Goal: Task Accomplishment & Management: Use online tool/utility

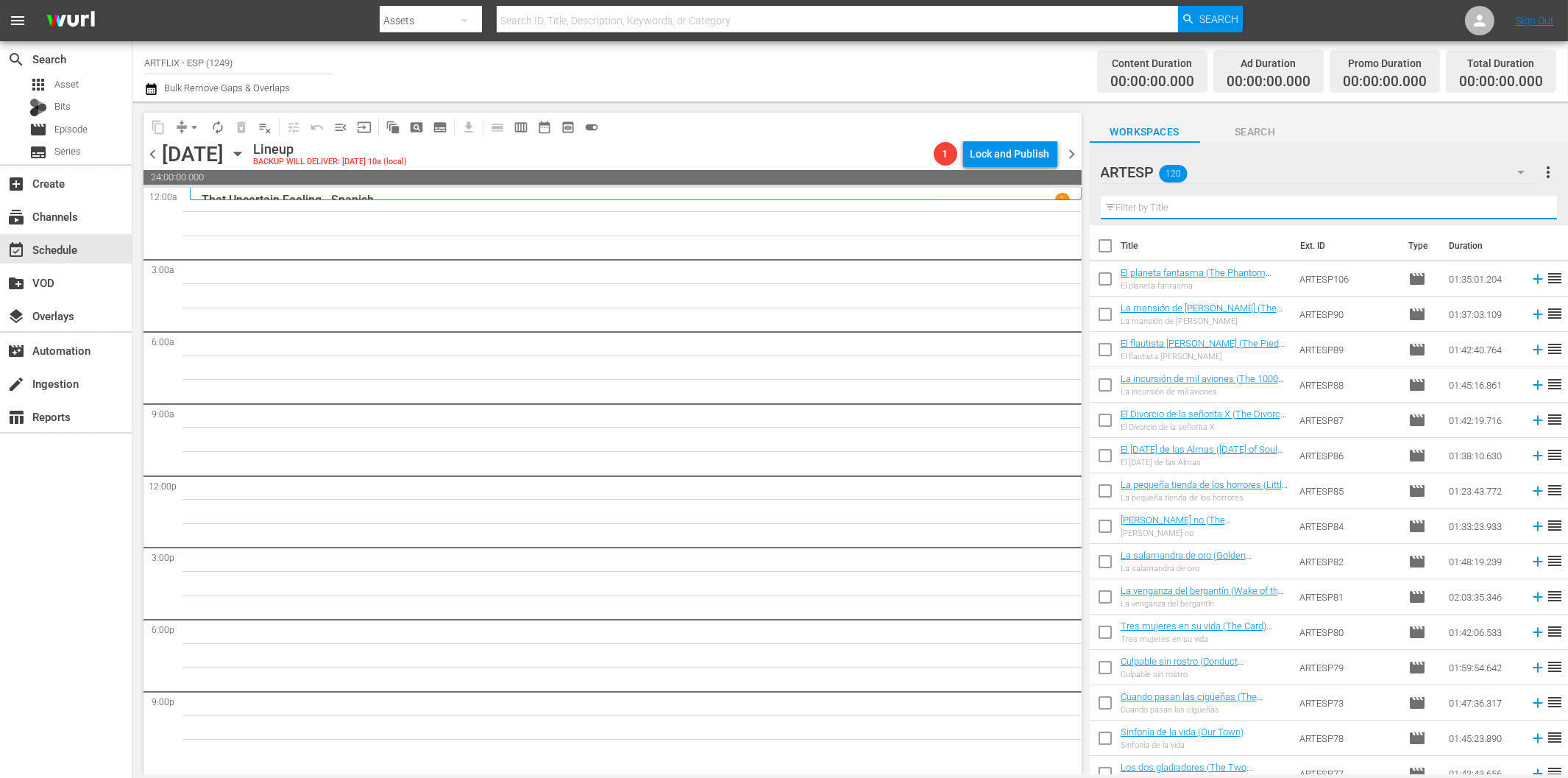
click at [1256, 211] on input "text" at bounding box center [1329, 207] width 456 height 24
paste input "White Zombie - Spanish"
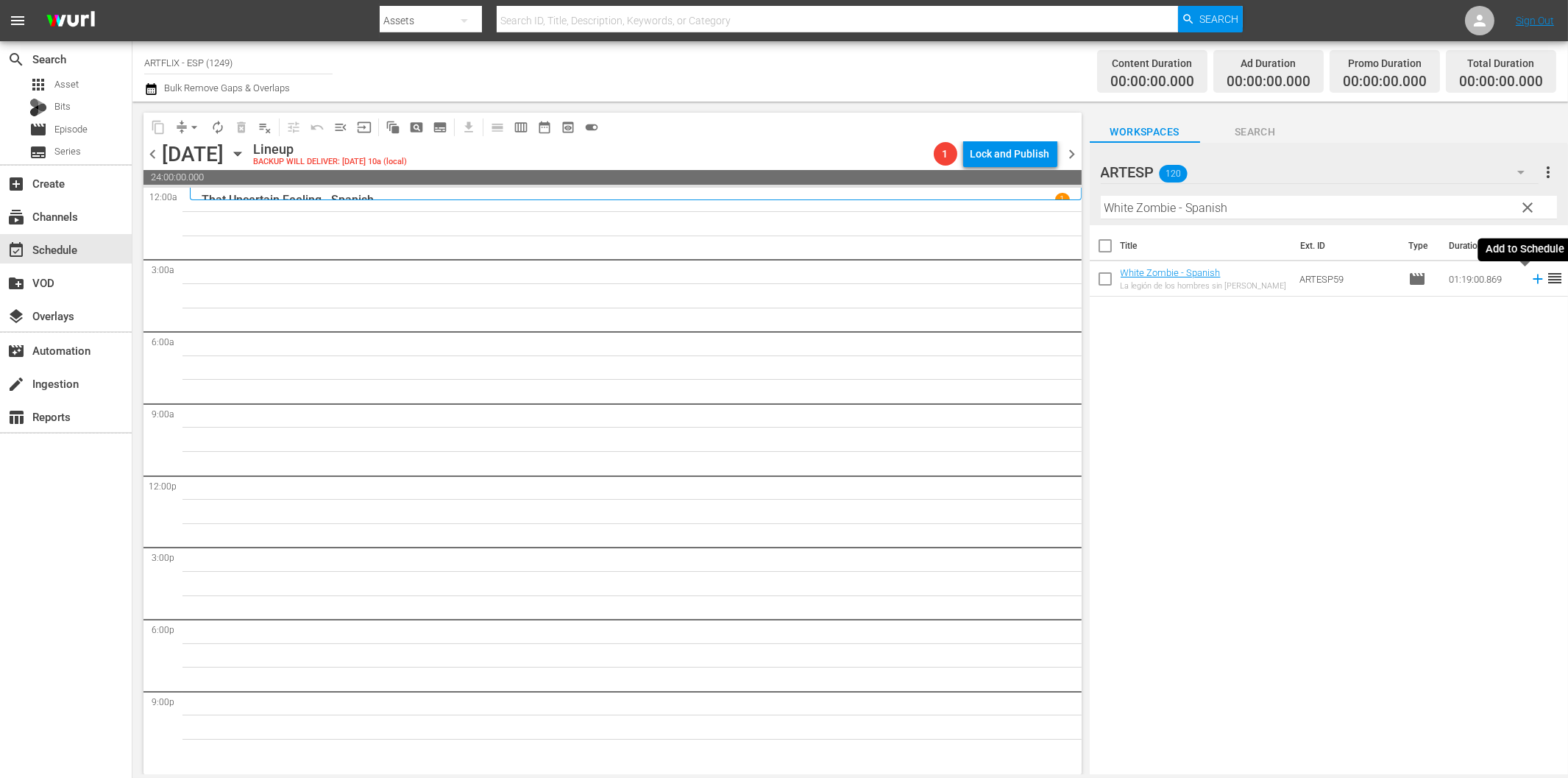
click at [1530, 277] on icon at bounding box center [1538, 279] width 16 height 16
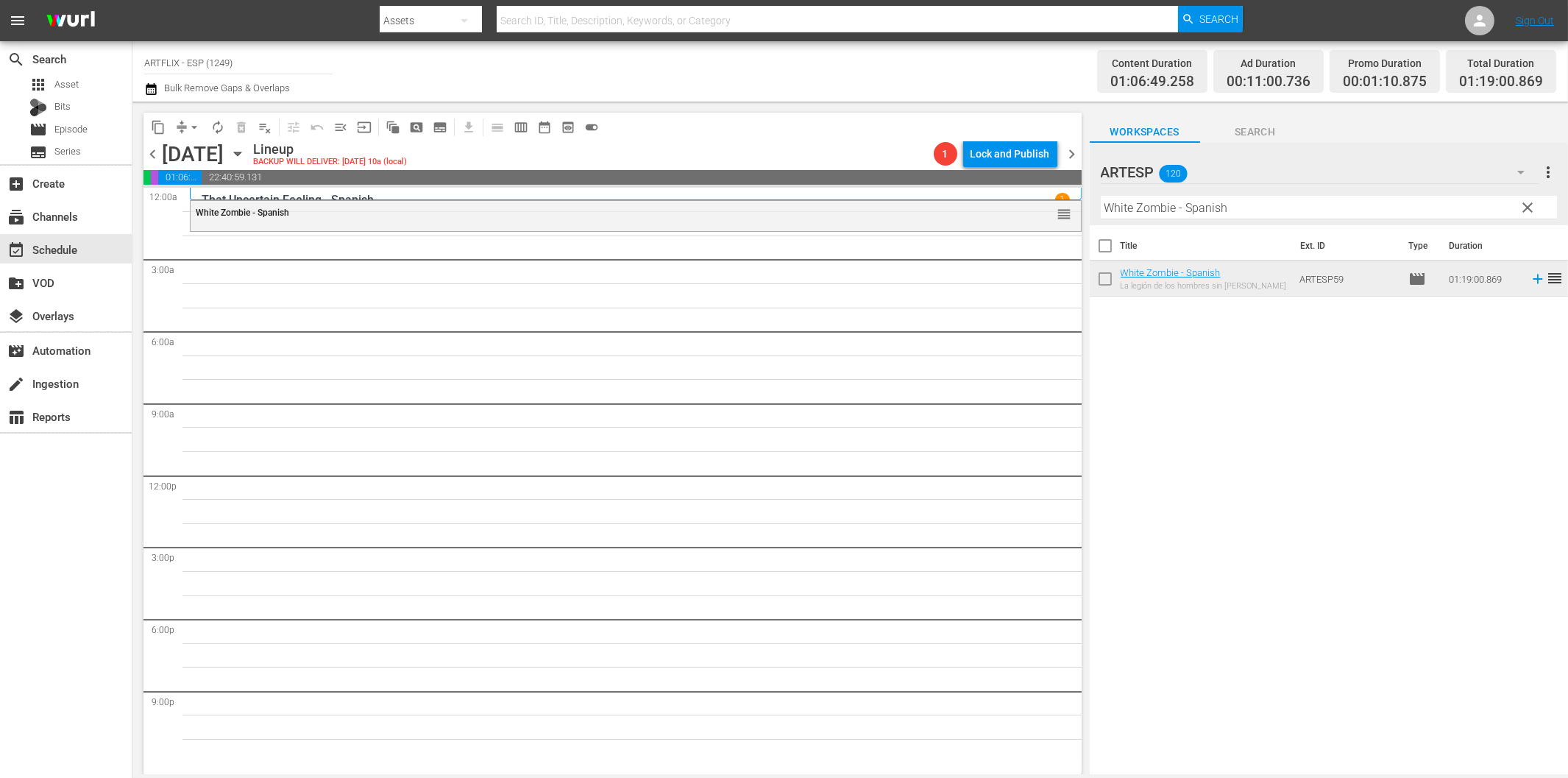
click at [1130, 217] on input "White Zombie - Spanish" at bounding box center [1329, 207] width 456 height 24
paste input "Culpable sin rostro (Conduct Unbecoming)"
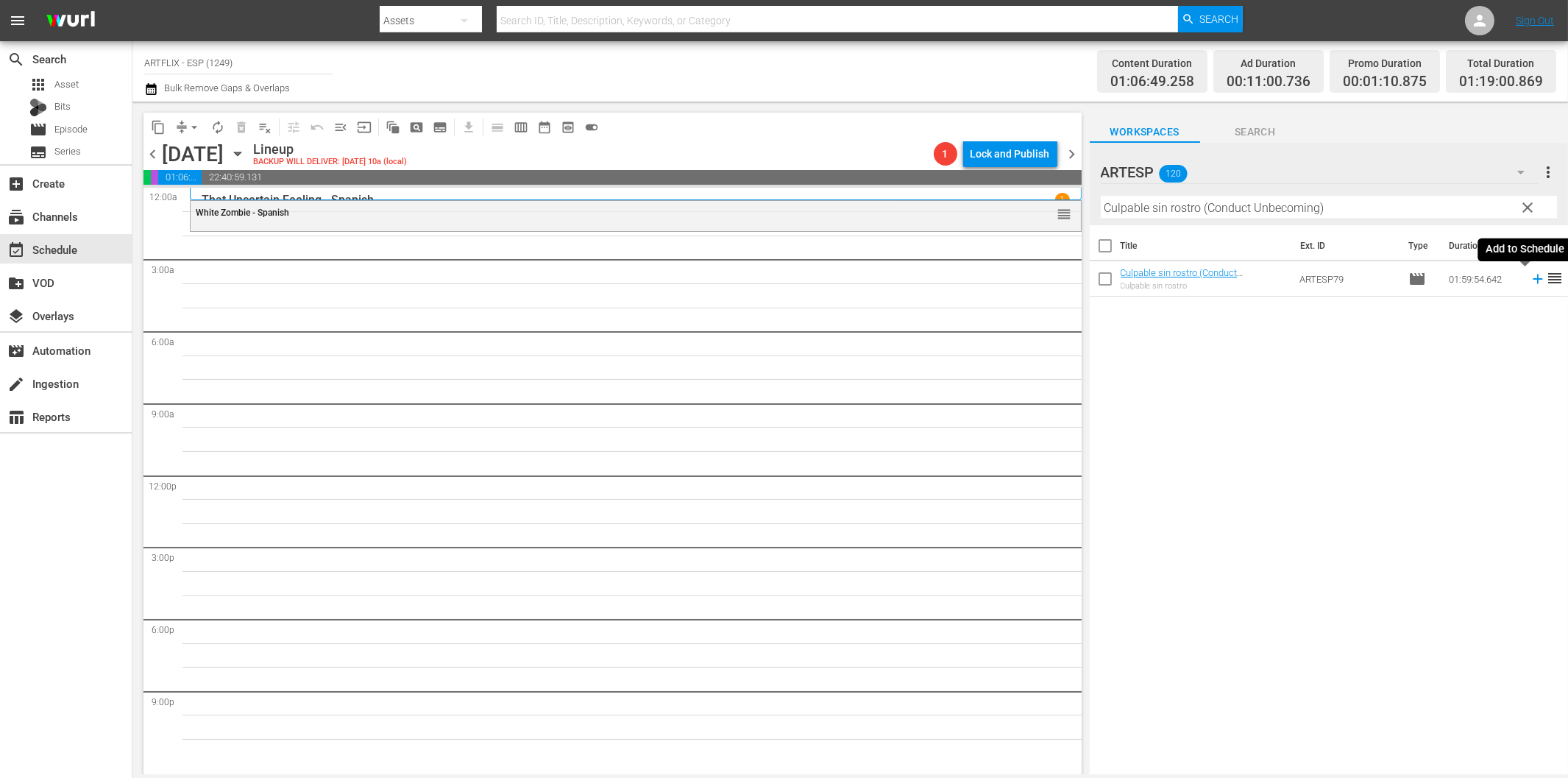
click at [1533, 280] on icon at bounding box center [1538, 280] width 10 height 10
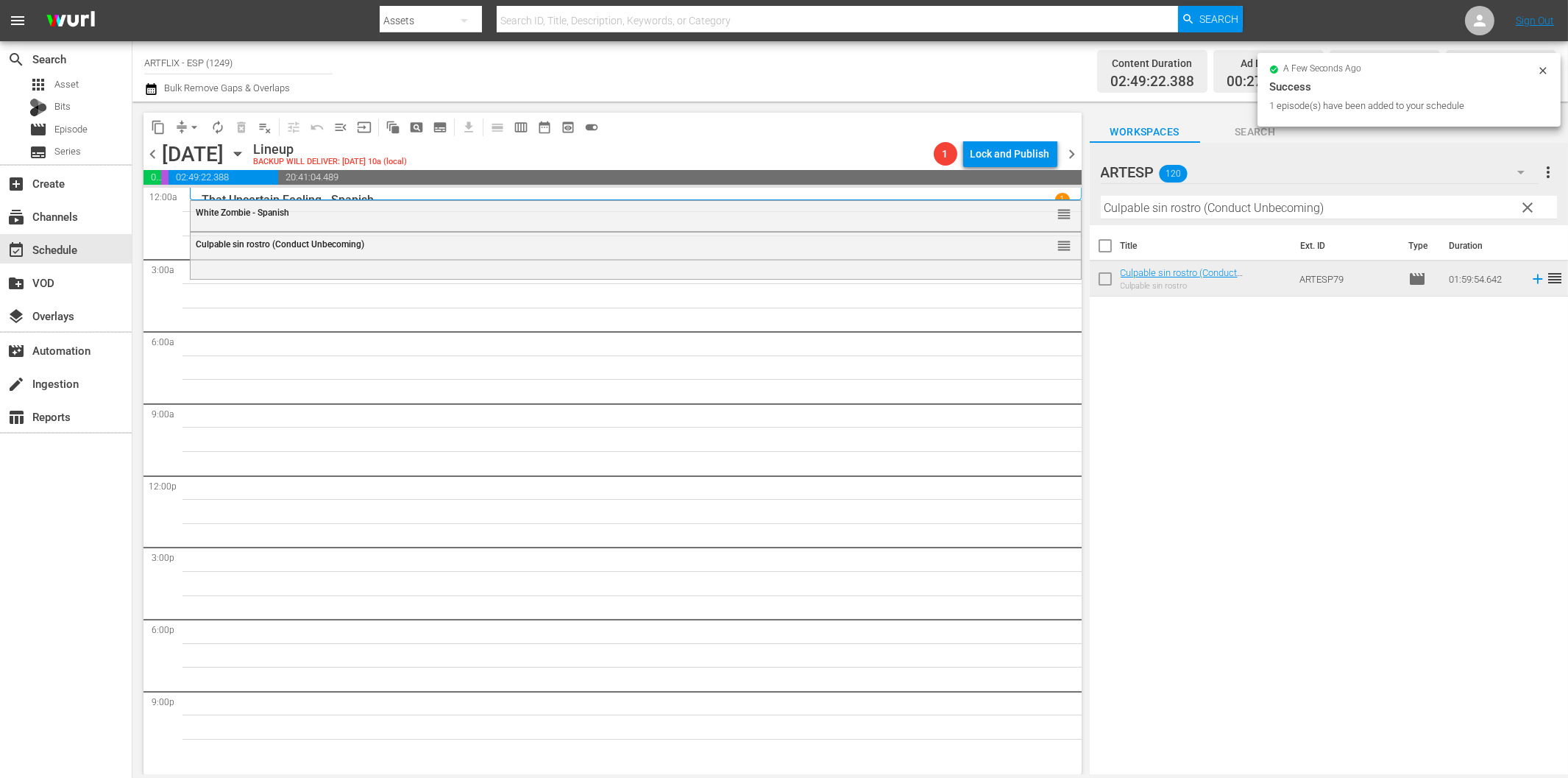
click at [1186, 207] on input "Culpable sin rostro (Conduct Unbecoming)" at bounding box center [1329, 207] width 456 height 24
paste input "Bird of Paradise - Spanish"
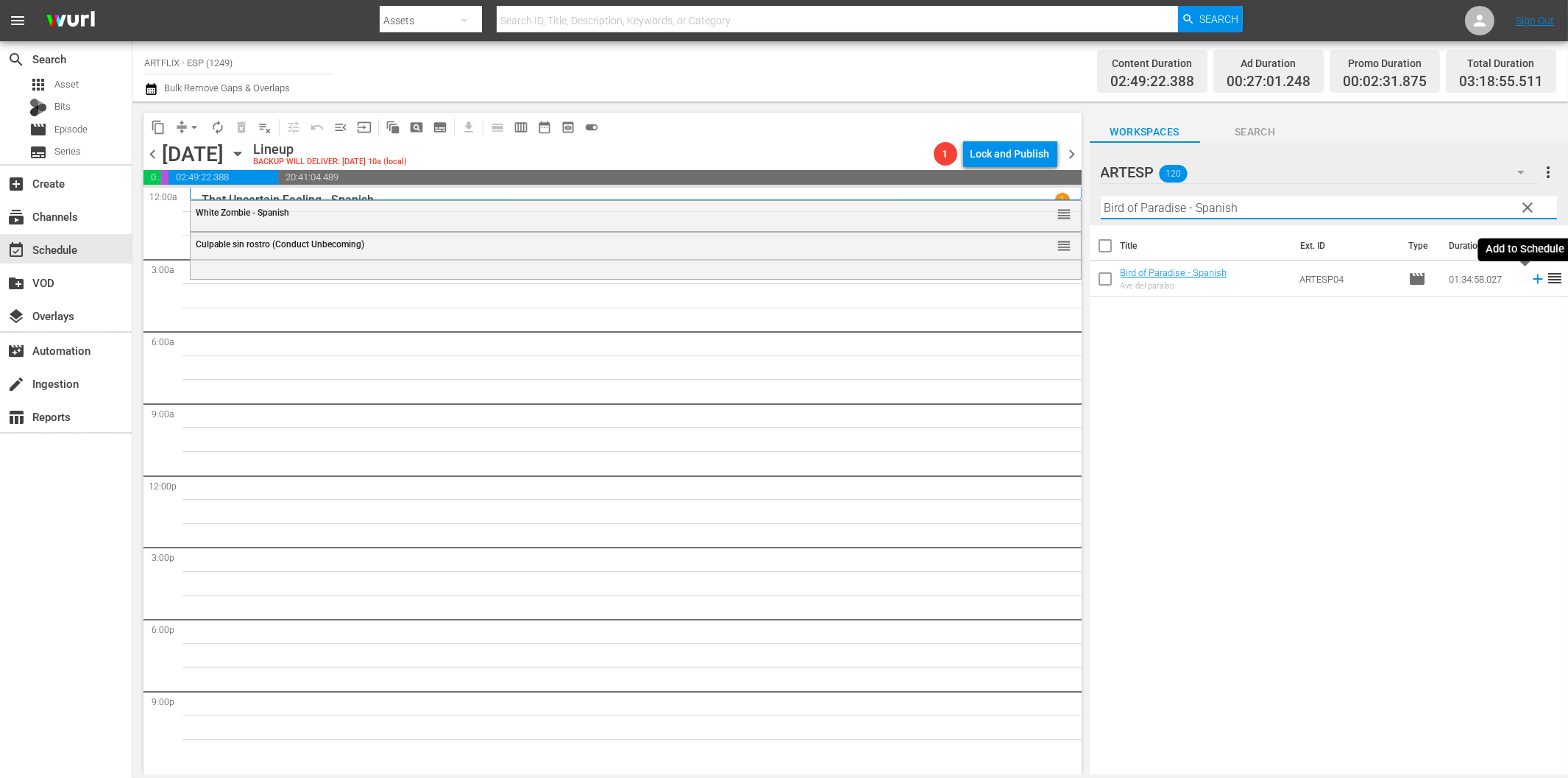
click at [1533, 280] on icon at bounding box center [1538, 280] width 10 height 10
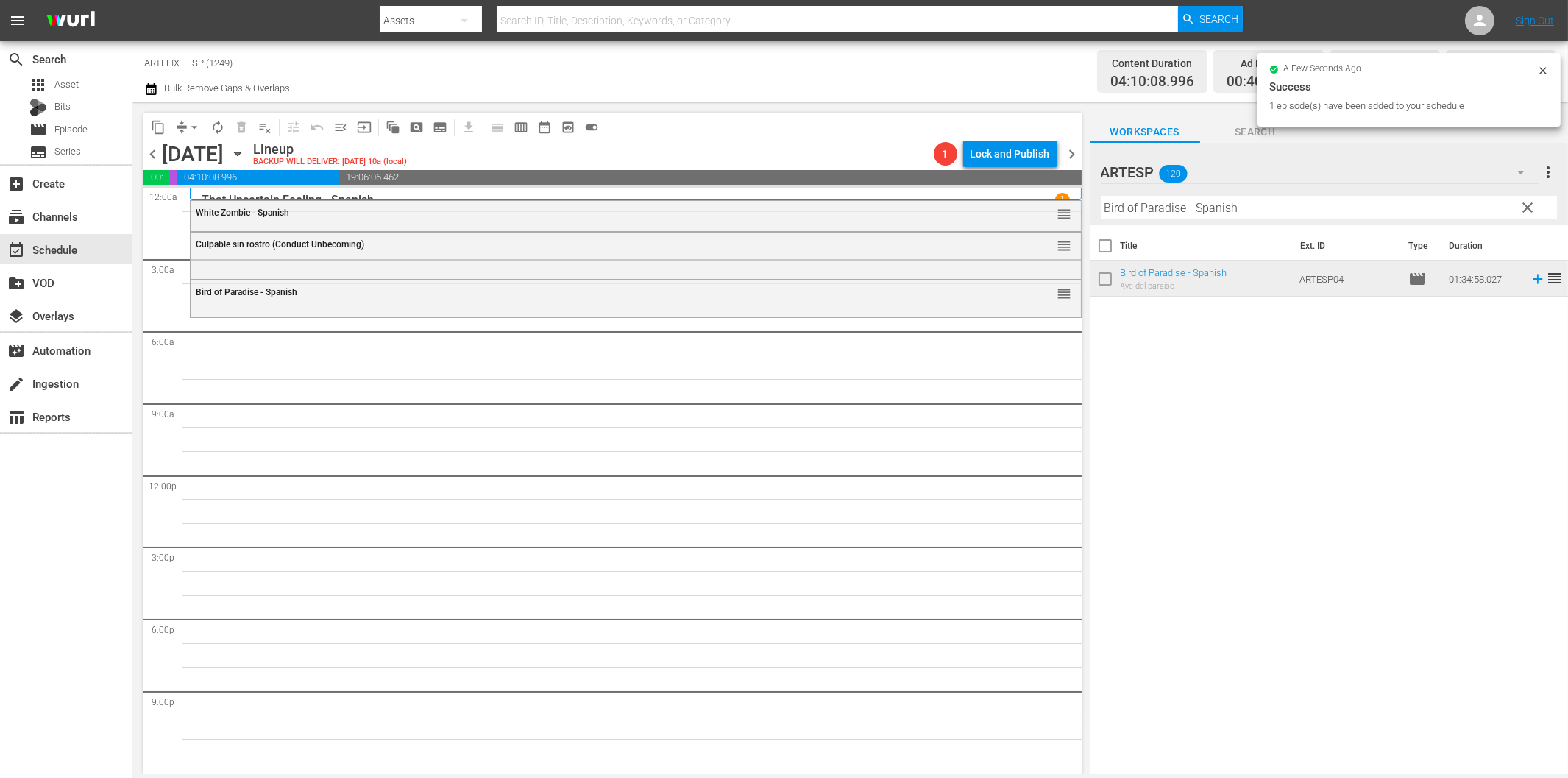
click at [1139, 211] on input "Bird of Paradise - Spanish" at bounding box center [1329, 207] width 456 height 24
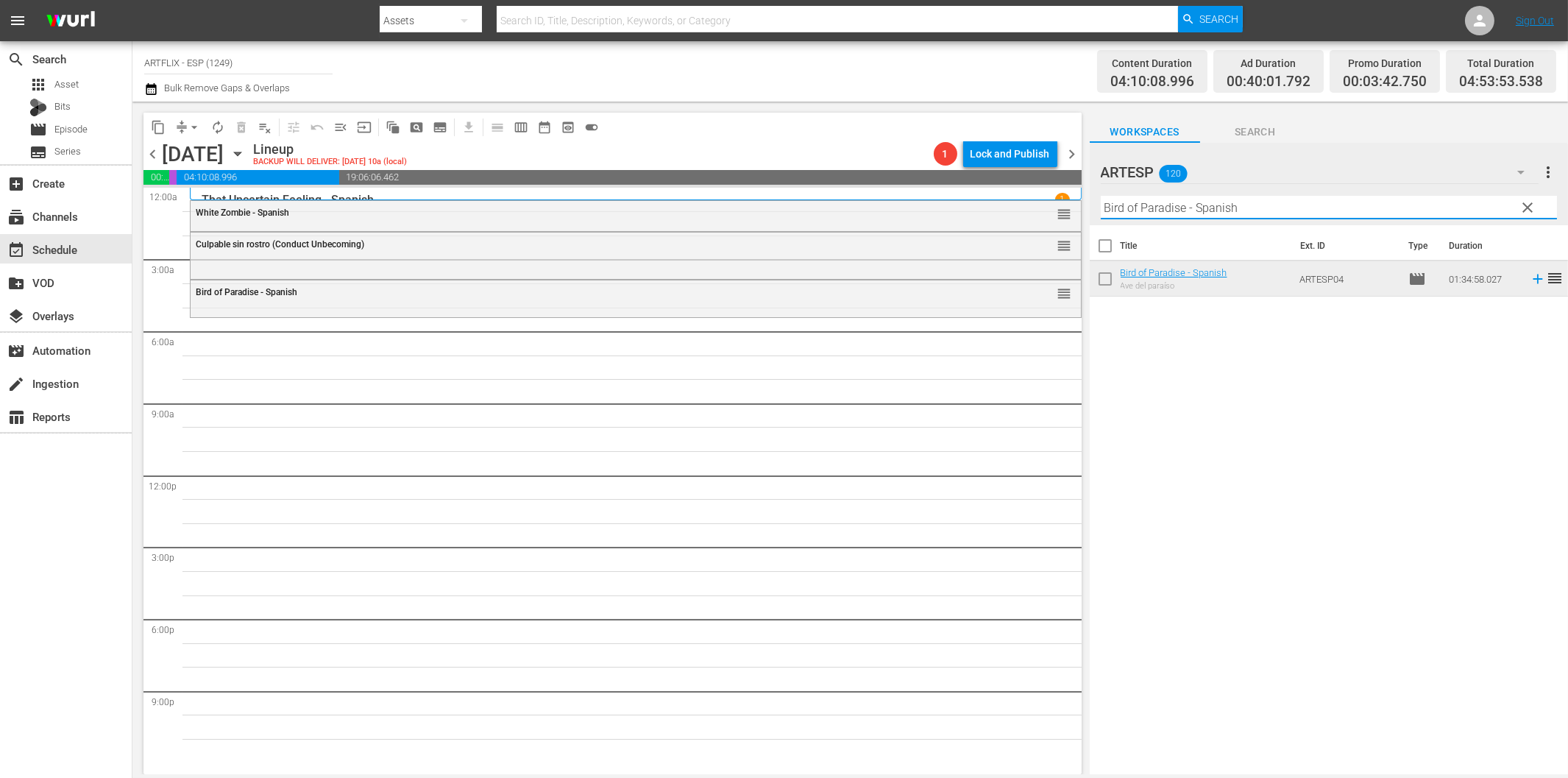
paste input "Woman on the Run"
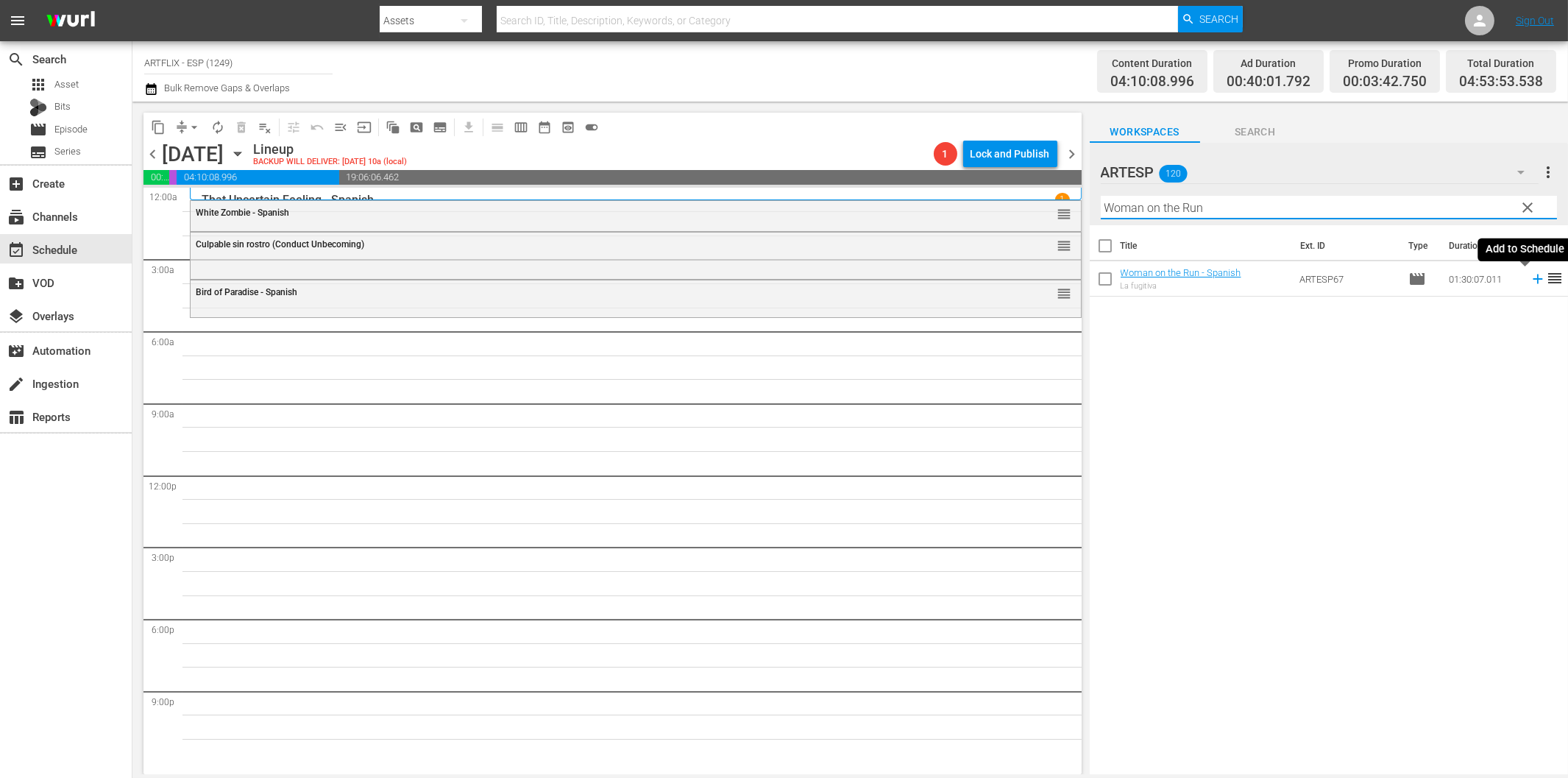
click at [1530, 276] on icon at bounding box center [1538, 279] width 16 height 16
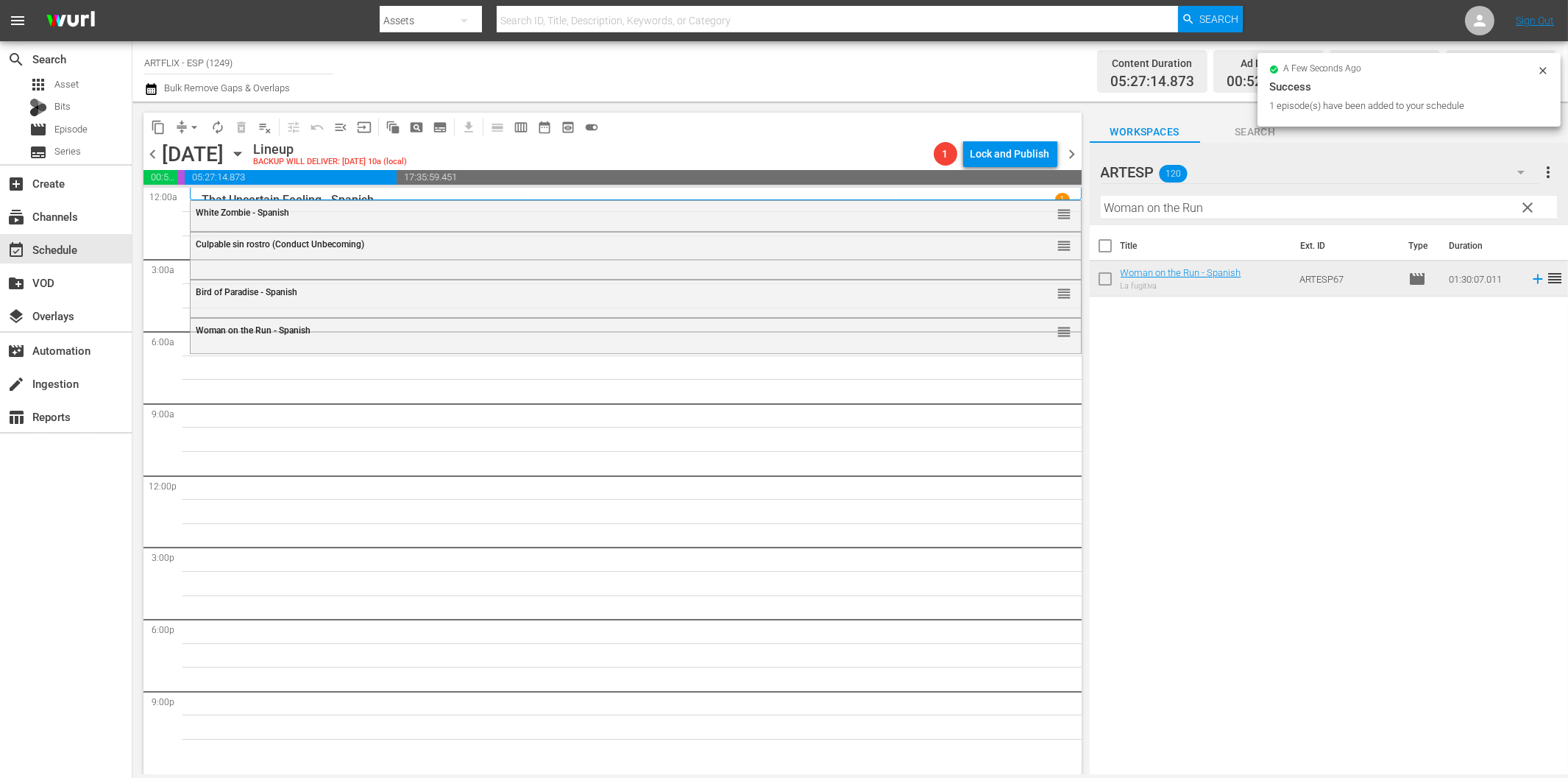
click at [1182, 215] on input "Woman on the Run" at bounding box center [1329, 207] width 456 height 24
paste input "A Star Is Bor"
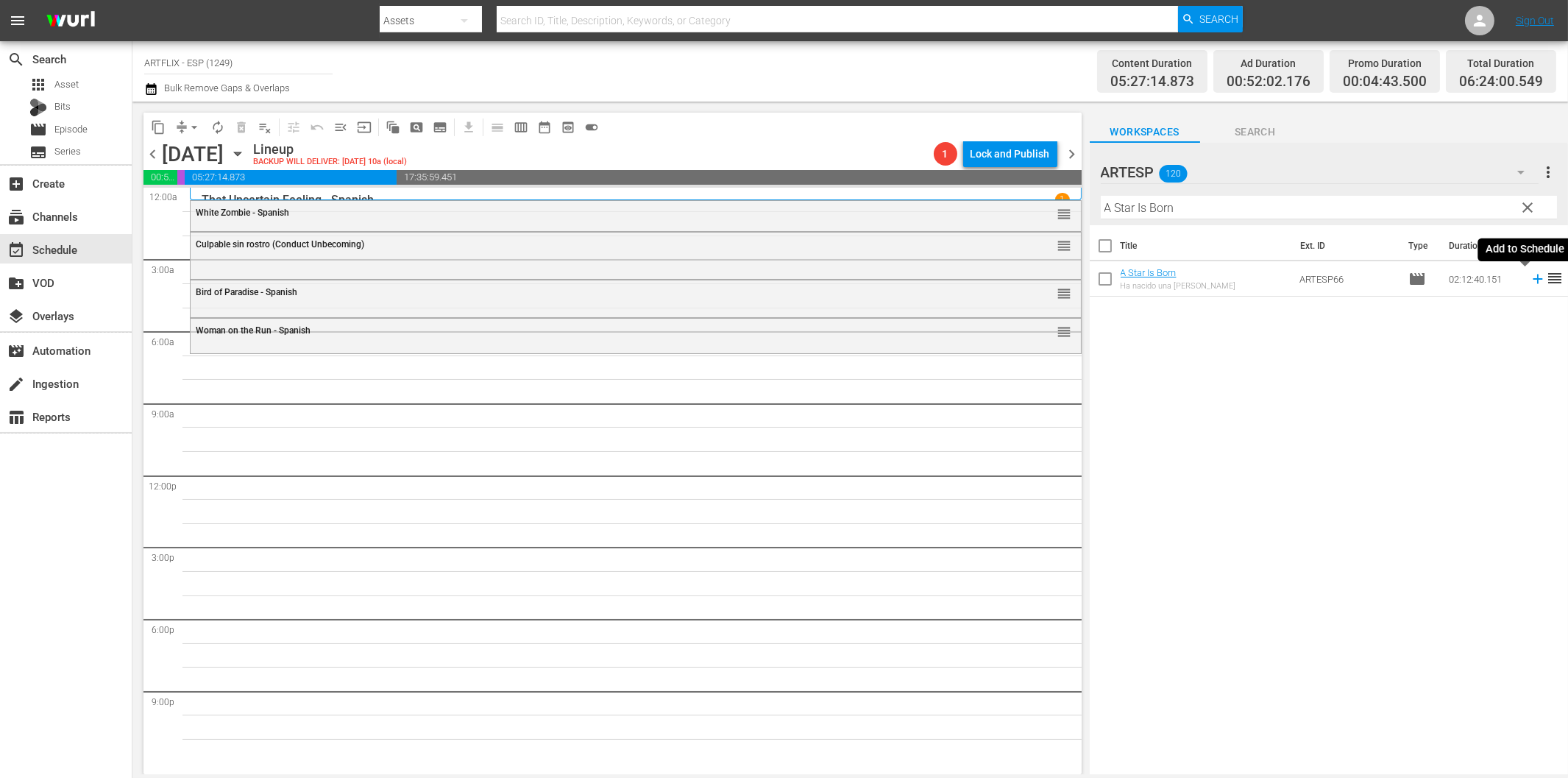
click at [1533, 278] on icon at bounding box center [1538, 280] width 10 height 10
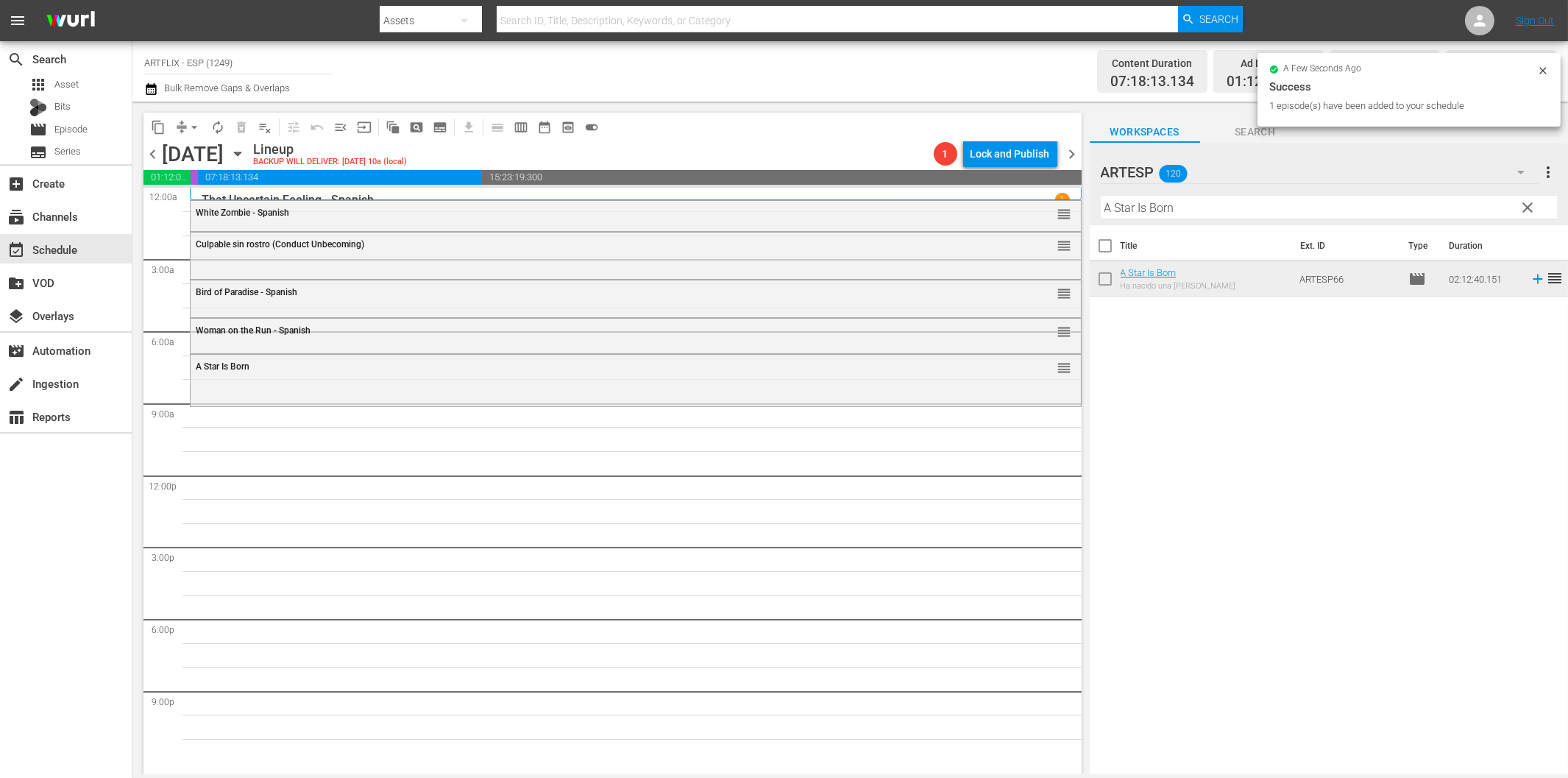
click at [1197, 209] on input "A Star Is Born" at bounding box center [1329, 207] width 456 height 24
paste input "The Red House - Spanish"
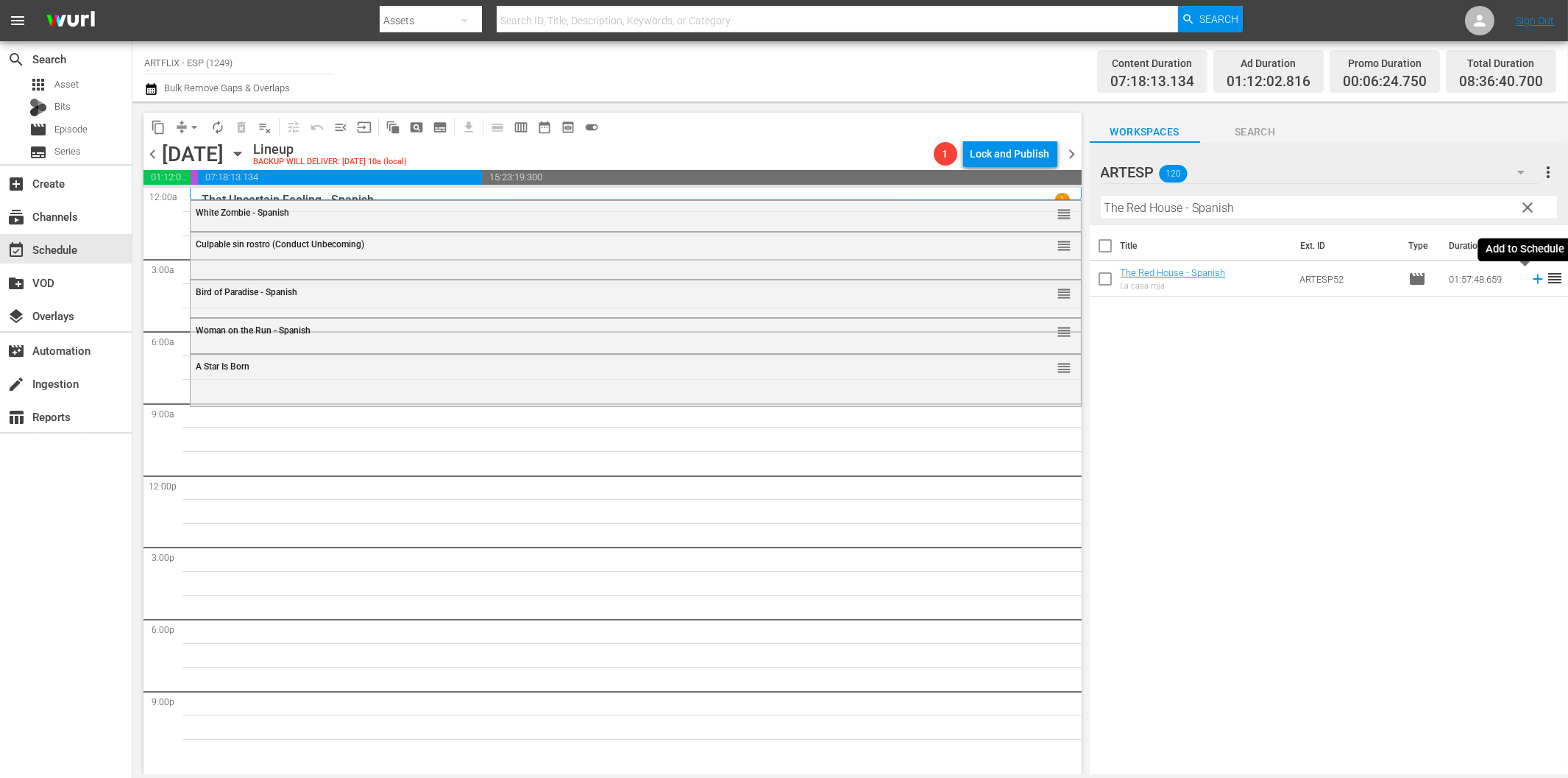
click at [1530, 277] on icon at bounding box center [1538, 279] width 16 height 16
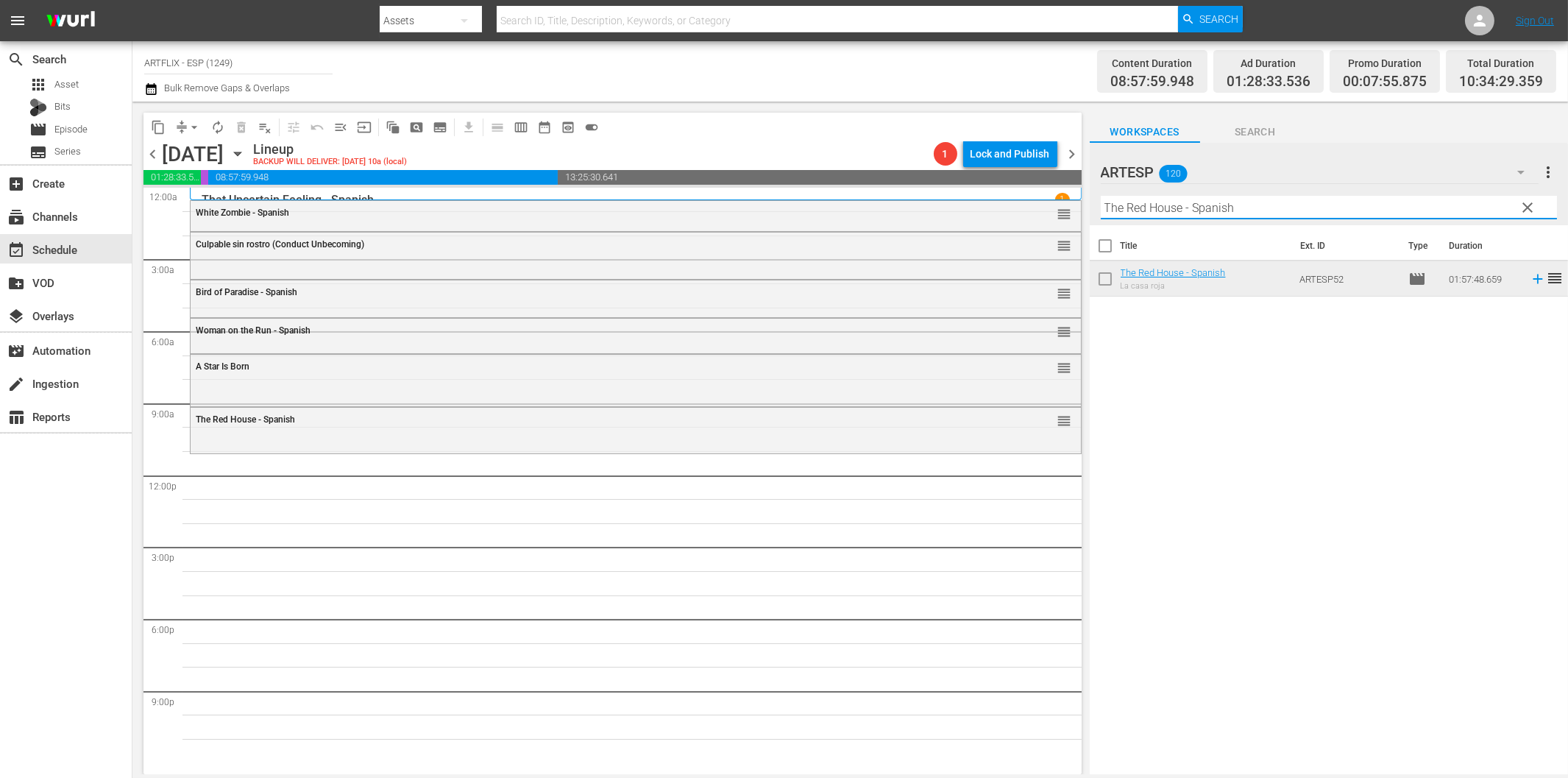
click at [1164, 217] on input "The Red House - Spanish" at bounding box center [1329, 207] width 456 height 24
paste input "arzan and the Trappers"
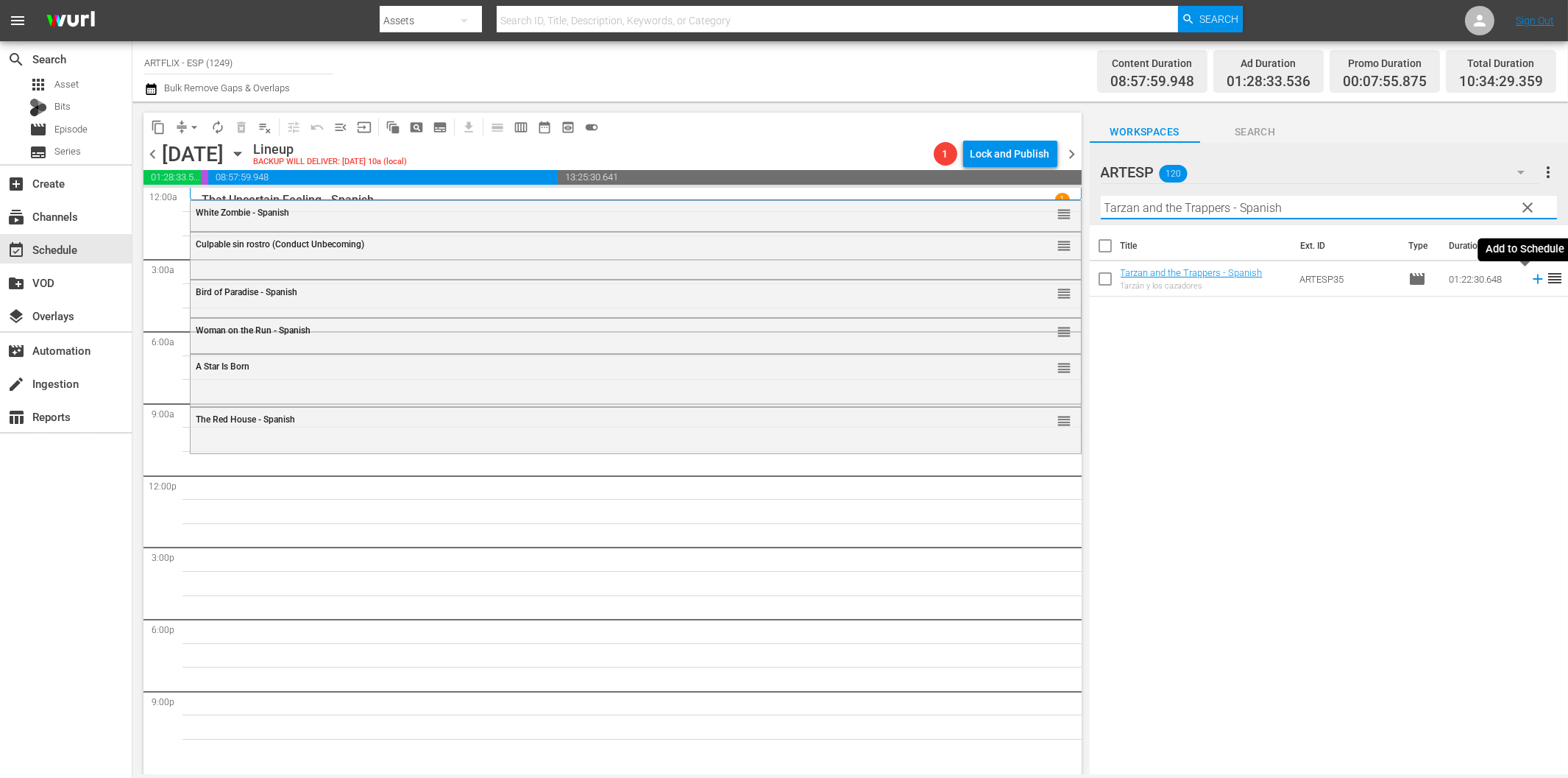
click at [1533, 278] on icon at bounding box center [1538, 280] width 10 height 10
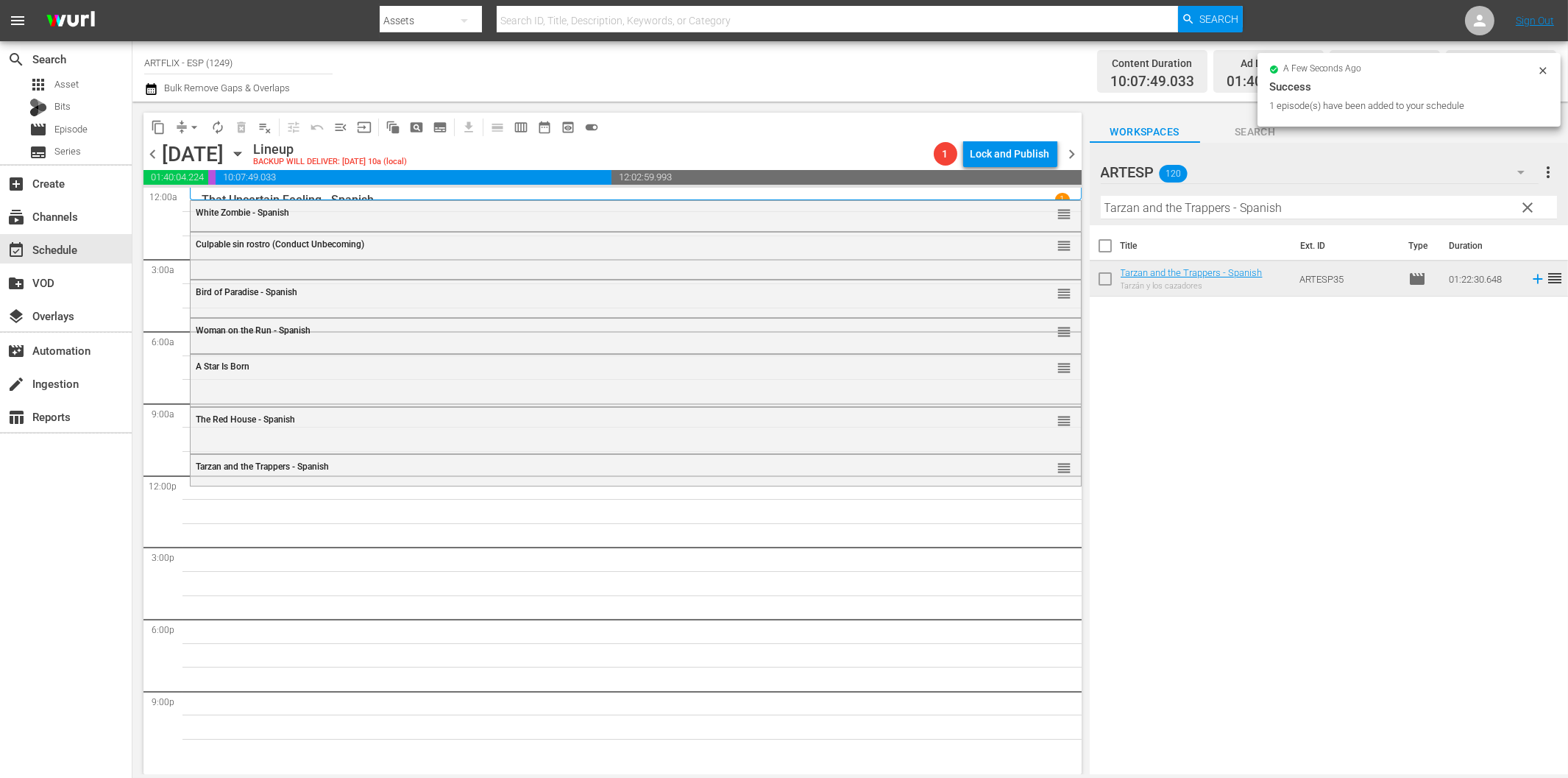
click at [1137, 210] on input "Tarzan and the Trappers - Spanish" at bounding box center [1329, 207] width 456 height 24
paste input "the Fearles"
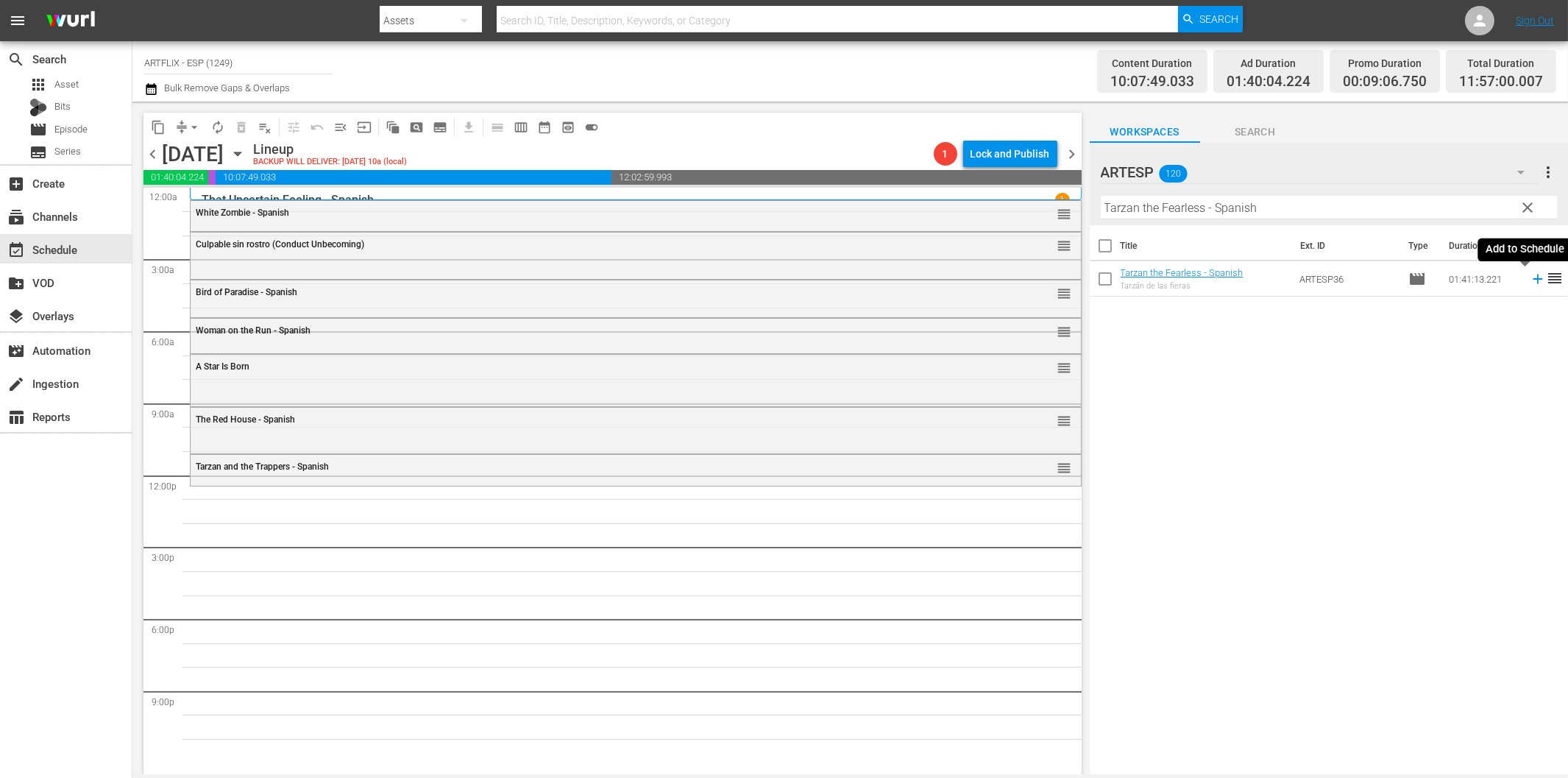
click at [1533, 277] on icon at bounding box center [1538, 280] width 10 height 10
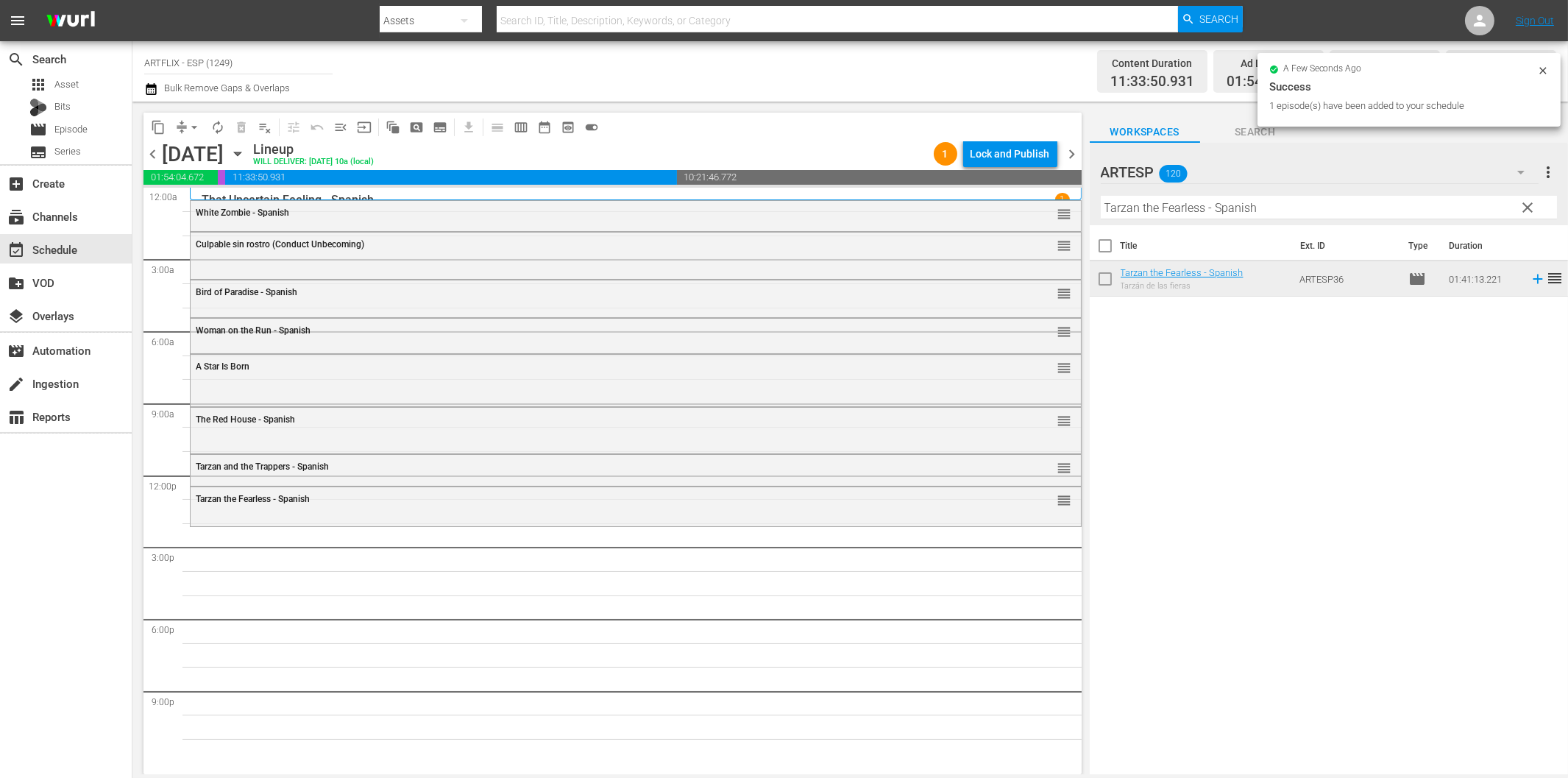
click at [1221, 210] on input "Tarzan the Fearless - Spanish" at bounding box center [1329, 207] width 456 height 24
paste input "Escipión, el africano (Scipio the [DEMOGRAPHIC_DATA])"
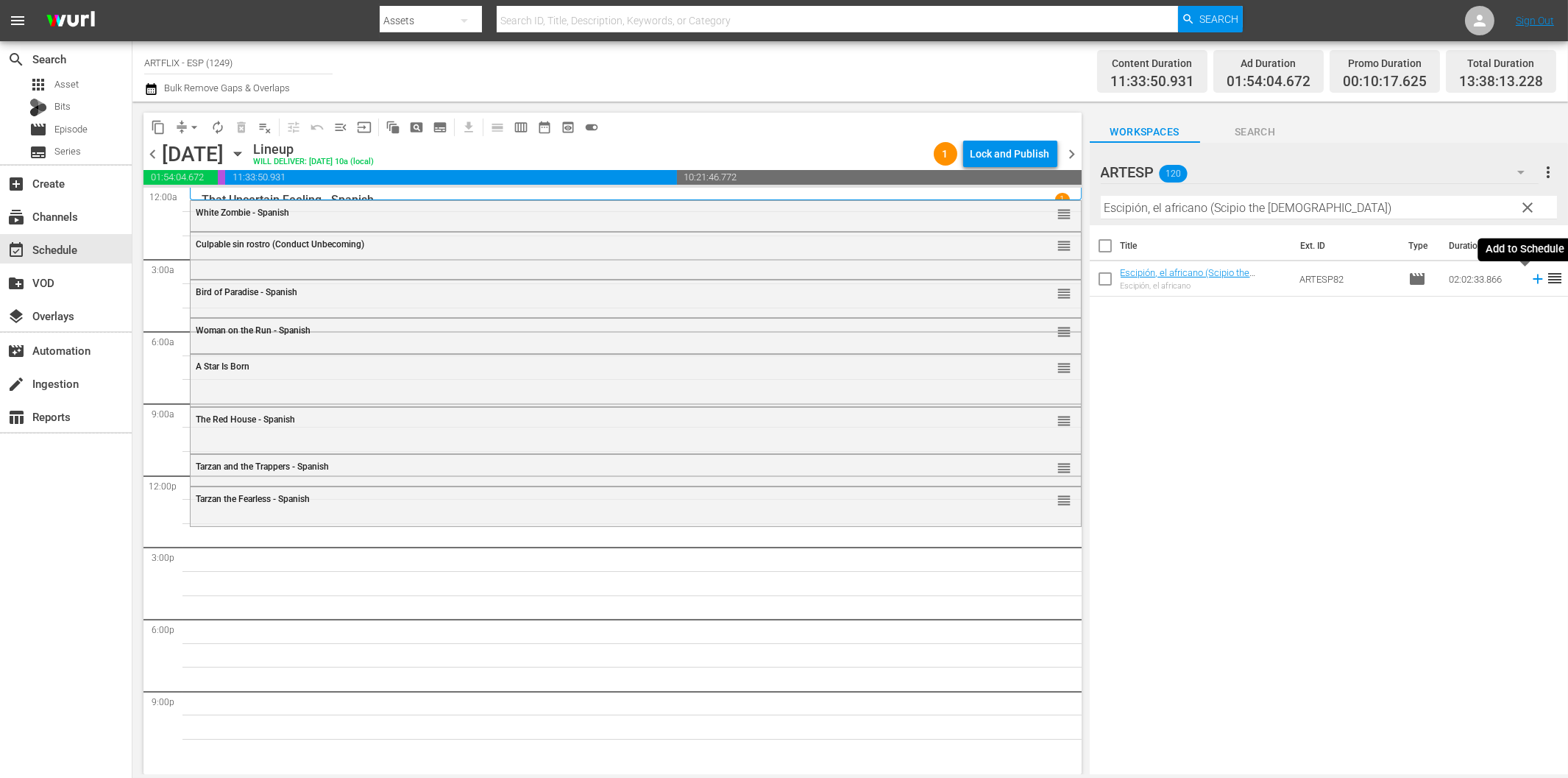
click at [1530, 282] on icon at bounding box center [1538, 279] width 16 height 16
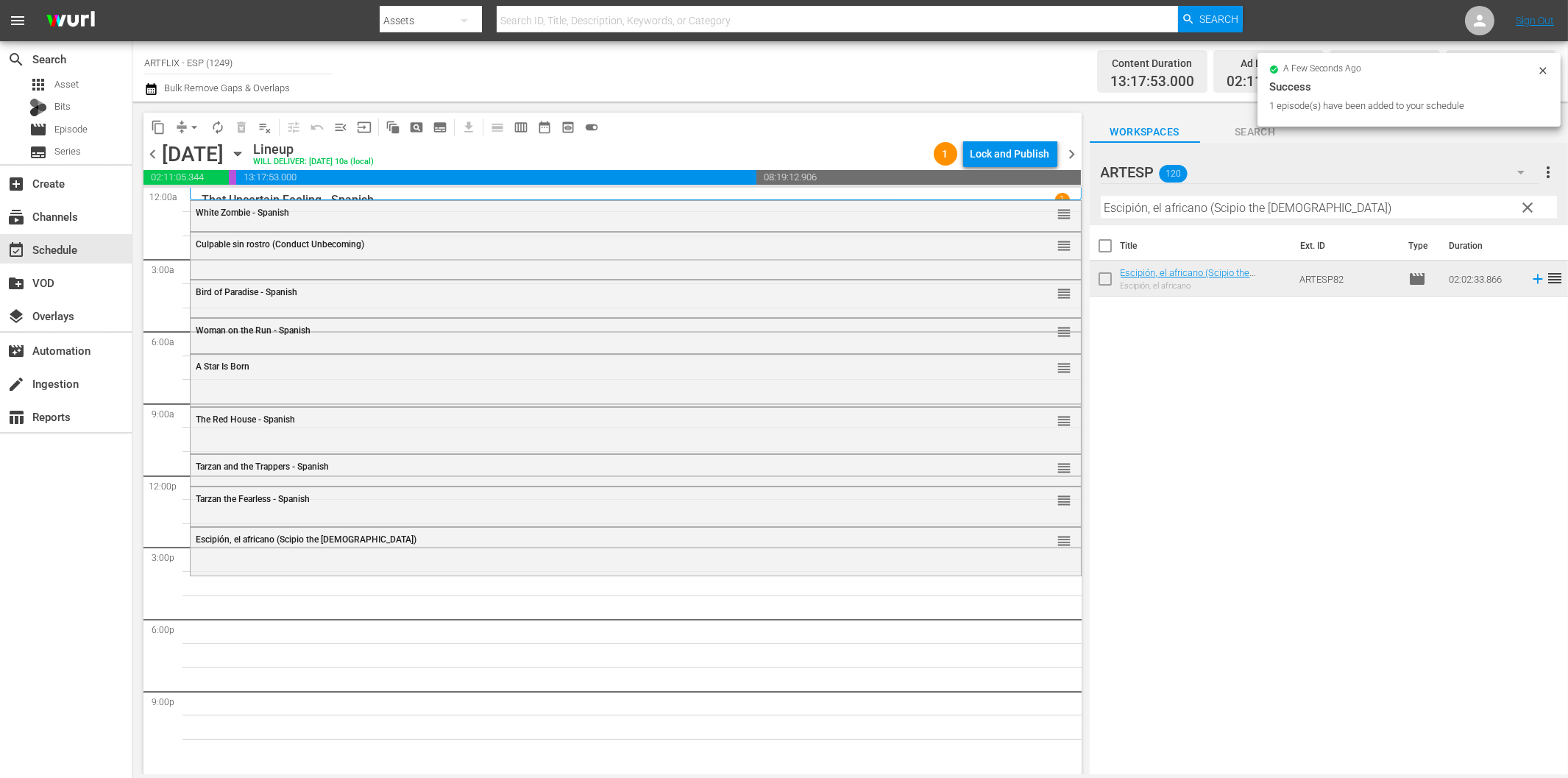
click at [1163, 207] on input "Escipión, el africano (Scipio the [DEMOGRAPHIC_DATA])" at bounding box center [1329, 207] width 456 height 24
paste input "Sinfonía de la vida (Our Tow"
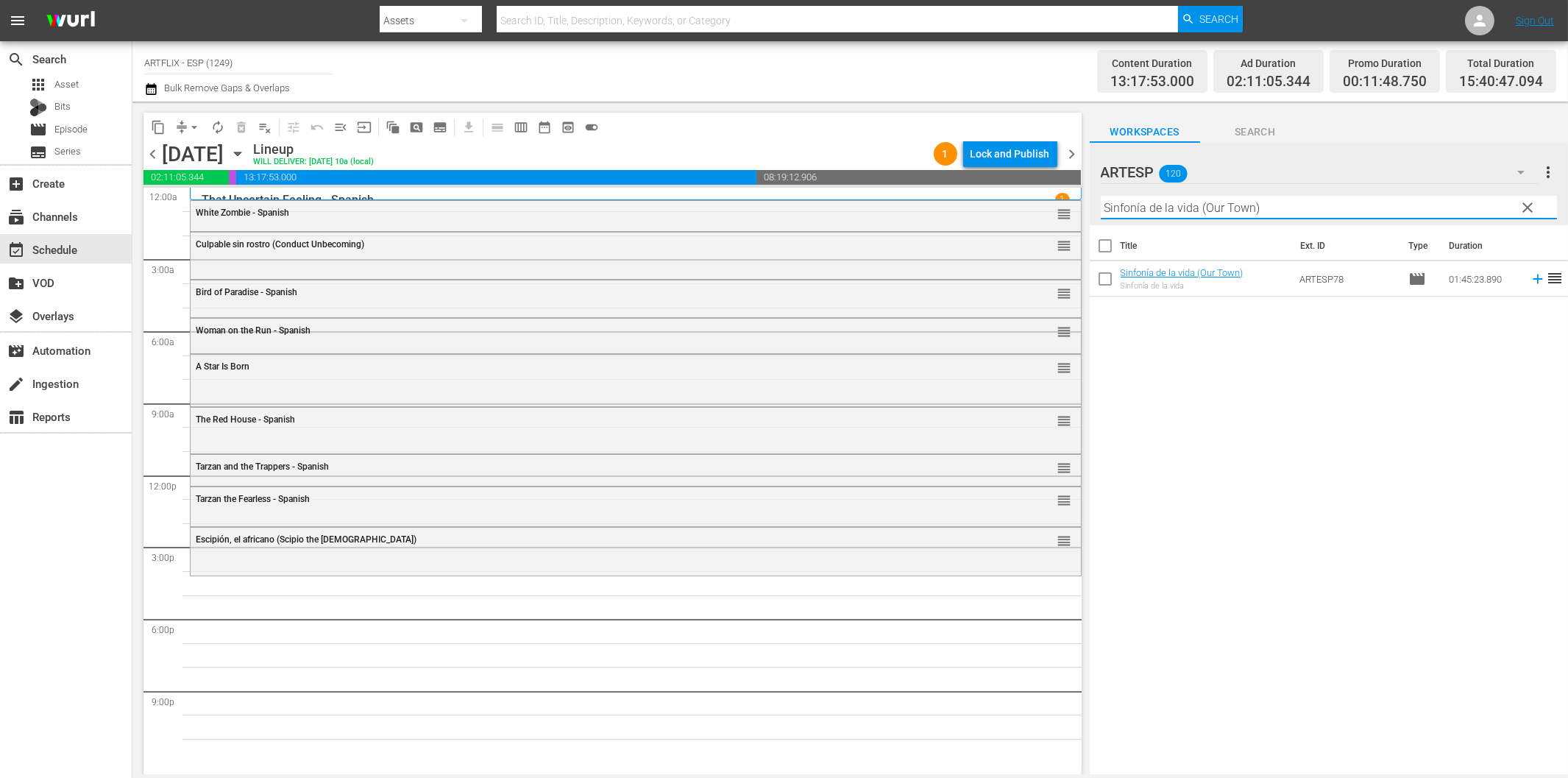
click at [1533, 280] on icon at bounding box center [1538, 280] width 10 height 10
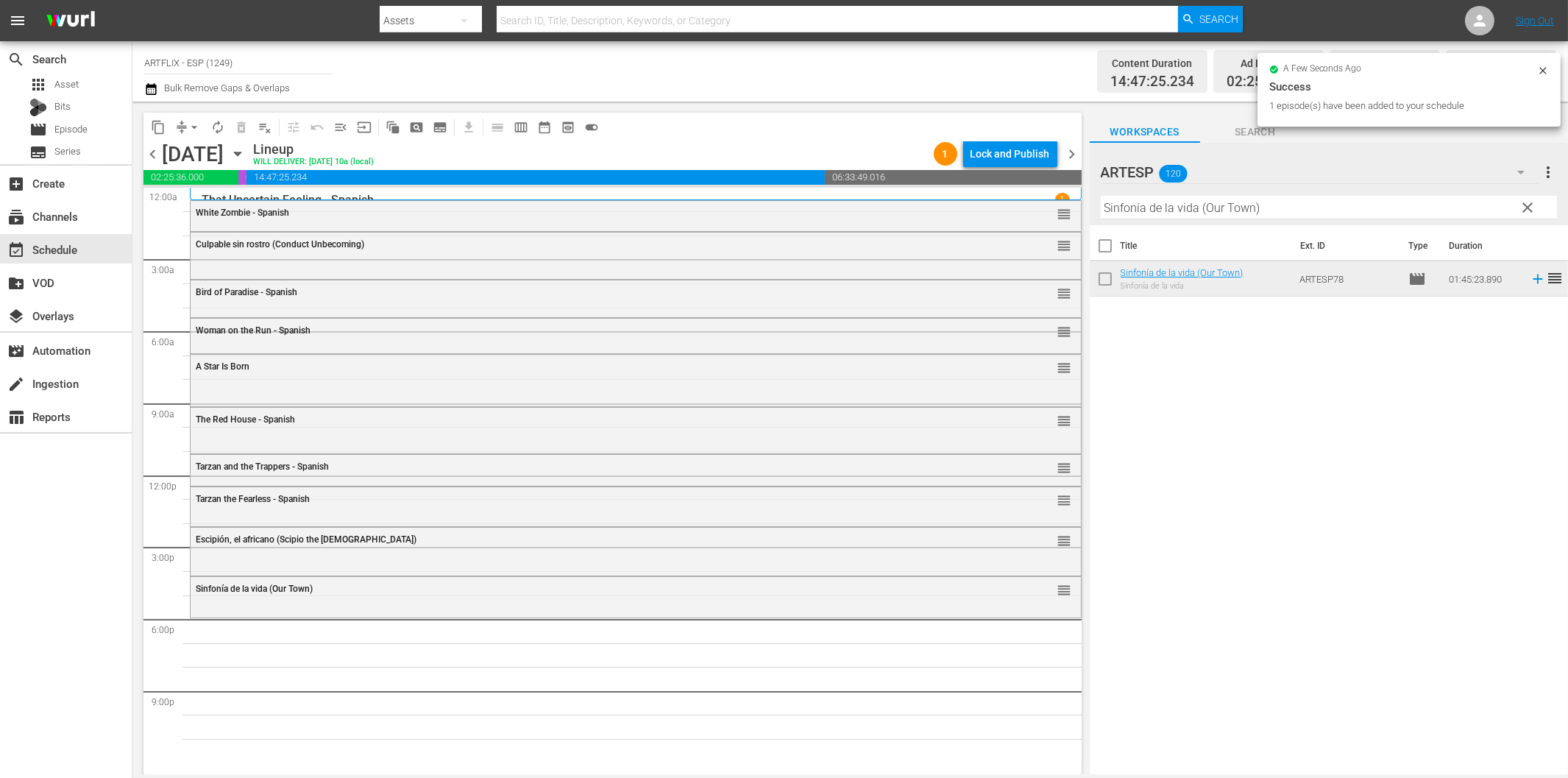
click at [1146, 210] on input "Sinfonía de la vida (Our Town)" at bounding box center [1329, 207] width 456 height 24
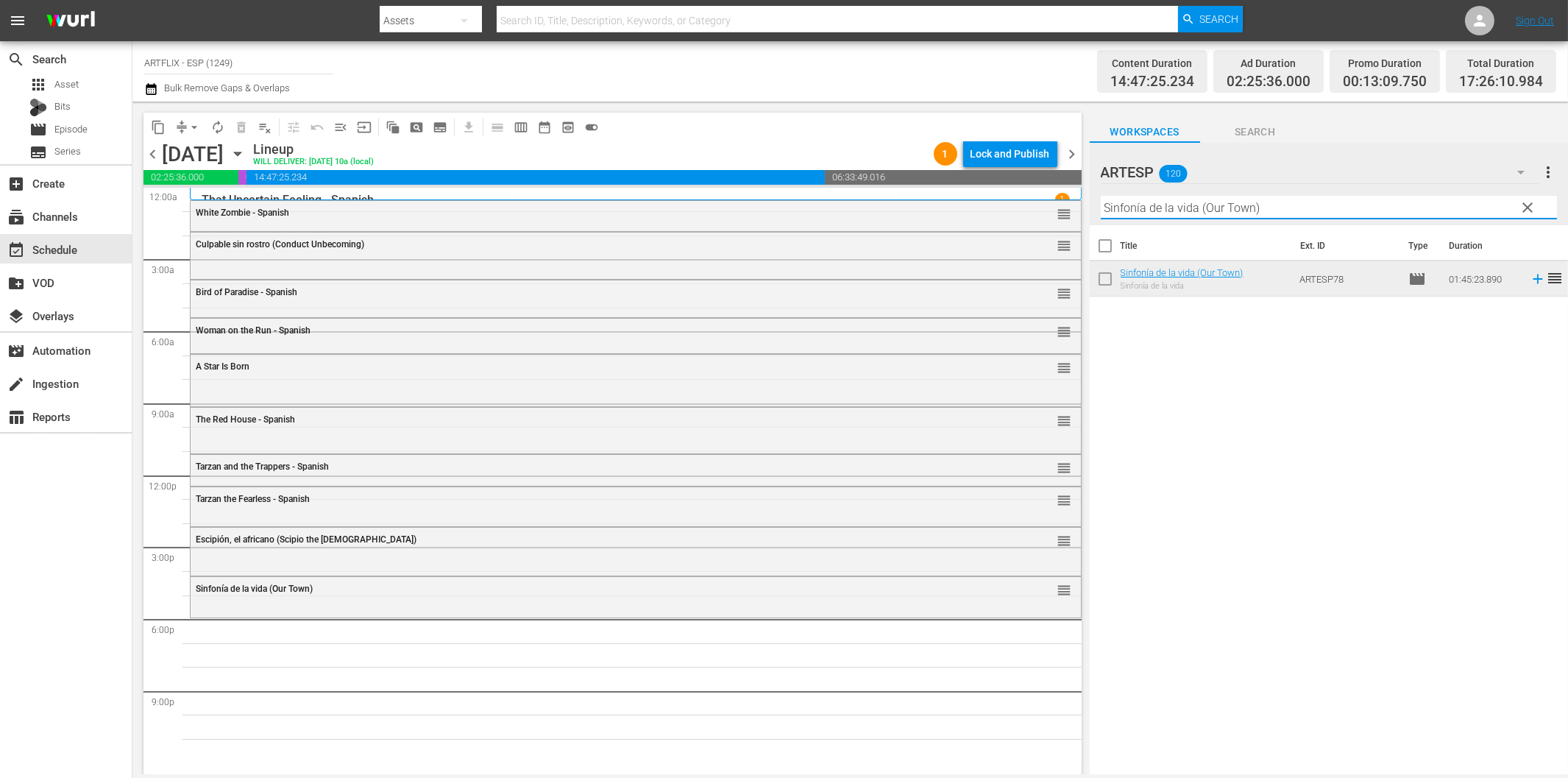
paste input "even Alone"
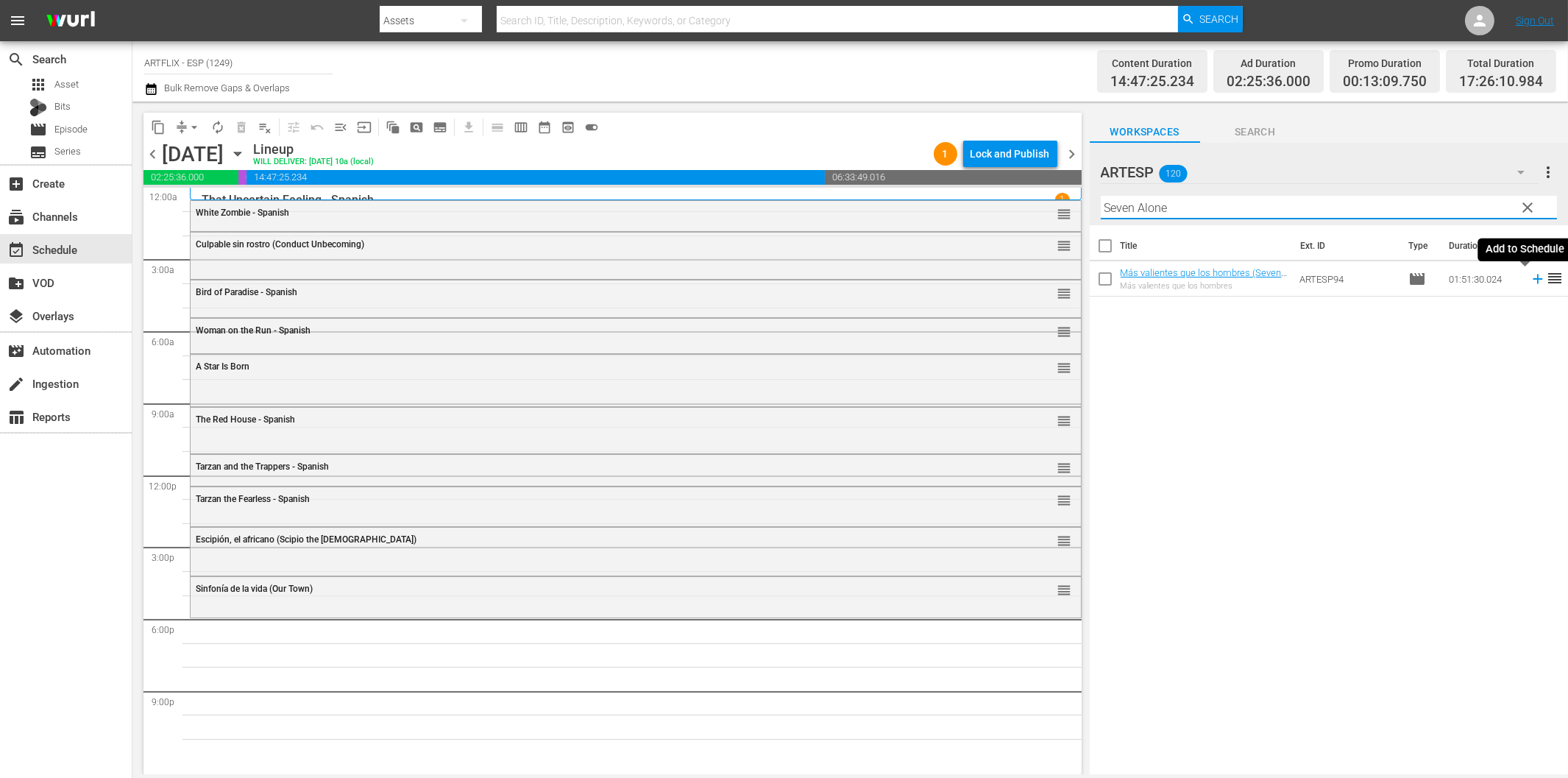
click at [1530, 281] on icon at bounding box center [1538, 279] width 16 height 16
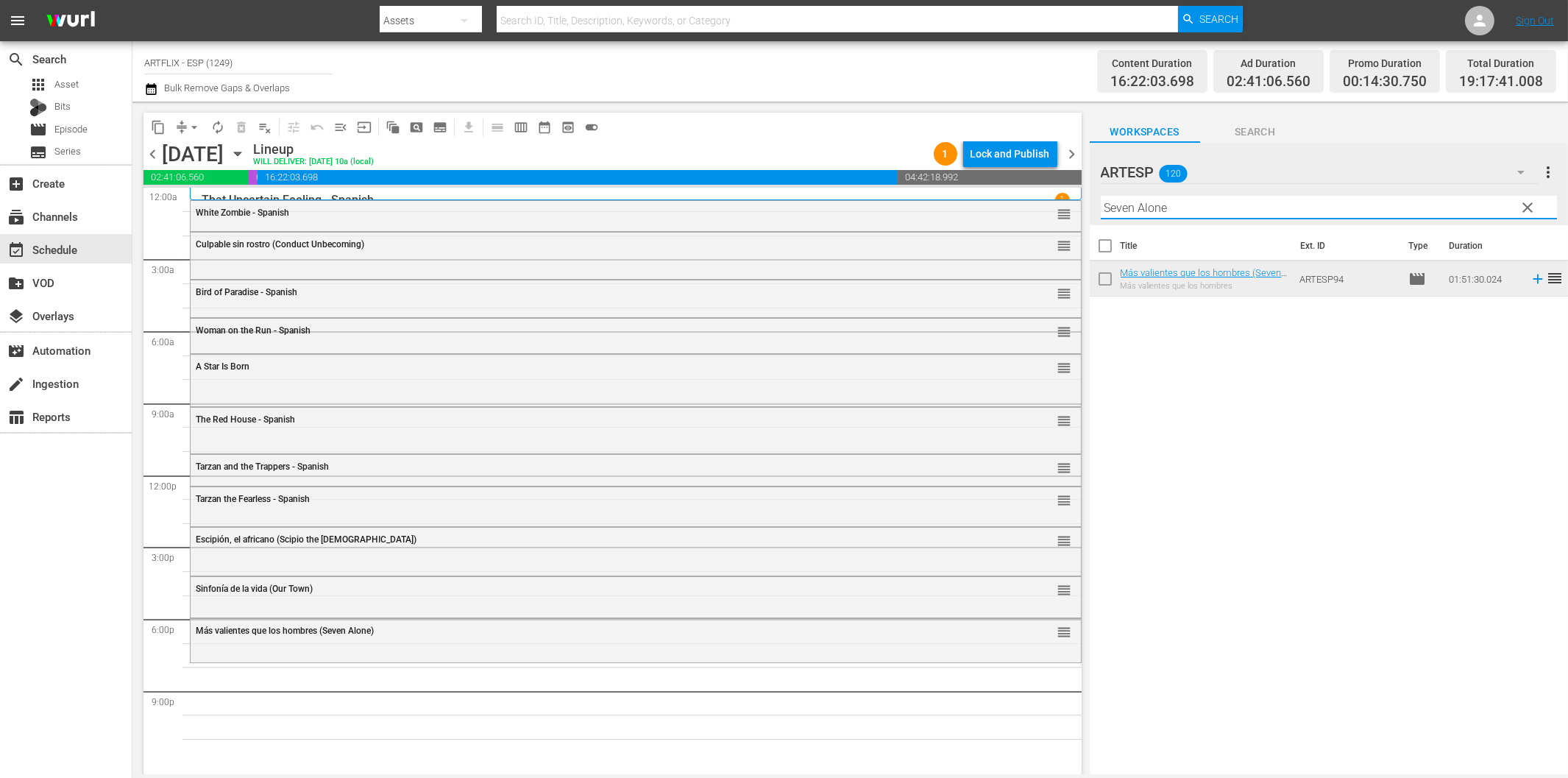
click at [1233, 206] on input "Seven Alone" at bounding box center [1329, 207] width 456 height 24
paste input "[US_STATE] City Confidential - Spanish"
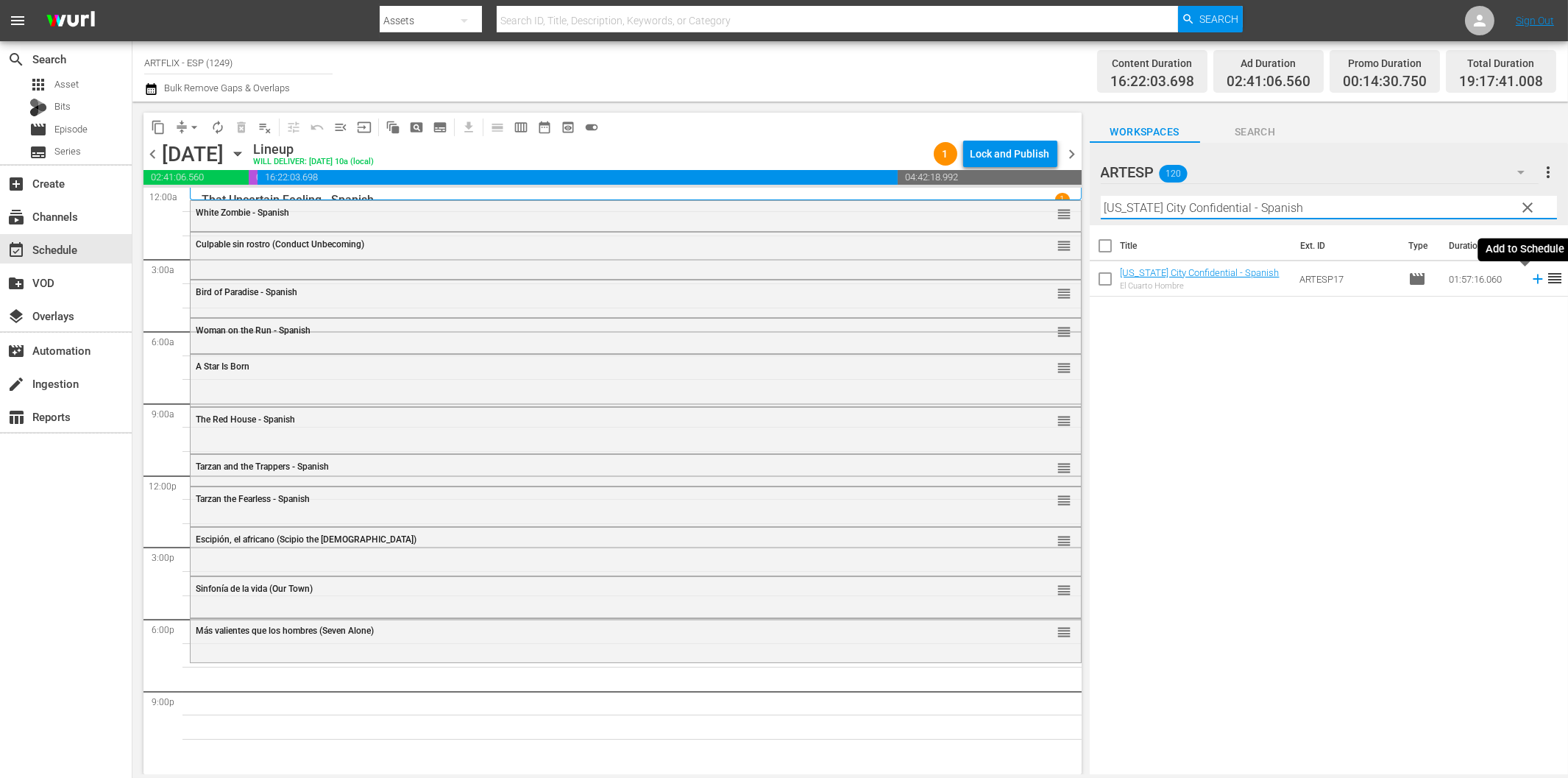
click at [1530, 277] on icon at bounding box center [1538, 279] width 16 height 16
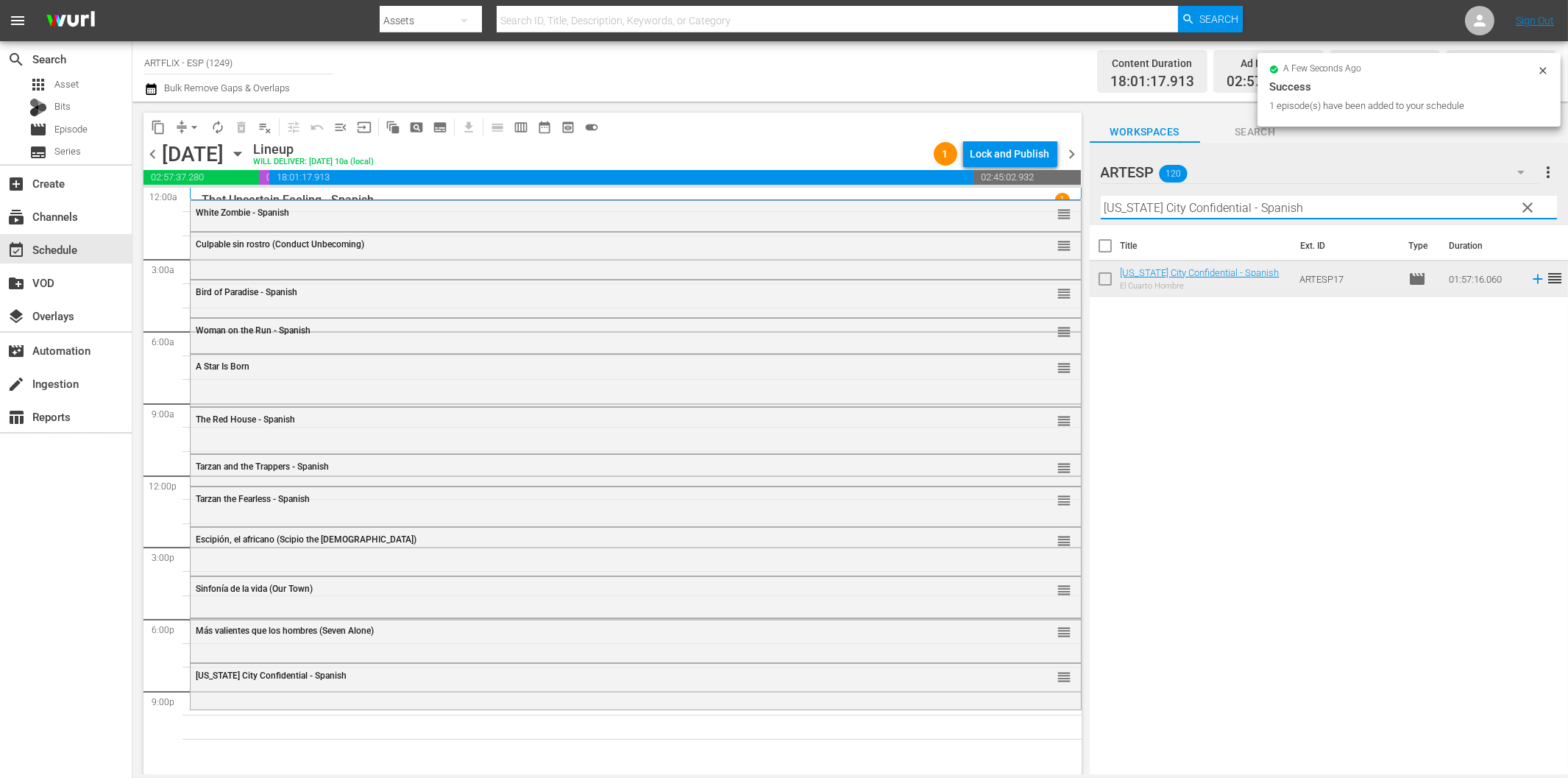
click at [1220, 210] on input "[US_STATE] City Confidential - Spanish" at bounding box center [1329, 207] width 456 height 24
paste input "[PERSON_NAME] - Dressed to Kill"
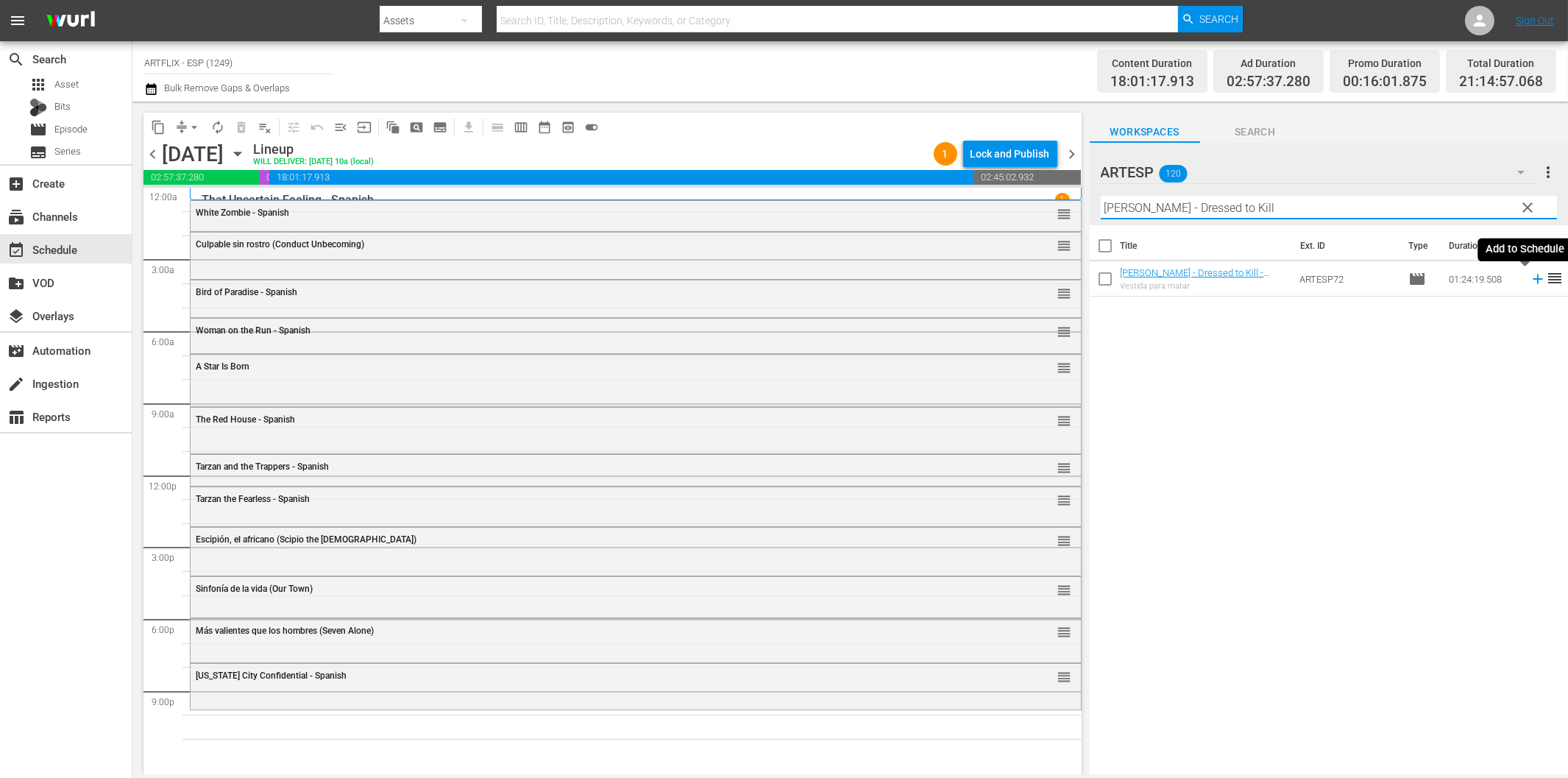
click at [1530, 277] on icon at bounding box center [1538, 279] width 16 height 16
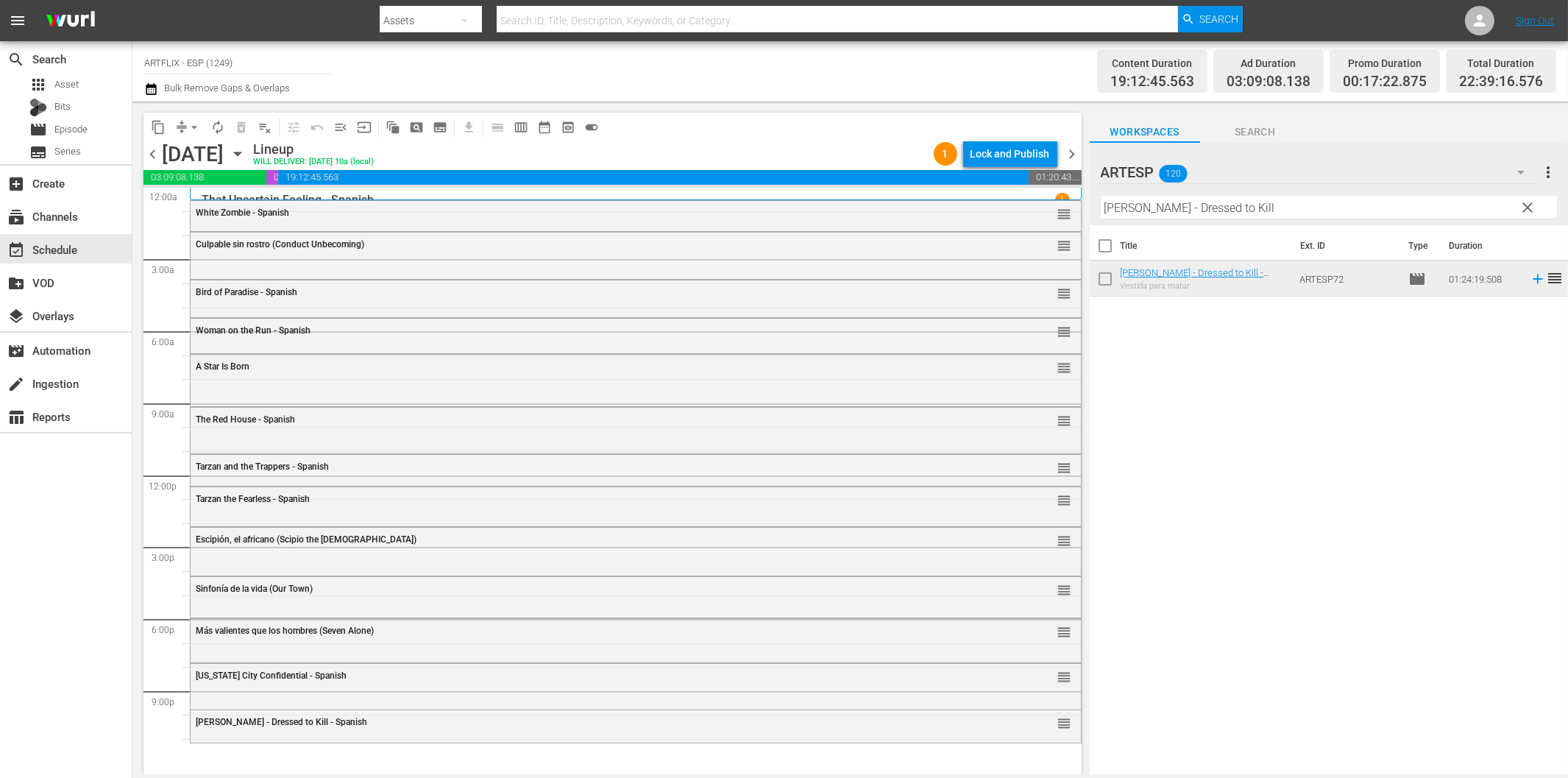
click at [1238, 214] on input "[PERSON_NAME] - Dressed to Kill" at bounding box center [1329, 207] width 456 height 24
paste input "The Wasp Woman - Spanish"
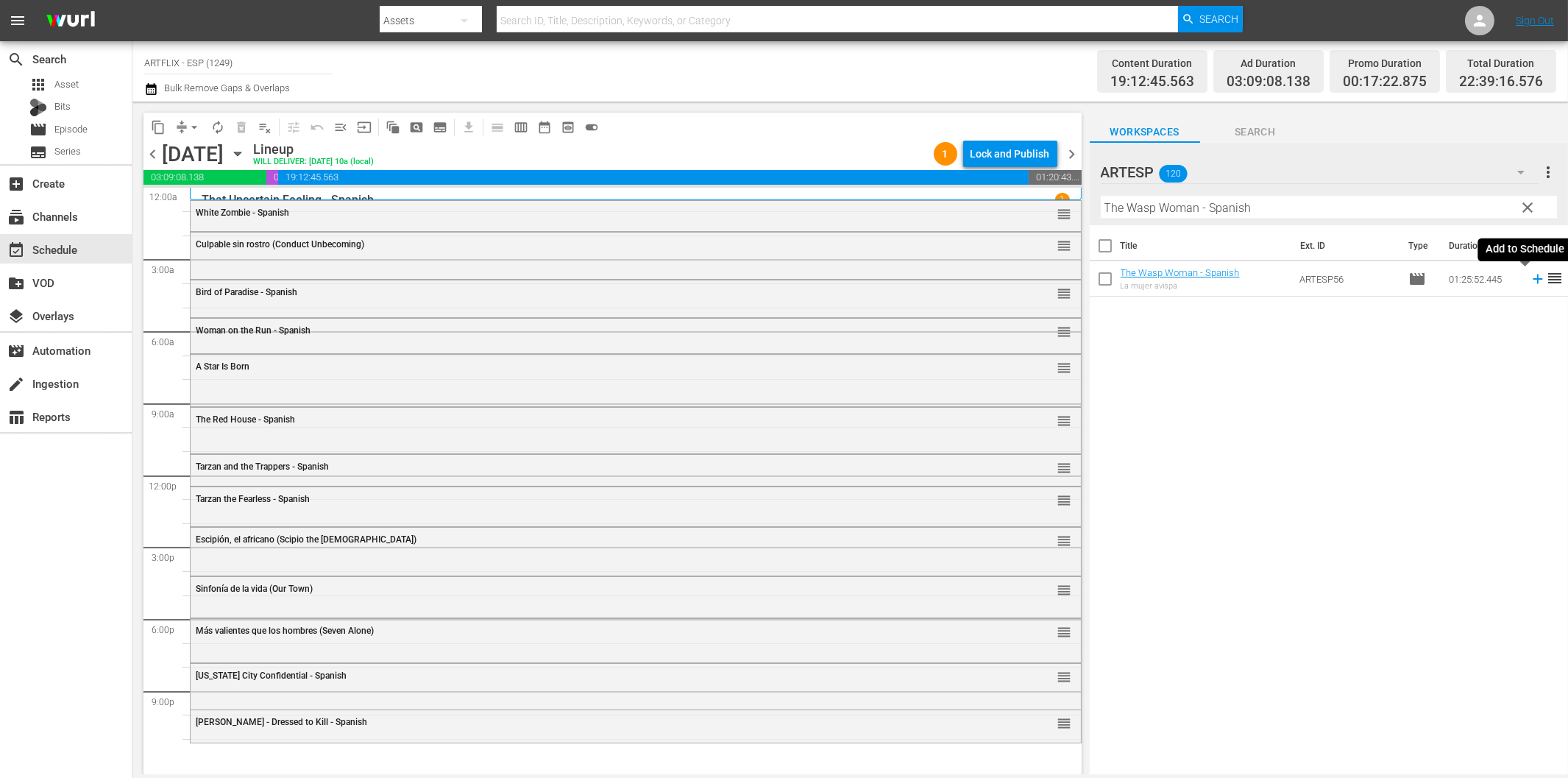
click at [1530, 277] on icon at bounding box center [1538, 279] width 16 height 16
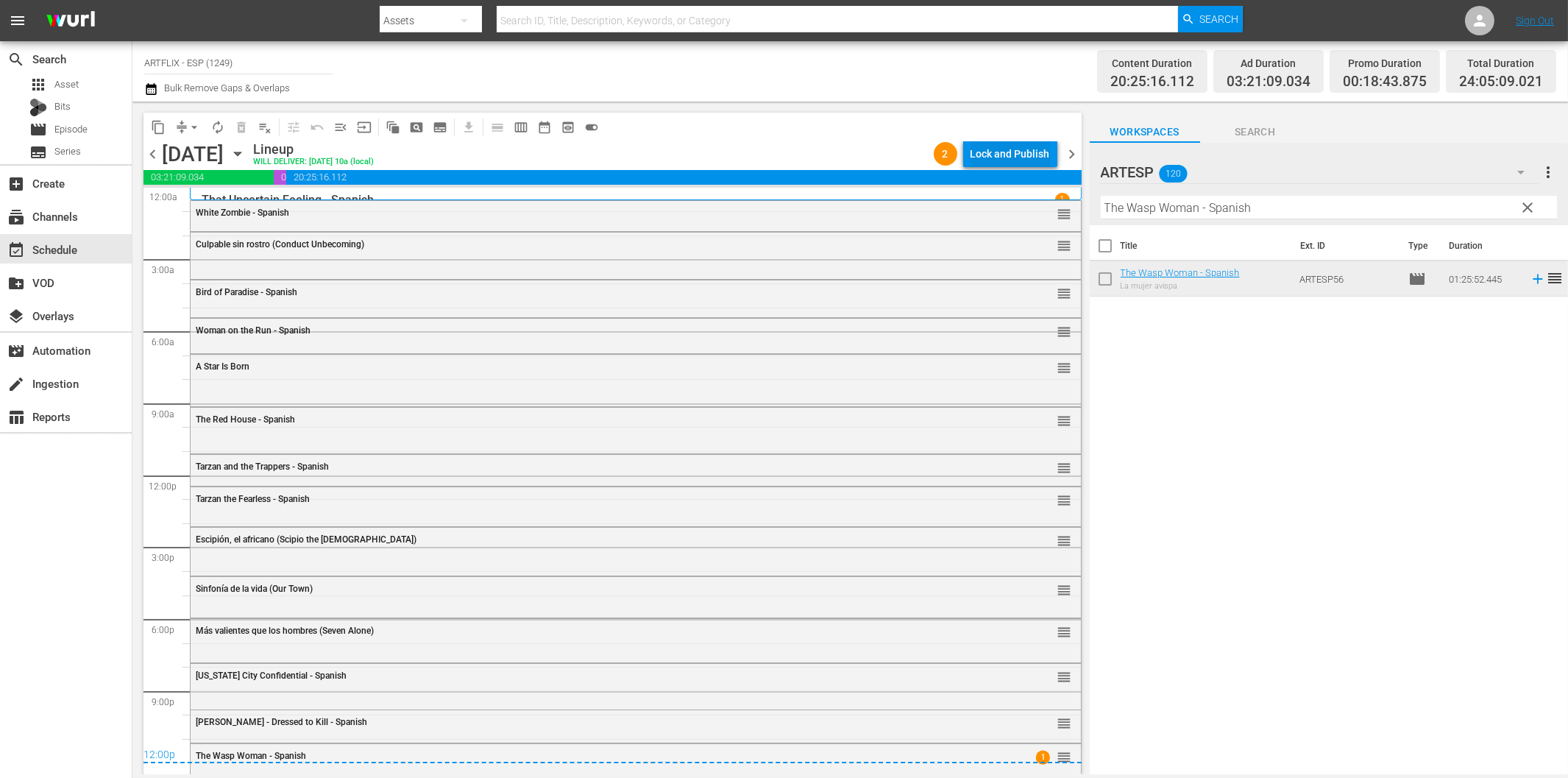
click at [996, 157] on div "Lock and Publish" at bounding box center [1009, 154] width 79 height 26
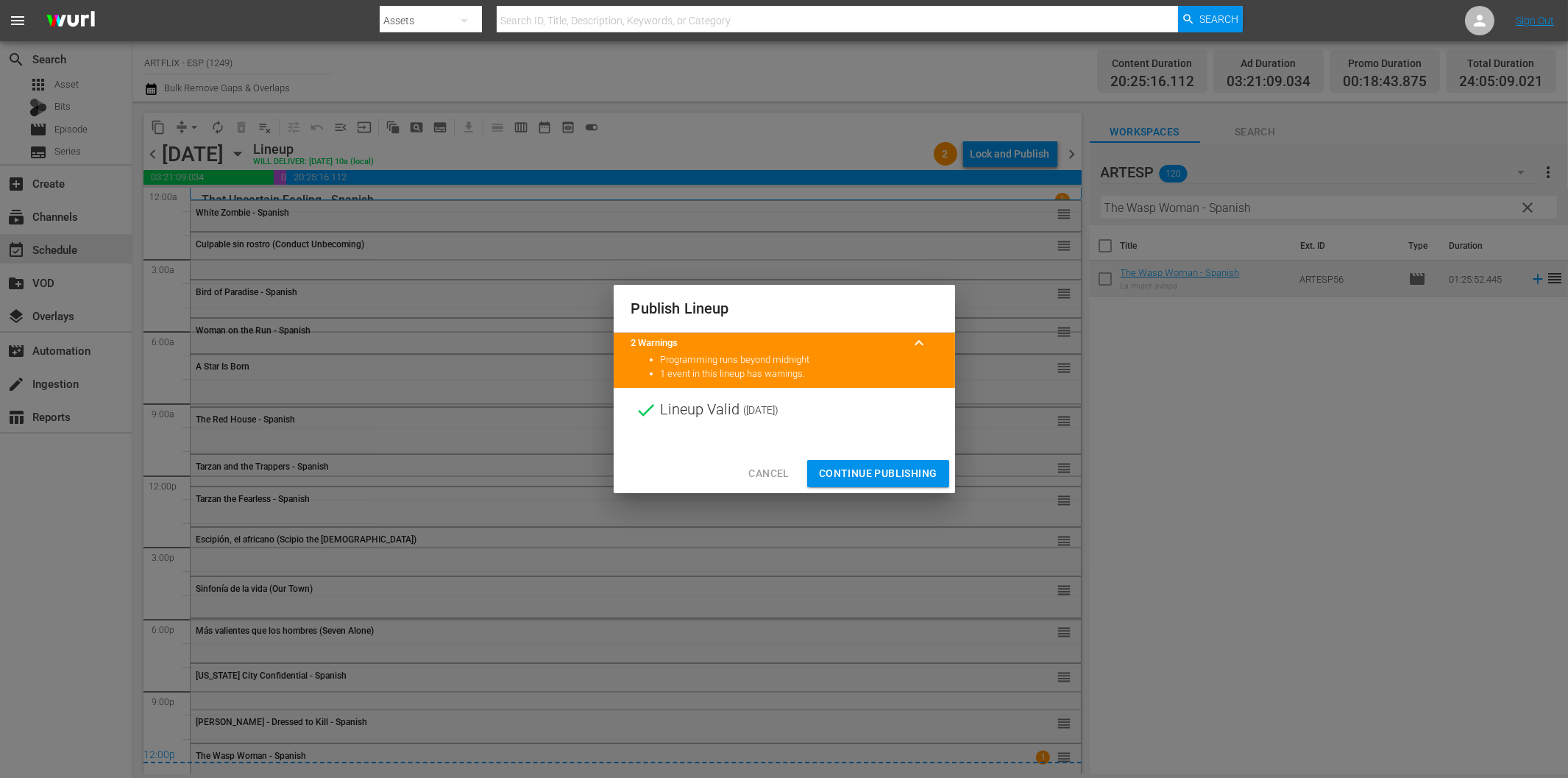
click at [869, 468] on span "Continue Publishing" at bounding box center [878, 474] width 119 height 18
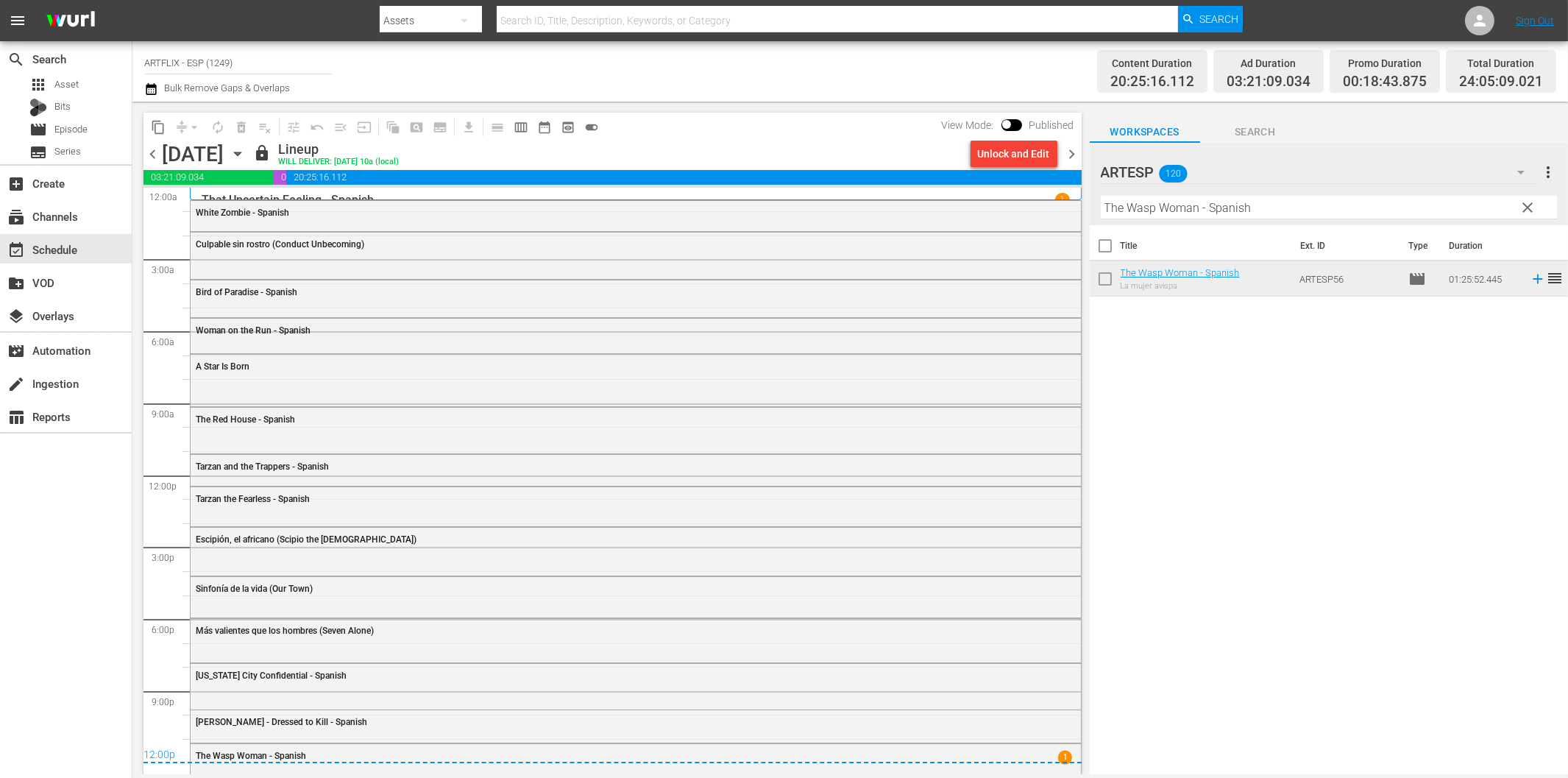
click at [1067, 151] on span "chevron_right" at bounding box center [1072, 154] width 18 height 18
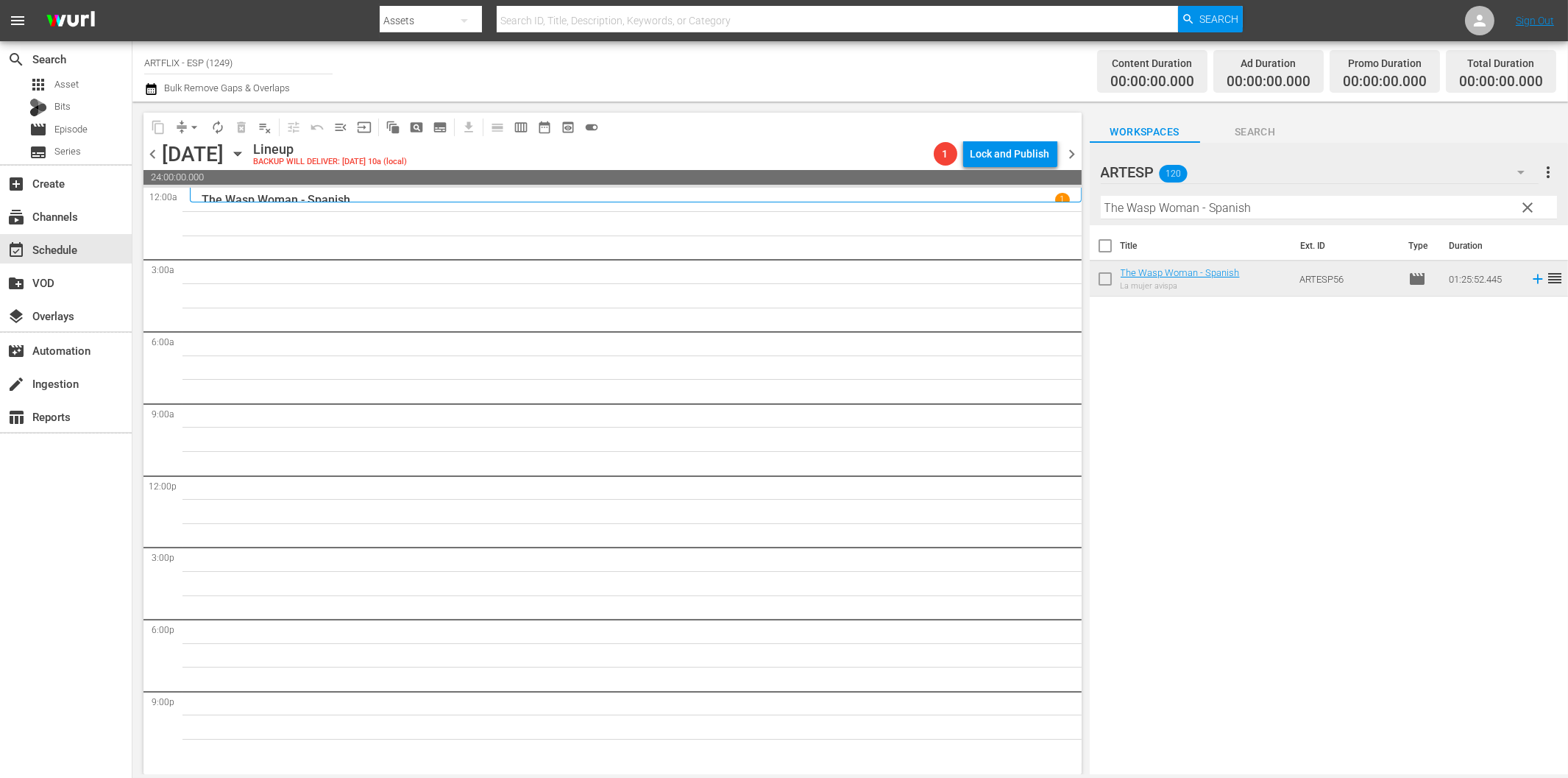
click at [1175, 201] on input "The Wasp Woman - Spanish" at bounding box center [1329, 207] width 456 height 24
paste input "Behind Office Doors"
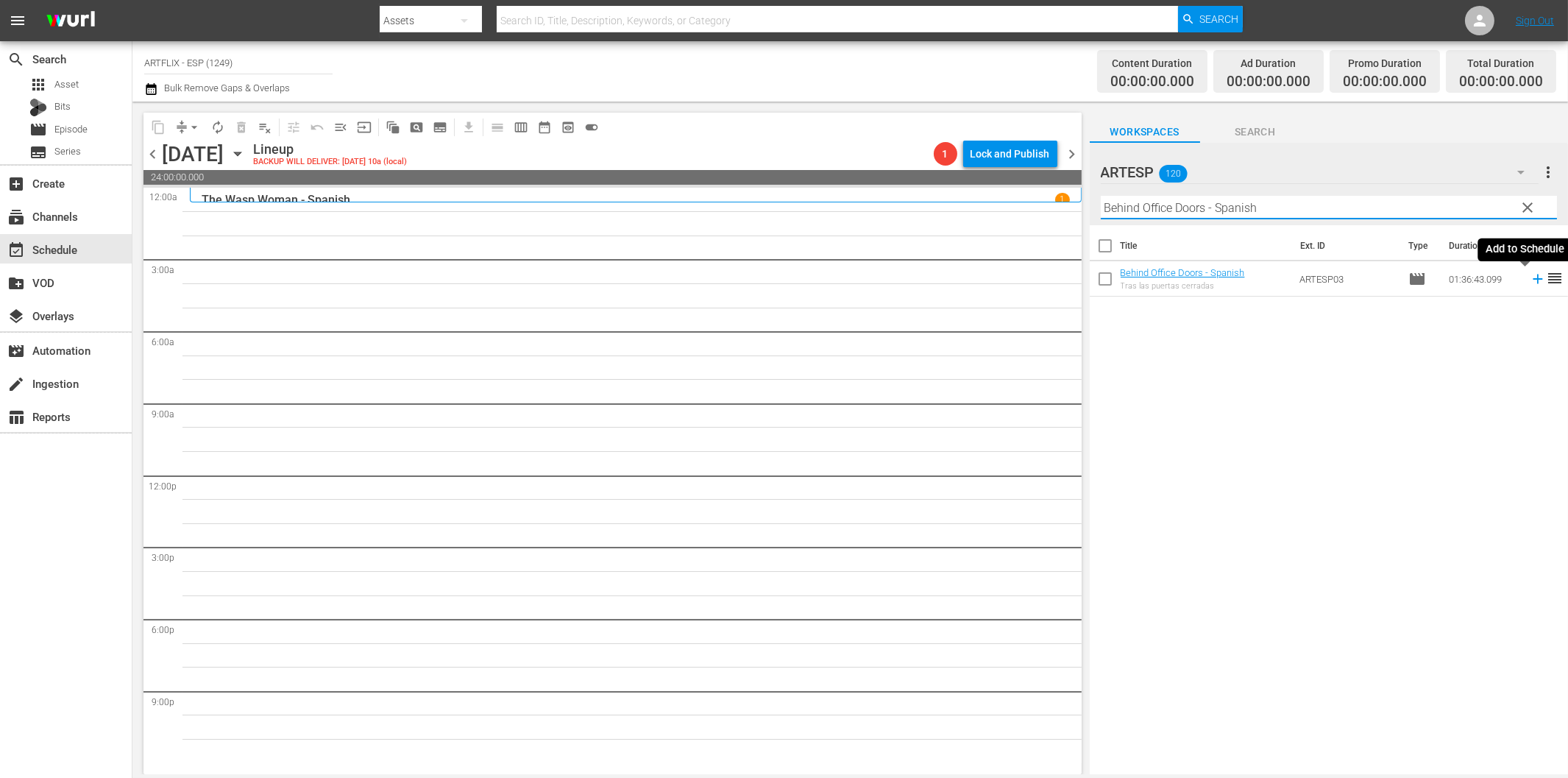
drag, startPoint x: 1524, startPoint y: 278, endPoint x: 1512, endPoint y: 282, distance: 12.6
click at [1533, 280] on icon at bounding box center [1538, 280] width 10 height 10
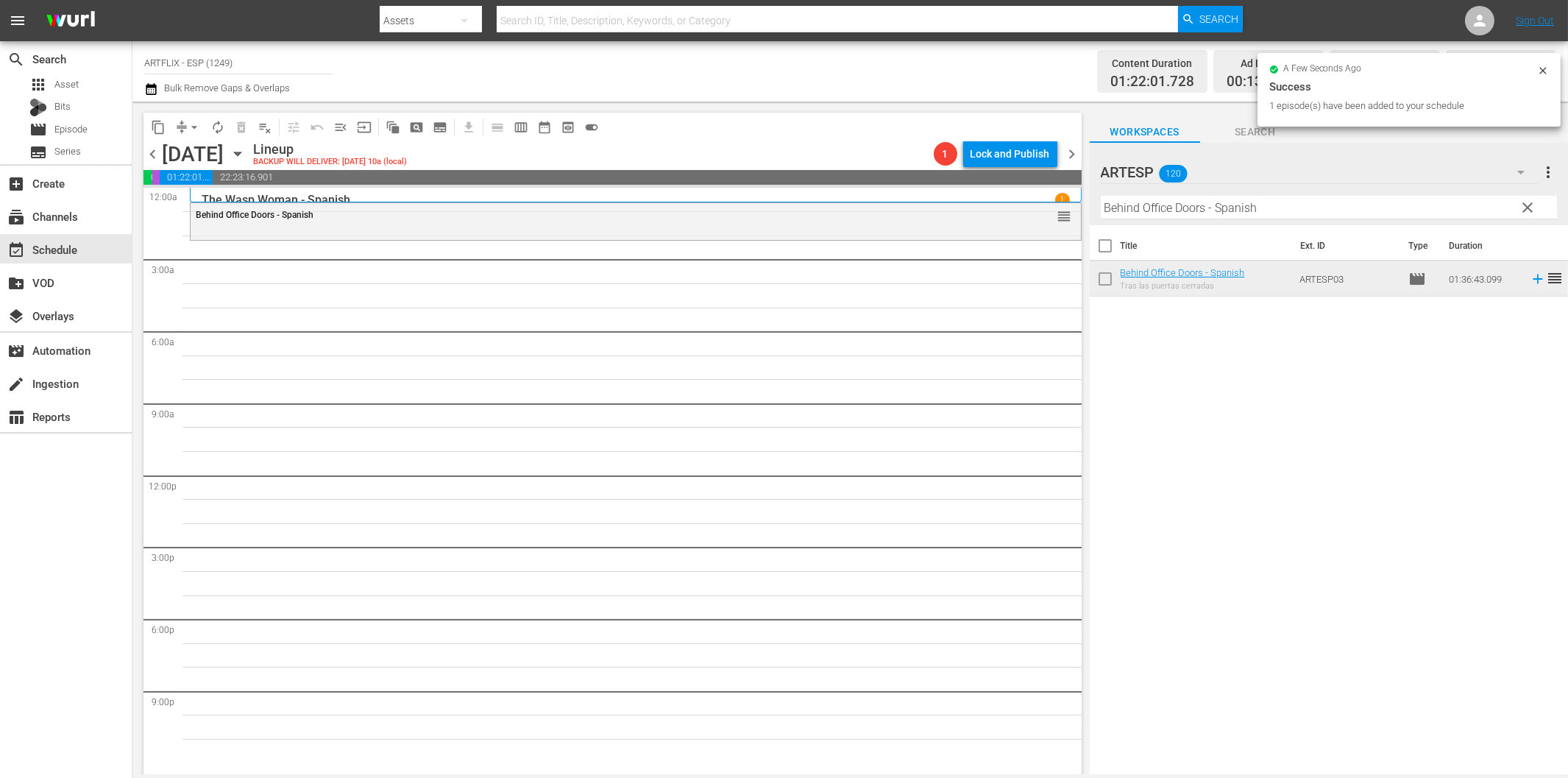
click at [1135, 209] on input "Behind Office Doors - Spanish" at bounding box center [1329, 207] width 456 height 24
paste input "La espada mágica (The Magic Sword)"
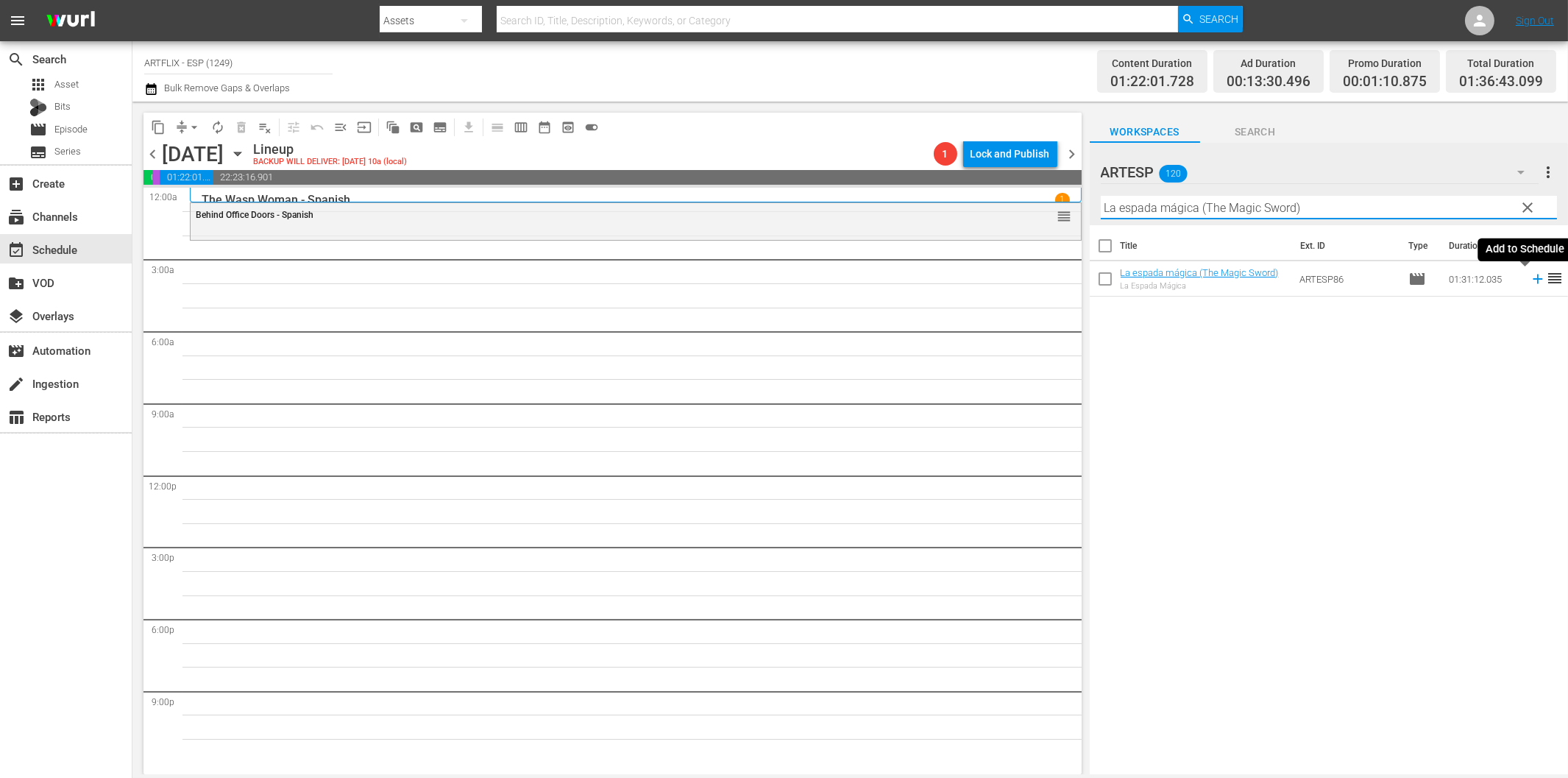
click at [1533, 280] on icon at bounding box center [1538, 280] width 10 height 10
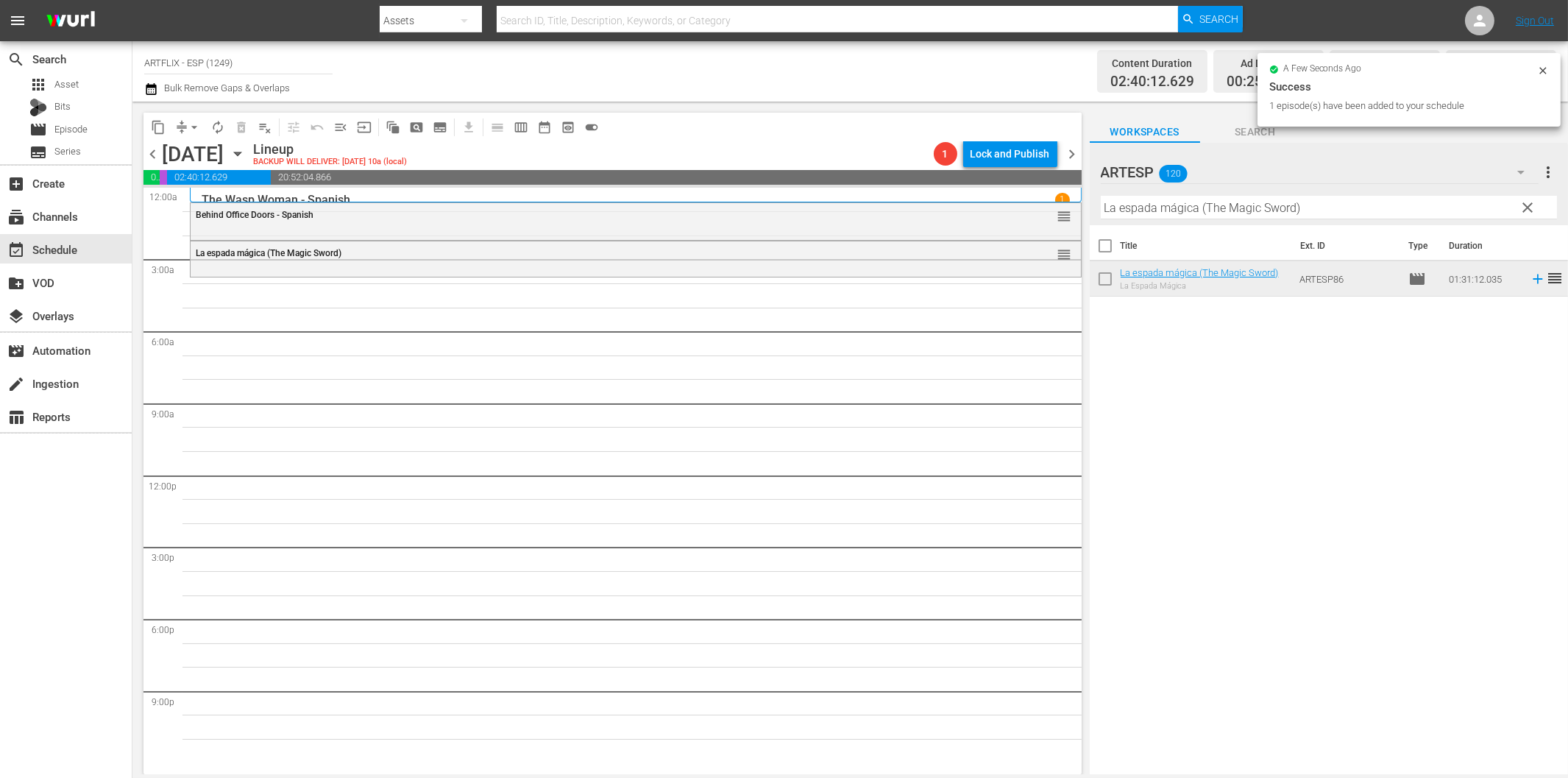
click at [1161, 218] on hr at bounding box center [1329, 218] width 456 height 1
click at [1167, 206] on input "La espada mágica (The Magic Sword)" at bounding box center [1329, 207] width 456 height 24
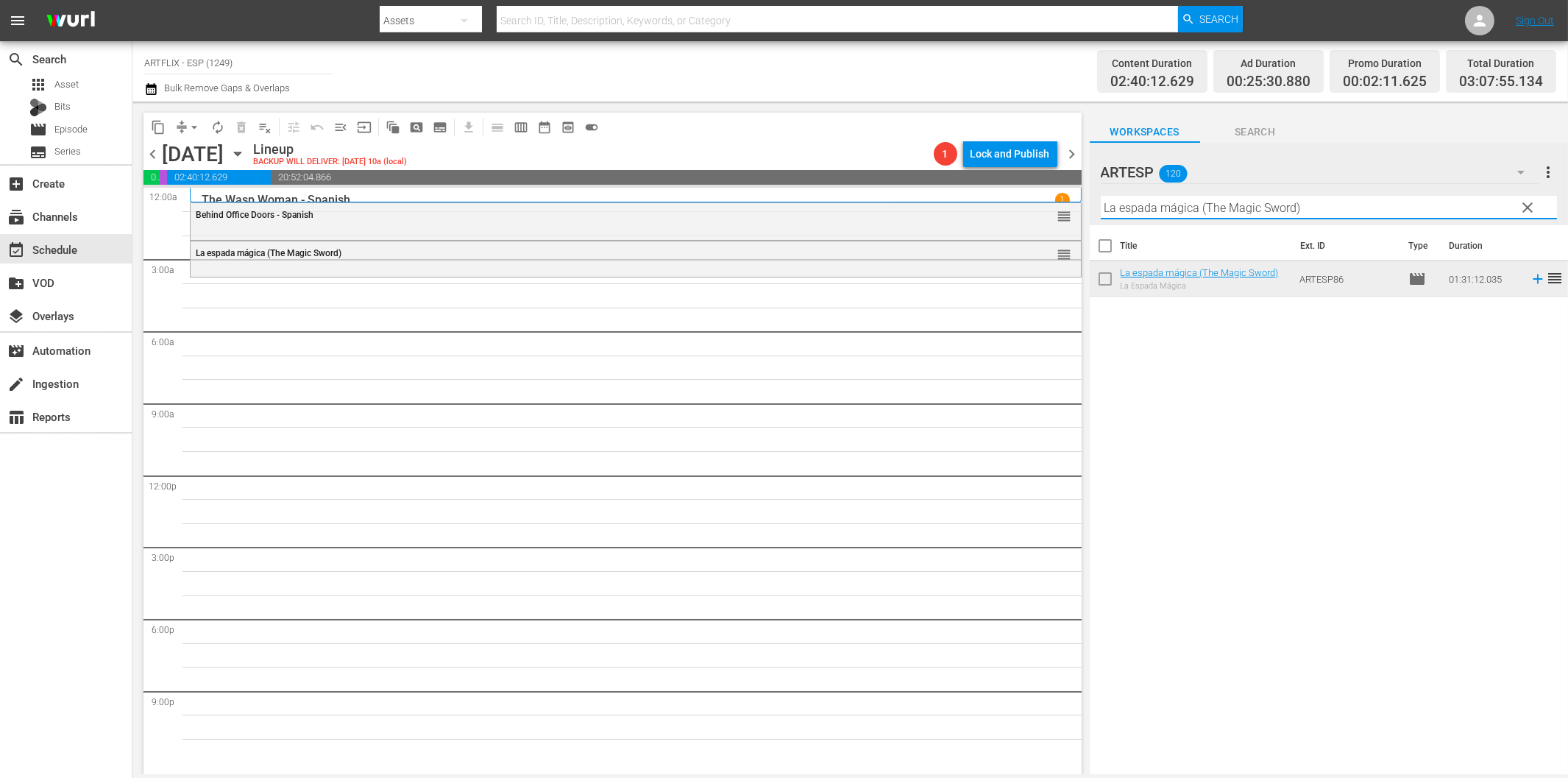
paste input "The Hitch-Hiker - Spanish"
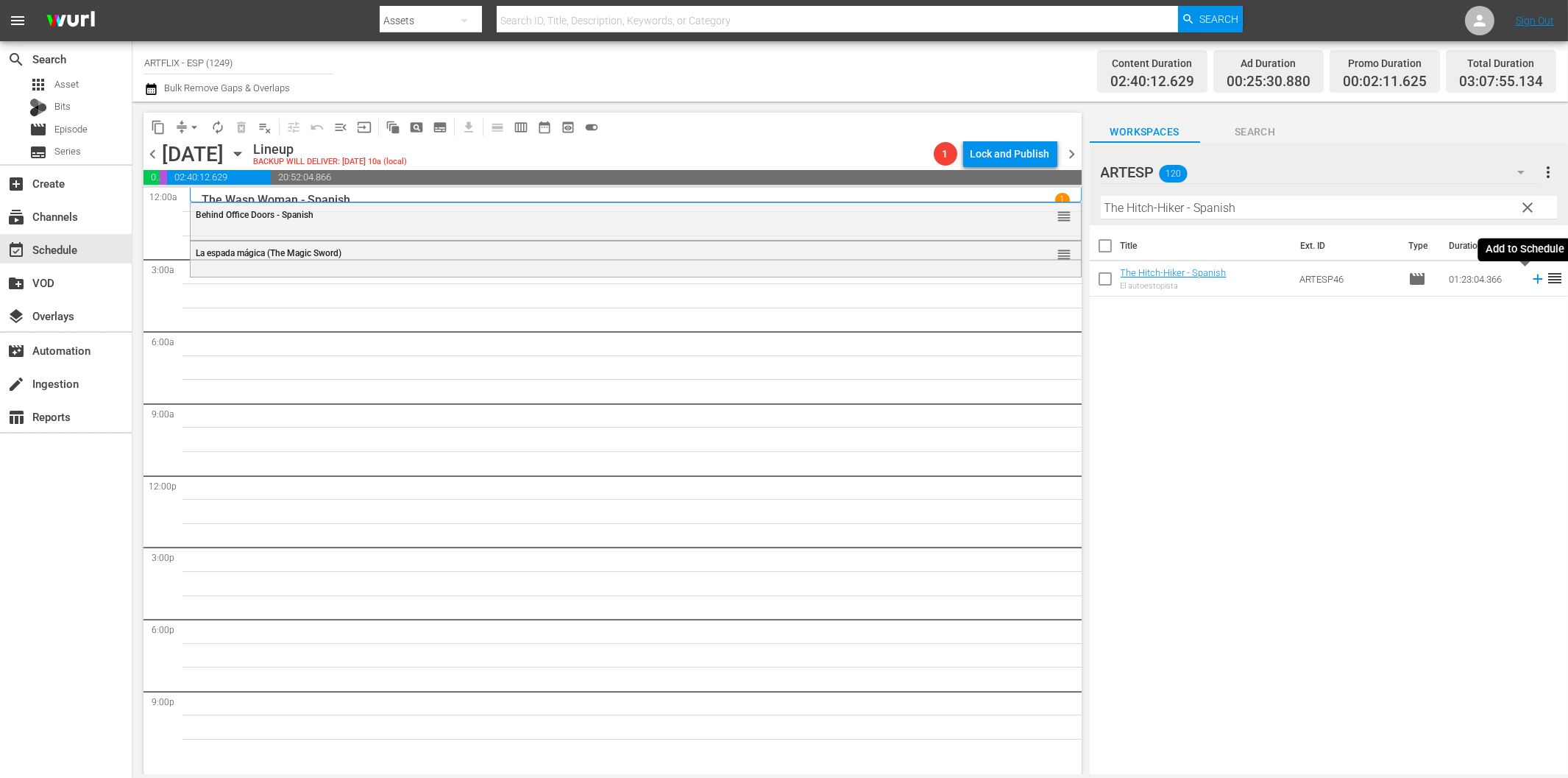
click at [1533, 280] on icon at bounding box center [1538, 280] width 10 height 10
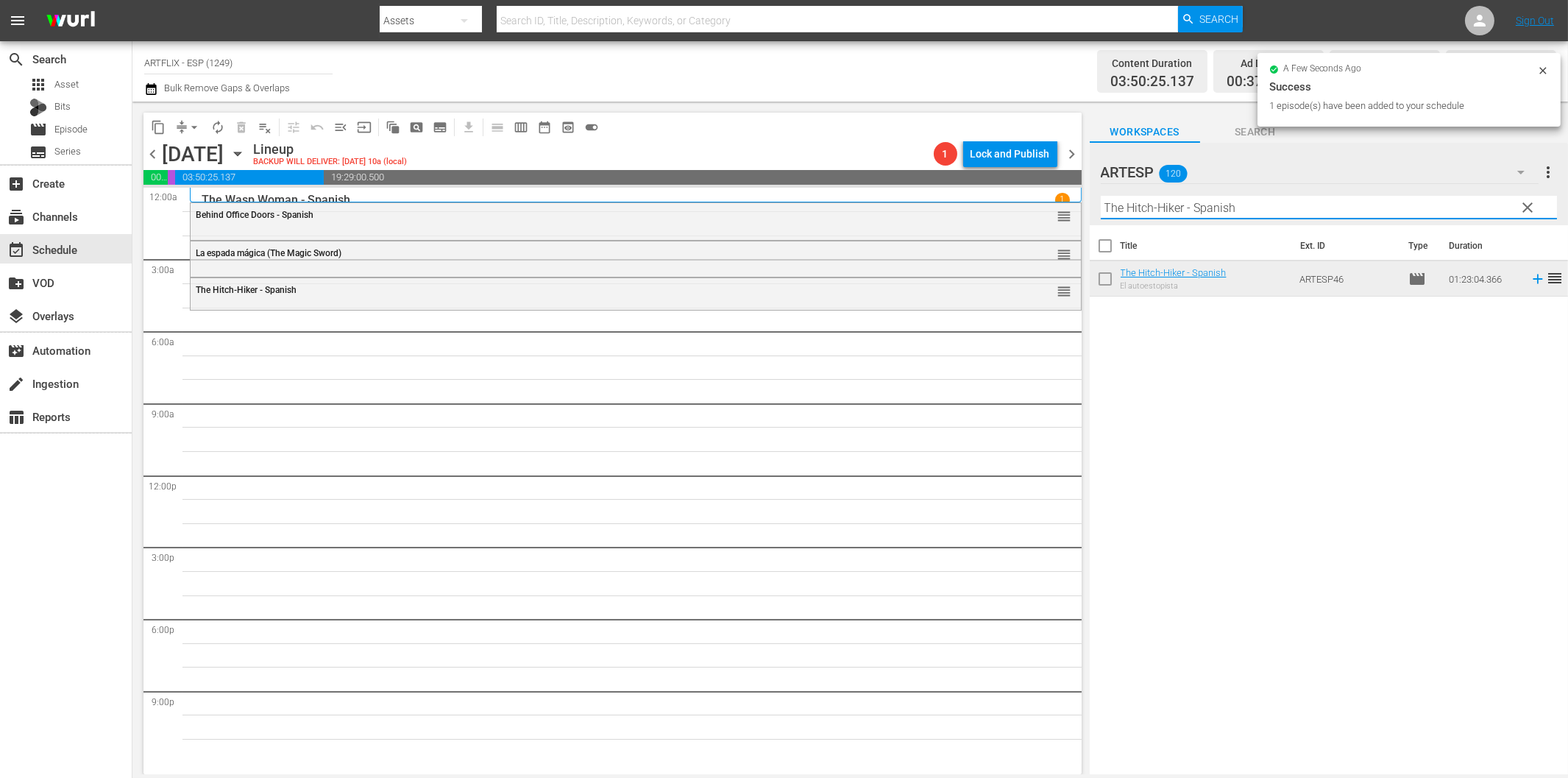
click at [1142, 211] on input "The Hitch-Hiker - Spanish" at bounding box center [1329, 207] width 456 height 24
paste input "Our Daily Bread"
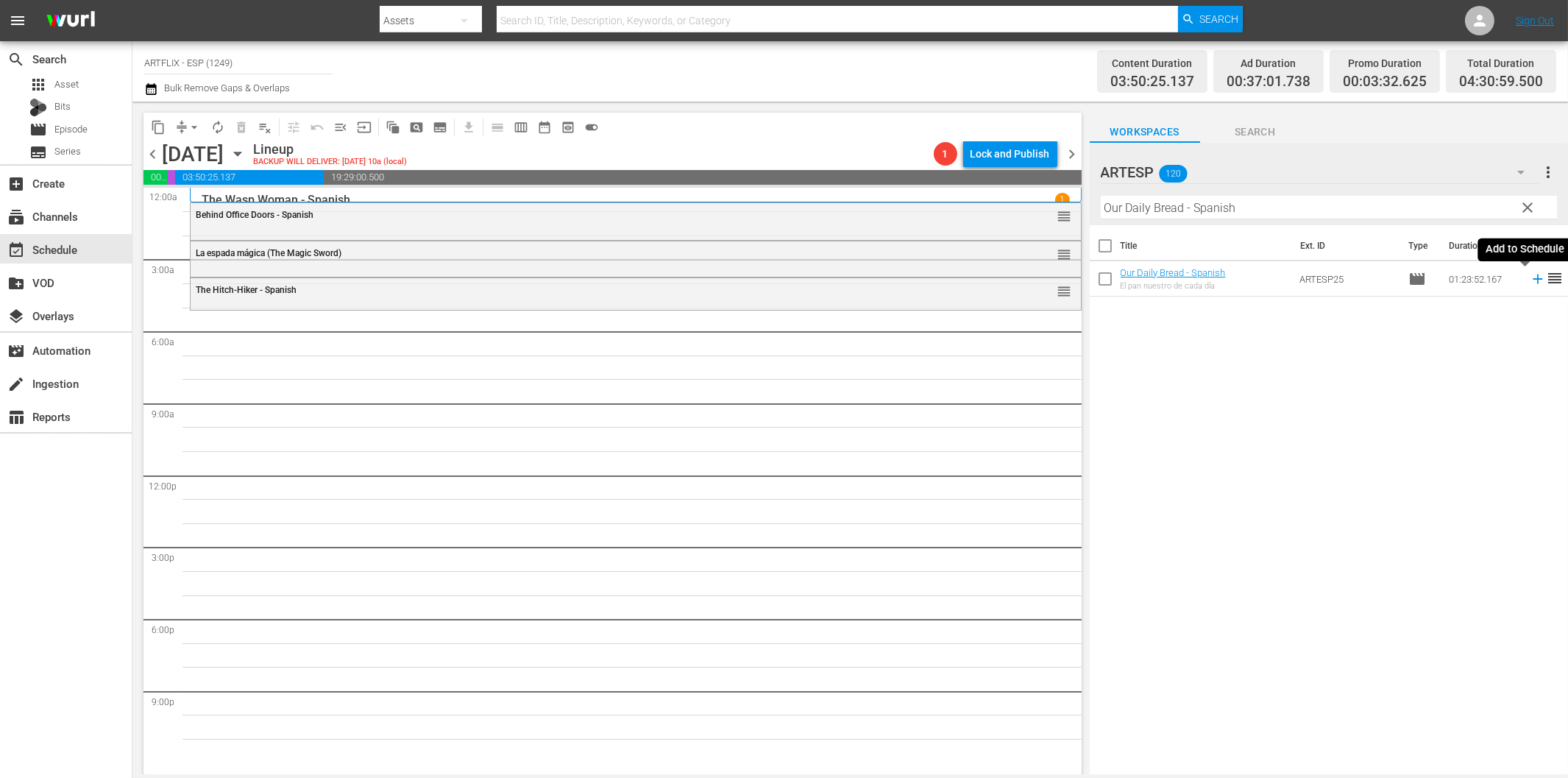
click at [1530, 280] on icon at bounding box center [1538, 279] width 16 height 16
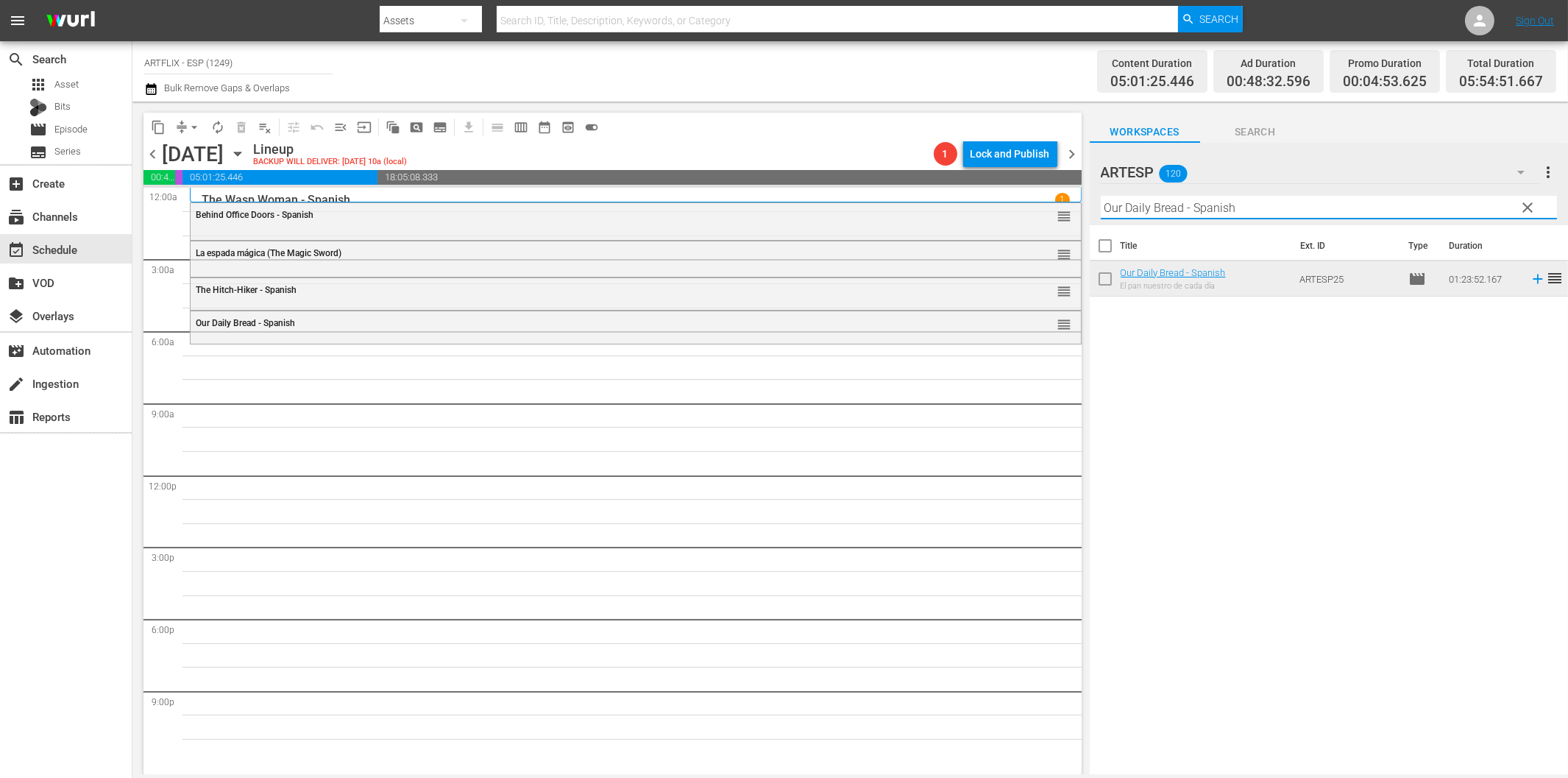
click at [1152, 205] on input "Our Daily Bread - Spanish" at bounding box center [1329, 207] width 456 height 24
paste input "The Great Flamarion"
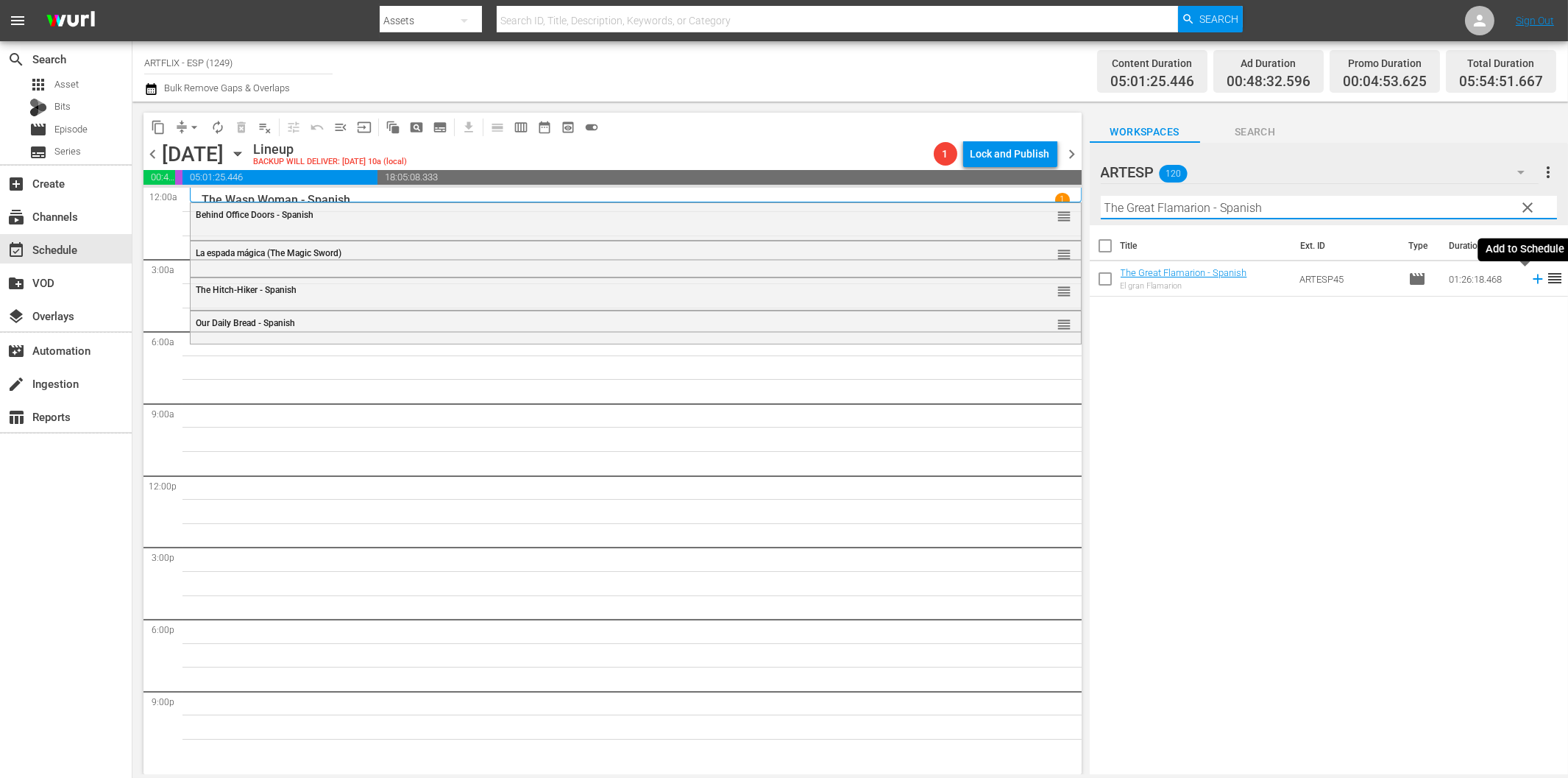
click at [1530, 282] on icon at bounding box center [1538, 279] width 16 height 16
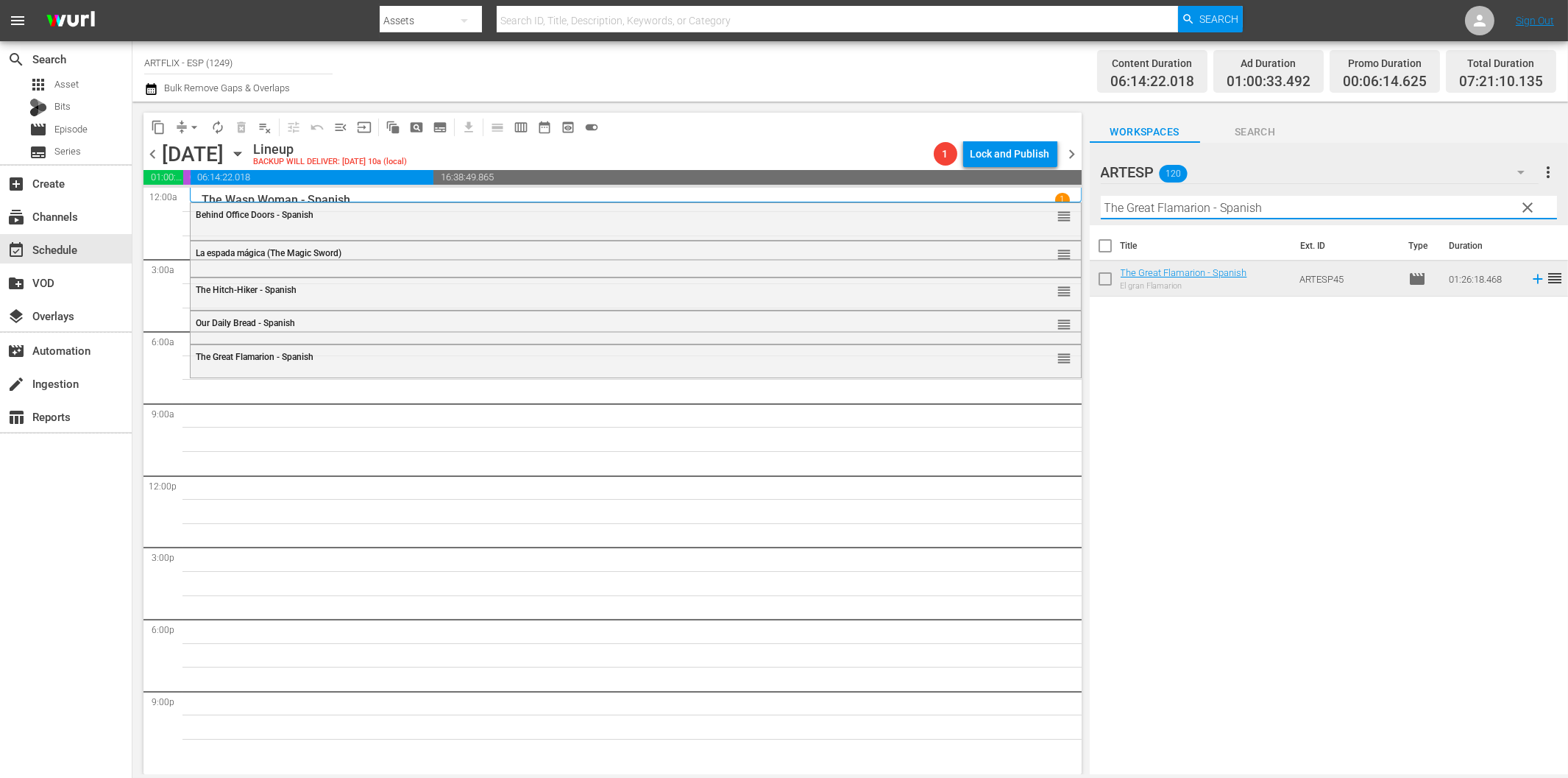
click at [1143, 211] on input "The Great Flamarion - Spanish" at bounding box center [1329, 207] width 456 height 24
paste input "Cuando pasan las cigüeñas (The Cranes Are Flying)"
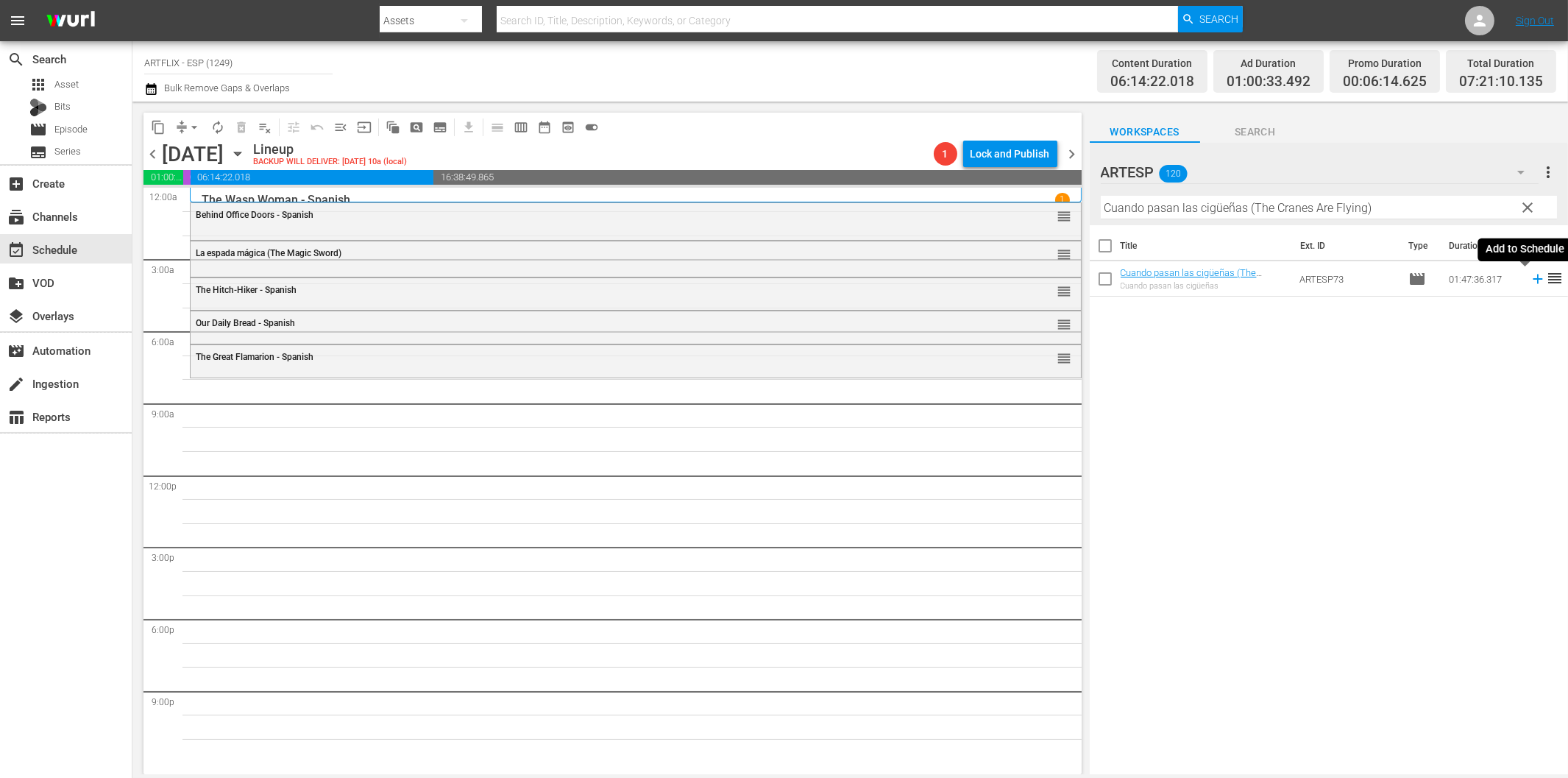
click at [1530, 275] on icon at bounding box center [1538, 279] width 16 height 16
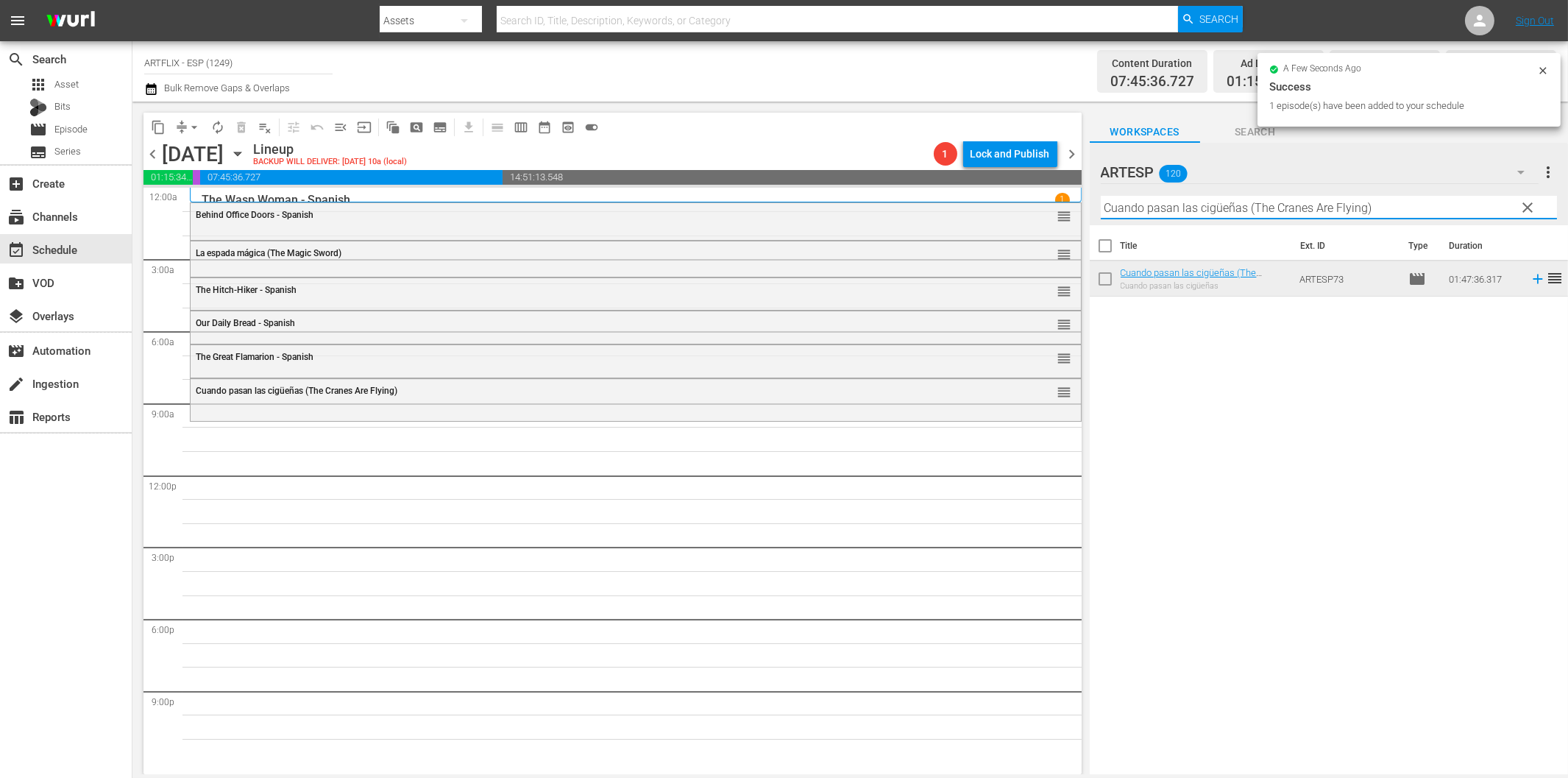
click at [1423, 209] on input "Cuando pasan las cigüeñas (The Cranes Are Flying)" at bounding box center [1329, 207] width 456 height 24
paste input "La pequeña princesita (Little Princess"
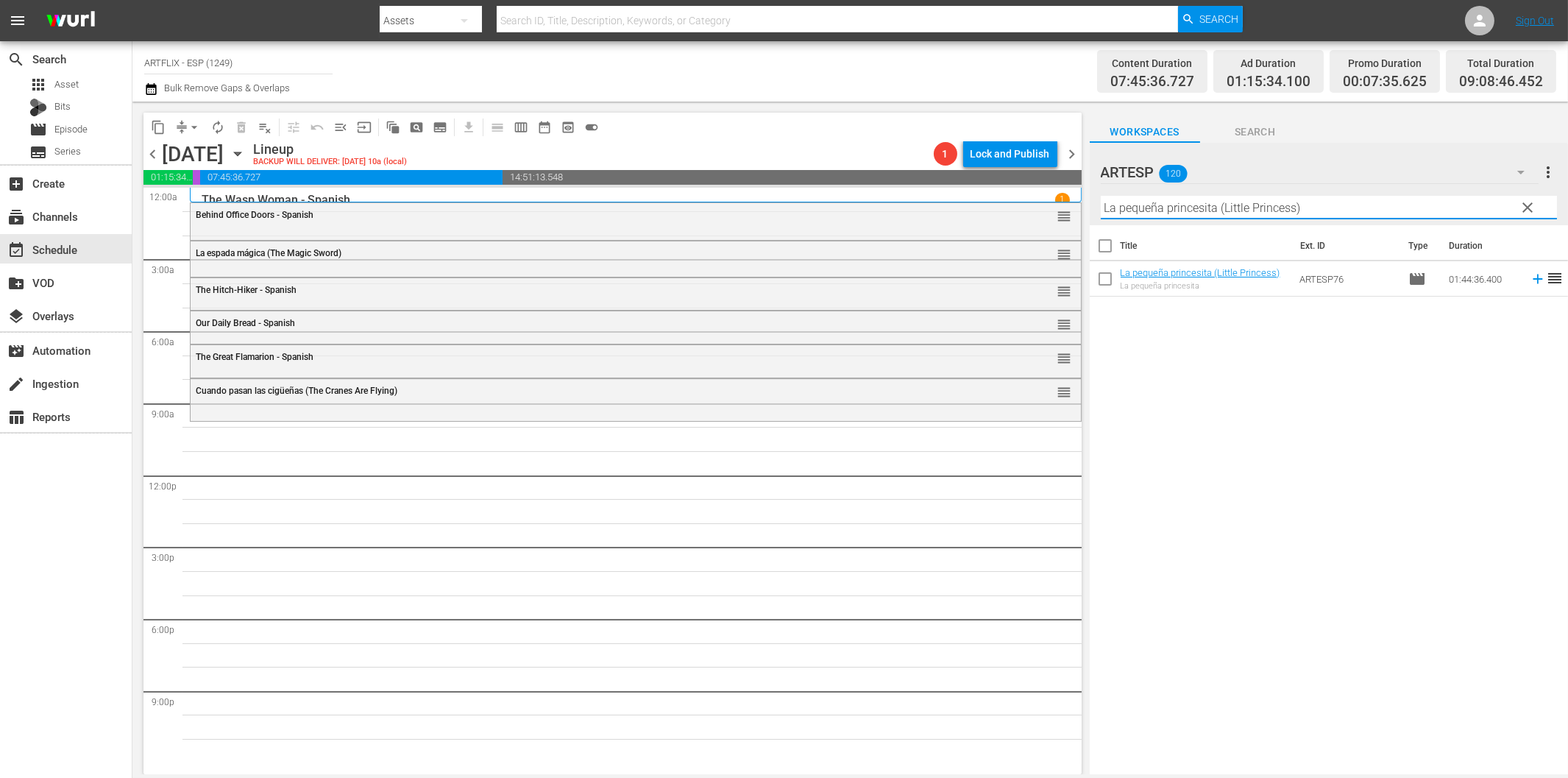
click at [1533, 278] on icon at bounding box center [1538, 280] width 10 height 10
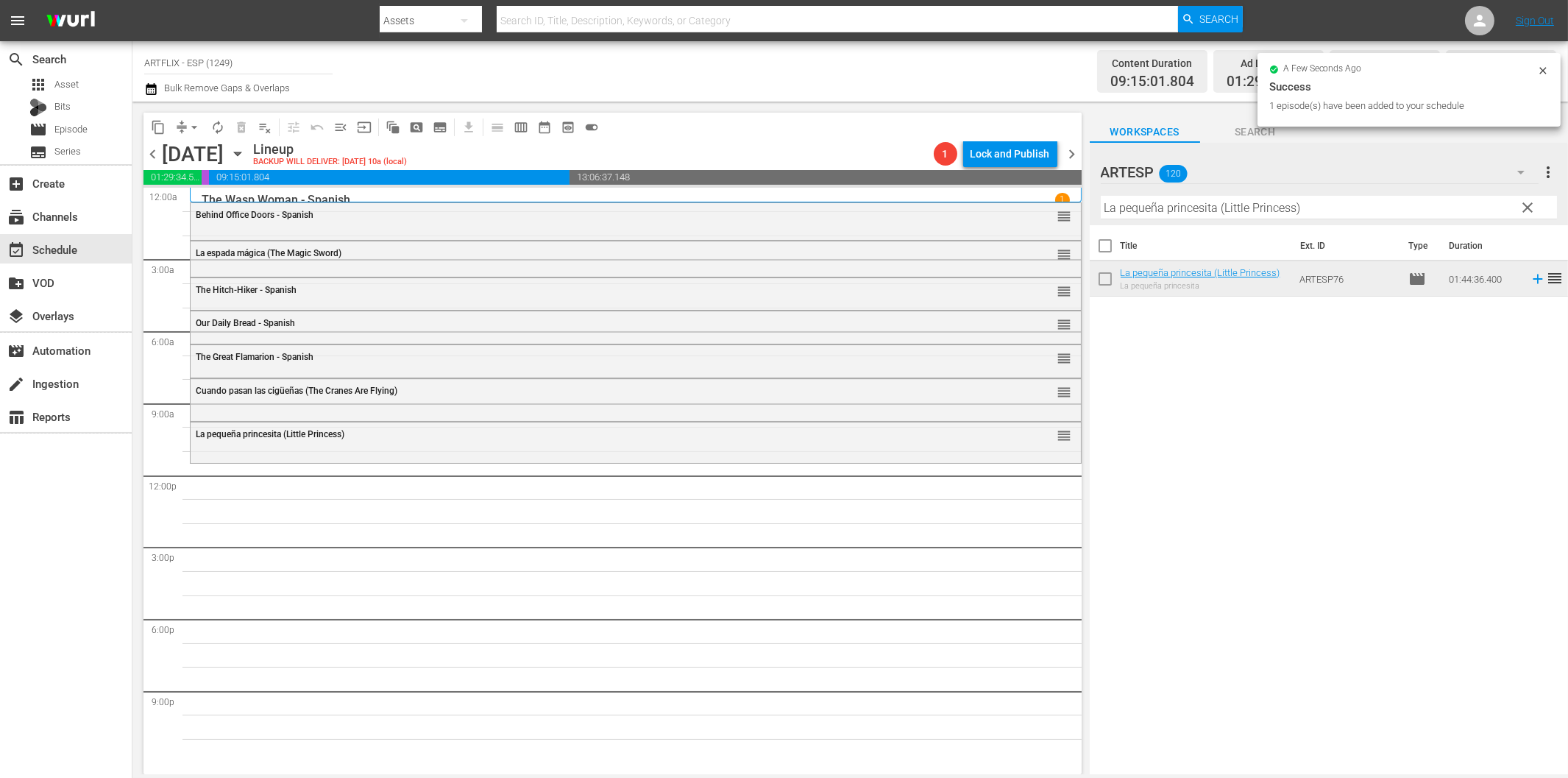
click at [1208, 204] on input "La pequeña princesita (Little Princess)" at bounding box center [1329, 207] width 456 height 24
paste input "os bicivoladores (BMX Bandit"
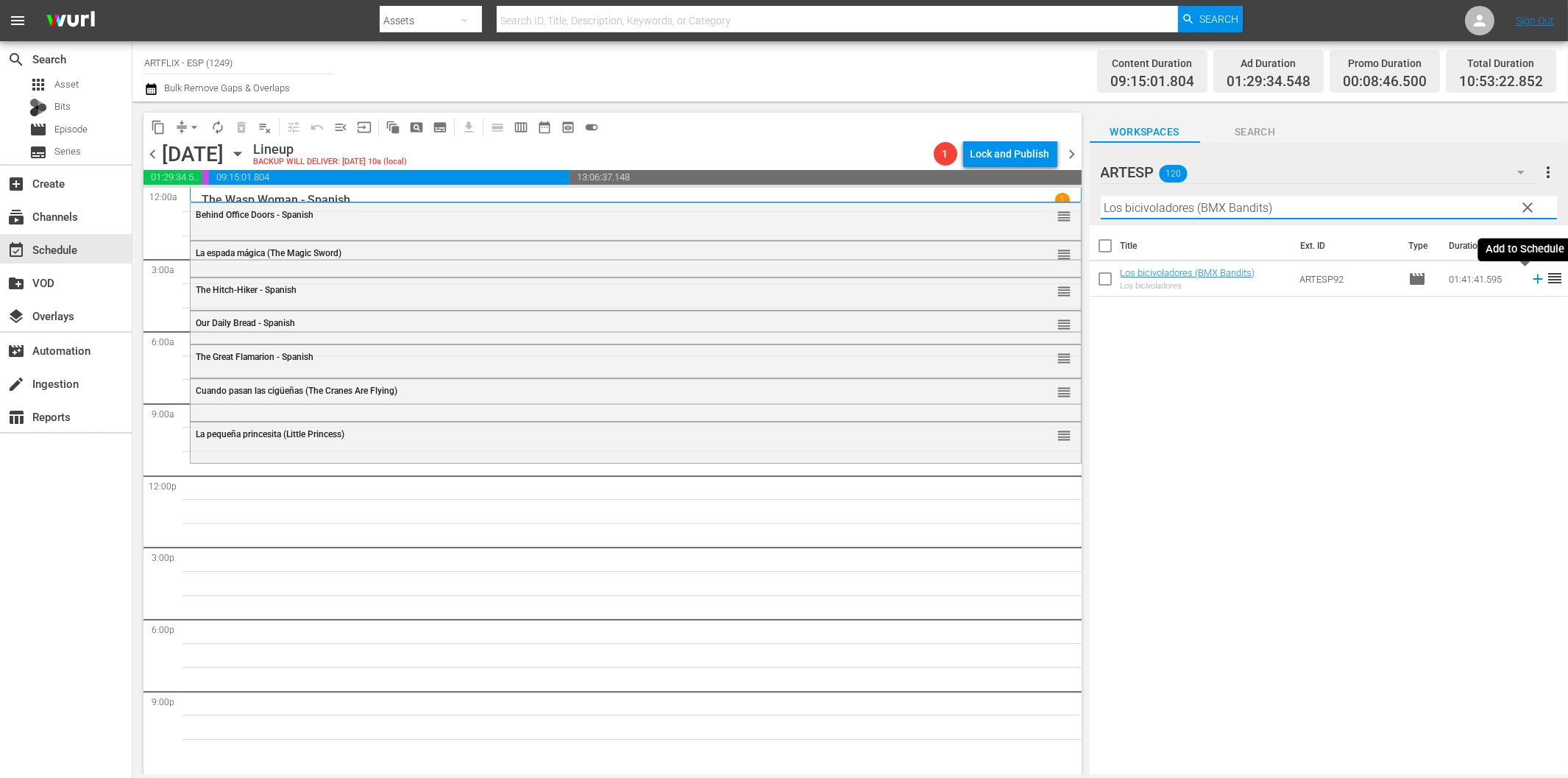
click at [1530, 277] on icon at bounding box center [1538, 279] width 16 height 16
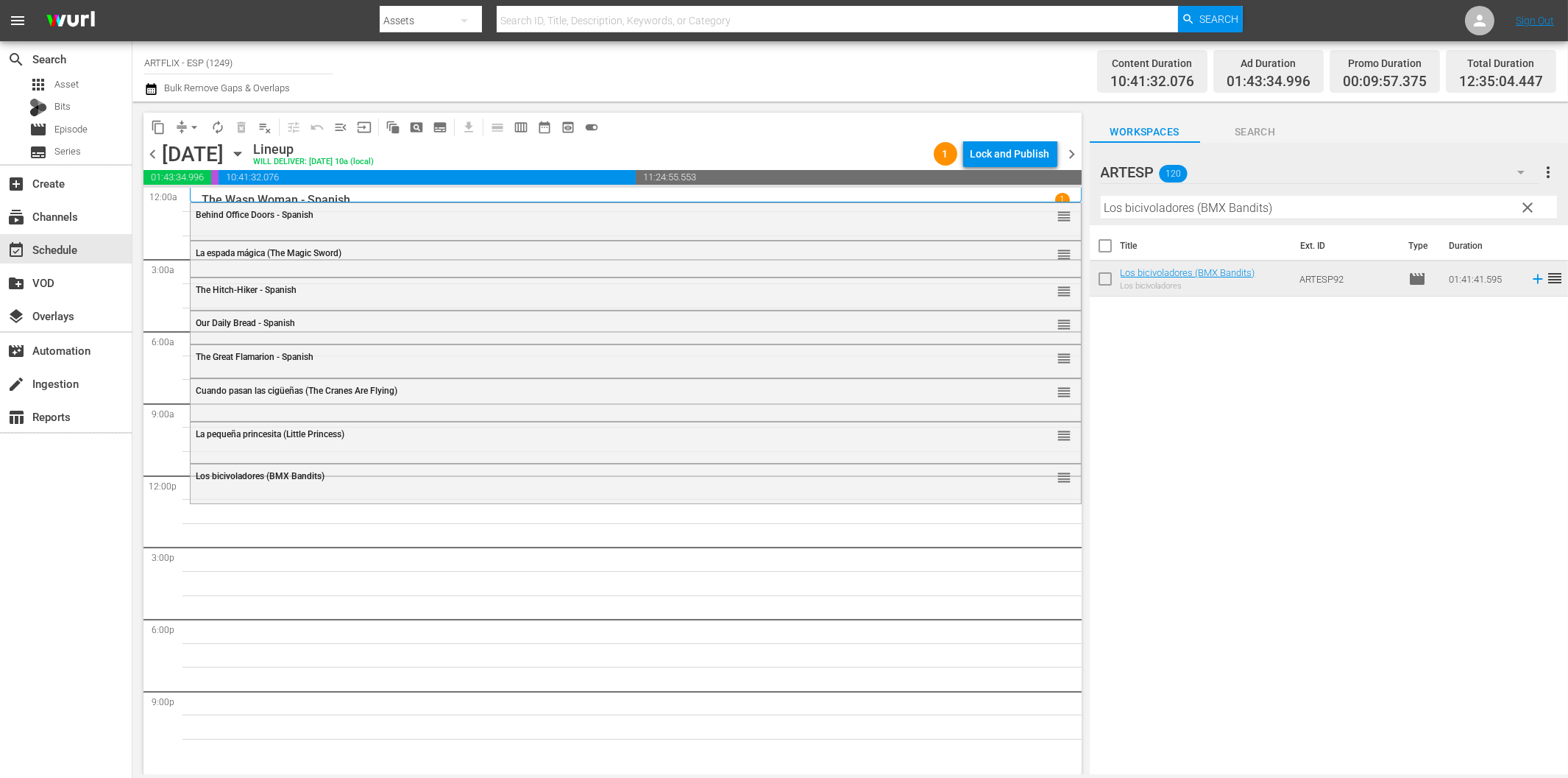
click at [1227, 214] on input "Los bicivoladores (BMX Bandits)" at bounding box center [1329, 207] width 456 height 24
paste input "dos gladiadores (The Two Gladiator"
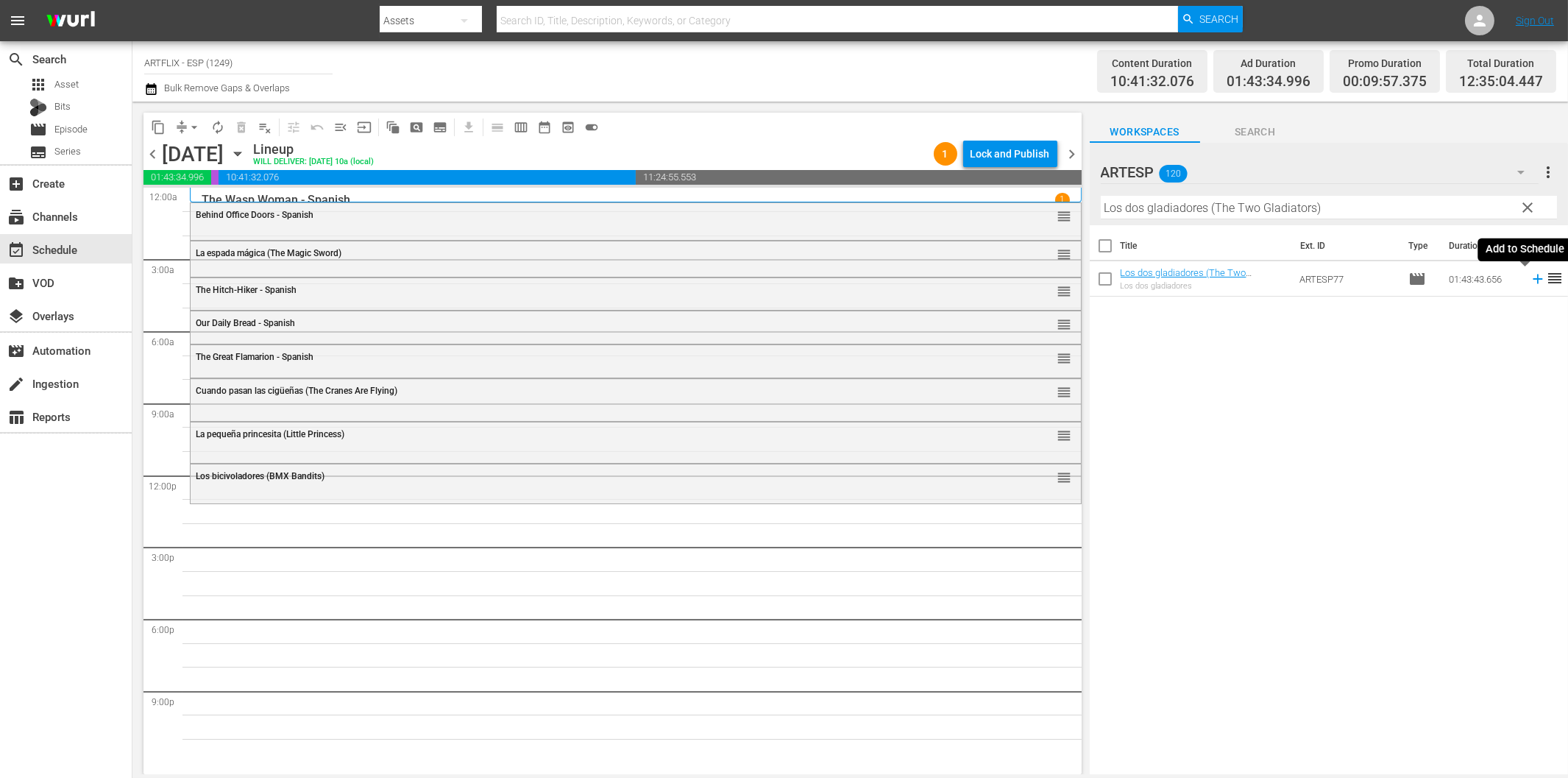
click at [1533, 280] on icon at bounding box center [1538, 280] width 10 height 10
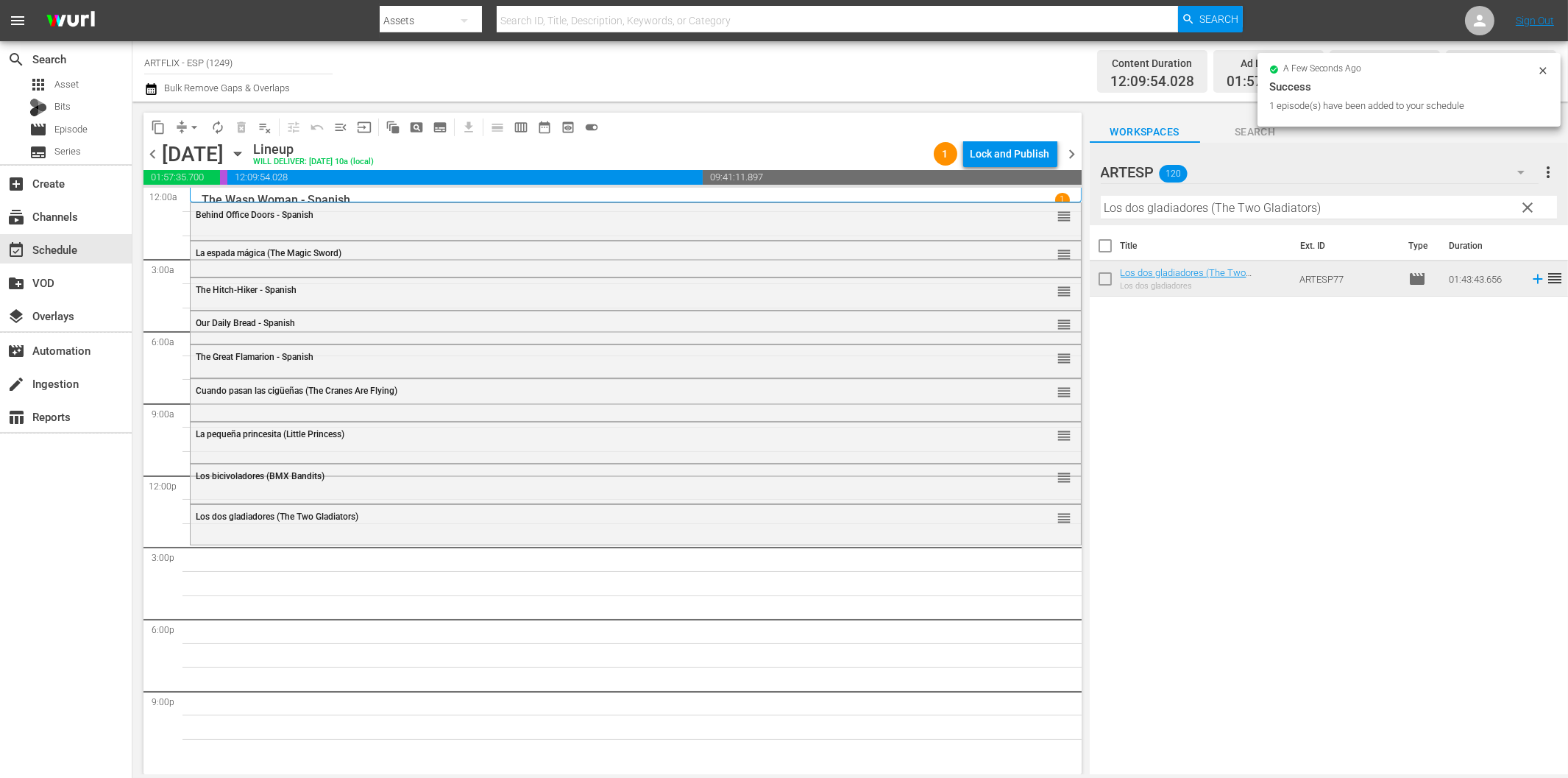
click at [1183, 209] on input "Los dos gladiadores (The Two Gladiators)" at bounding box center [1329, 207] width 456 height 24
paste input "Africa Screams - Spanish"
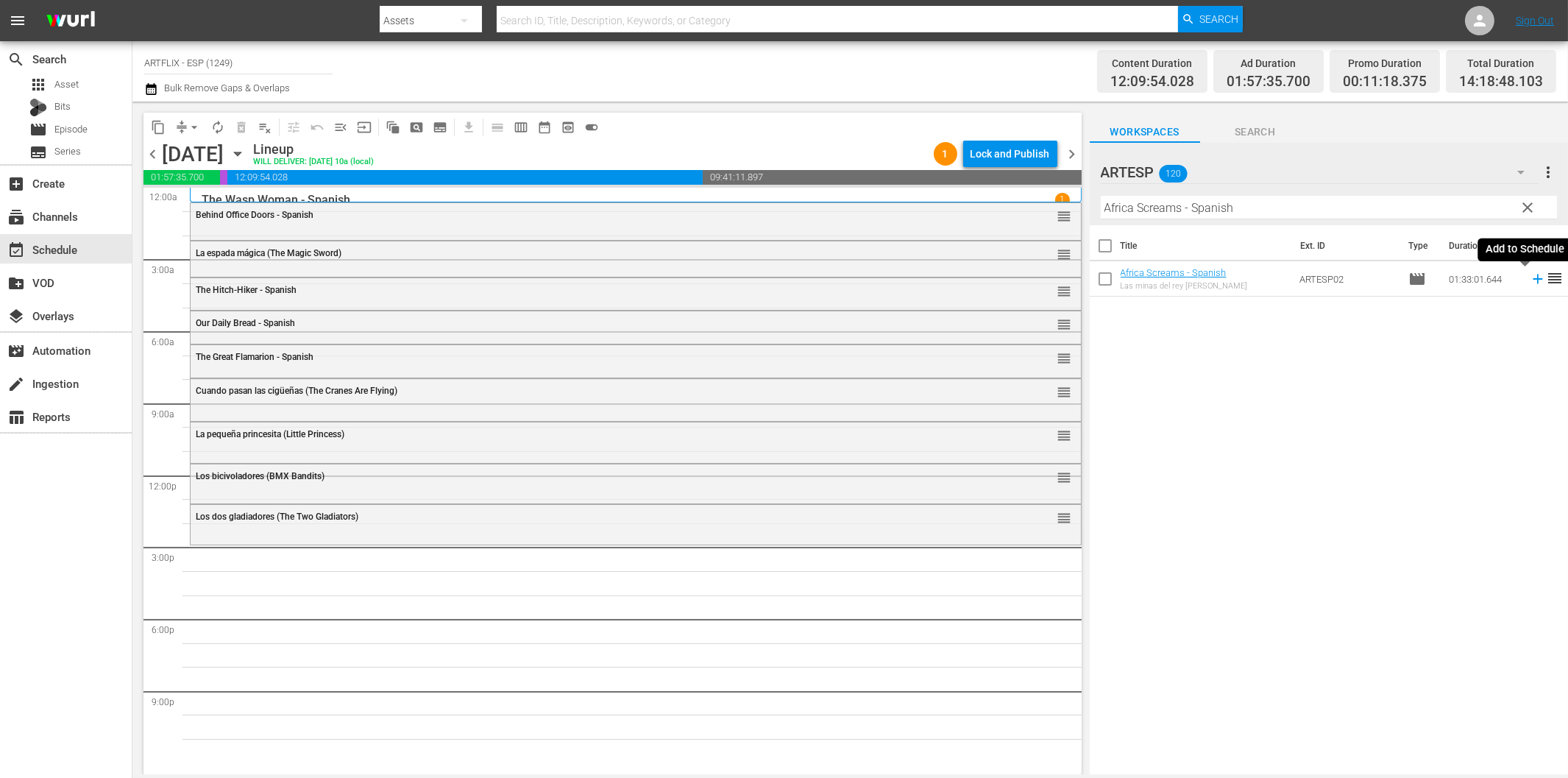
click at [1530, 281] on icon at bounding box center [1538, 279] width 16 height 16
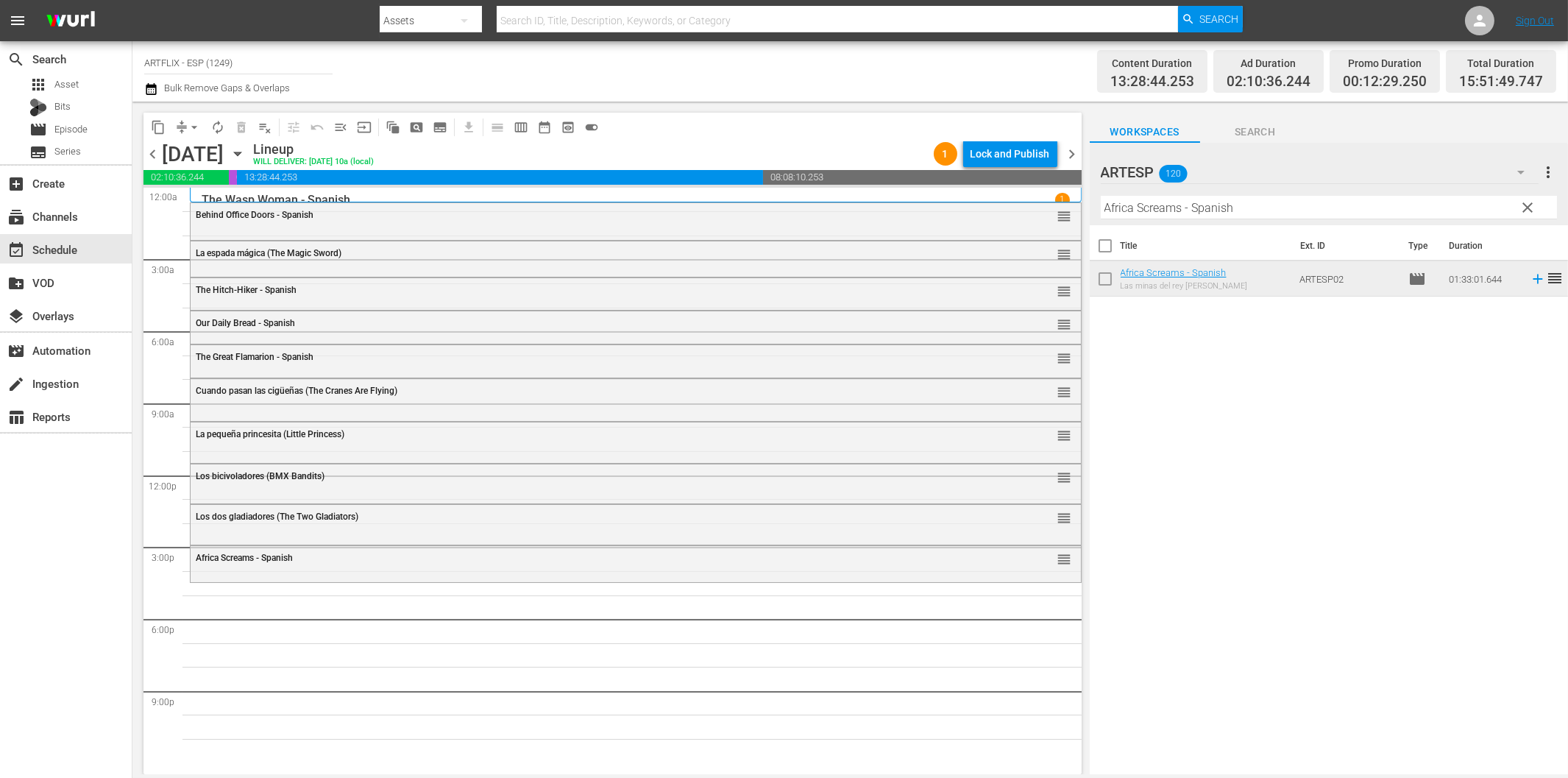
click at [1141, 214] on input "Africa Screams - Spanish" at bounding box center [1329, 207] width 456 height 24
paste input "Of Human Bondage"
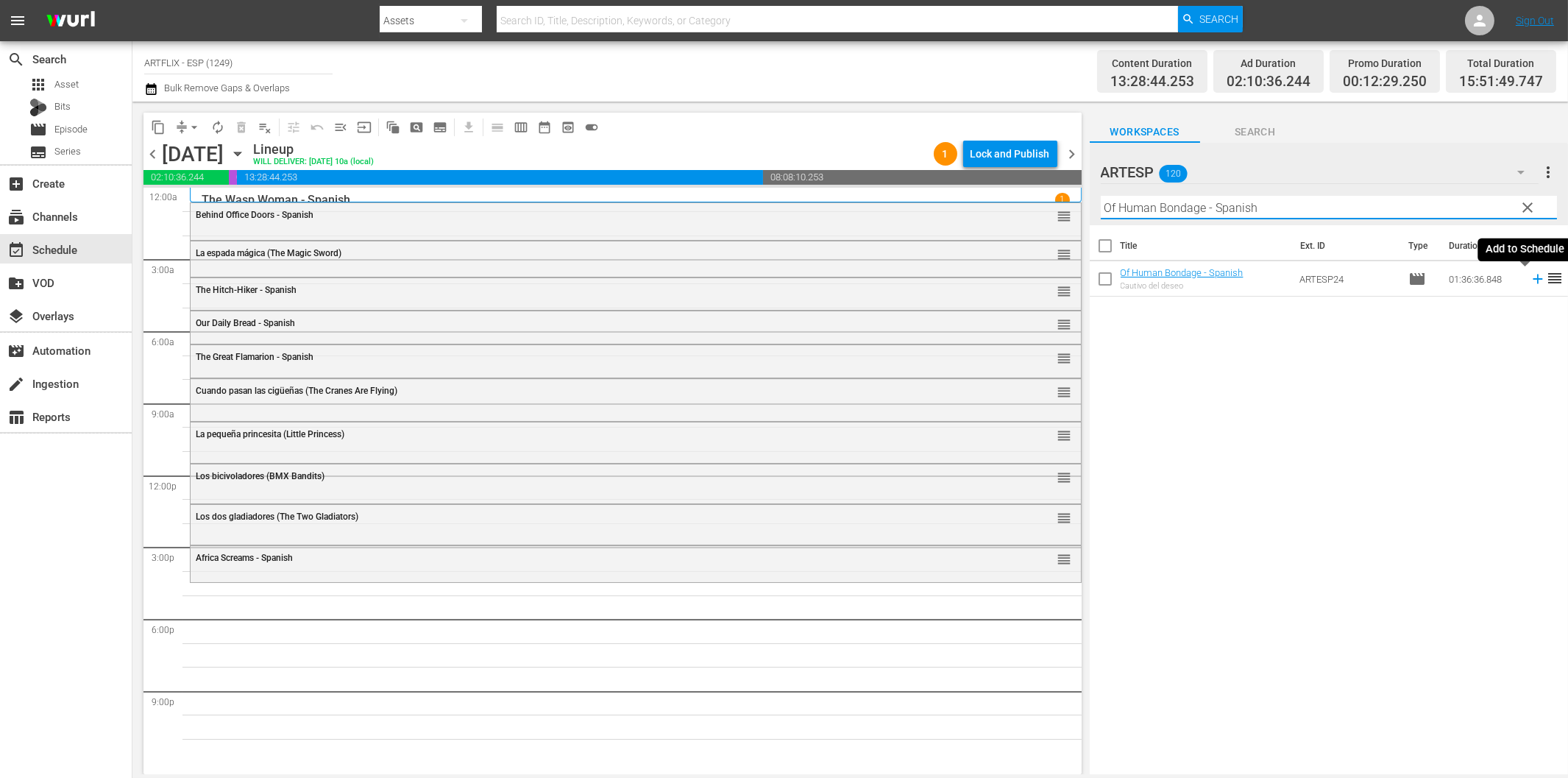
click at [1533, 282] on icon at bounding box center [1538, 280] width 10 height 10
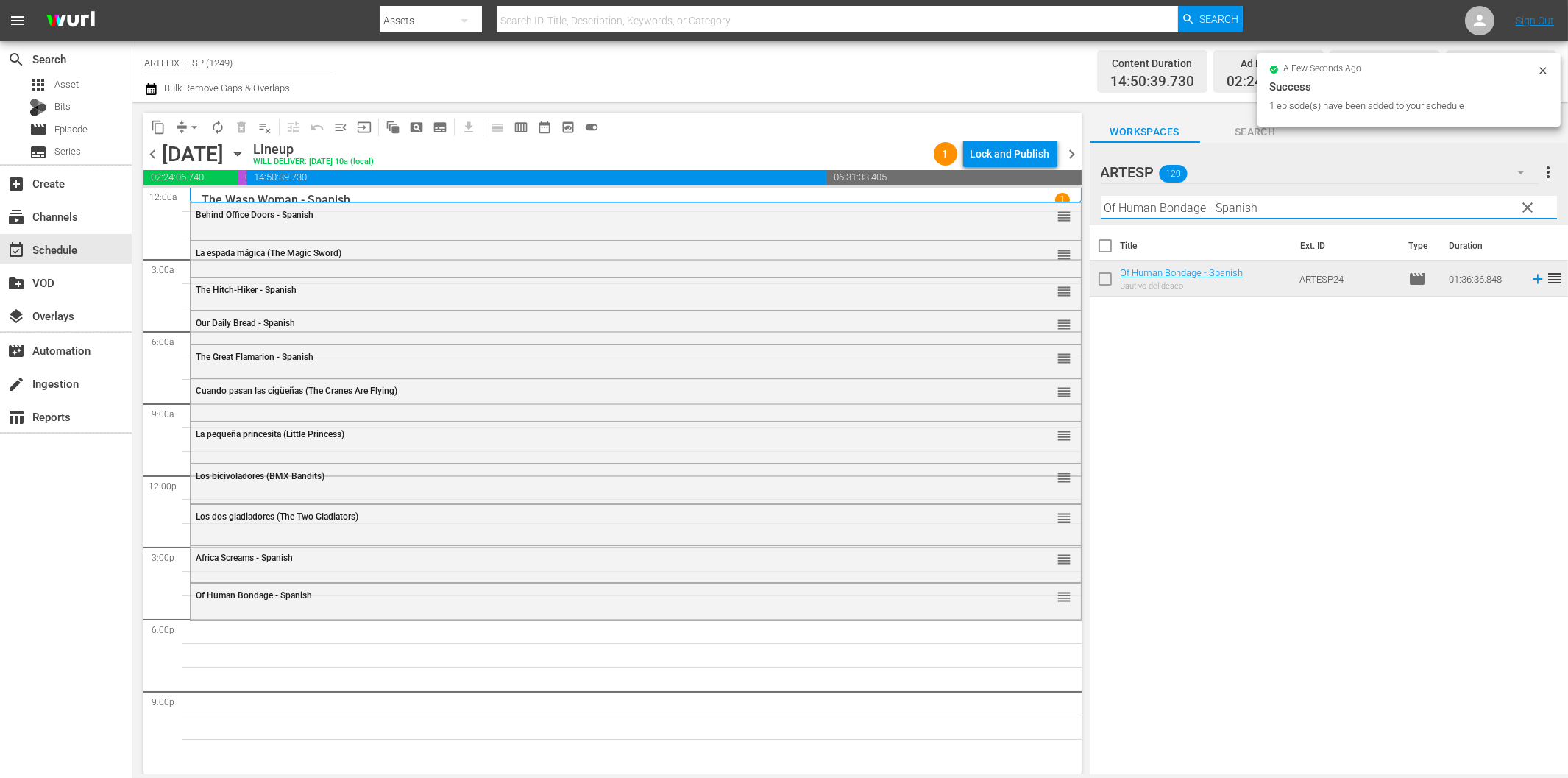
click at [1190, 214] on input "Of Human Bondage - Spanish" at bounding box center [1329, 207] width 456 height 24
paste input "He Walked by Night"
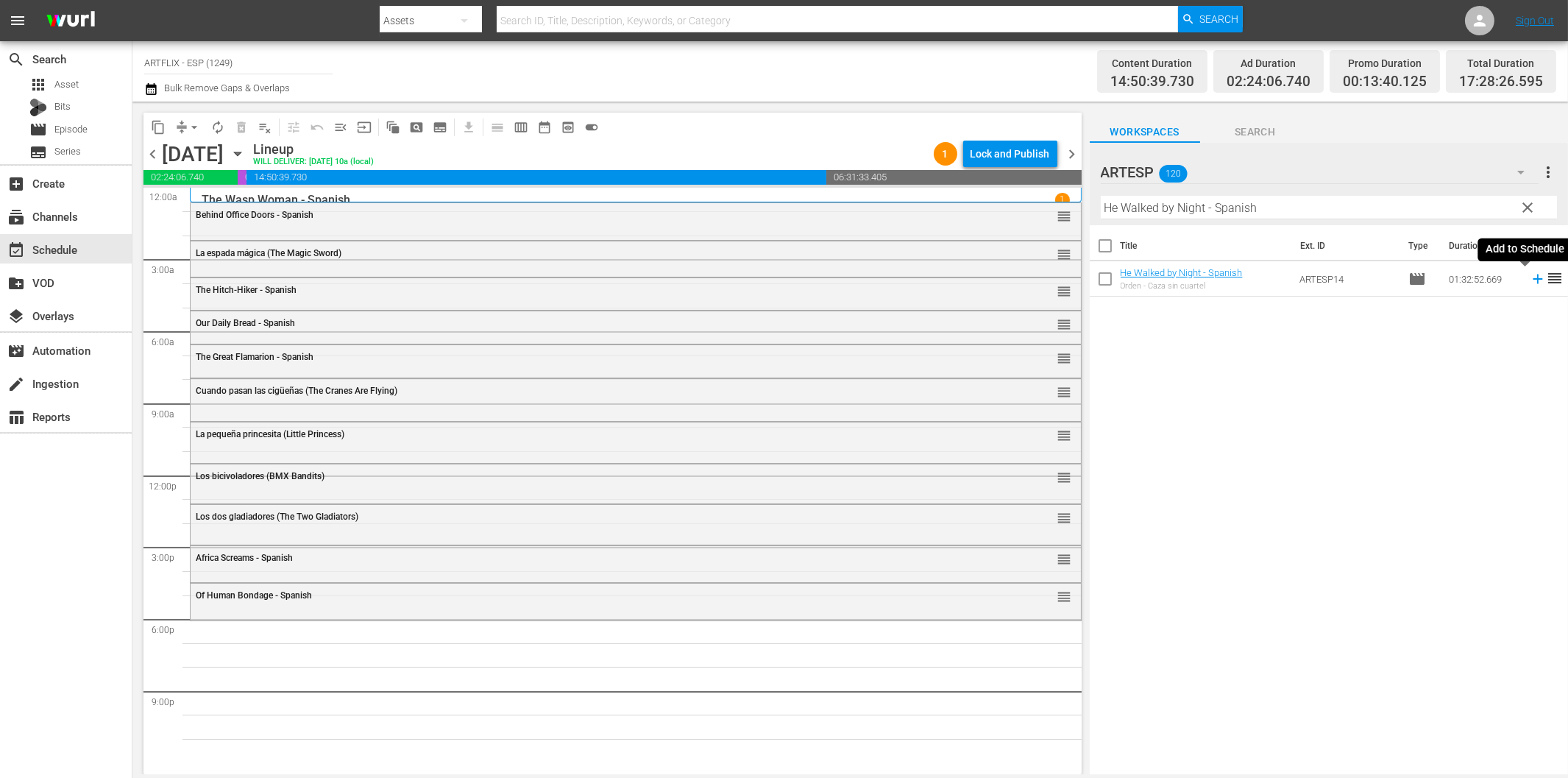
click at [1533, 276] on icon at bounding box center [1538, 280] width 10 height 10
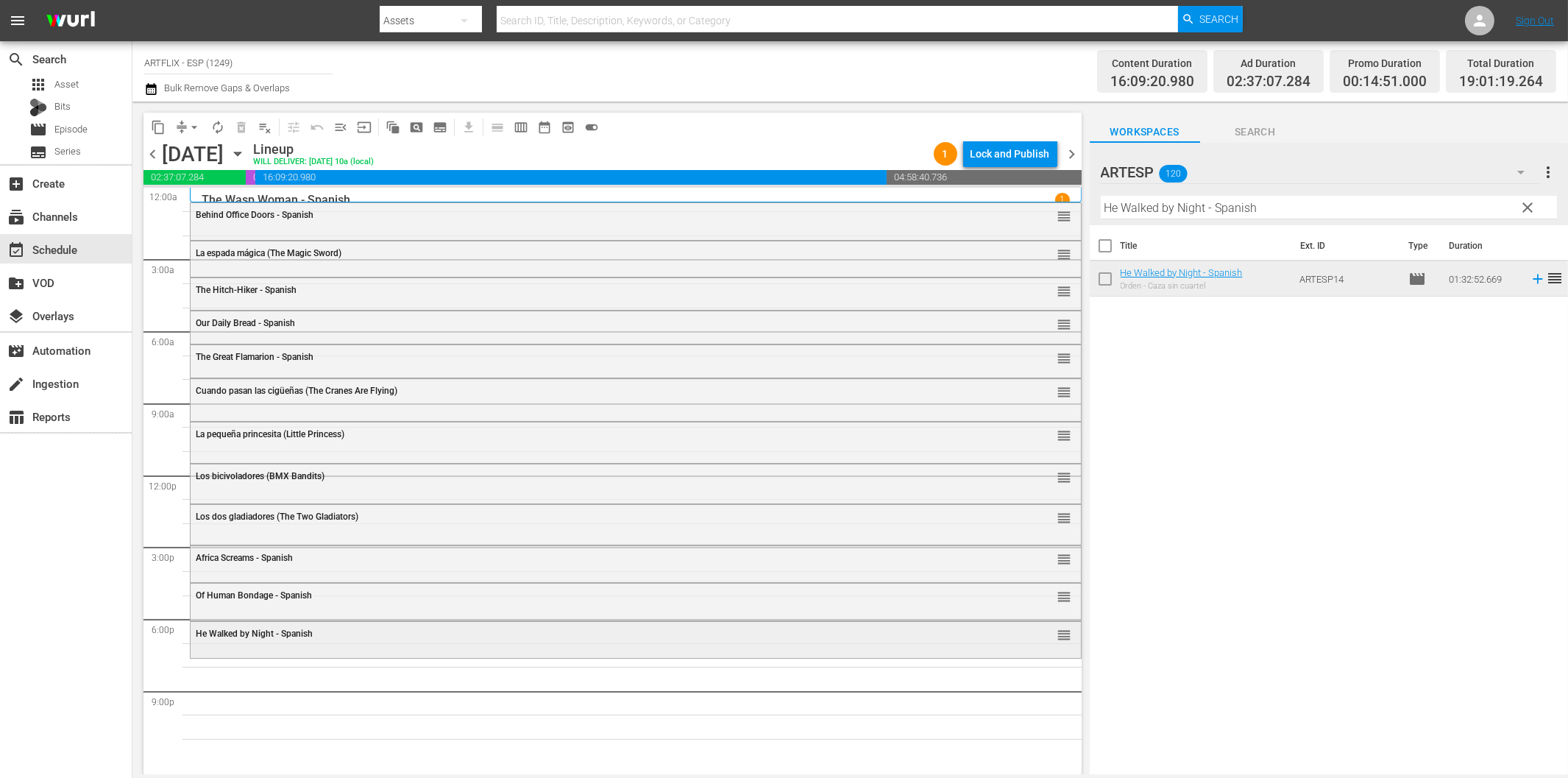
click at [321, 642] on div "He Walked by Night - Spanish reorder" at bounding box center [636, 634] width 890 height 25
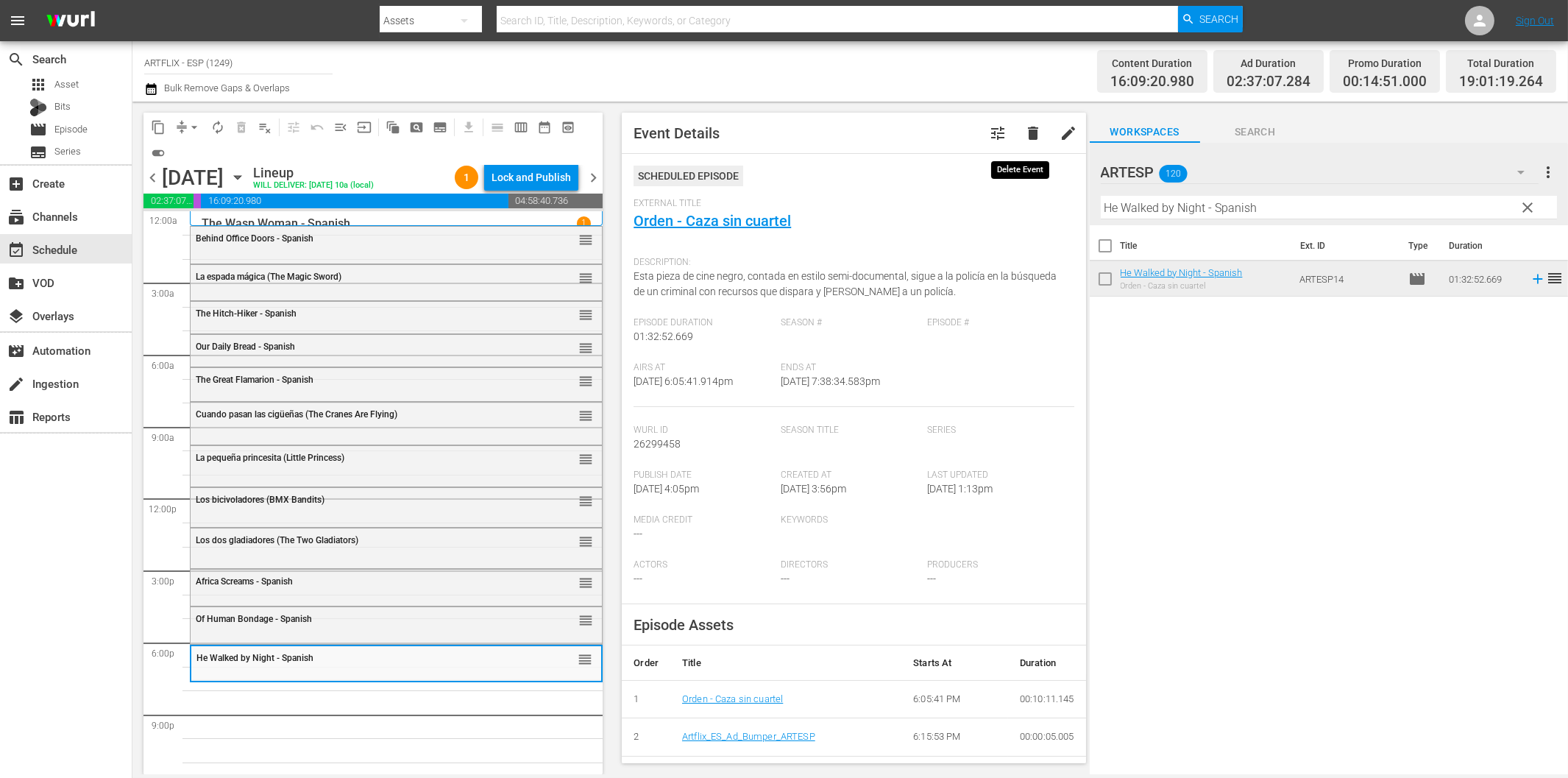
click at [1026, 130] on span "delete" at bounding box center [1033, 133] width 18 height 18
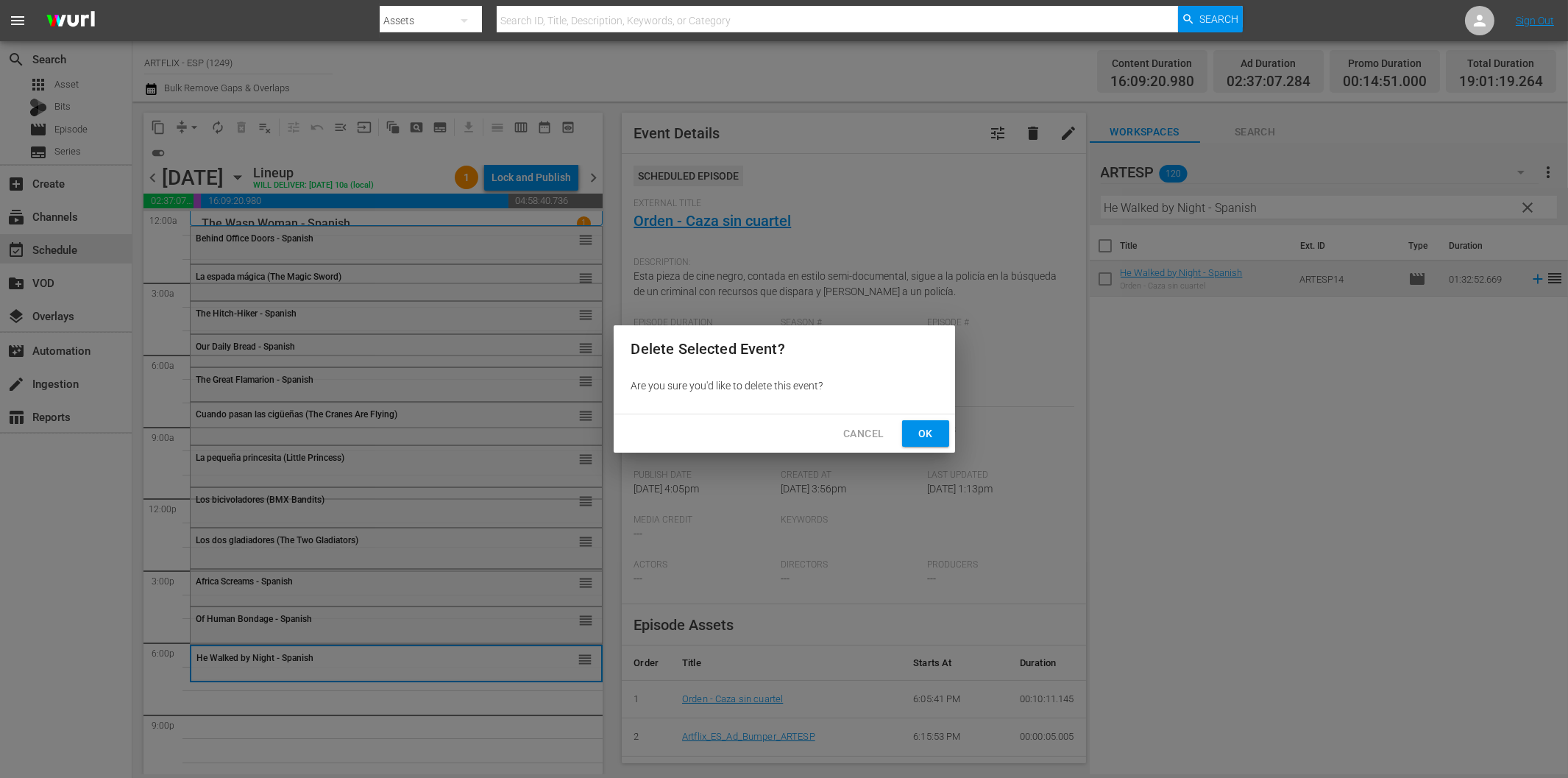
click at [928, 434] on span "Ok" at bounding box center [925, 434] width 24 height 18
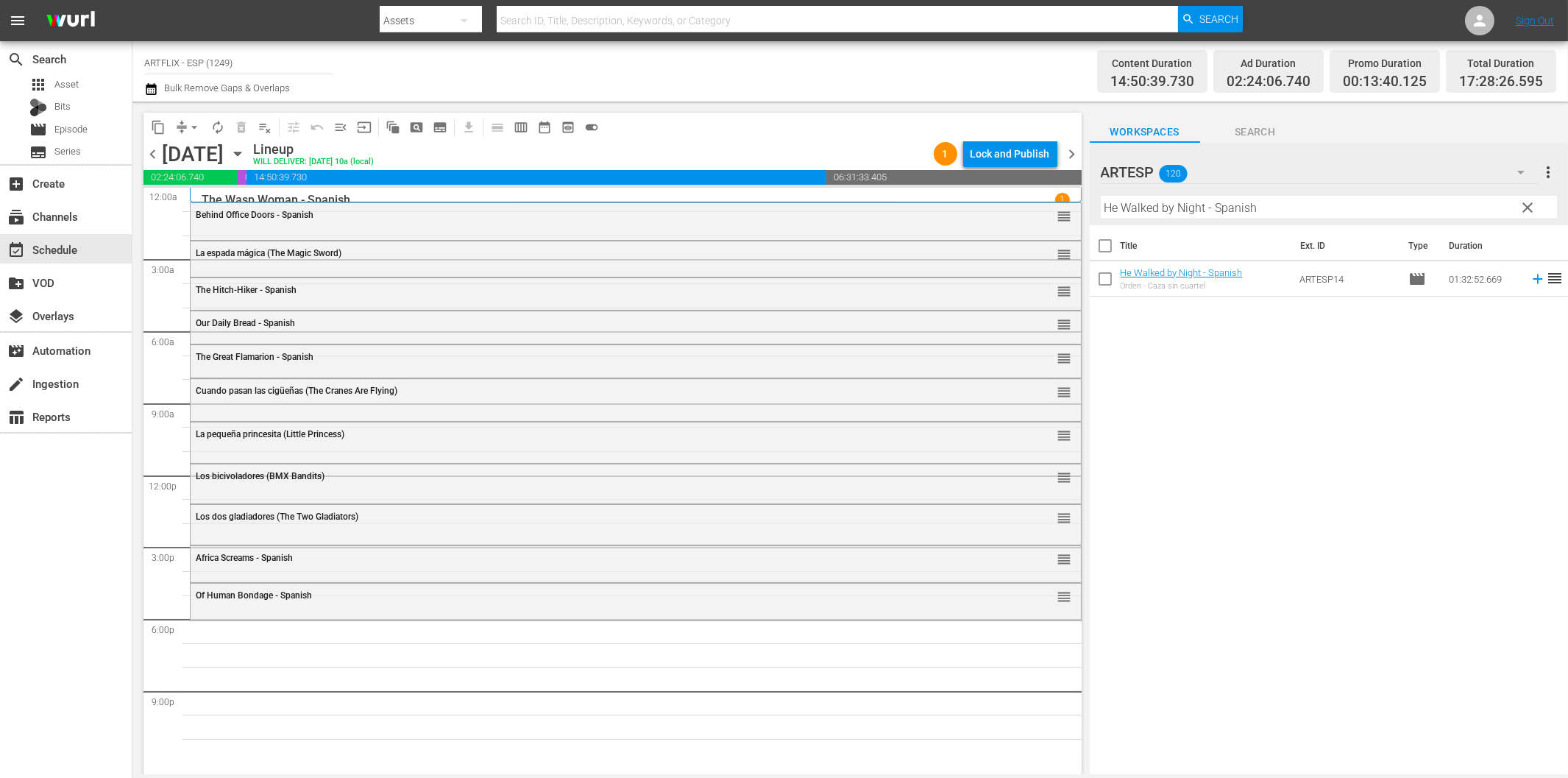
click at [1193, 211] on input "He Walked by Night - Spanish" at bounding box center [1329, 207] width 456 height 24
paste input "El bígamo (The Bigamist)"
click at [1530, 281] on icon at bounding box center [1538, 279] width 16 height 16
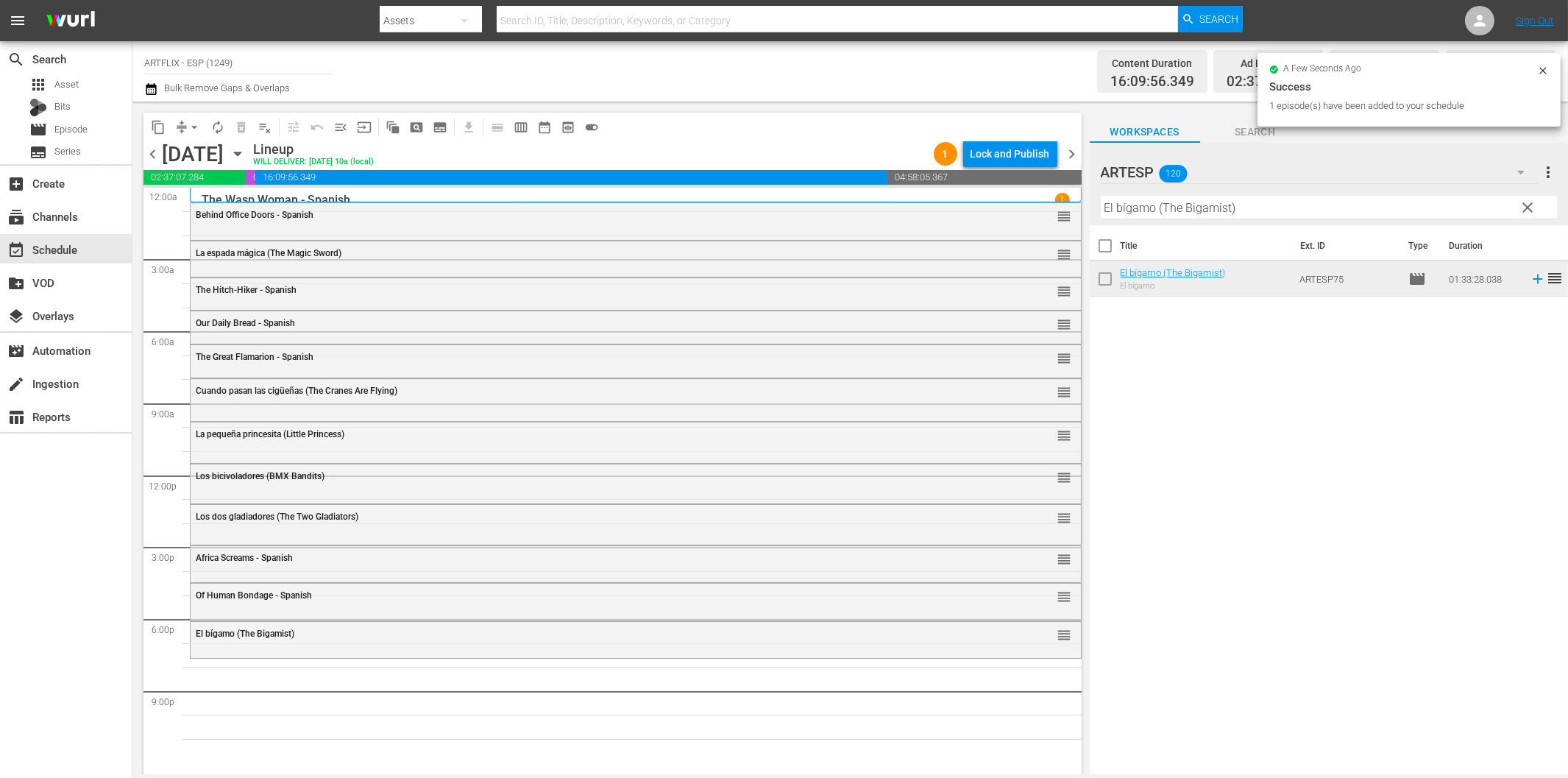
click at [1148, 207] on input "El bígamo (The Bigamist)" at bounding box center [1329, 207] width 456 height 24
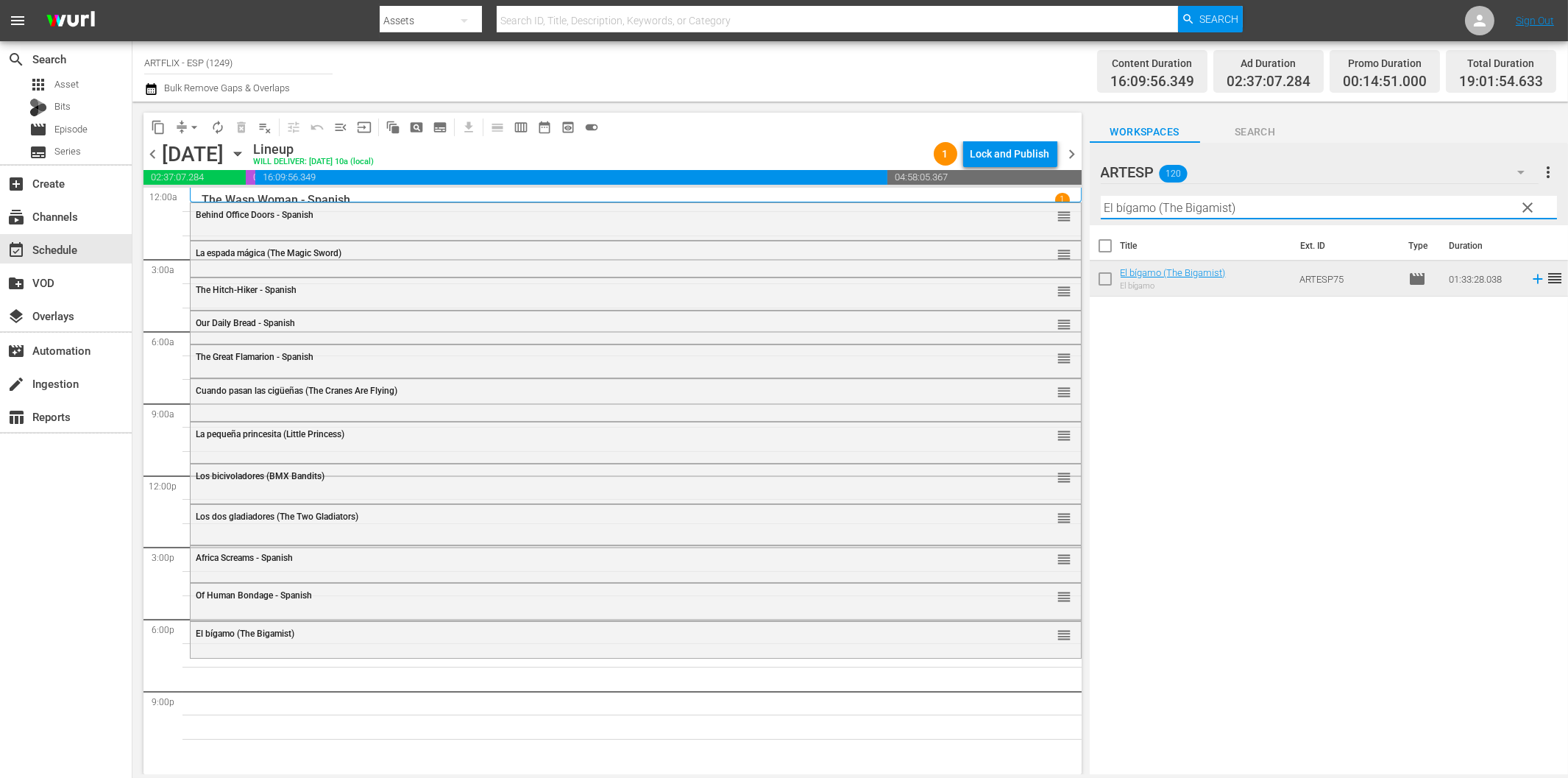
paste input "He Walked by Night - Spanish"
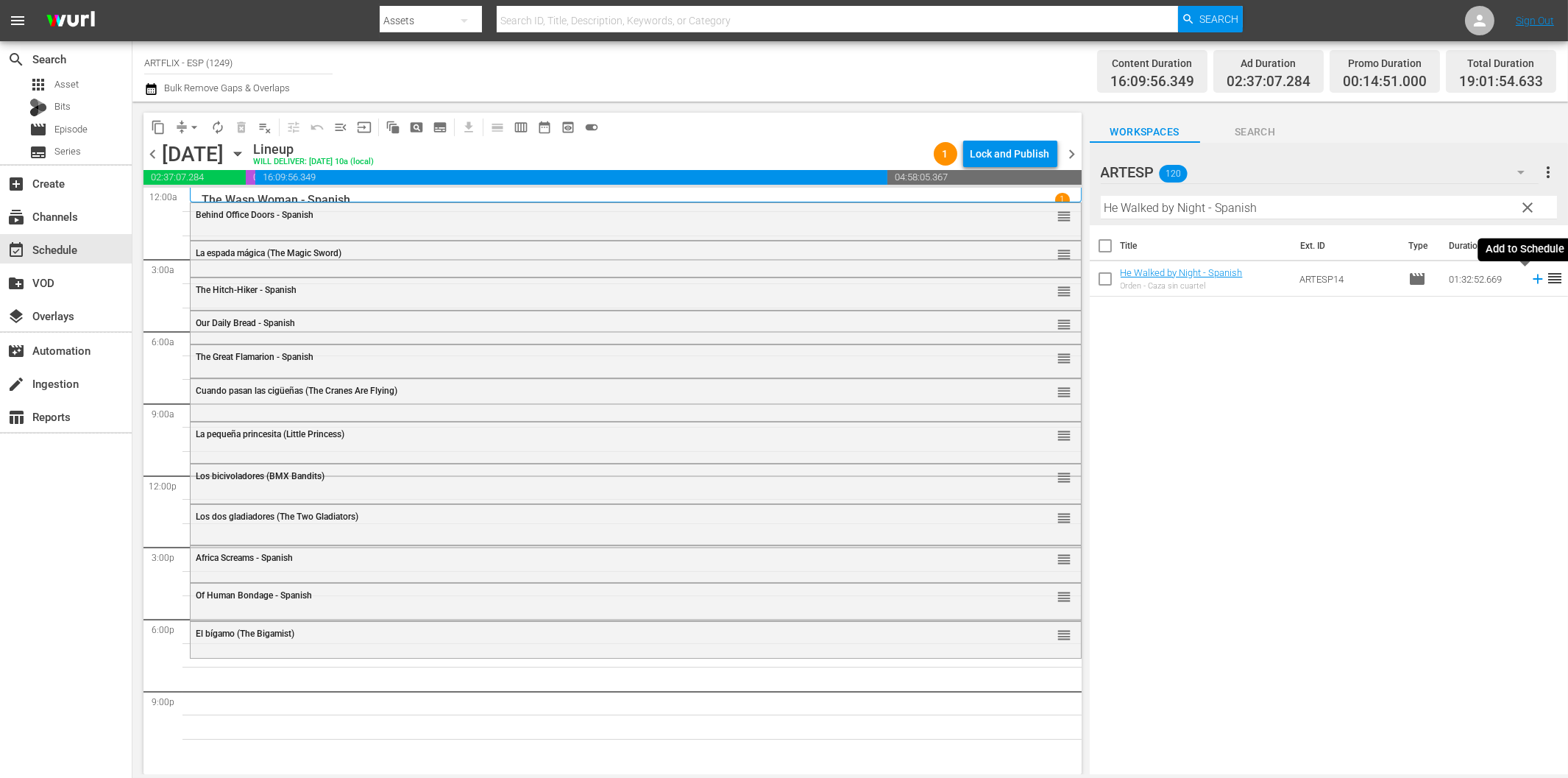
click at [1533, 278] on icon at bounding box center [1538, 280] width 10 height 10
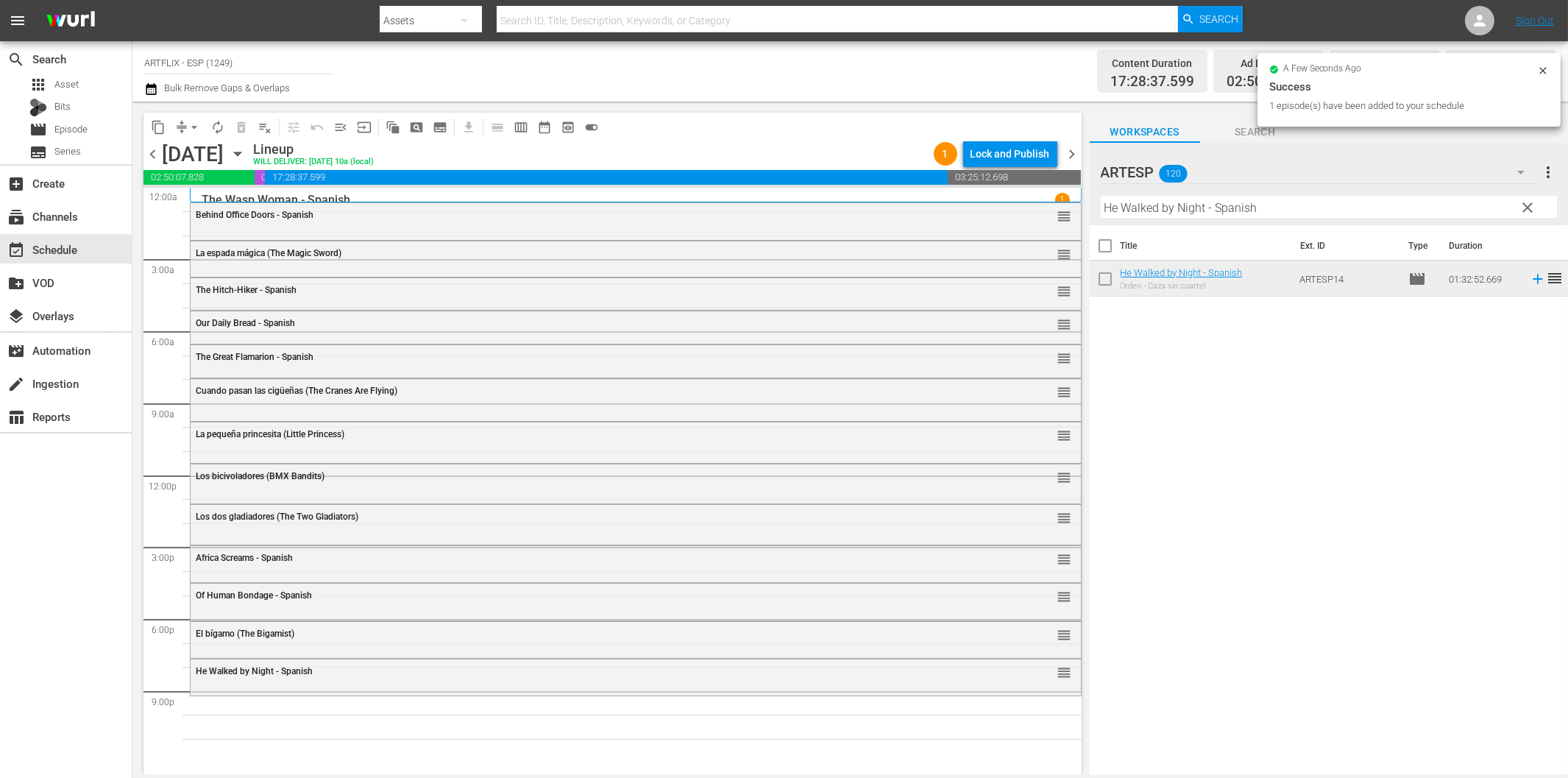
click at [1152, 194] on div "Filter by Title He Walked by Night - Spanish" at bounding box center [1329, 207] width 456 height 35
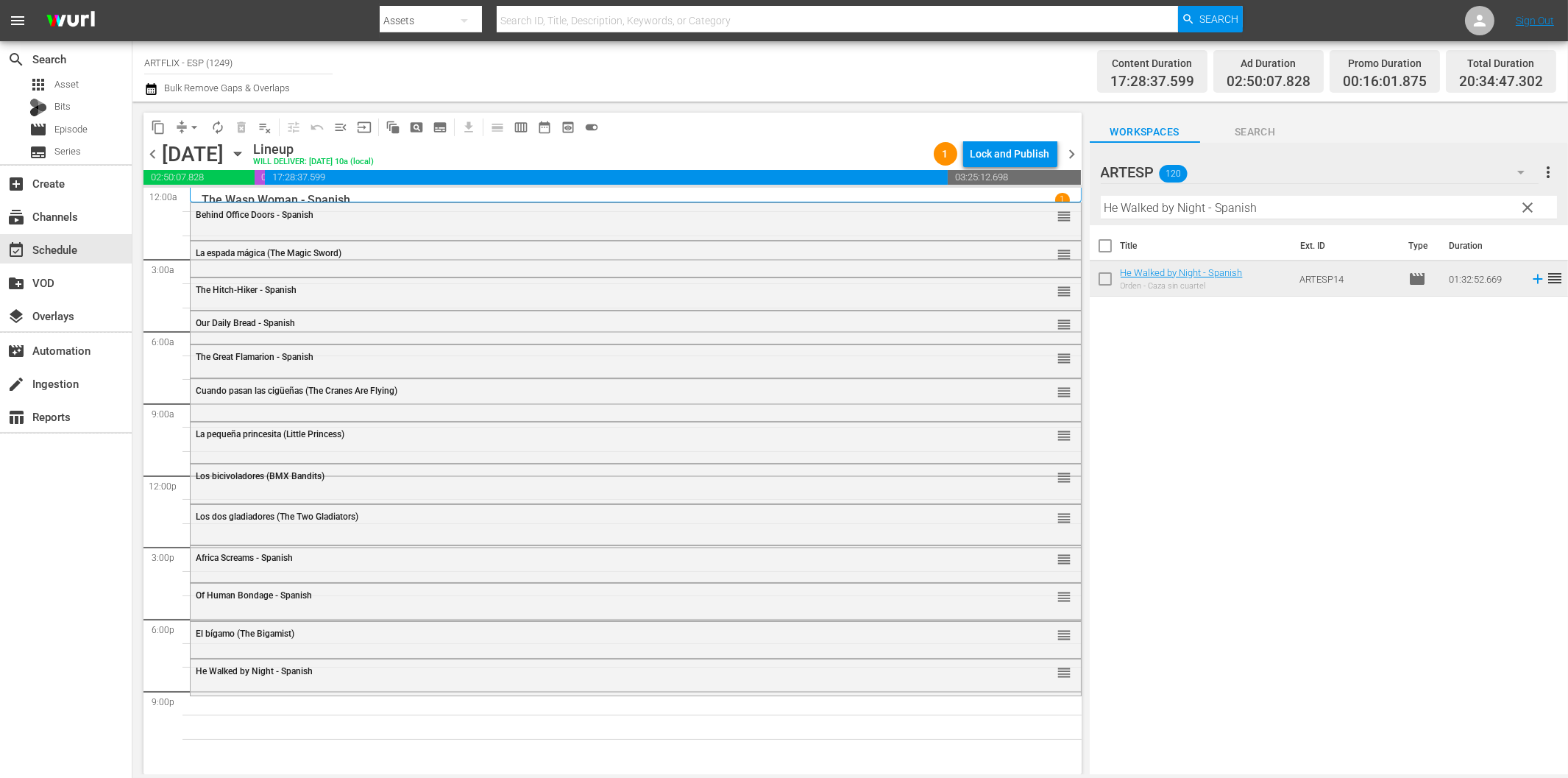
click at [1162, 209] on input "He Walked by Night - Spanish" at bounding box center [1329, 207] width 456 height 24
paste input "Sangre en el [PERSON_NAME] de Drácula (Blood of Dracula's Castle)"
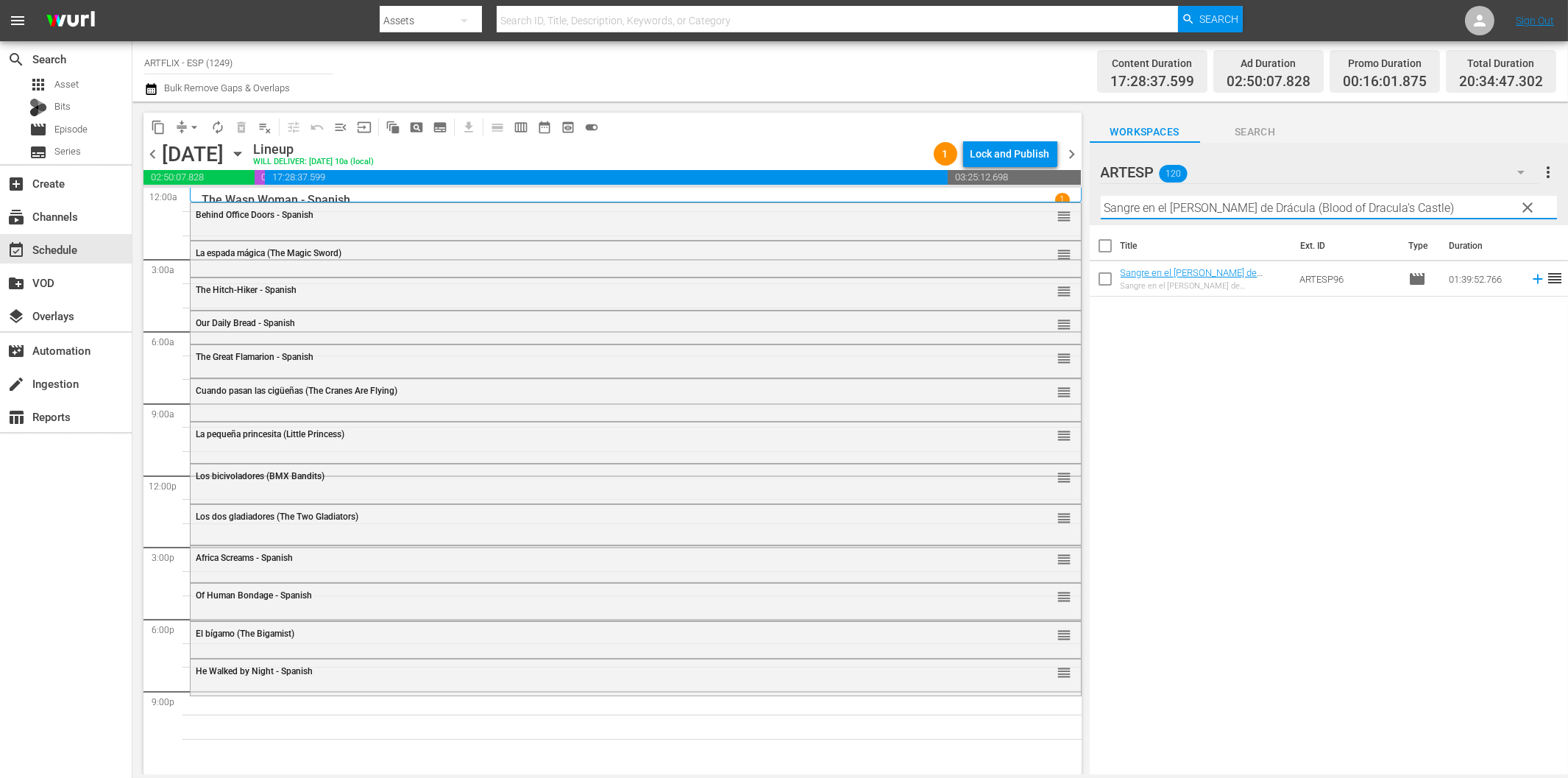
click at [1530, 277] on icon at bounding box center [1538, 279] width 16 height 16
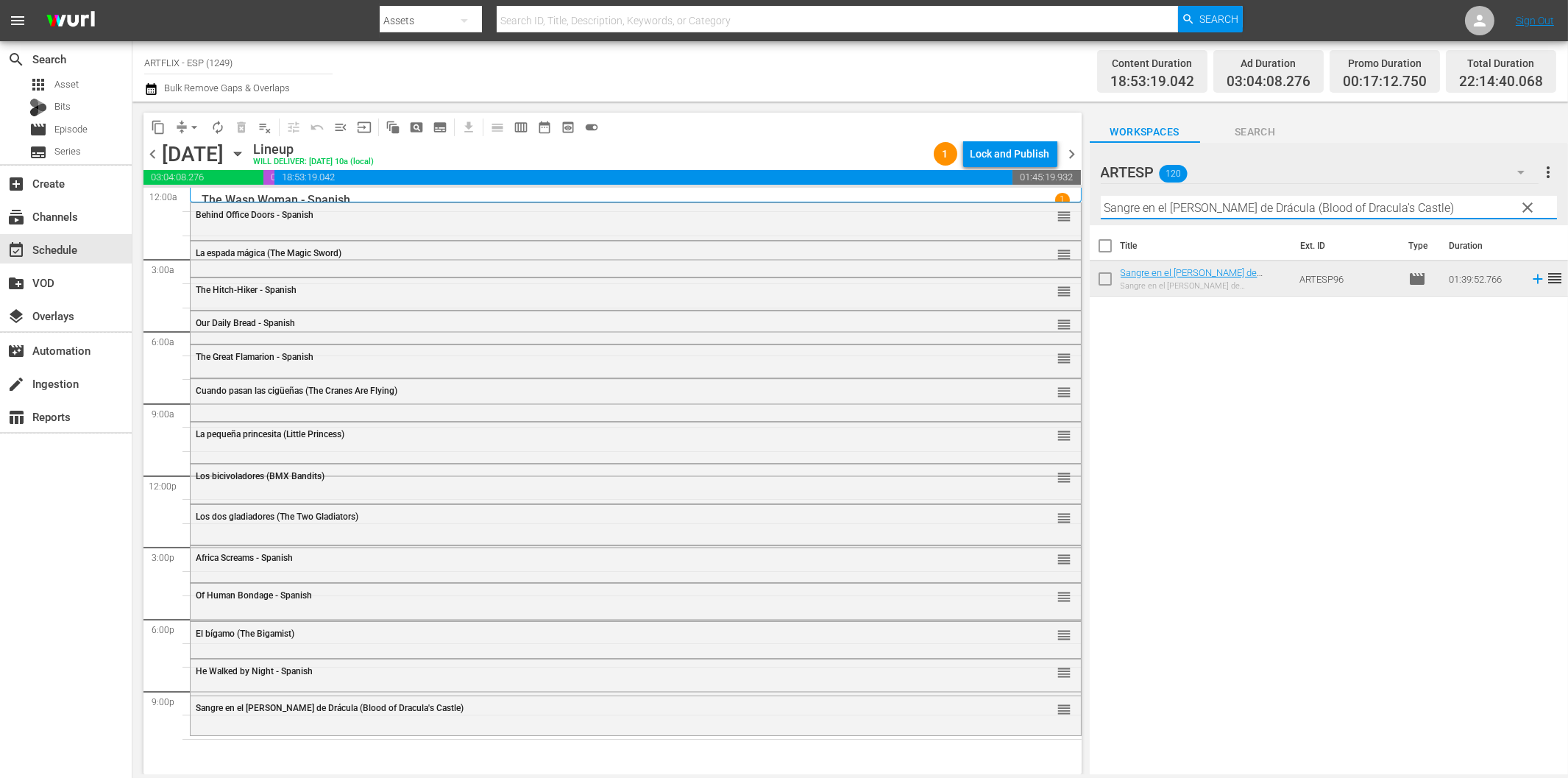
click at [1295, 209] on input "Sangre en el [PERSON_NAME] de Drácula (Blood of Dracula's Castle)" at bounding box center [1329, 207] width 456 height 24
paste input "Night of the Living Dead"
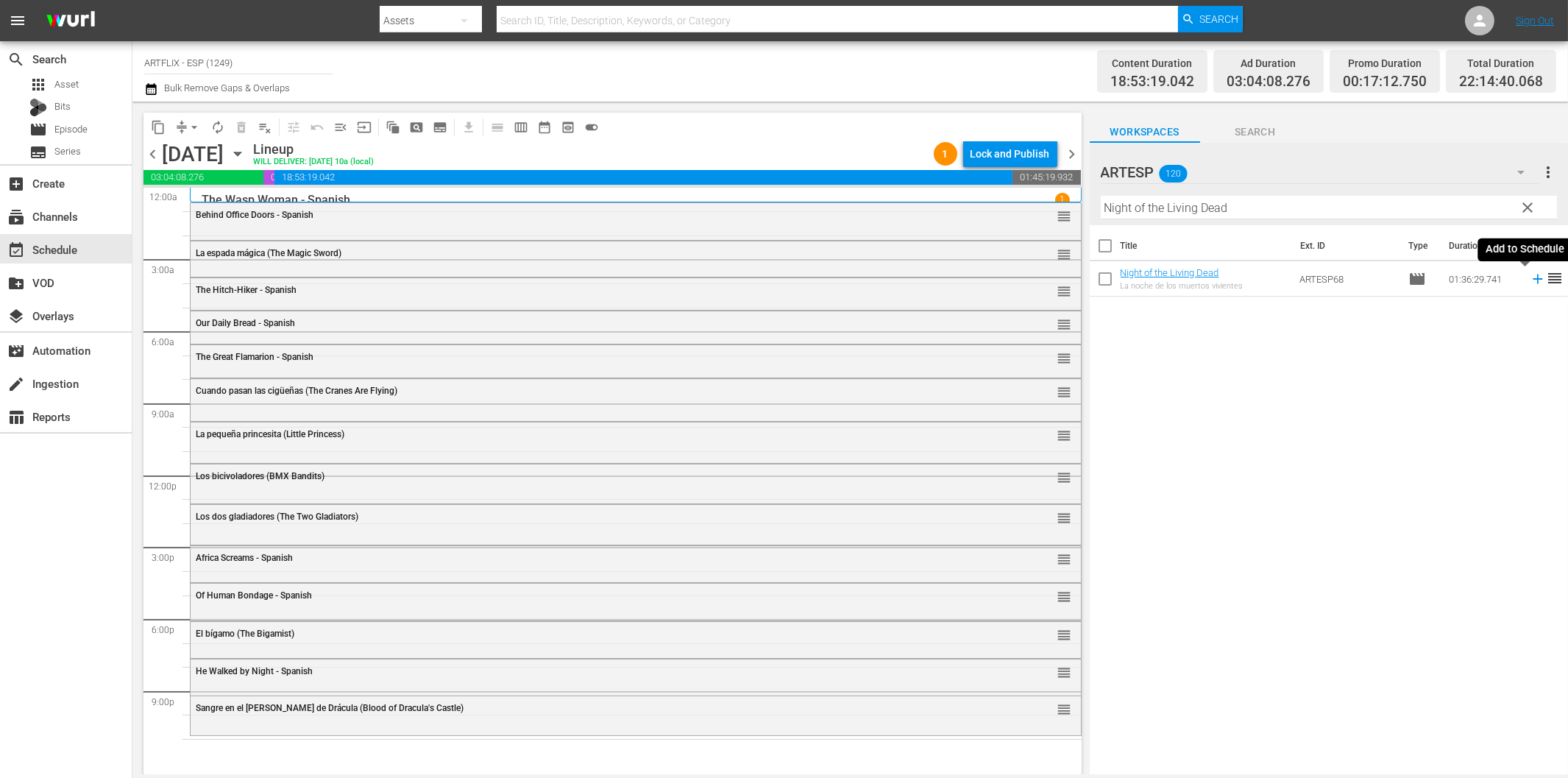
click at [1530, 280] on icon at bounding box center [1538, 279] width 16 height 16
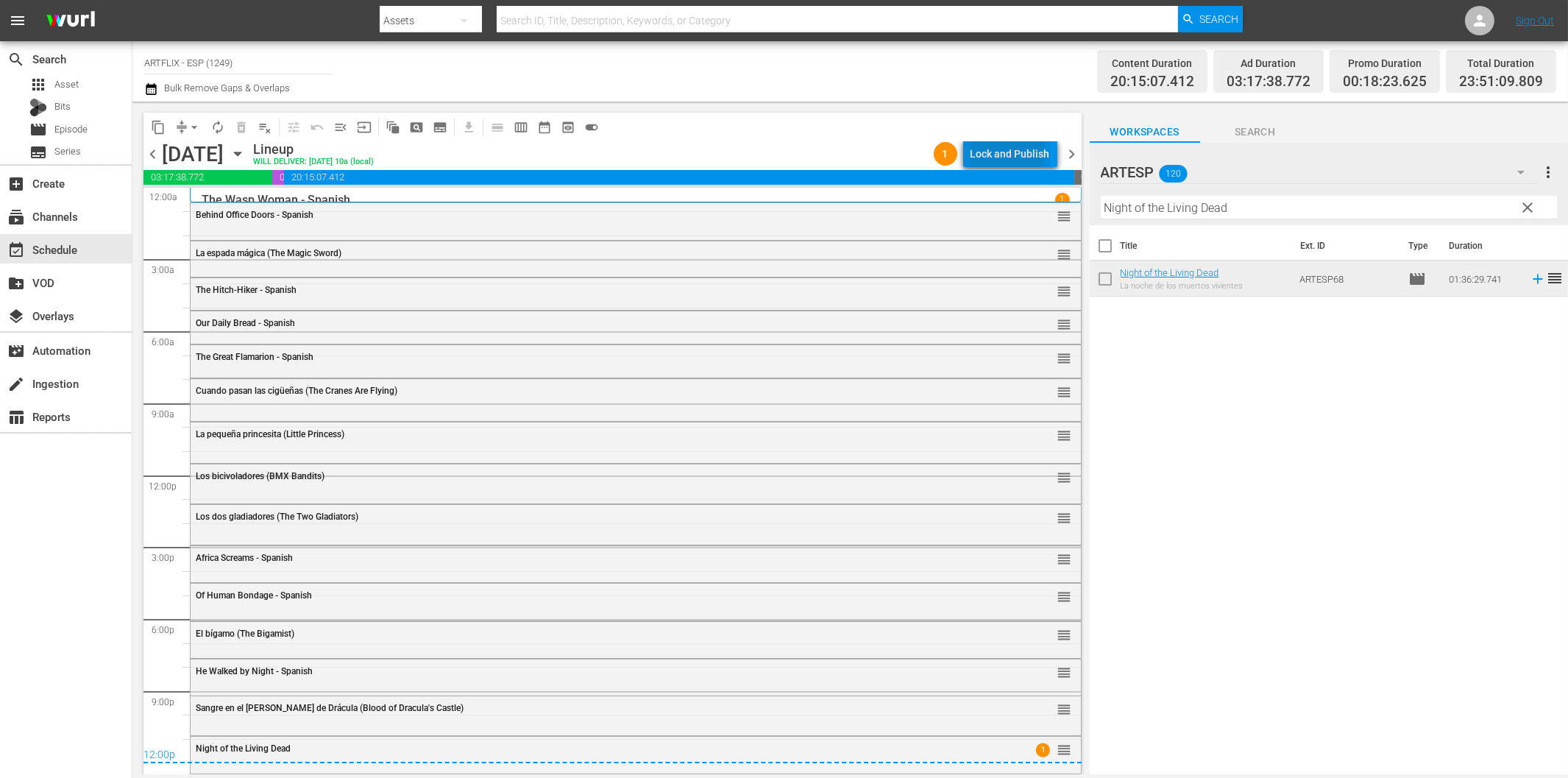
click at [1000, 149] on div "Lock and Publish" at bounding box center [1009, 154] width 79 height 26
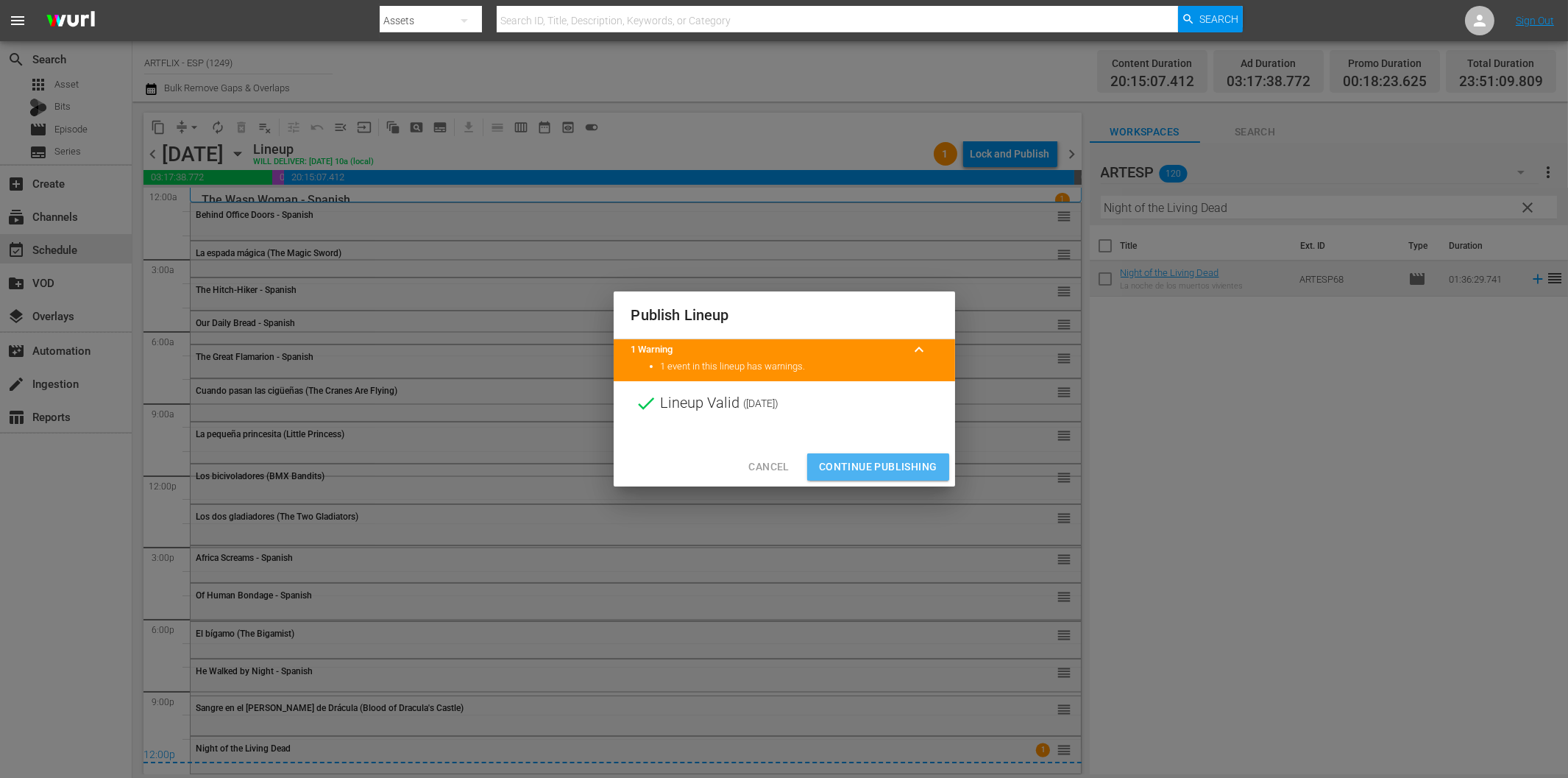
click at [896, 467] on span "Continue Publishing" at bounding box center [878, 466] width 119 height 18
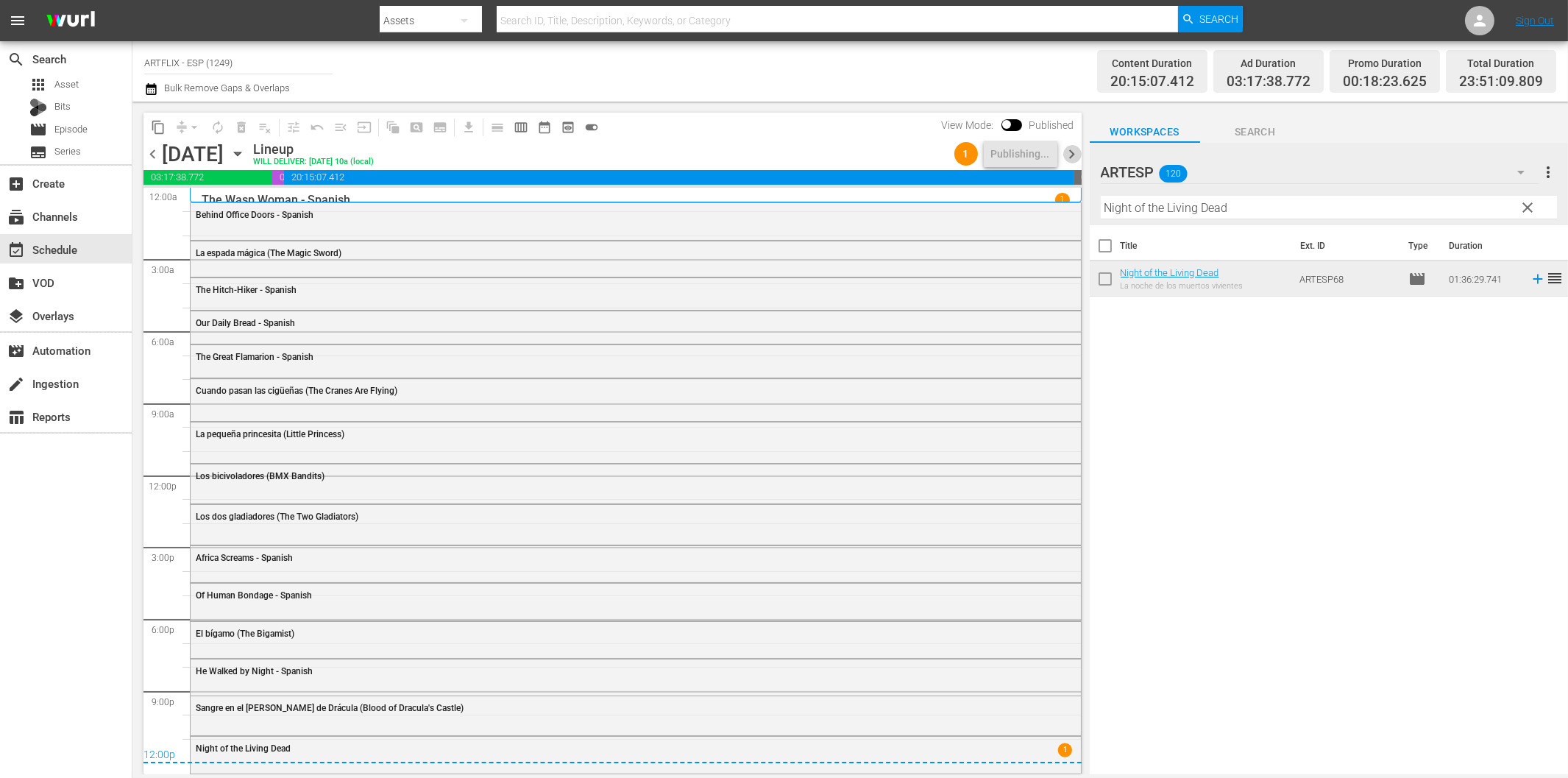
click at [1071, 156] on span "chevron_right" at bounding box center [1072, 154] width 18 height 18
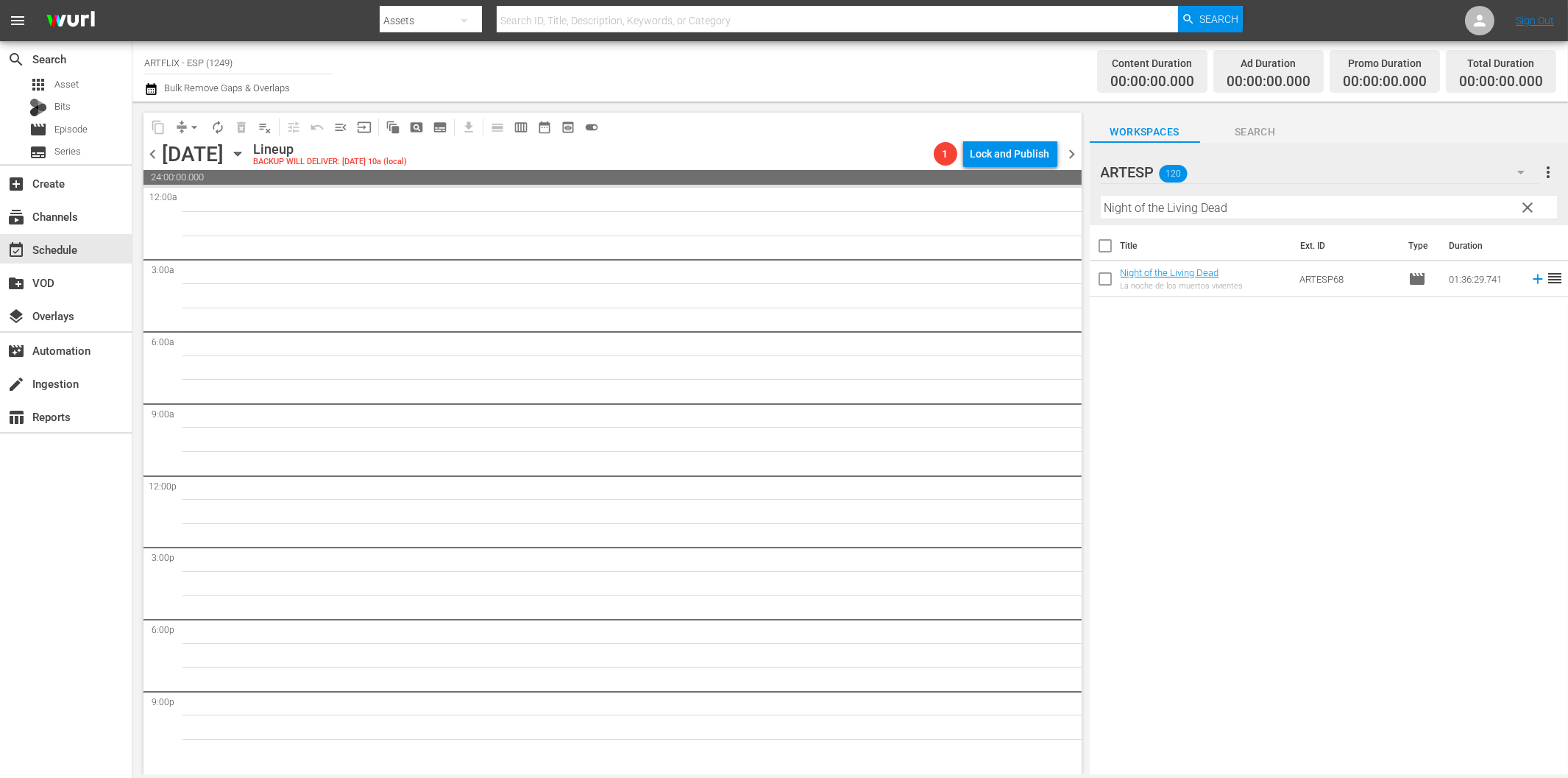
click at [1140, 205] on input "Night of the Living Dead" at bounding box center [1329, 207] width 456 height 24
paste input "El_fantasma_de_la_opera_(The_Phantom_of_the_Opera)_Colorize"
click at [1530, 275] on icon at bounding box center [1538, 279] width 16 height 16
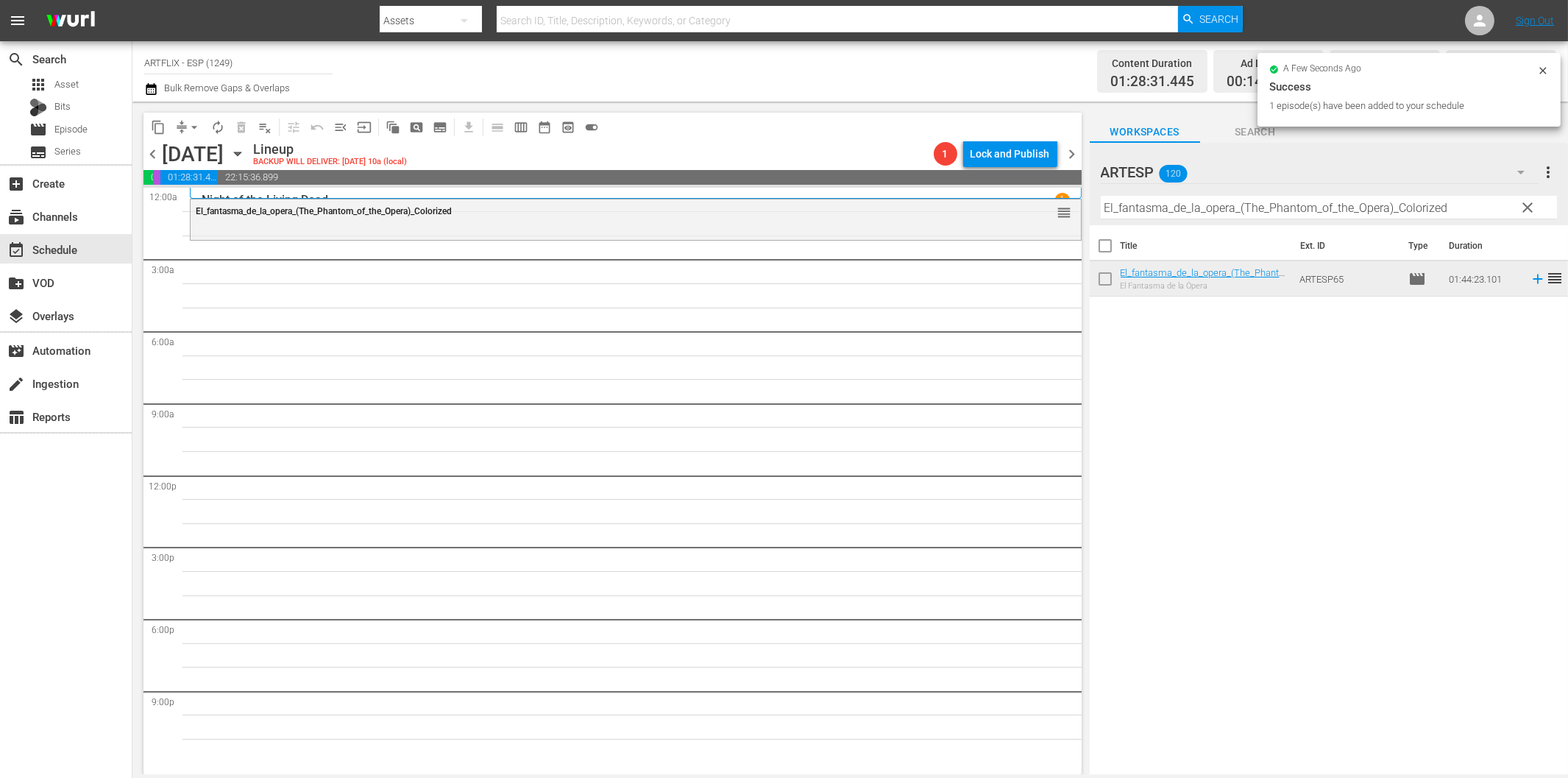
click at [1197, 208] on input "El_fantasma_de_la_opera_(The_Phantom_of_the_Opera)_Colorized" at bounding box center [1329, 207] width 456 height 24
paste input "The Bat - Spanish"
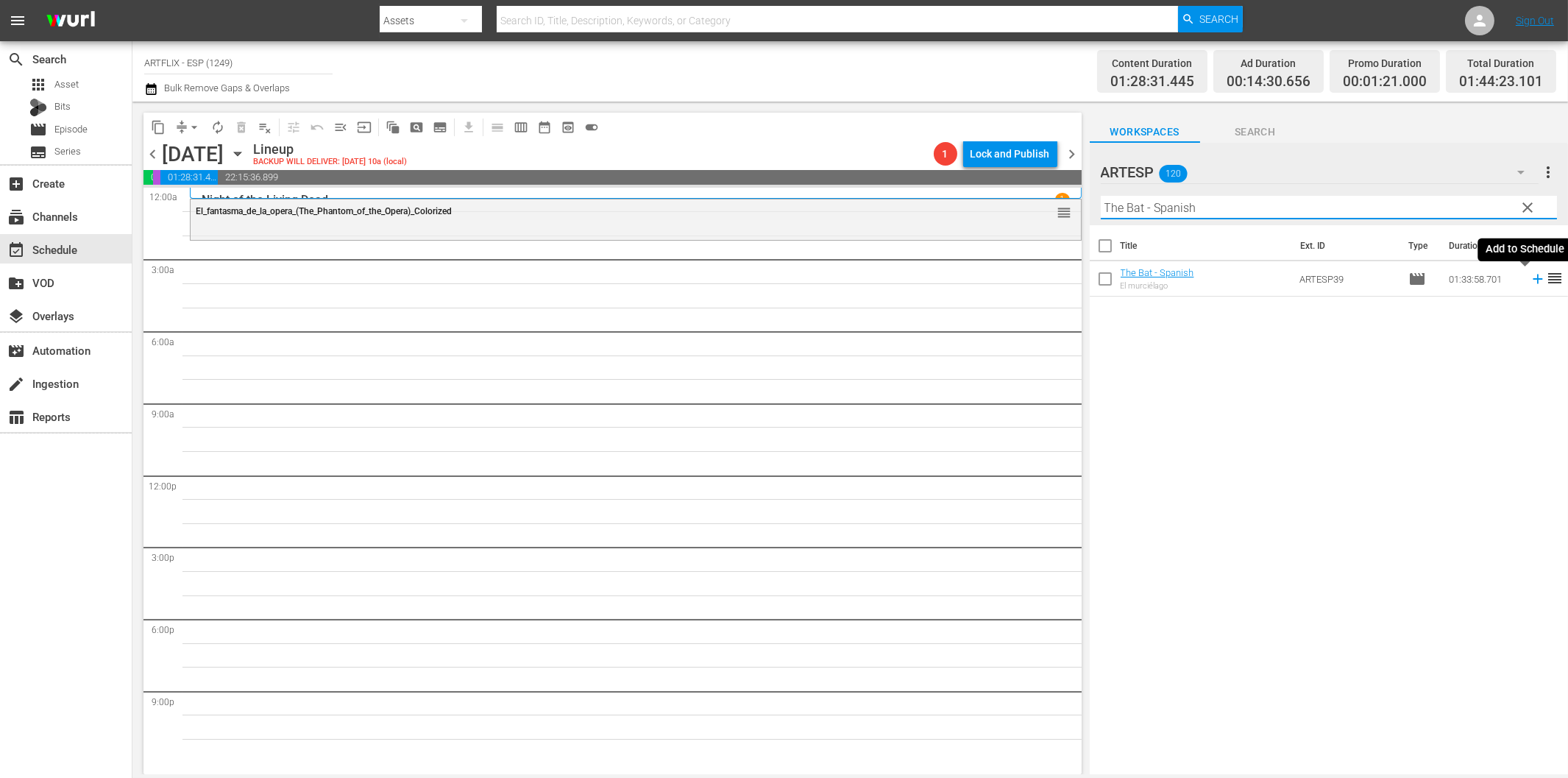
click at [1533, 280] on icon at bounding box center [1538, 280] width 10 height 10
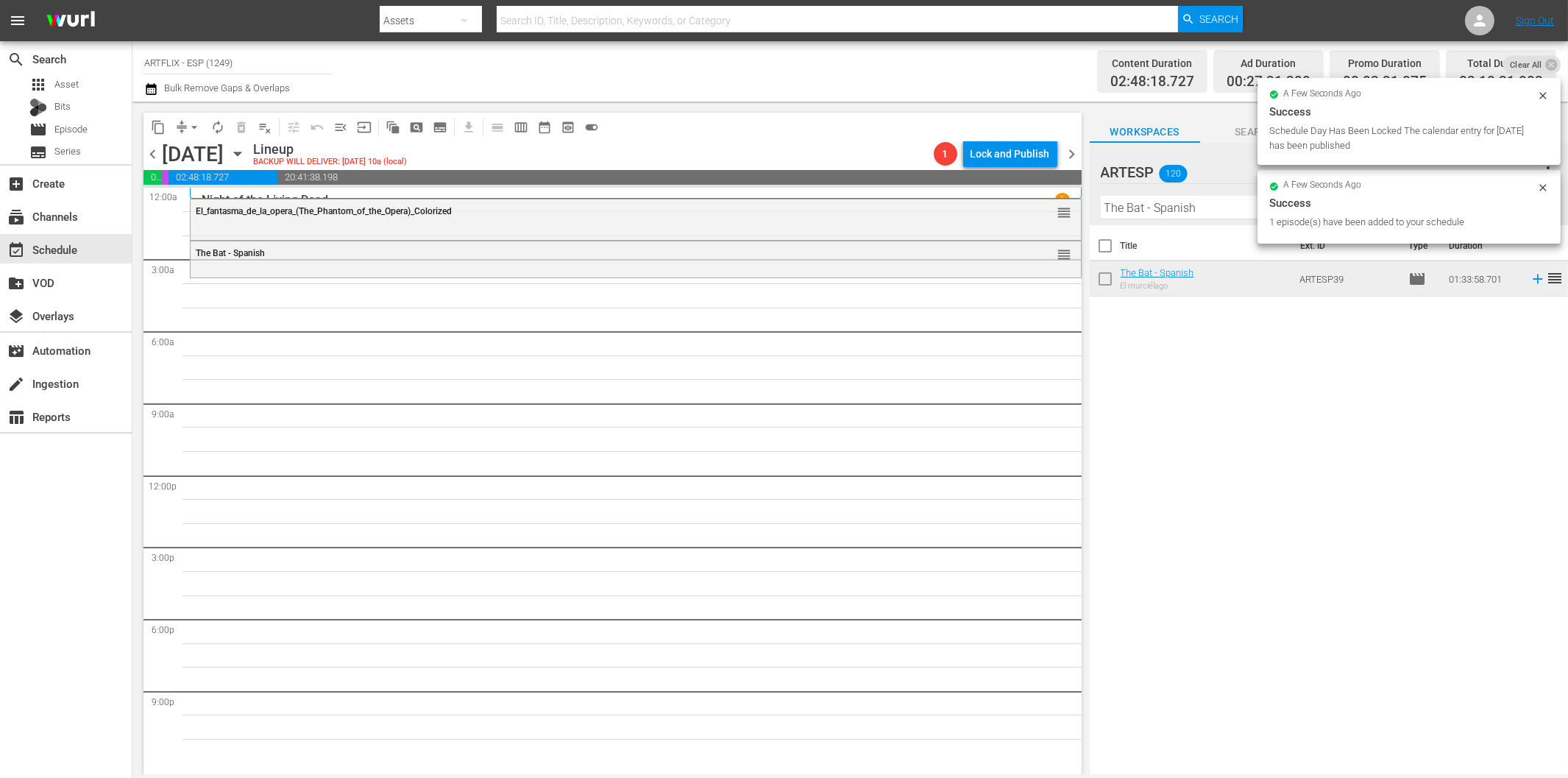
click at [1143, 209] on input "The Bat - Spanish" at bounding box center [1329, 207] width 456 height 24
paste input "North Star"
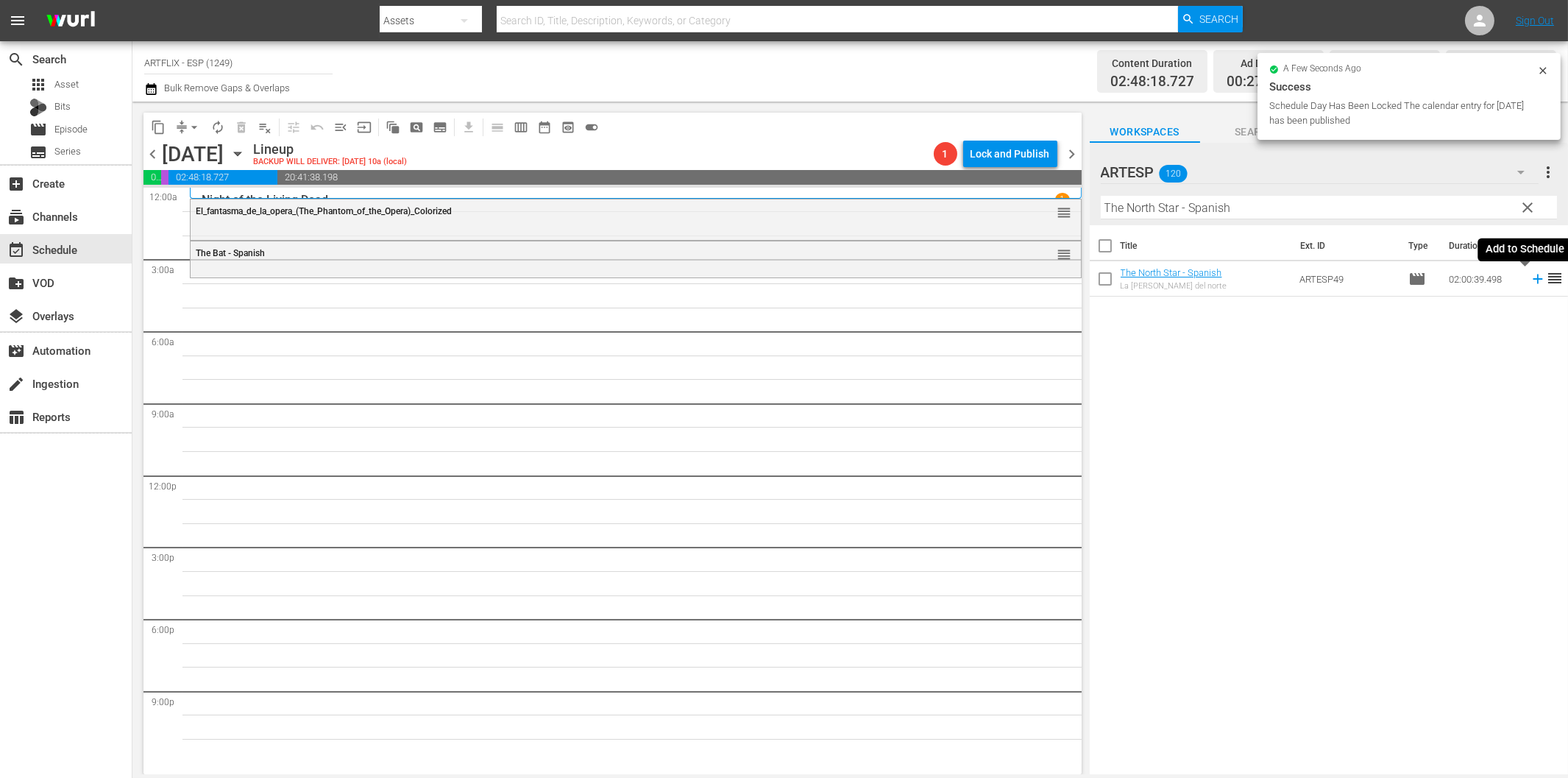
click at [1530, 281] on icon at bounding box center [1538, 279] width 16 height 16
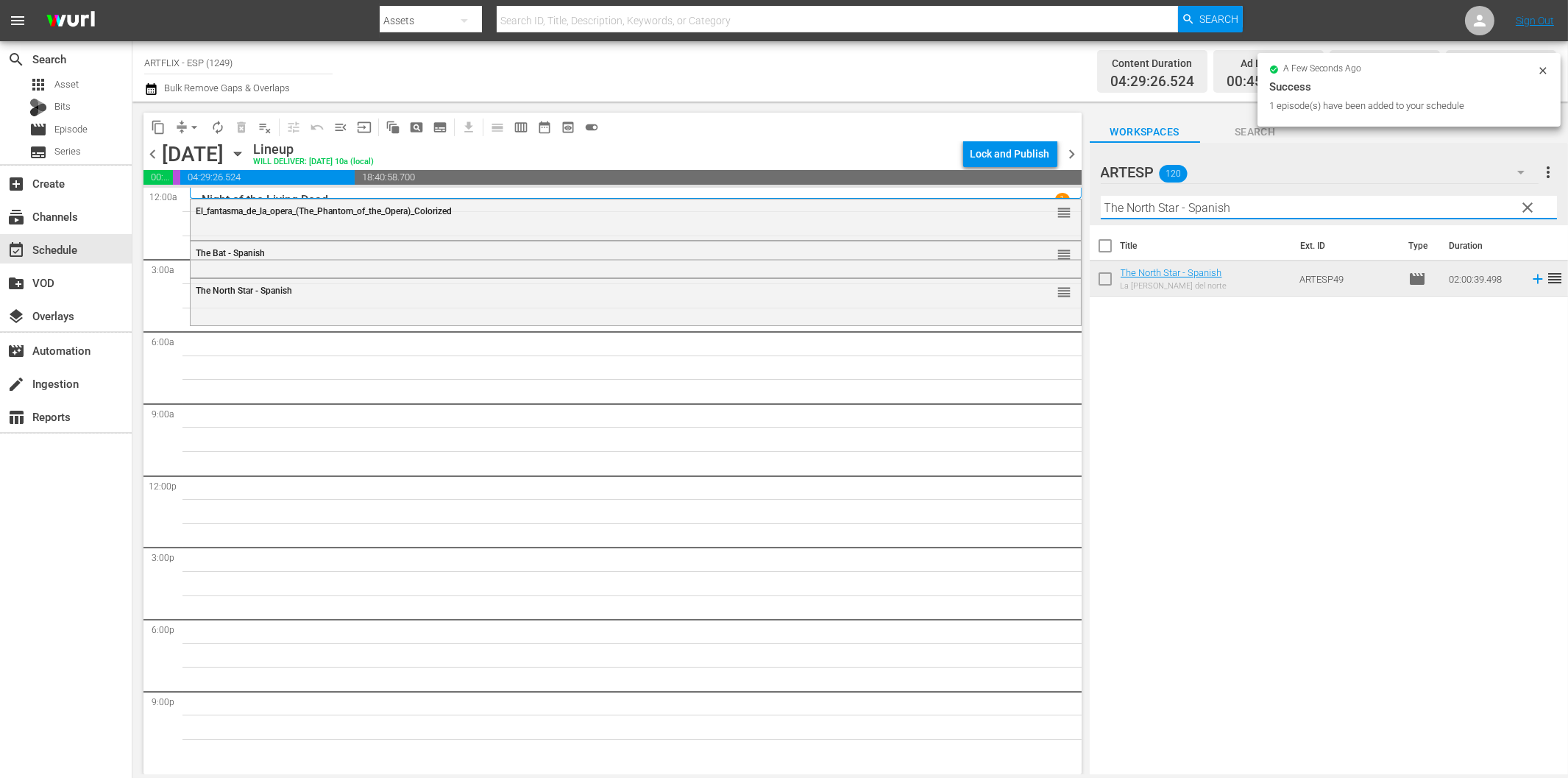
click at [1150, 204] on input "The North Star - Spanish" at bounding box center [1329, 207] width 456 height 24
paste input "La canción del recuerdo (Penny_Serenade)"
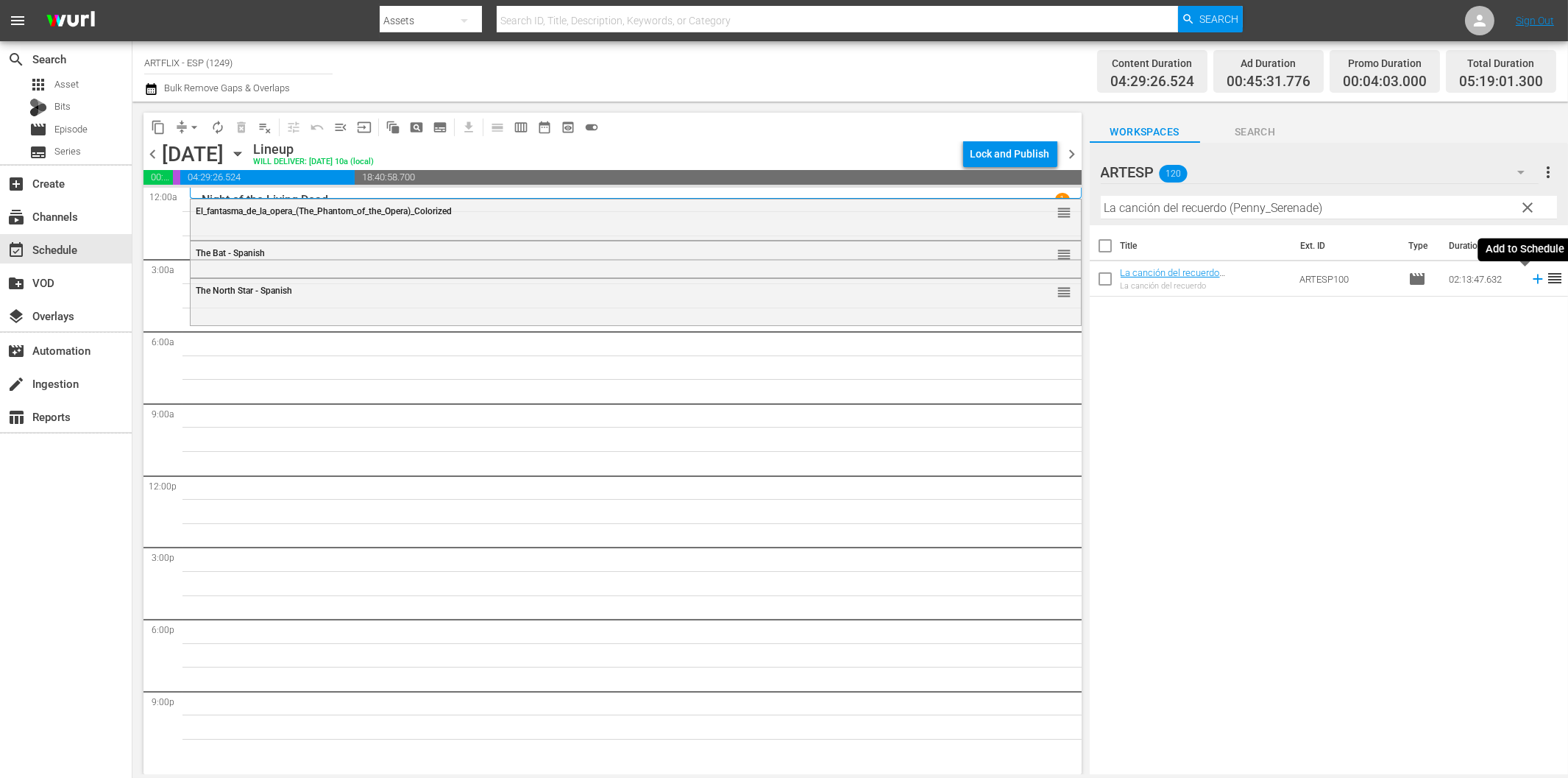
click at [1530, 276] on icon at bounding box center [1538, 279] width 16 height 16
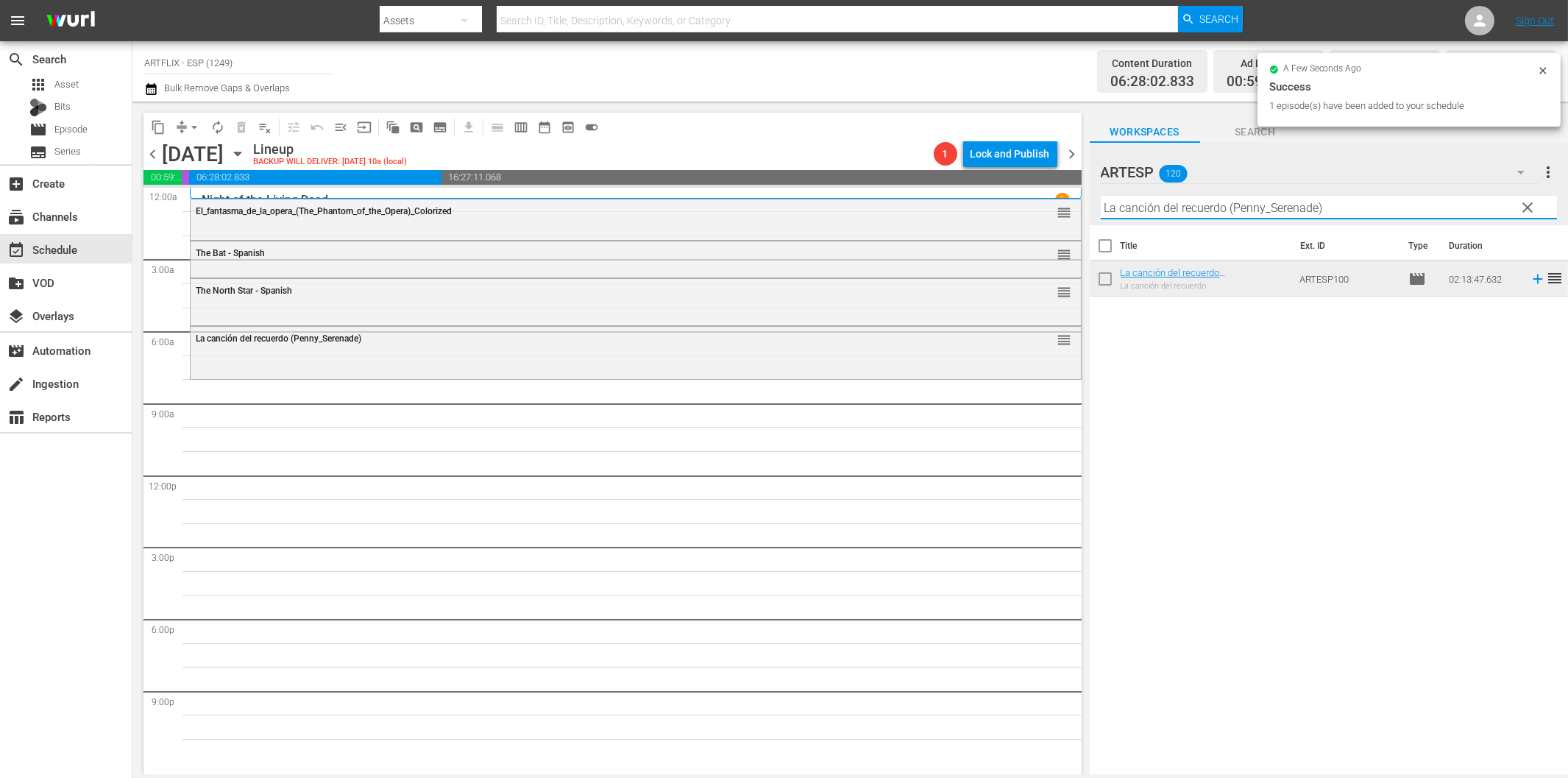
click at [1232, 206] on input "La canción del recuerdo (Penny_Serenade)" at bounding box center [1329, 207] width 456 height 24
paste input "[PERSON_NAME] no (The [DEMOGRAPHIC_DATA] Says No) Colorized"
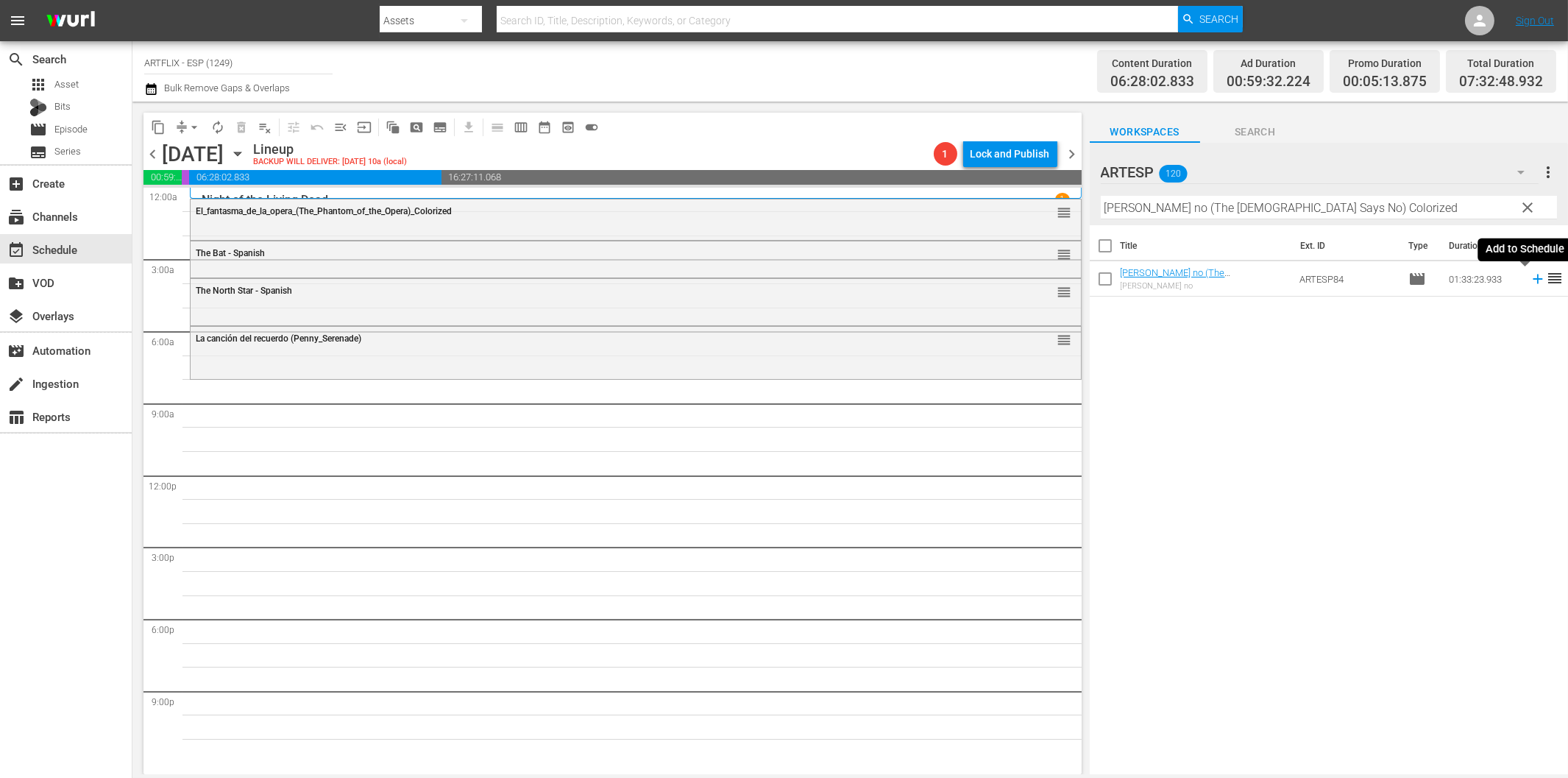
click at [1530, 284] on icon at bounding box center [1538, 279] width 16 height 16
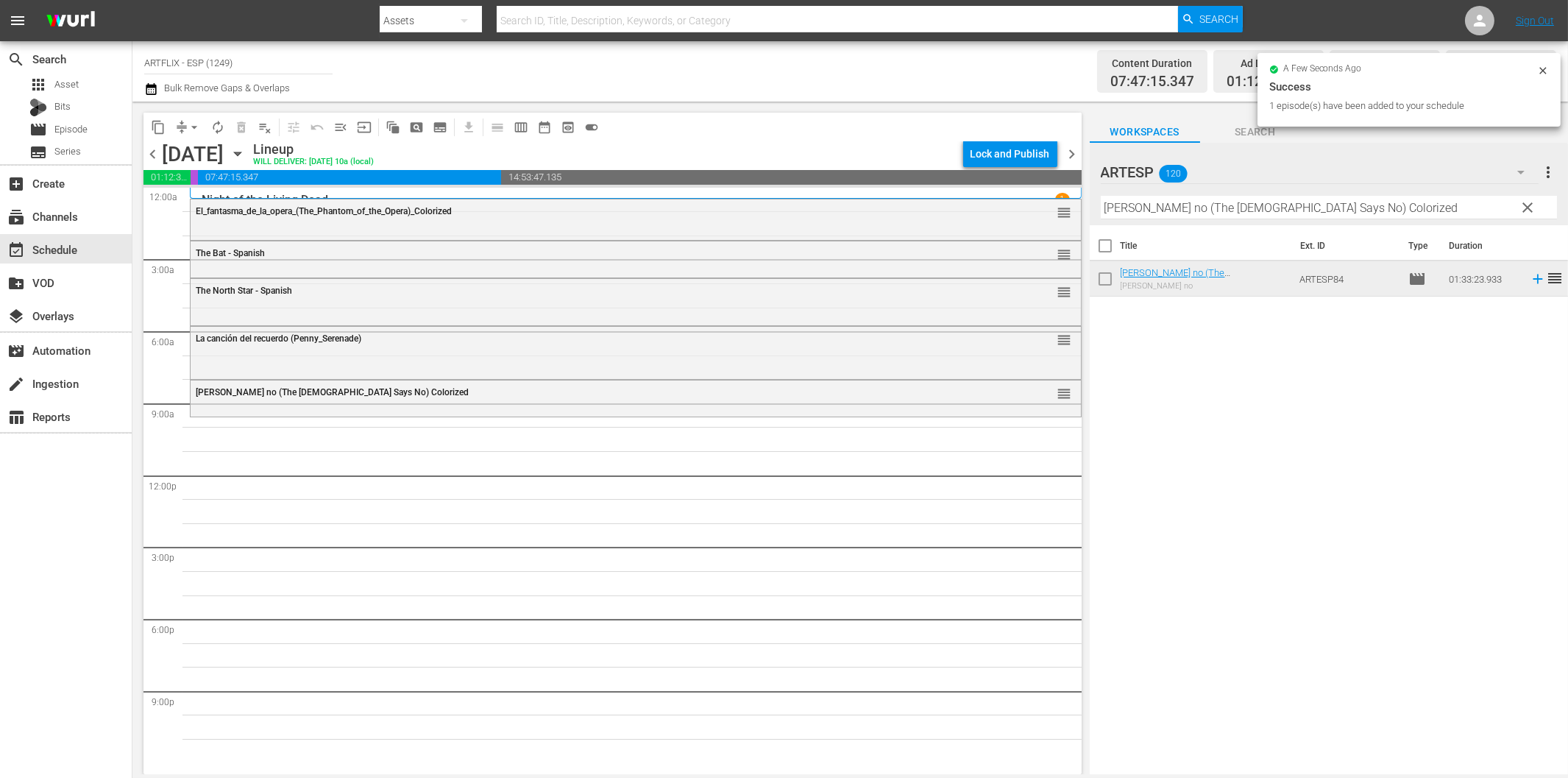
click at [1120, 209] on input "[PERSON_NAME] no (The [DEMOGRAPHIC_DATA] Says No) Colorized" at bounding box center [1329, 207] width 456 height 24
paste input "Smash-Up - The Story of a Woman - Spanish"
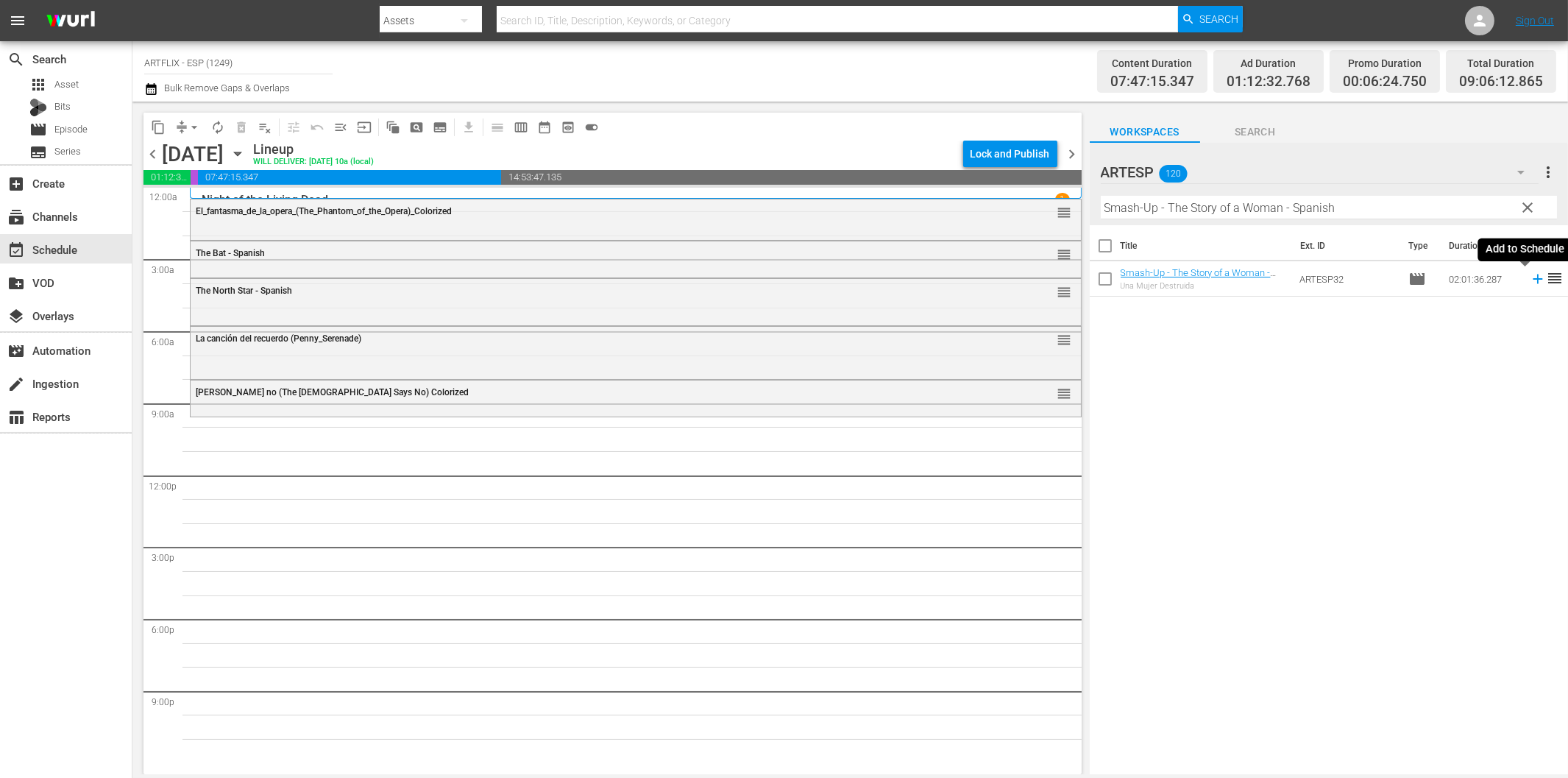
click at [1530, 281] on icon at bounding box center [1538, 279] width 16 height 16
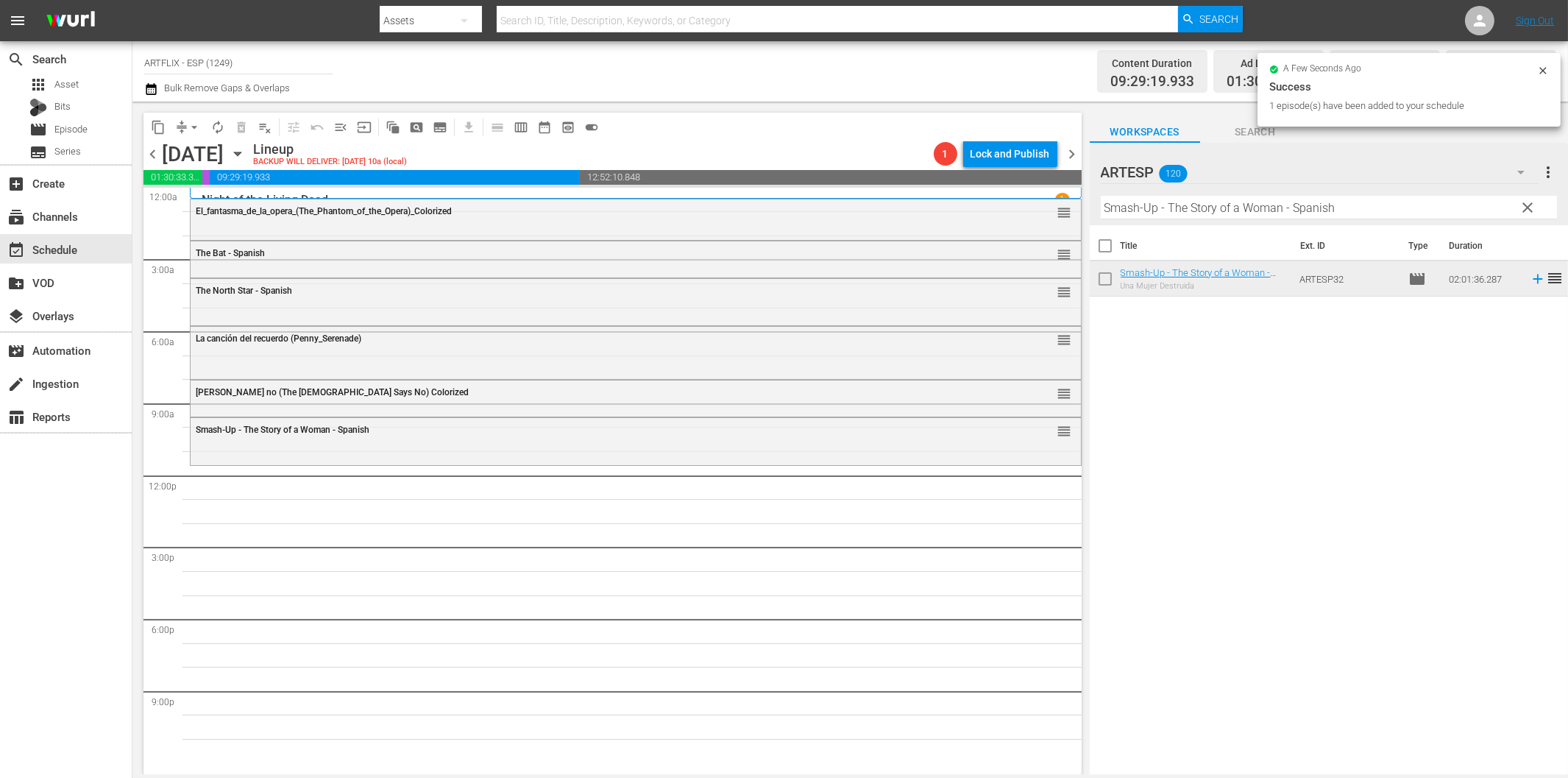
click at [1151, 207] on input "Smash-Up - The Story of a Woman - Spanish" at bounding box center [1329, 207] width 456 height 24
paste input "wing High, Swing Low"
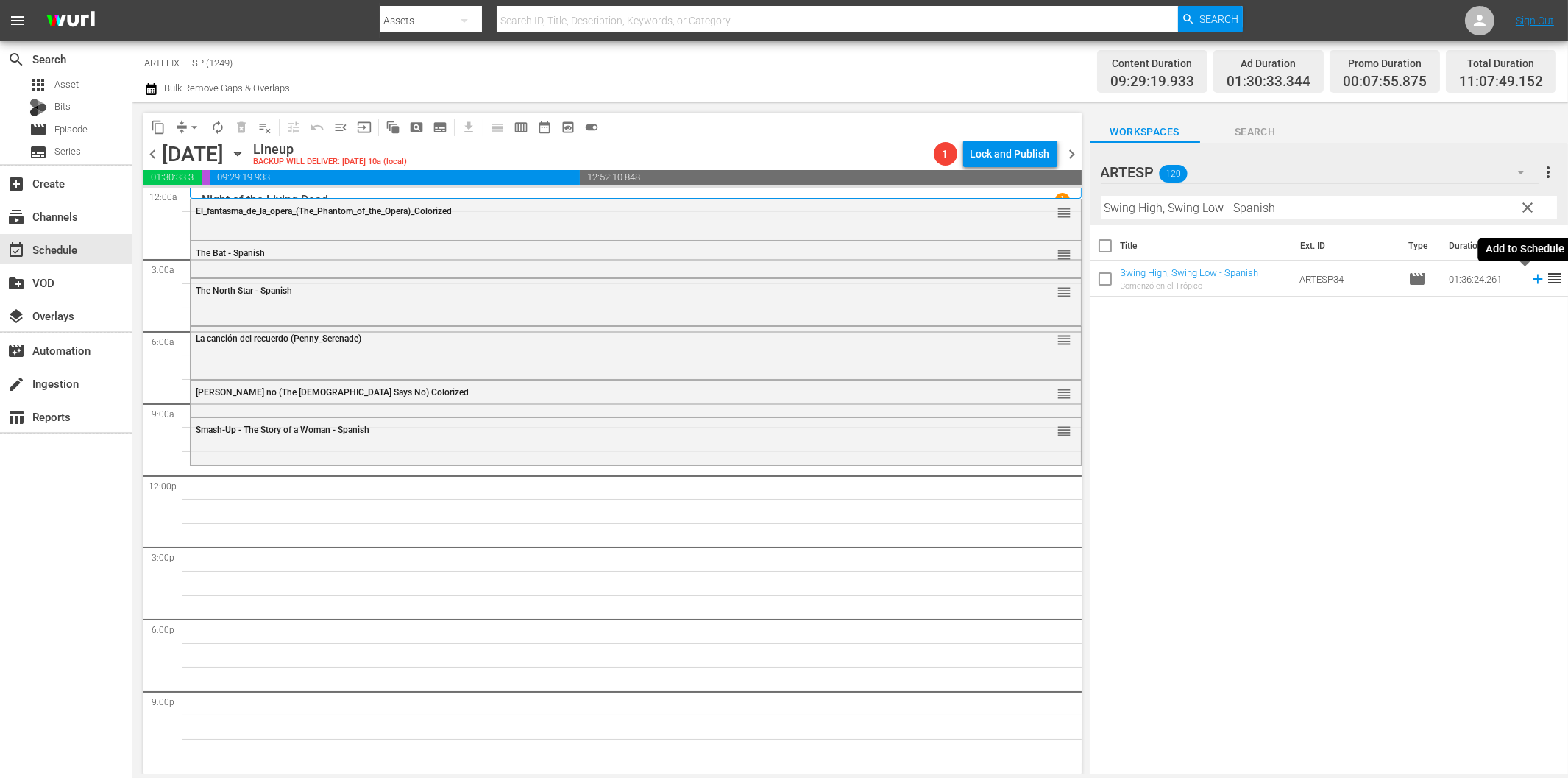
click at [1533, 282] on icon at bounding box center [1538, 280] width 10 height 10
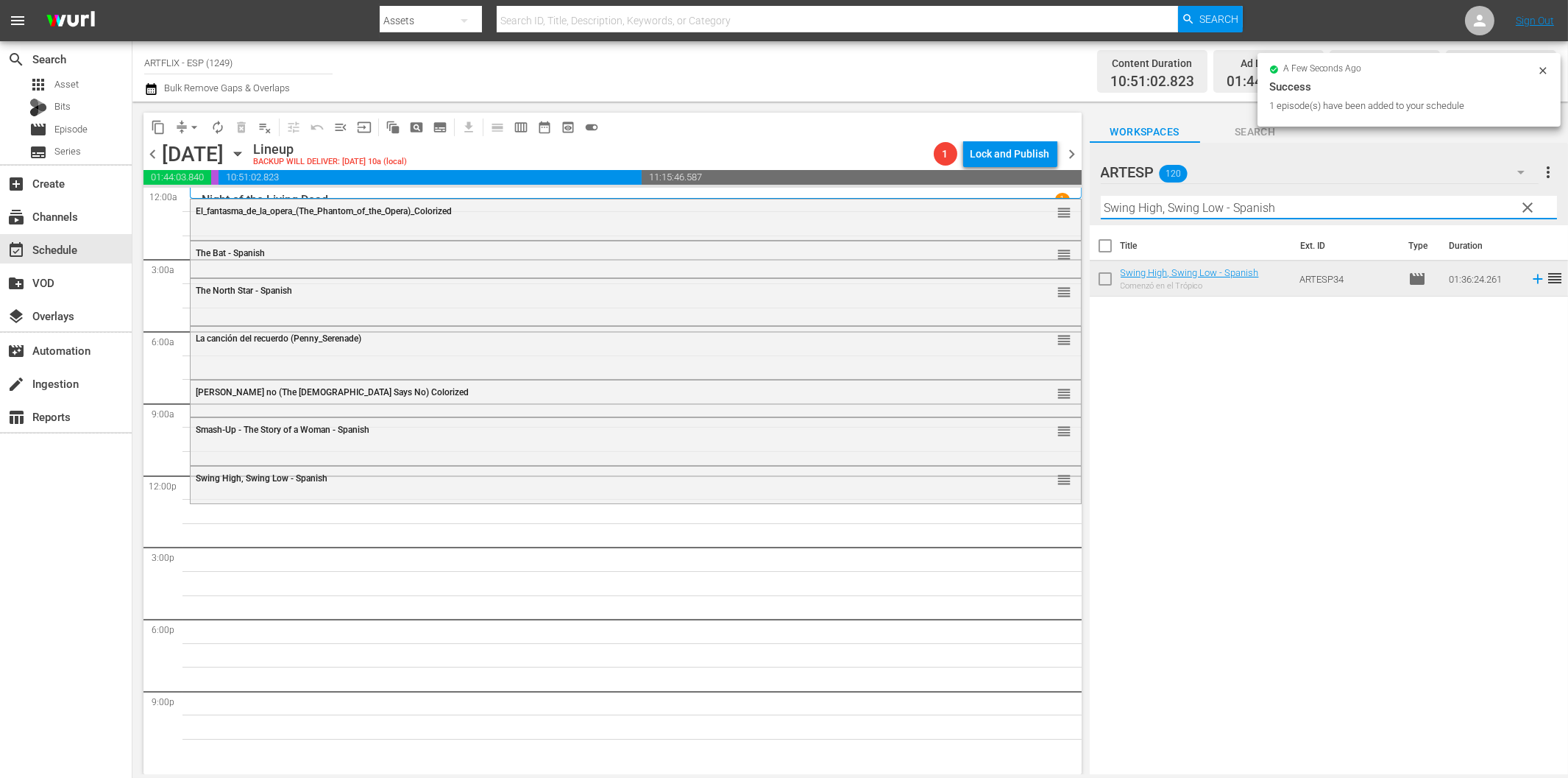
click at [1251, 212] on input "Swing High, Swing Low - Spanish" at bounding box center [1329, 207] width 456 height 24
paste input "The Flying Deuces"
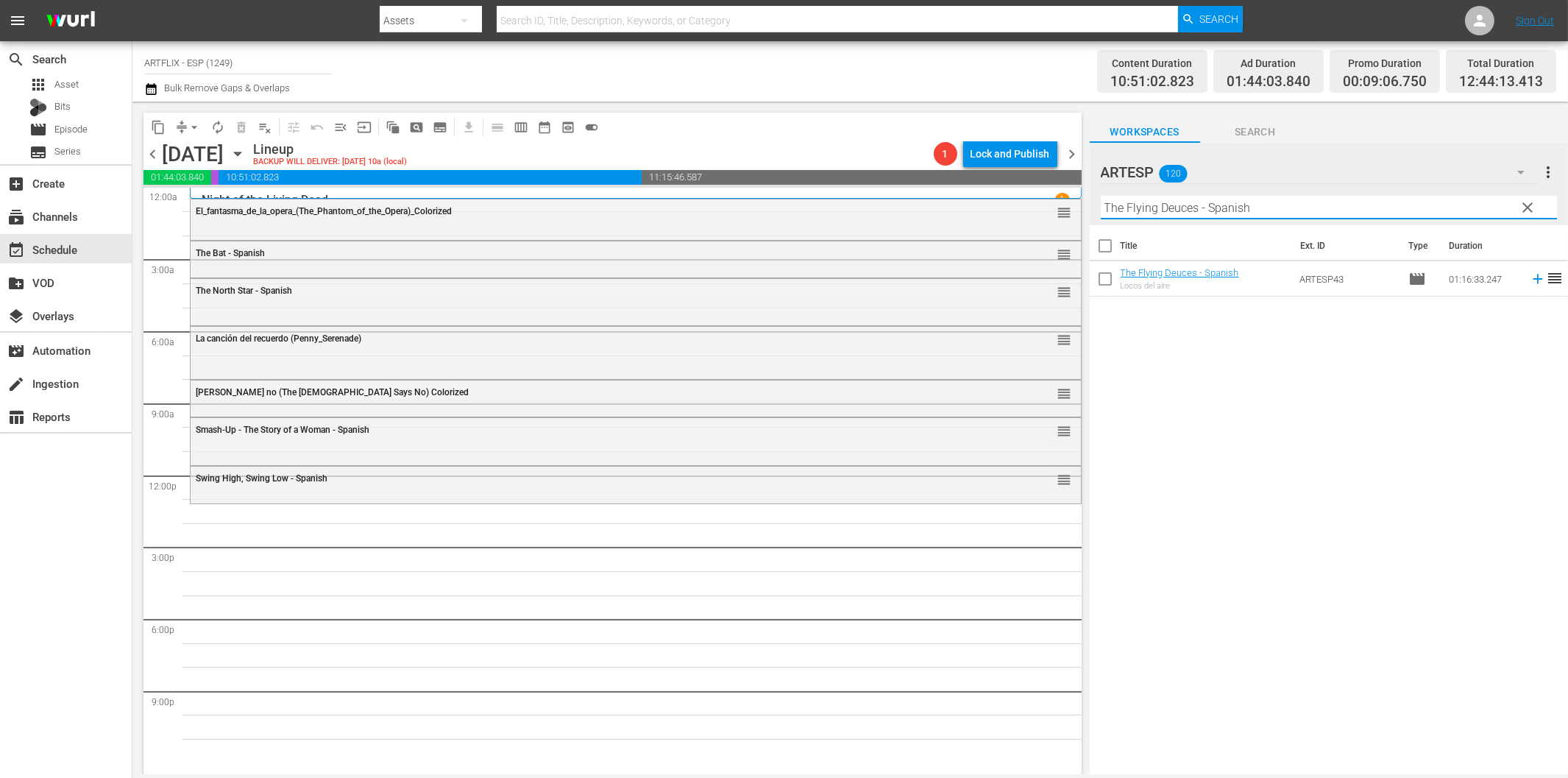
click at [1530, 281] on icon at bounding box center [1538, 279] width 16 height 16
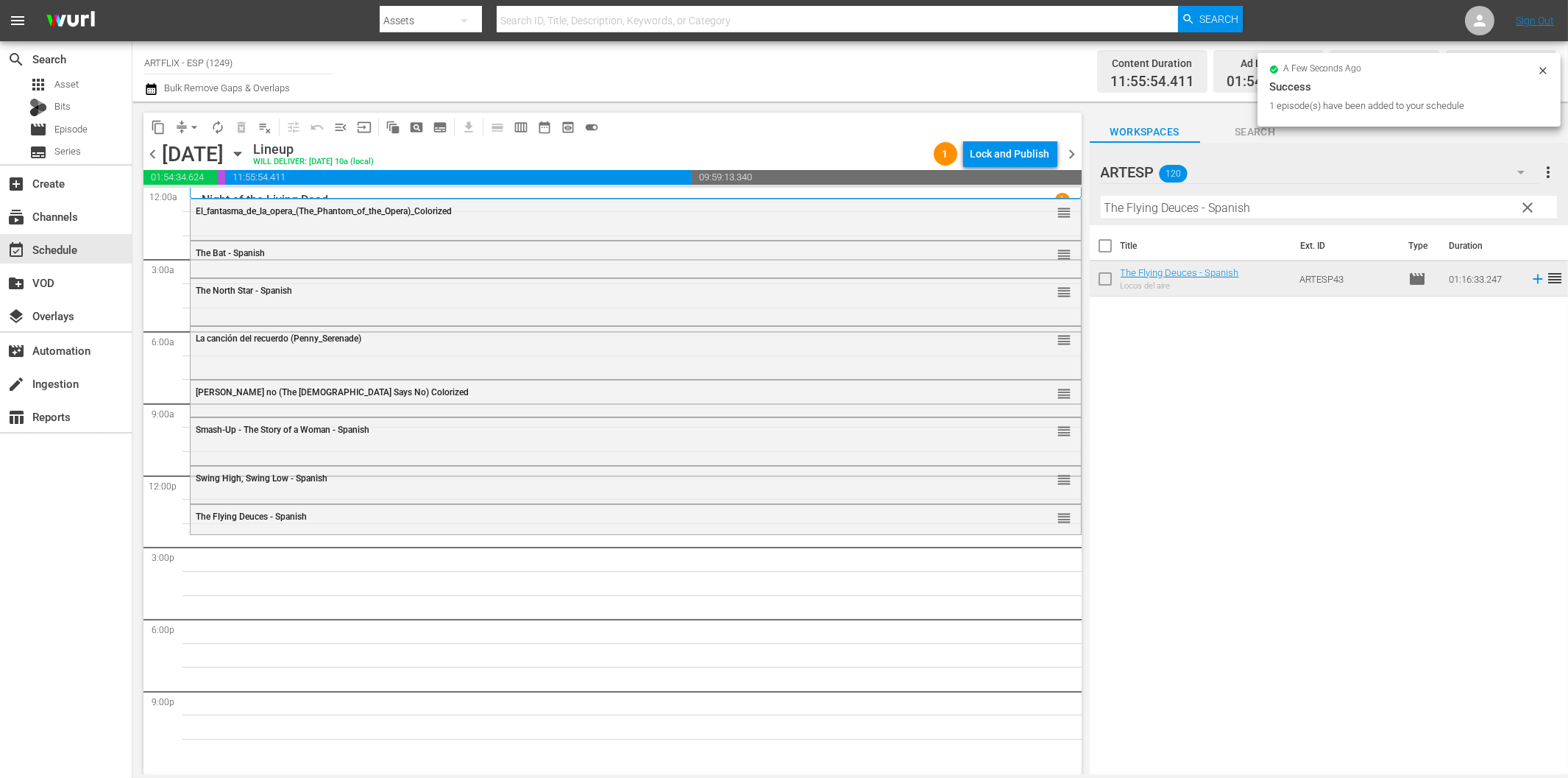
click at [1163, 209] on input "The Flying Deuces - Spanish" at bounding box center [1329, 207] width 456 height 24
paste input "Secretaria brasileña (Springtime in the Rockies)"
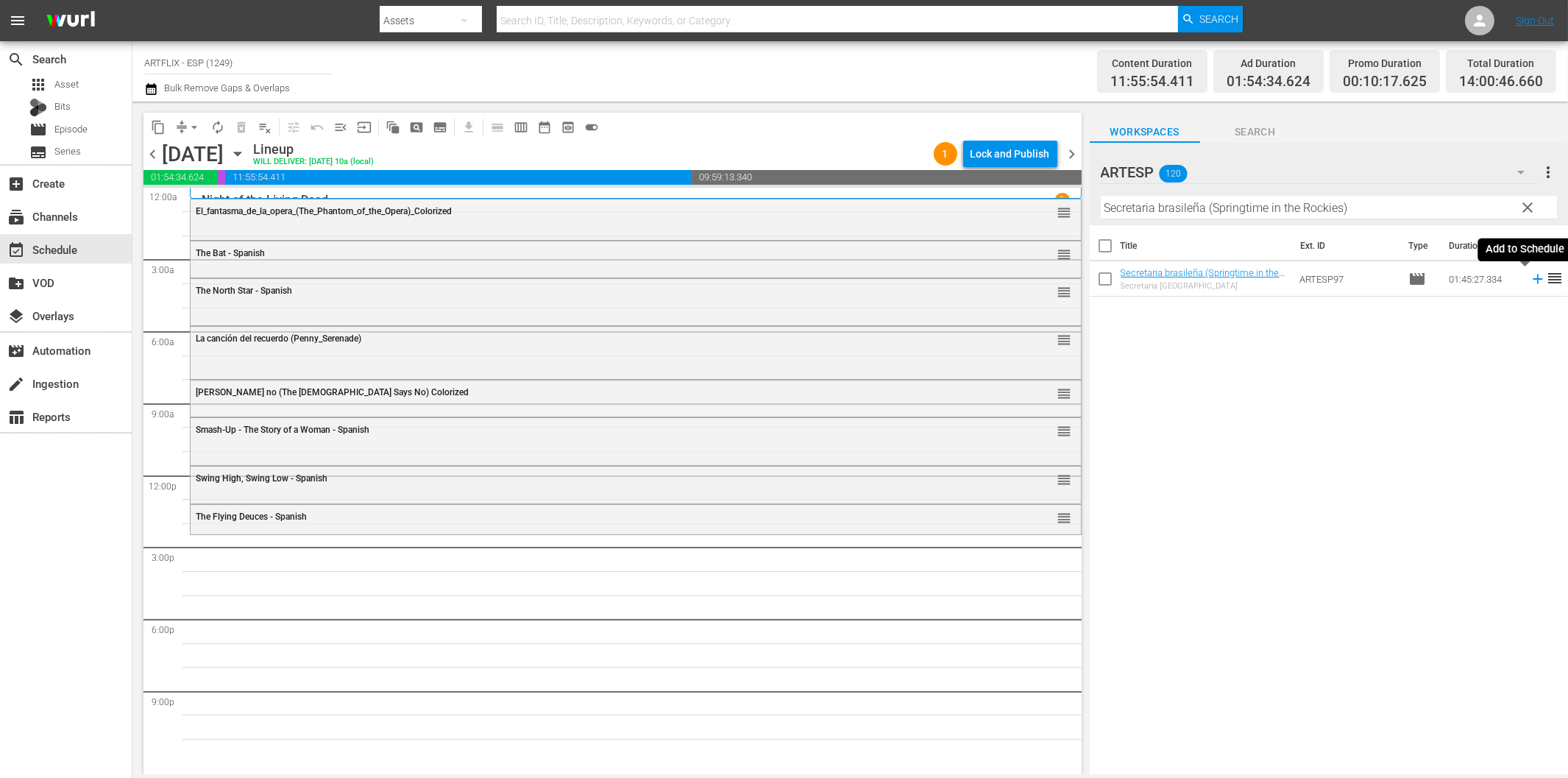
click at [1533, 277] on icon at bounding box center [1538, 280] width 10 height 10
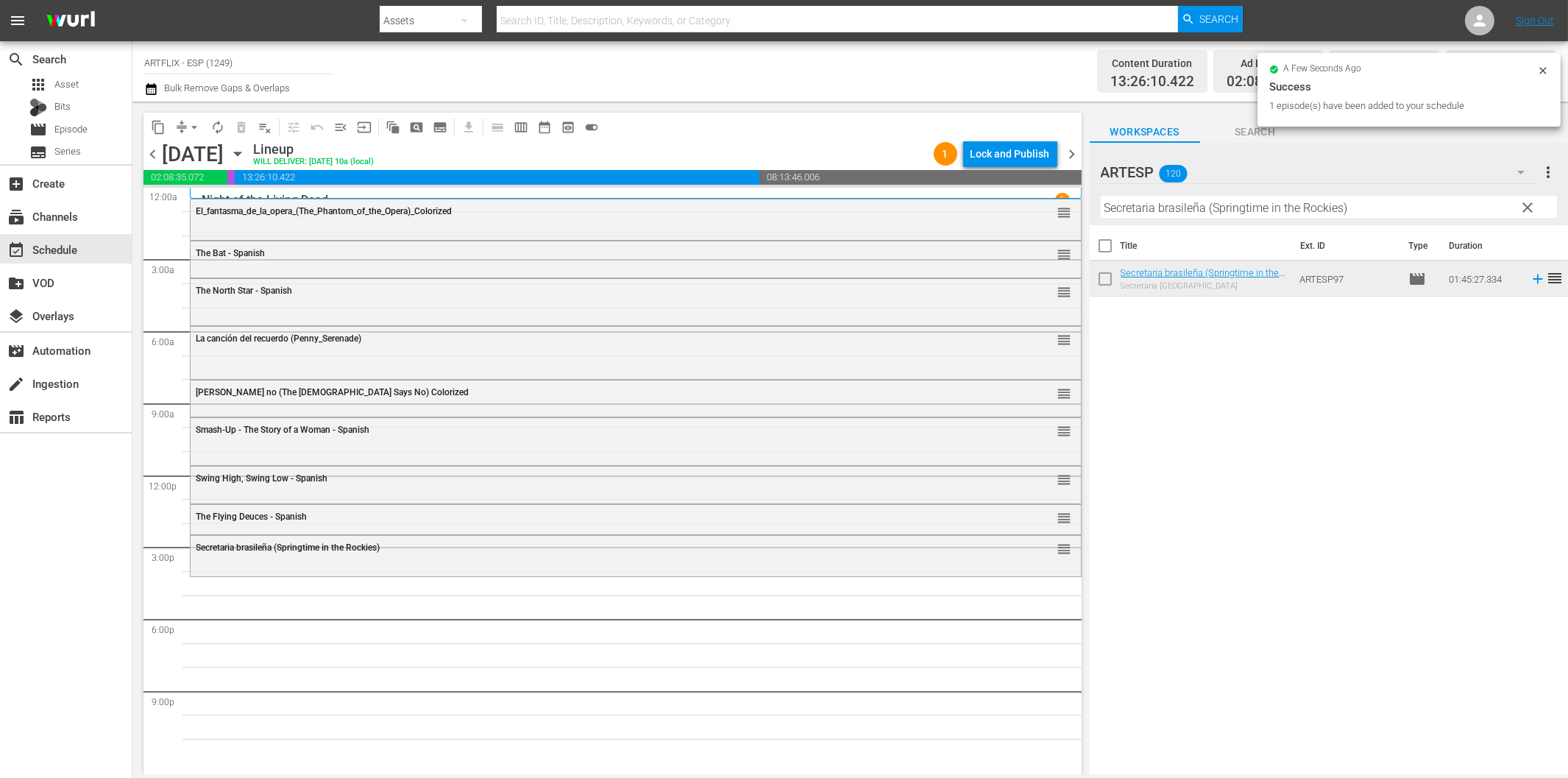
click at [1151, 210] on input "Secretaria brasileña (Springtime in the Rockies)" at bounding box center [1329, 207] width 456 height 24
paste input "El oro de Acapulco (Acapulco Gold"
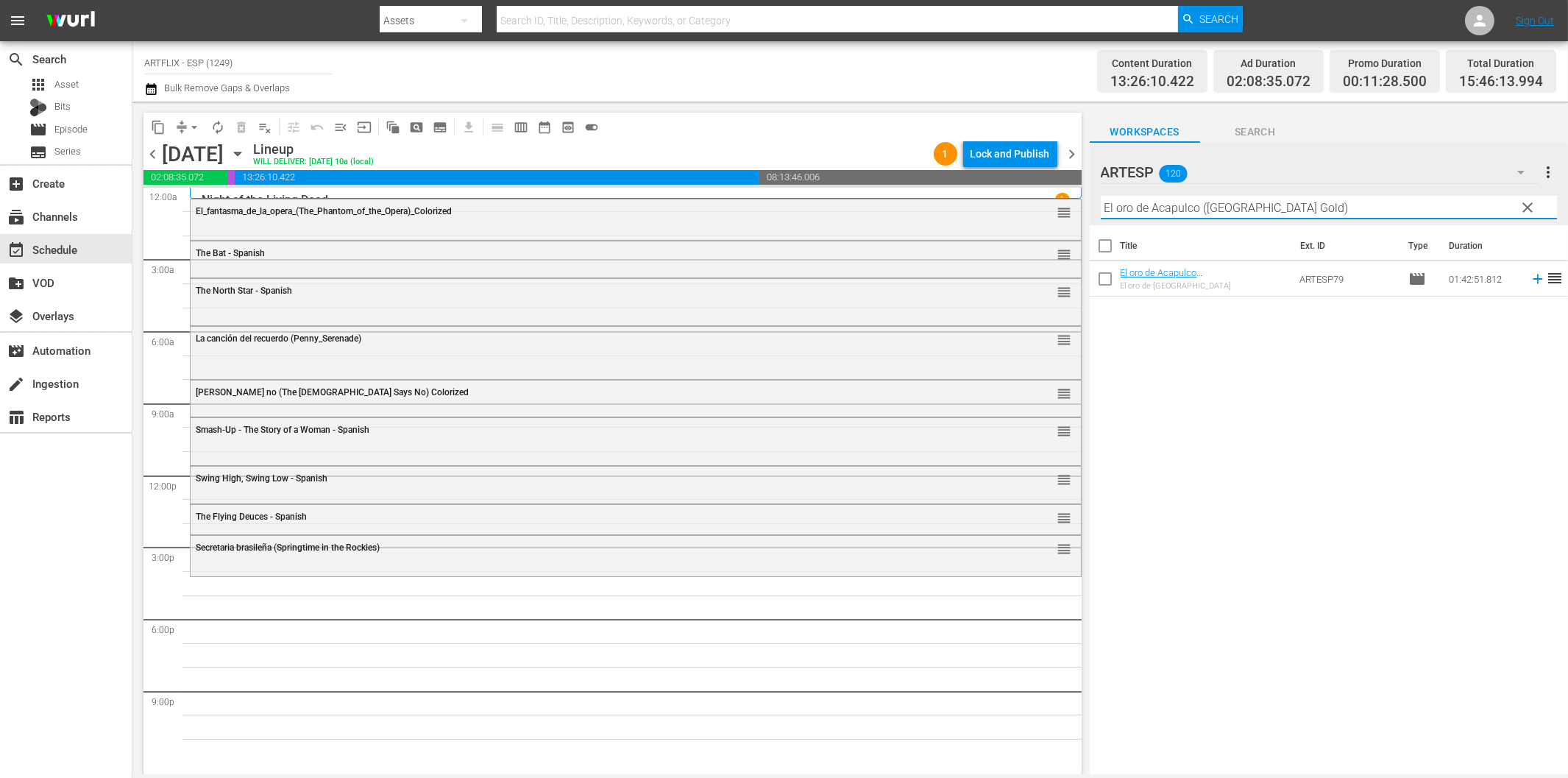
click at [1530, 277] on icon at bounding box center [1538, 279] width 16 height 16
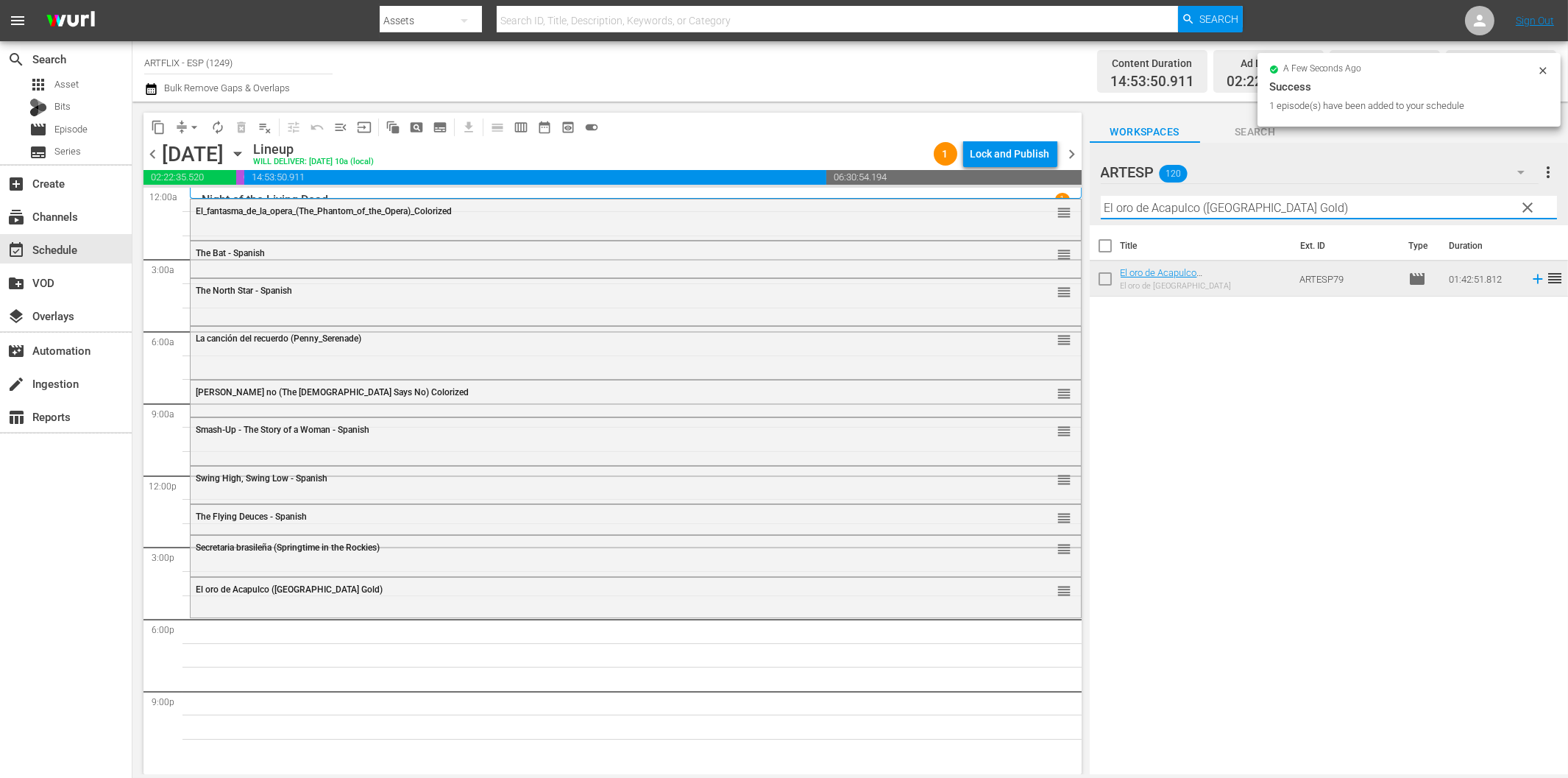
click at [1193, 207] on input "El oro de Acapulco ([GEOGRAPHIC_DATA] Gold)" at bounding box center [1329, 207] width 456 height 24
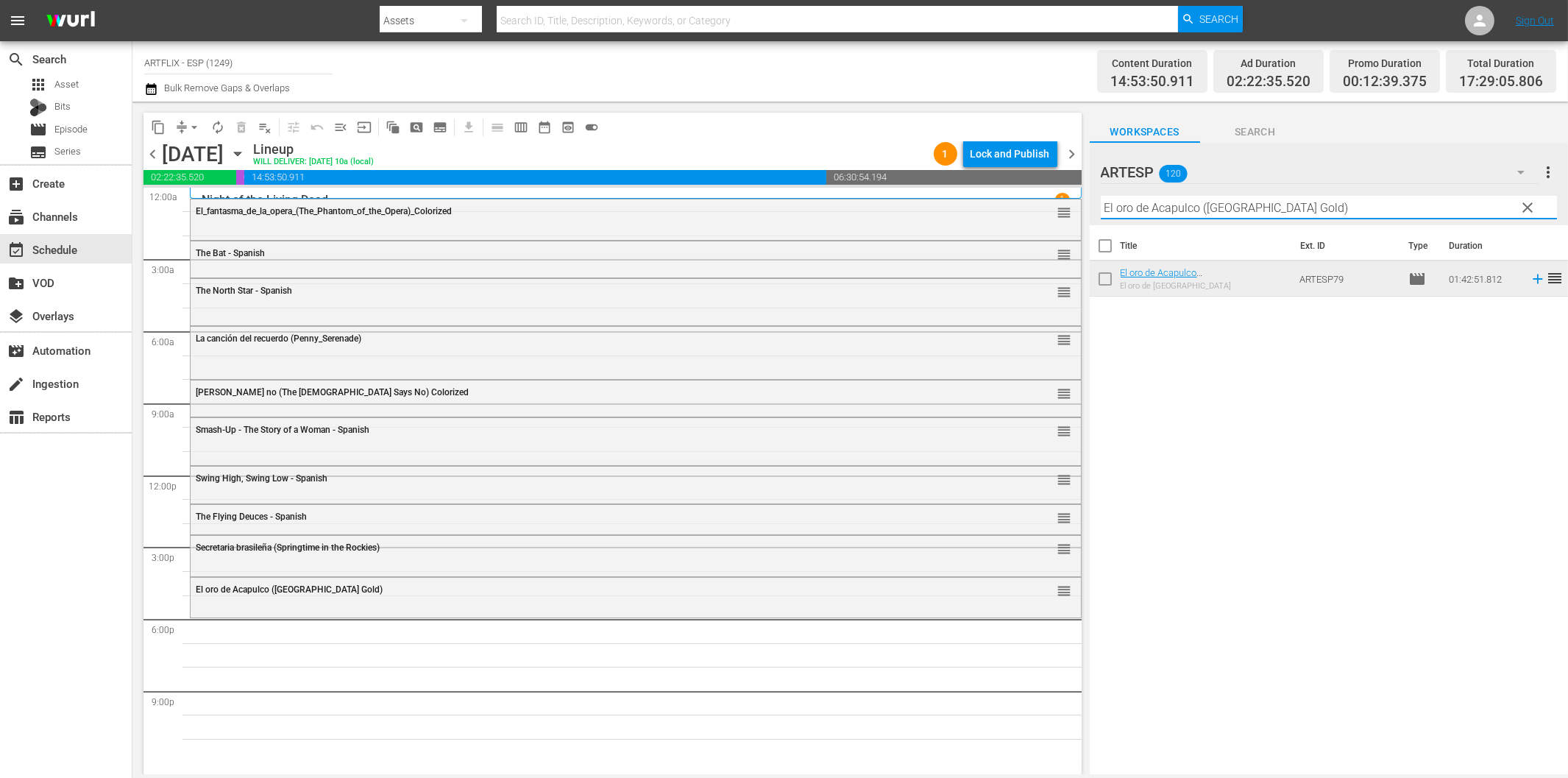
paste input "[PERSON_NAME] the Conqueror"
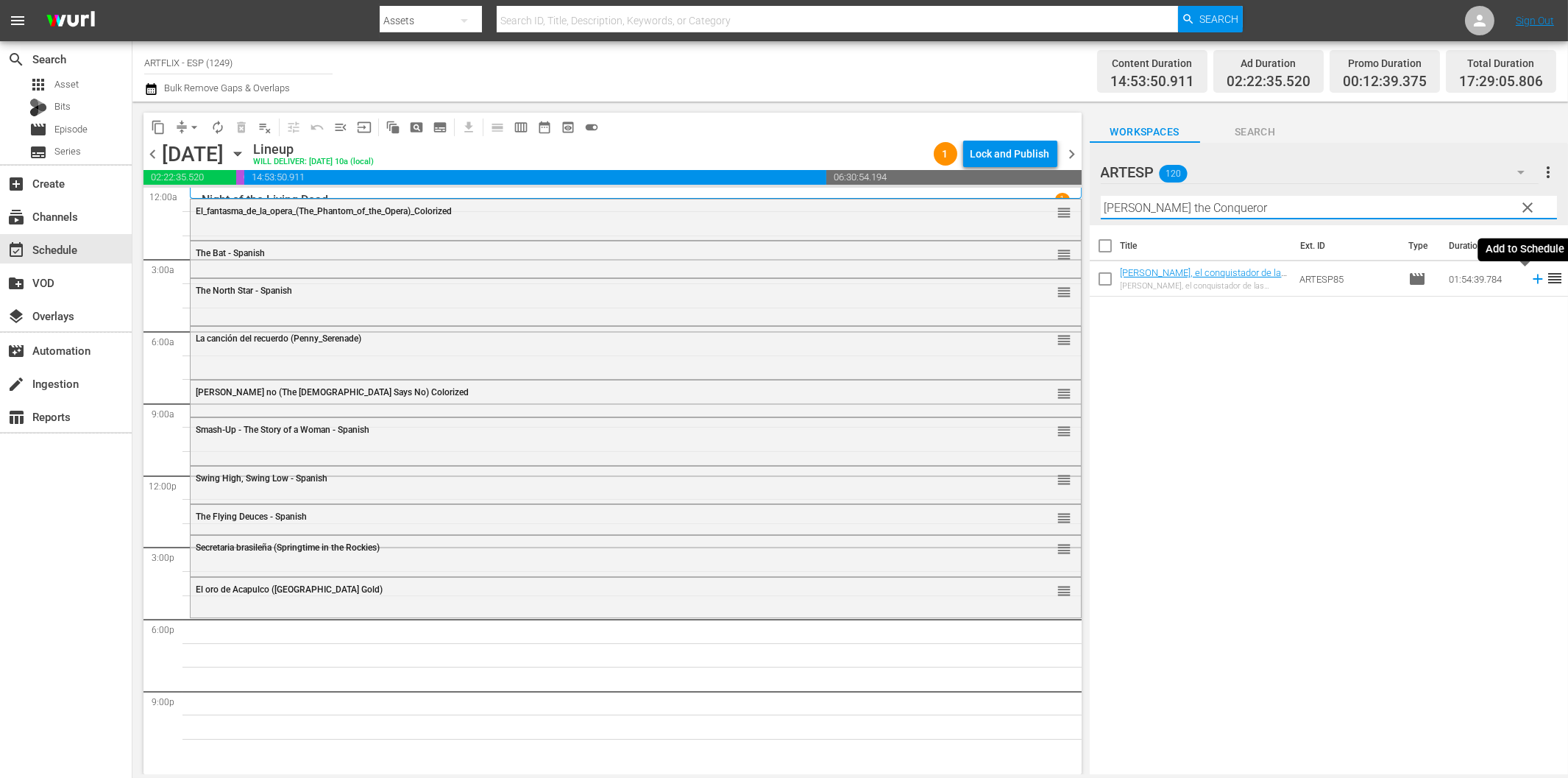
click at [1530, 281] on icon at bounding box center [1538, 279] width 16 height 16
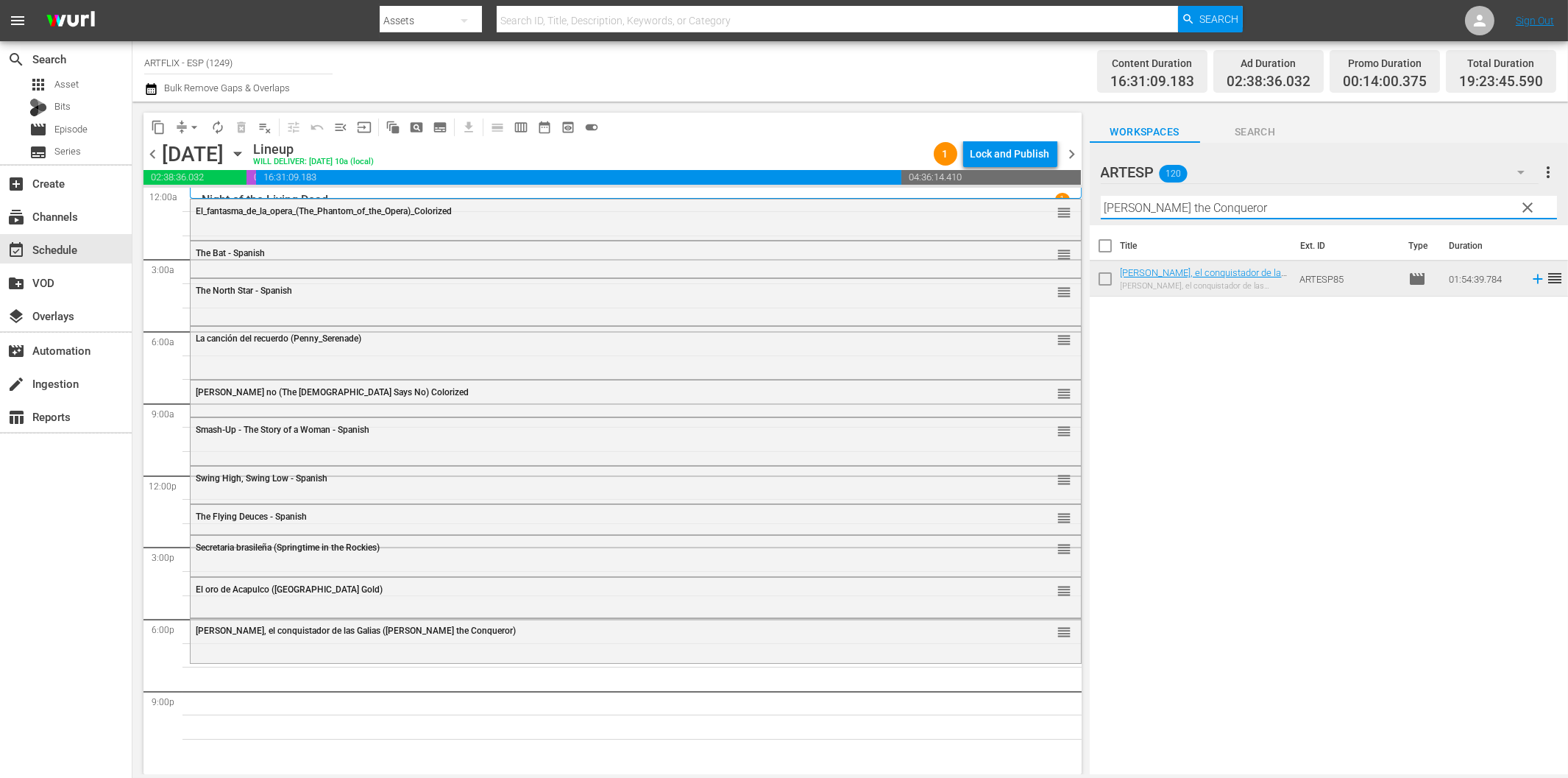
click at [1195, 209] on input "[PERSON_NAME] the Conqueror" at bounding box center [1329, 207] width 456 height 24
paste input "The Strange Love of [PERSON_NAME] - Spanish"
click at [1530, 277] on icon at bounding box center [1538, 279] width 16 height 16
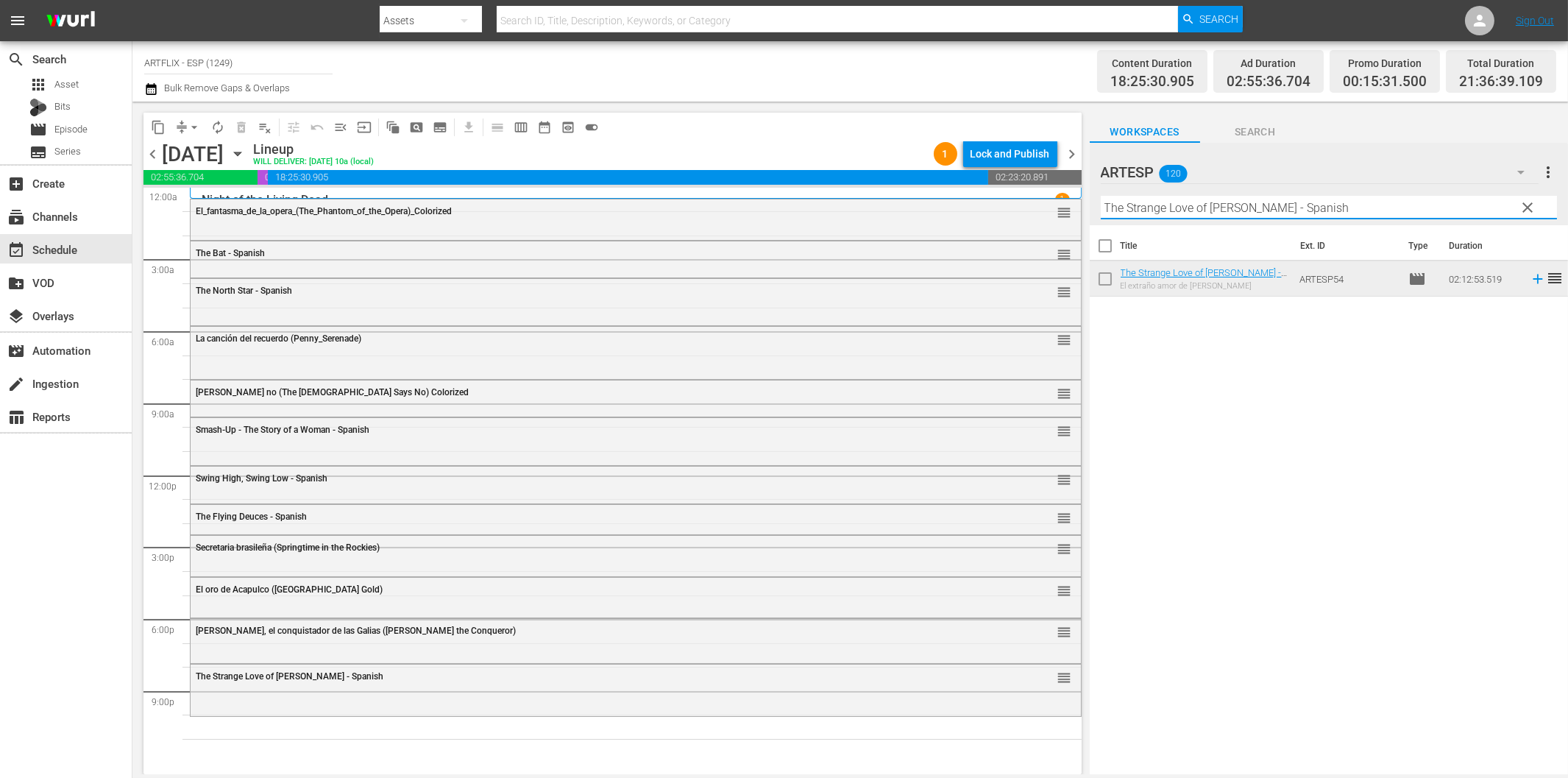
click at [1161, 207] on input "The Strange Love of [PERSON_NAME] - Spanish" at bounding box center [1329, 207] width 456 height 24
paste input "Angel on my Shoulder"
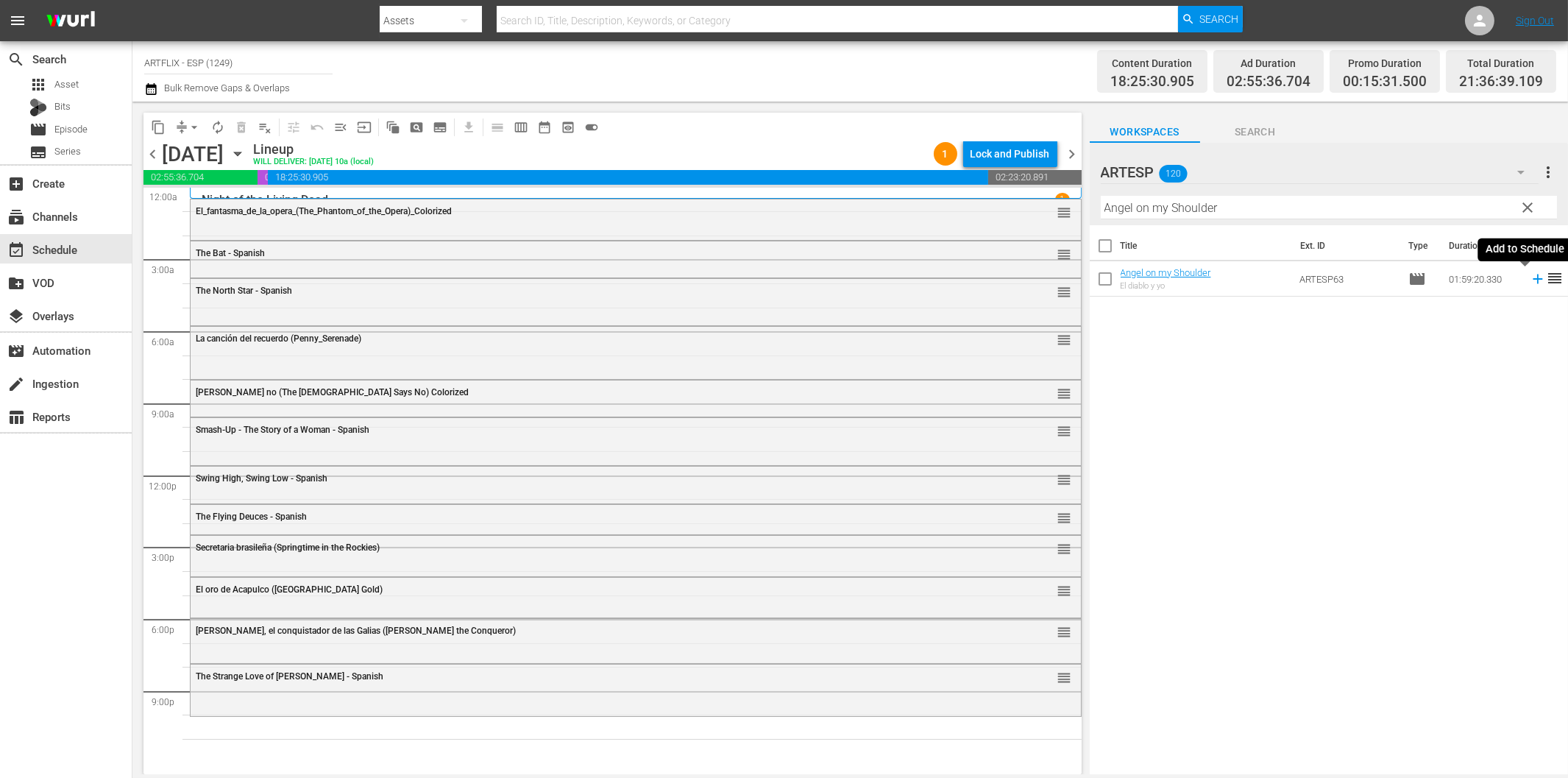
click at [1530, 277] on icon at bounding box center [1538, 279] width 16 height 16
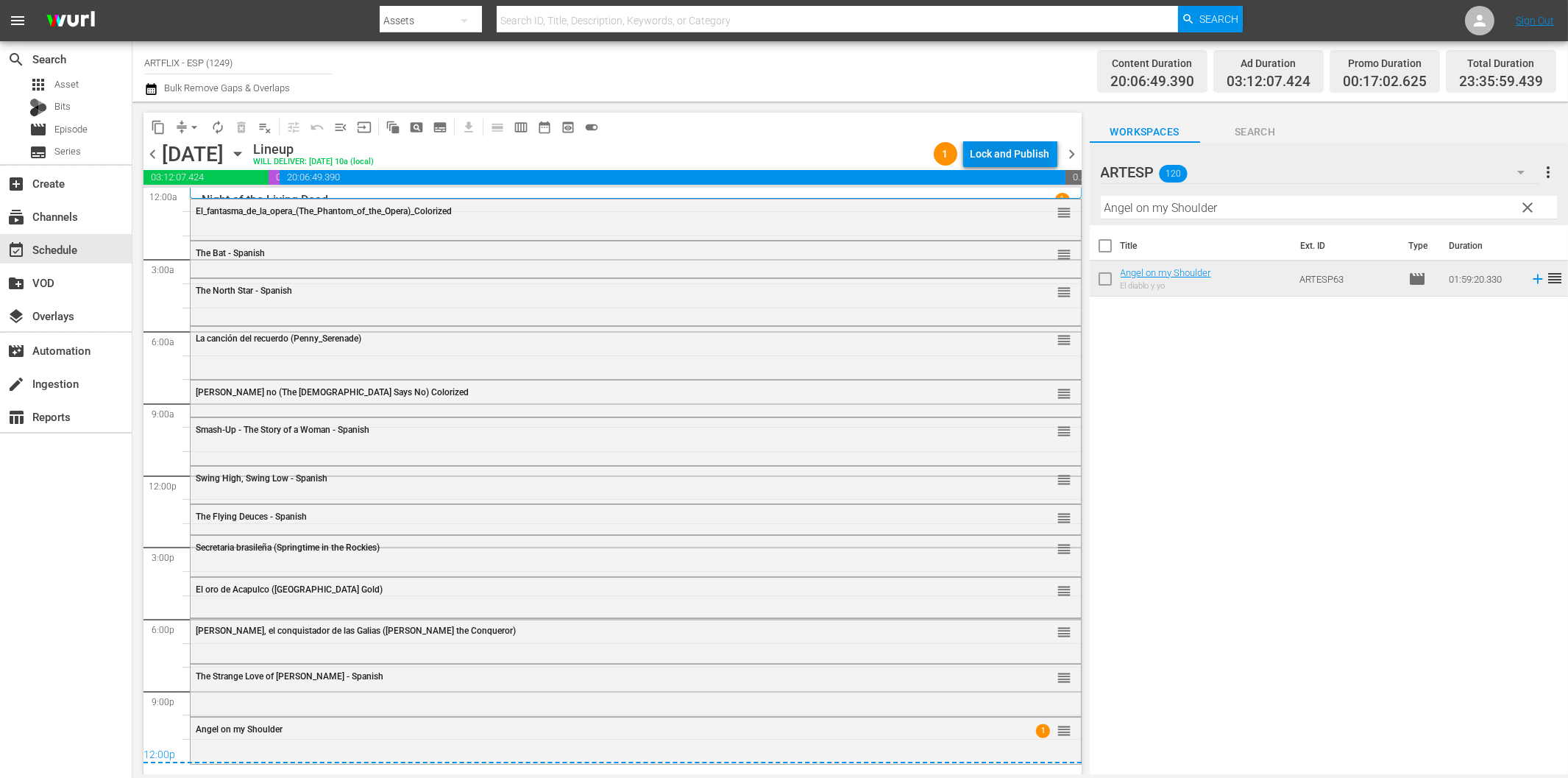
click at [996, 153] on div "Lock and Publish" at bounding box center [1009, 154] width 79 height 26
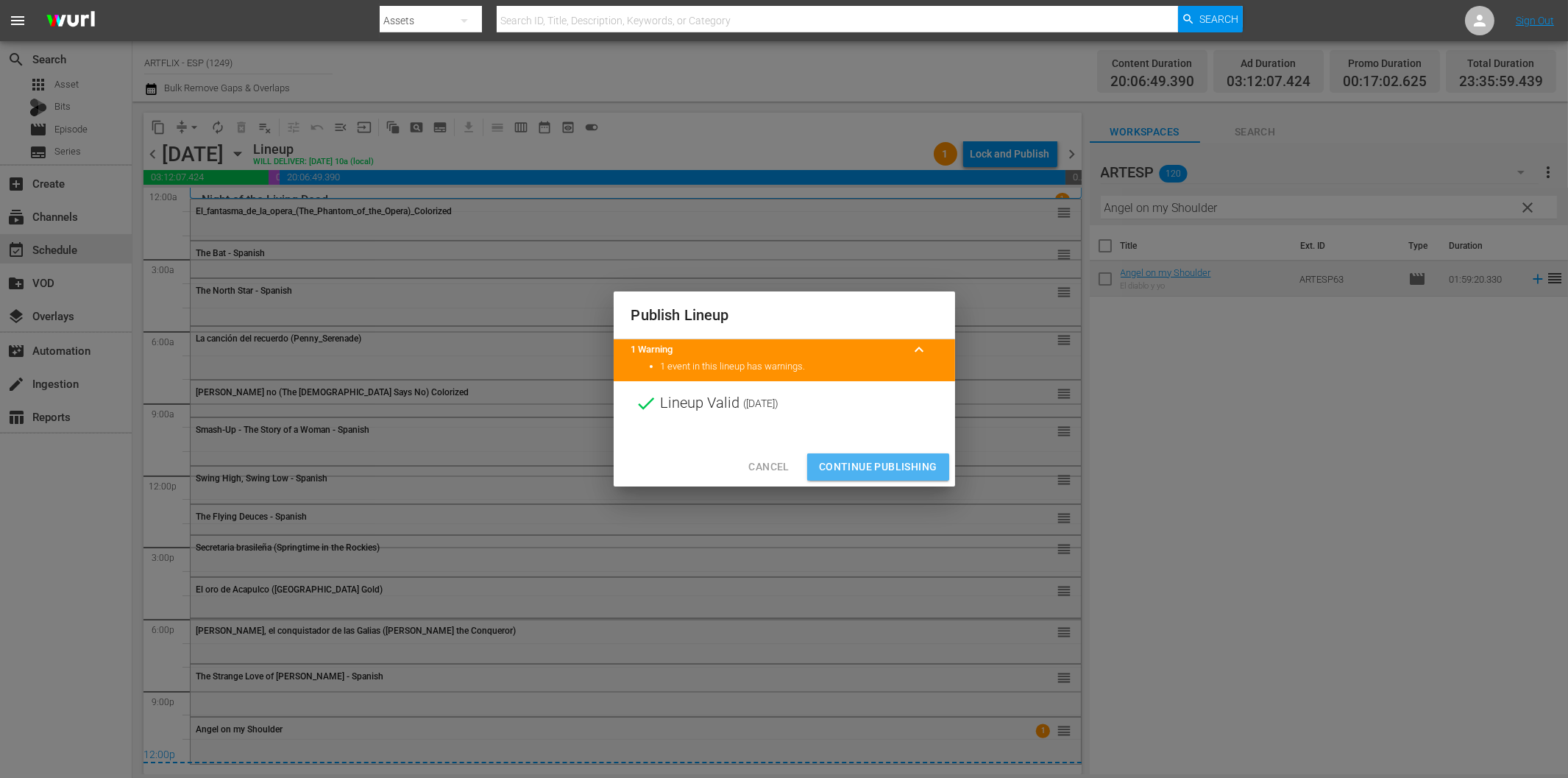
click at [883, 466] on span "Continue Publishing" at bounding box center [878, 466] width 119 height 18
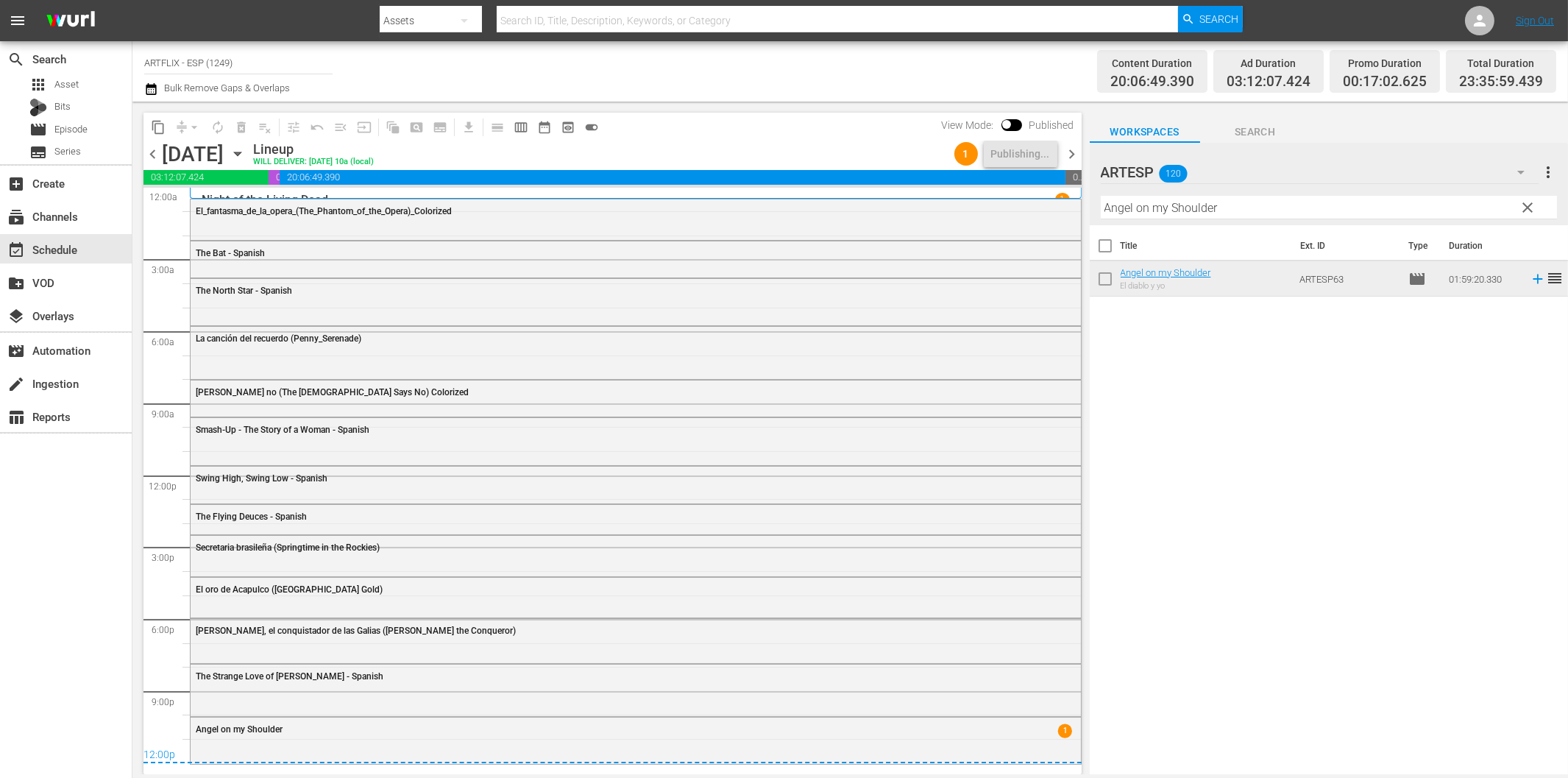
click at [1071, 160] on span "chevron_right" at bounding box center [1072, 154] width 18 height 18
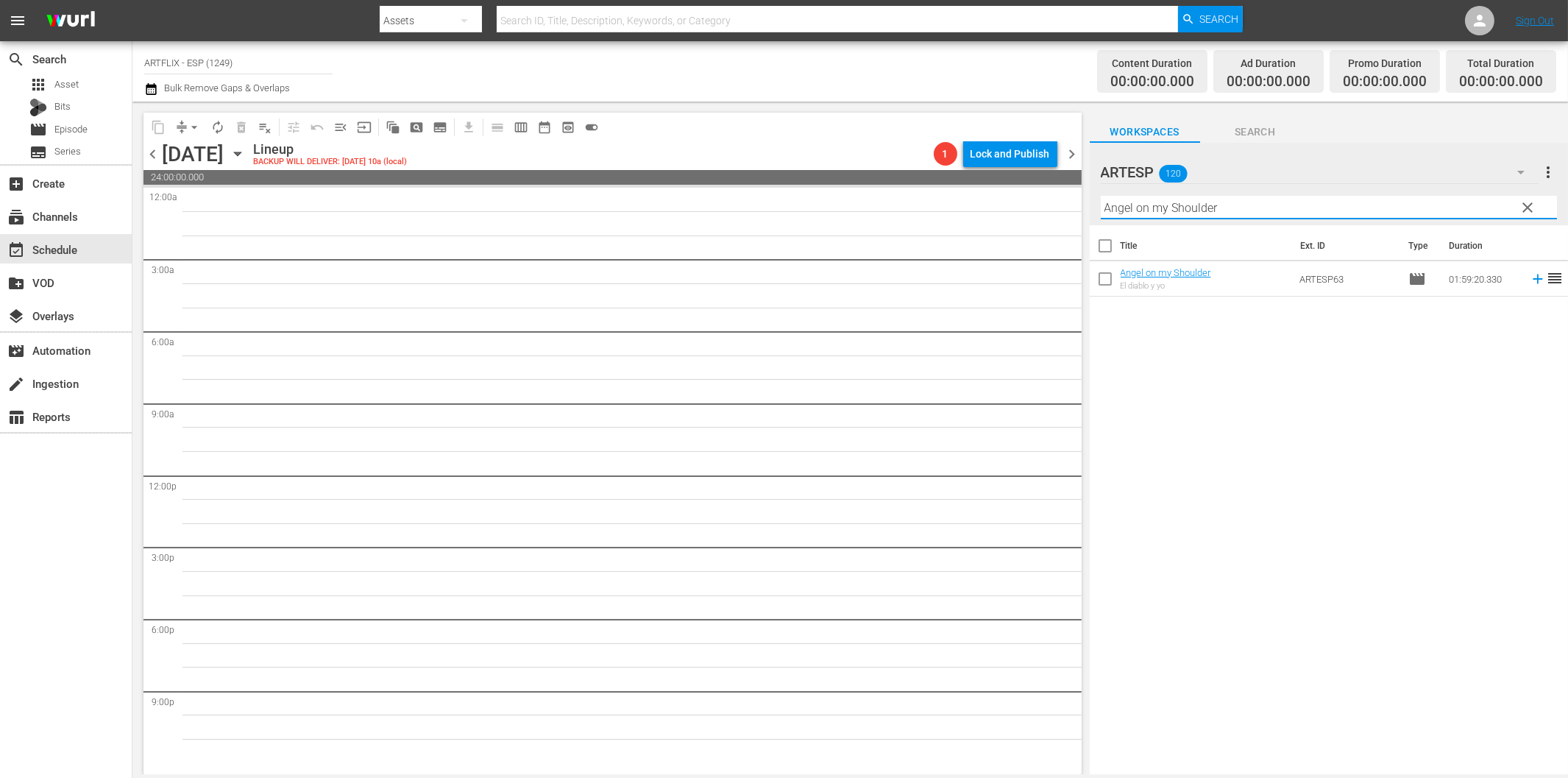
click at [1148, 207] on input "Angel on my Shoulder" at bounding box center [1329, 207] width 456 height 24
paste input "El cisne negro (The Black Swan)"
click at [1530, 282] on icon at bounding box center [1538, 279] width 16 height 16
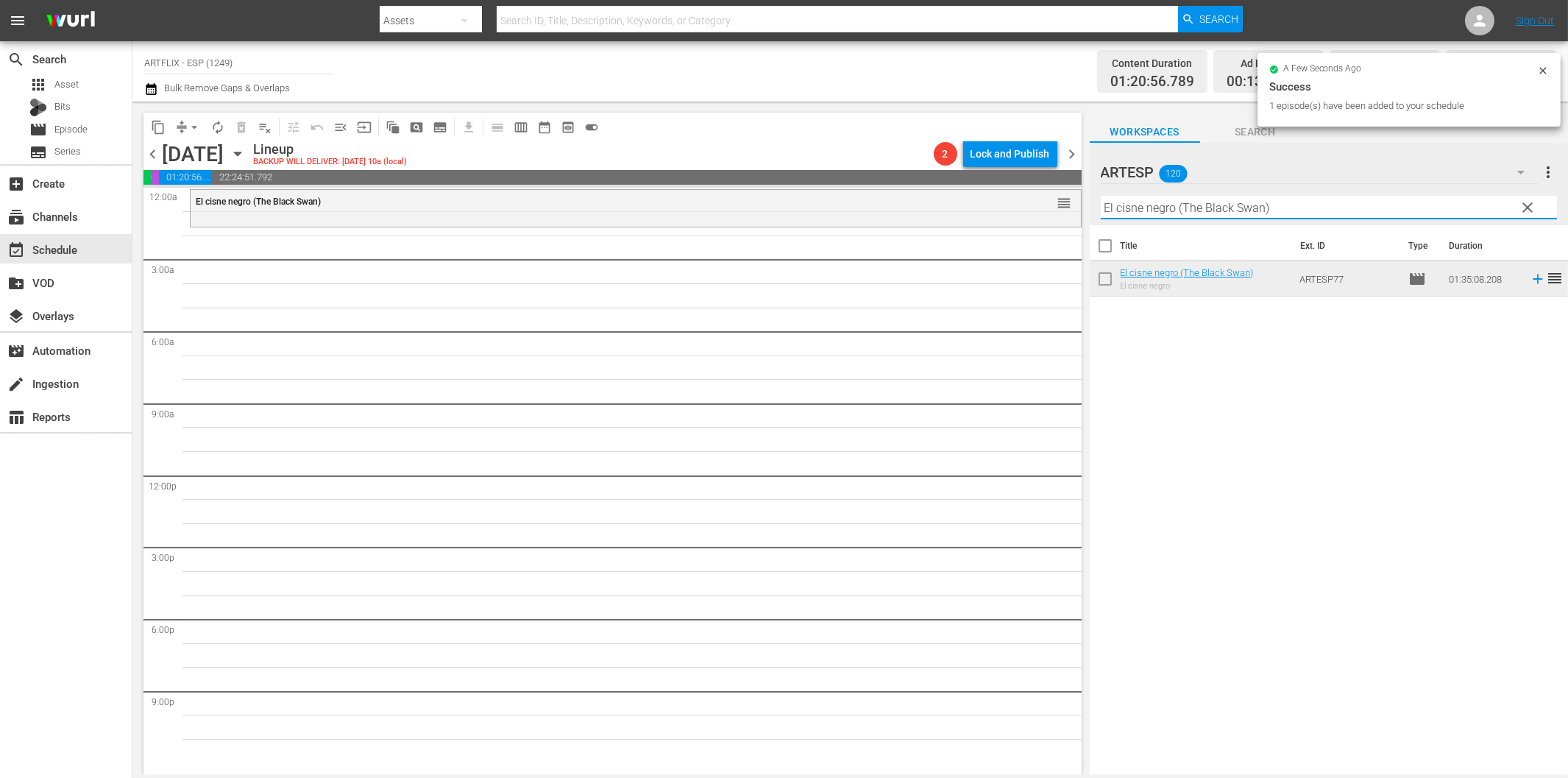
click at [1122, 211] on input "El cisne negro (The Black Swan)" at bounding box center [1329, 207] width 456 height 24
paste input "sther y el rey ([PERSON_NAME] and the King"
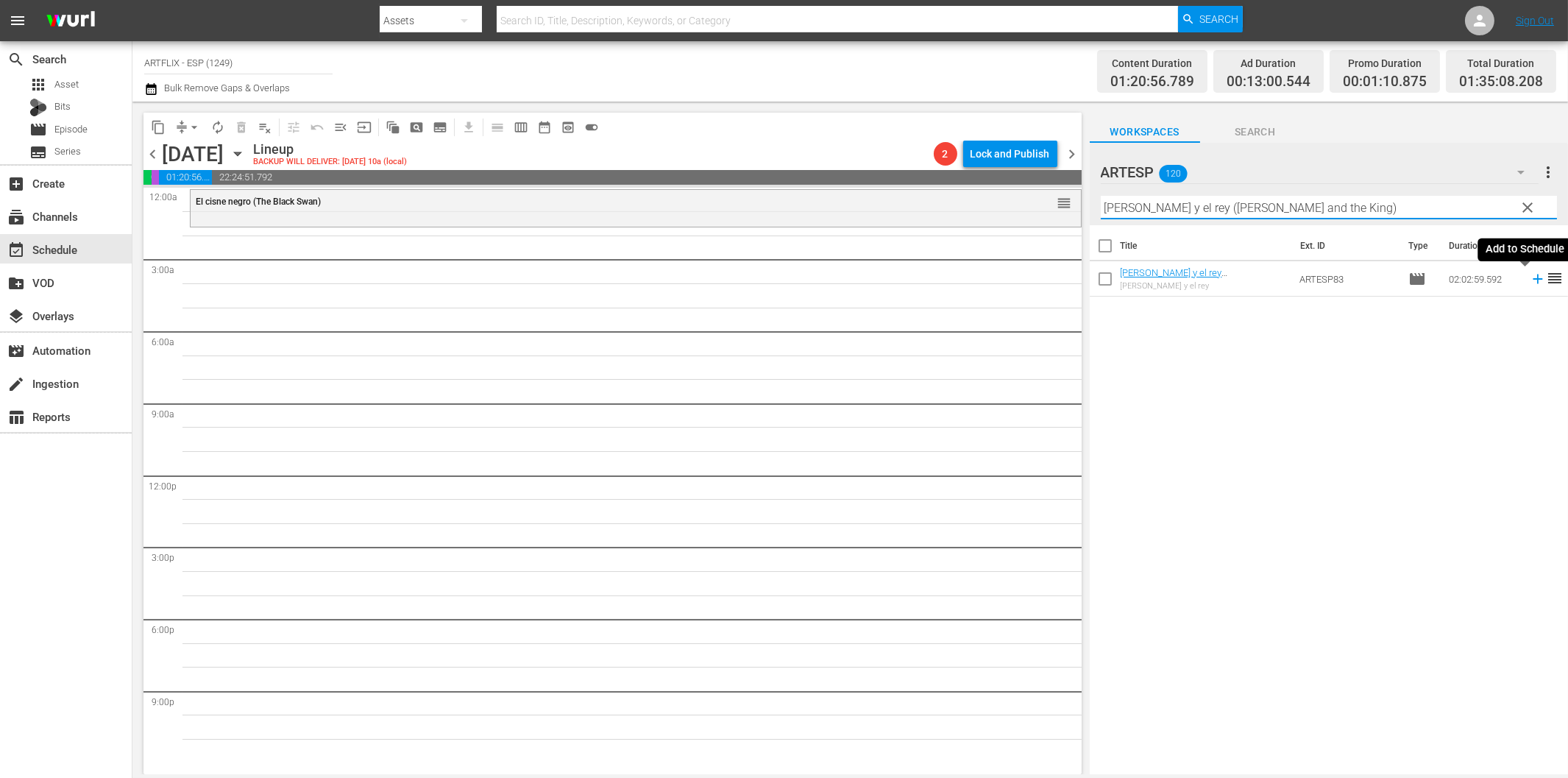
drag, startPoint x: 1525, startPoint y: 277, endPoint x: 1487, endPoint y: 275, distance: 38.1
click at [1530, 277] on icon at bounding box center [1538, 279] width 16 height 16
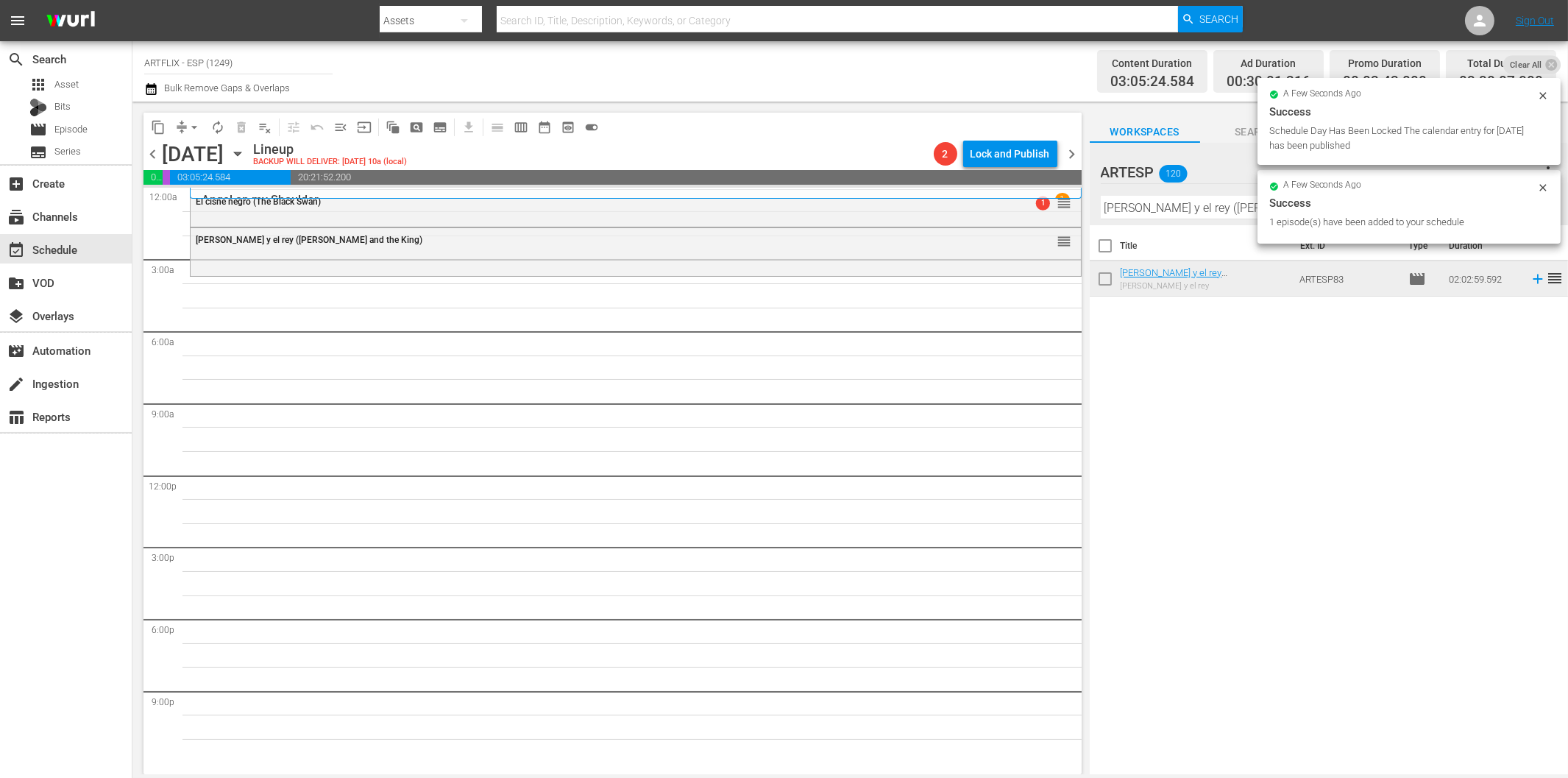
click at [1214, 209] on input "[PERSON_NAME] y el rey ([PERSON_NAME] and the King)" at bounding box center [1329, 207] width 456 height 24
paste input "My Favorite Brunette - Spanish"
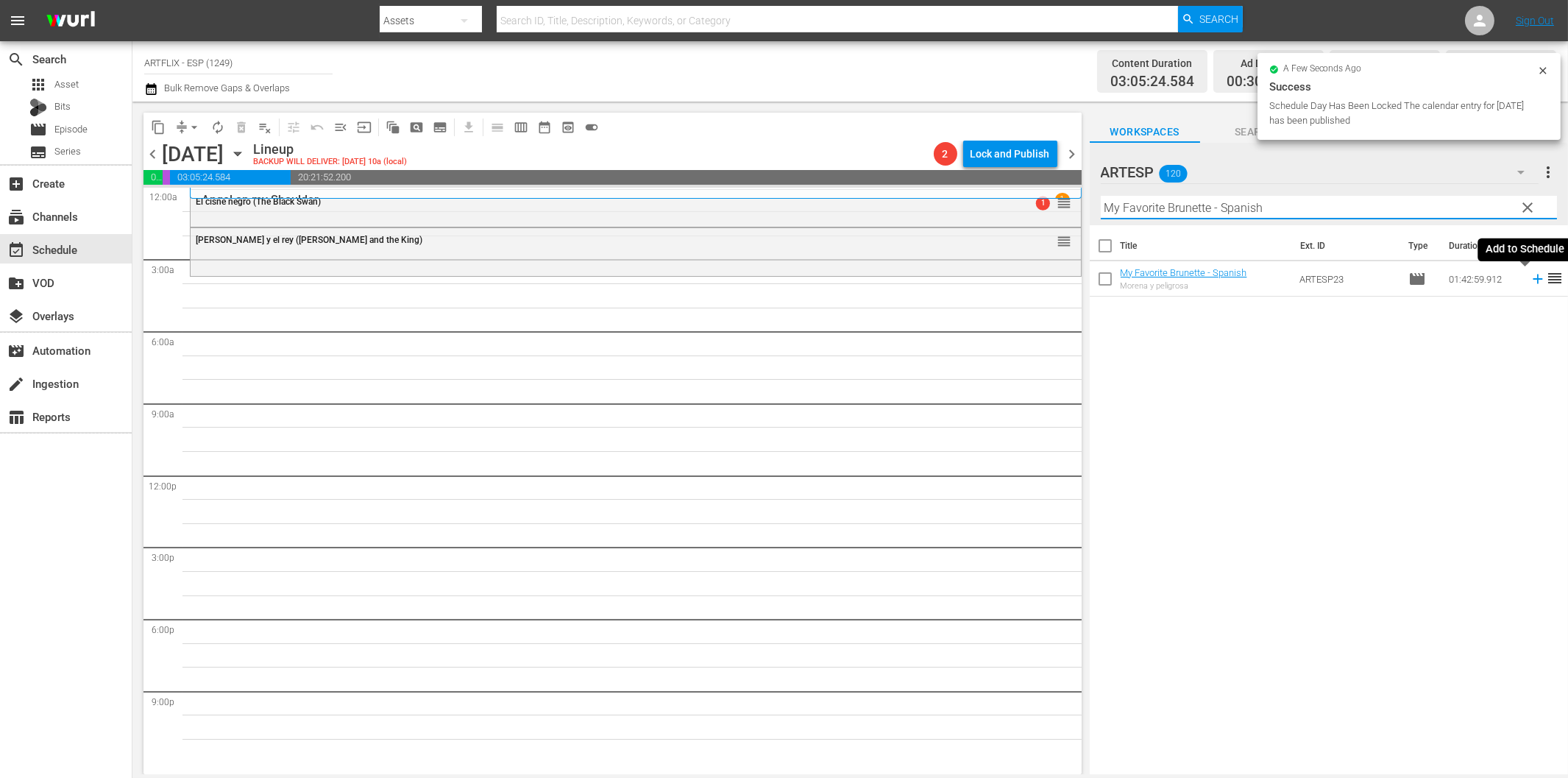
click at [1533, 278] on icon at bounding box center [1538, 280] width 10 height 10
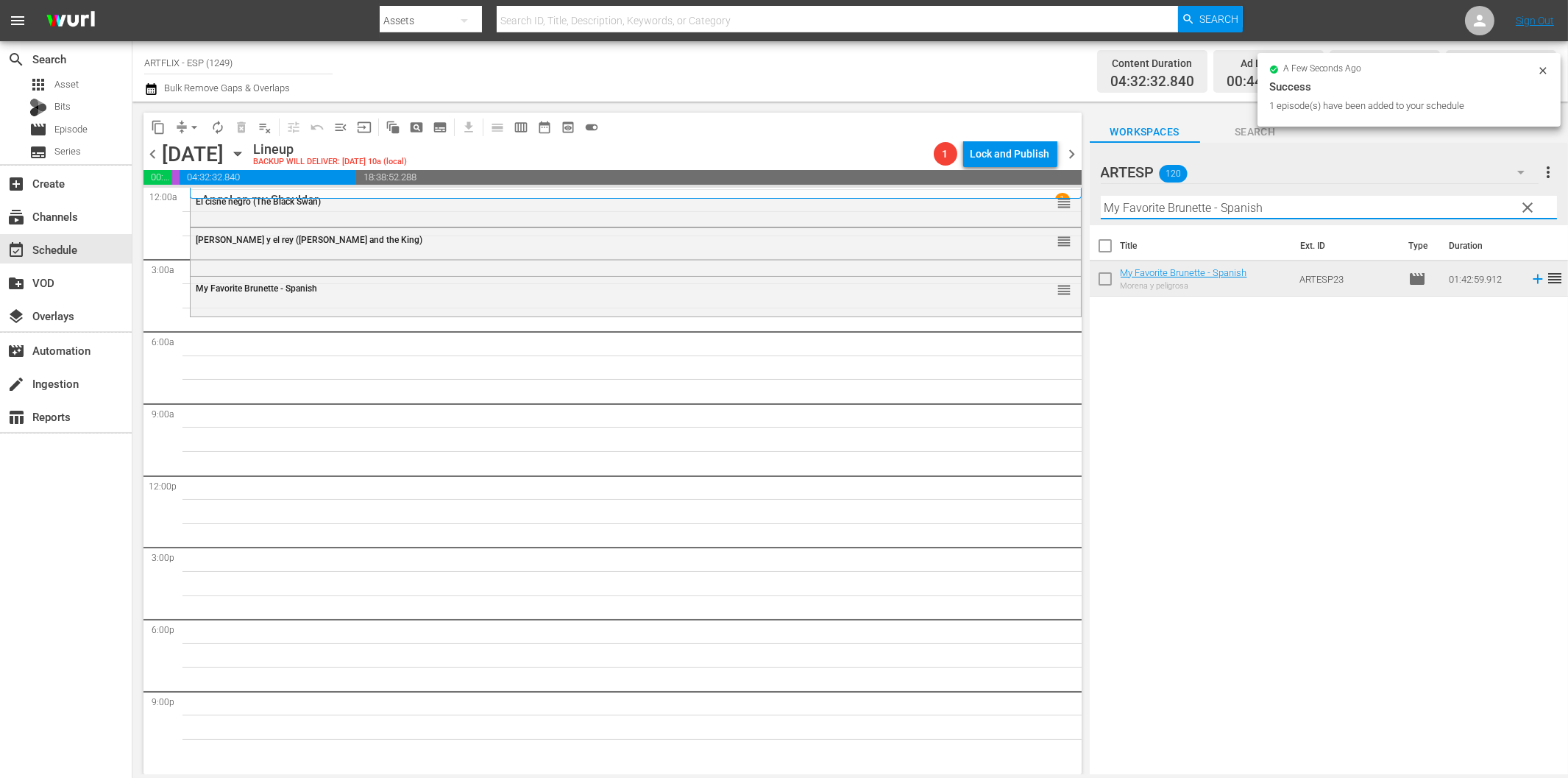
click at [1134, 209] on input "My Favorite Brunette - Spanish" at bounding box center [1329, 207] width 456 height 24
paste input "El niño y el potro (Más allá de río Miño)"
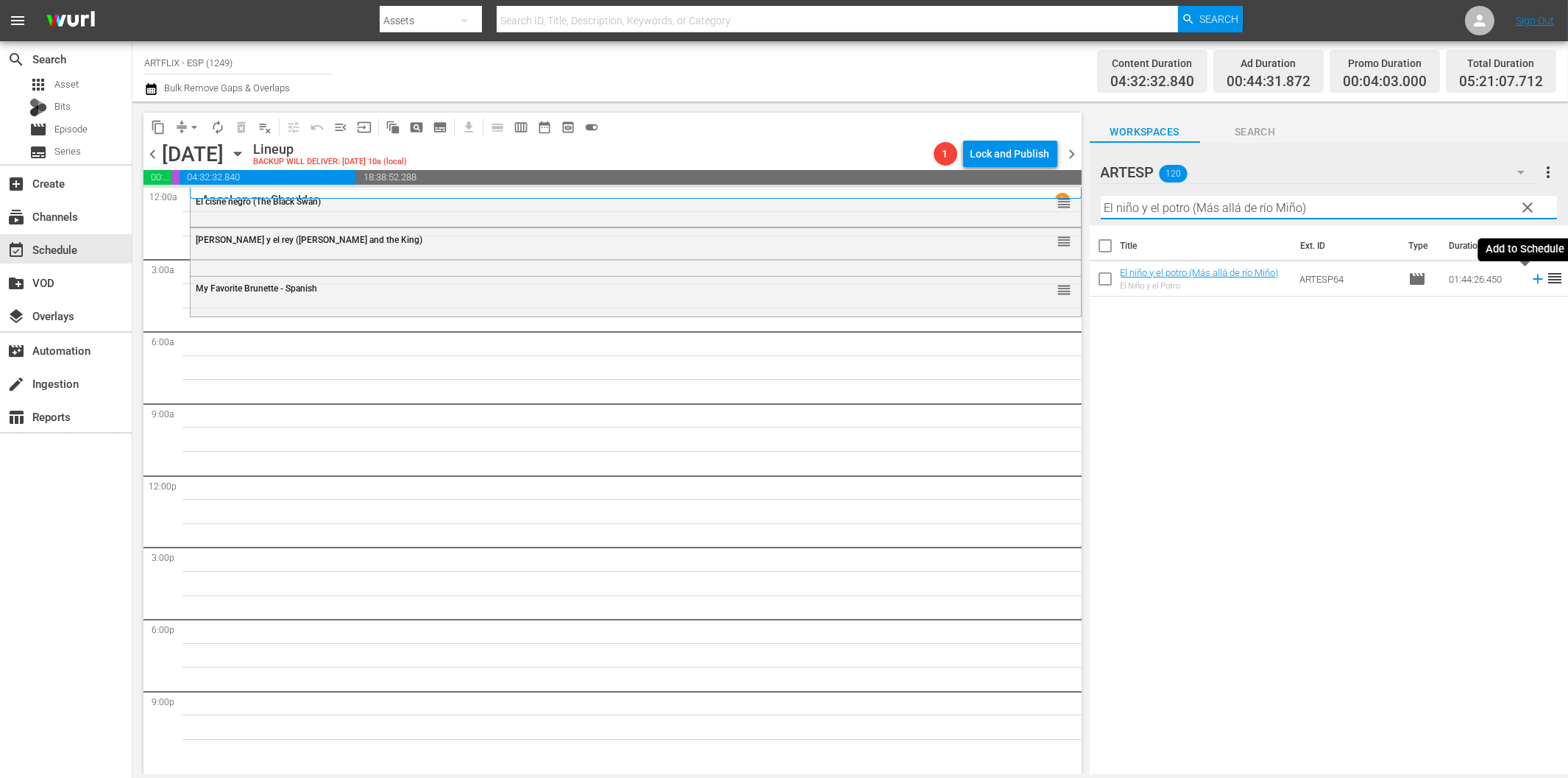
click at [1530, 281] on icon at bounding box center [1538, 279] width 16 height 16
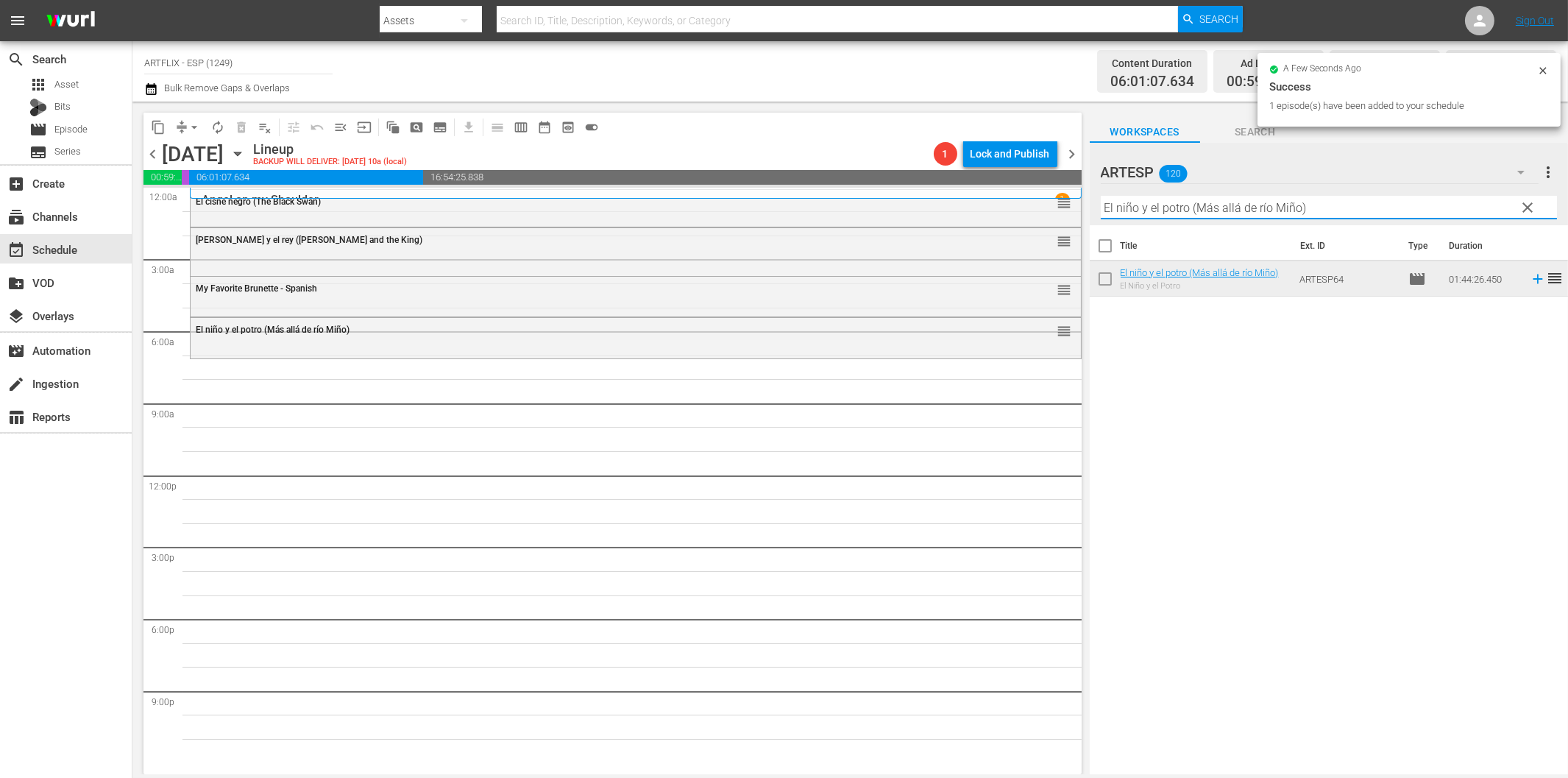
click at [1185, 206] on input "El niño y el potro (Más allá de río Miño)" at bounding box center [1329, 207] width 456 height 24
paste input "Apasionadamente ([DATE] Story"
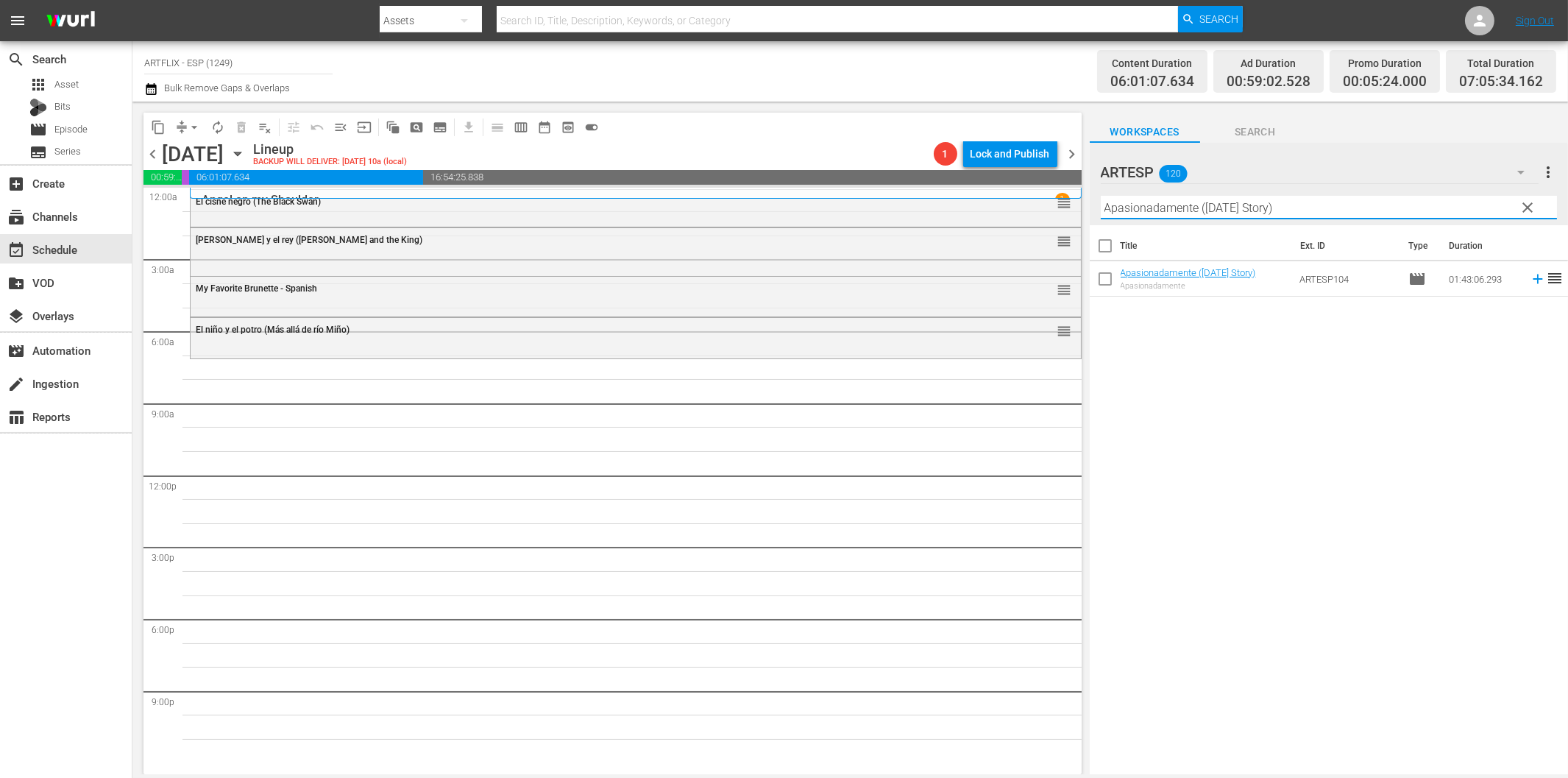
click at [1530, 277] on icon at bounding box center [1538, 279] width 16 height 16
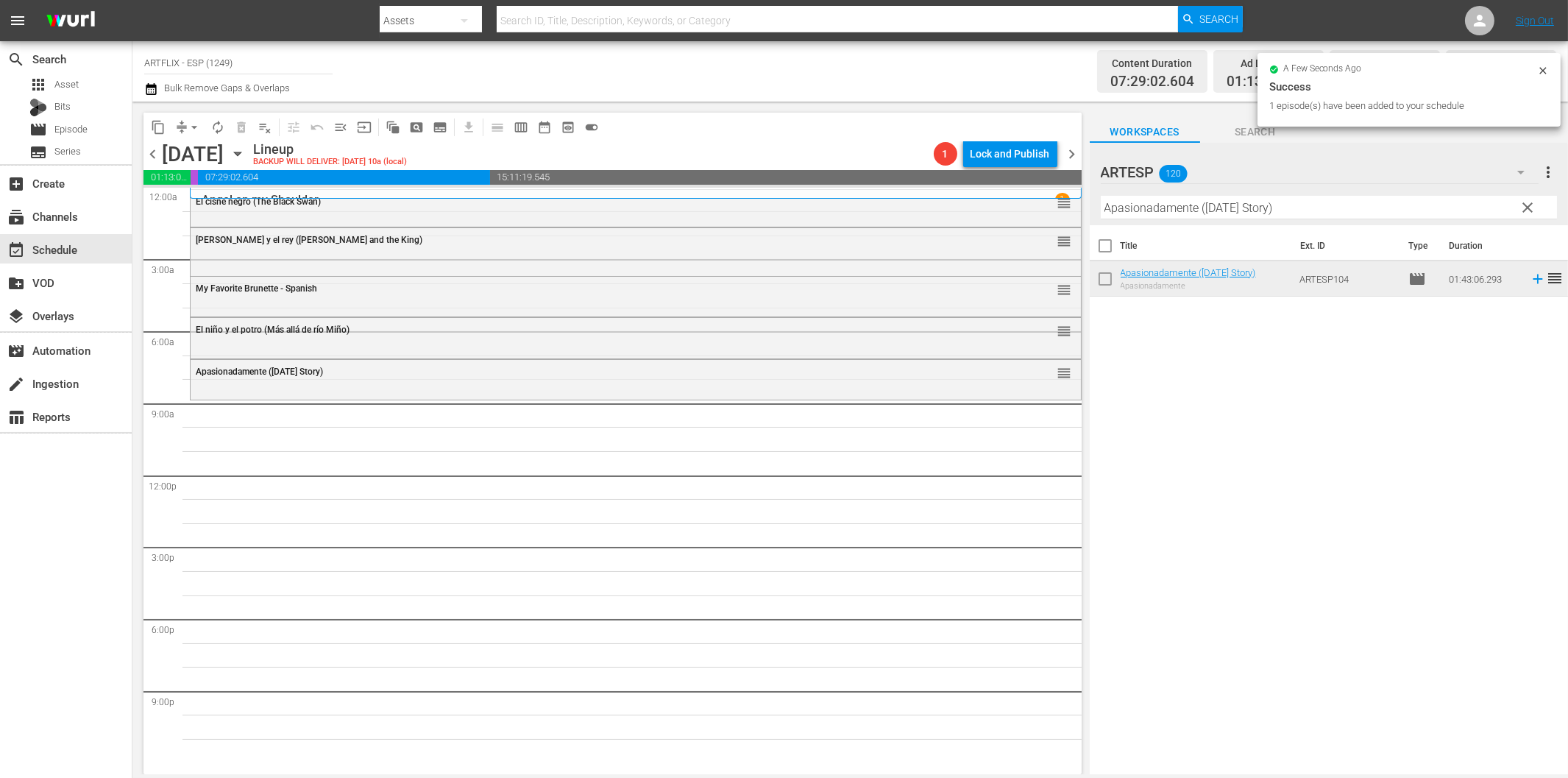
click at [1134, 212] on input "Apasionadamente ([DATE] Story)" at bounding box center [1329, 207] width 456 height 24
paste input "Manina, la chica de la isla - Spanish"
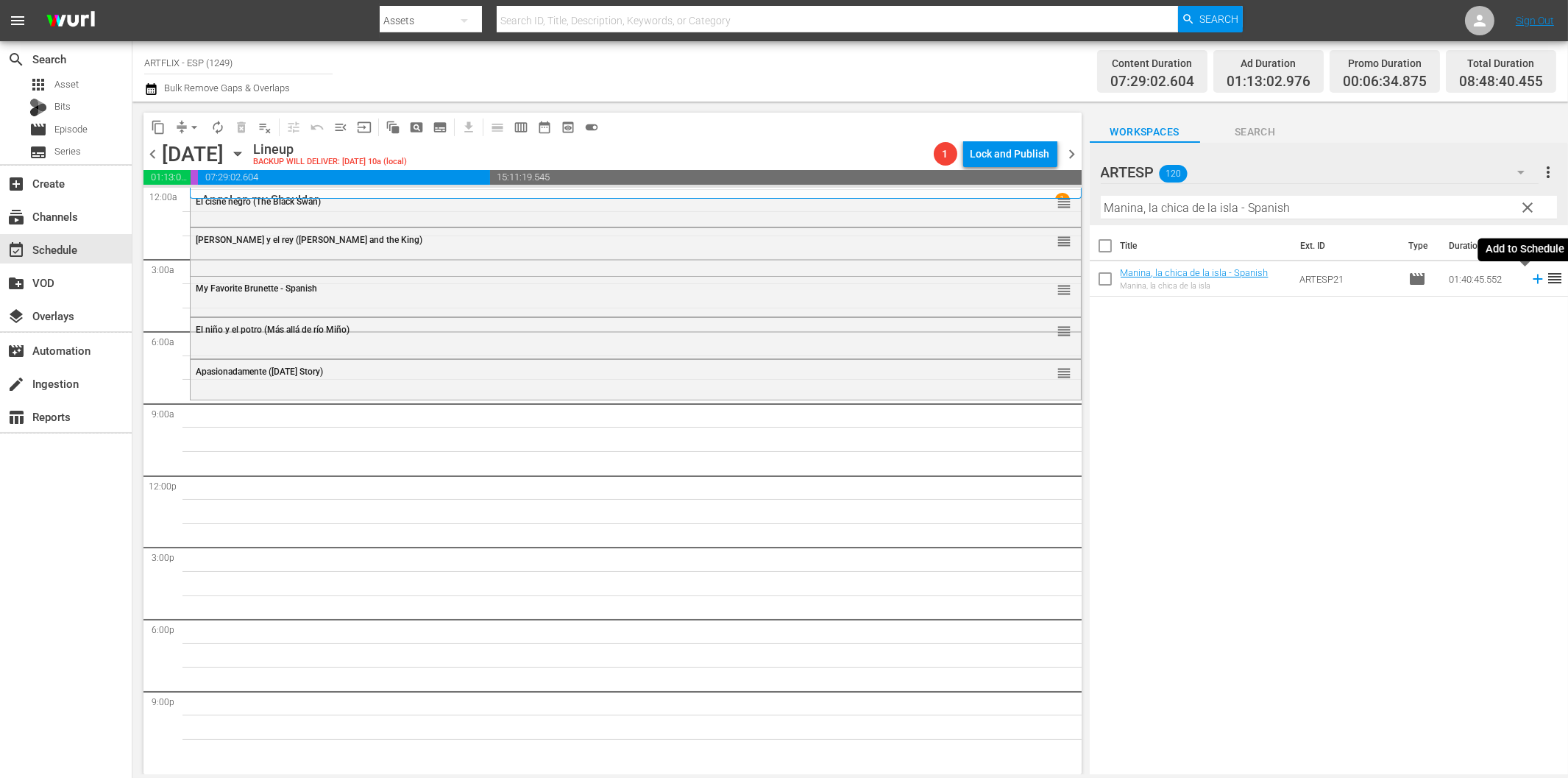
click at [1530, 282] on icon at bounding box center [1538, 279] width 16 height 16
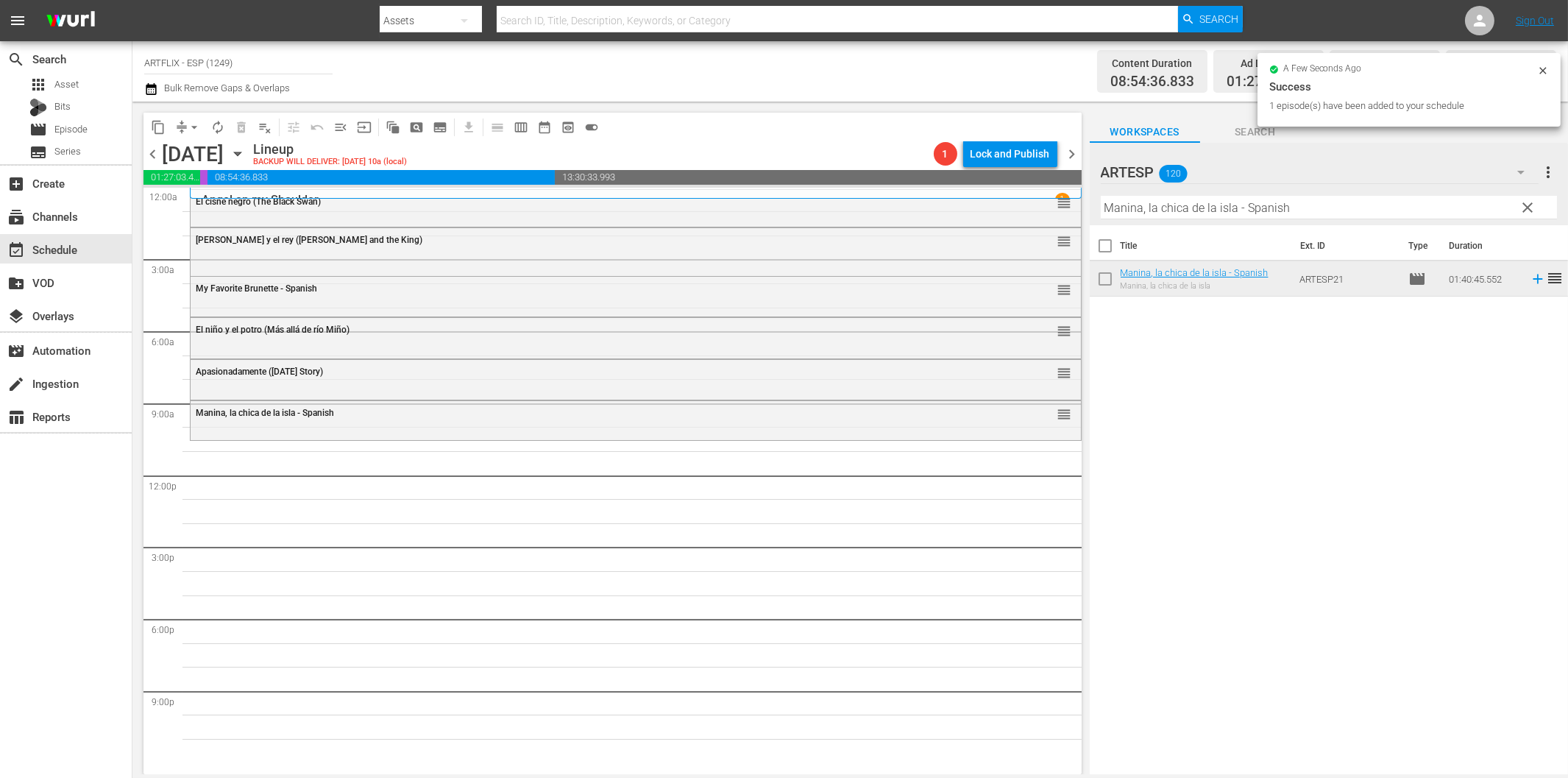
click at [1152, 212] on input "Manina, la chica de la isla - Spanish" at bounding box center [1329, 207] width 456 height 24
paste input "Hasta que las nubes [DATE] (Till the Clouds Roll By)"
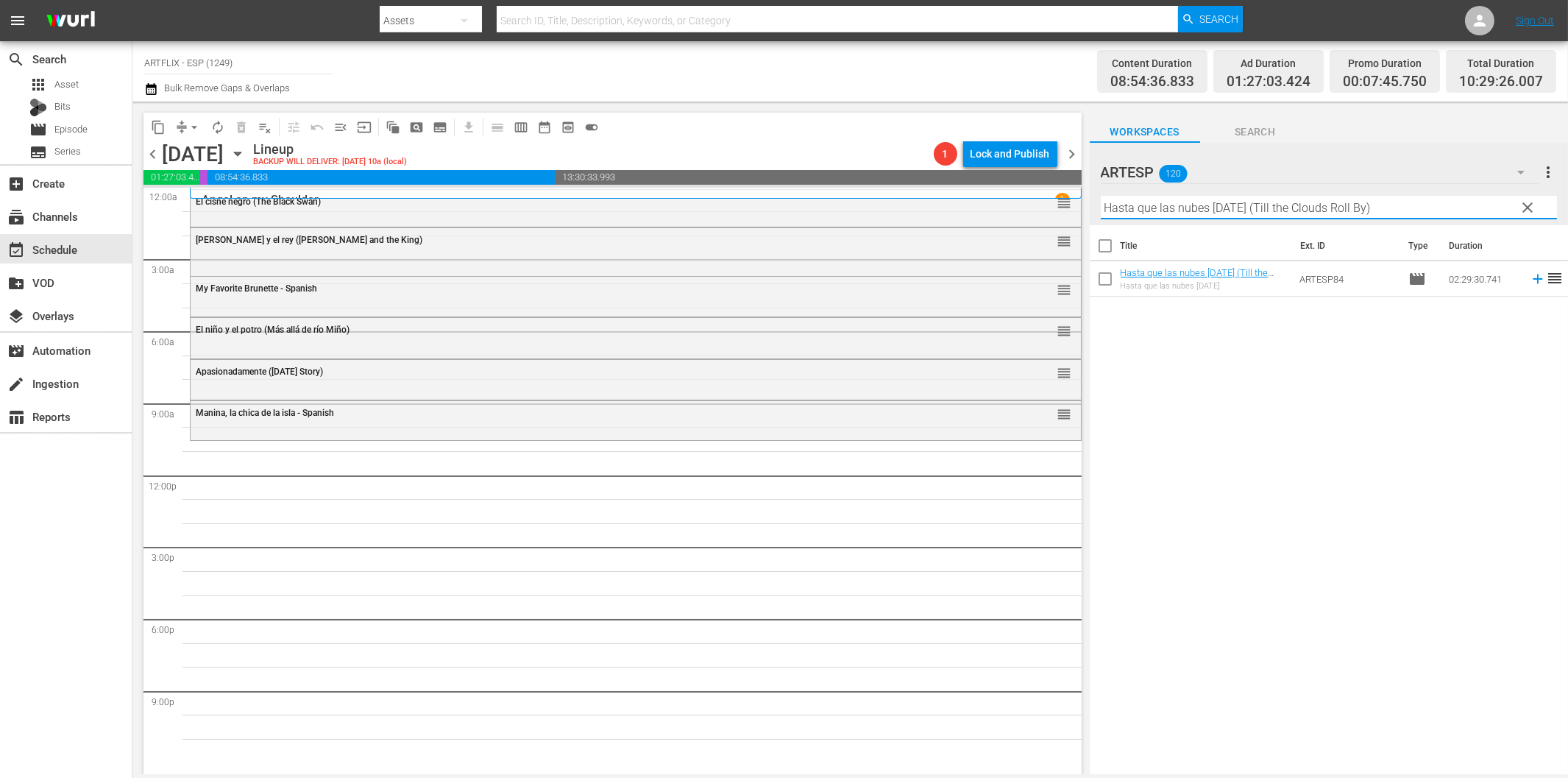
click at [1530, 285] on icon at bounding box center [1538, 279] width 16 height 16
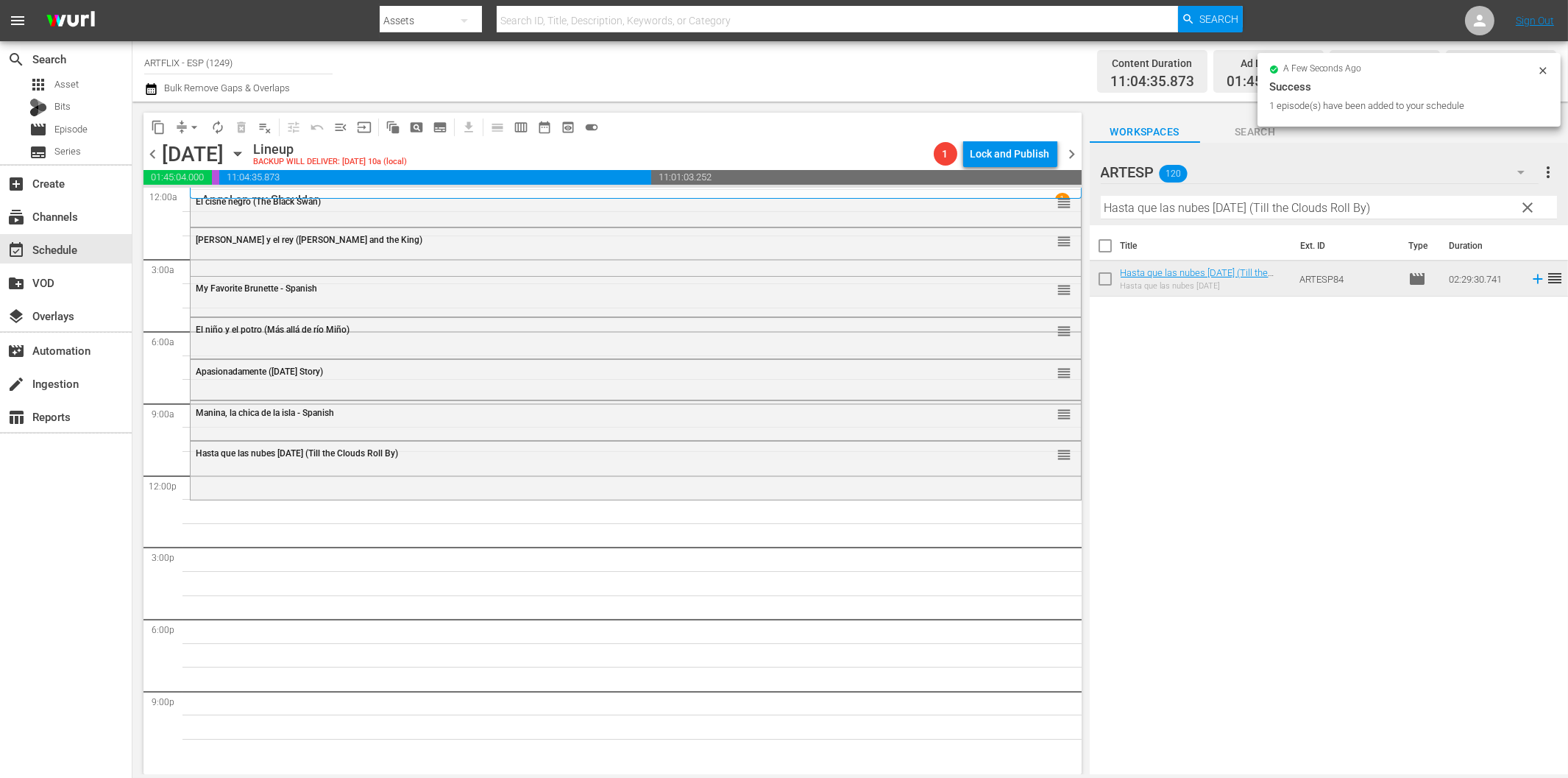
click at [1256, 203] on input "Hasta que las nubes [DATE] (Till the Clouds Roll By)" at bounding box center [1329, 207] width 456 height 24
paste input "Second Chorus - Spanish"
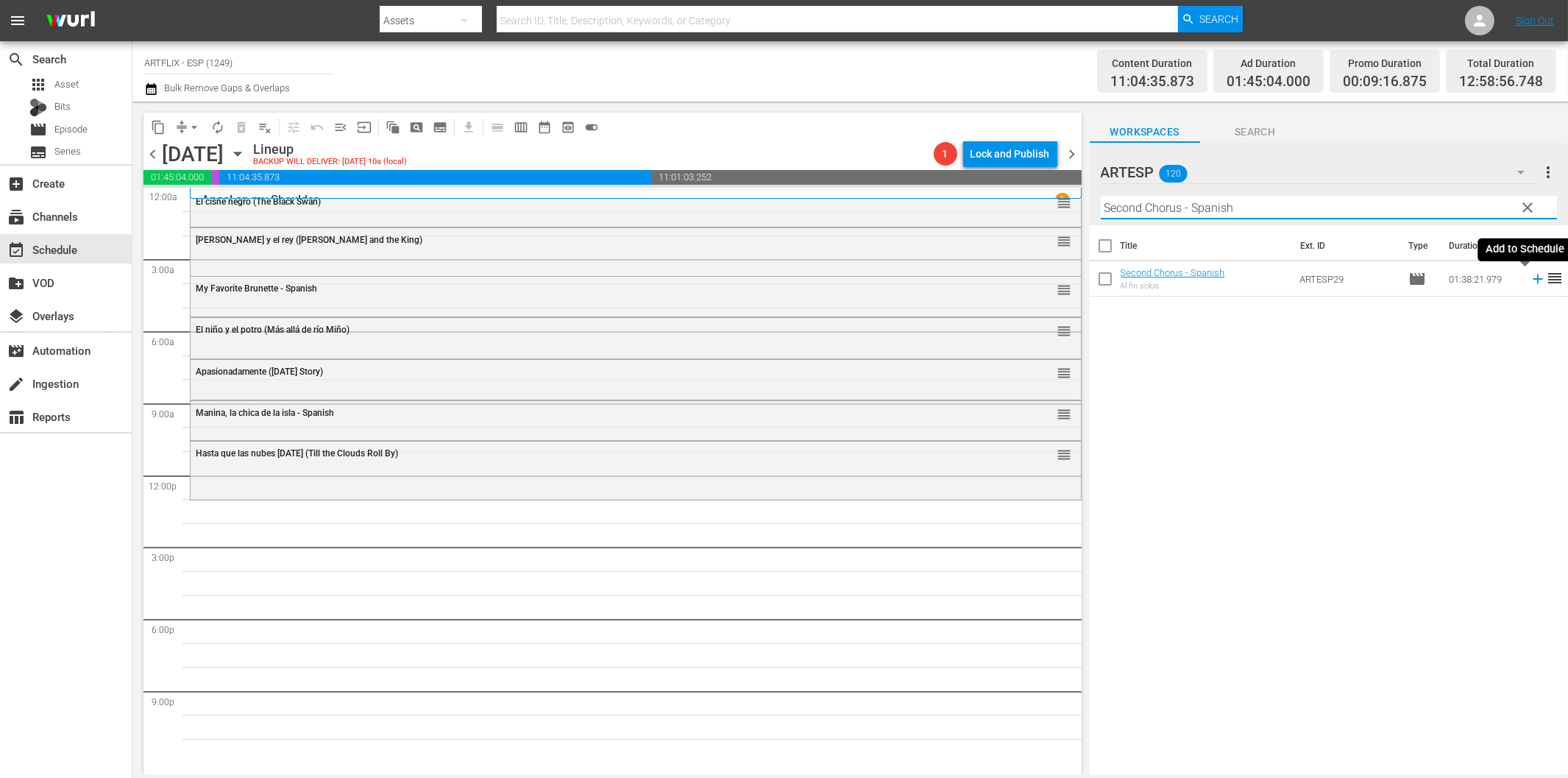
click at [1530, 282] on icon at bounding box center [1538, 279] width 16 height 16
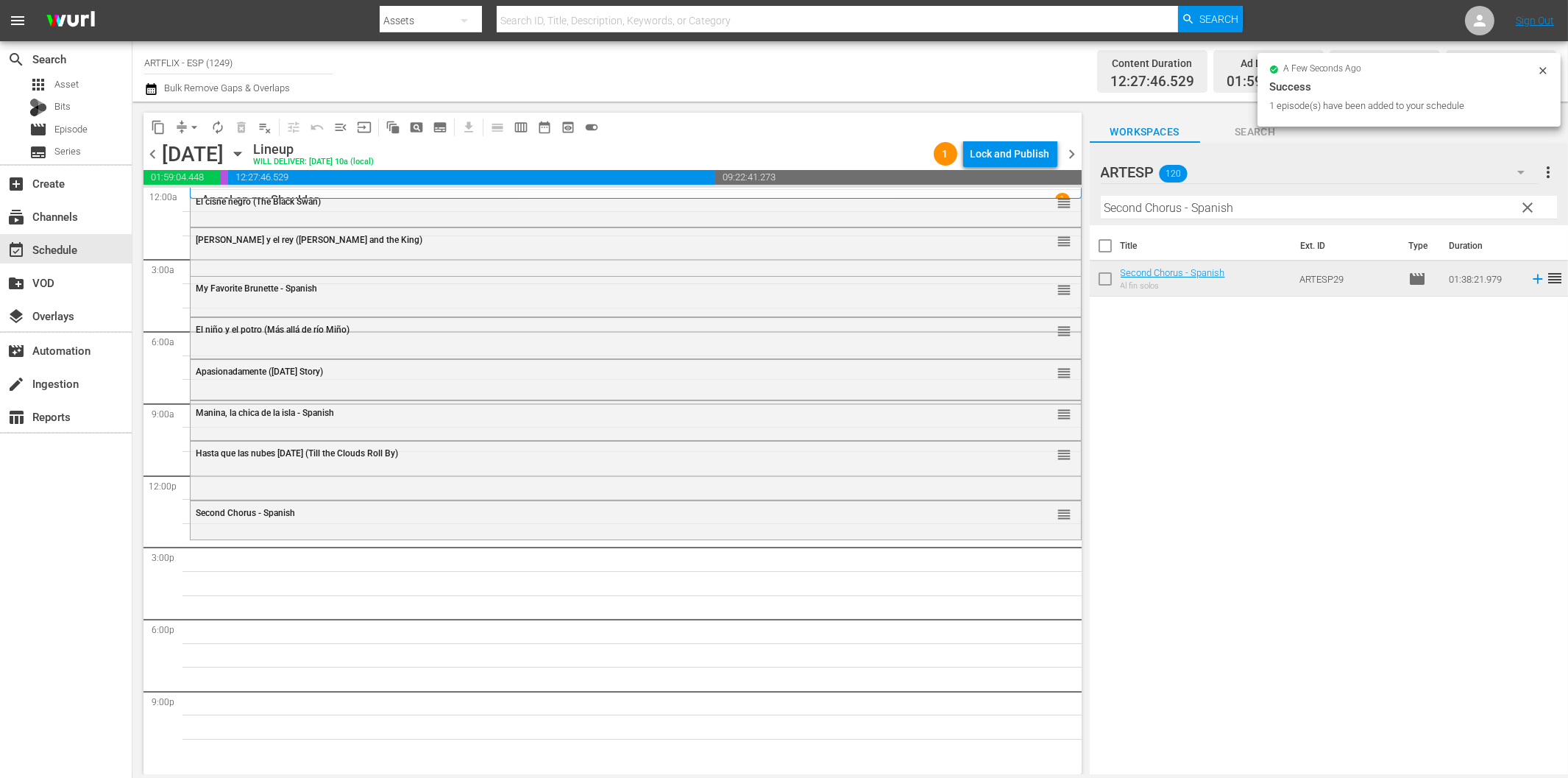
click at [1166, 209] on input "Second Chorus - Spanish" at bounding box center [1329, 207] width 456 height 24
paste input "Conciencia culpable (Guilty Conscience)"
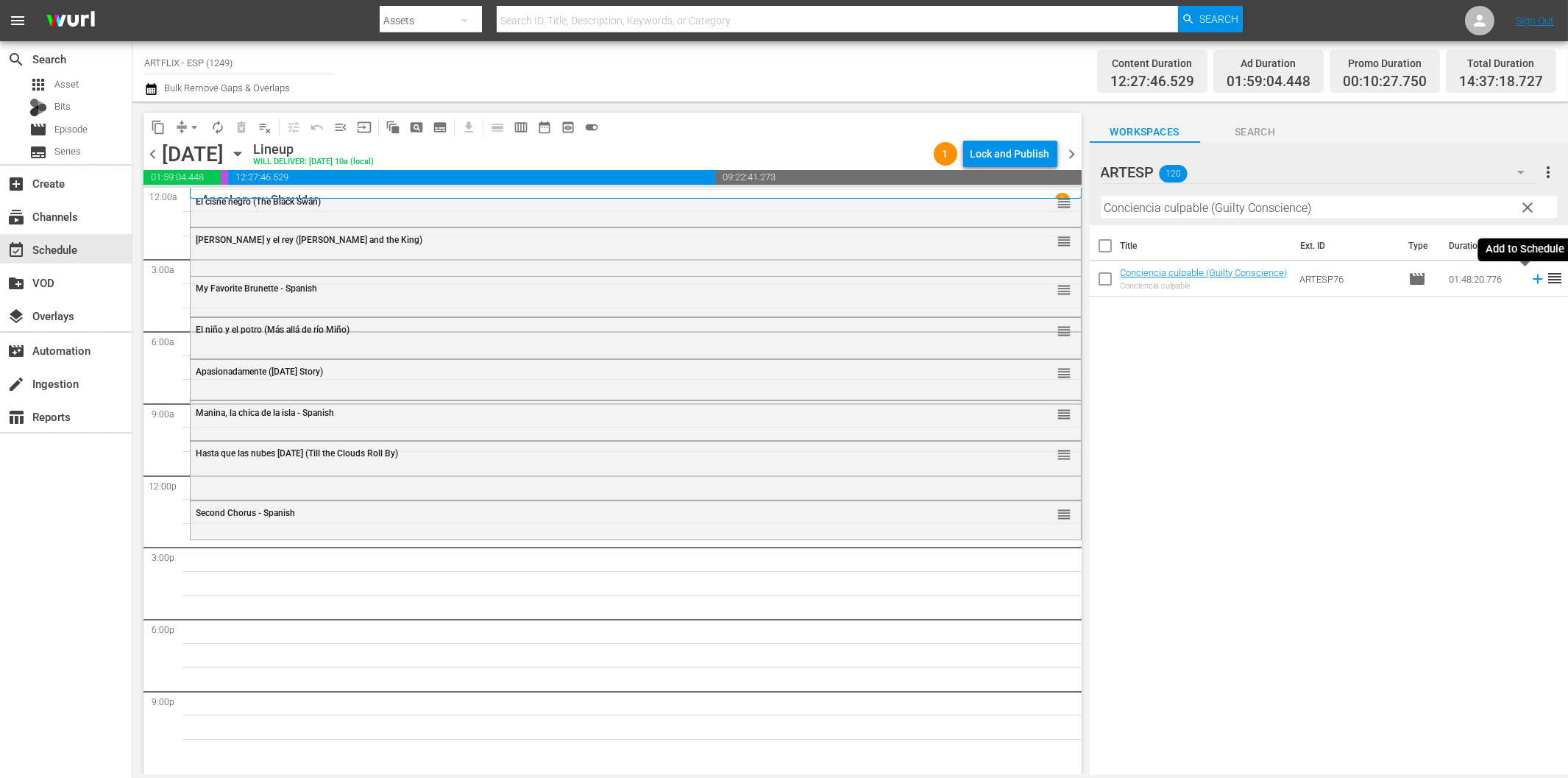
click at [1530, 277] on icon at bounding box center [1538, 279] width 16 height 16
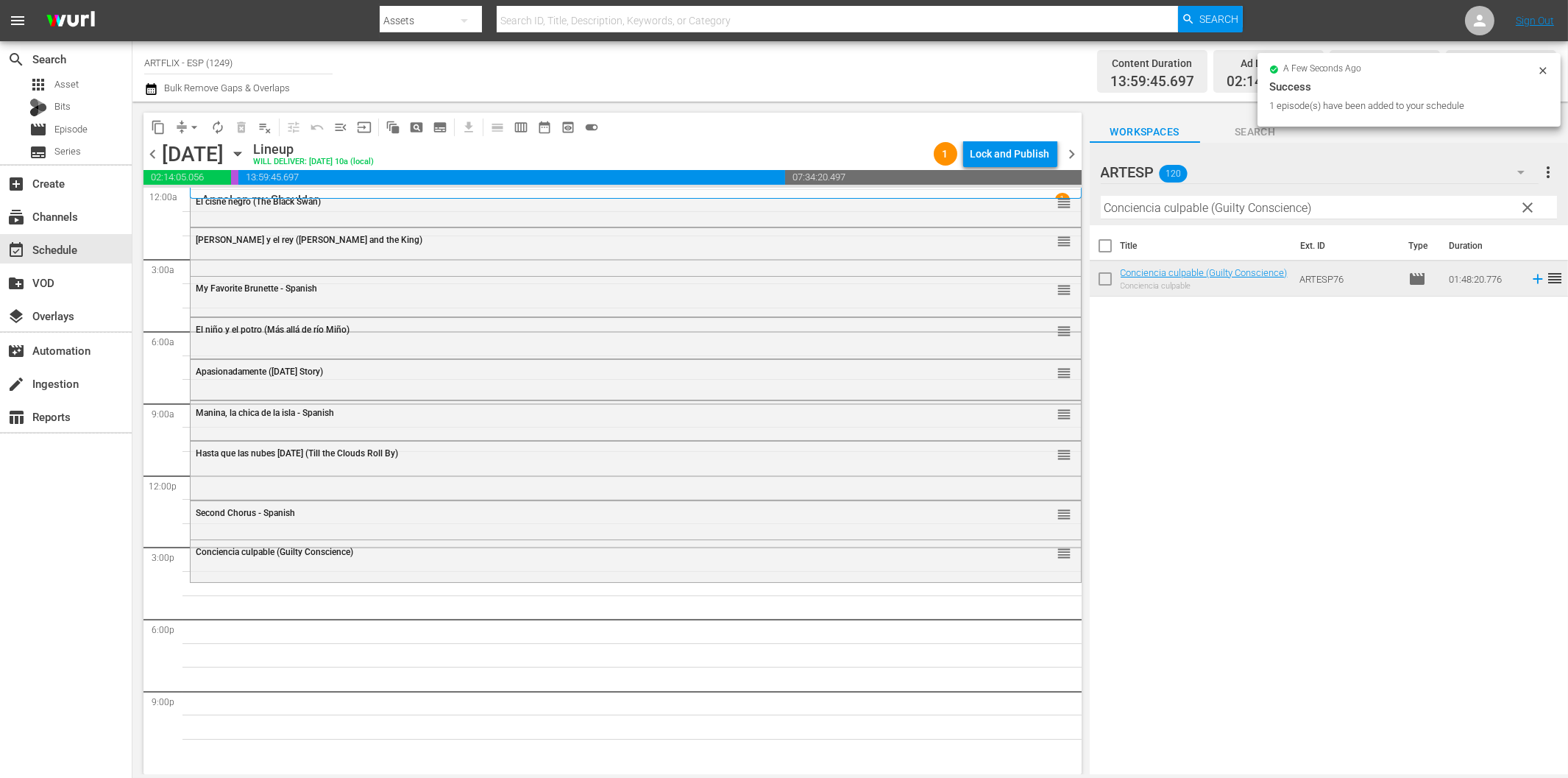
click at [1211, 216] on input "Conciencia culpable (Guilty Conscience)" at bounding box center [1329, 207] width 456 height 24
paste input "The Rage of Paris - Spanish"
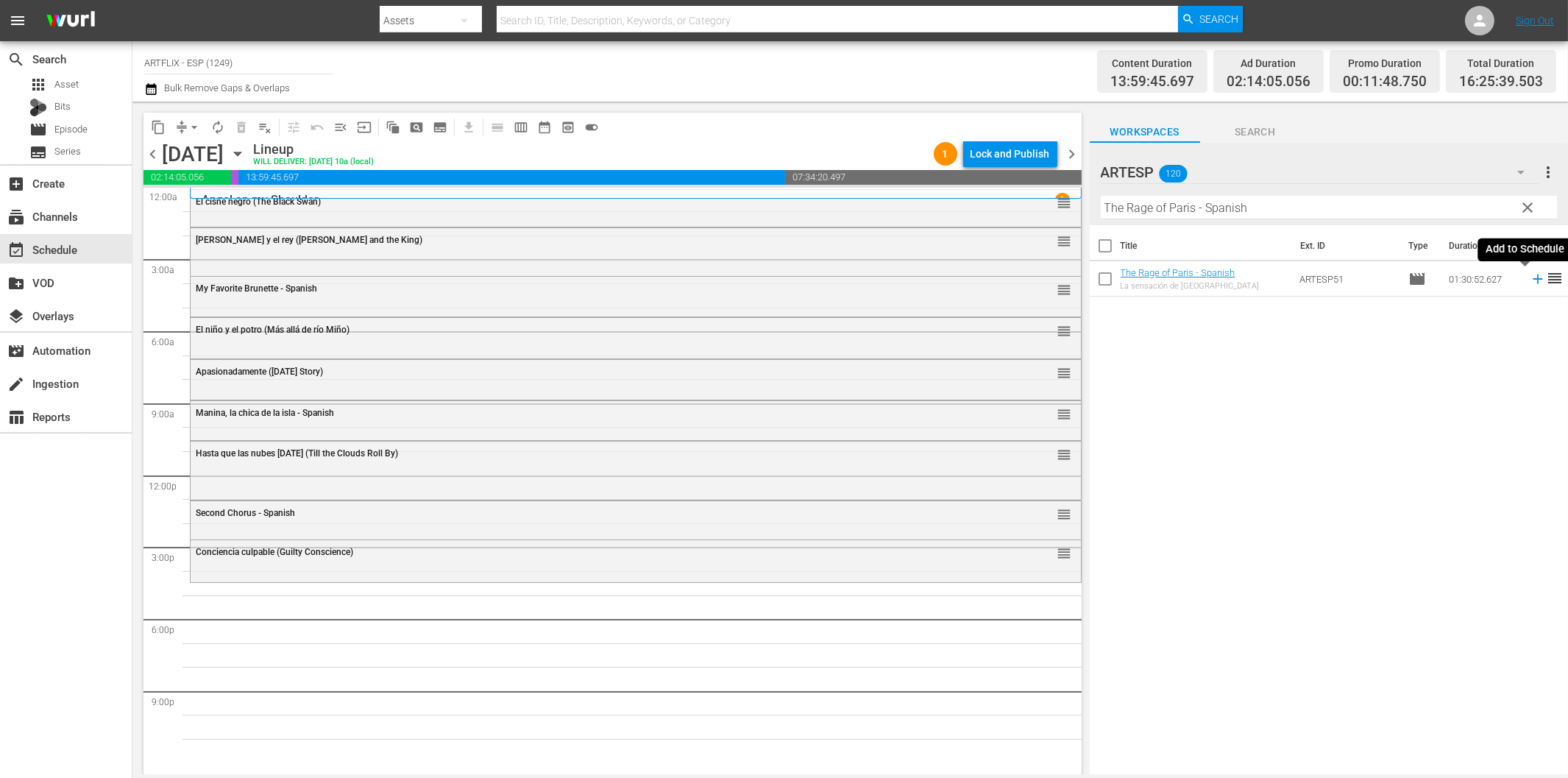
click at [1530, 283] on icon at bounding box center [1538, 279] width 16 height 16
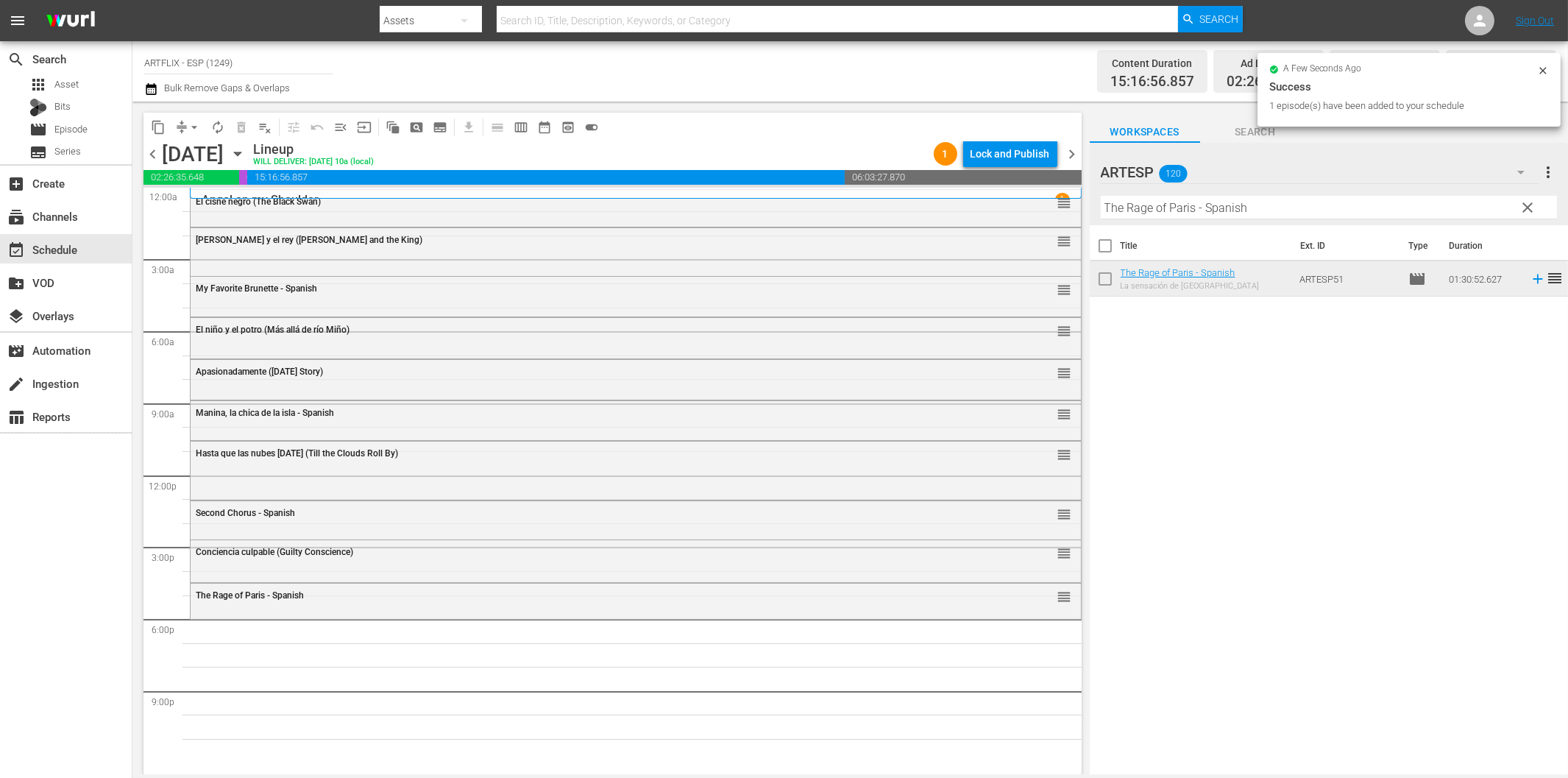
click at [1287, 212] on input "The Rage of Paris - Spanish" at bounding box center [1329, 207] width 456 height 24
paste input "Sundown"
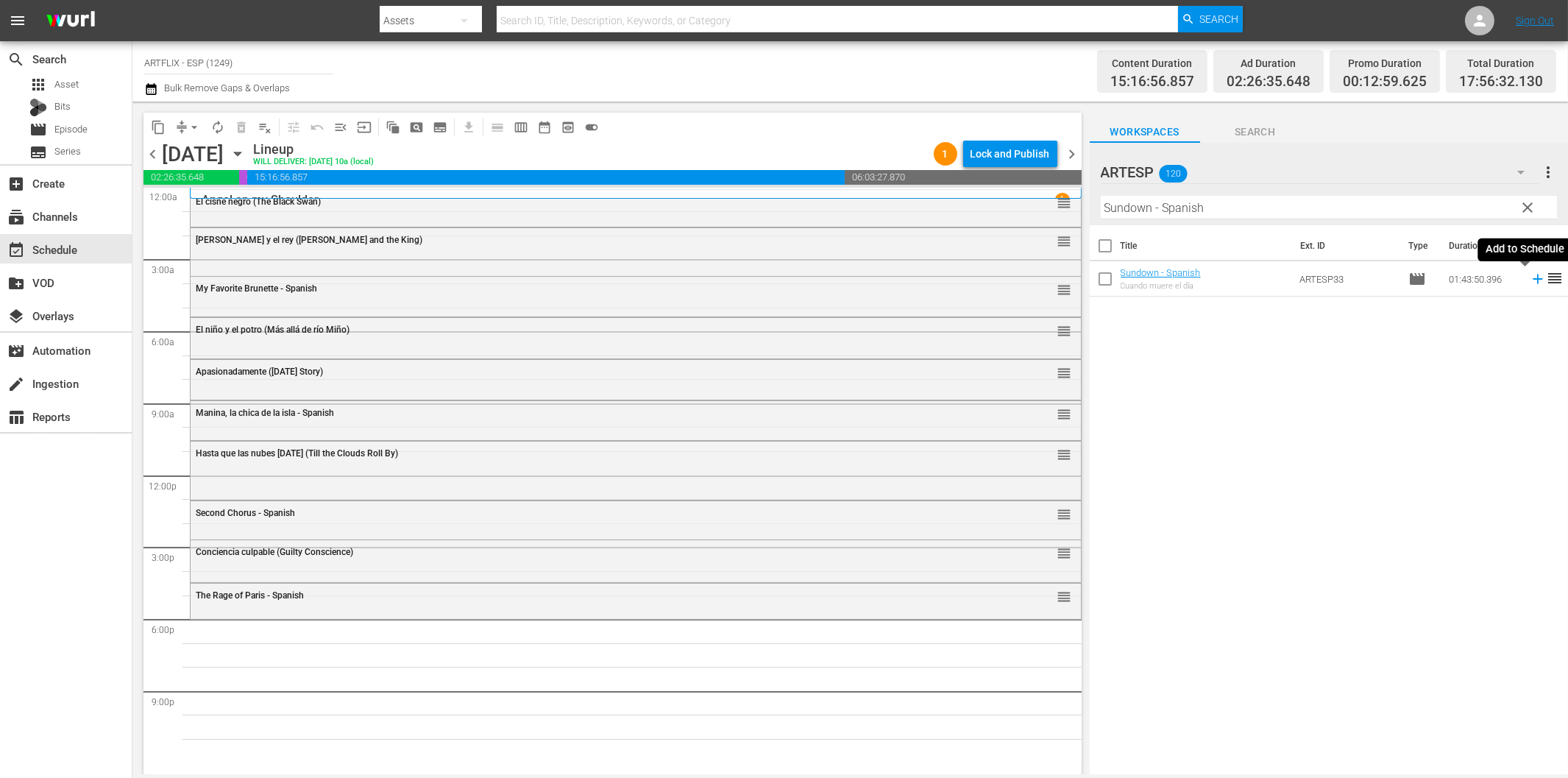
click at [1530, 282] on icon at bounding box center [1538, 279] width 16 height 16
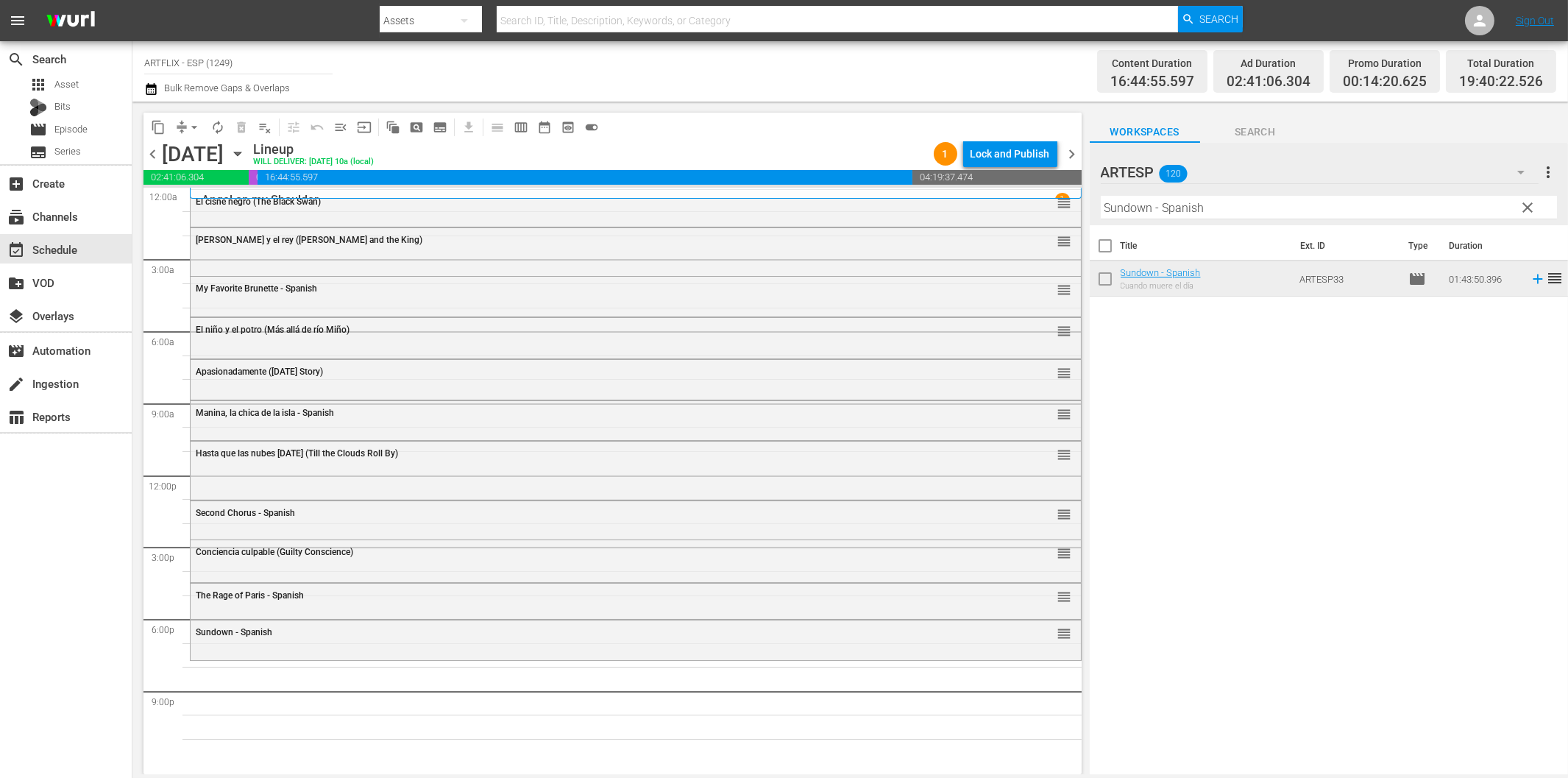
click at [1180, 203] on input "Sundown - Spanish" at bounding box center [1329, 207] width 456 height 24
paste input "Dead on Arrival"
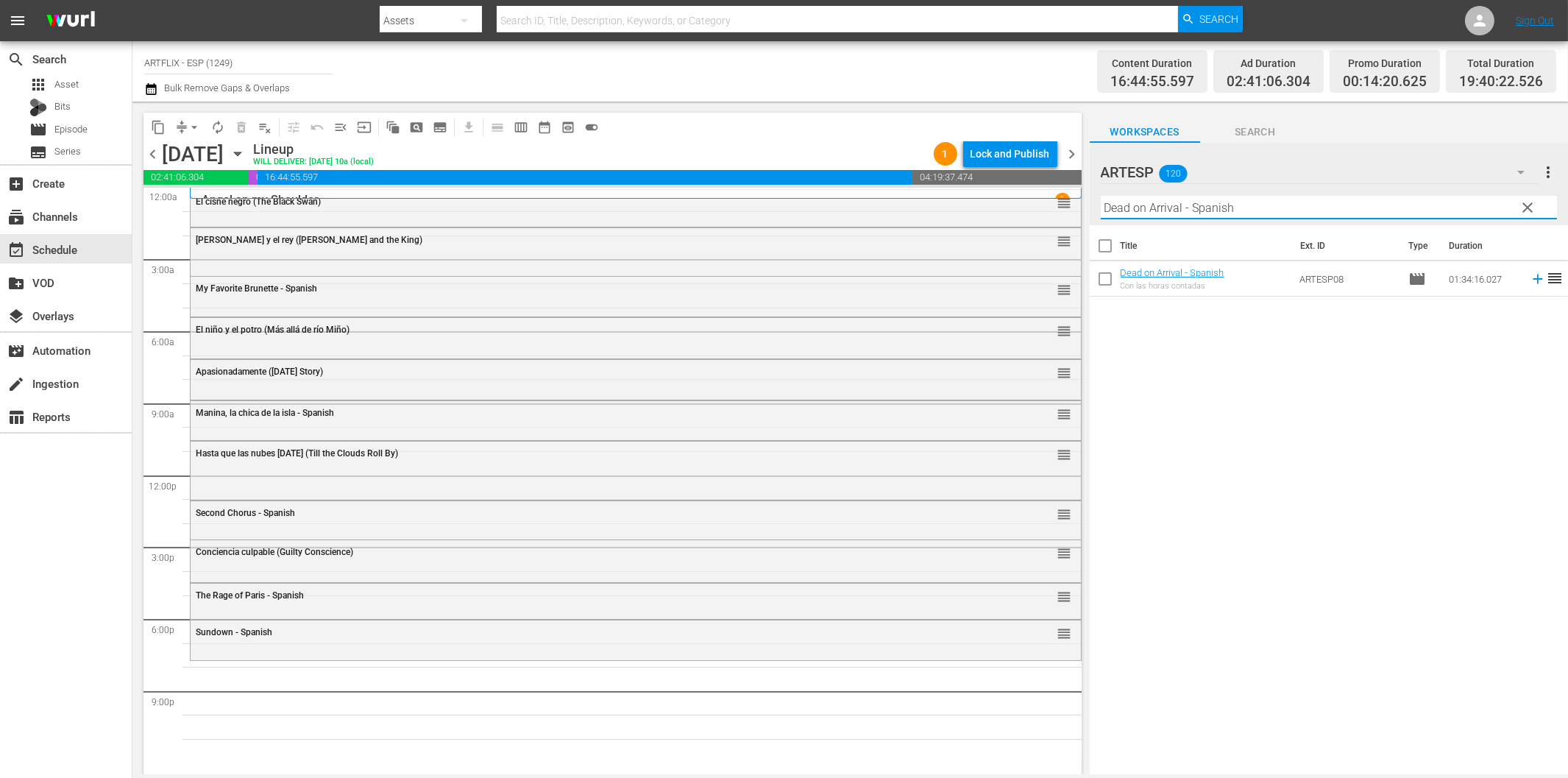
click at [1530, 277] on icon at bounding box center [1538, 279] width 16 height 16
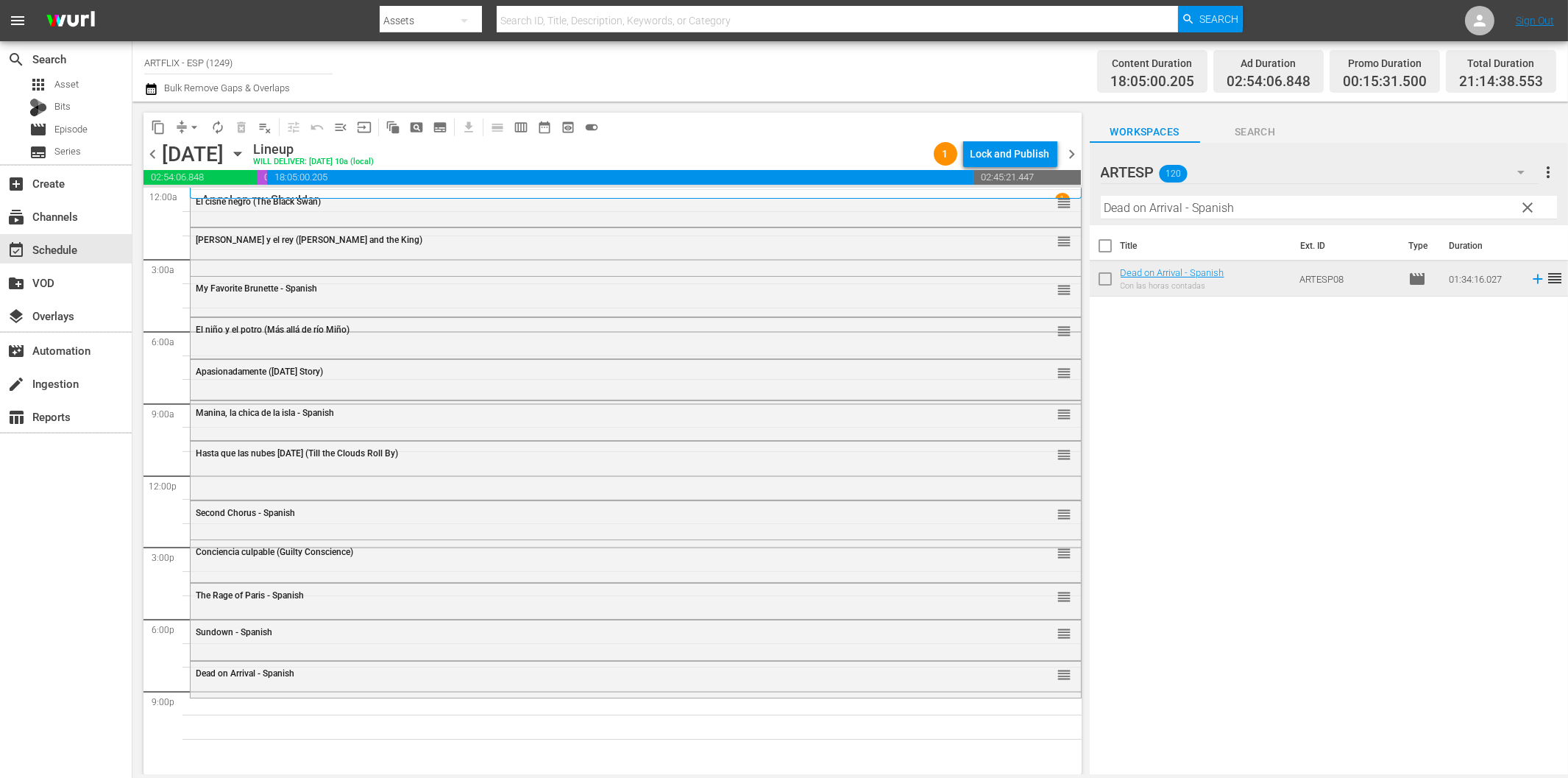
click at [1199, 214] on input "Dead on Arrival - Spanish" at bounding box center [1329, 207] width 456 height 24
paste input "El terror (The Terror)"
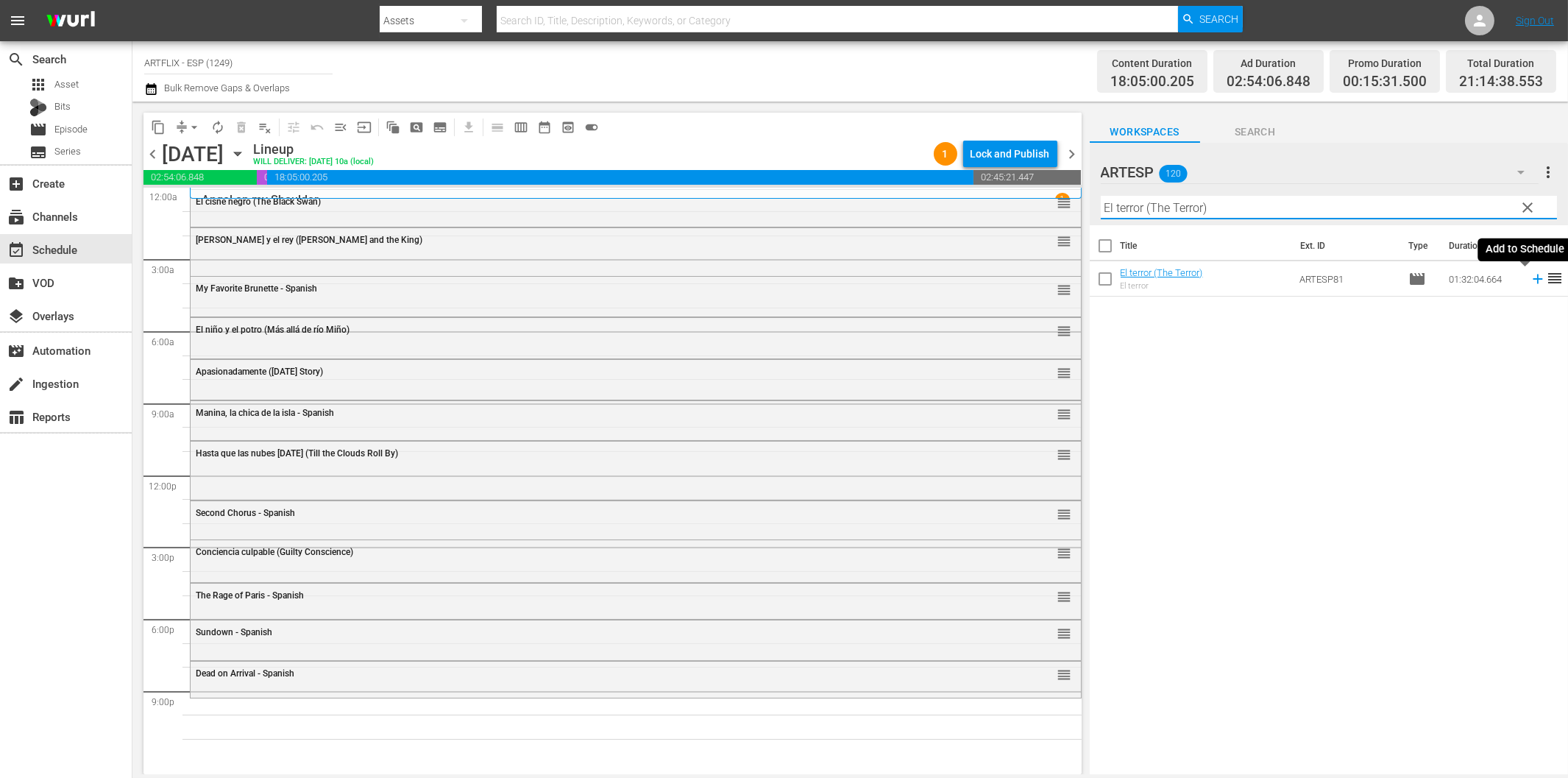
click at [1533, 280] on icon at bounding box center [1538, 280] width 10 height 10
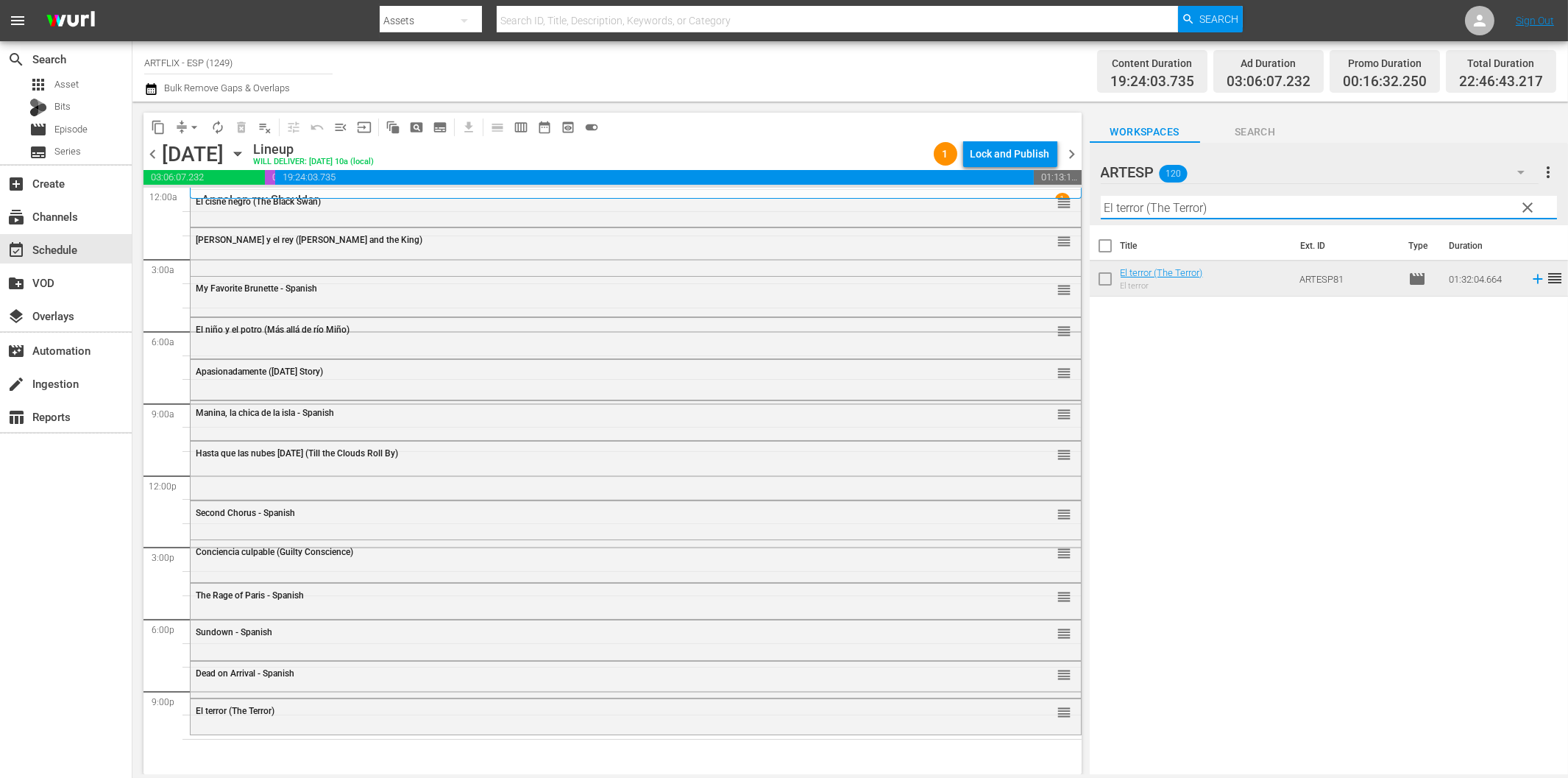
click at [1139, 210] on input "El terror (The Terror)" at bounding box center [1329, 207] width 456 height 24
paste input "The Black Book - Spanish"
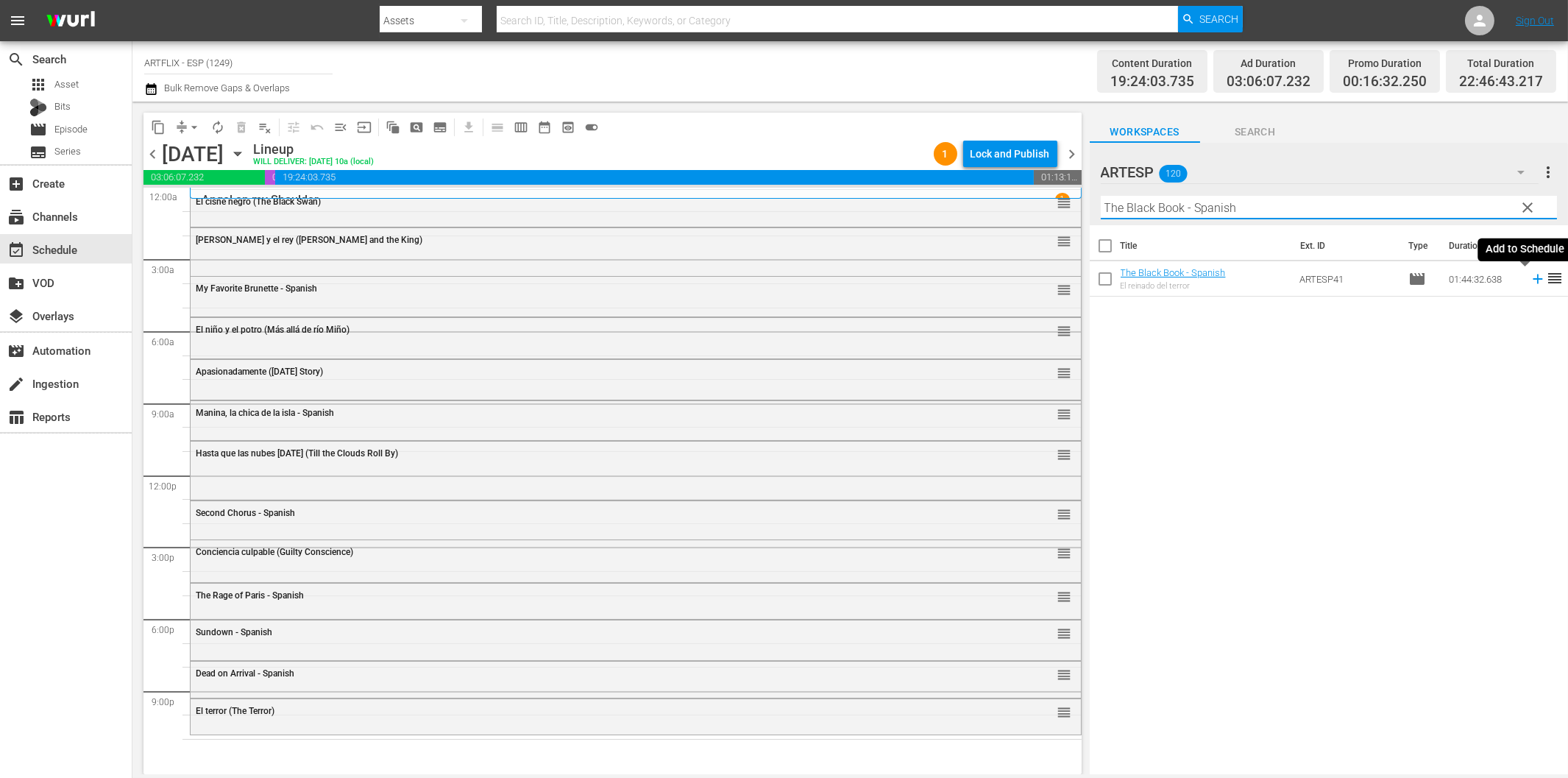
type input "The Black Book - Spanish"
click at [1533, 277] on icon at bounding box center [1538, 280] width 10 height 10
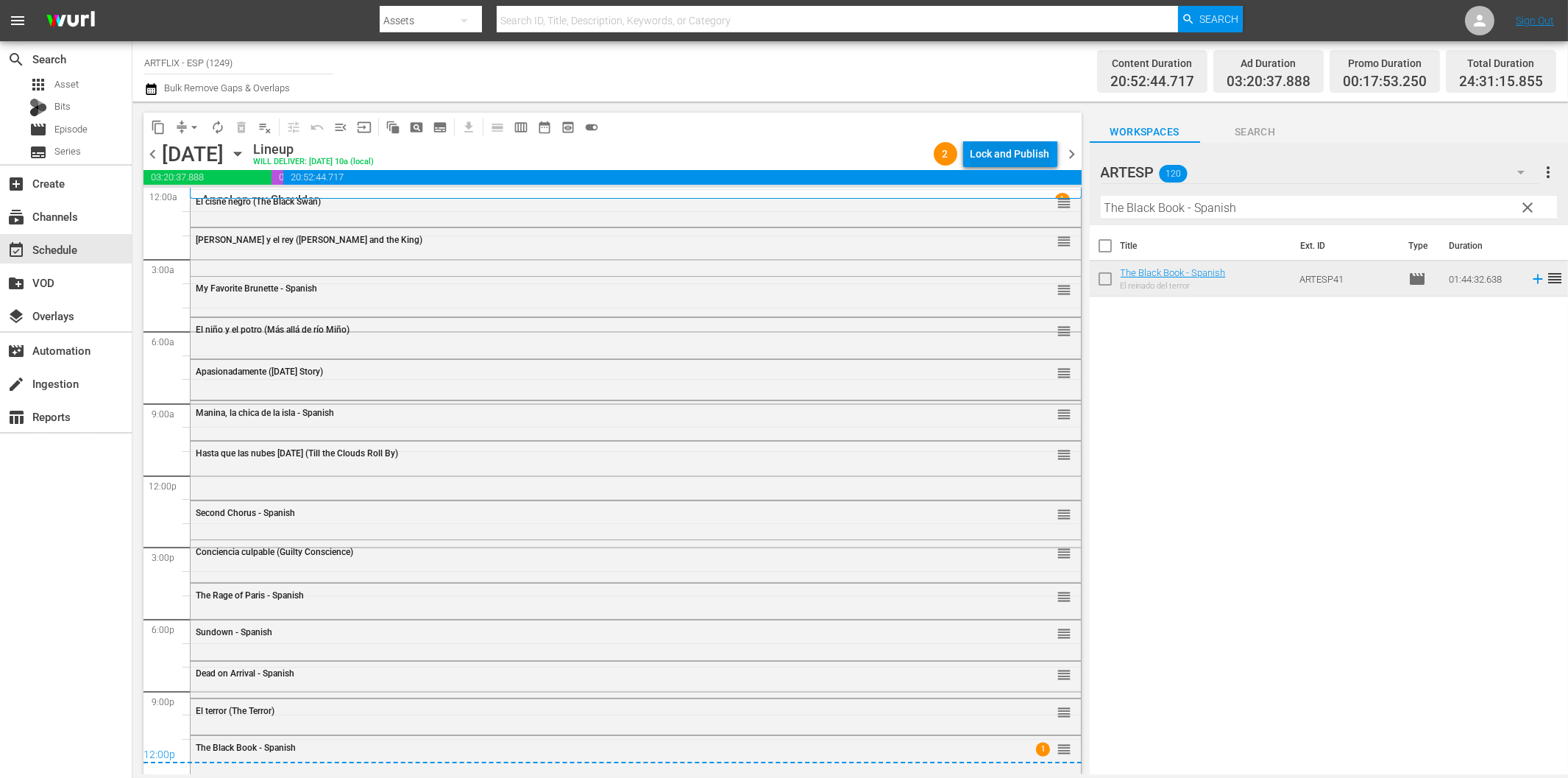
click at [999, 155] on div "Lock and Publish" at bounding box center [1009, 154] width 79 height 26
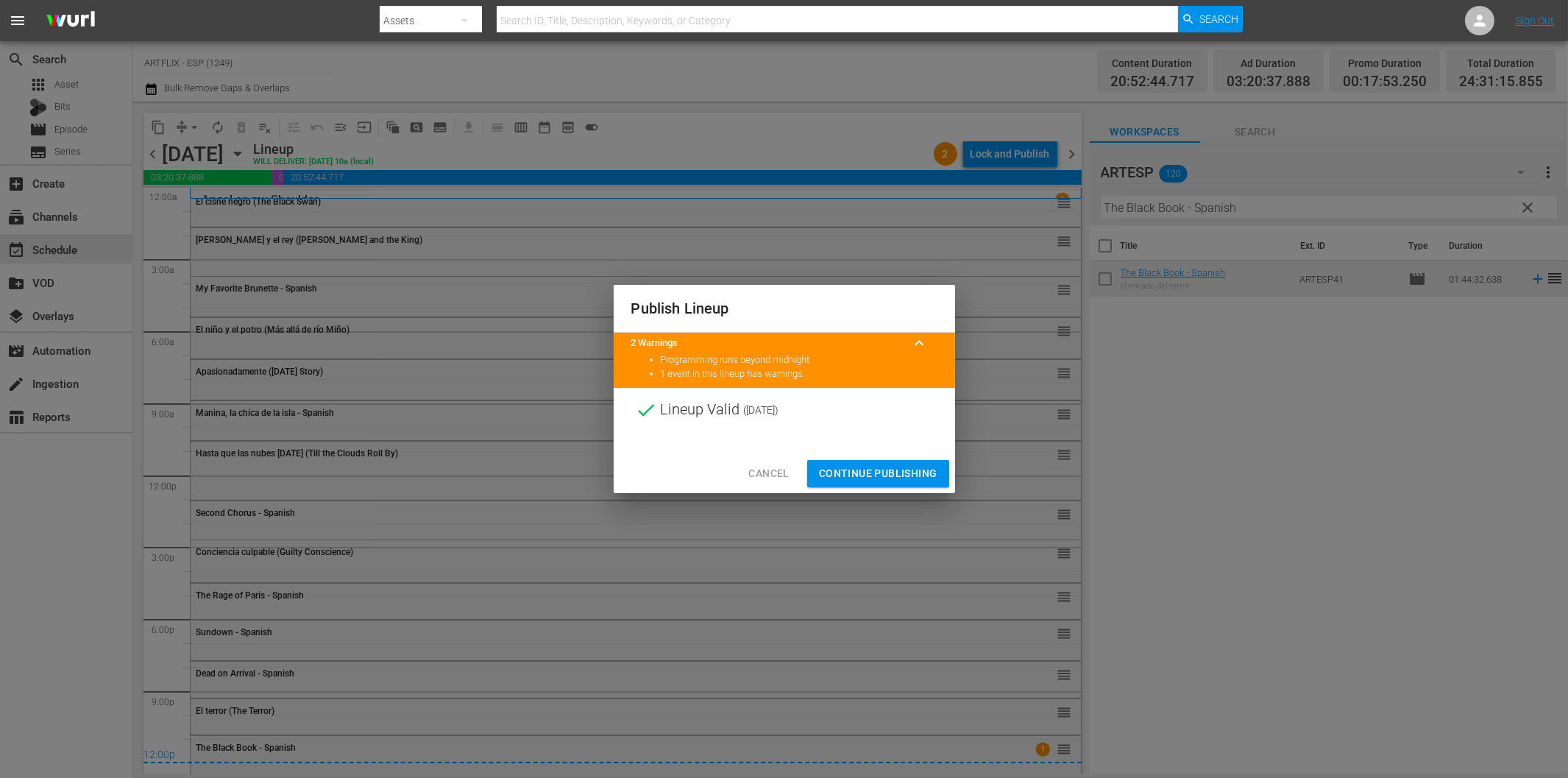
click at [889, 468] on span "Continue Publishing" at bounding box center [878, 474] width 119 height 18
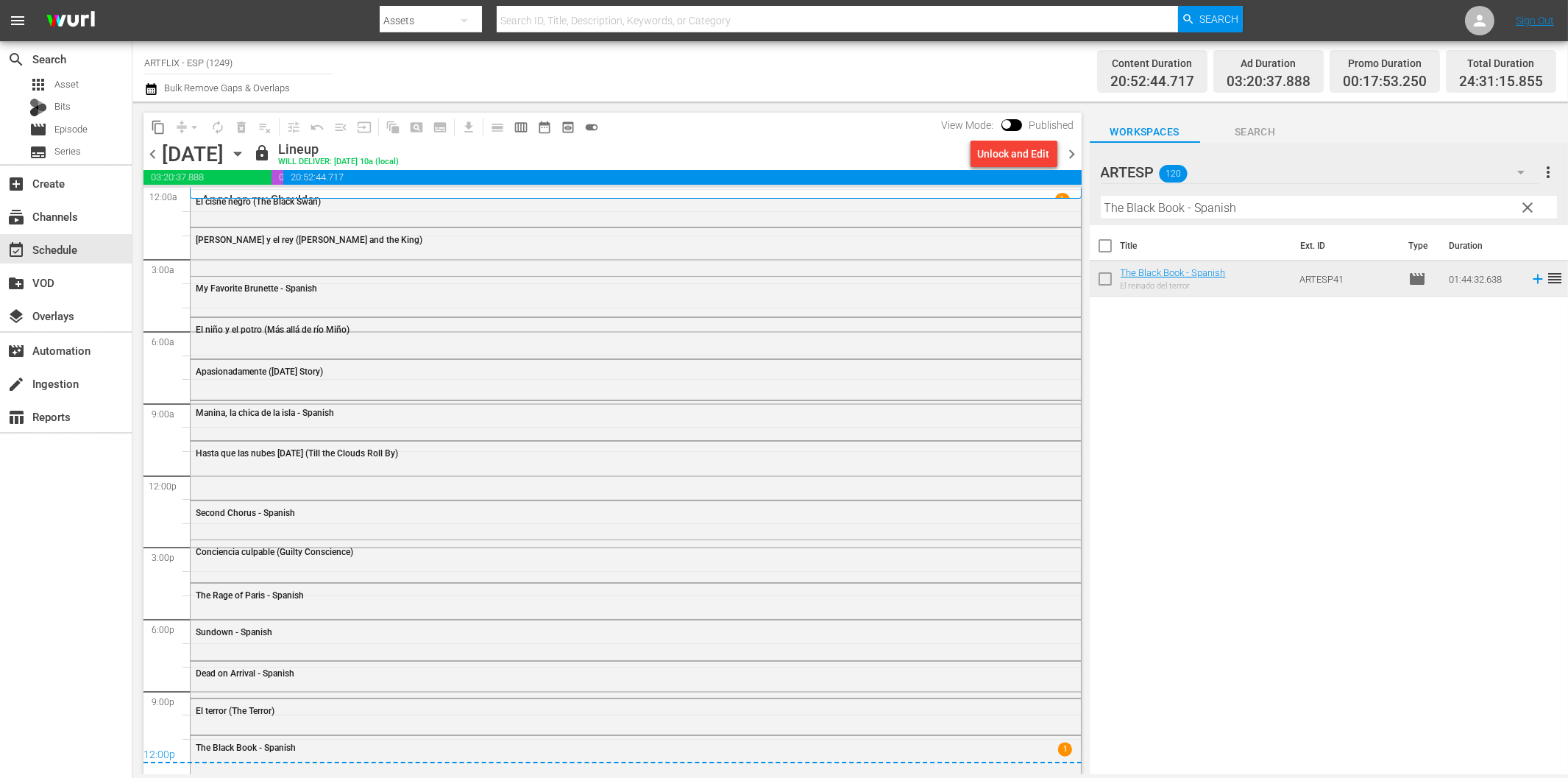
click at [1528, 201] on span "clear" at bounding box center [1528, 208] width 18 height 18
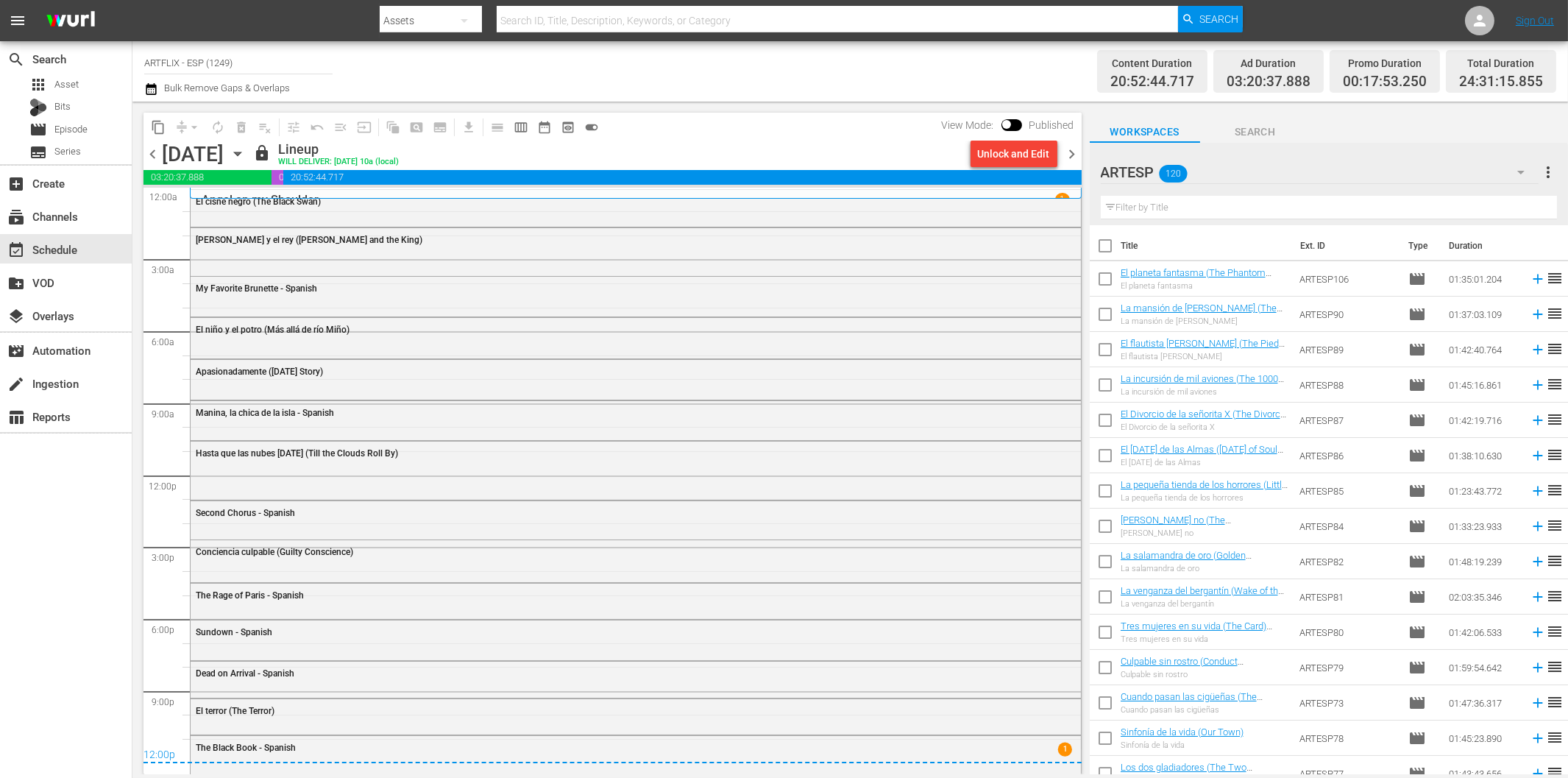
click at [1521, 168] on icon "button" at bounding box center [1521, 173] width 18 height 18
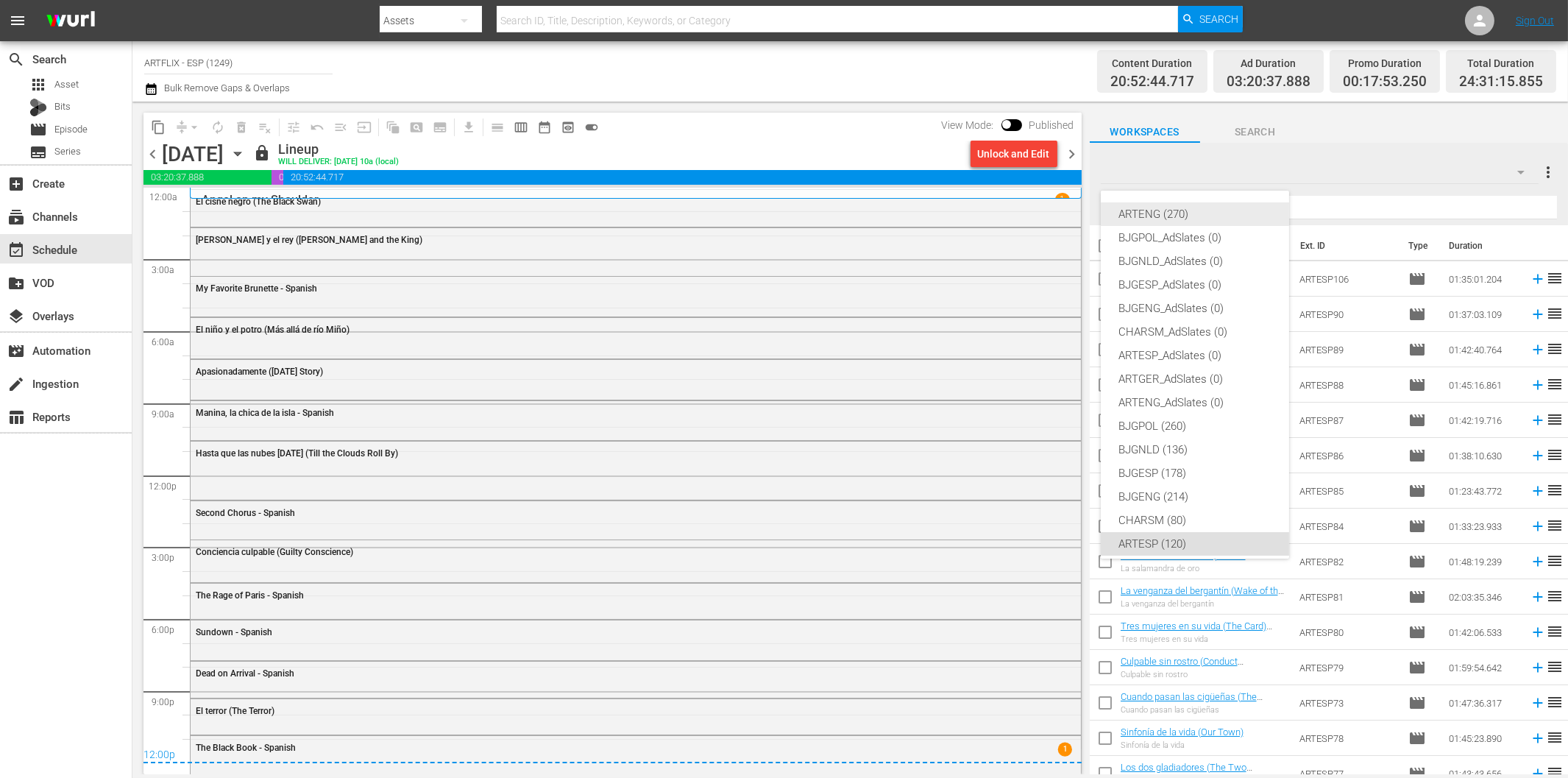
click at [1152, 217] on div "ARTENG (270)" at bounding box center [1194, 214] width 153 height 24
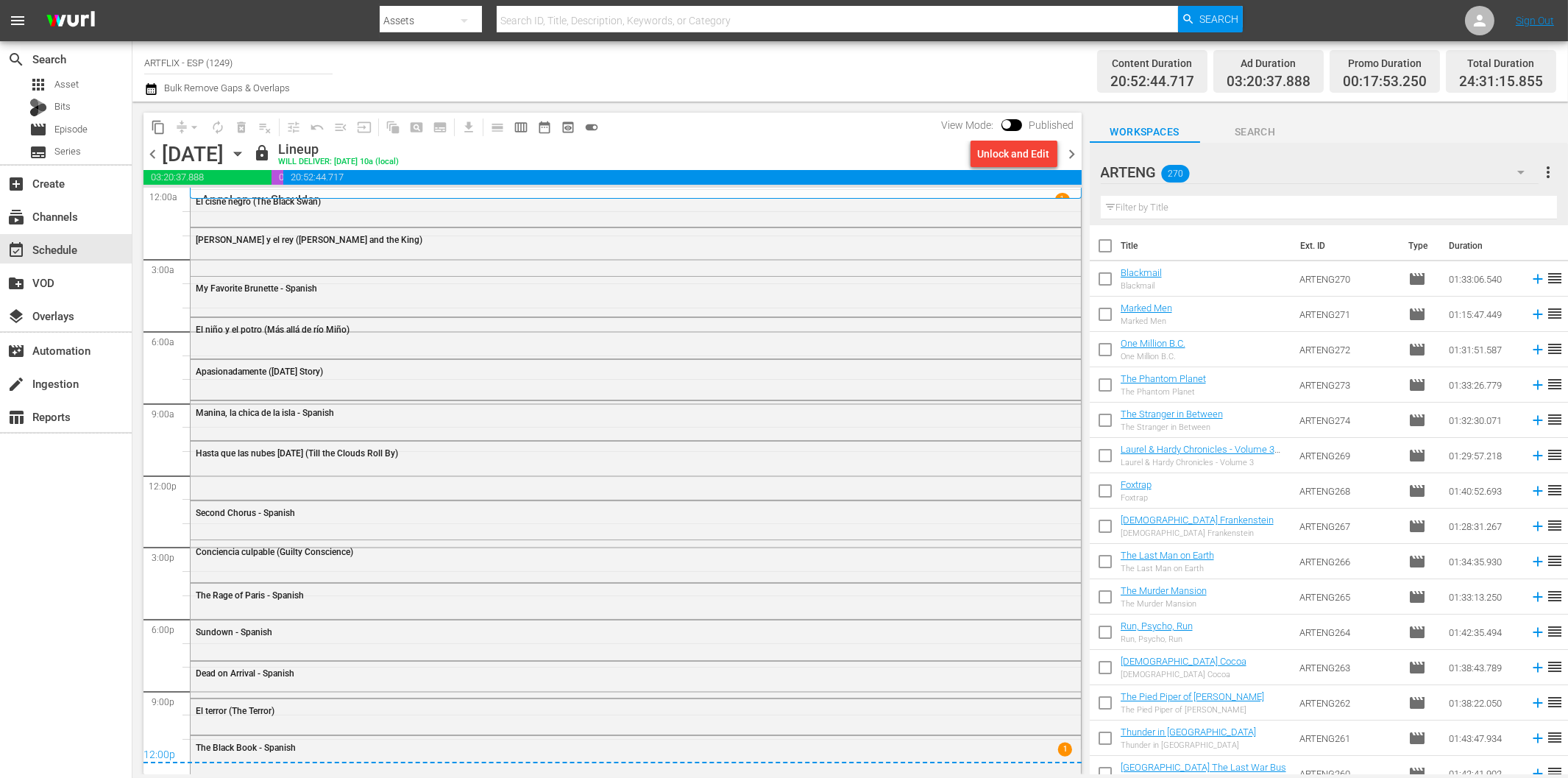
click at [1207, 208] on input "text" at bounding box center [1329, 207] width 456 height 24
paste input "[DEMOGRAPHIC_DATA] Cocoa"
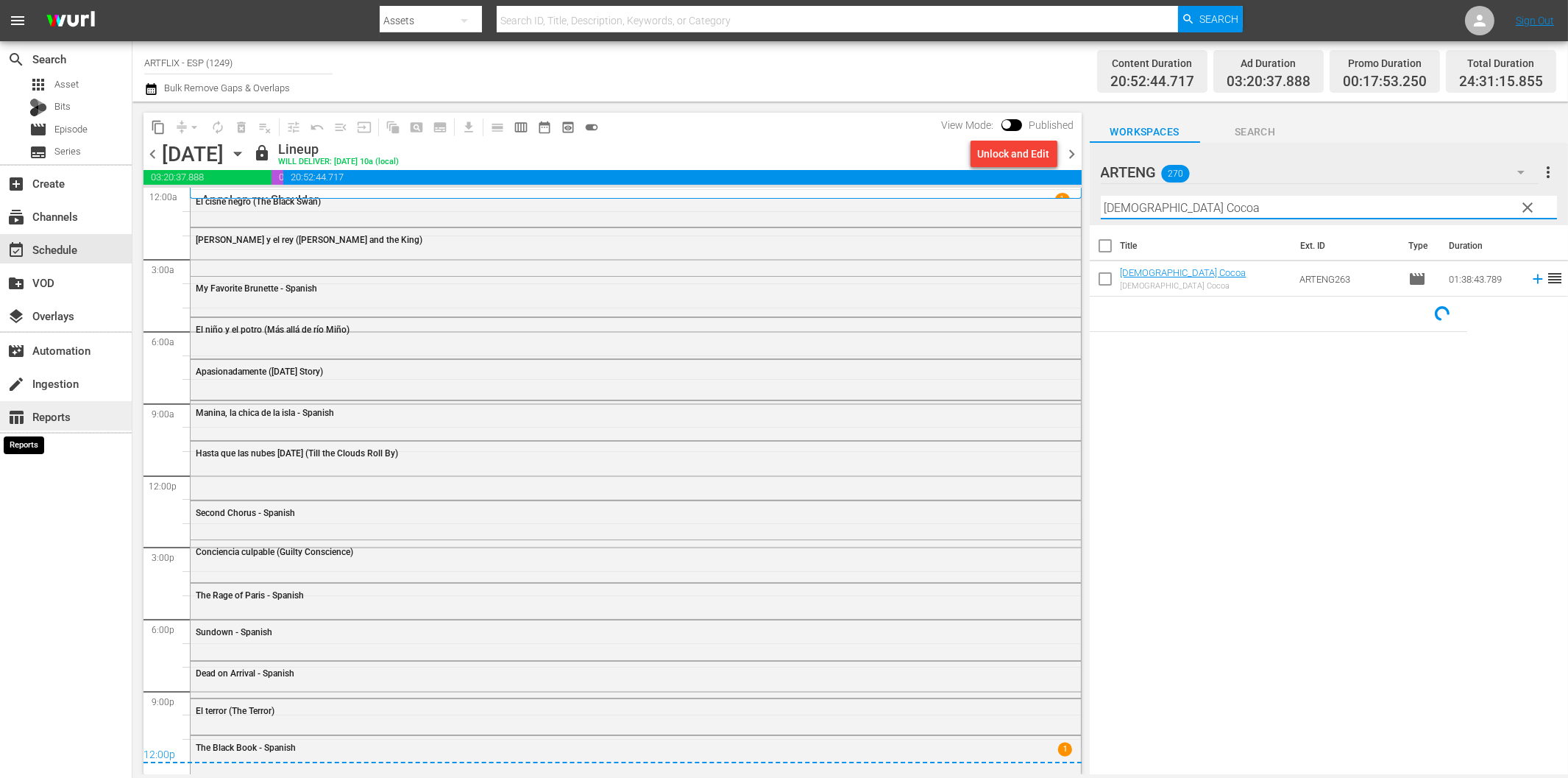
type input "[DEMOGRAPHIC_DATA] Cocoa"
drag, startPoint x: 181, startPoint y: 55, endPoint x: 327, endPoint y: 63, distance: 146.2
click at [327, 63] on input "ARTFLIX - ESP (1249)" at bounding box center [238, 62] width 188 height 35
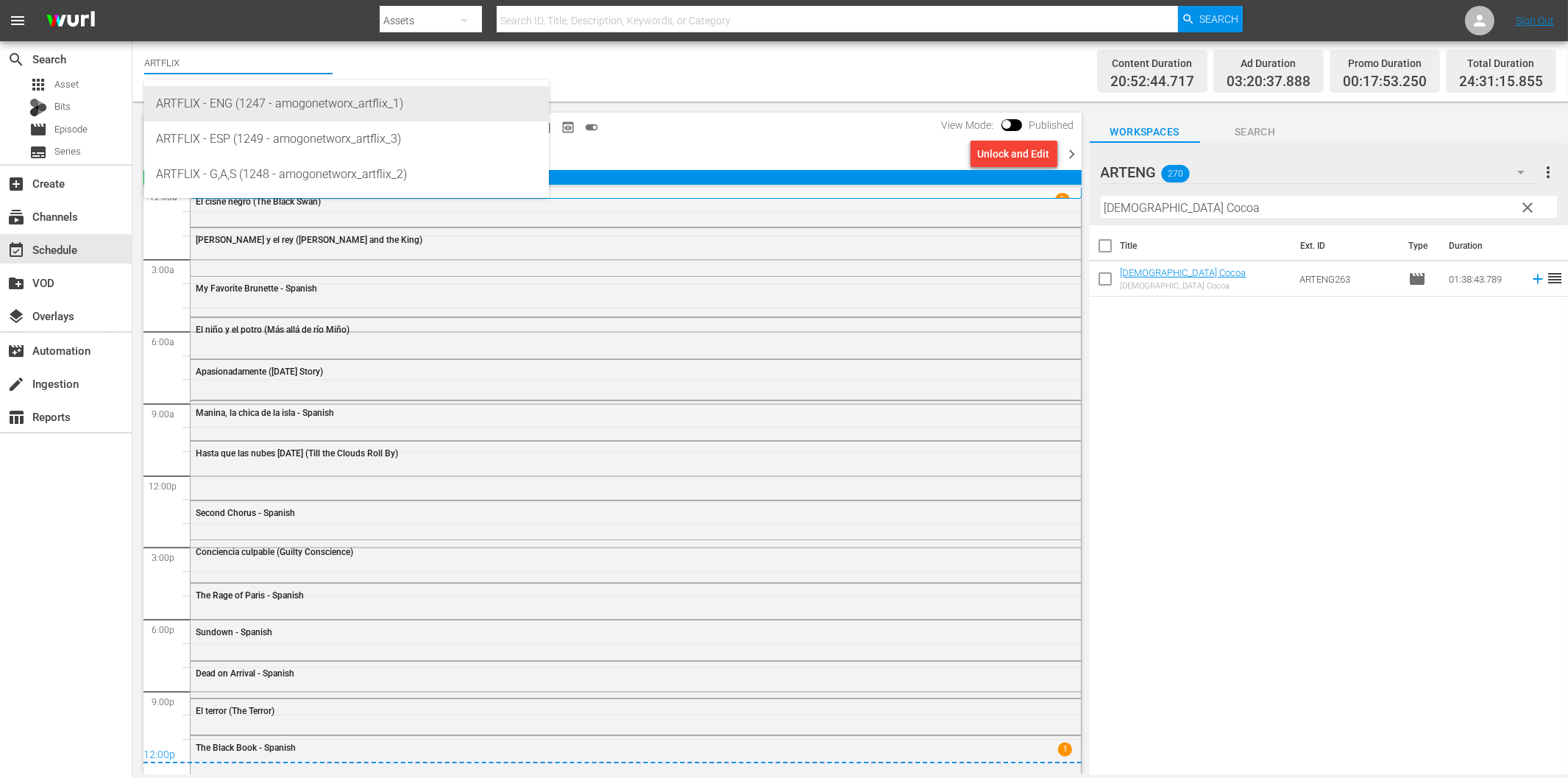
click at [329, 99] on div "ARTFLIX - ENG (1247 - amogonetworx_artflix_1)" at bounding box center [347, 103] width 381 height 35
type input "ARTFLIX - ENG (1247 - amogonetworx_artflix_1)"
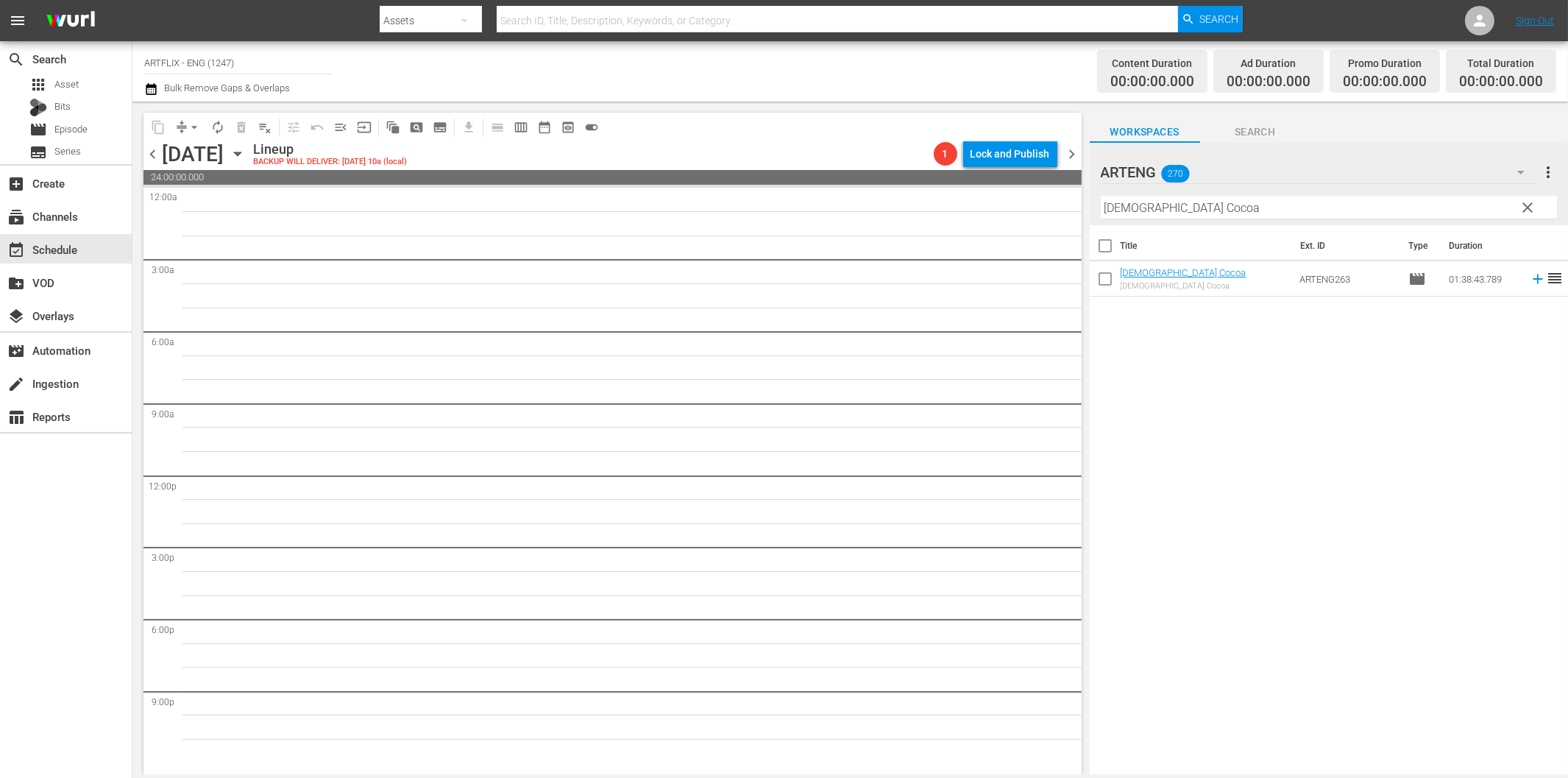
click at [240, 155] on icon "button" at bounding box center [237, 154] width 7 height 3
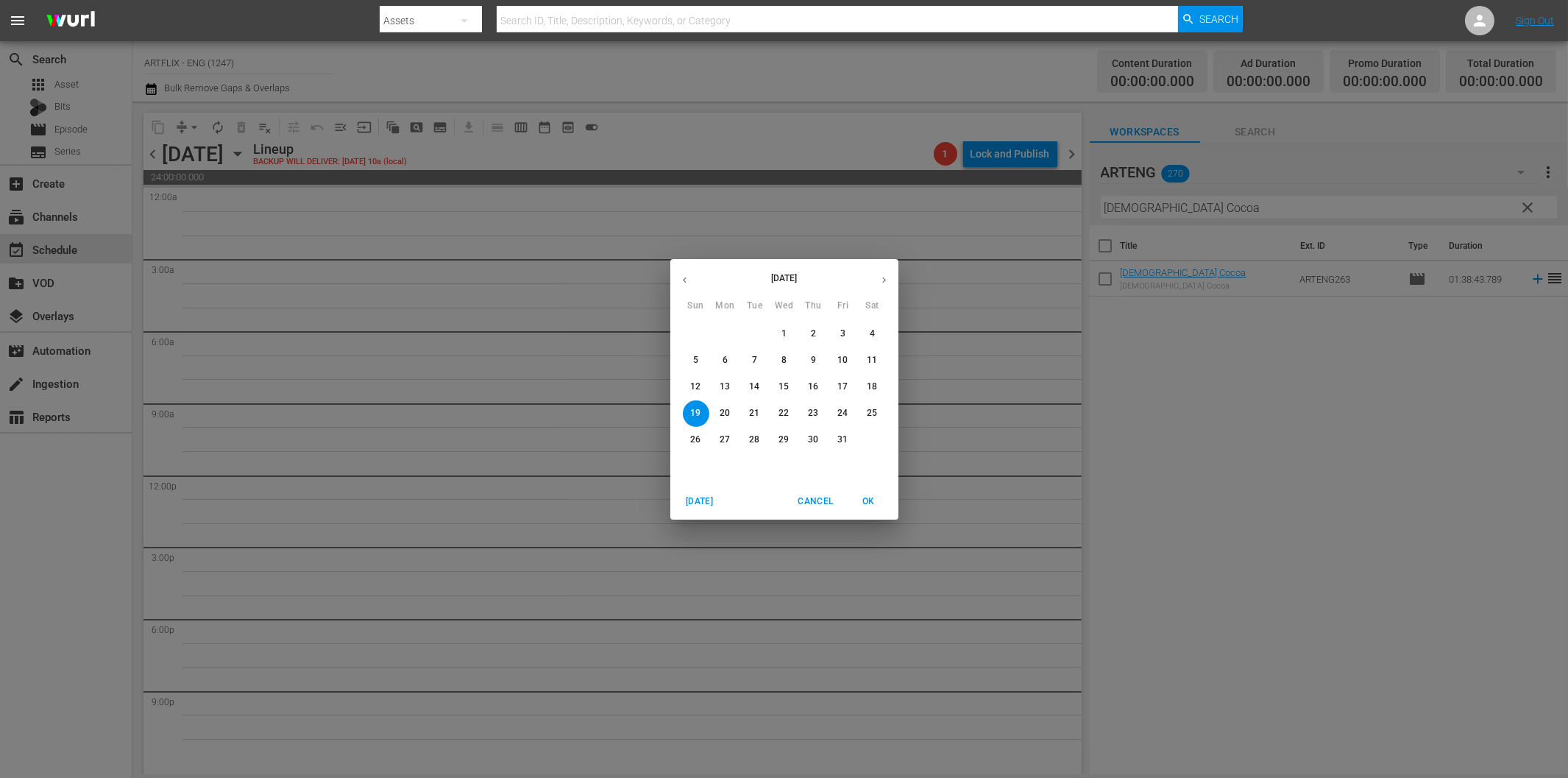
click at [724, 388] on p "13" at bounding box center [725, 386] width 11 height 12
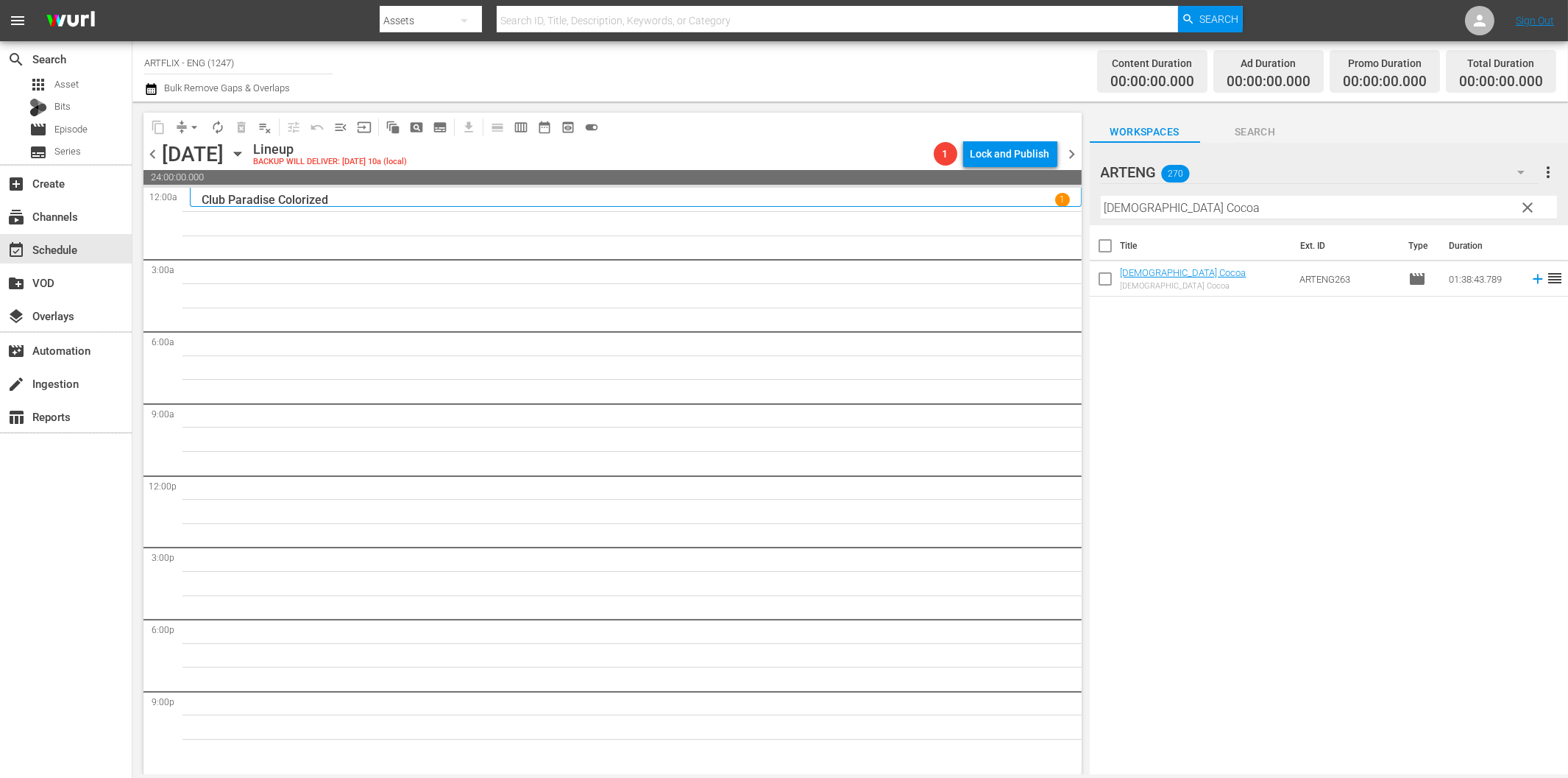
click at [1251, 212] on input "[DEMOGRAPHIC_DATA] Cocoa" at bounding box center [1329, 207] width 456 height 24
paste input "The Ghost Galleon"
click at [1530, 283] on icon at bounding box center [1538, 279] width 16 height 16
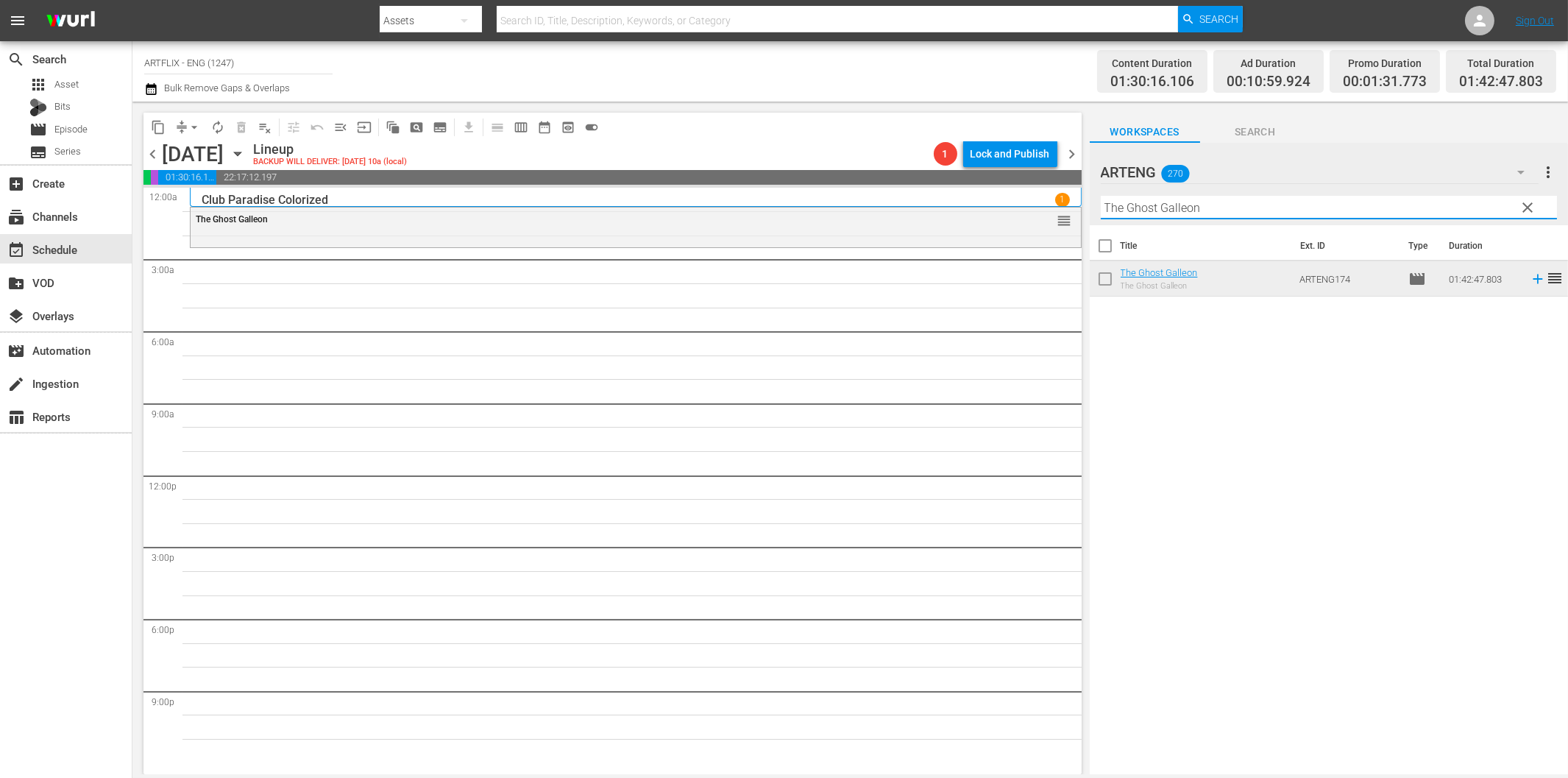
click at [1204, 212] on input "The Ghost Galleon" at bounding box center [1329, 207] width 456 height 24
paste input "Contraband"
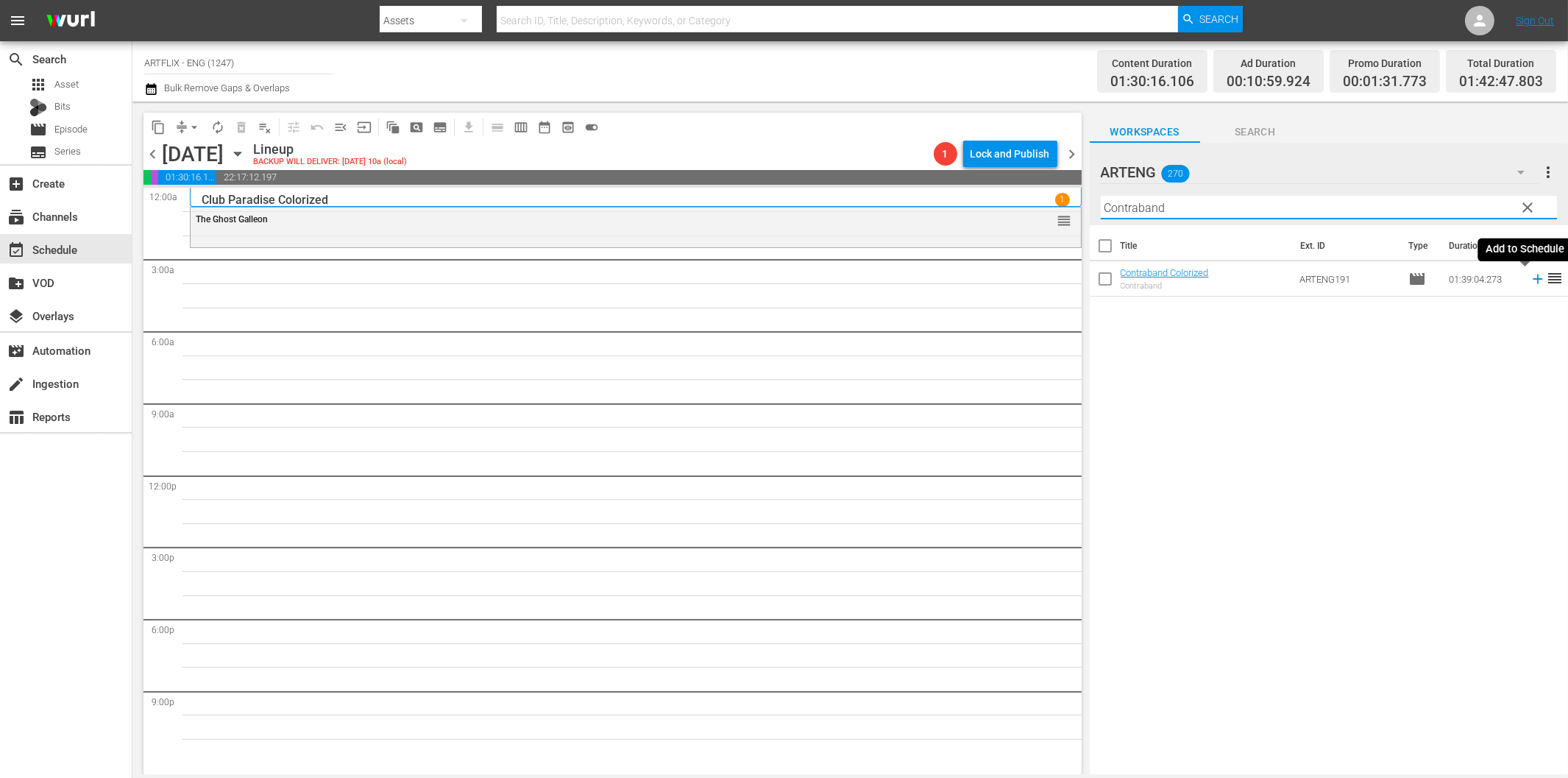
click at [1530, 282] on icon at bounding box center [1538, 279] width 16 height 16
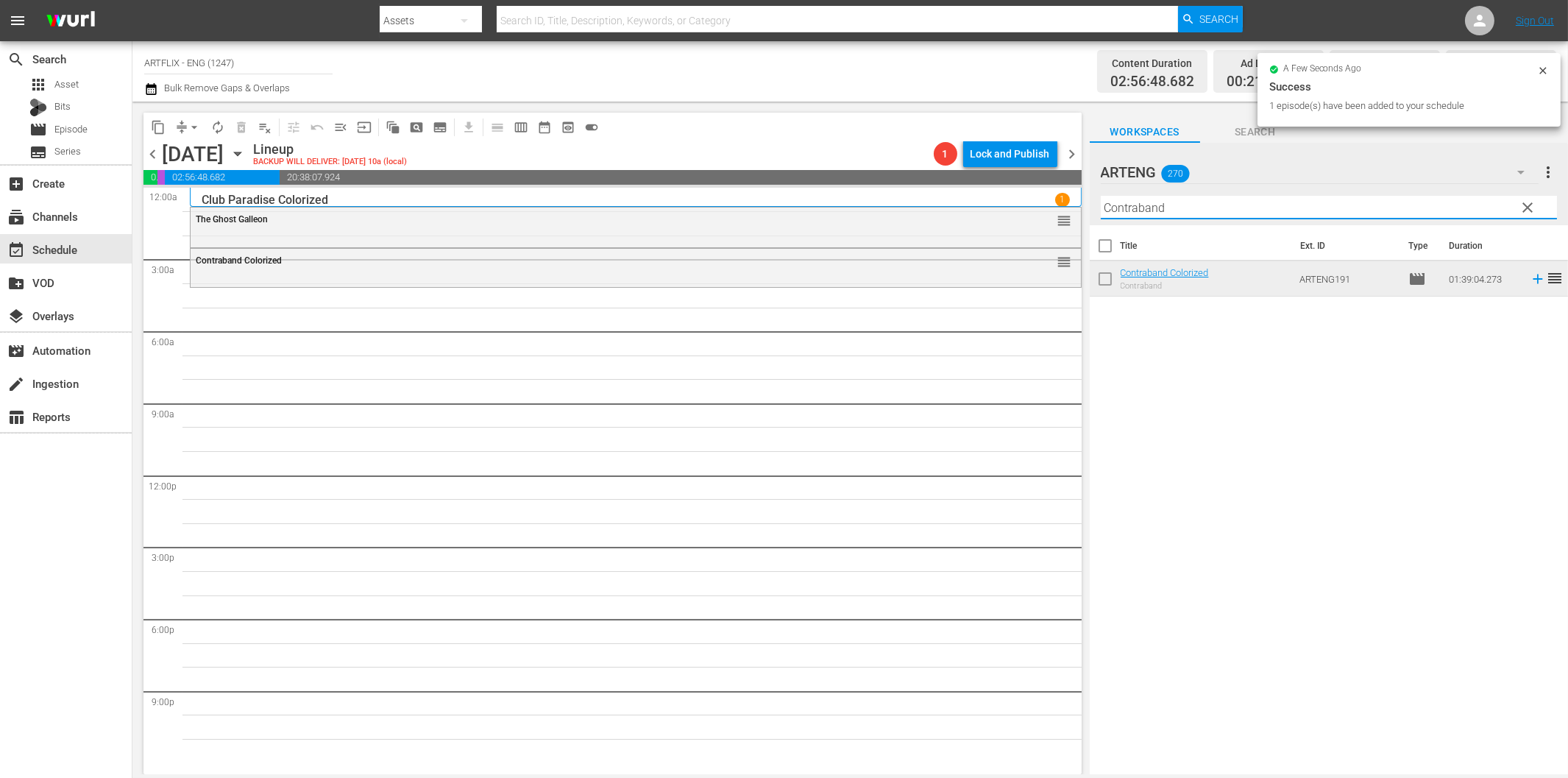
click at [1121, 209] on input "Contraband" at bounding box center [1329, 207] width 456 height 24
paste input "Three of a ki"
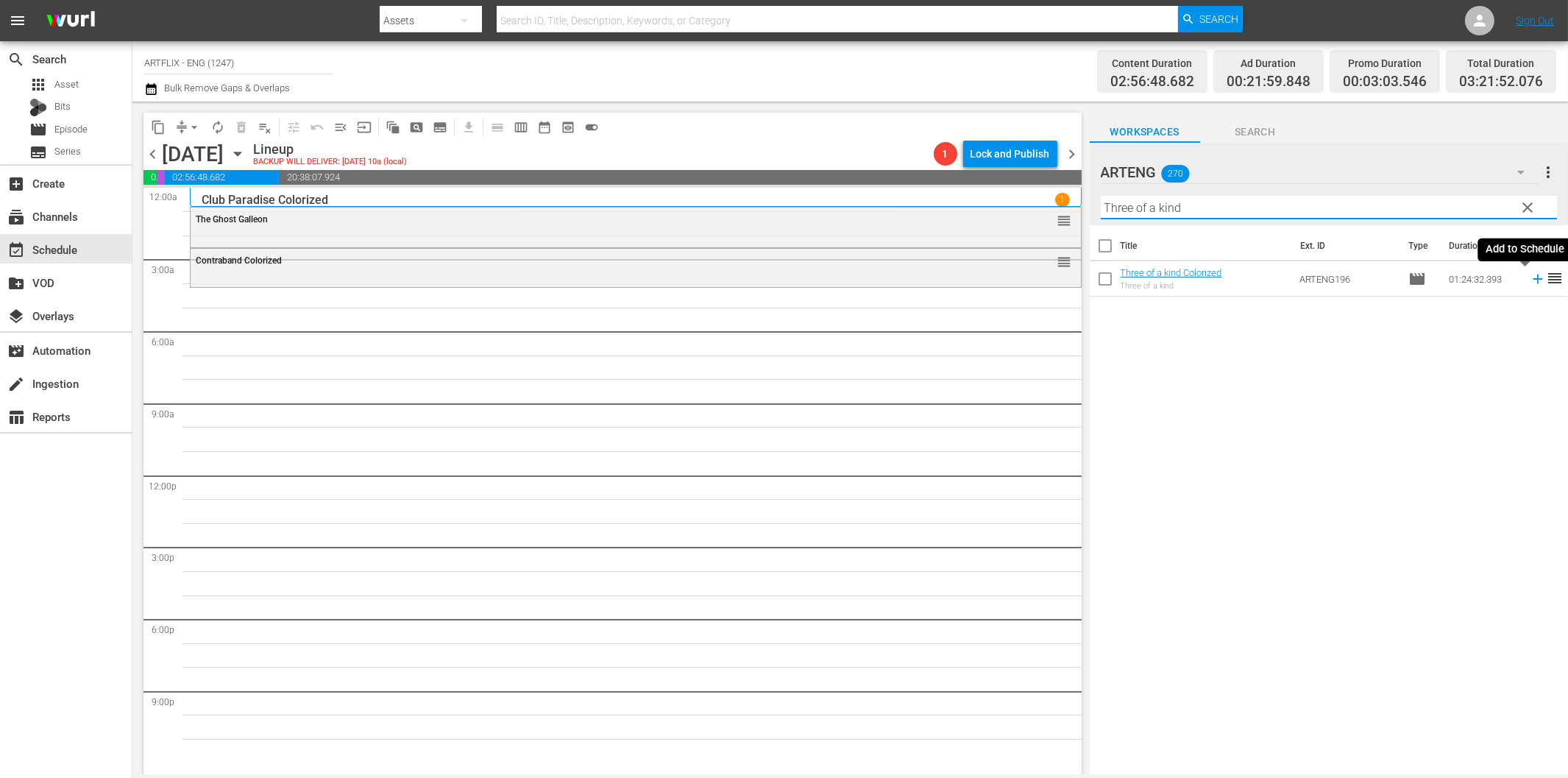
click at [1530, 282] on icon at bounding box center [1538, 279] width 16 height 16
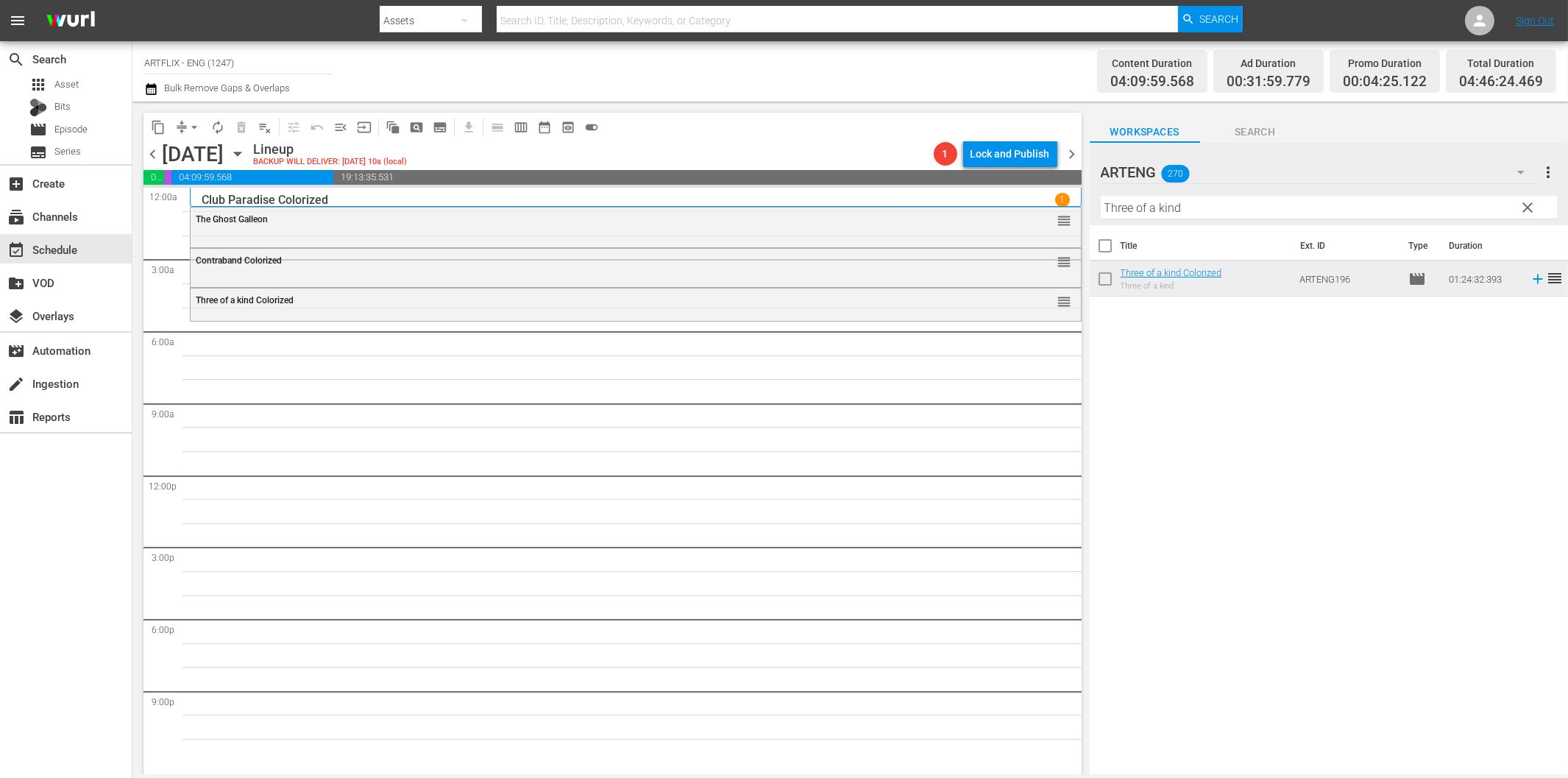
click at [1175, 214] on input "Three of a kind" at bounding box center [1329, 207] width 456 height 24
paste input "[DEMOGRAPHIC_DATA] Cocoa"
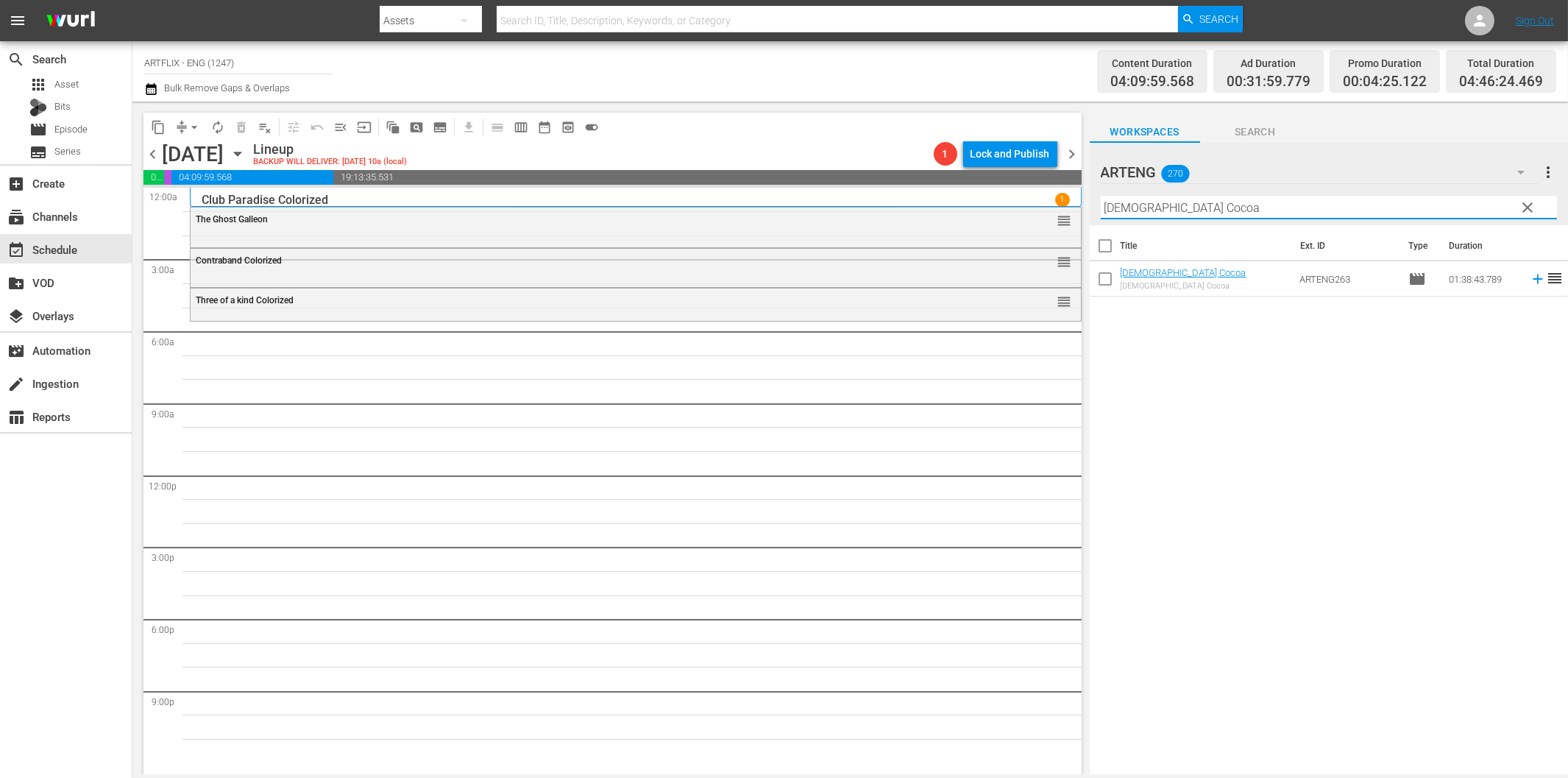
click at [1530, 276] on icon at bounding box center [1538, 279] width 16 height 16
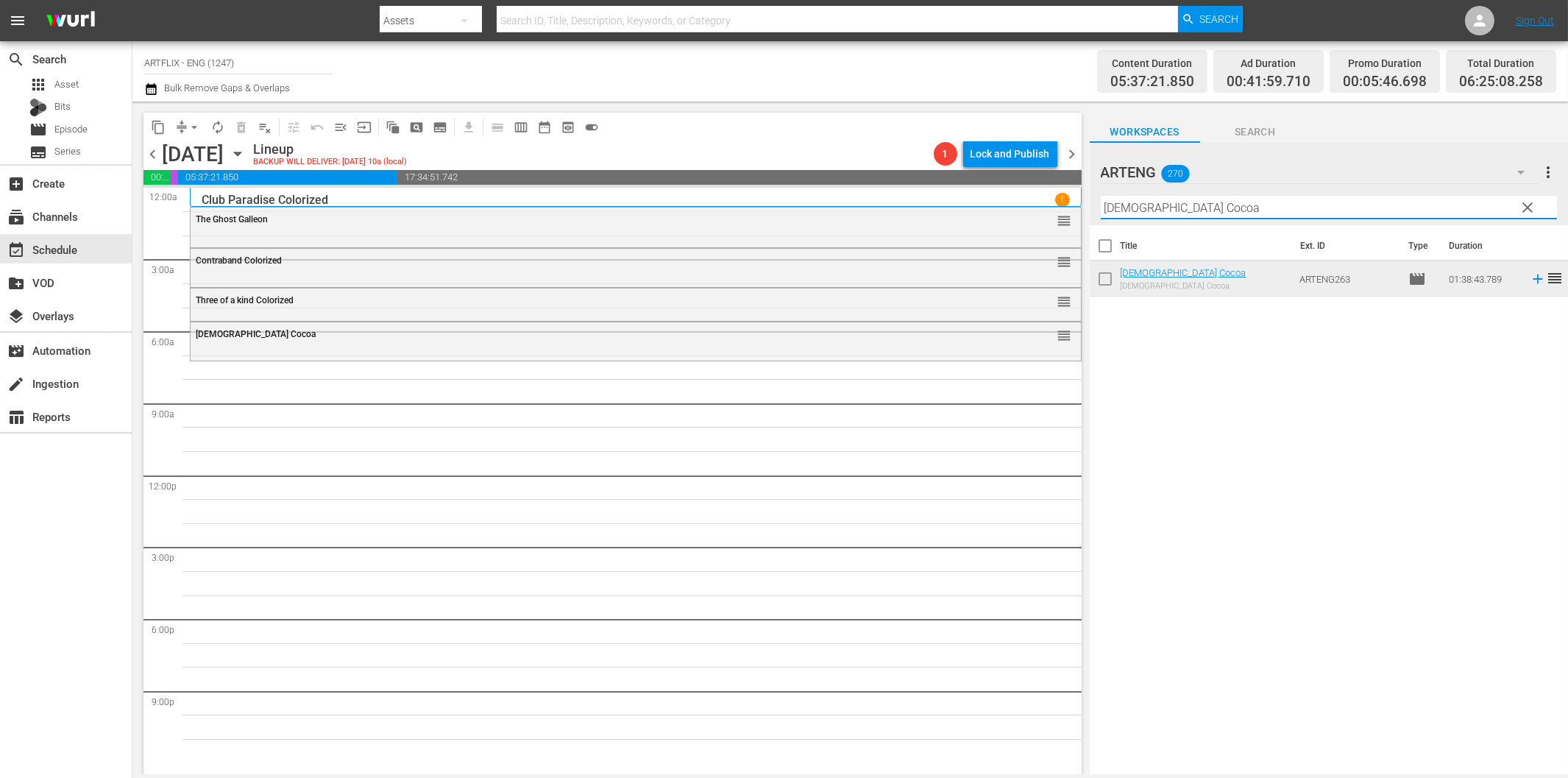
click at [1170, 212] on input "[DEMOGRAPHIC_DATA] Cocoa" at bounding box center [1329, 207] width 456 height 24
paste input "Pardon Us"
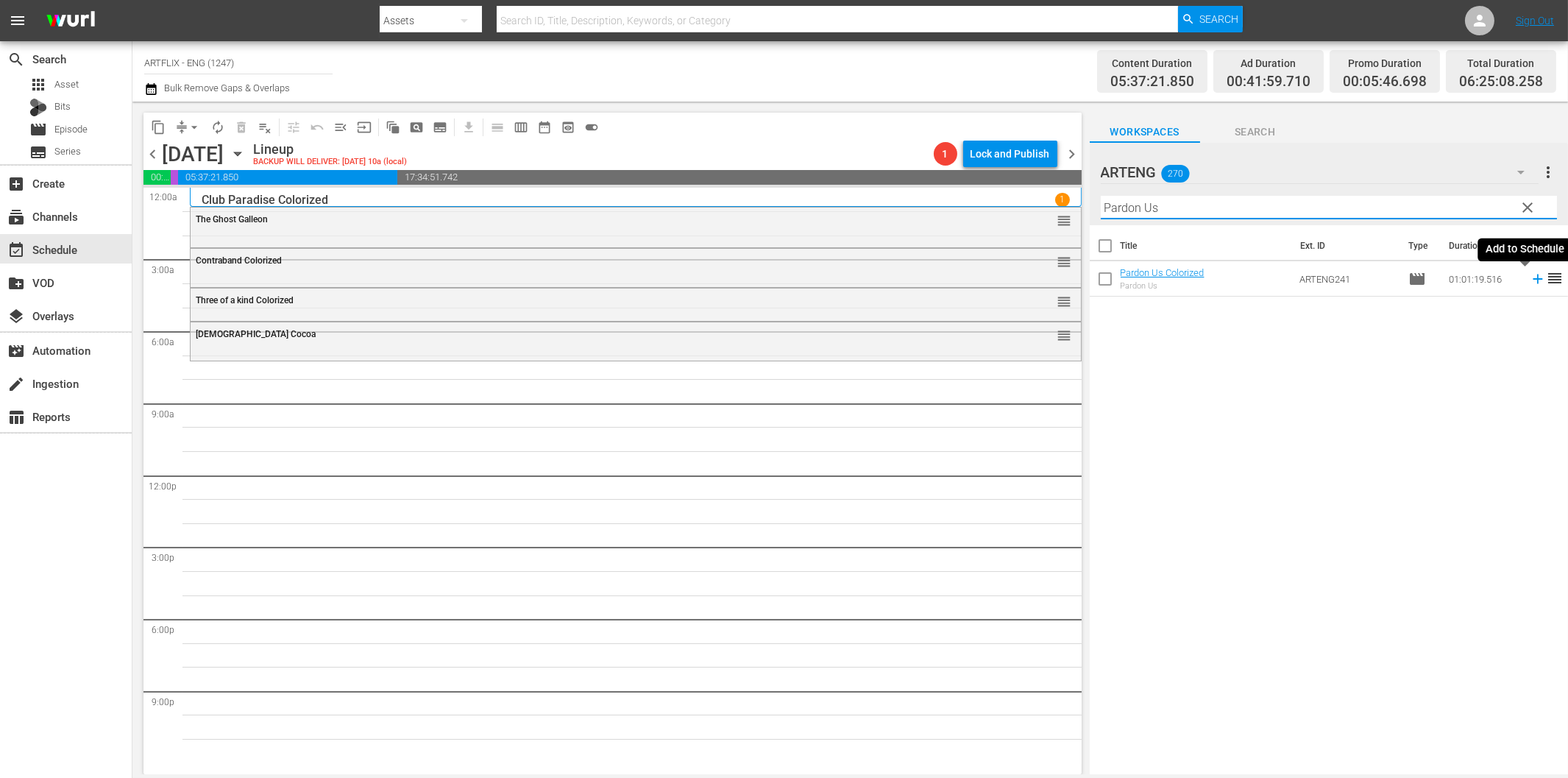
click at [1530, 281] on icon at bounding box center [1538, 279] width 16 height 16
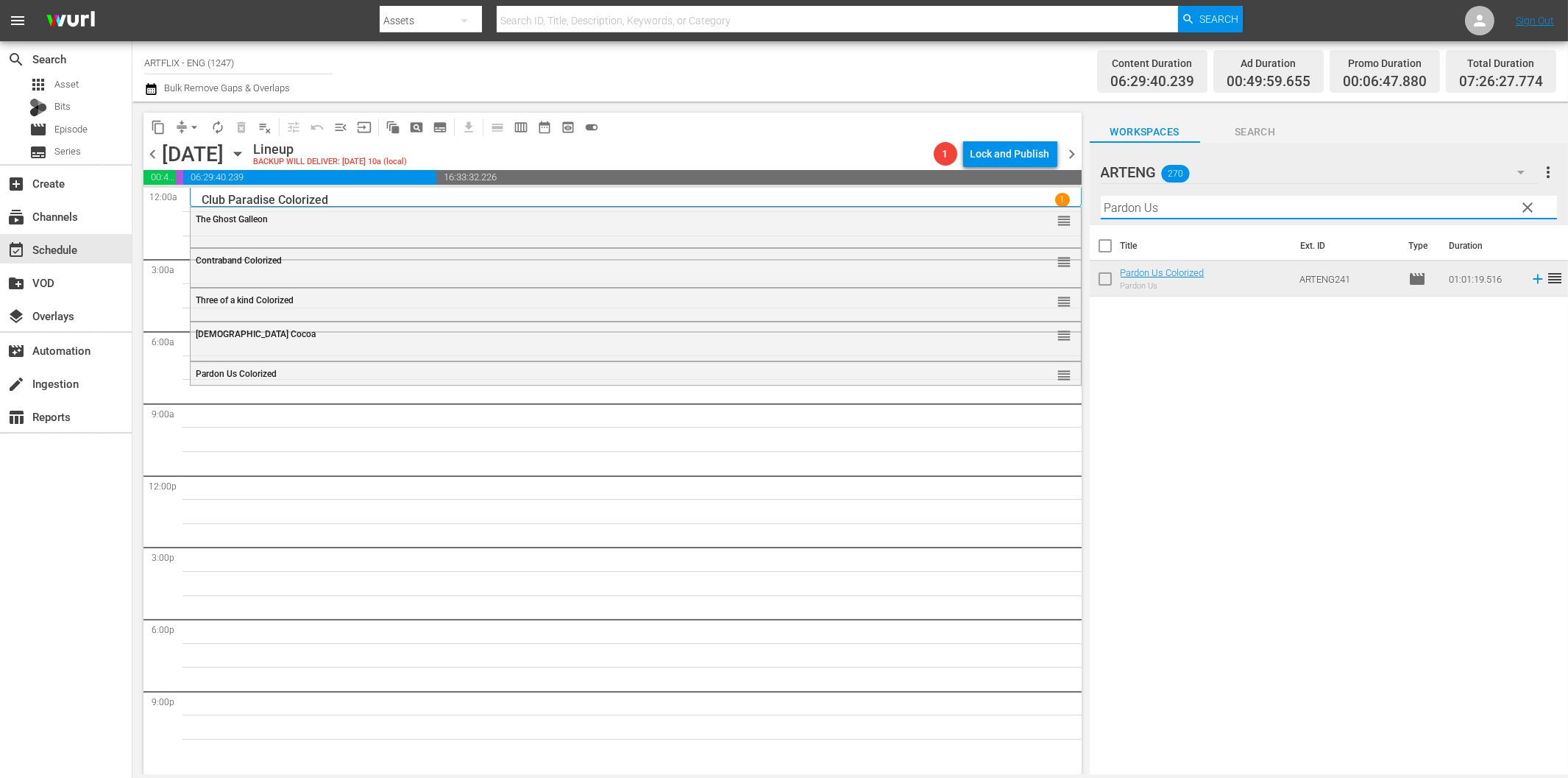
click at [1146, 205] on input "Pardon Us" at bounding box center [1329, 207] width 456 height 24
paste input "The Flying Deuce"
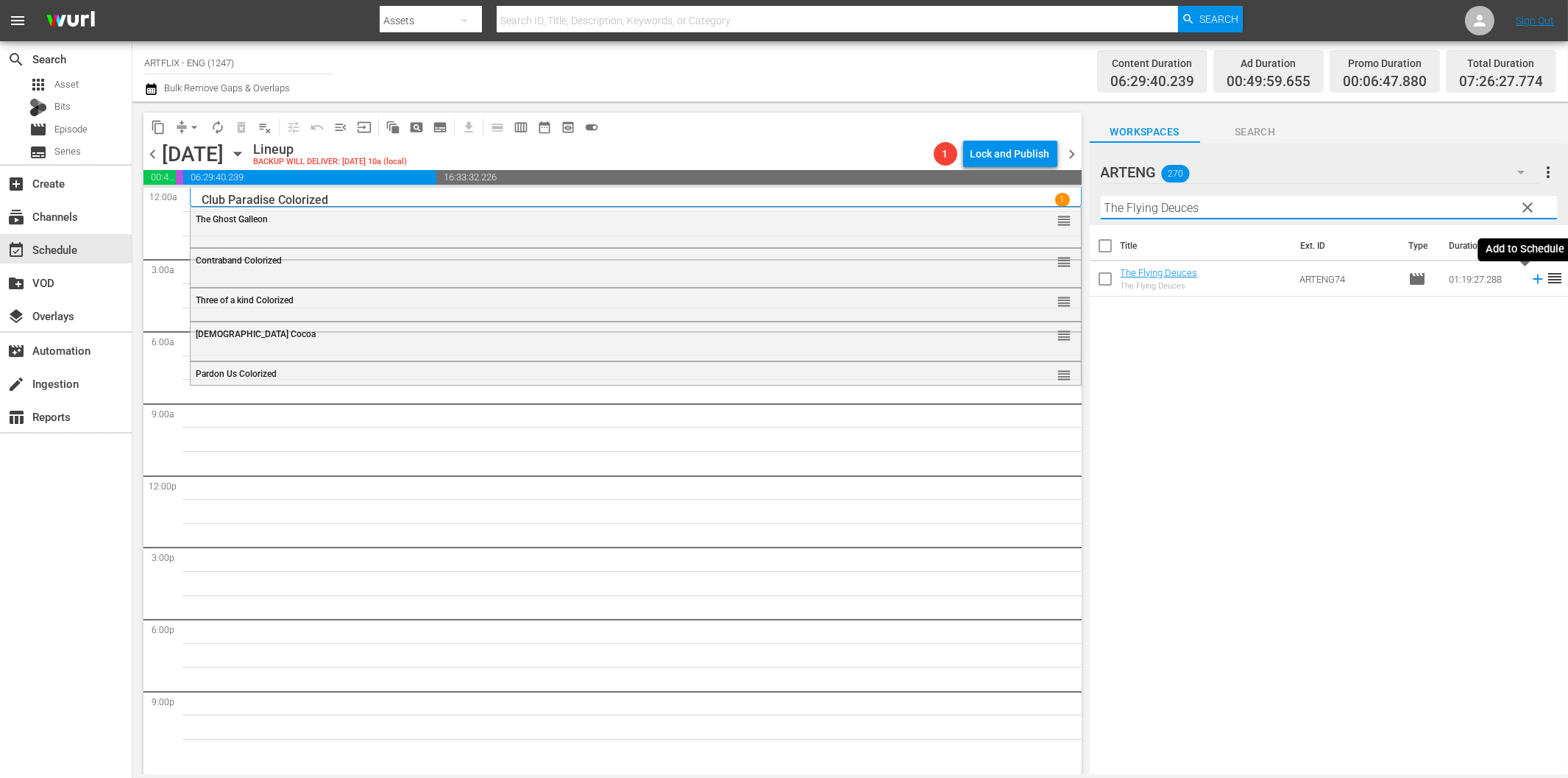
click at [1530, 277] on icon at bounding box center [1538, 279] width 16 height 16
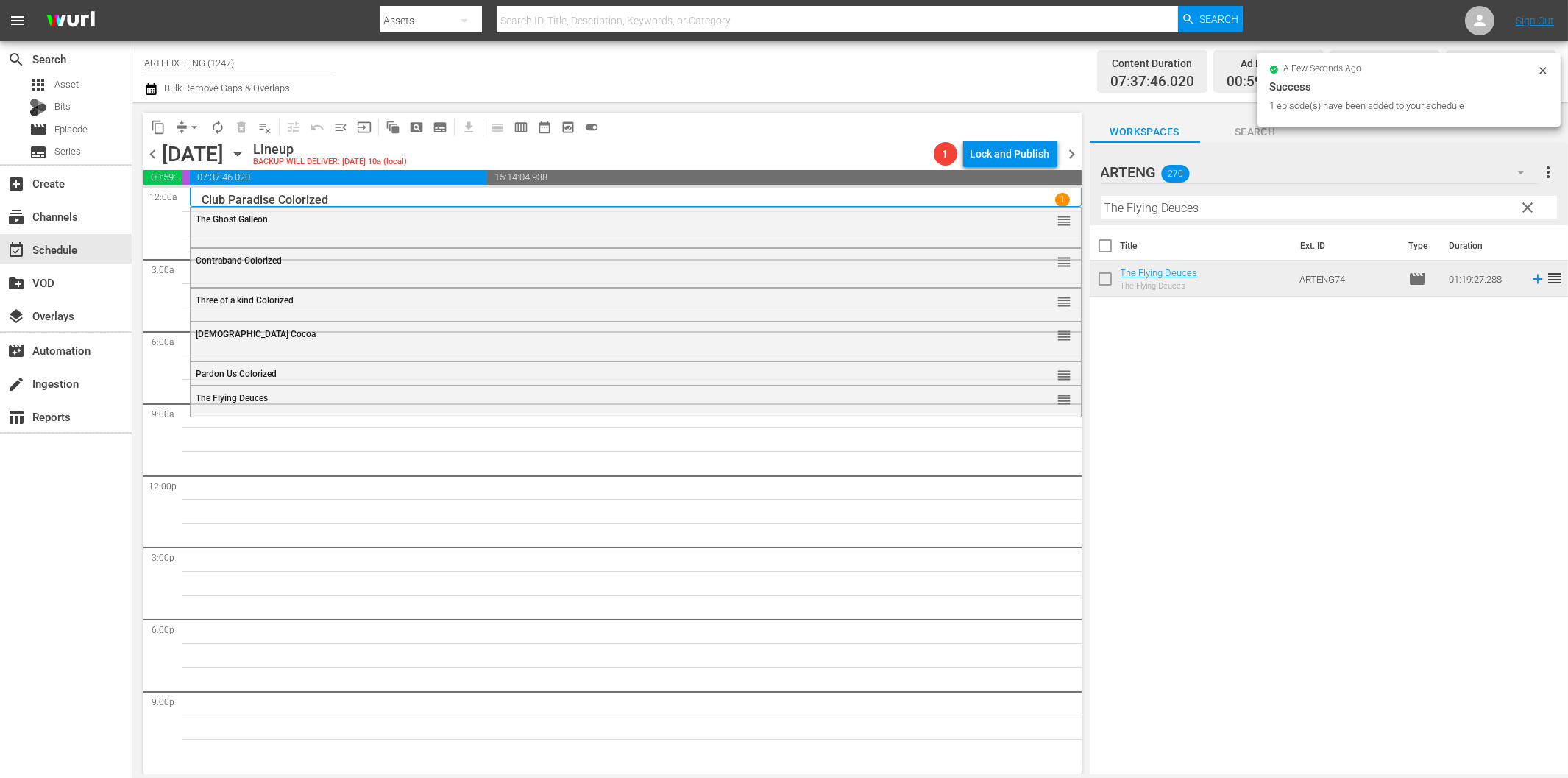
click at [1149, 208] on input "The Flying Deuces" at bounding box center [1329, 207] width 456 height 24
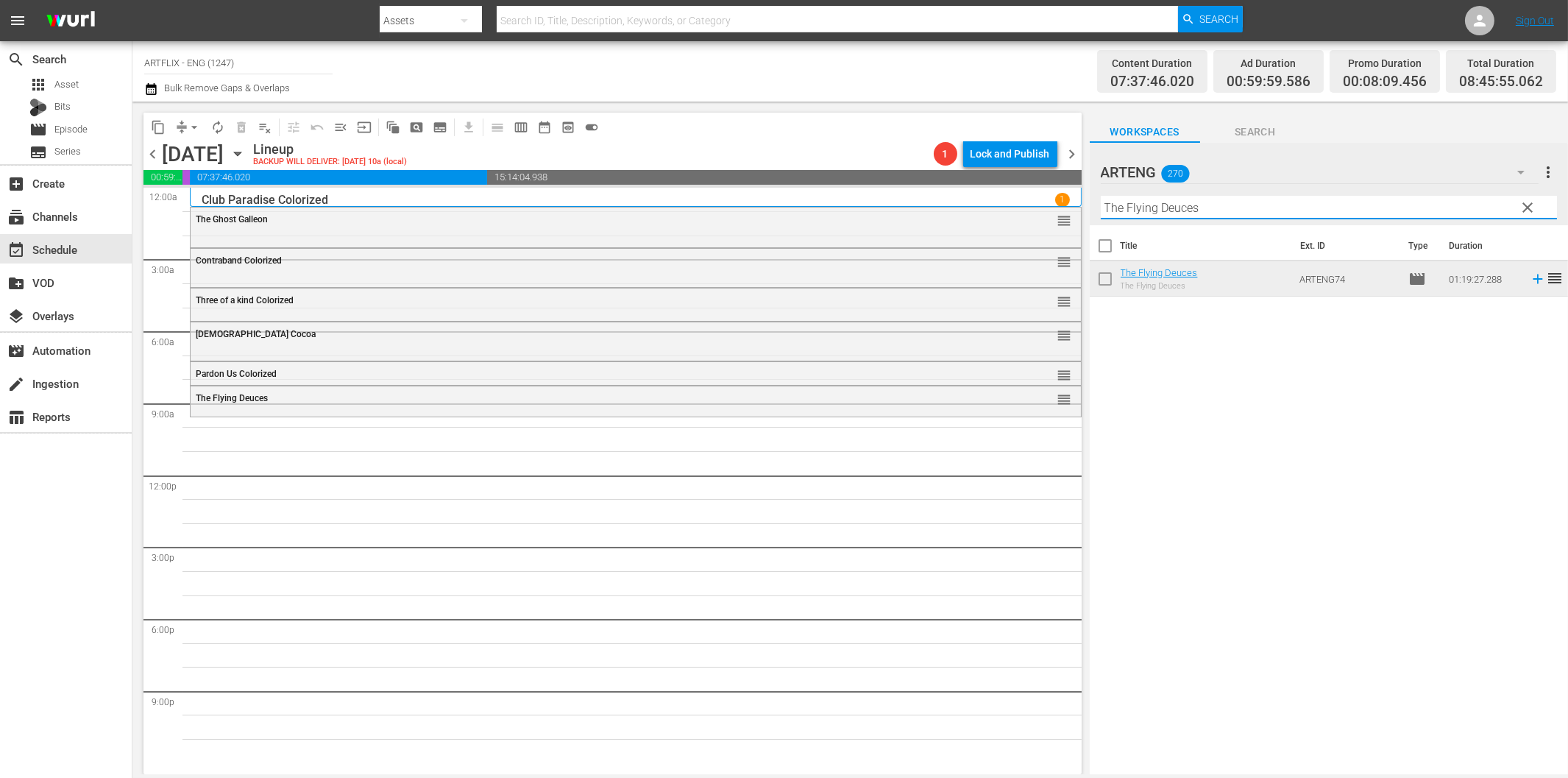
paste input "Card"
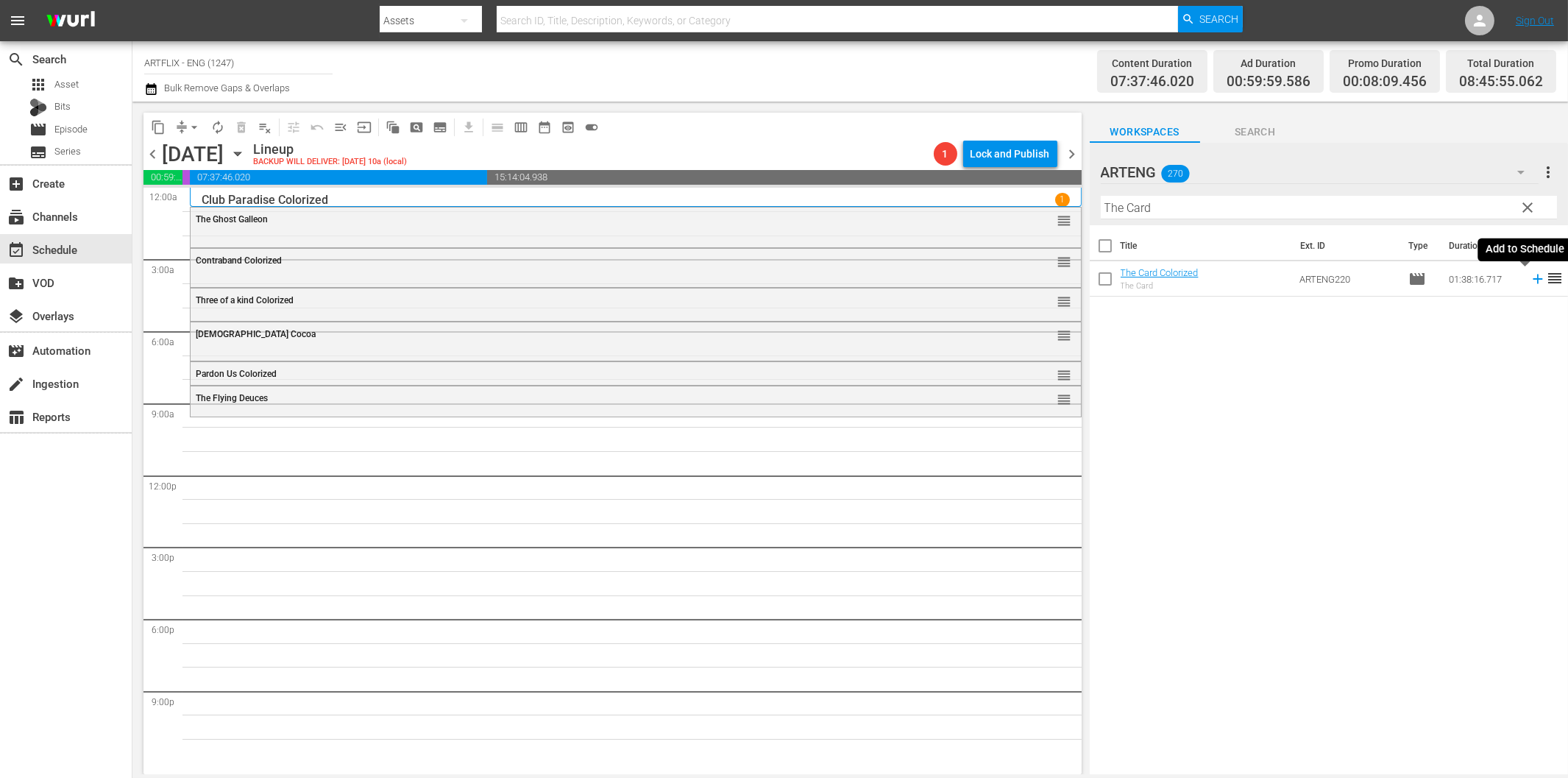
click at [1530, 282] on icon at bounding box center [1538, 279] width 16 height 16
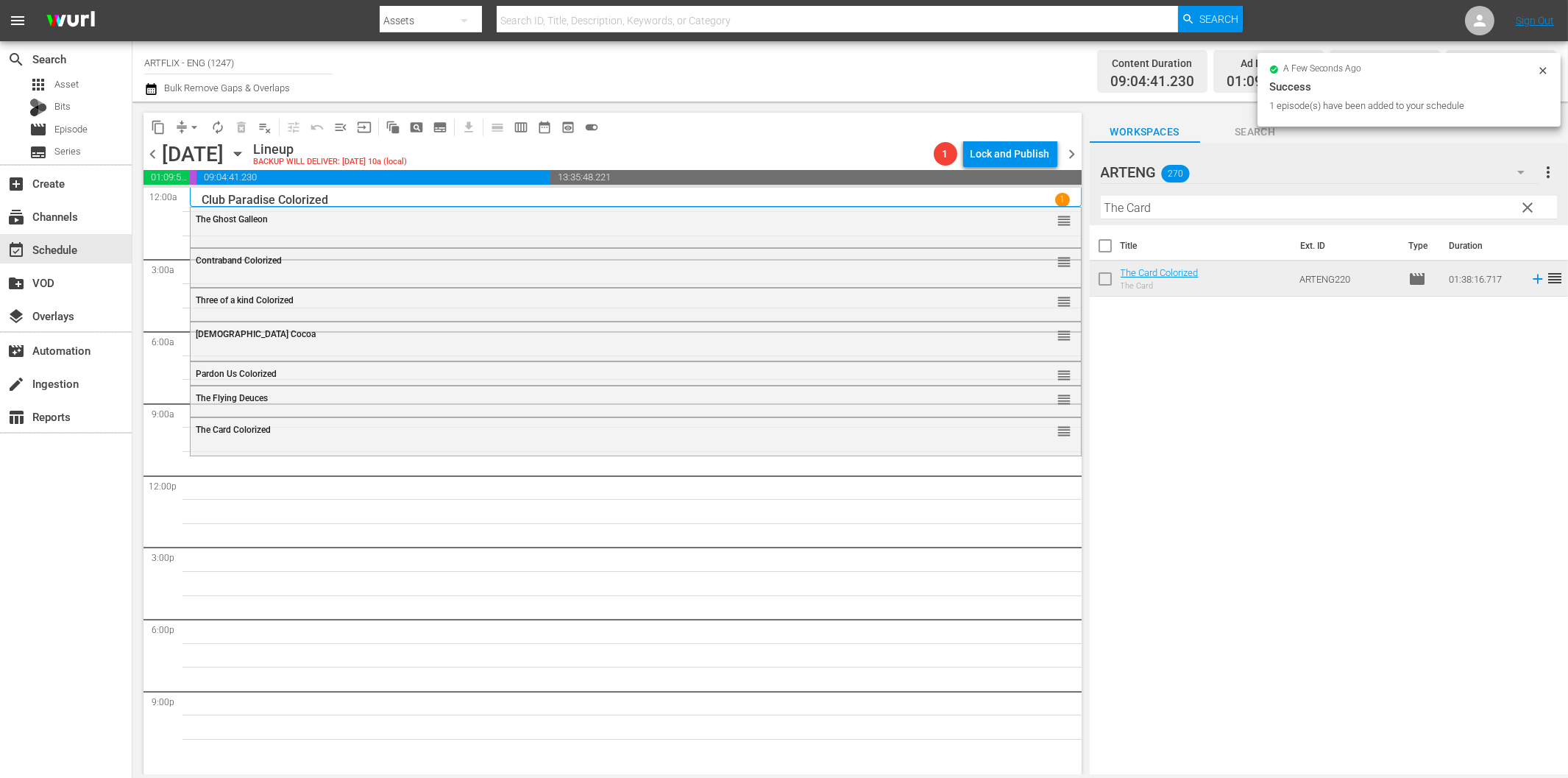
click at [1143, 215] on input "The Card" at bounding box center [1329, 207] width 456 height 24
paste input "Father's Little Dividen"
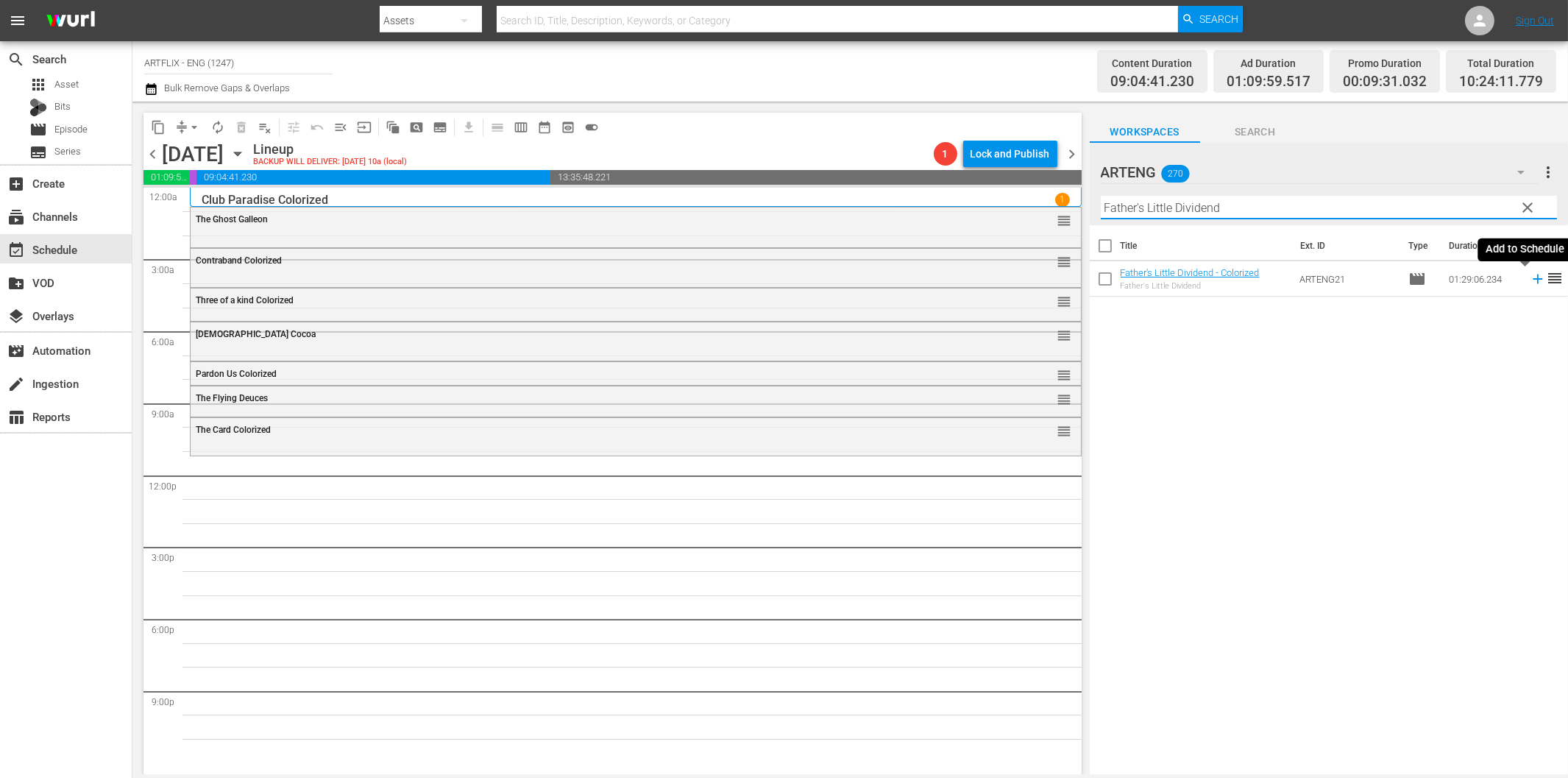
click at [1533, 281] on icon at bounding box center [1538, 280] width 10 height 10
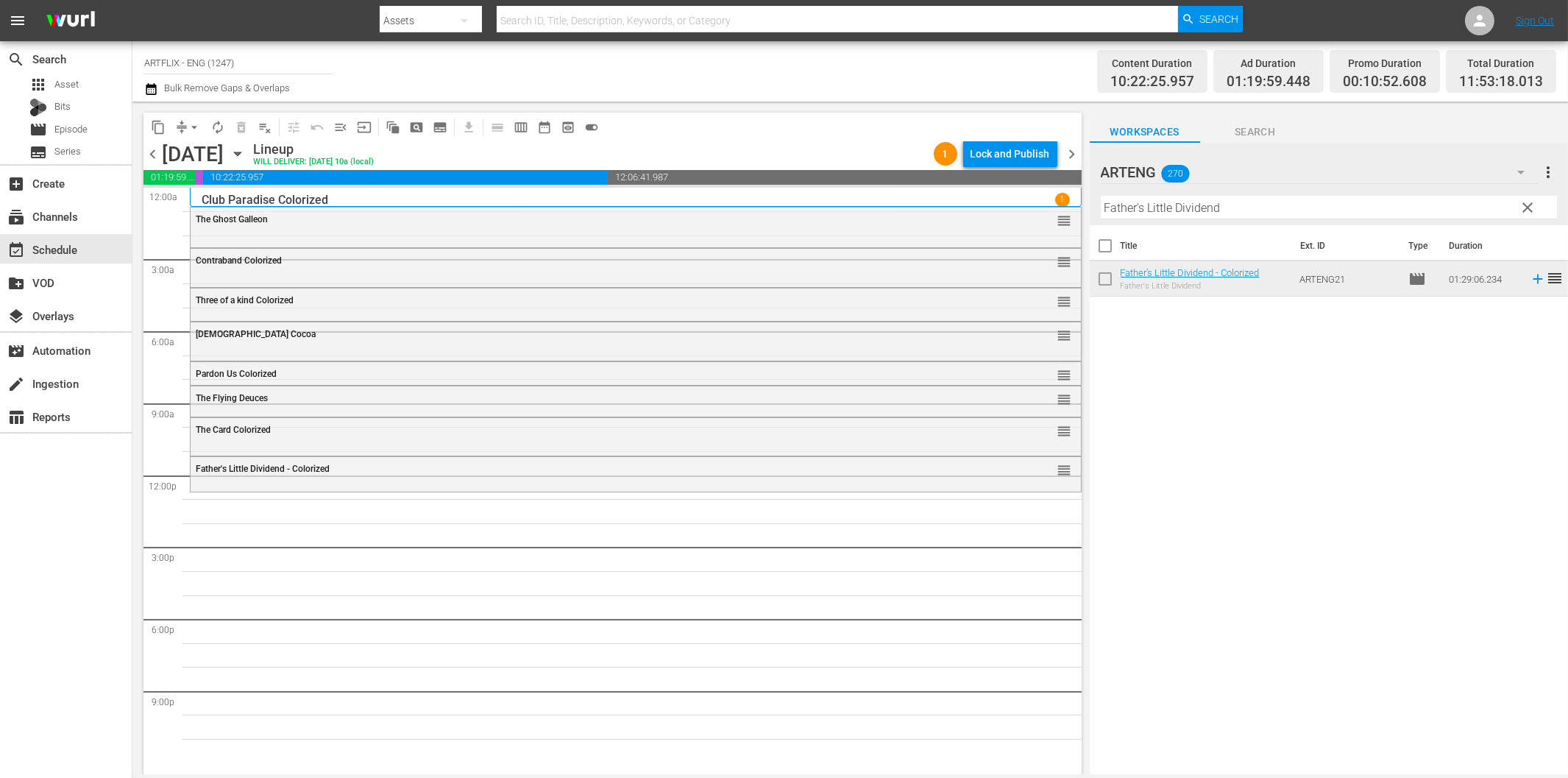
click at [1126, 214] on input "Father's Little Dividend" at bounding box center [1329, 207] width 456 height 24
paste input "Cottage to let"
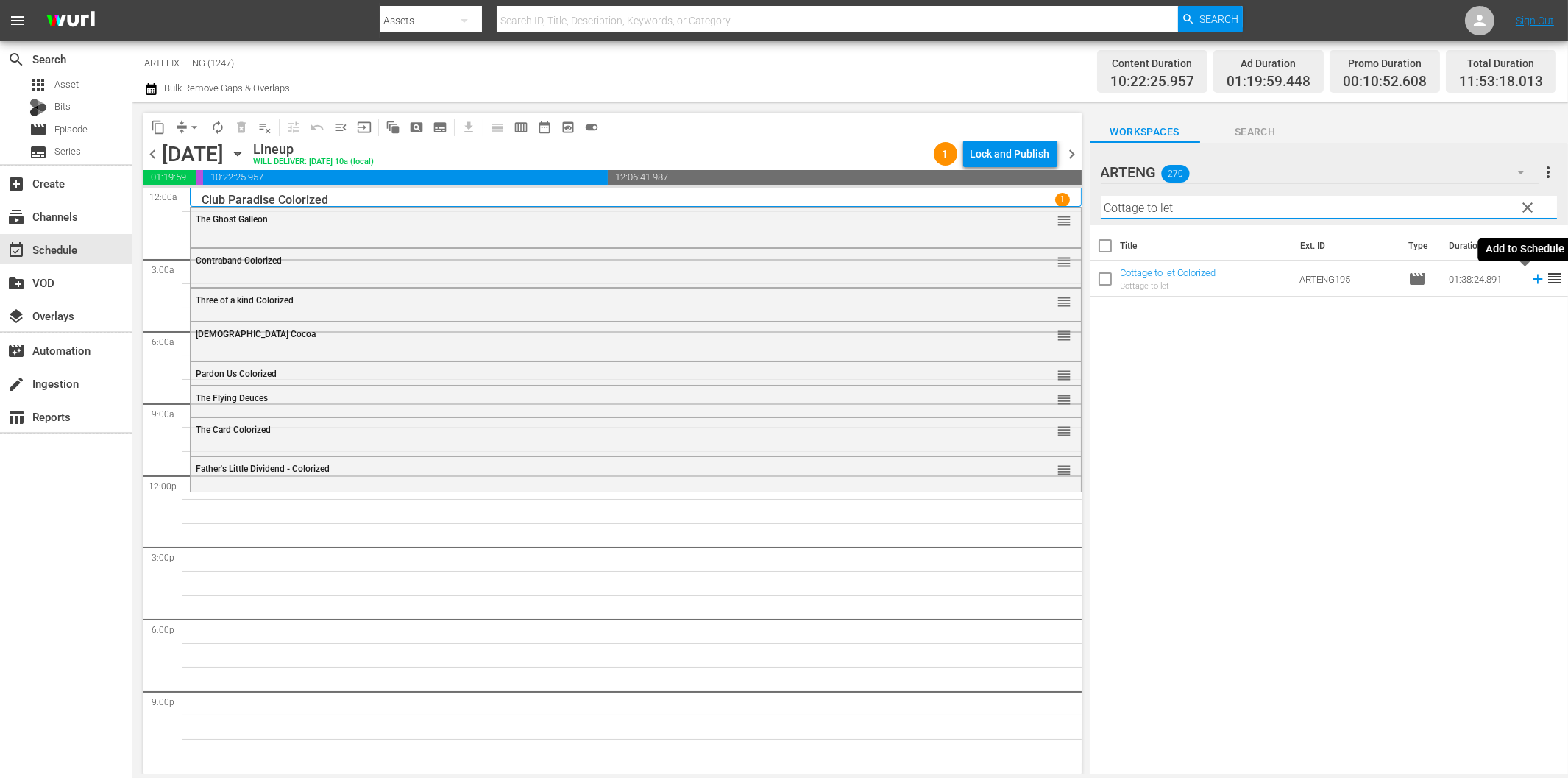
click at [1533, 280] on icon at bounding box center [1538, 280] width 10 height 10
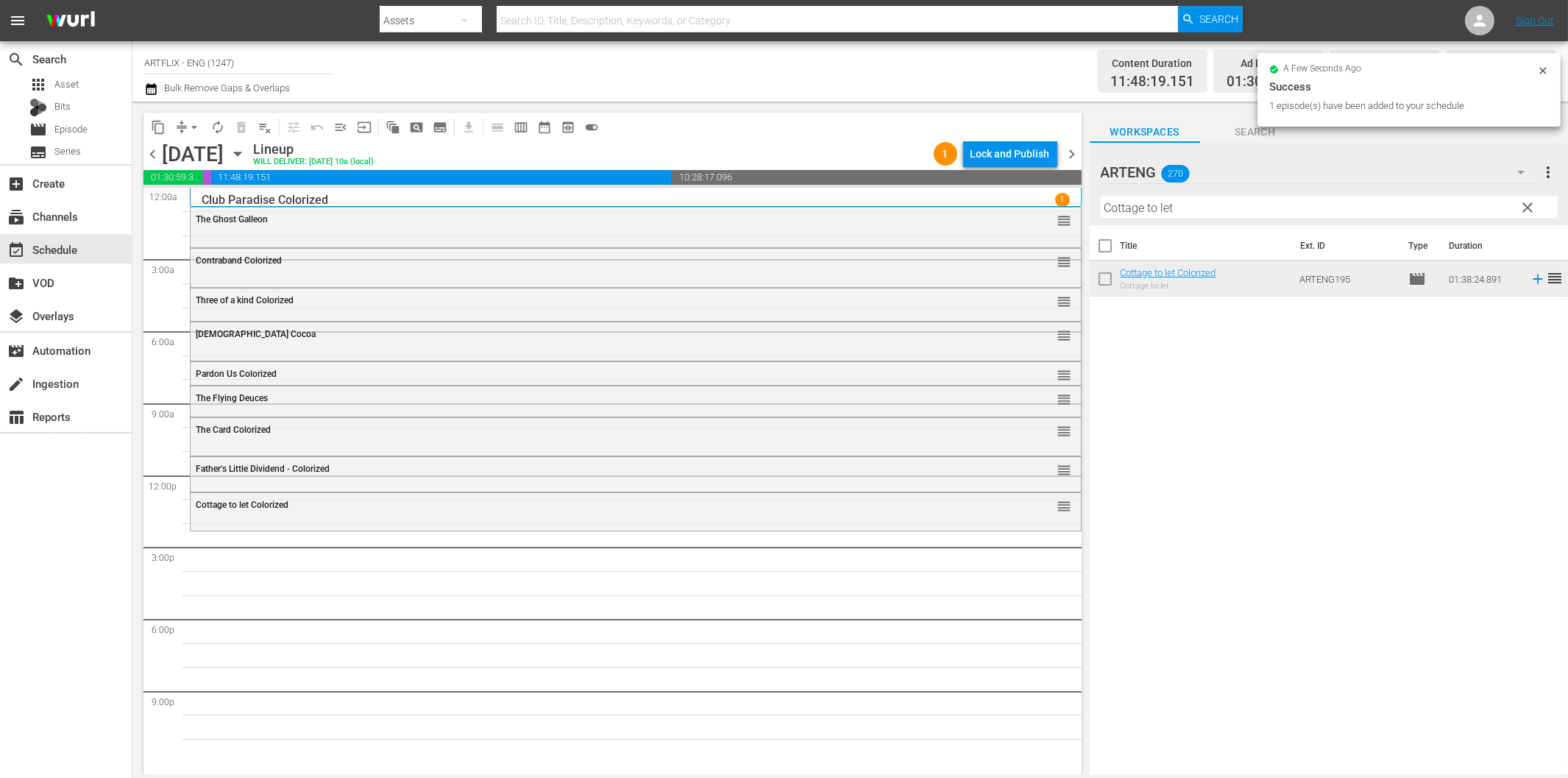
click at [1157, 209] on input "Cottage to let" at bounding box center [1329, 207] width 456 height 24
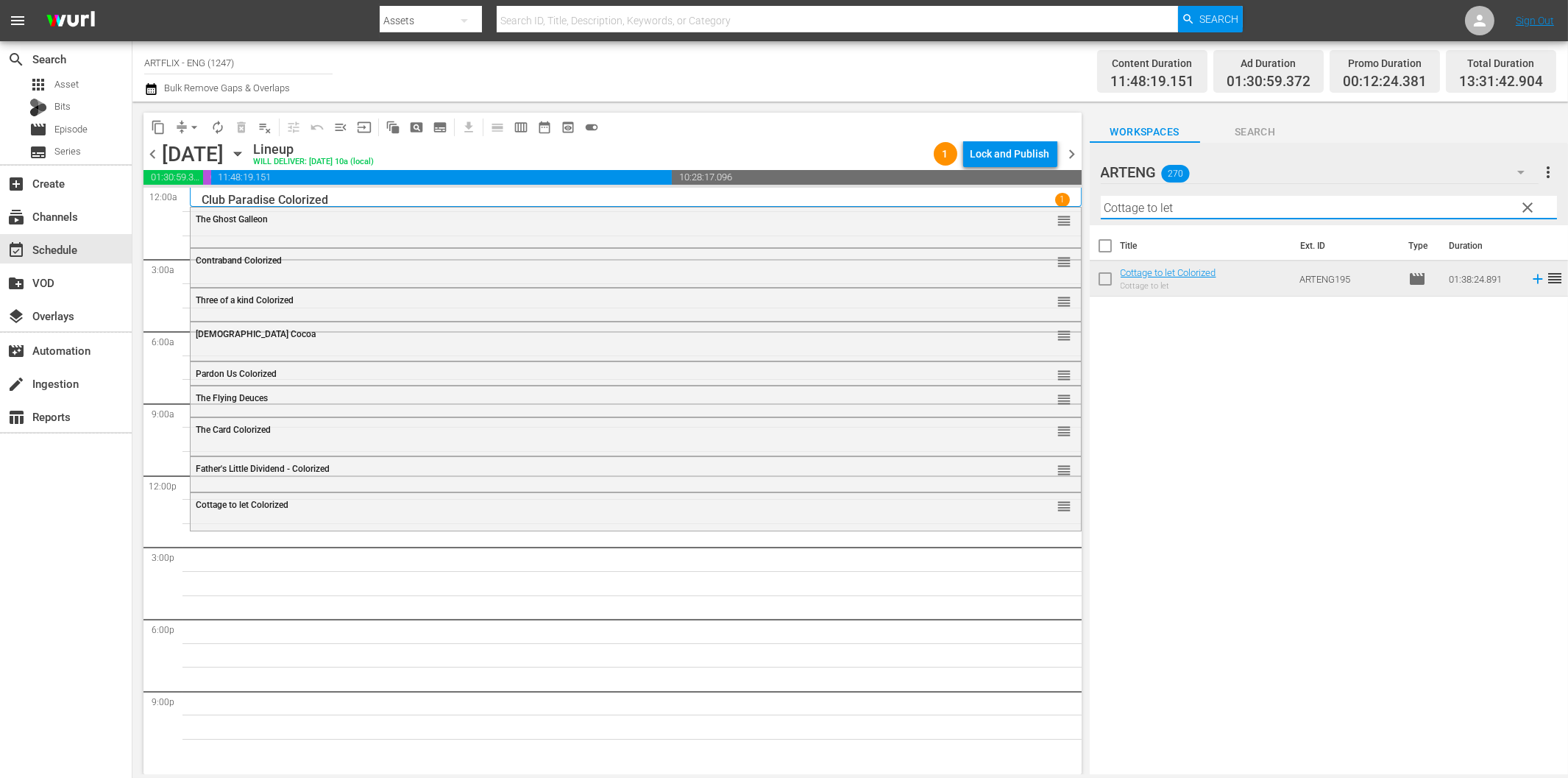
paste input "Salt of the Earth"
click at [1533, 278] on icon at bounding box center [1538, 280] width 10 height 10
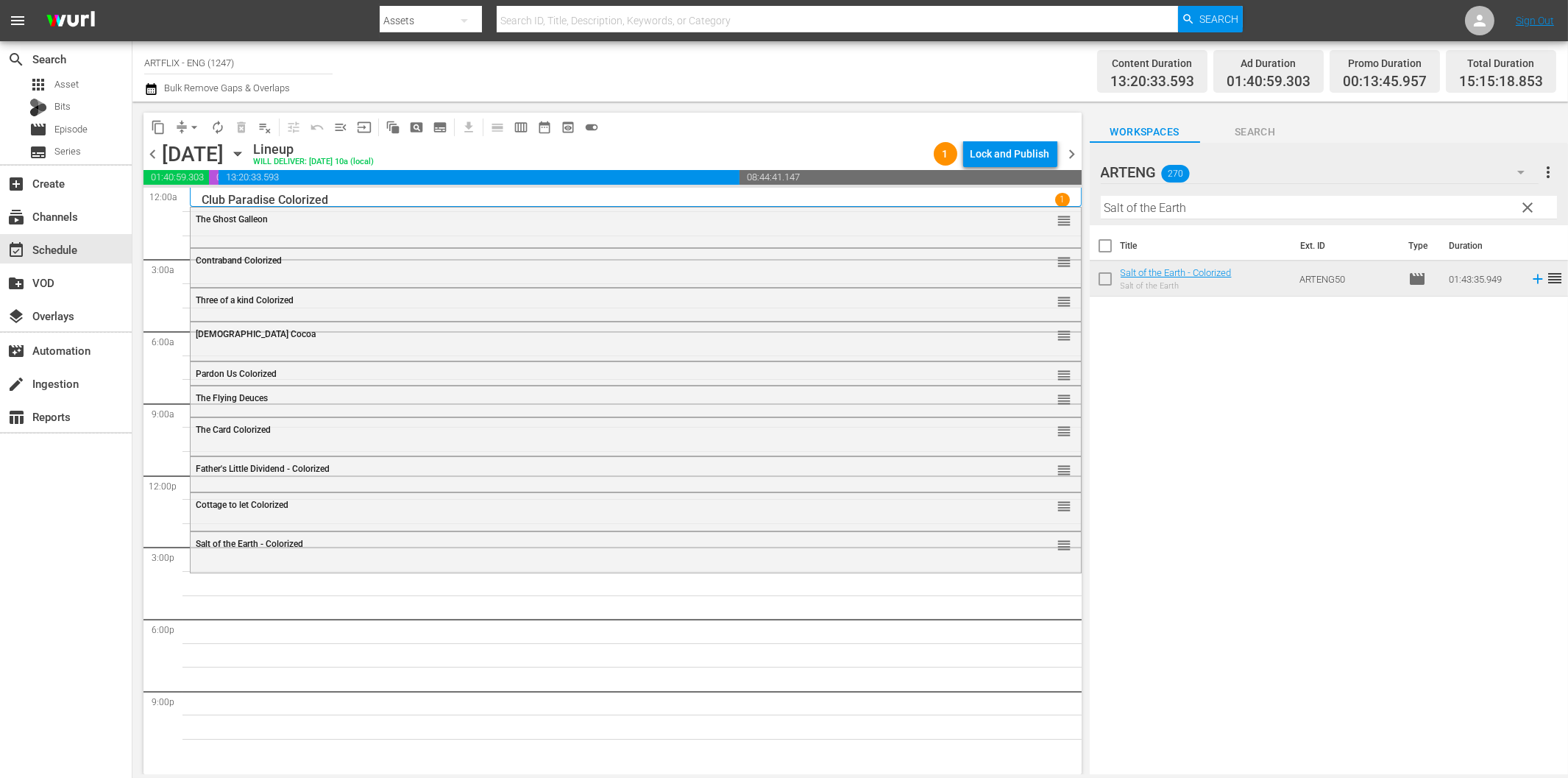
click at [1152, 209] on input "Salt of the Earth" at bounding box center [1329, 207] width 456 height 24
paste input "Hell of [GEOGRAPHIC_DATA]"
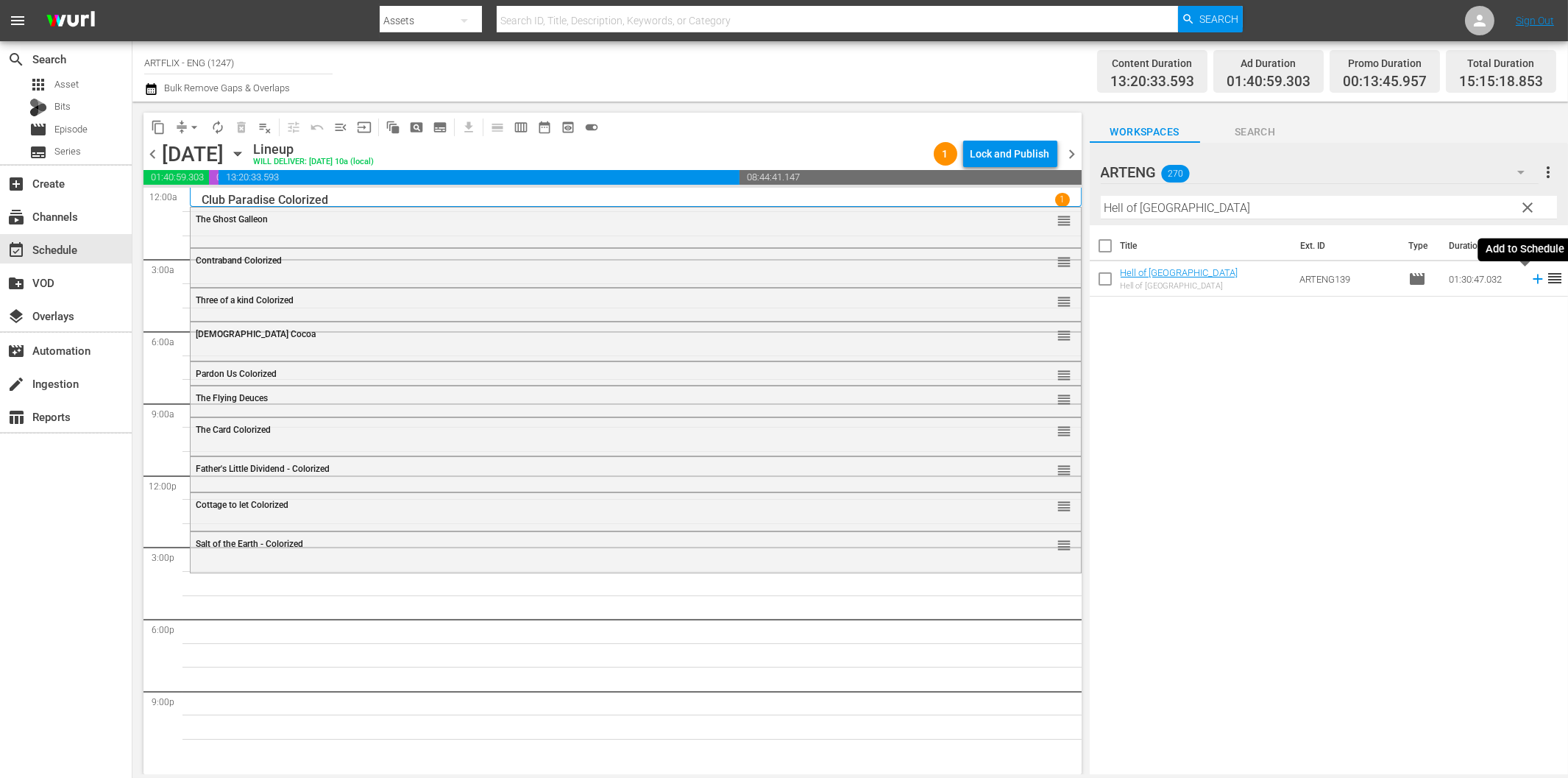
click at [1530, 277] on icon at bounding box center [1538, 279] width 16 height 16
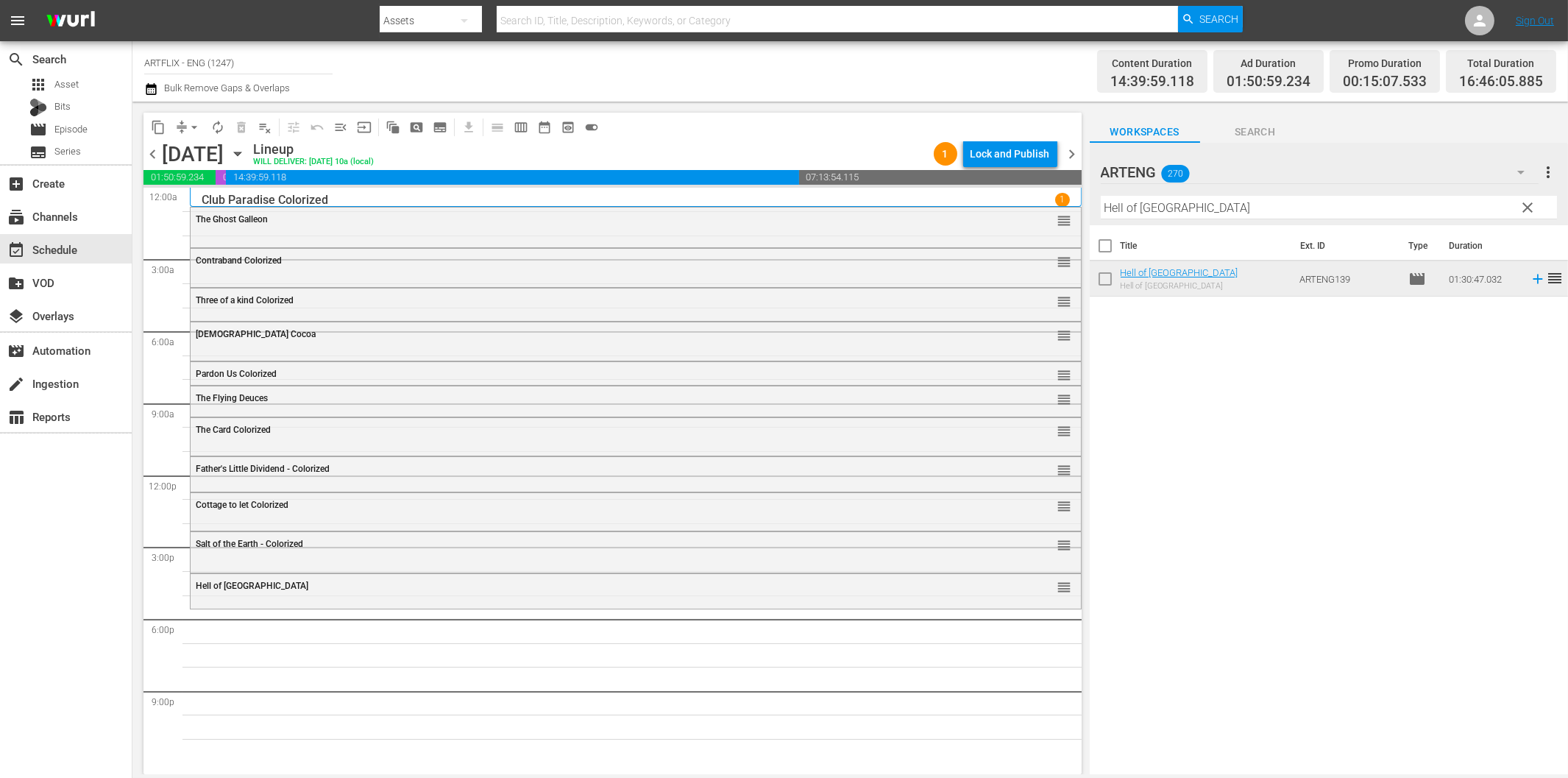
click at [1348, 209] on input "Hell of [GEOGRAPHIC_DATA]" at bounding box center [1329, 207] width 456 height 24
paste input "The Crusader"
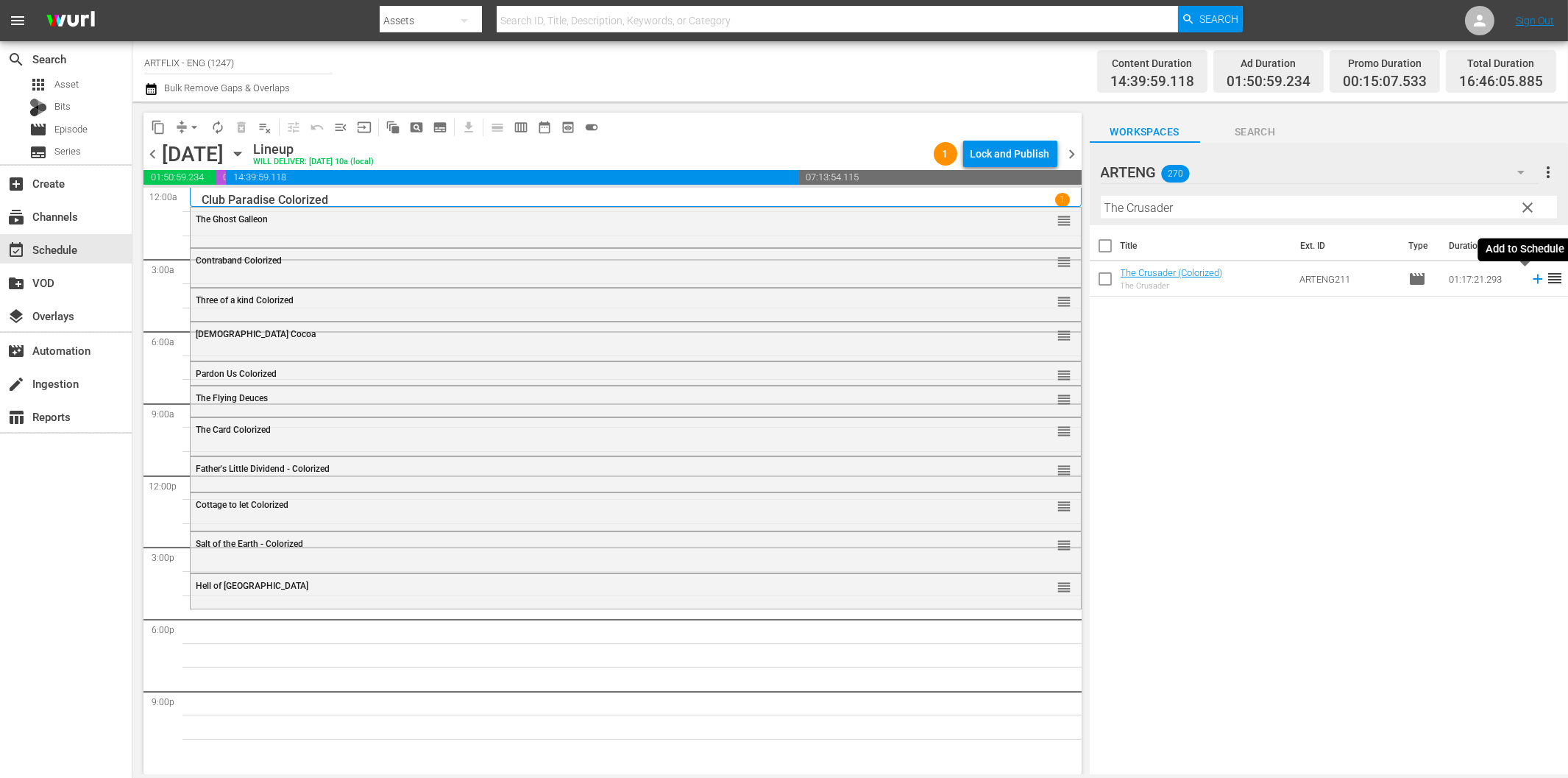
click at [1533, 278] on icon at bounding box center [1538, 280] width 10 height 10
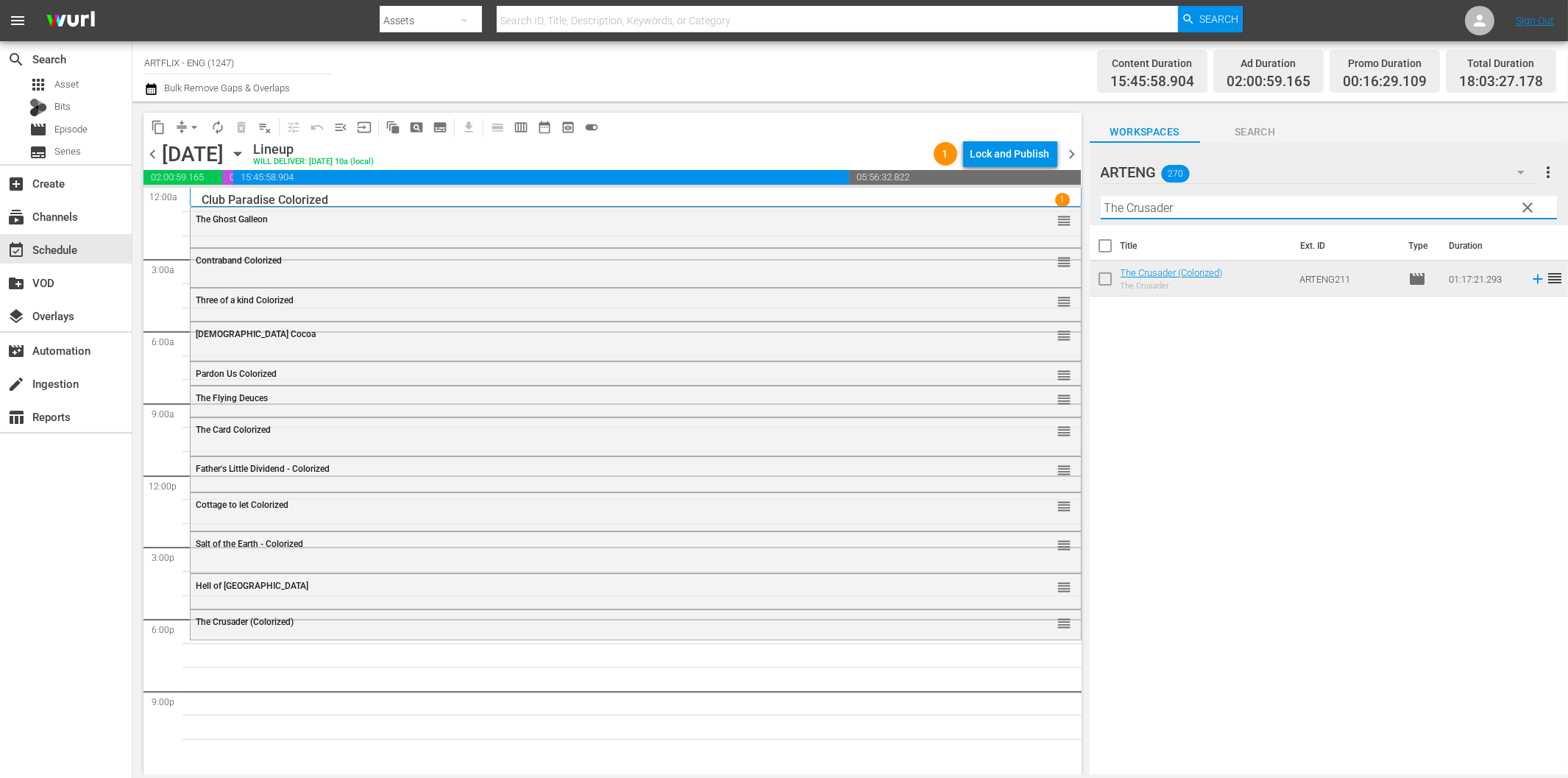
click at [1183, 201] on input "The Crusader" at bounding box center [1329, 207] width 456 height 24
paste input "Emperor [PERSON_NAME]"
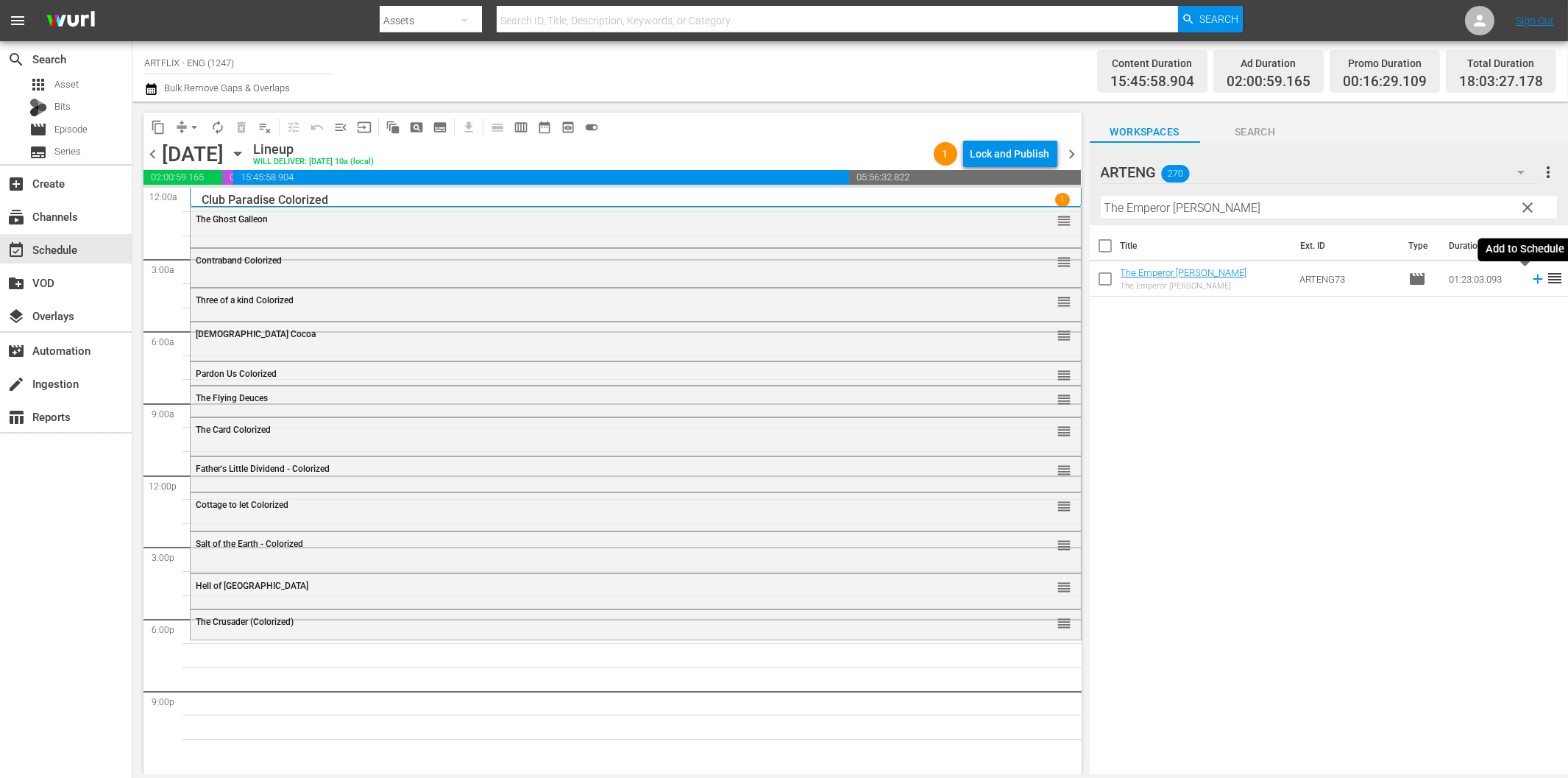
click at [1533, 280] on icon at bounding box center [1538, 280] width 10 height 10
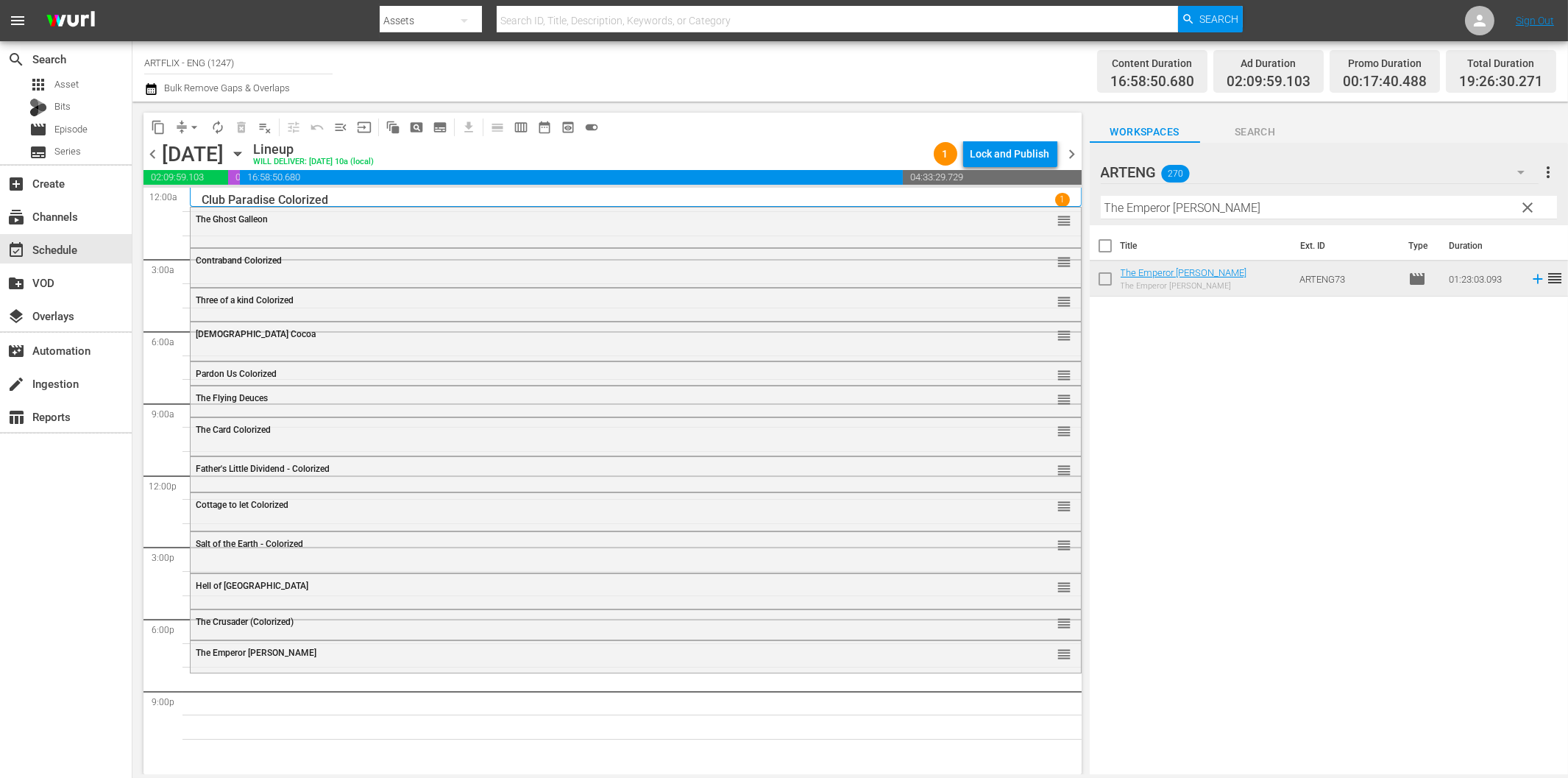
click at [1237, 209] on input "The Emperor [PERSON_NAME]" at bounding box center [1329, 207] width 456 height 24
paste input "Our Town"
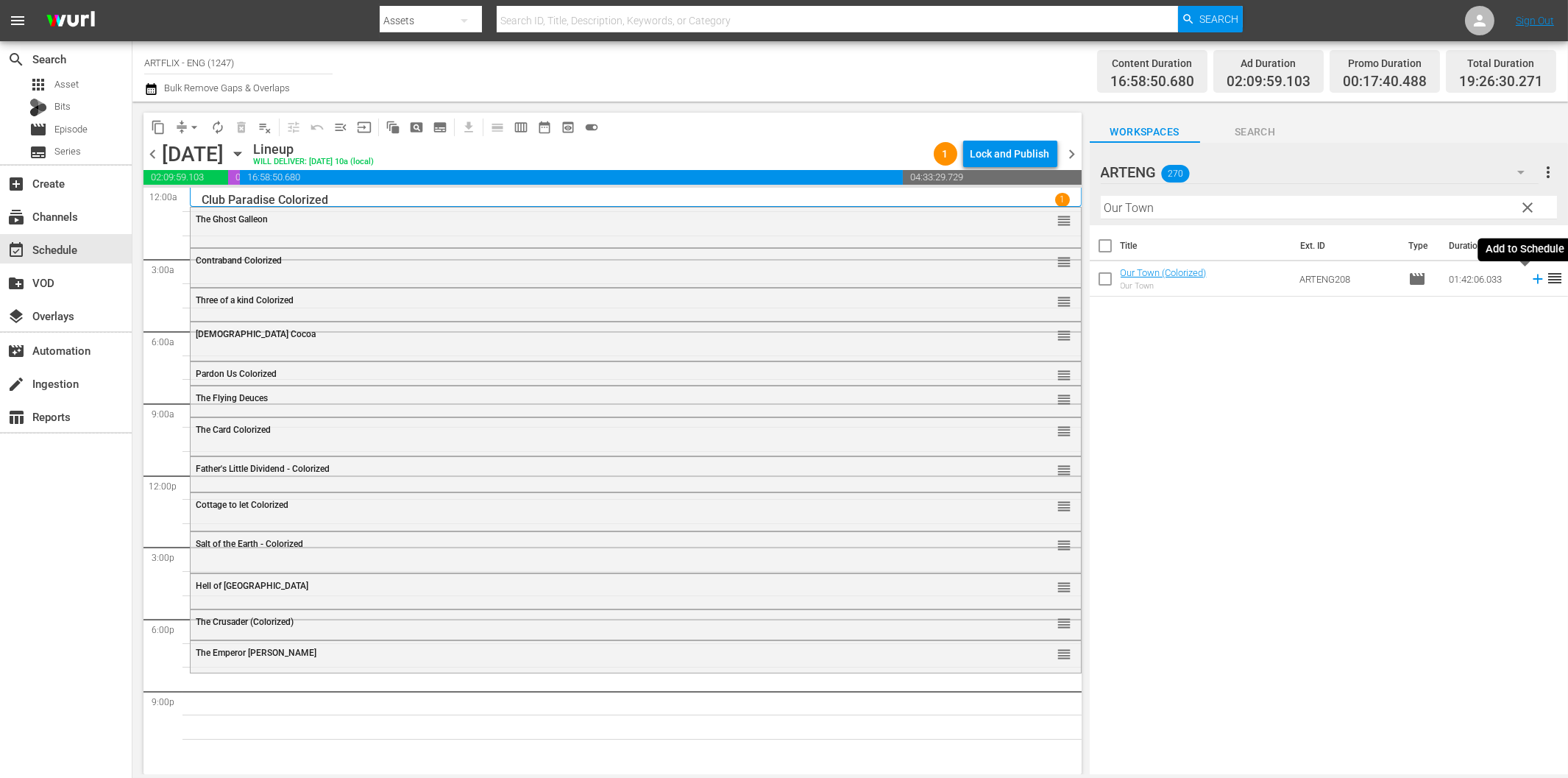
click at [1530, 275] on icon at bounding box center [1538, 279] width 16 height 16
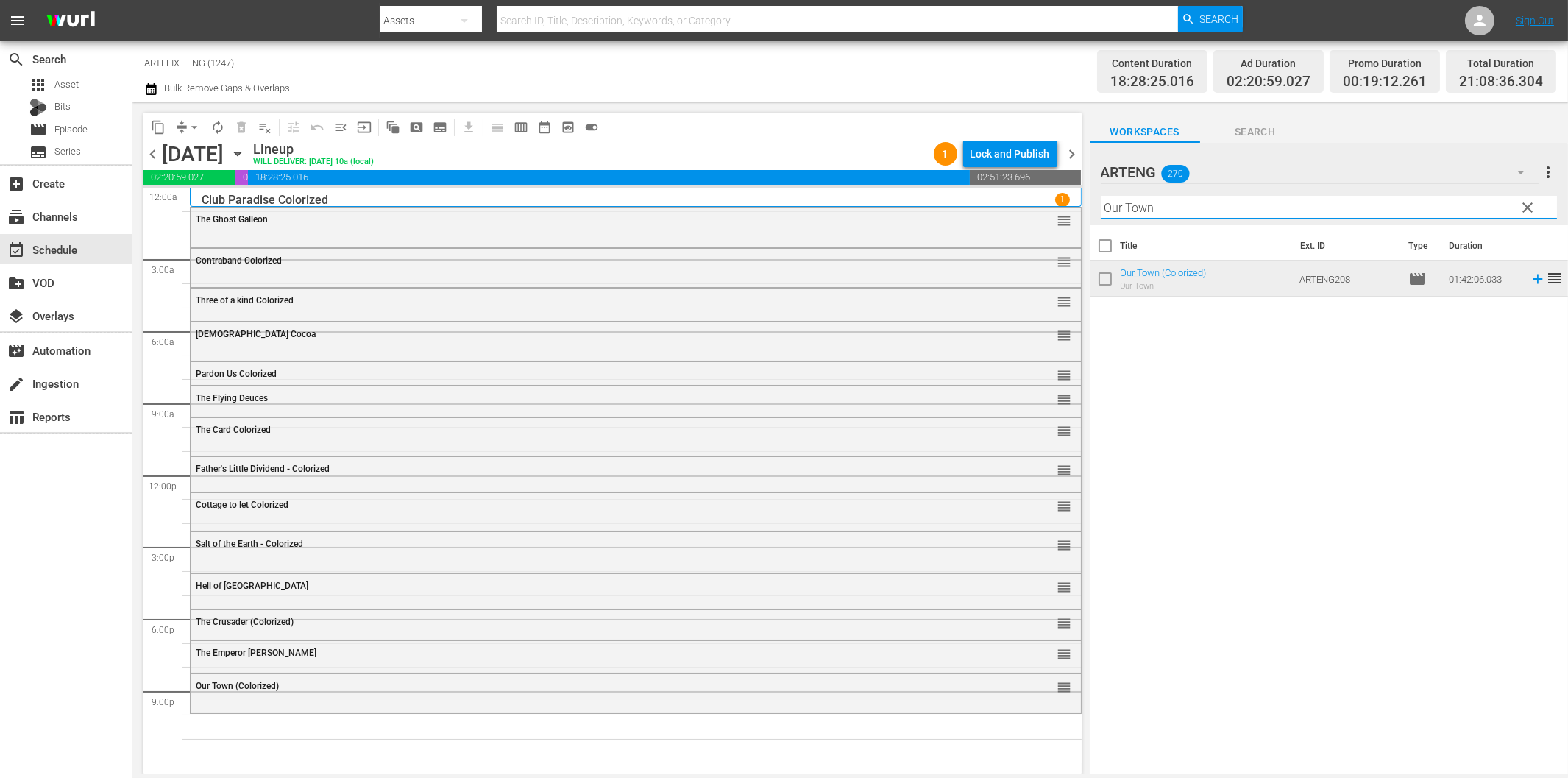
click at [1182, 207] on input "Our Town" at bounding box center [1329, 207] width 456 height 24
paste input "Convention Girl"
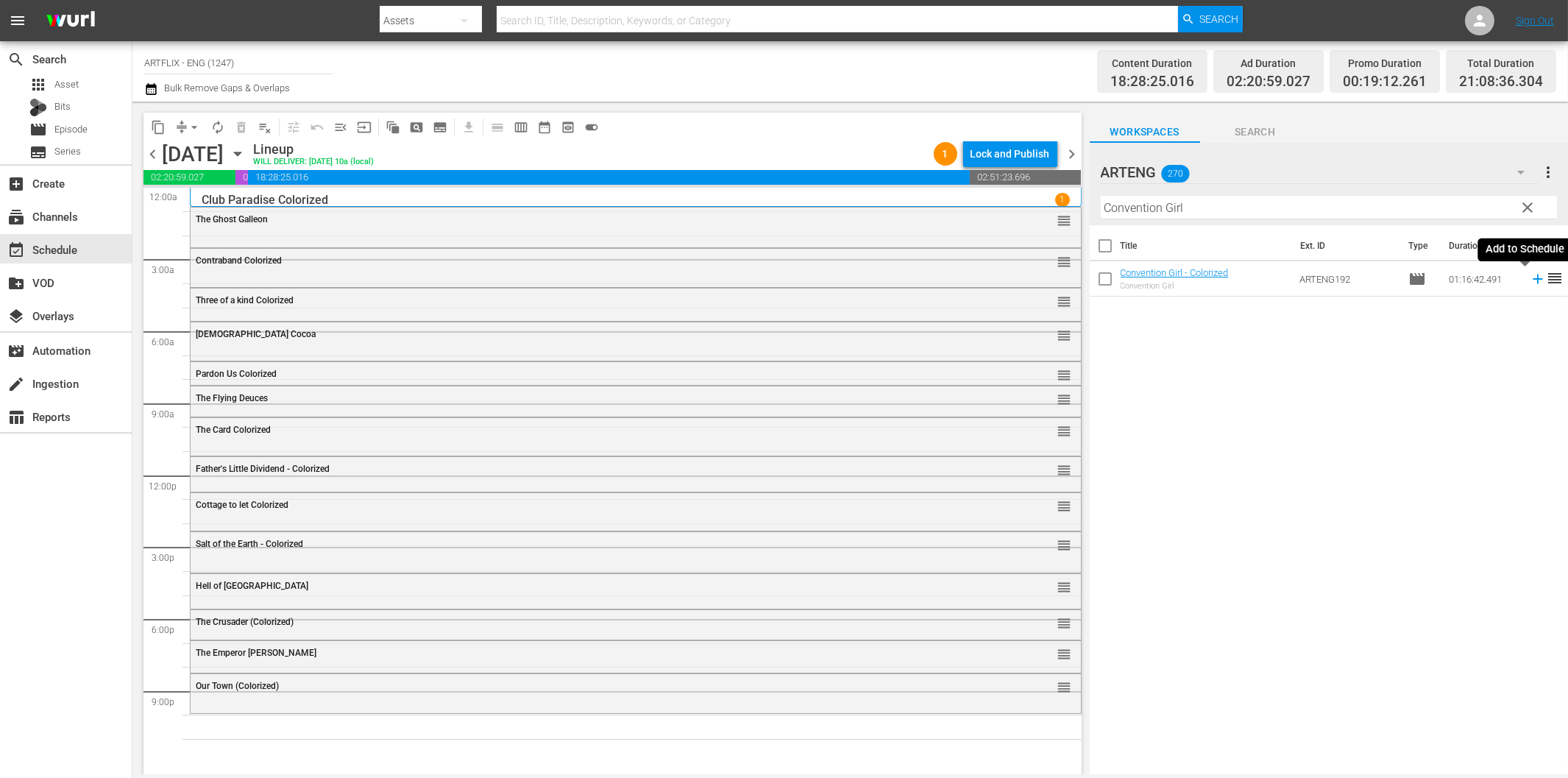
click at [1533, 278] on icon at bounding box center [1538, 280] width 10 height 10
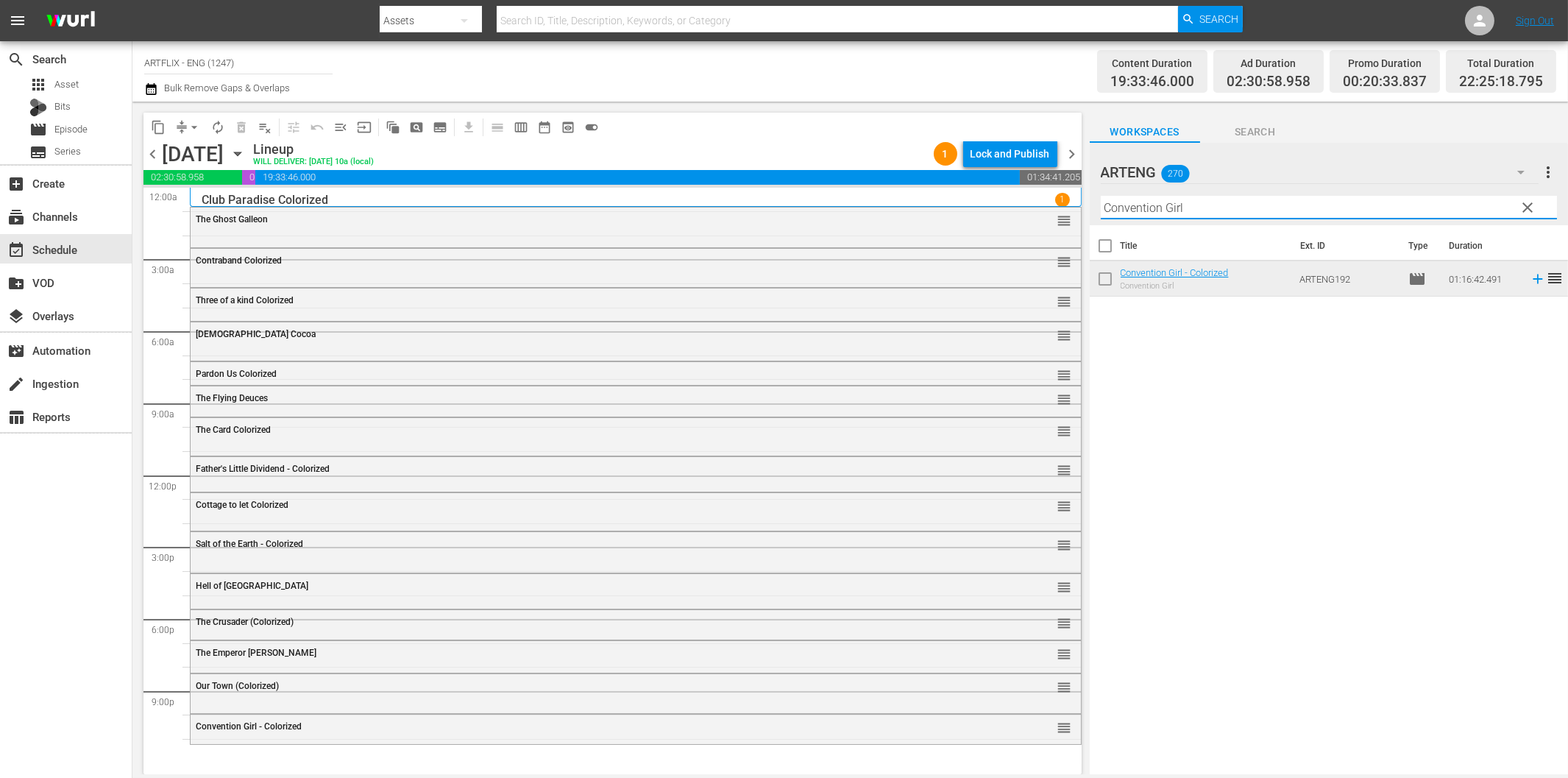
click at [1160, 214] on input "Convention Girl" at bounding box center [1329, 207] width 456 height 24
paste input "[PERSON_NAME] and the King"
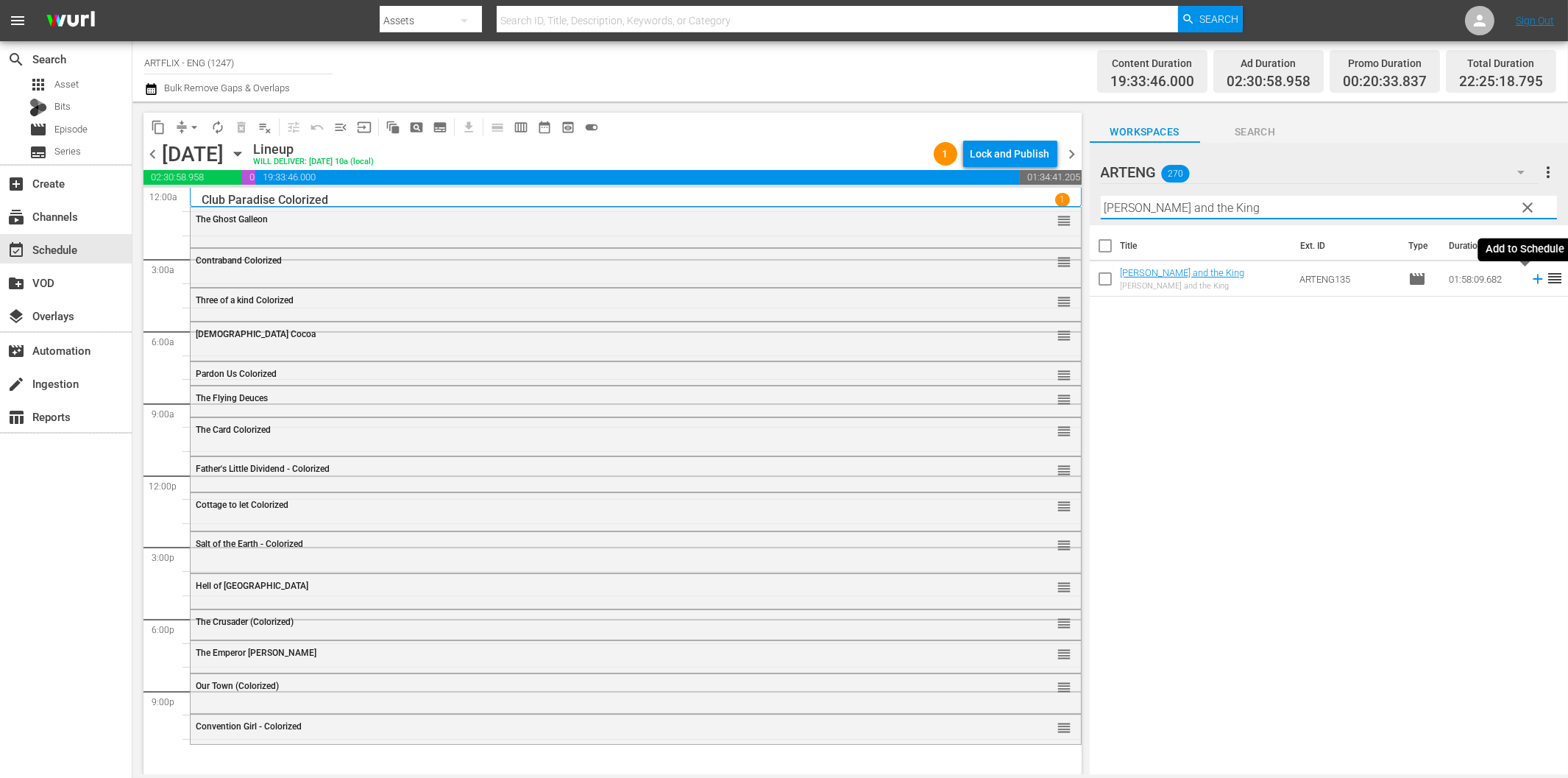
click at [1530, 281] on icon at bounding box center [1538, 279] width 16 height 16
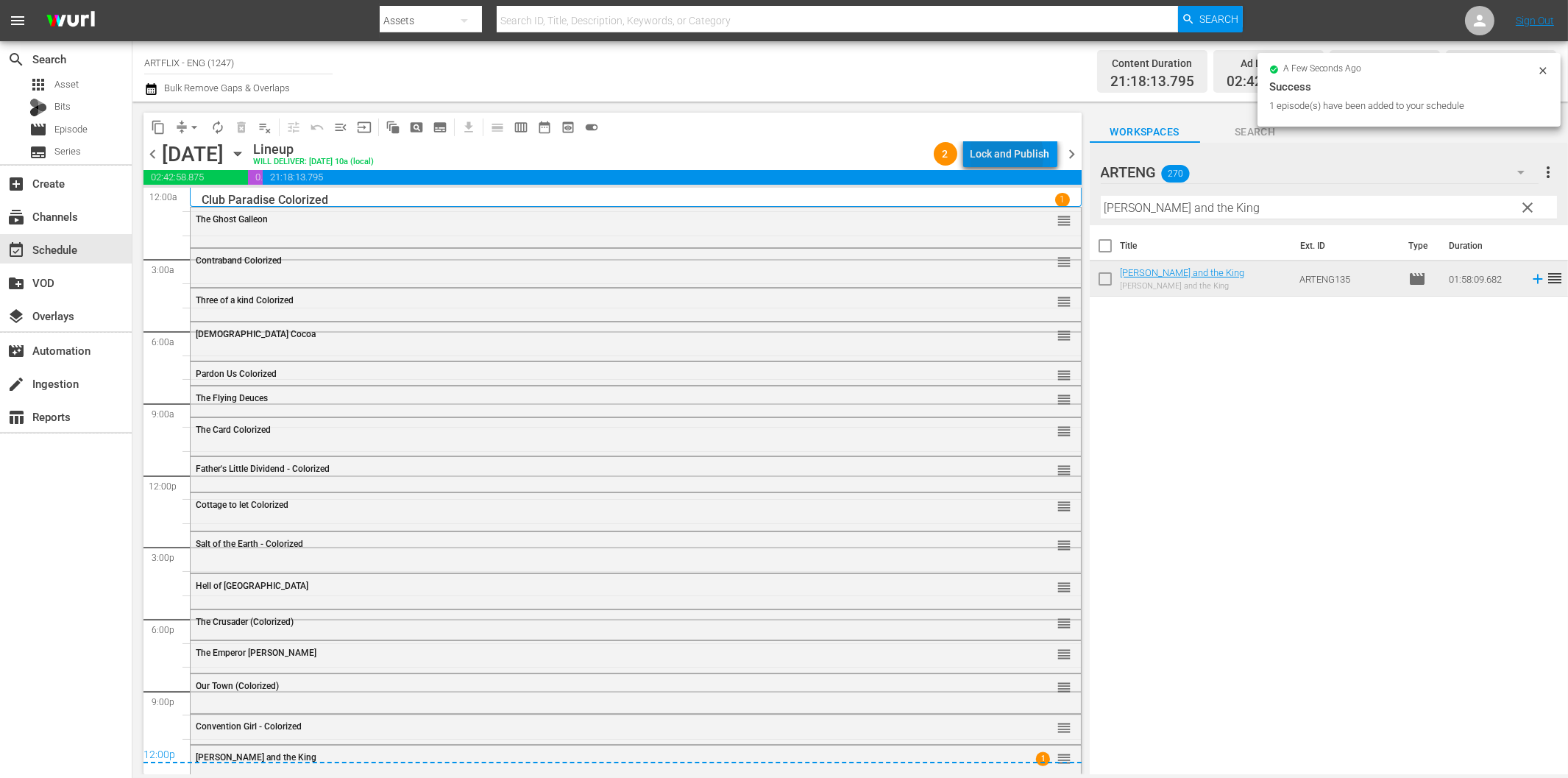
click at [1001, 155] on div "Lock and Publish" at bounding box center [1009, 154] width 79 height 26
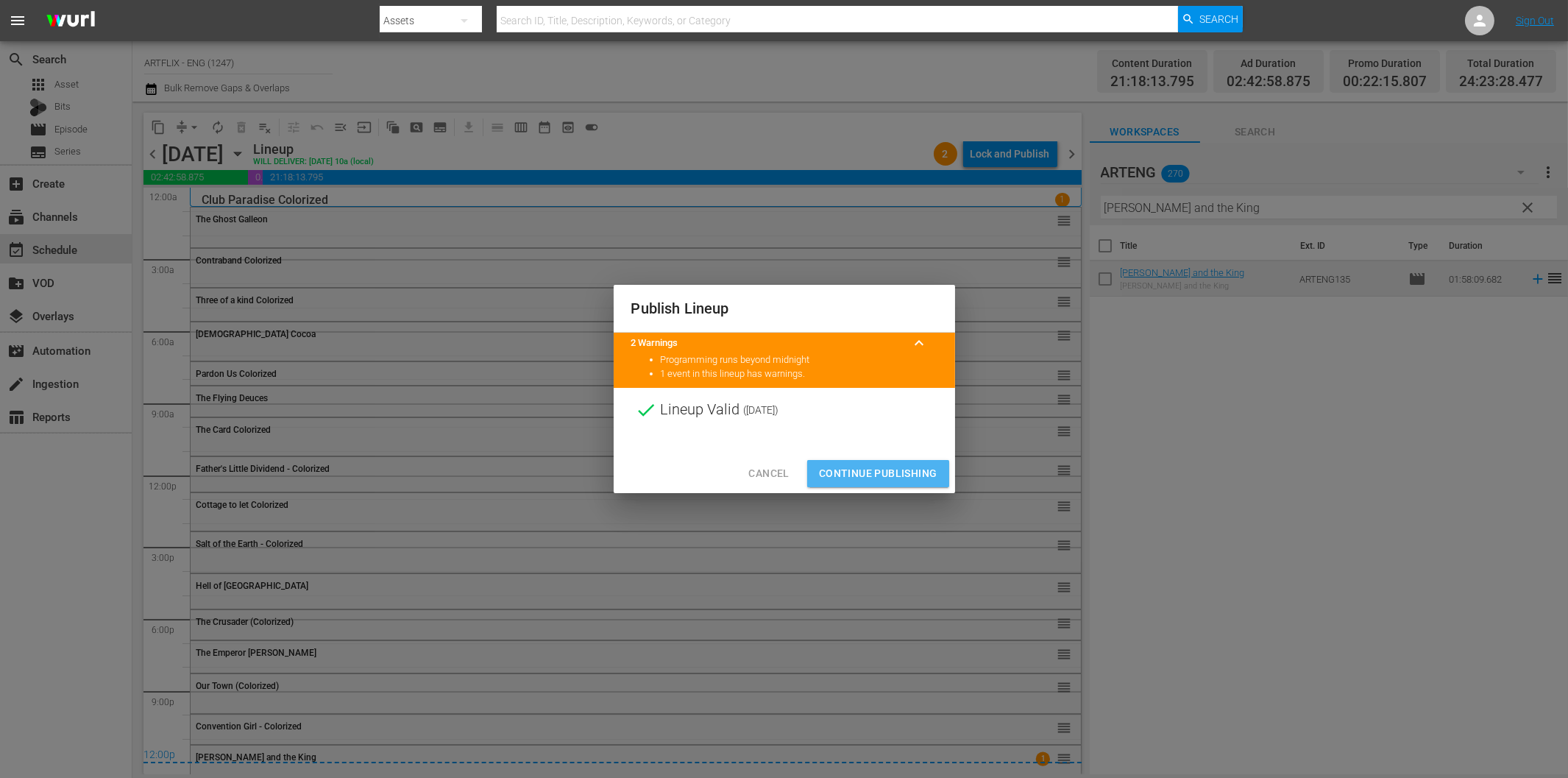
click at [893, 473] on span "Continue Publishing" at bounding box center [878, 474] width 119 height 18
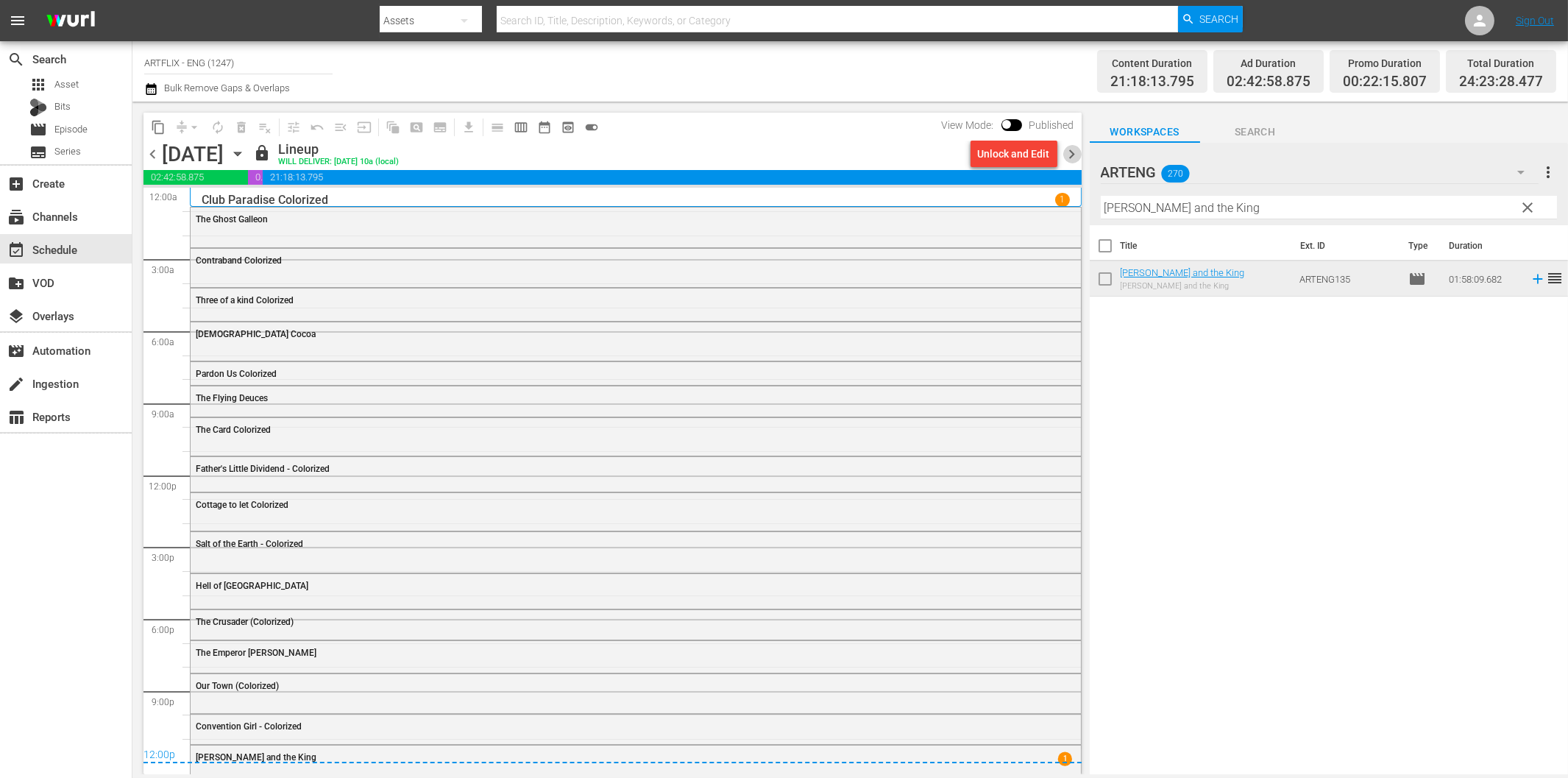
click at [1070, 157] on span "chevron_right" at bounding box center [1072, 154] width 18 height 18
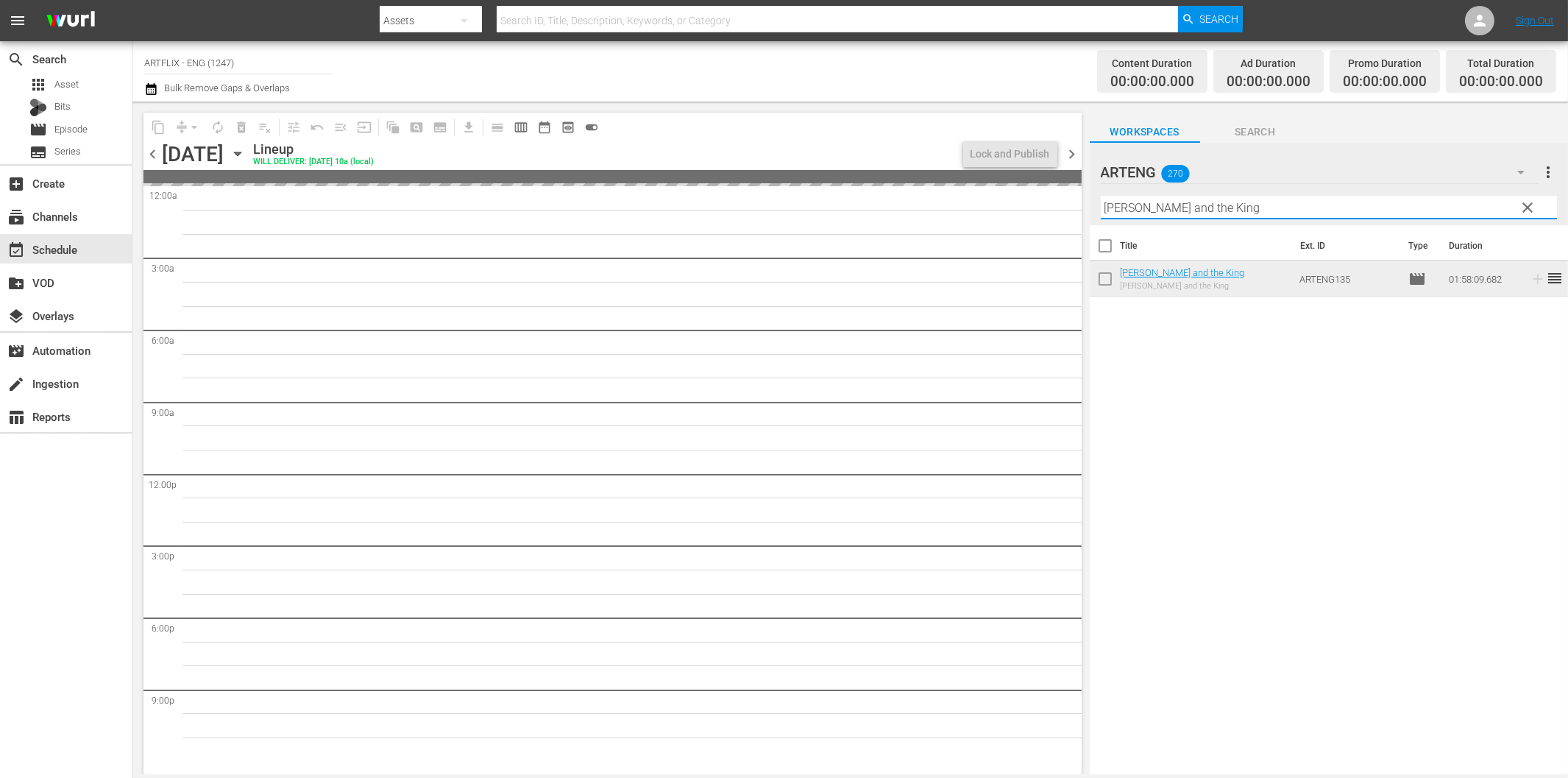
click at [1222, 209] on input "[PERSON_NAME] and the King" at bounding box center [1329, 207] width 456 height 24
paste input "The Girl From [GEOGRAPHIC_DATA]"
click at [152, 150] on span "chevron_left" at bounding box center [152, 154] width 18 height 18
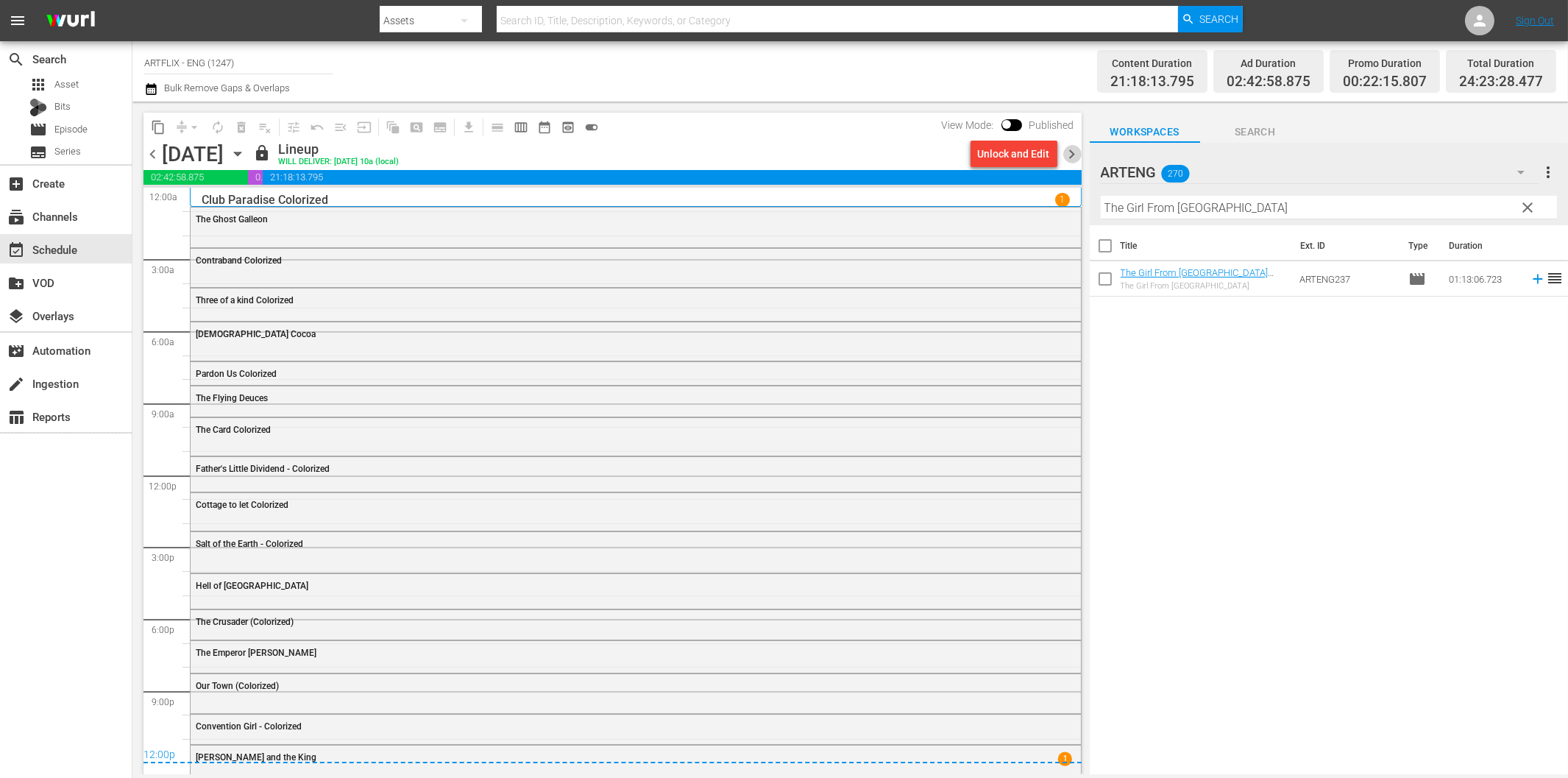
click at [1072, 157] on span "chevron_right" at bounding box center [1072, 154] width 18 height 18
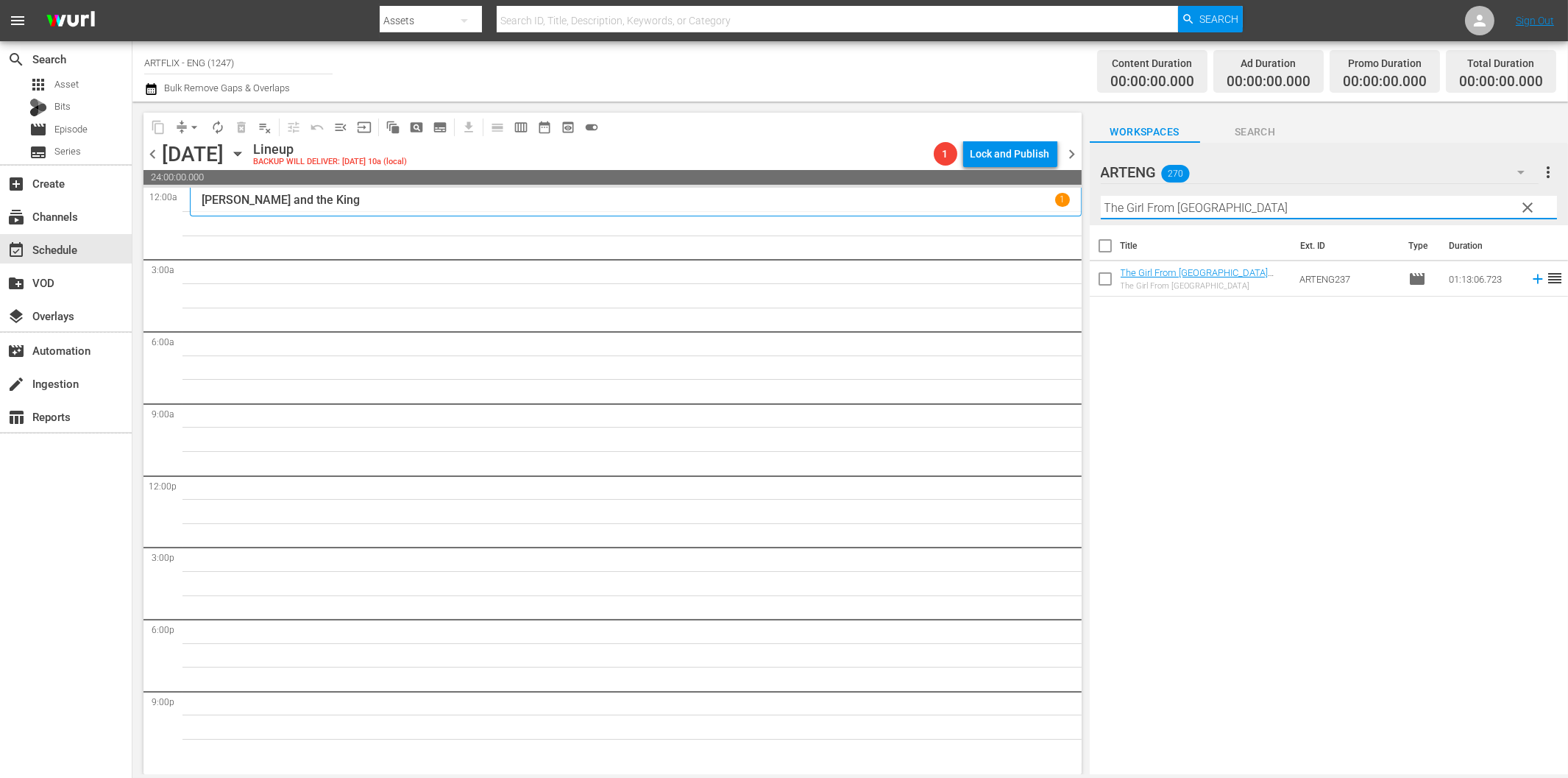
click at [1233, 206] on input "The Girl From [GEOGRAPHIC_DATA]" at bounding box center [1329, 207] width 456 height 24
click at [1533, 277] on icon at bounding box center [1538, 280] width 10 height 10
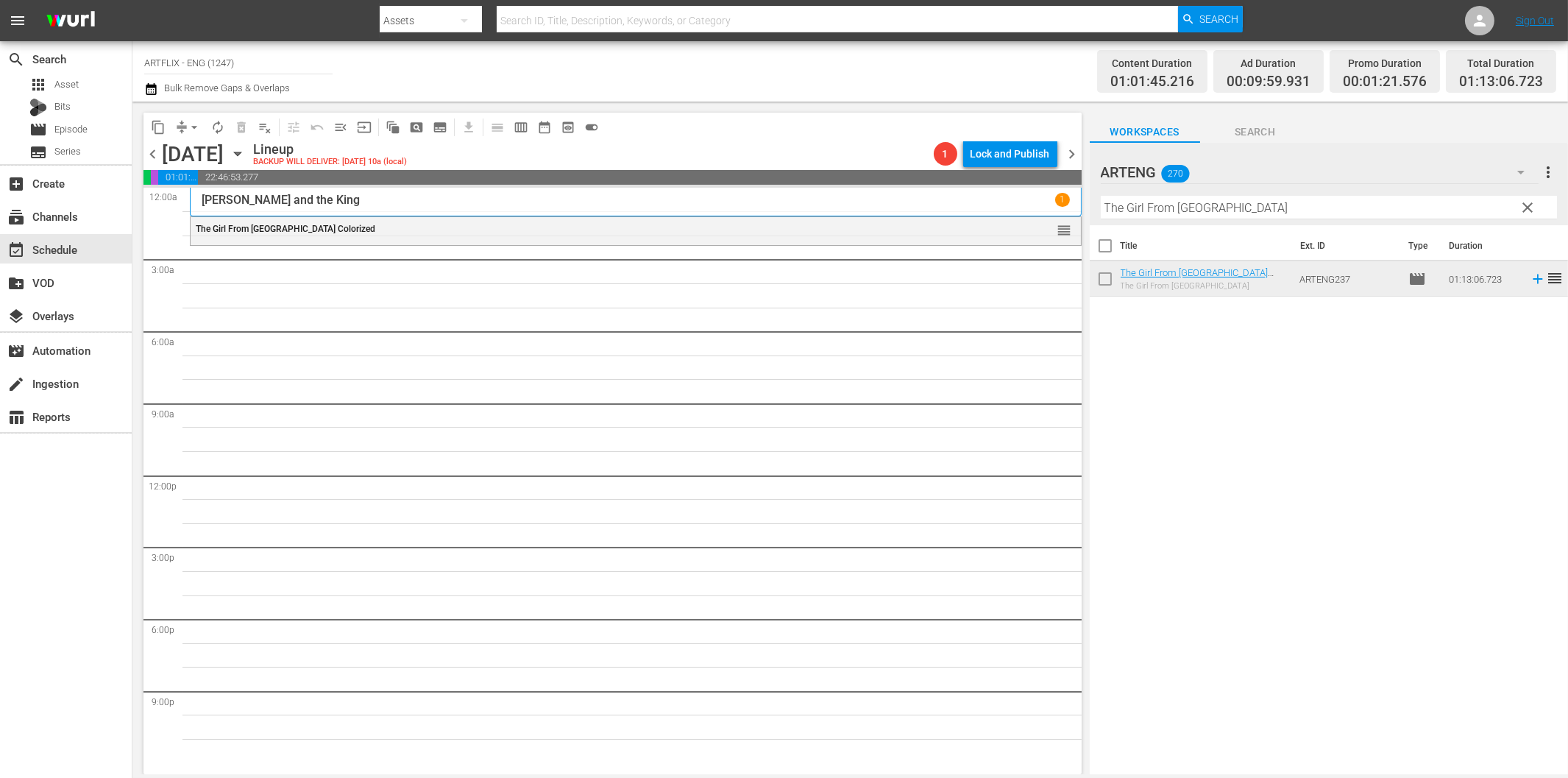
click at [1227, 207] on input "The Girl From [GEOGRAPHIC_DATA]" at bounding box center [1329, 207] width 456 height 24
paste input "Shock"
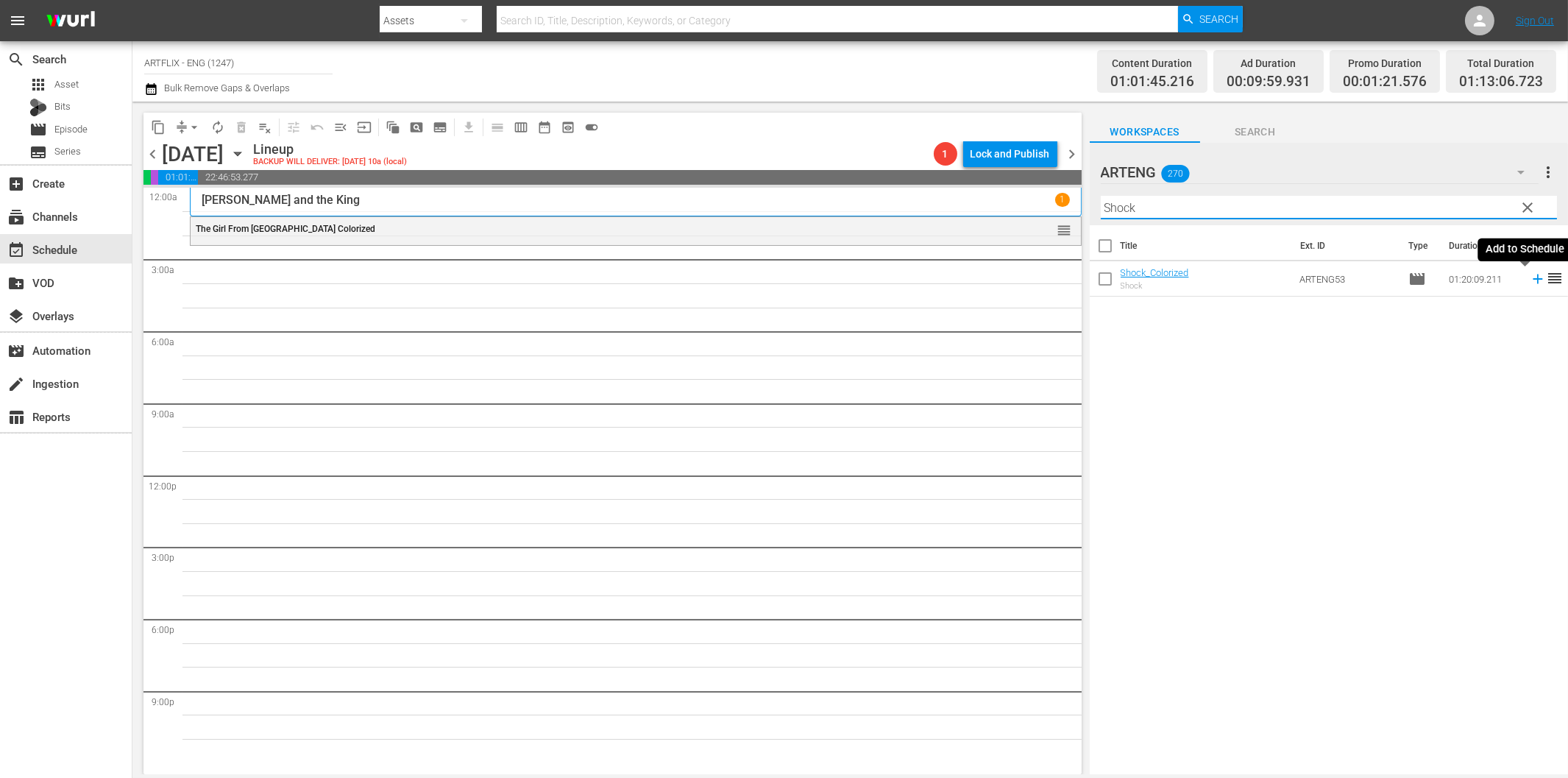
click at [1530, 277] on icon at bounding box center [1538, 279] width 16 height 16
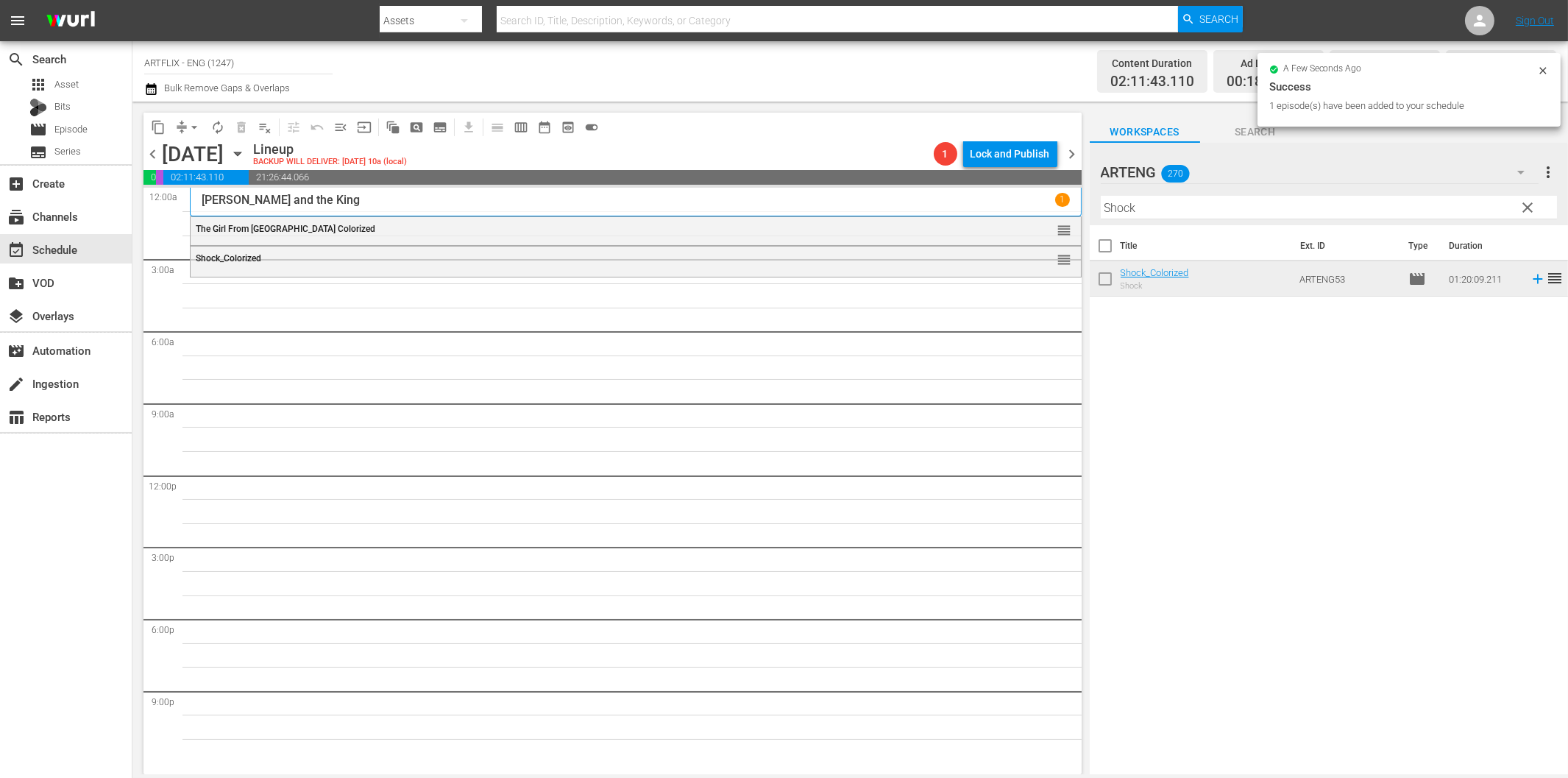
click at [1141, 210] on input "Shock" at bounding box center [1329, 207] width 456 height 24
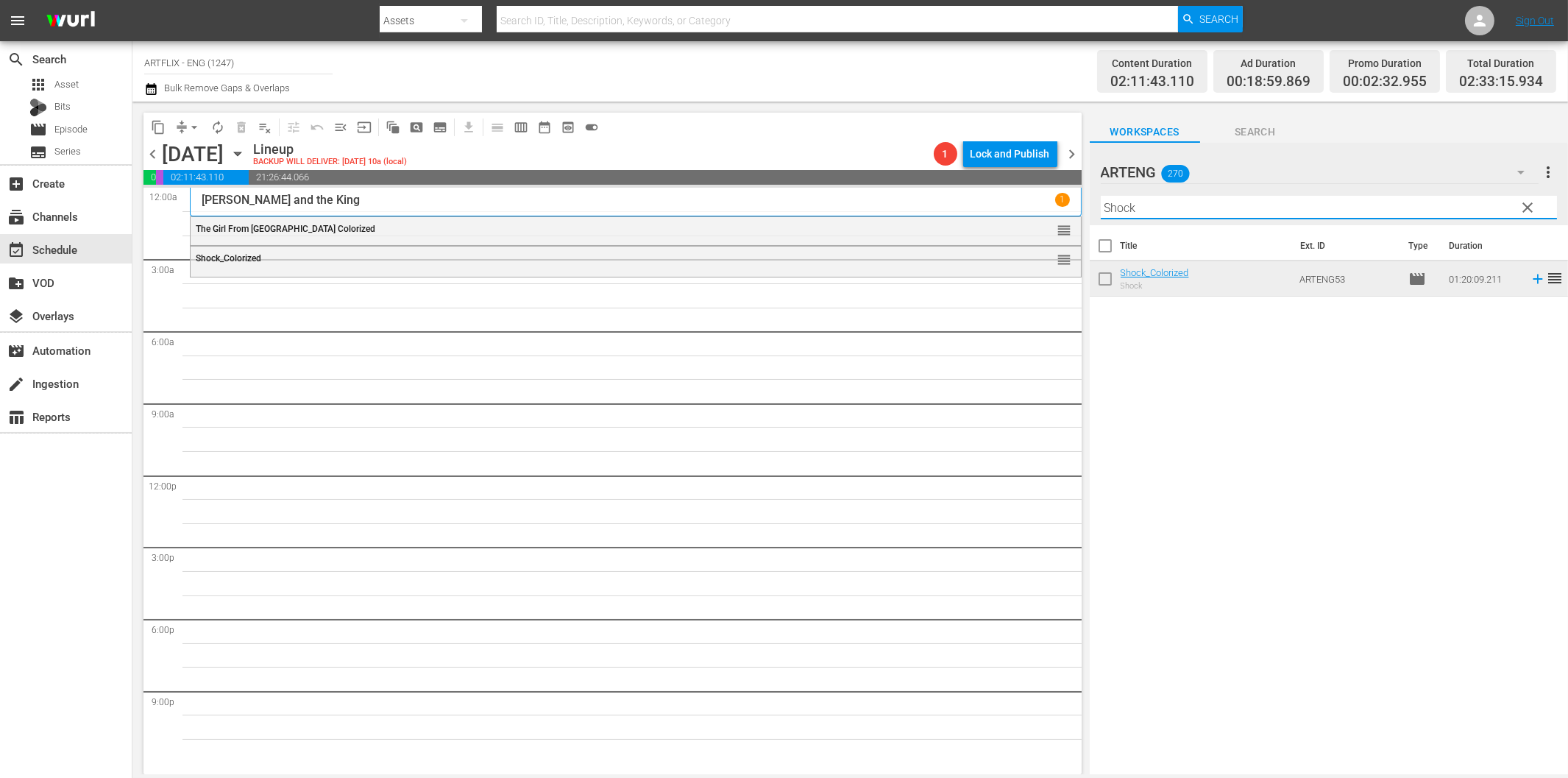
paste input "[DEMOGRAPHIC_DATA] Frankenstein"
click at [1530, 277] on icon at bounding box center [1538, 279] width 16 height 16
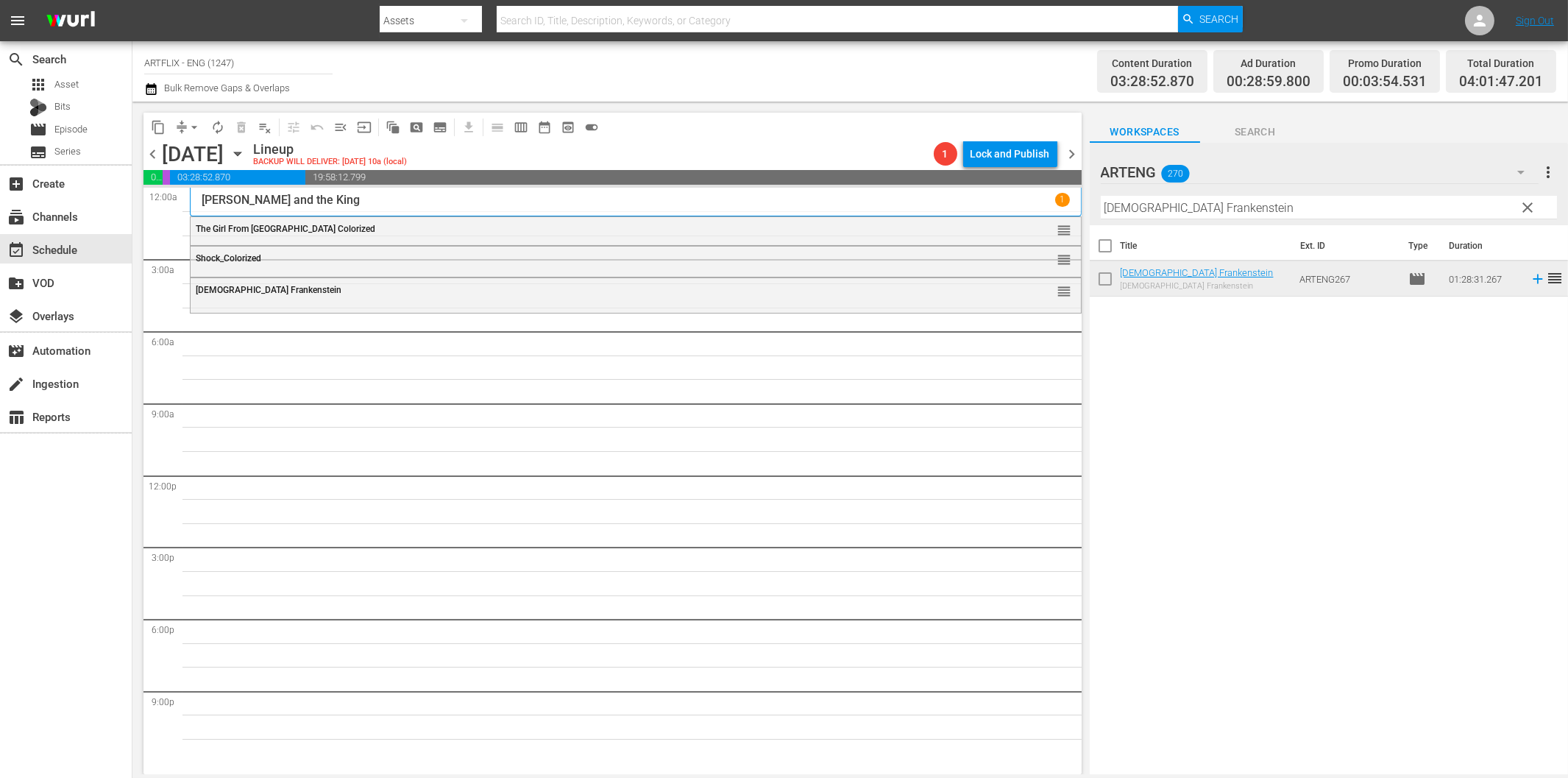
click at [1219, 209] on input "[DEMOGRAPHIC_DATA] Frankenstein" at bounding box center [1329, 207] width 456 height 24
paste input "Beneath the 12-[GEOGRAPHIC_DATA]"
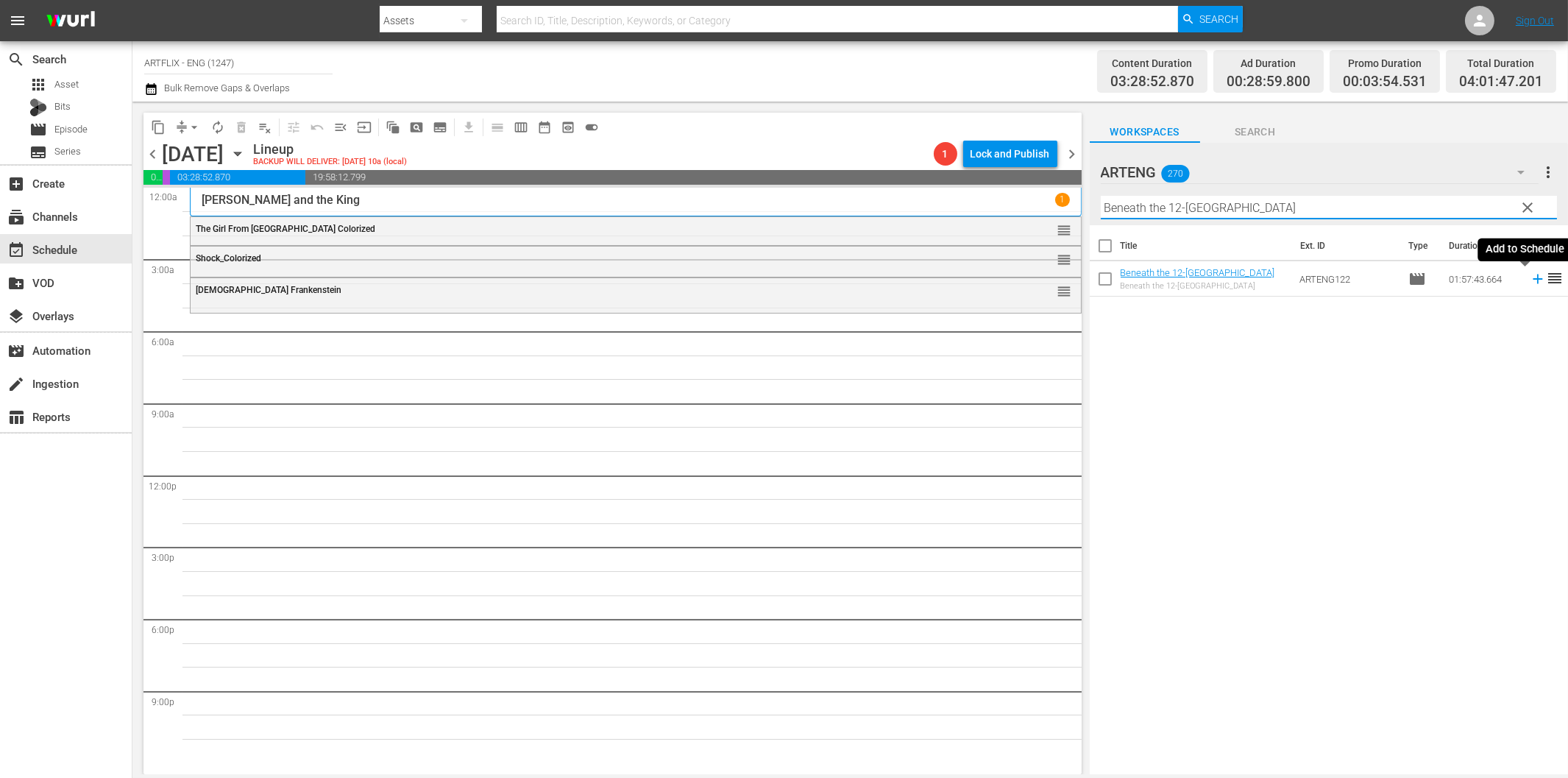
click at [1530, 283] on icon at bounding box center [1538, 279] width 16 height 16
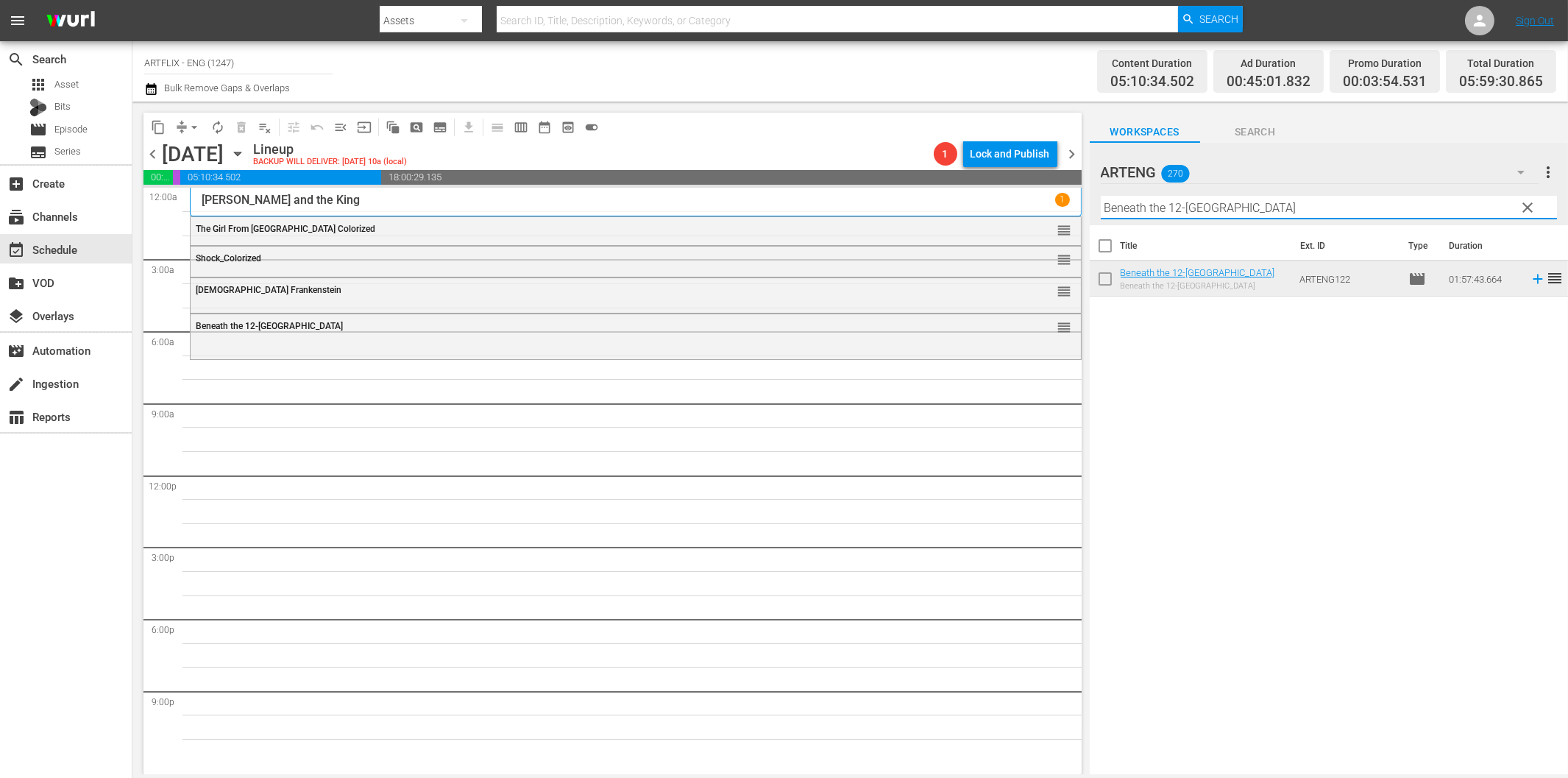
click at [1229, 206] on input "Beneath the 12-[GEOGRAPHIC_DATA]" at bounding box center [1329, 207] width 456 height 24
paste input "A Farewell to Arms"
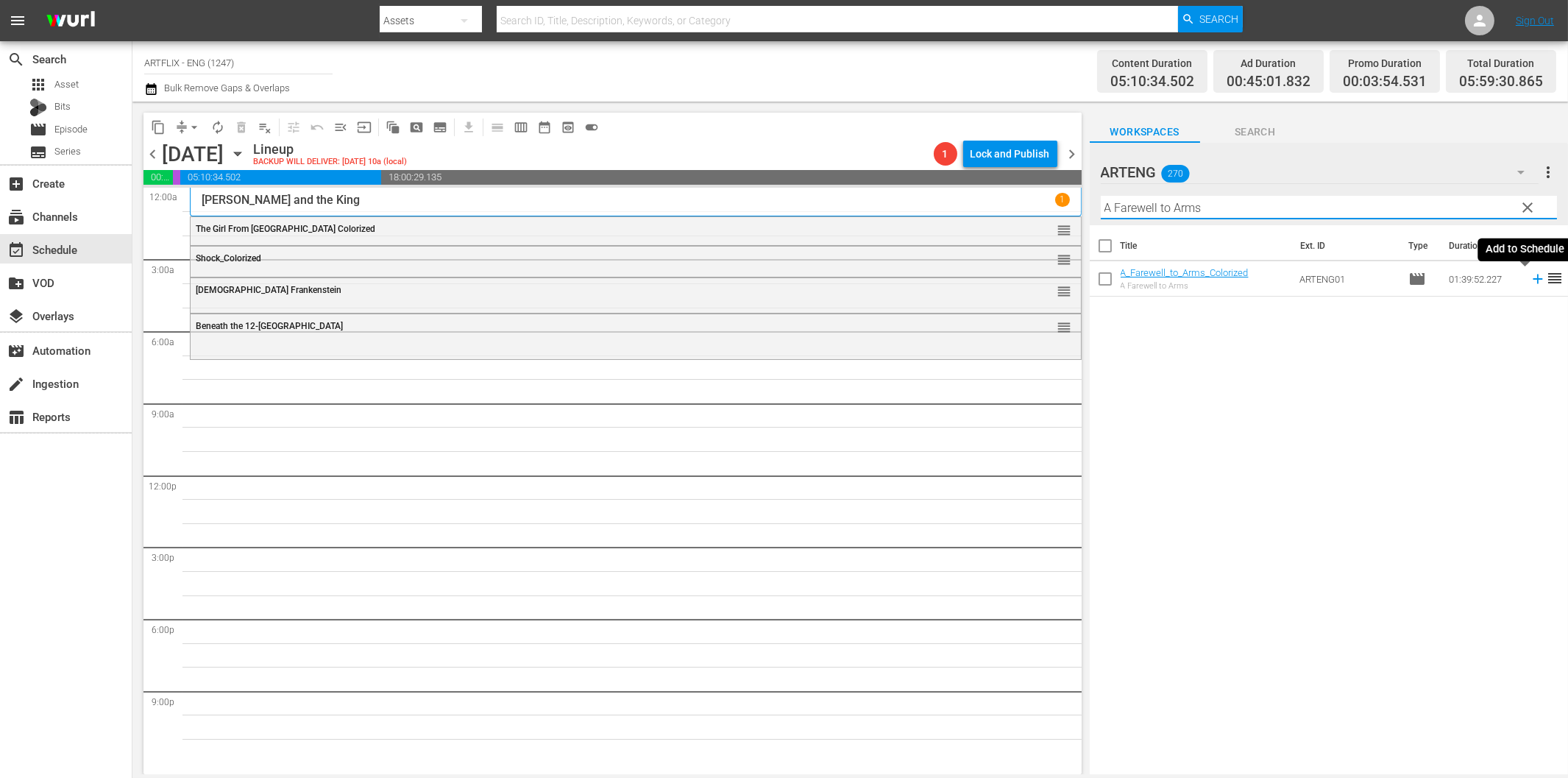
click at [1530, 276] on icon at bounding box center [1538, 279] width 16 height 16
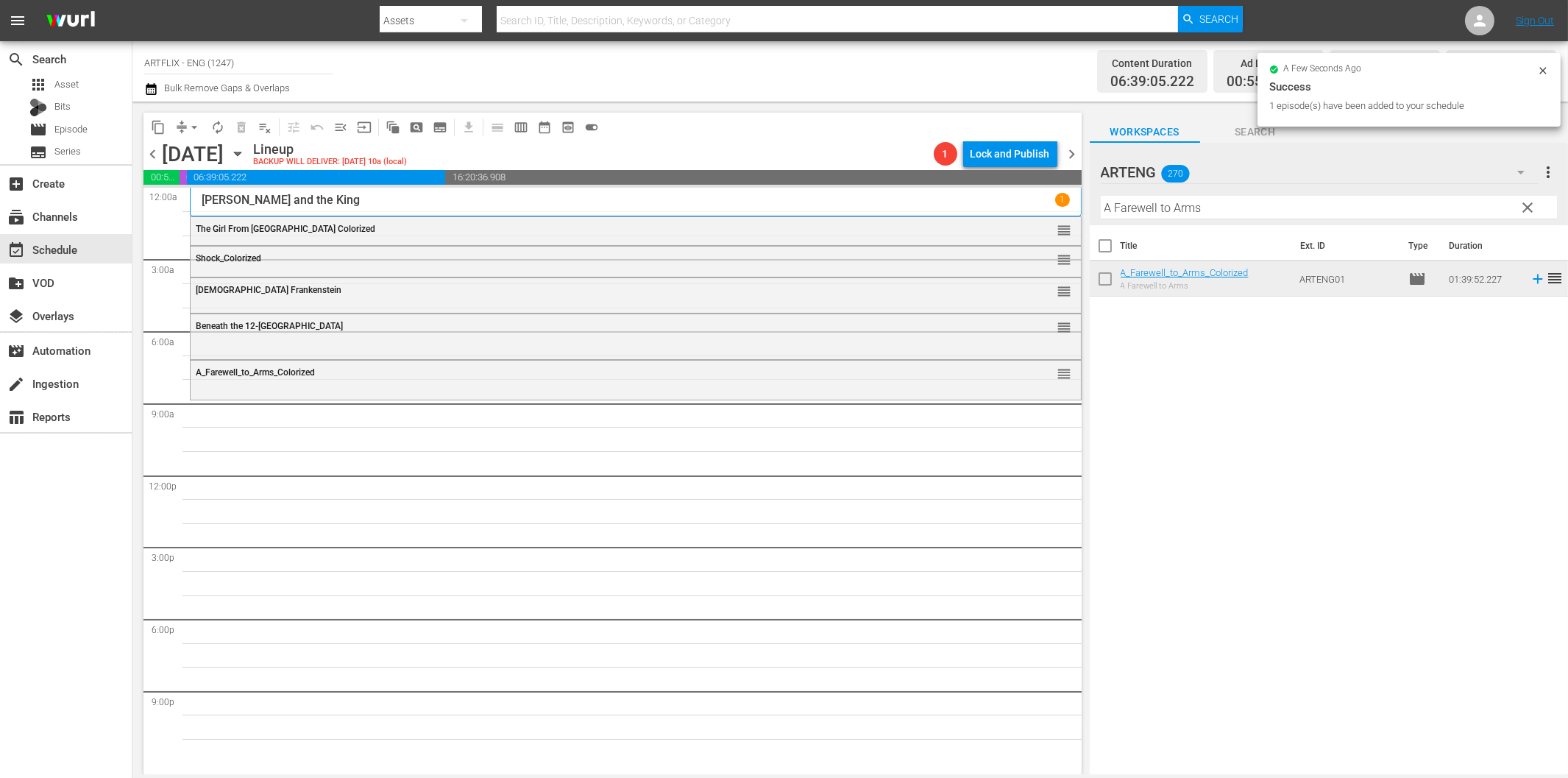
click at [1155, 212] on input "A Farewell to Arms" at bounding box center [1329, 207] width 456 height 24
paste input "Captain [PERSON_NAME]"
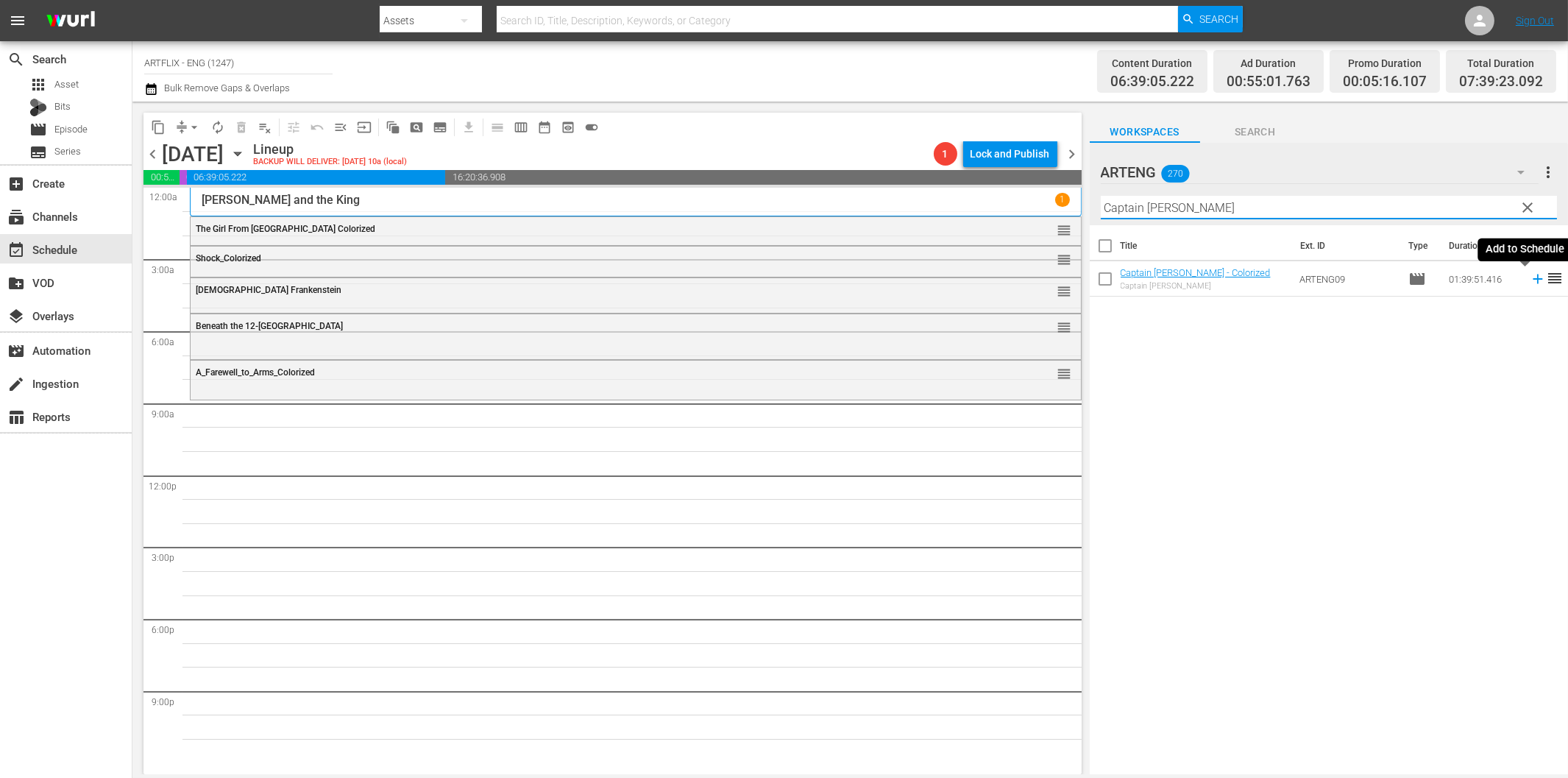
click at [1530, 282] on icon at bounding box center [1538, 279] width 16 height 16
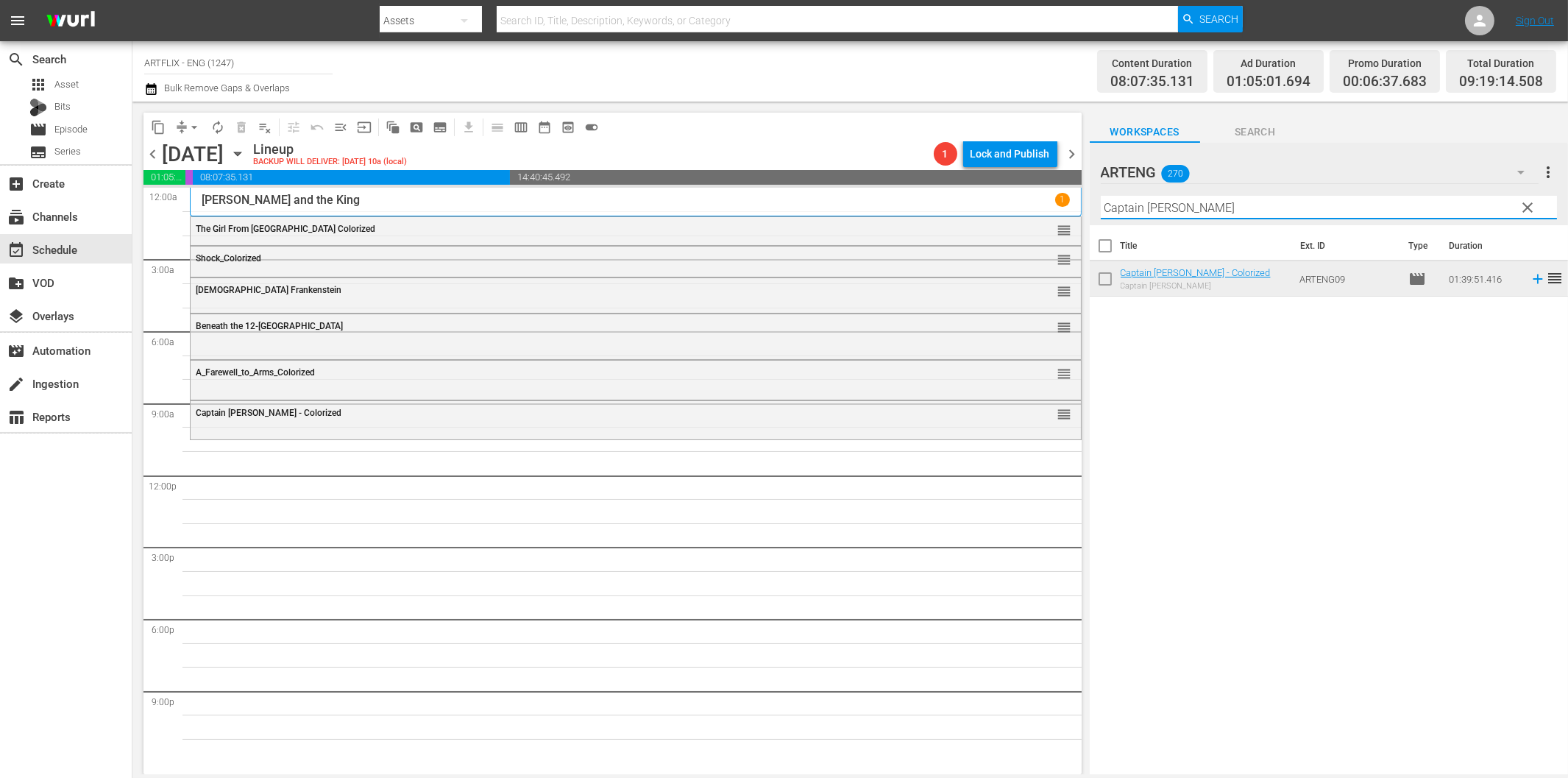
click at [1254, 196] on input "Captain [PERSON_NAME]" at bounding box center [1329, 207] width 456 height 24
paste input "The North Star"
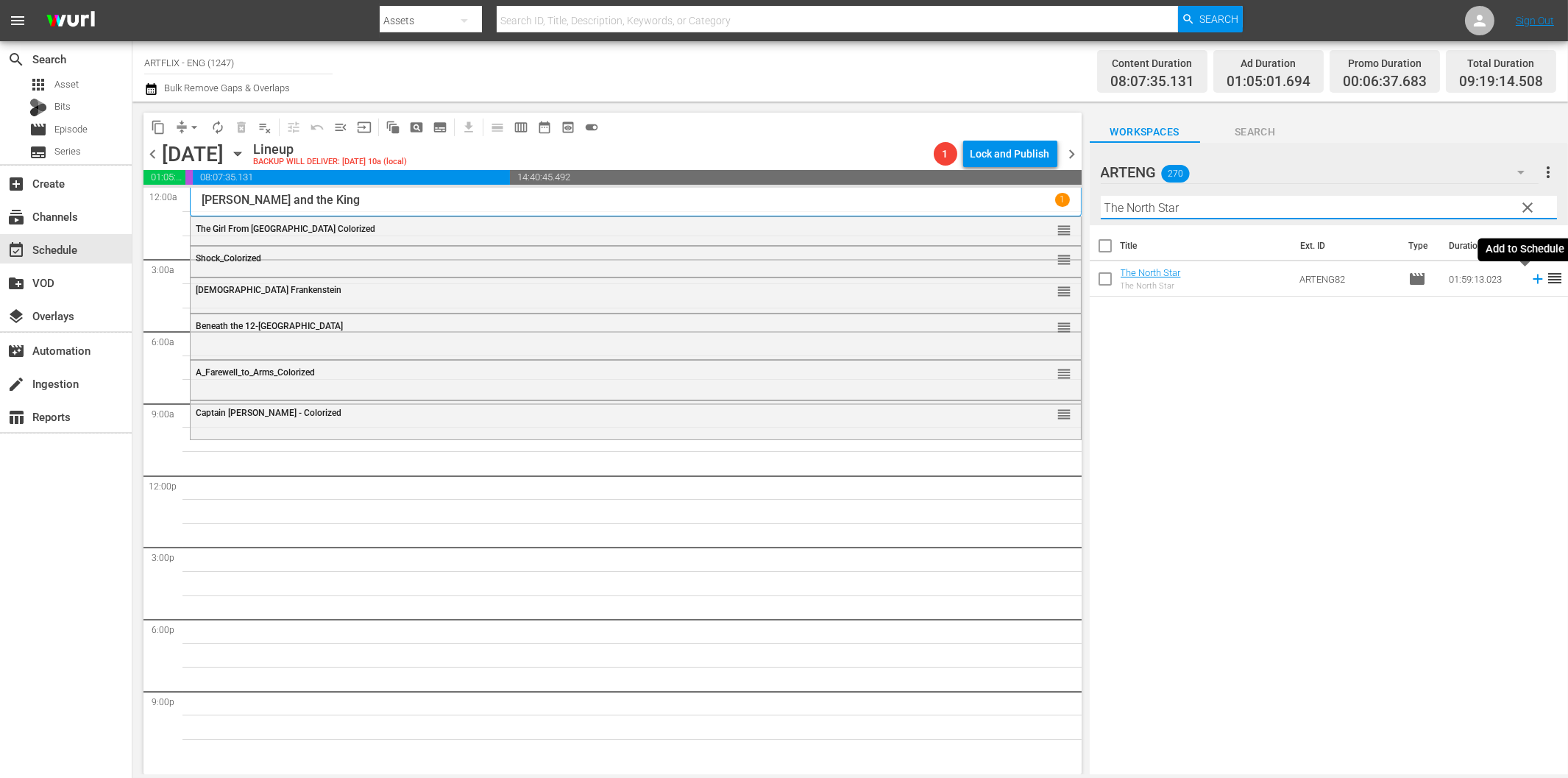
drag, startPoint x: 1523, startPoint y: 277, endPoint x: 1476, endPoint y: 277, distance: 47.0
click at [1530, 277] on icon at bounding box center [1538, 279] width 16 height 16
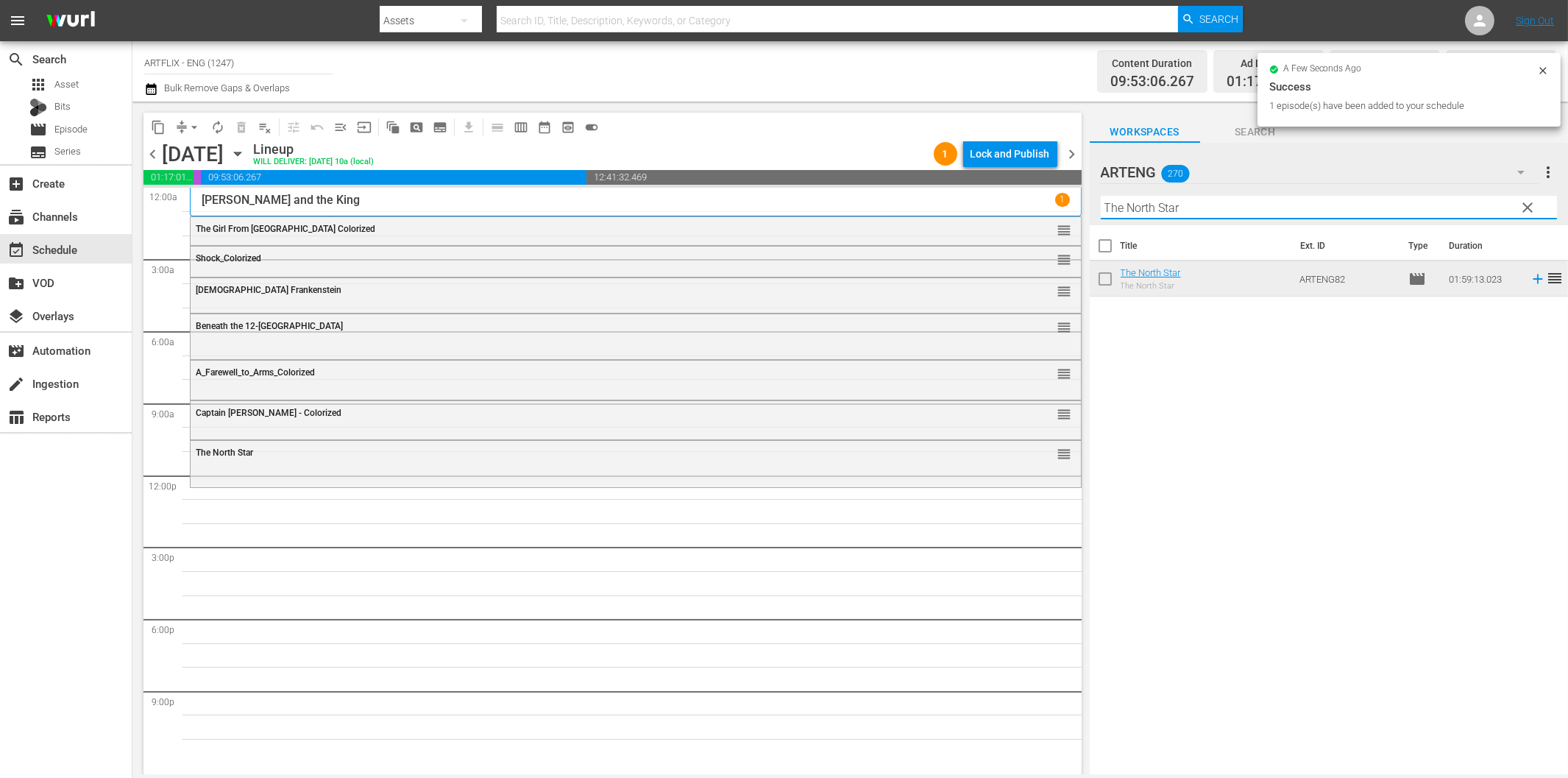
click at [1143, 209] on input "The North Star" at bounding box center [1329, 207] width 456 height 24
paste input "Beyond [DATE]"
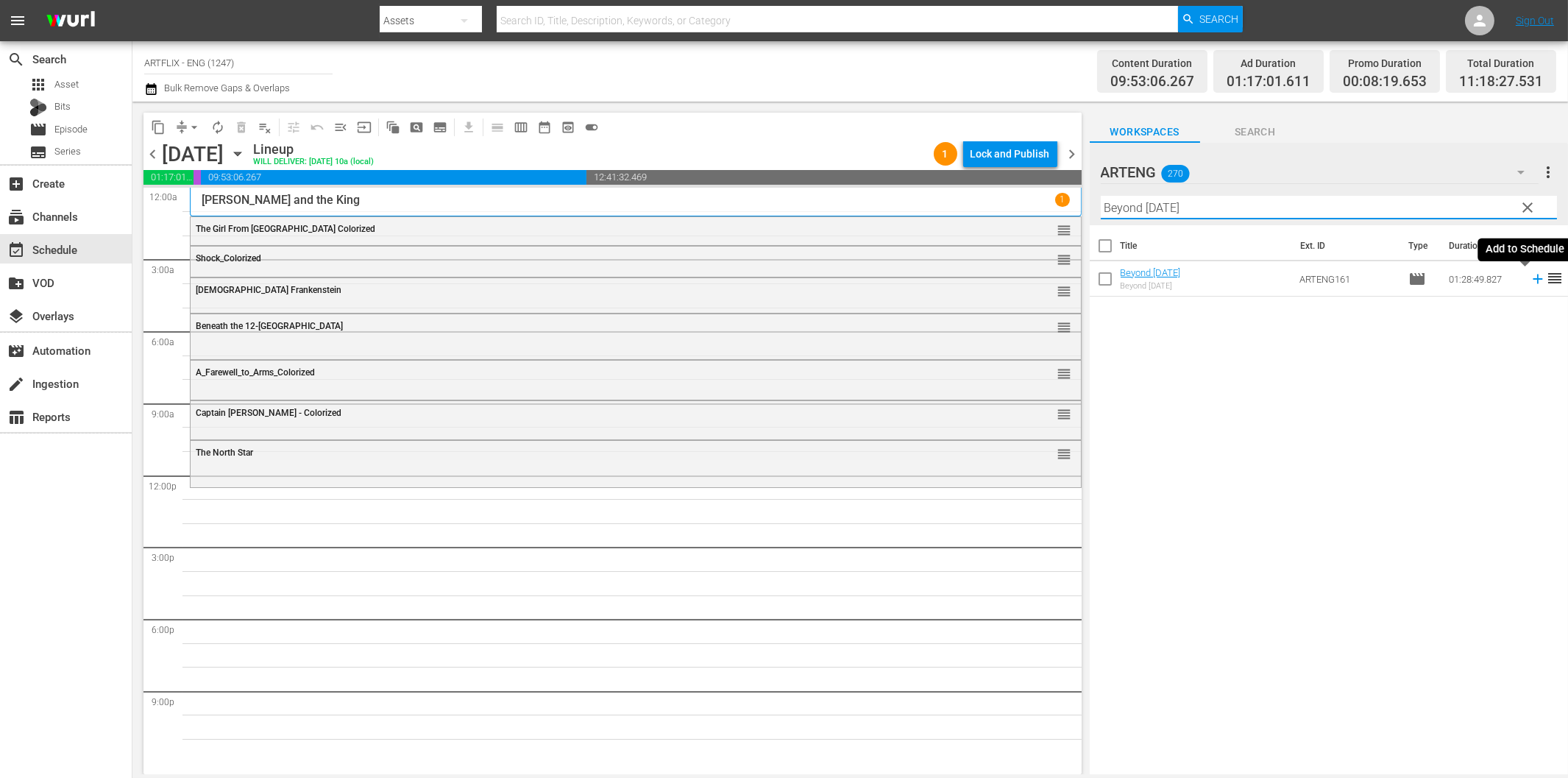
click at [1533, 282] on icon at bounding box center [1538, 280] width 10 height 10
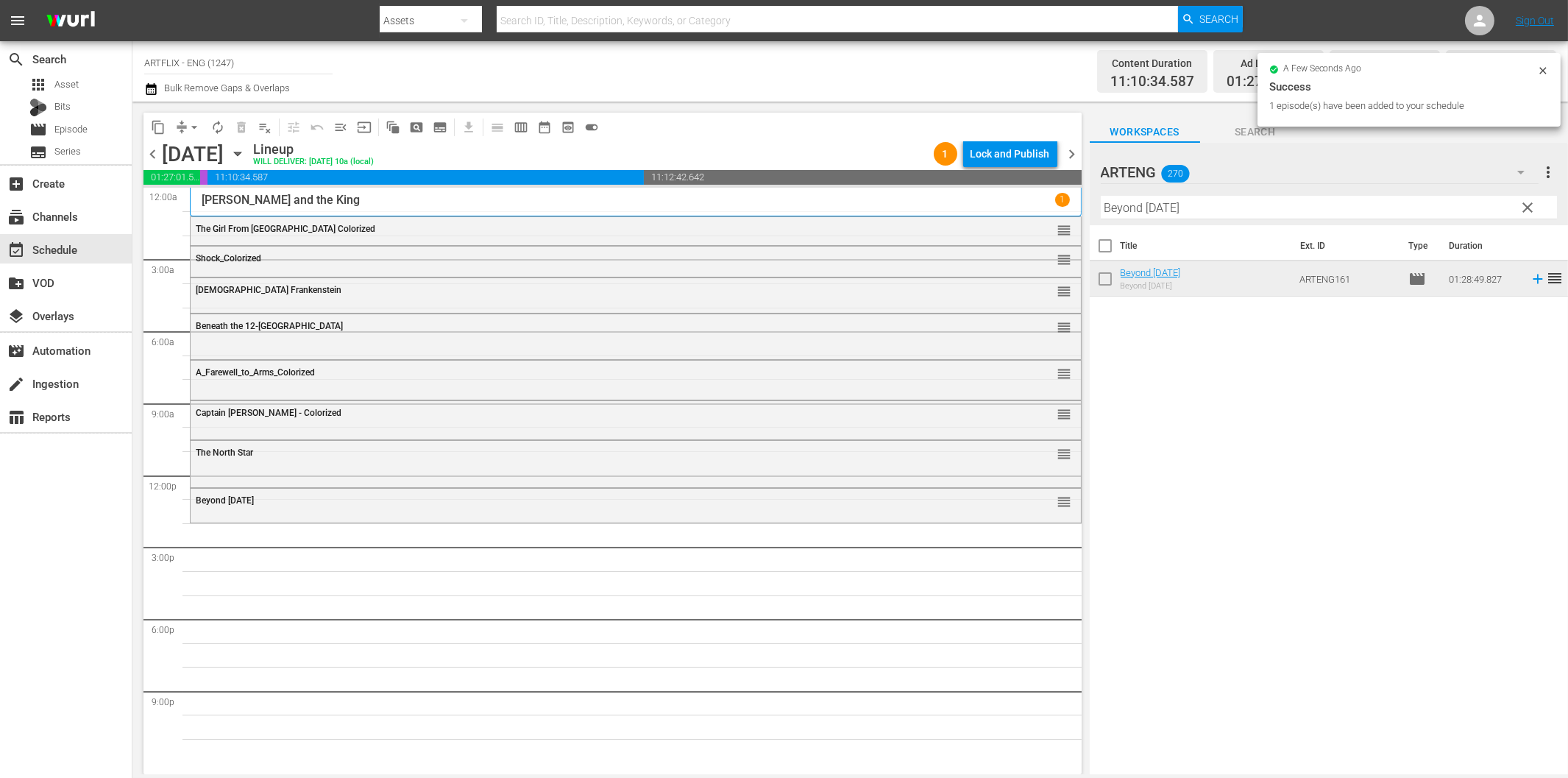
click at [1175, 210] on input "Beyond [DATE]" at bounding box center [1329, 207] width 456 height 24
paste input "The Hitch-Hiker"
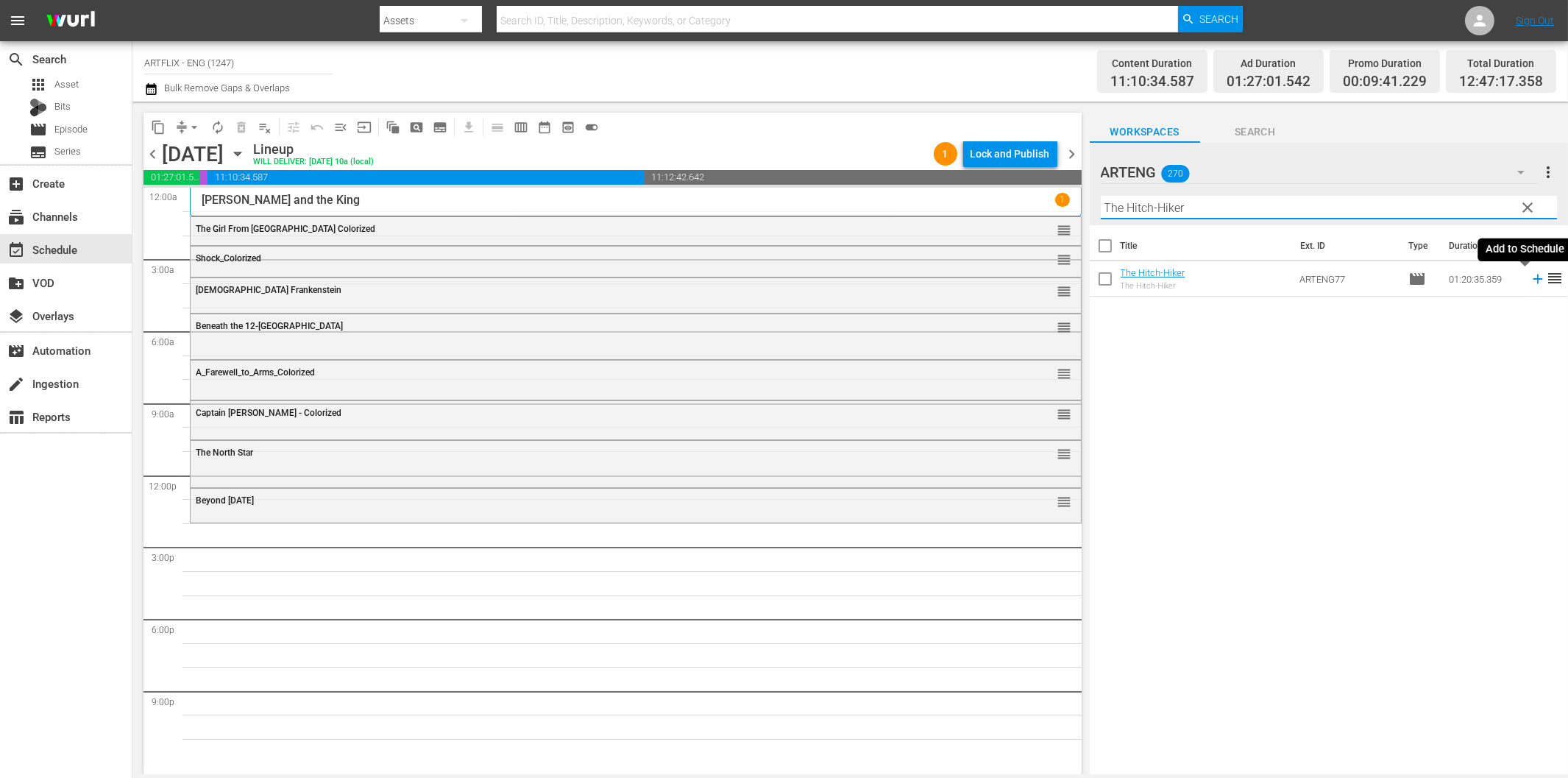
click at [1533, 282] on icon at bounding box center [1538, 280] width 10 height 10
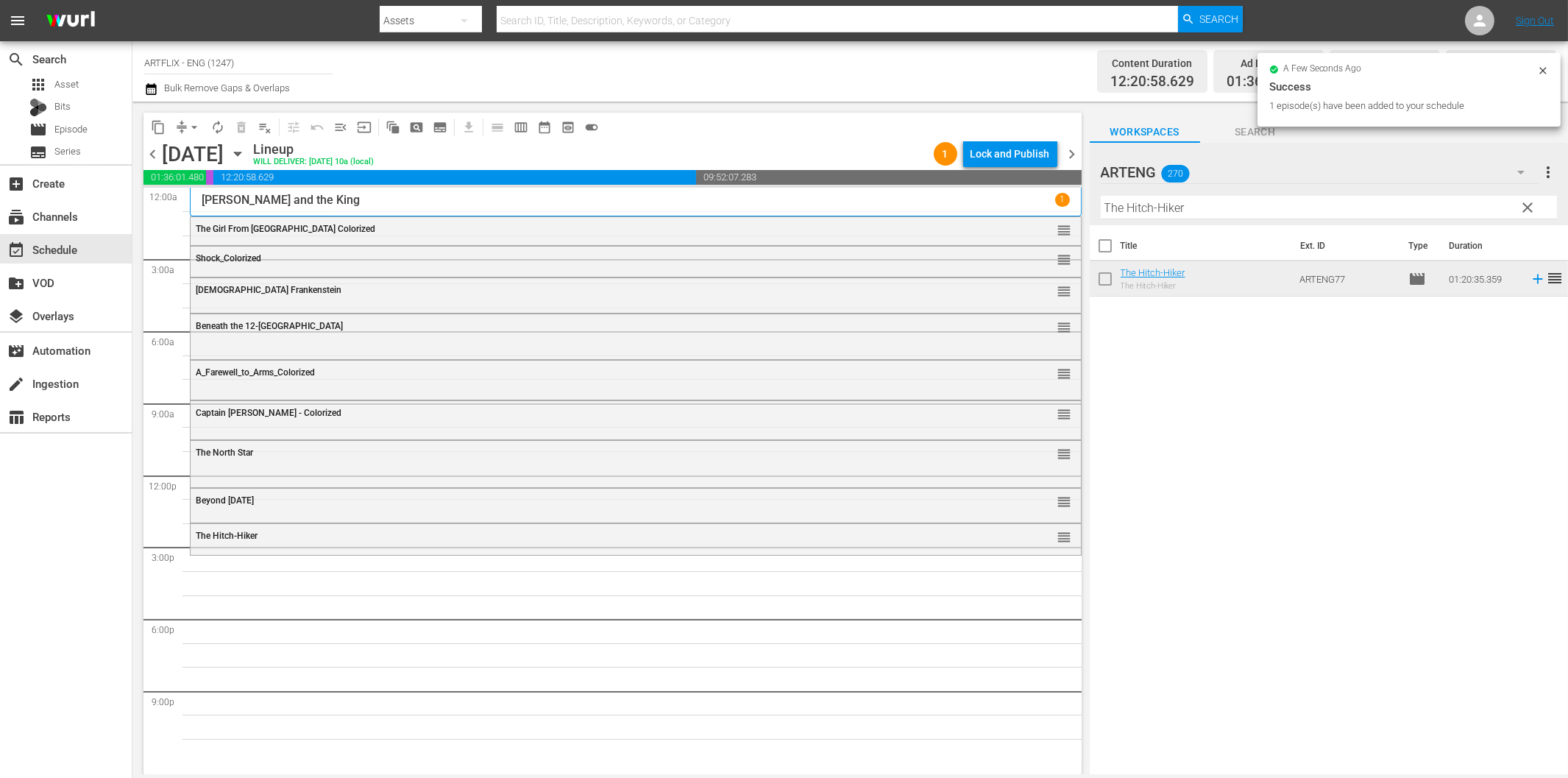
click at [1171, 214] on input "The Hitch-Hiker" at bounding box center [1329, 207] width 456 height 24
paste input "rapped"
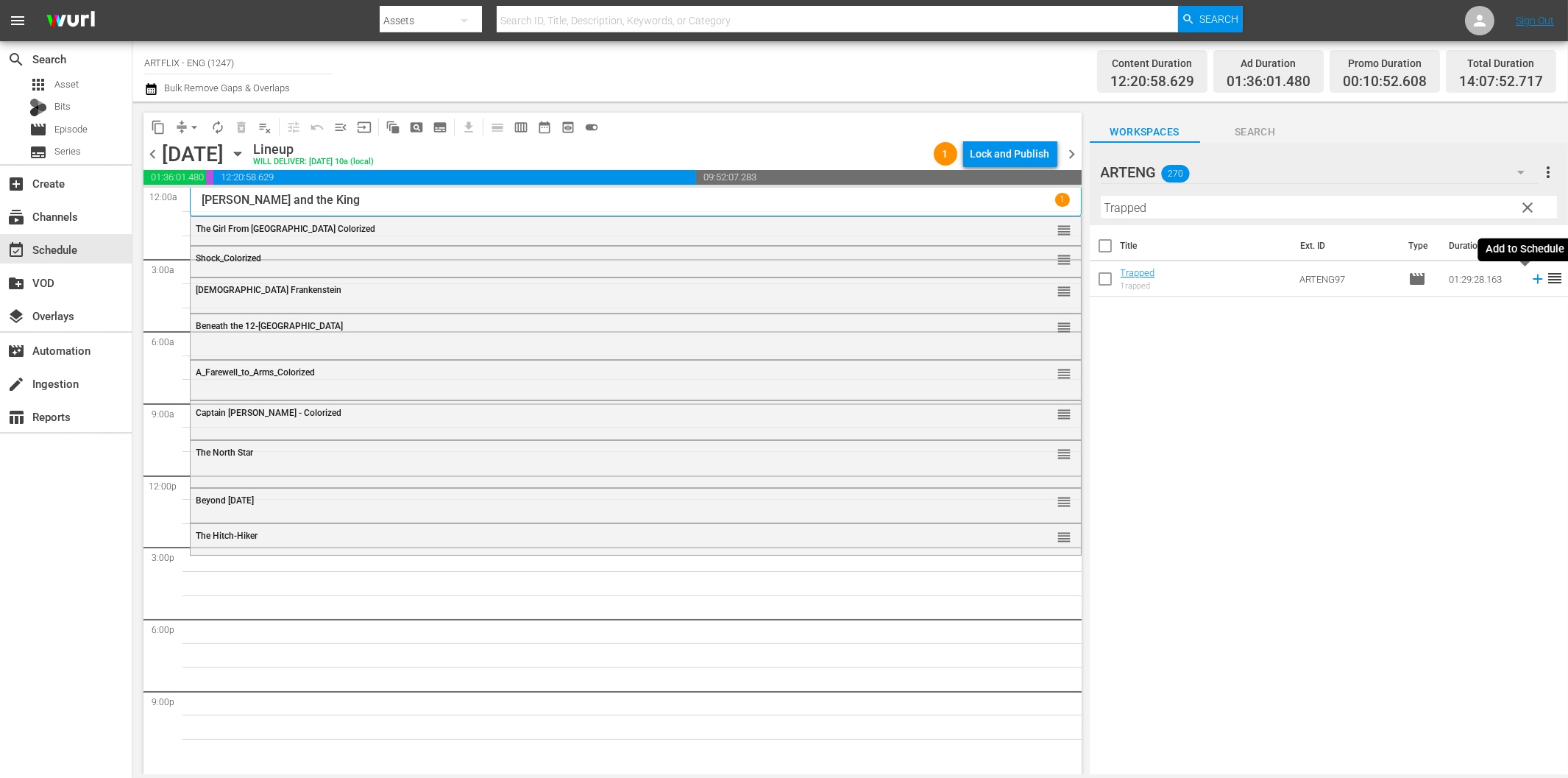
click at [1533, 280] on icon at bounding box center [1538, 280] width 10 height 10
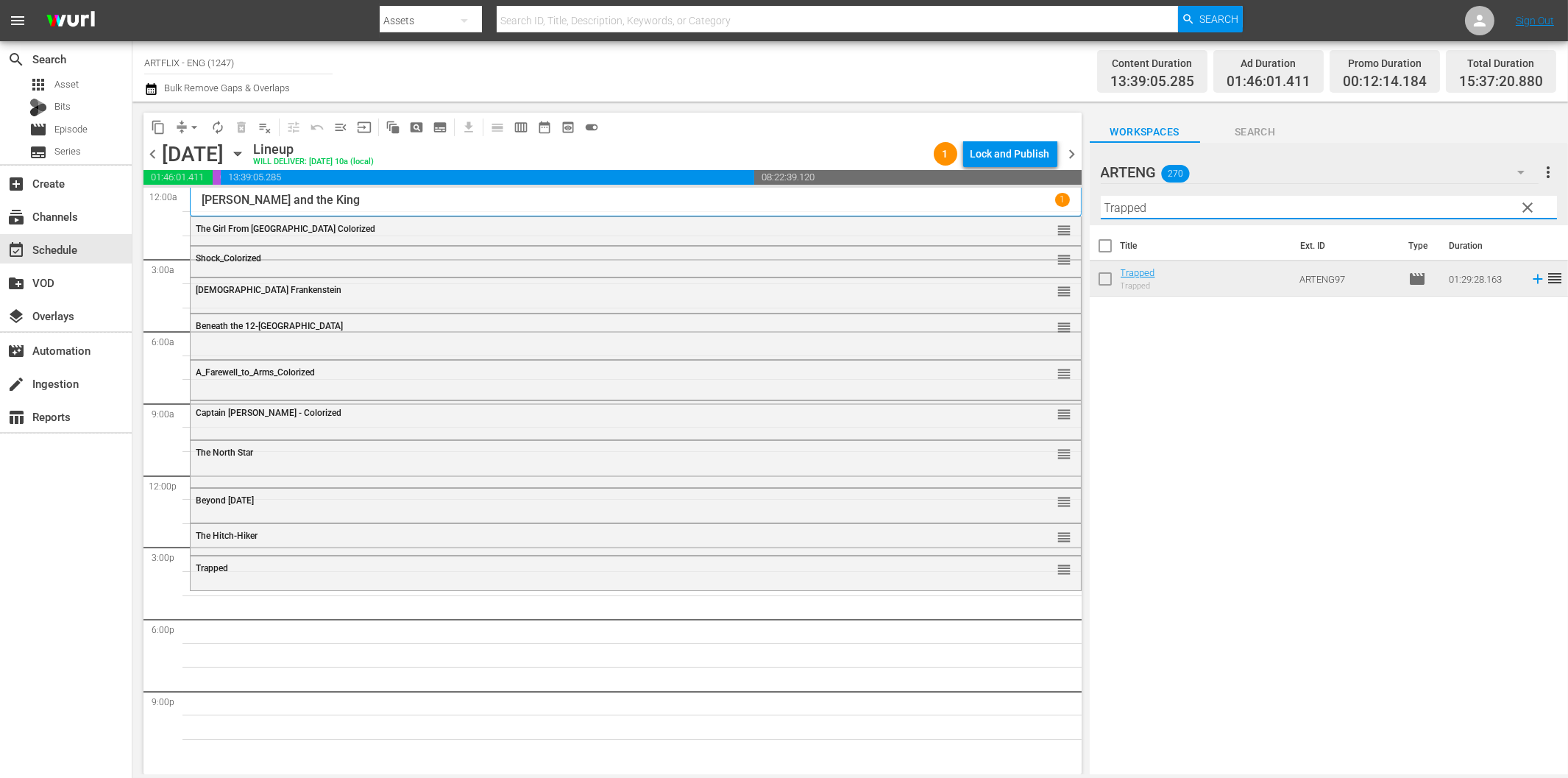
click at [1179, 209] on input "Trapped" at bounding box center [1329, 207] width 456 height 24
paste input "Danger on Wheels"
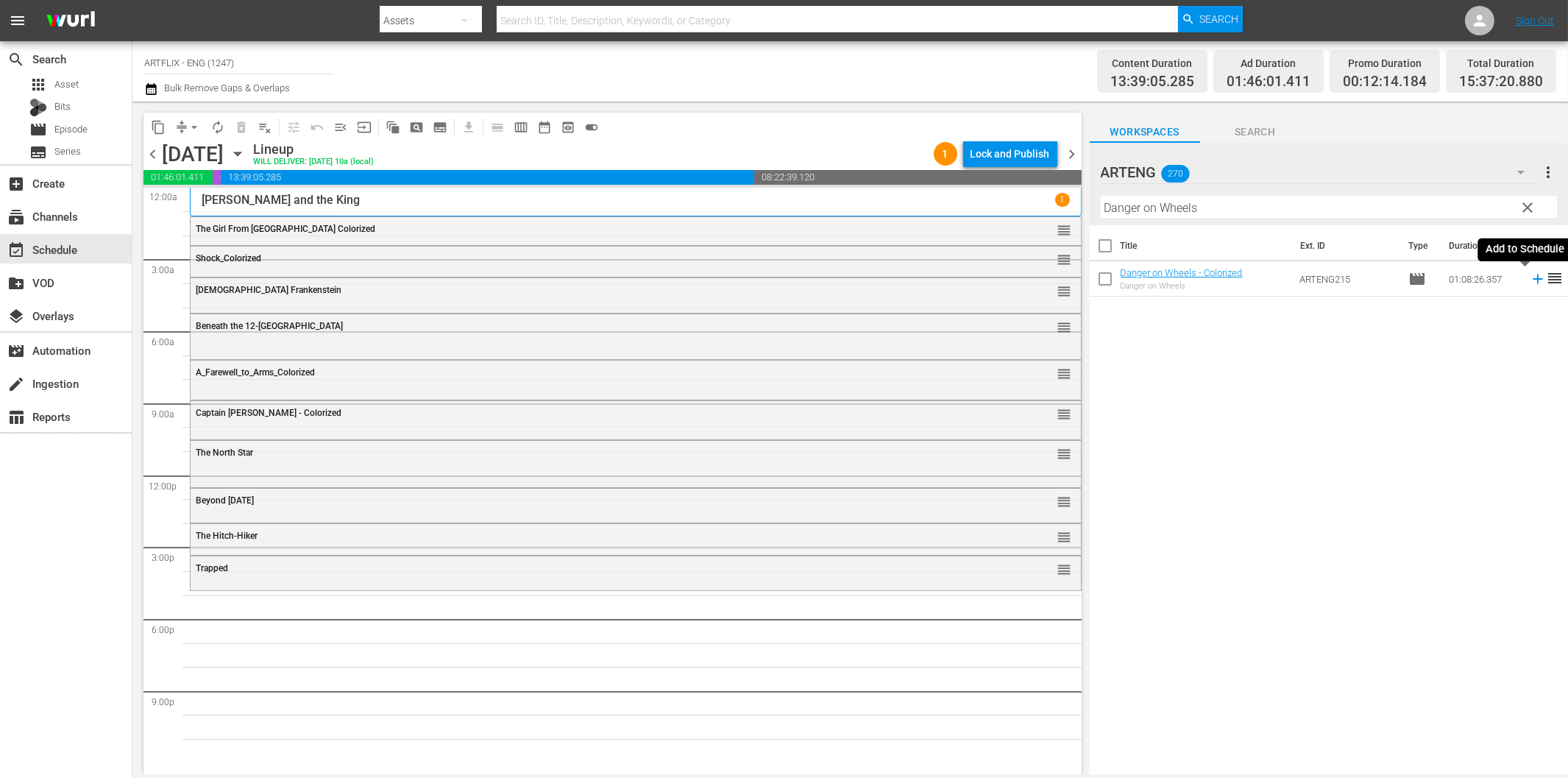
click at [1530, 277] on icon at bounding box center [1538, 279] width 16 height 16
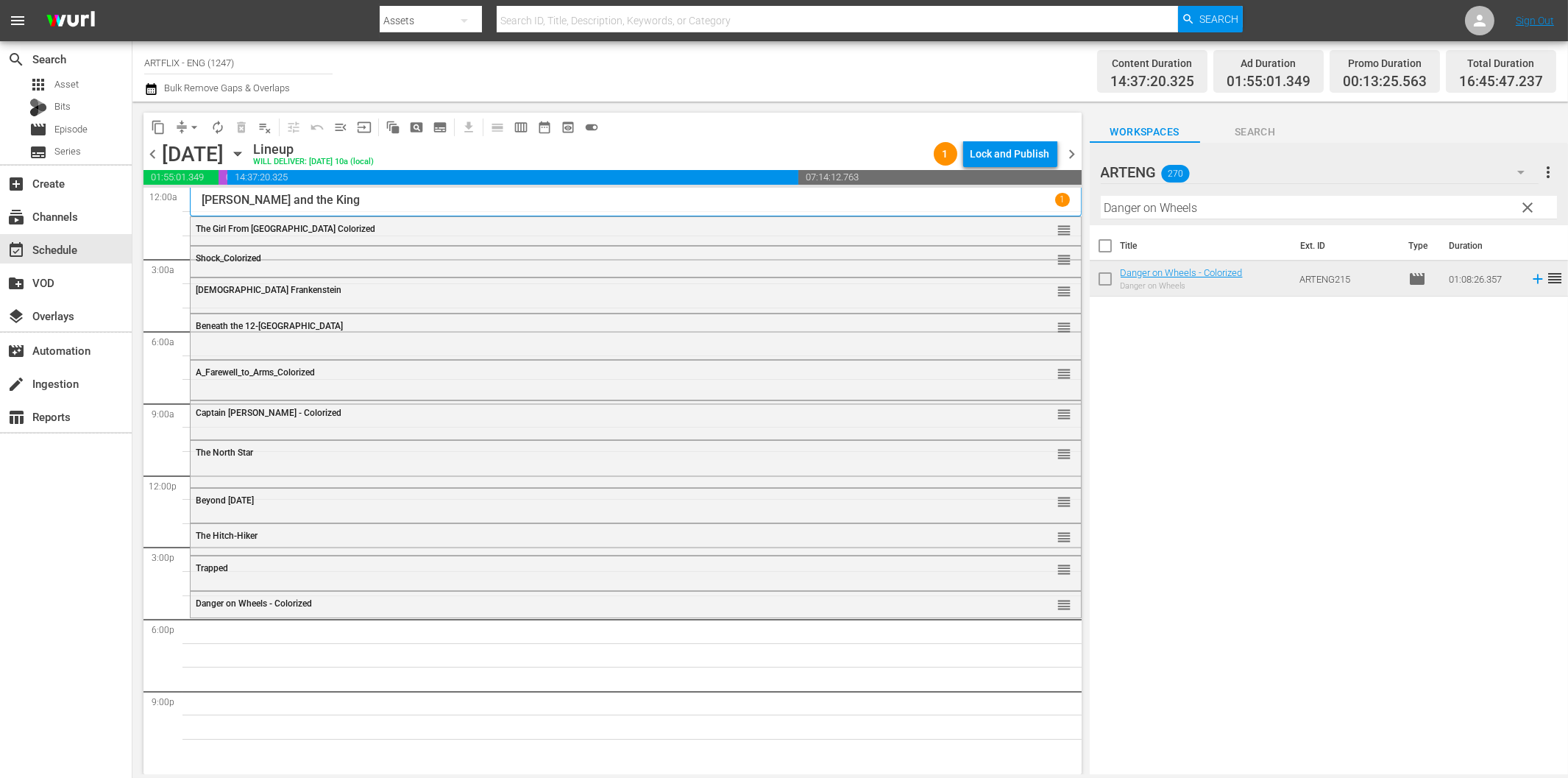
click at [1247, 206] on input "Danger on Wheels" at bounding box center [1329, 207] width 456 height 24
paste input "13 Frightened Gir"
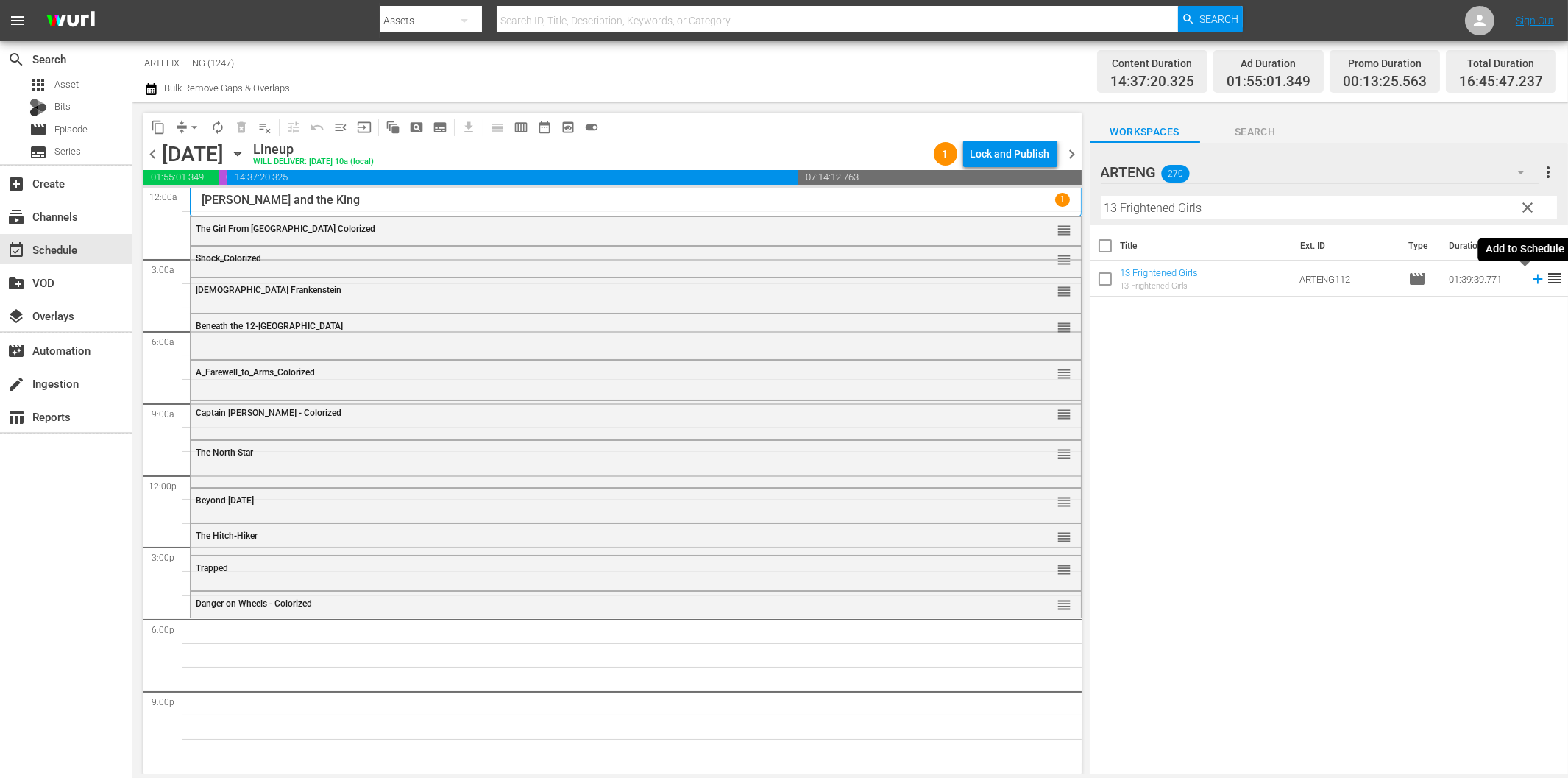
click at [1530, 282] on icon at bounding box center [1538, 279] width 16 height 16
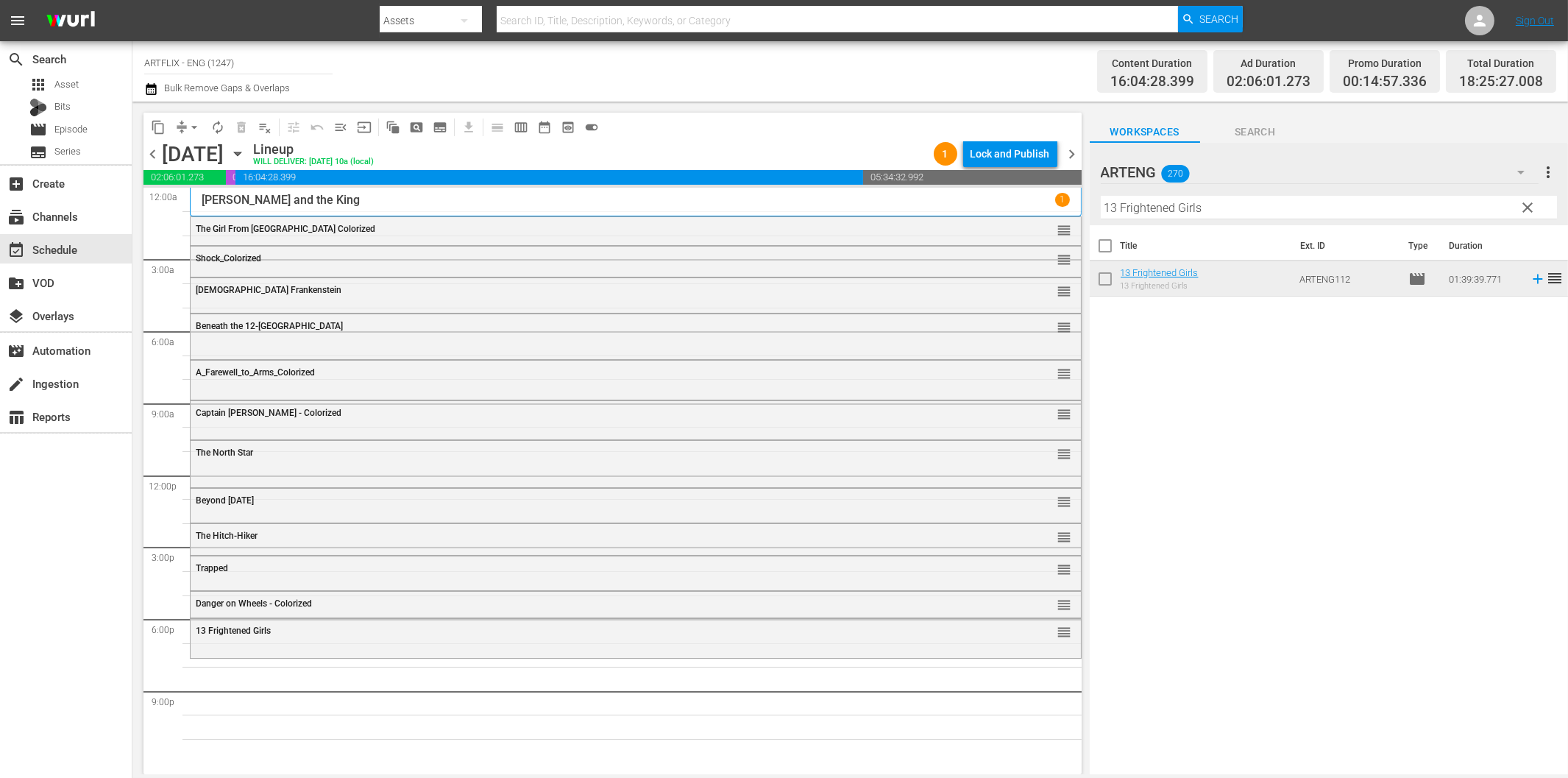
click at [1225, 209] on input "13 Frightened Girls" at bounding box center [1329, 207] width 456 height 24
paste input "Blood on the Sun"
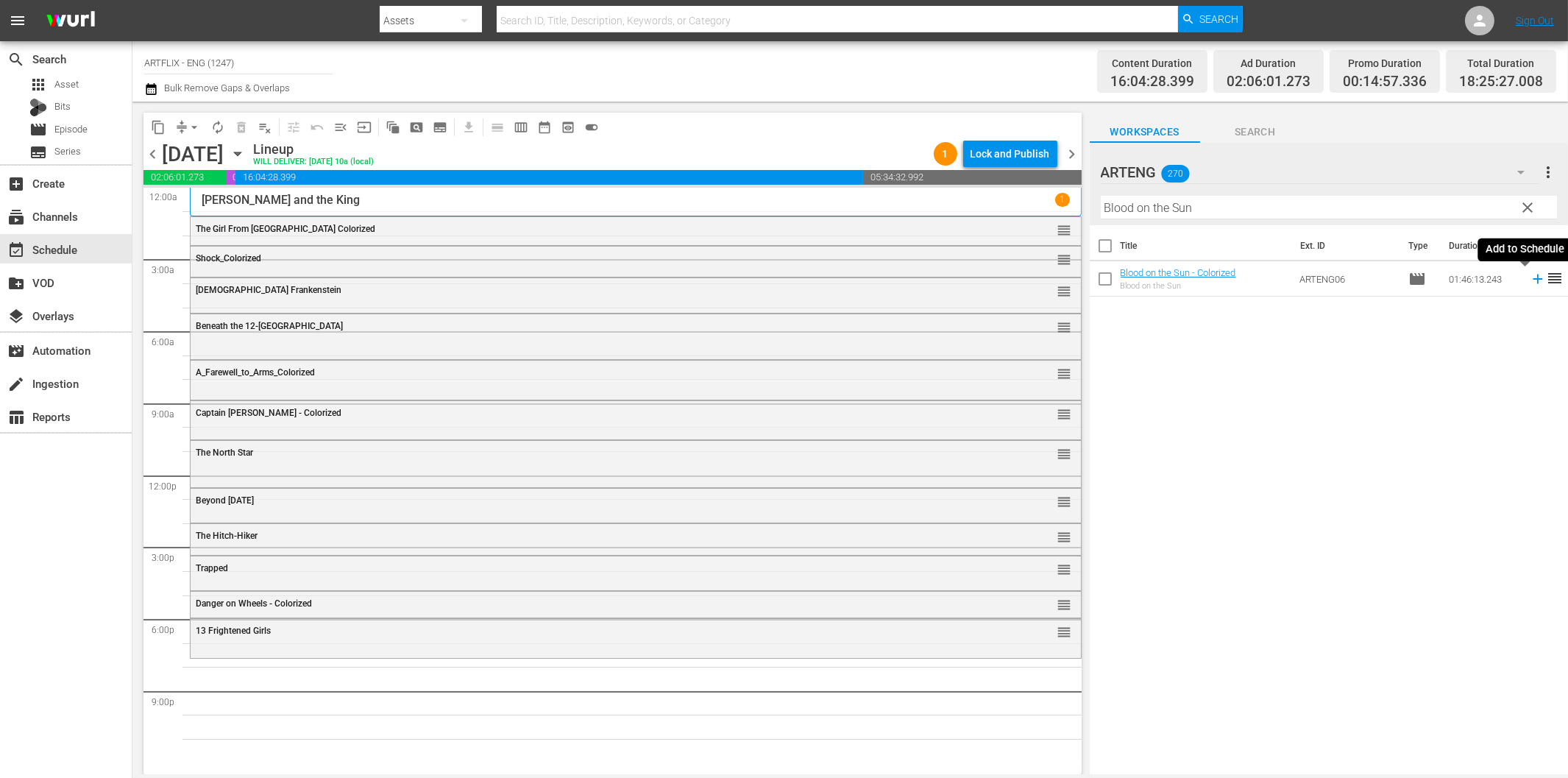
click at [1533, 277] on icon at bounding box center [1538, 280] width 10 height 10
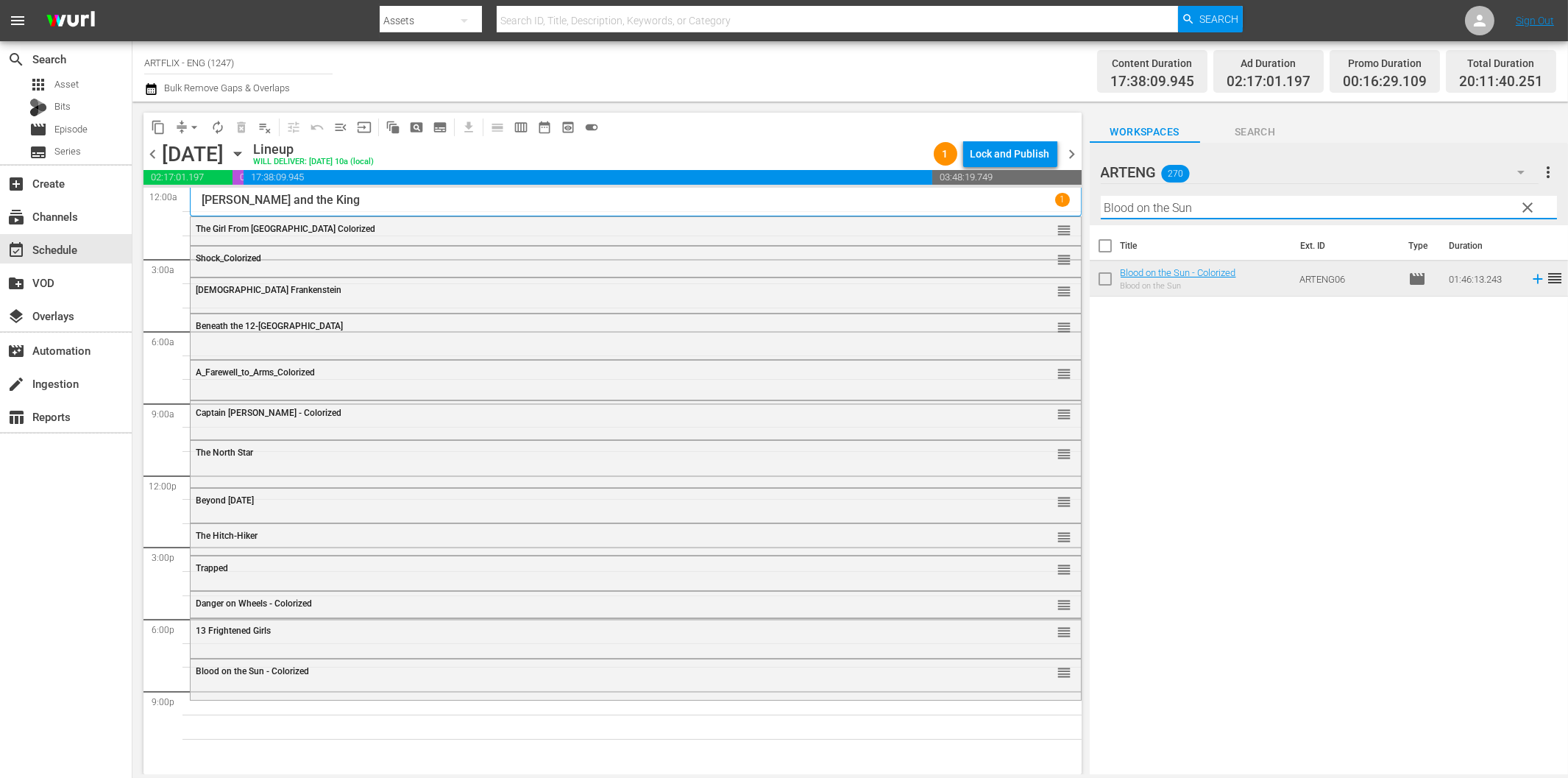
click at [1215, 209] on input "Blood on the Sun" at bounding box center [1329, 207] width 456 height 24
paste input "The Sadist"
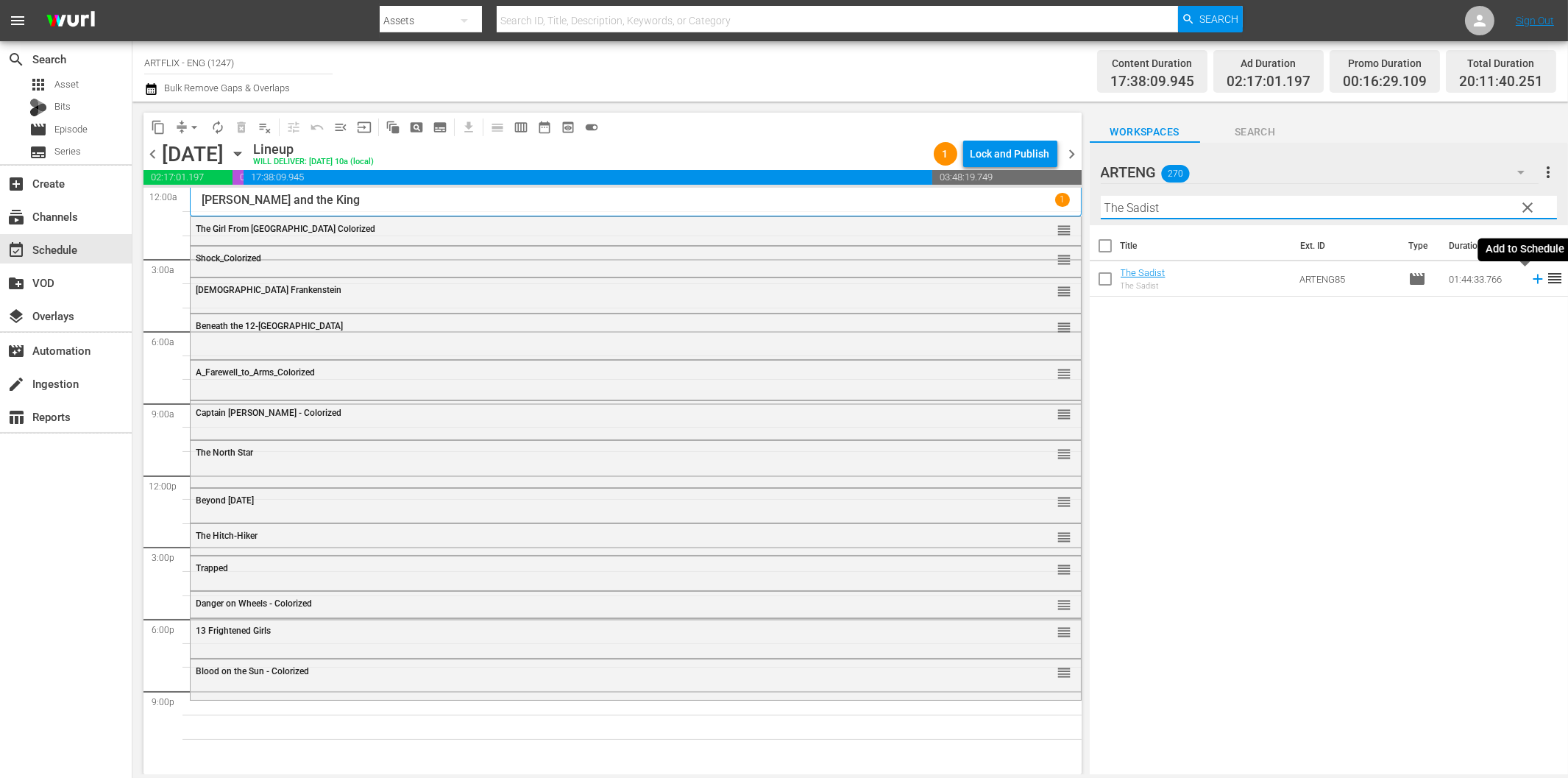
click at [1530, 281] on icon at bounding box center [1538, 279] width 16 height 16
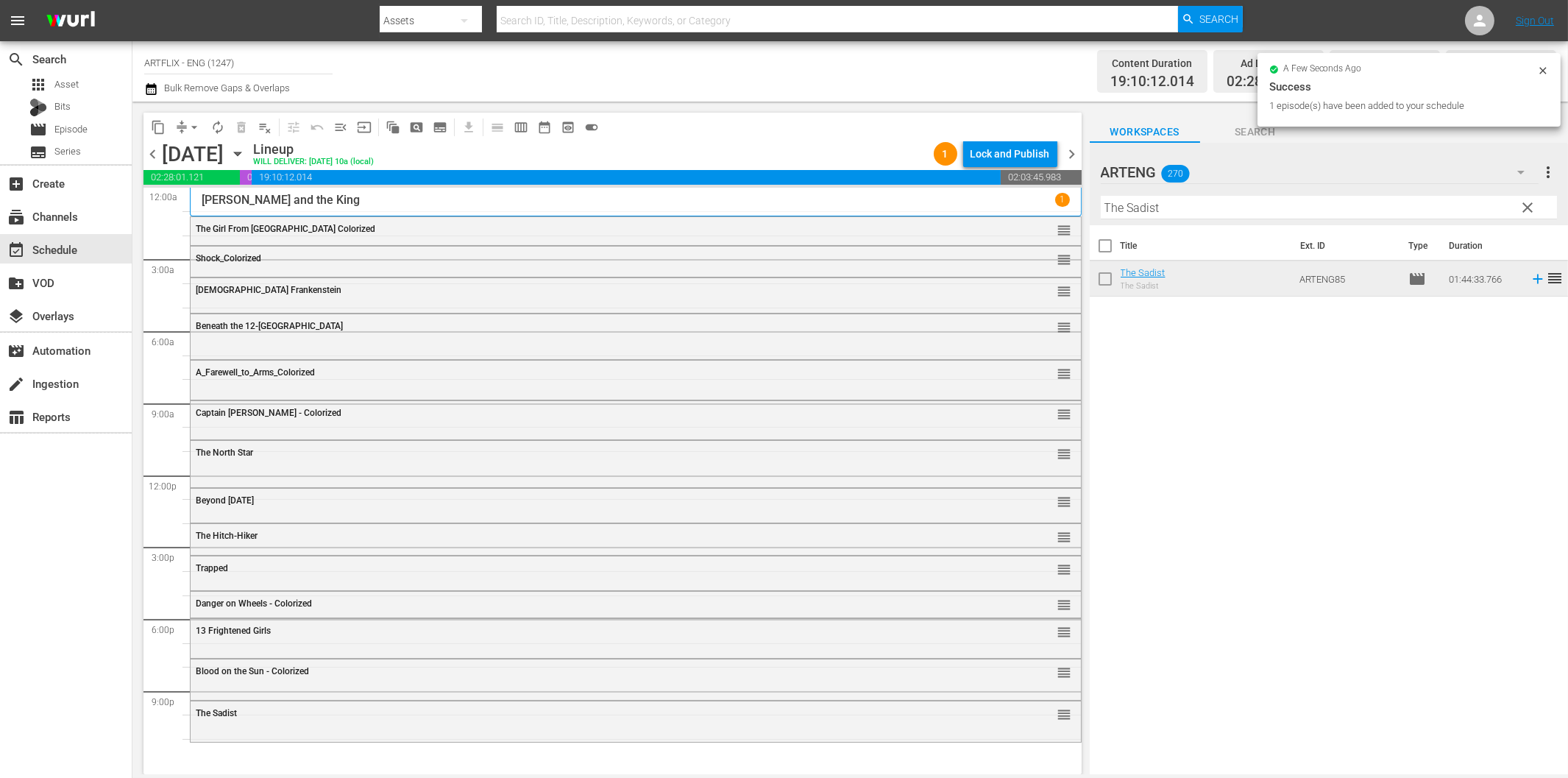
click at [1162, 209] on input "The Sadist" at bounding box center [1329, 207] width 456 height 24
paste input "[PERSON_NAME] - Dressed to Kill"
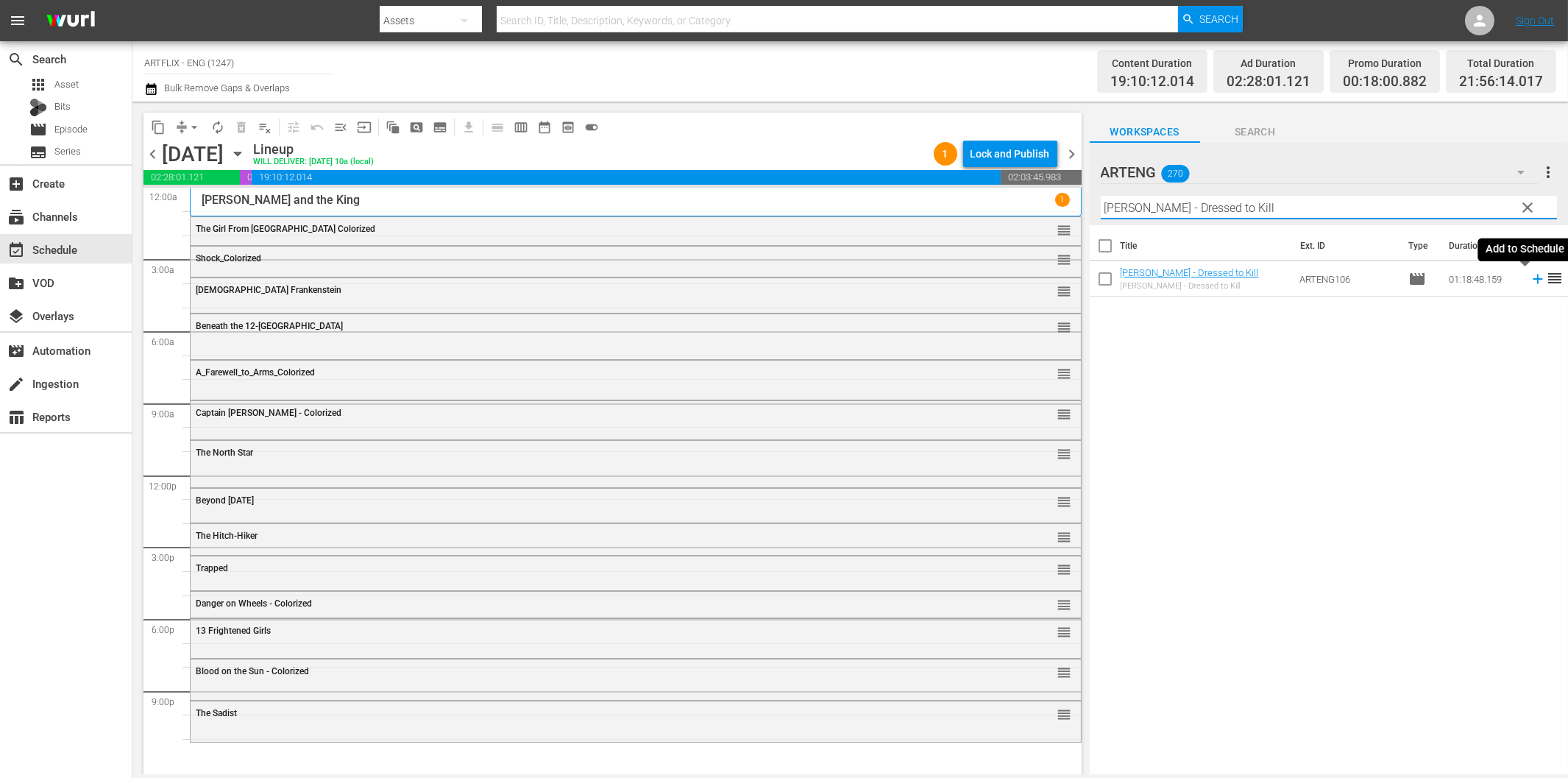
click at [1530, 283] on icon at bounding box center [1538, 279] width 16 height 16
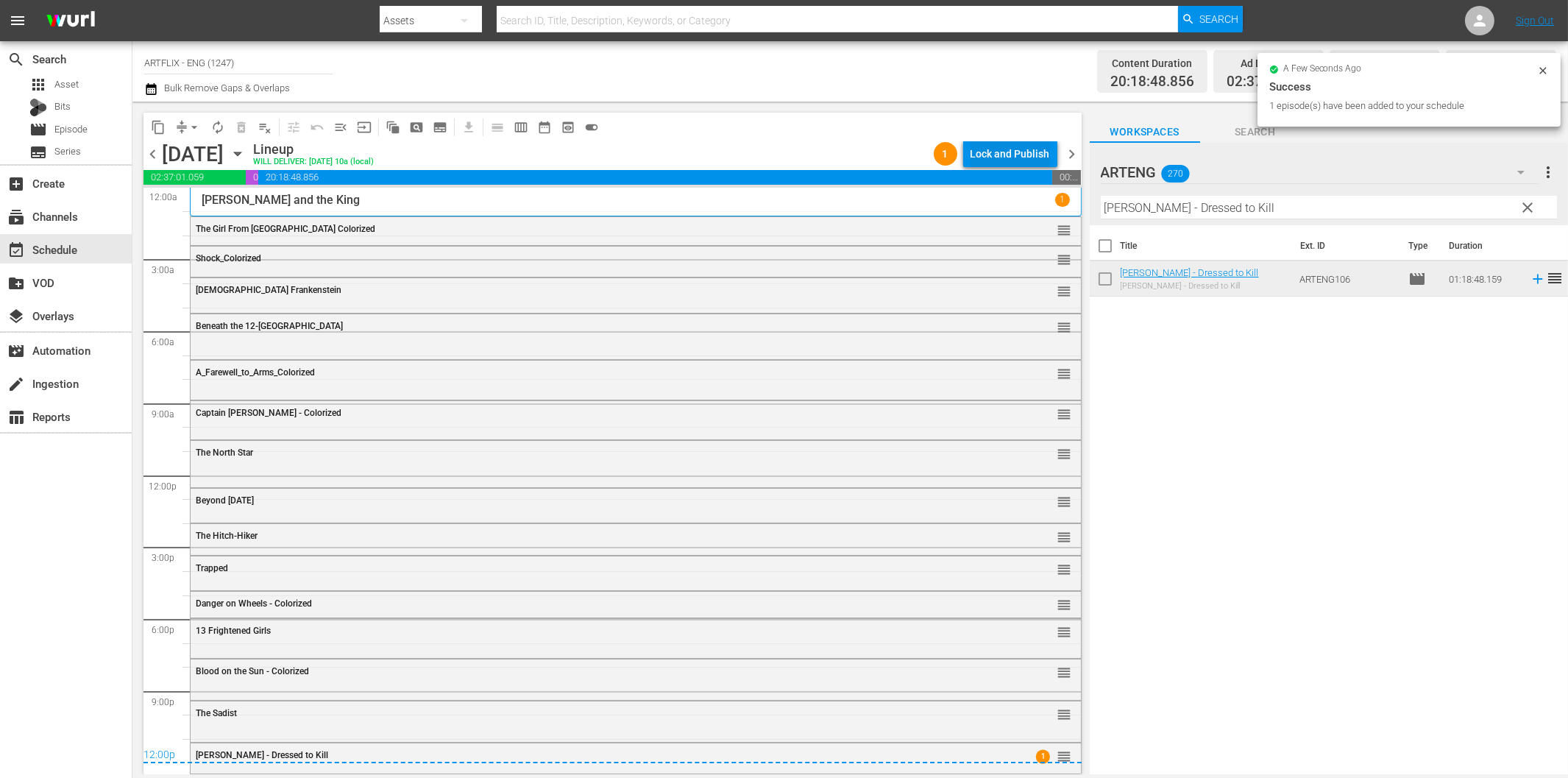
click at [1021, 148] on div "Lock and Publish" at bounding box center [1009, 154] width 79 height 26
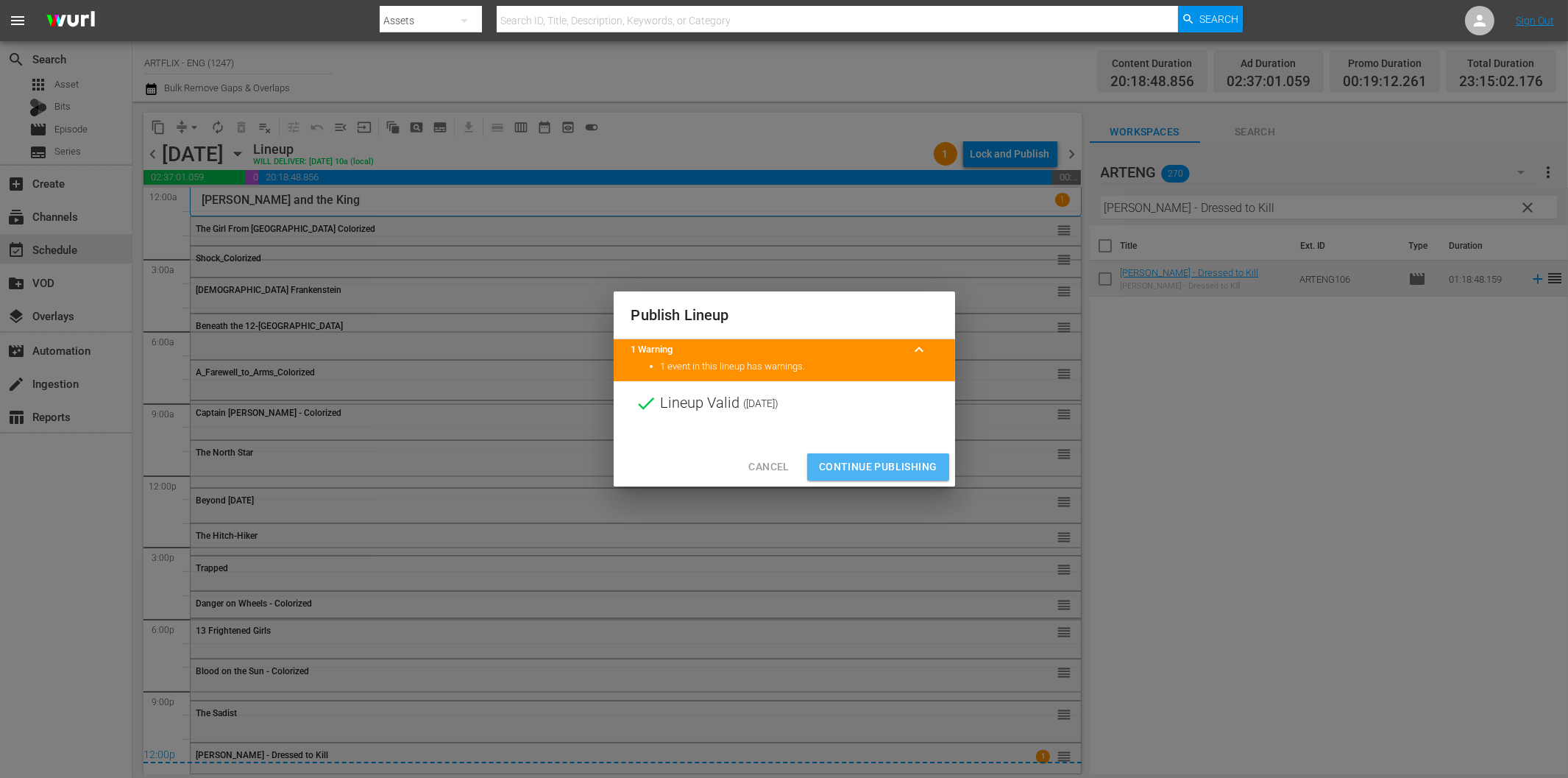
click at [884, 472] on span "Continue Publishing" at bounding box center [878, 466] width 119 height 18
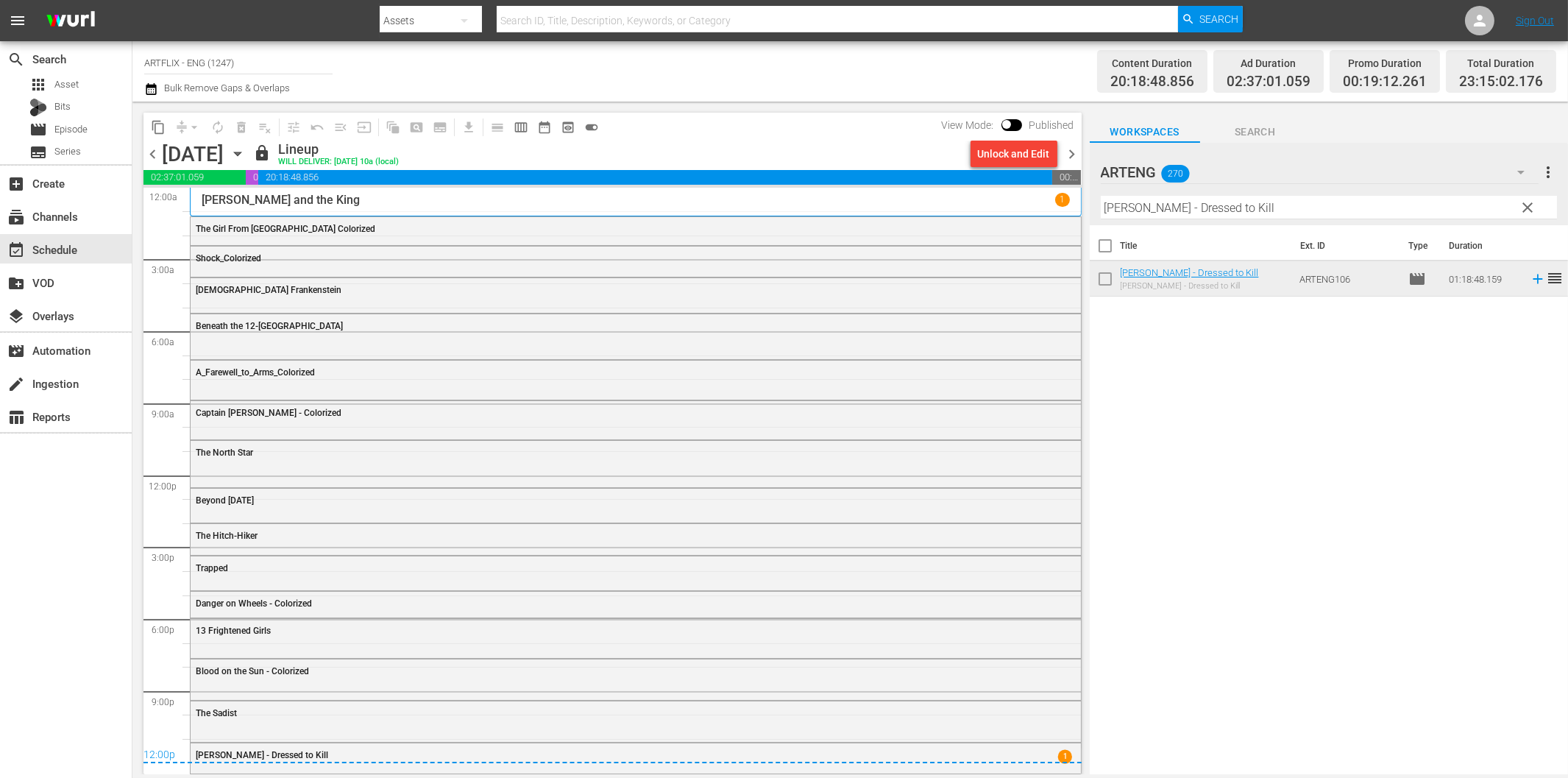
click at [1083, 150] on div "content_copy compress arrow_drop_down autorenew_outlined delete_forever_outline…" at bounding box center [609, 438] width 953 height 672
click at [1076, 148] on span "chevron_right" at bounding box center [1072, 154] width 18 height 18
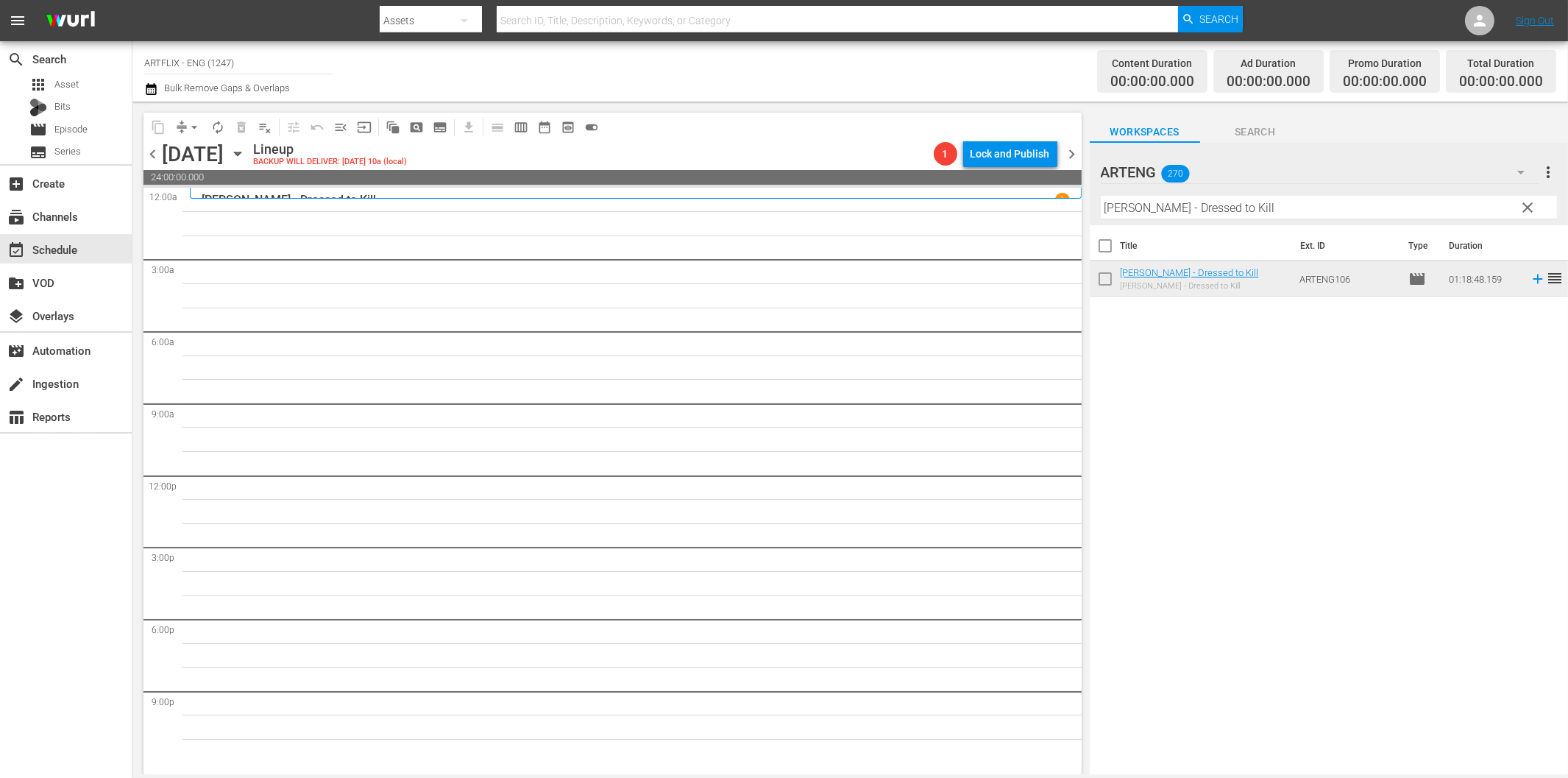
click at [1192, 216] on input "[PERSON_NAME] - Dressed to Kill" at bounding box center [1329, 207] width 456 height 24
paste input "[DATE] of Souls"
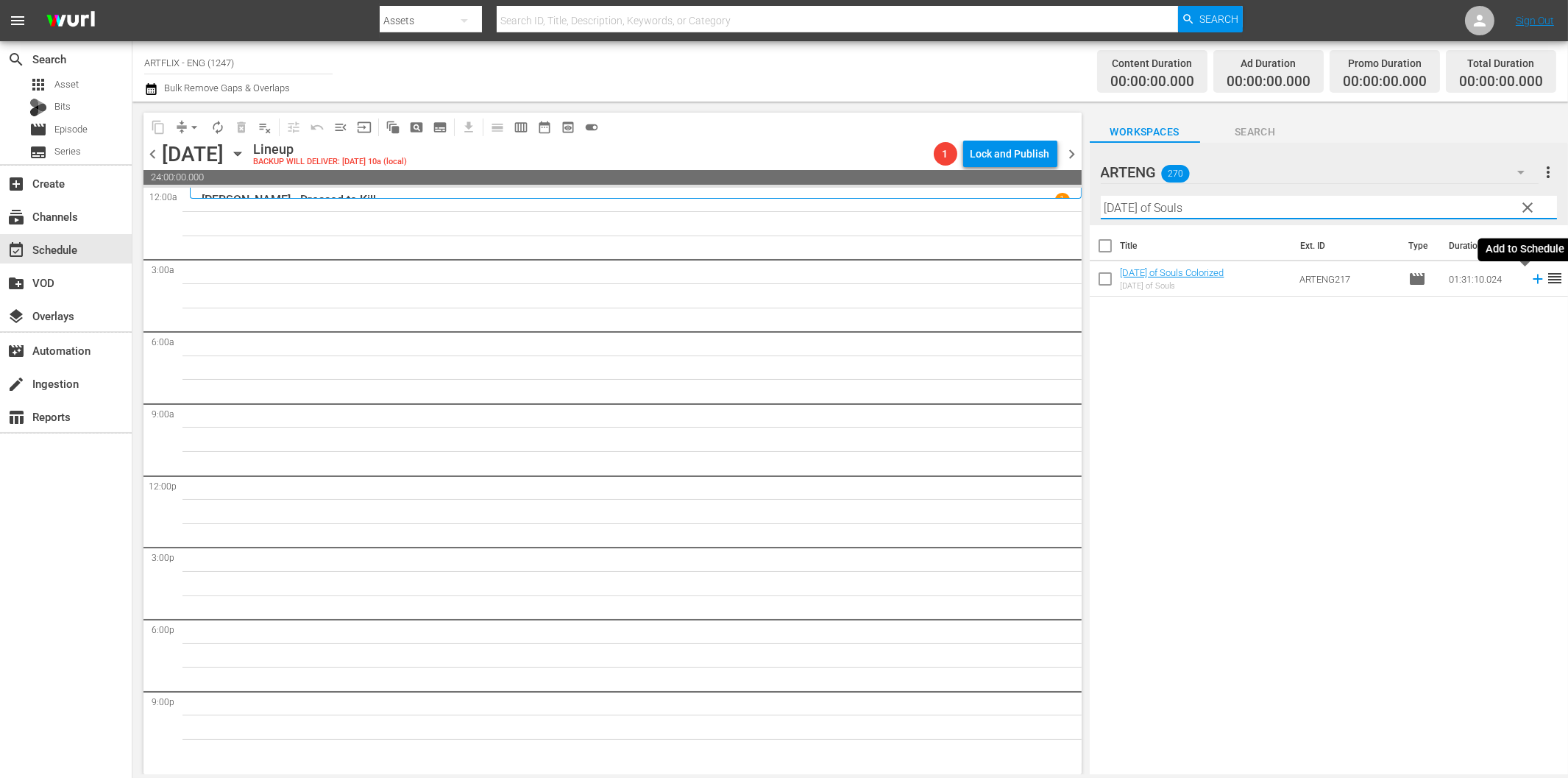
click at [1533, 278] on icon at bounding box center [1538, 280] width 10 height 10
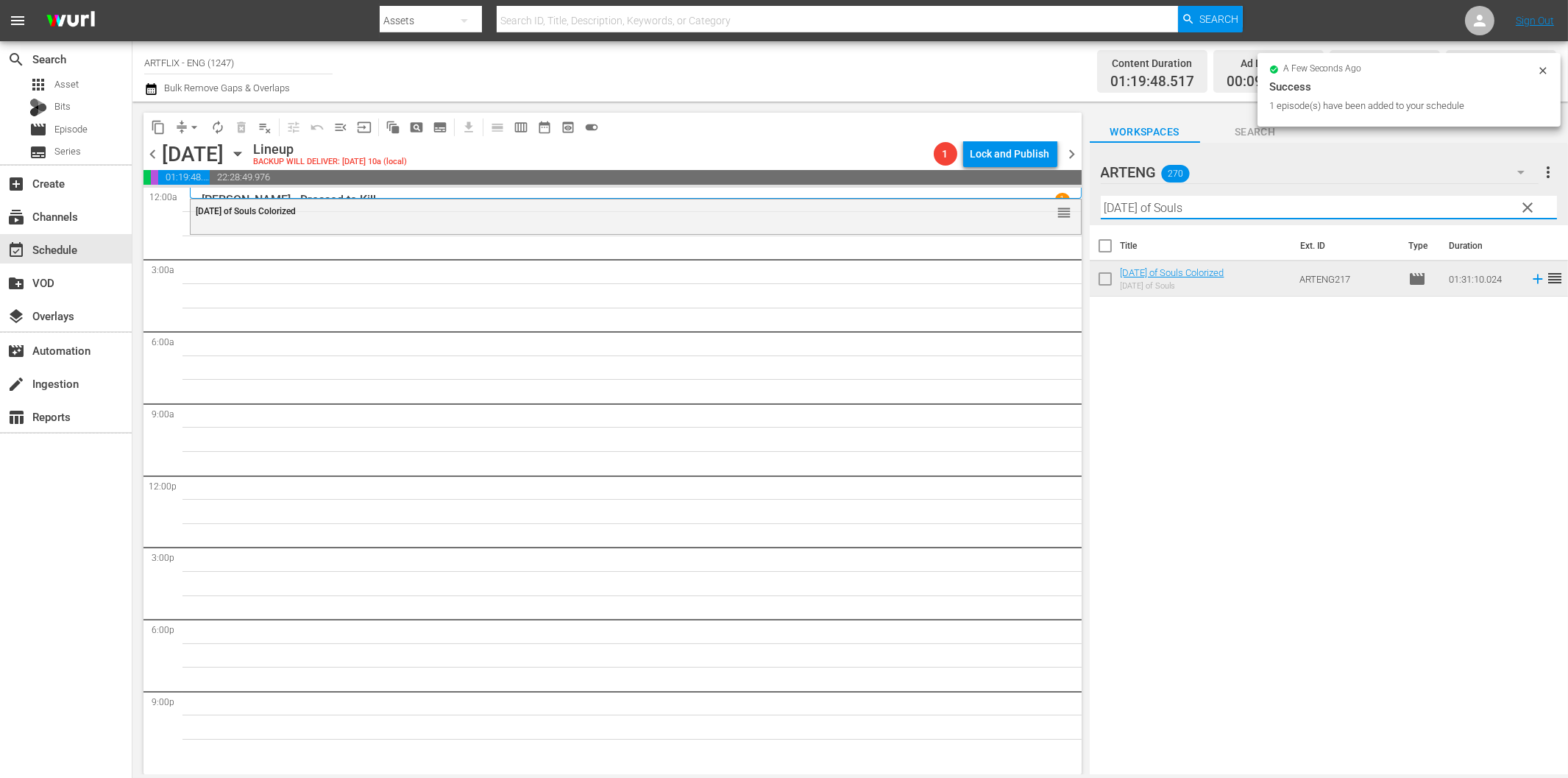
click at [1205, 202] on input "[DATE] of Souls" at bounding box center [1329, 207] width 456 height 24
paste input "[PERSON_NAME]"
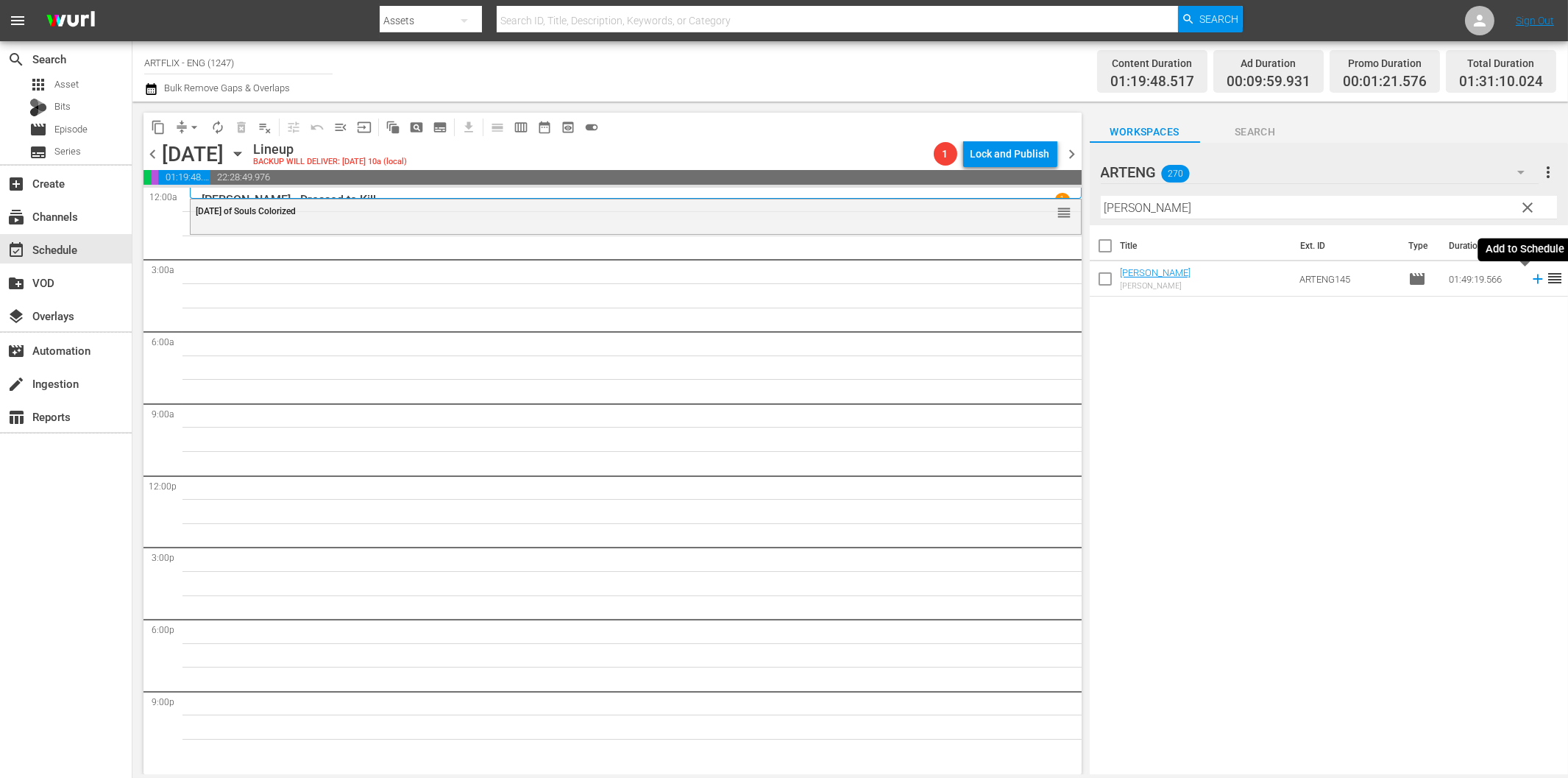
click at [1530, 277] on icon at bounding box center [1538, 279] width 16 height 16
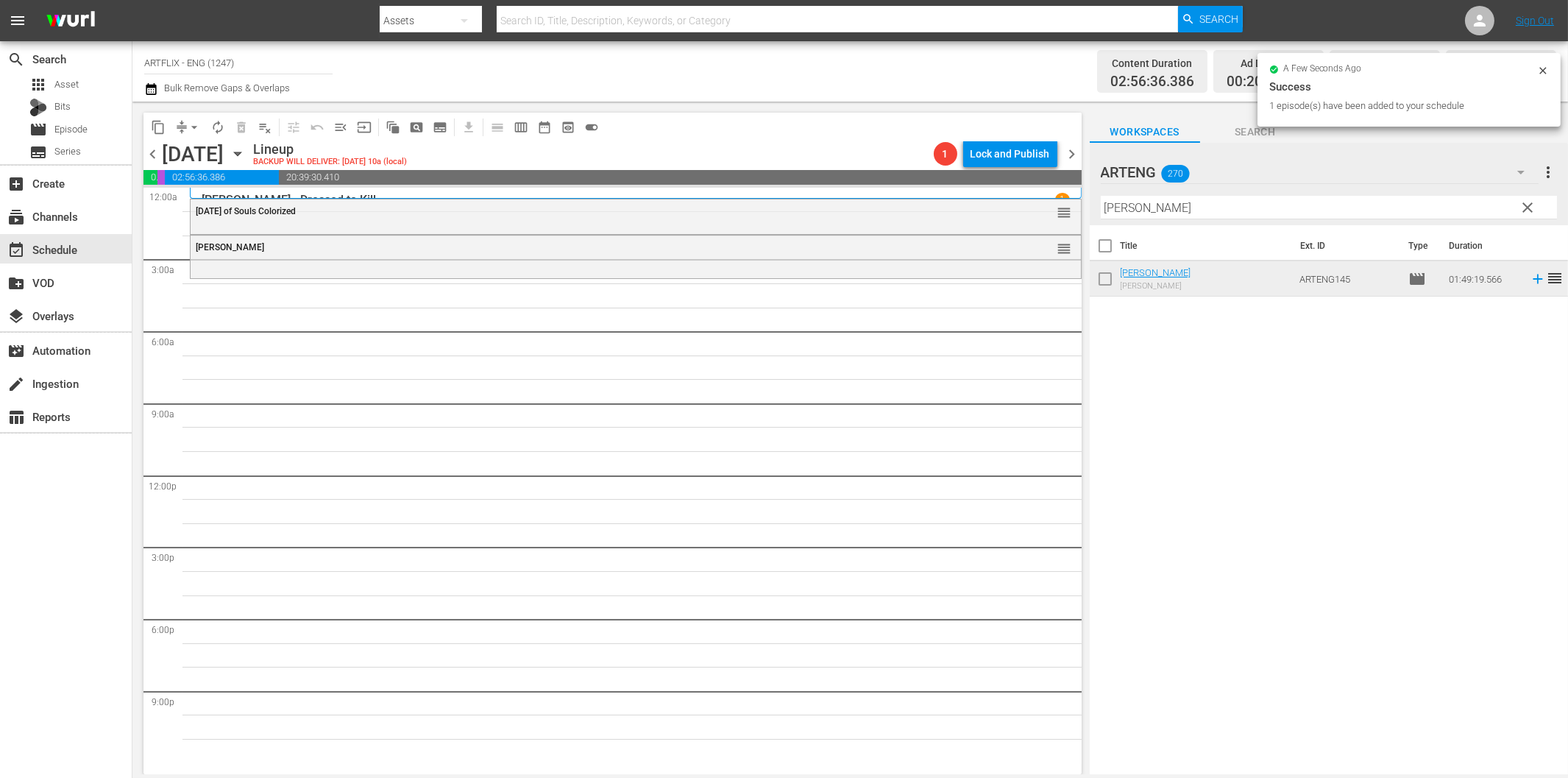
click at [1149, 211] on input "[PERSON_NAME]" at bounding box center [1329, 207] width 456 height 24
paste input "The Nitwits"
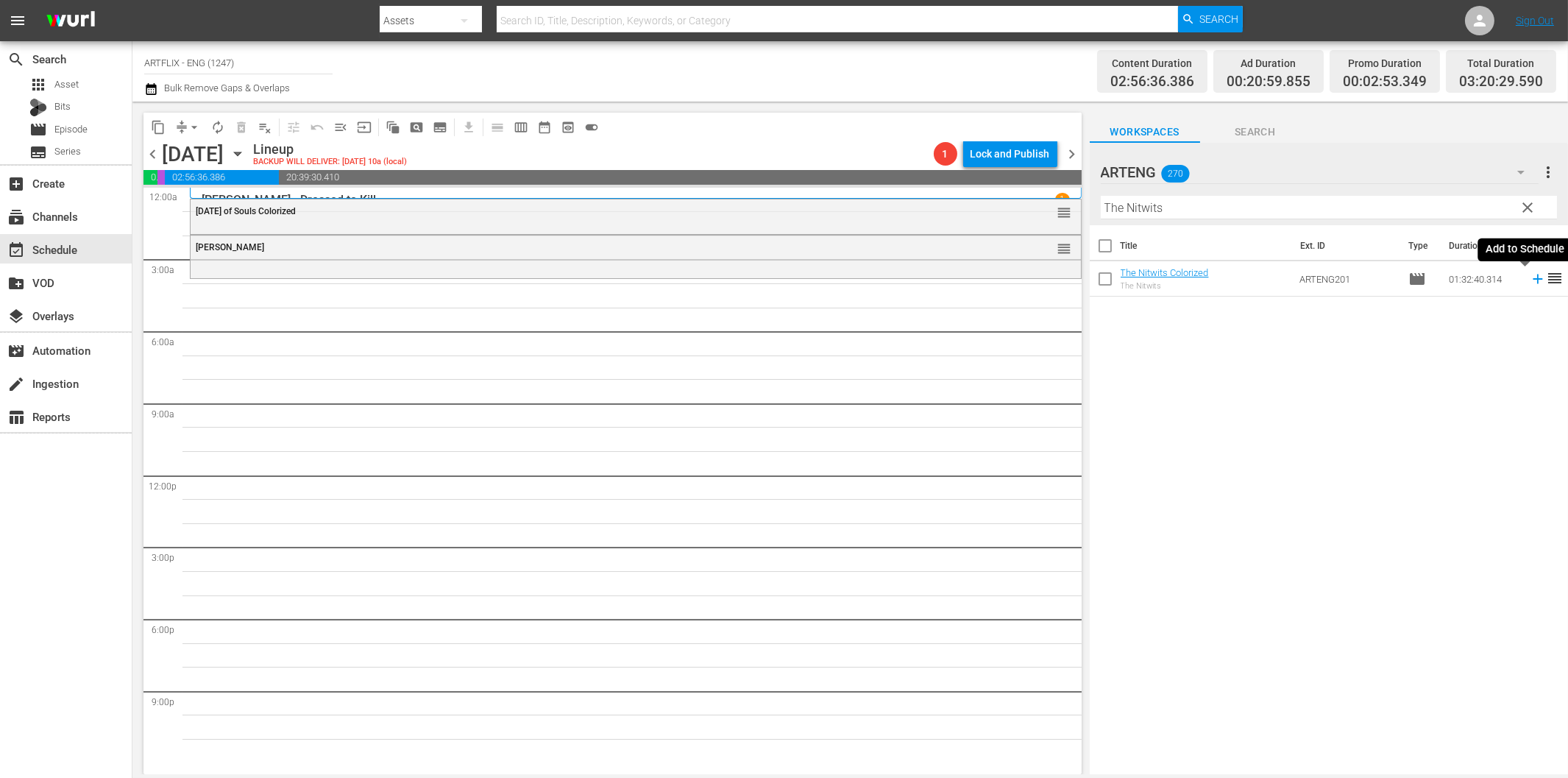
click at [1530, 275] on icon at bounding box center [1538, 279] width 16 height 16
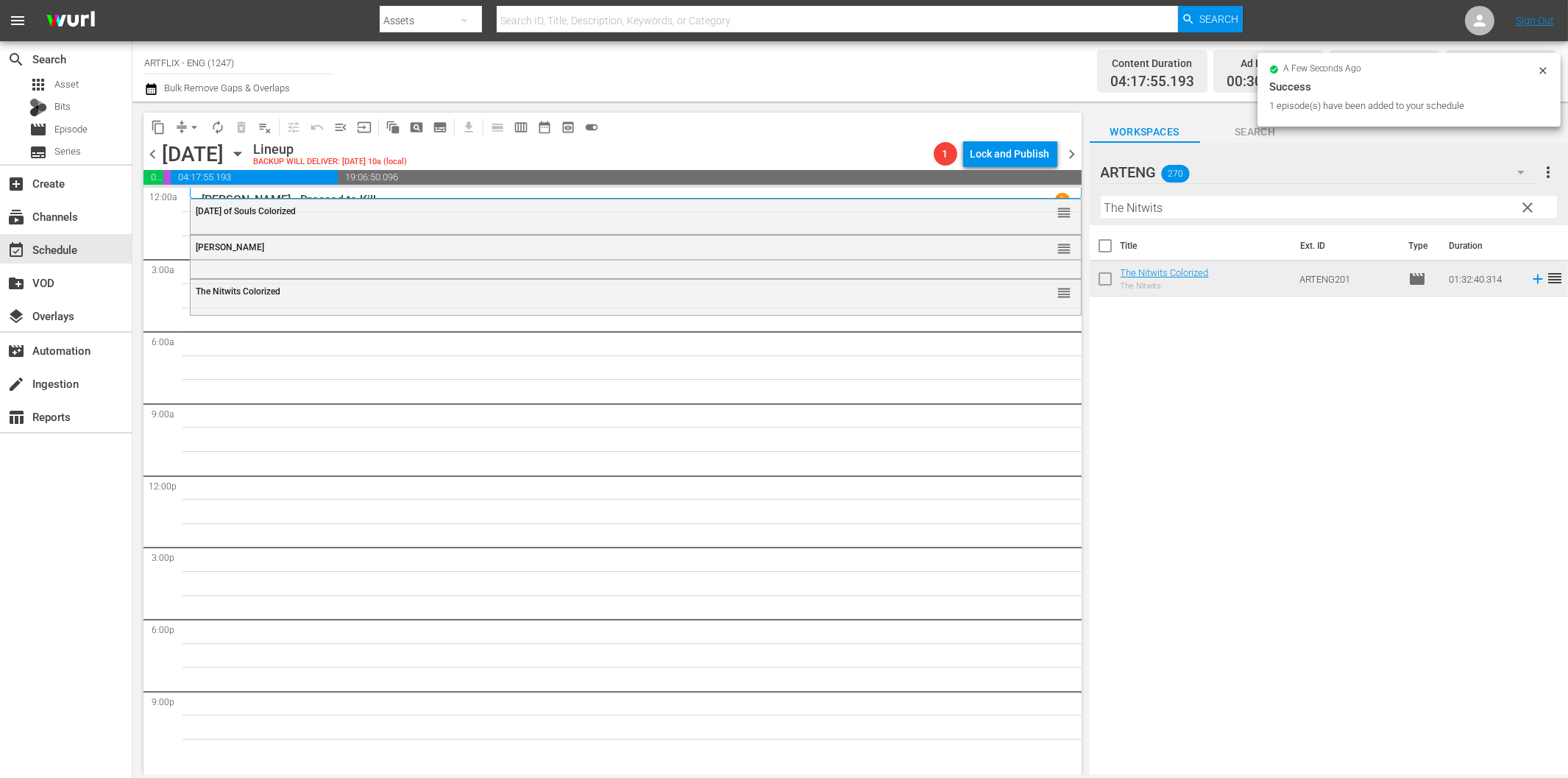
click at [1158, 210] on input "The Nitwits" at bounding box center [1329, 207] width 456 height 24
paste input "Confidential"
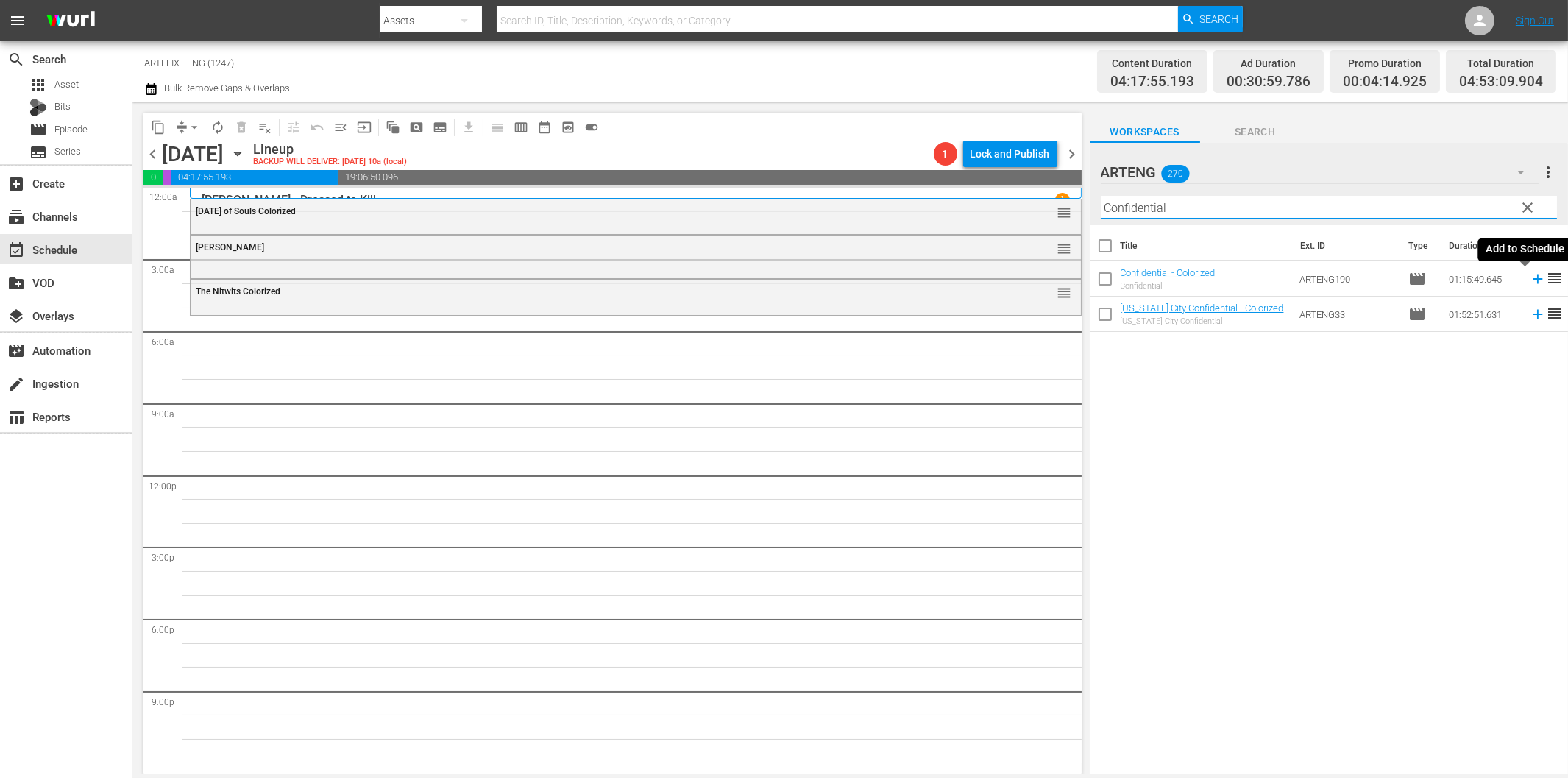
click at [1530, 281] on icon at bounding box center [1538, 279] width 16 height 16
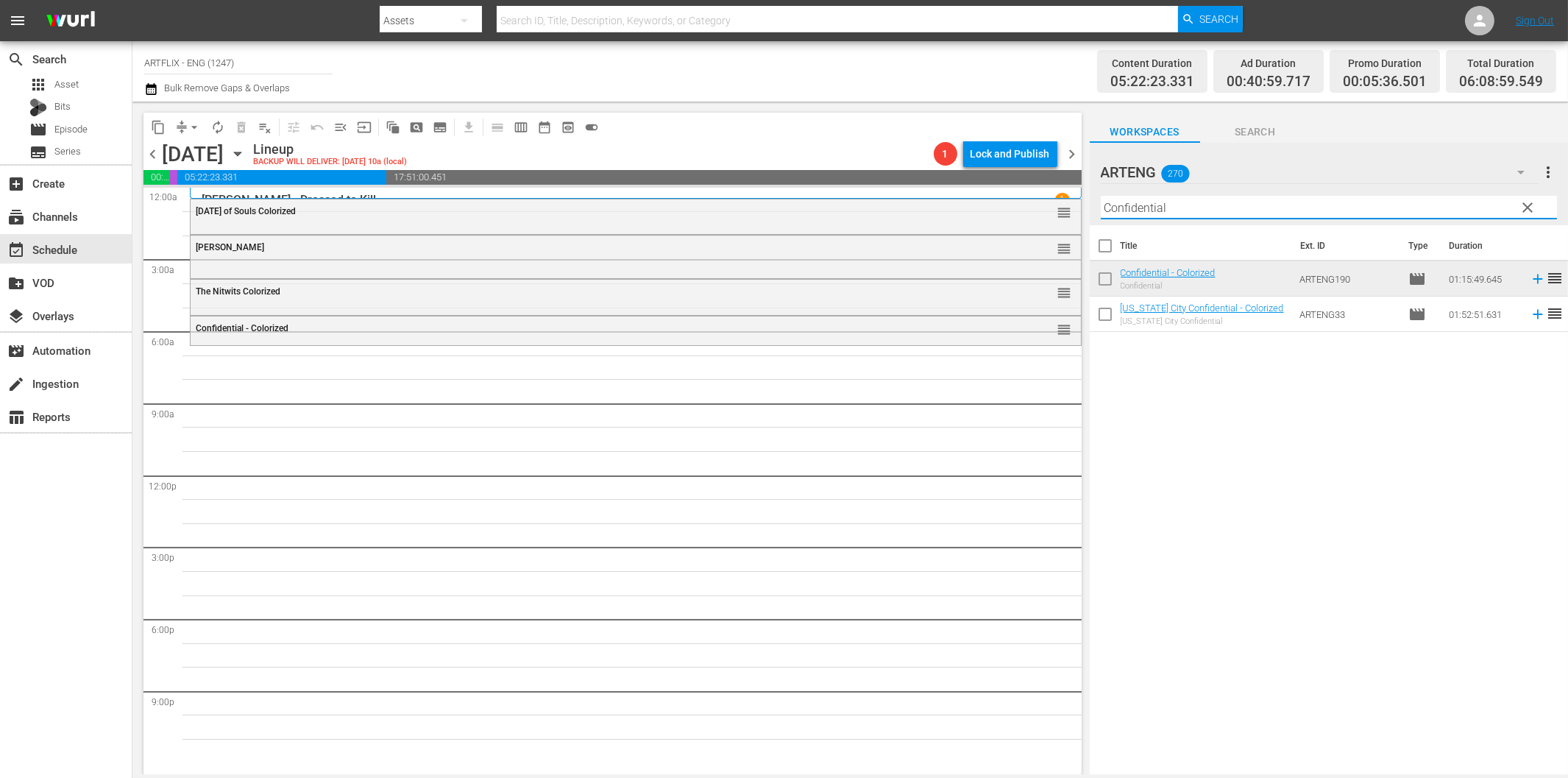
click at [1291, 205] on input "Confidential" at bounding box center [1329, 207] width 456 height 24
paste input "Angel in a Taxi"
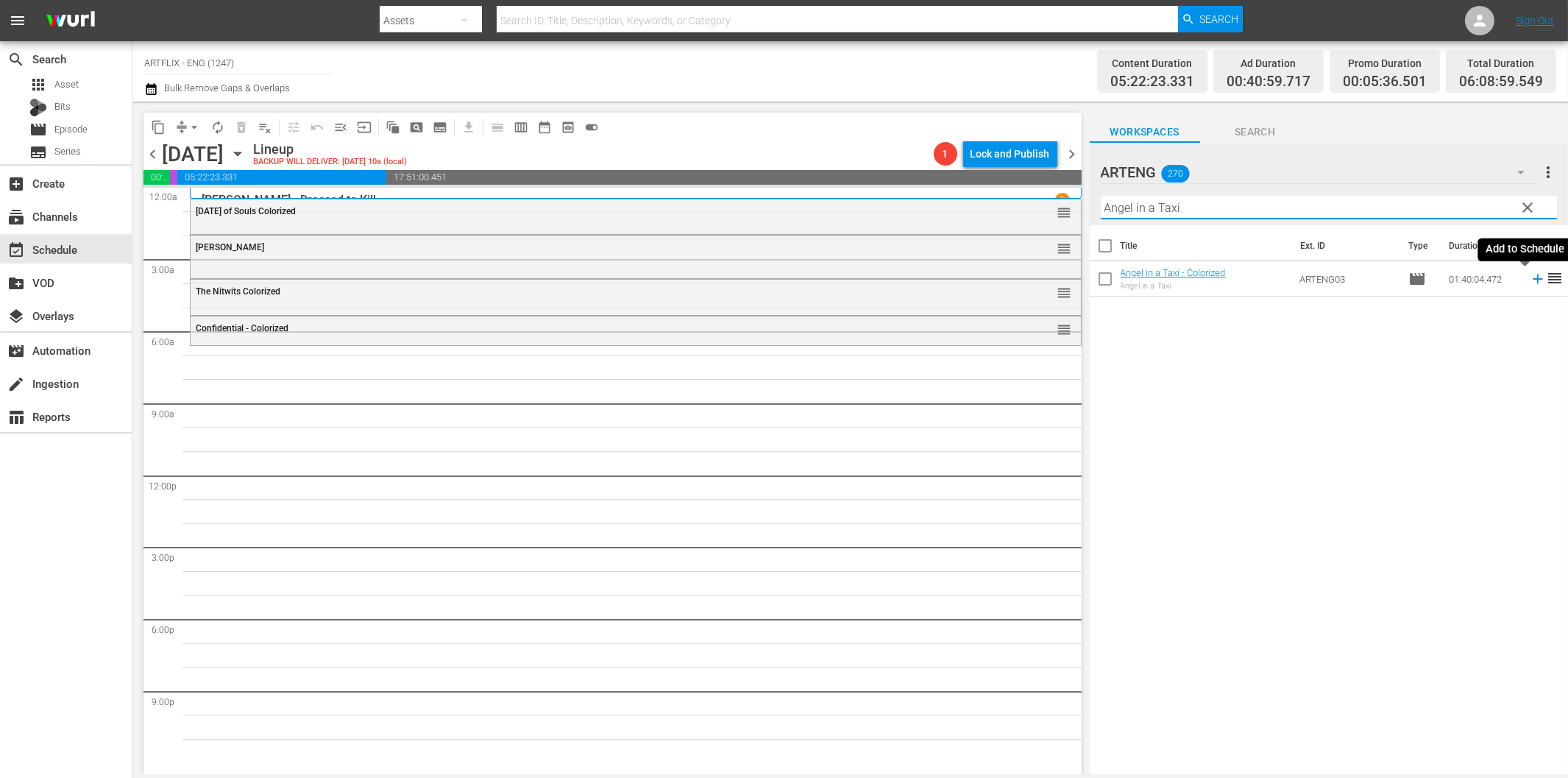
click at [1530, 282] on icon at bounding box center [1538, 279] width 16 height 16
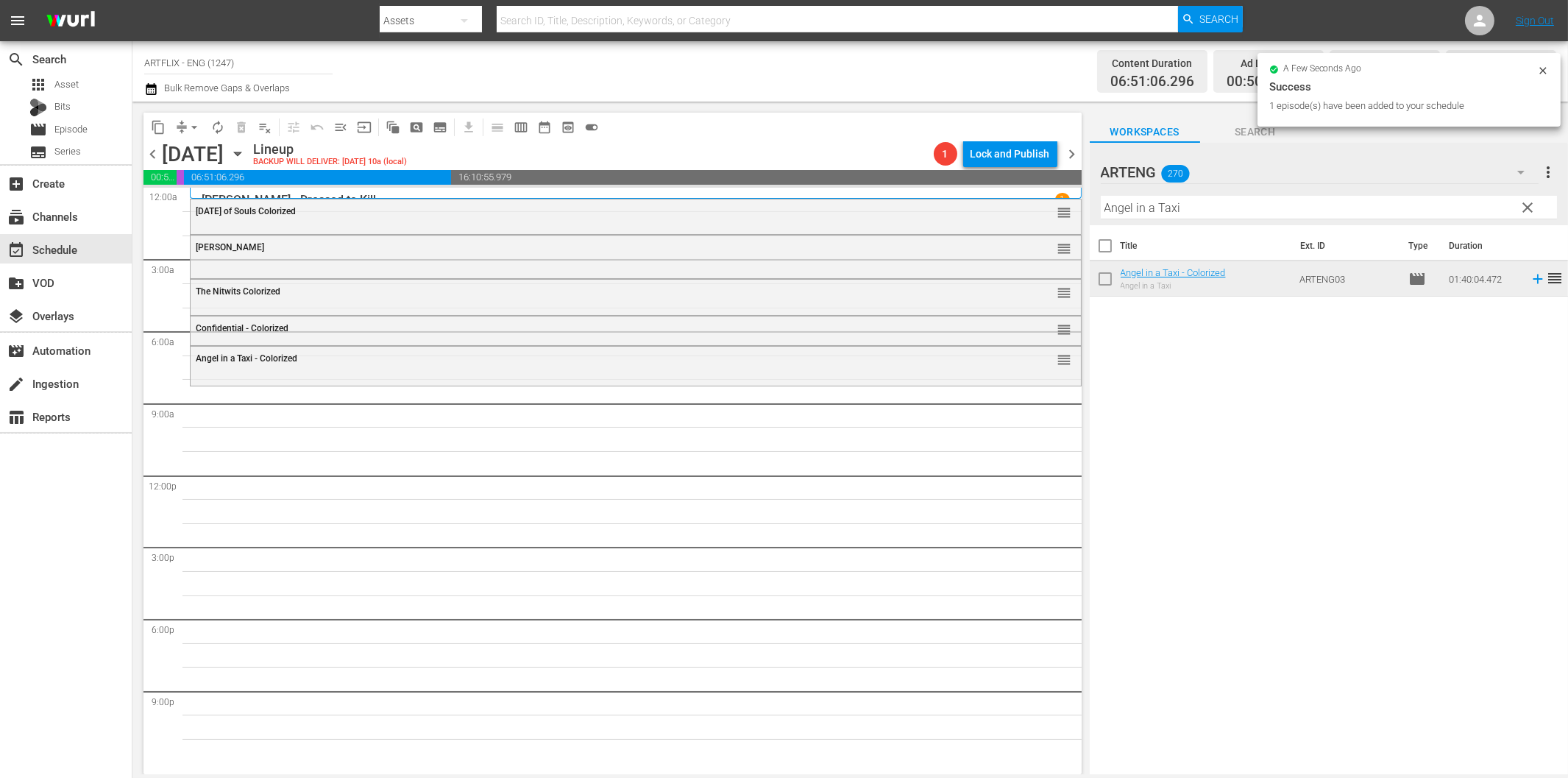
click at [1185, 209] on input "Angel in a Taxi" at bounding box center [1329, 207] width 456 height 24
paste input "Get That Man"
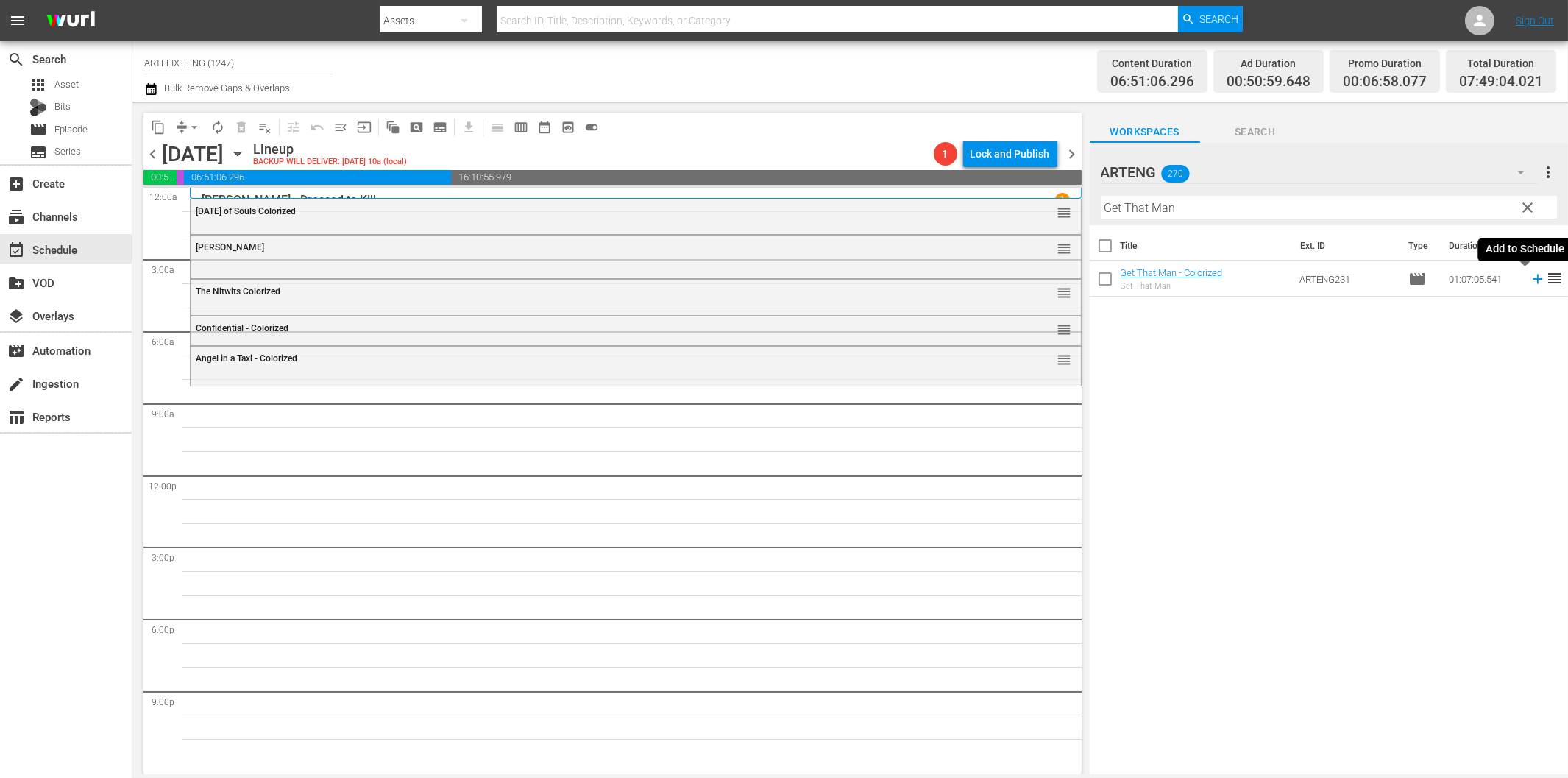
click at [1533, 281] on icon at bounding box center [1538, 280] width 10 height 10
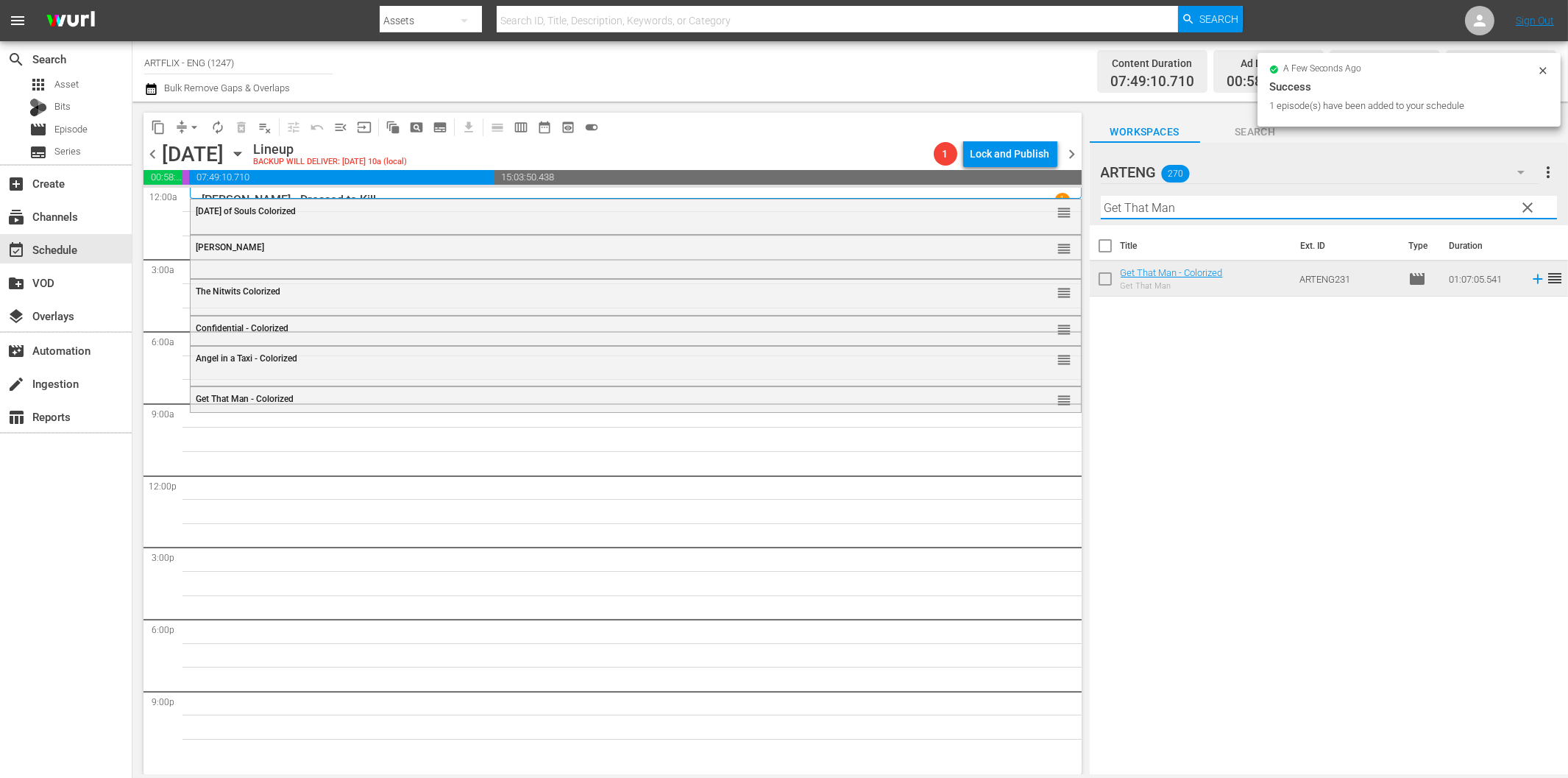
click at [1138, 202] on input "Get That Man" at bounding box center [1329, 207] width 456 height 24
paste input "Me and [GEOGRAPHIC_DATA]"
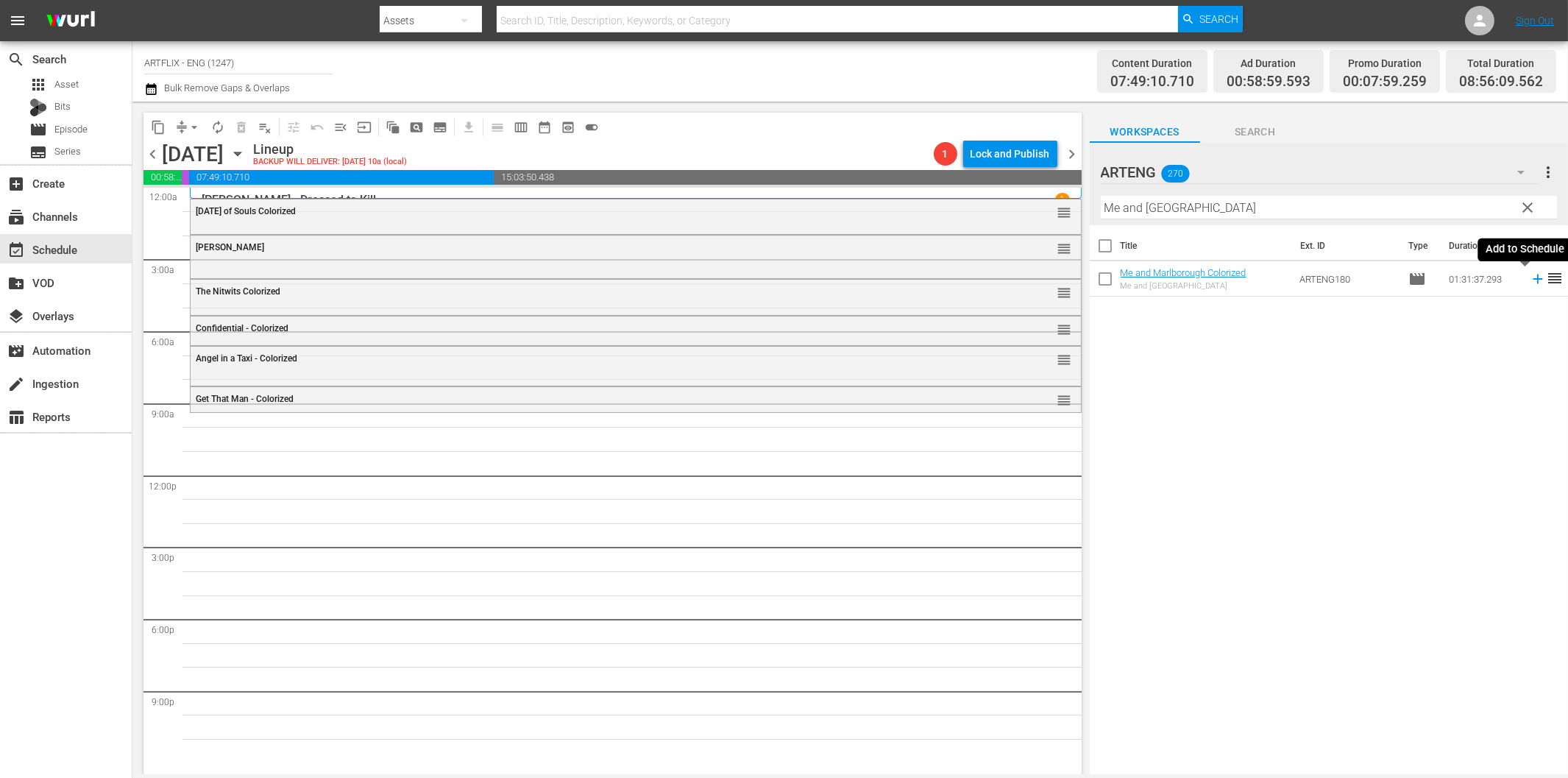
click at [1530, 281] on icon at bounding box center [1538, 279] width 16 height 16
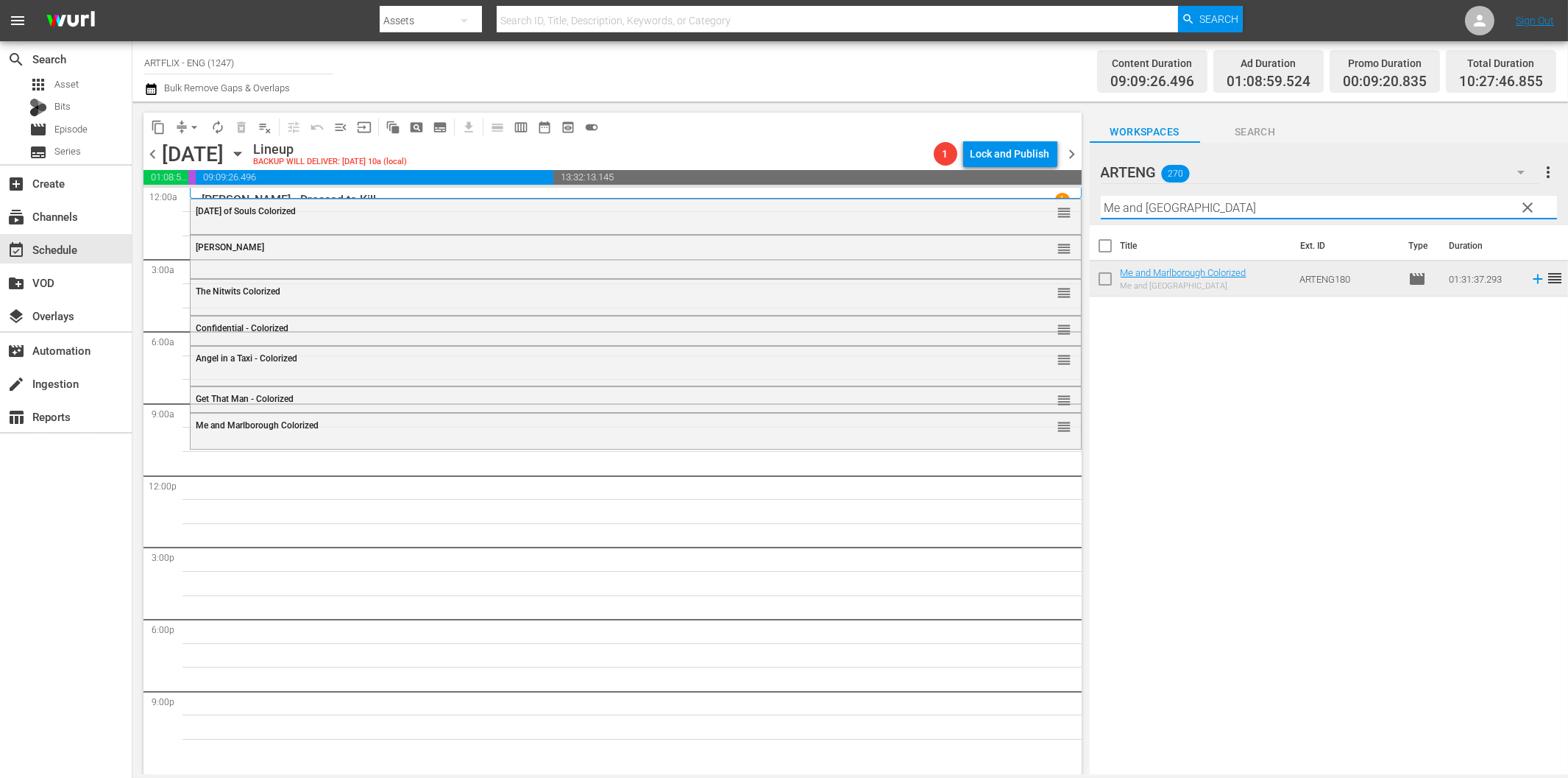
click at [1179, 209] on input "Me and [GEOGRAPHIC_DATA]" at bounding box center [1329, 207] width 456 height 24
paste input "Jitterbugs"
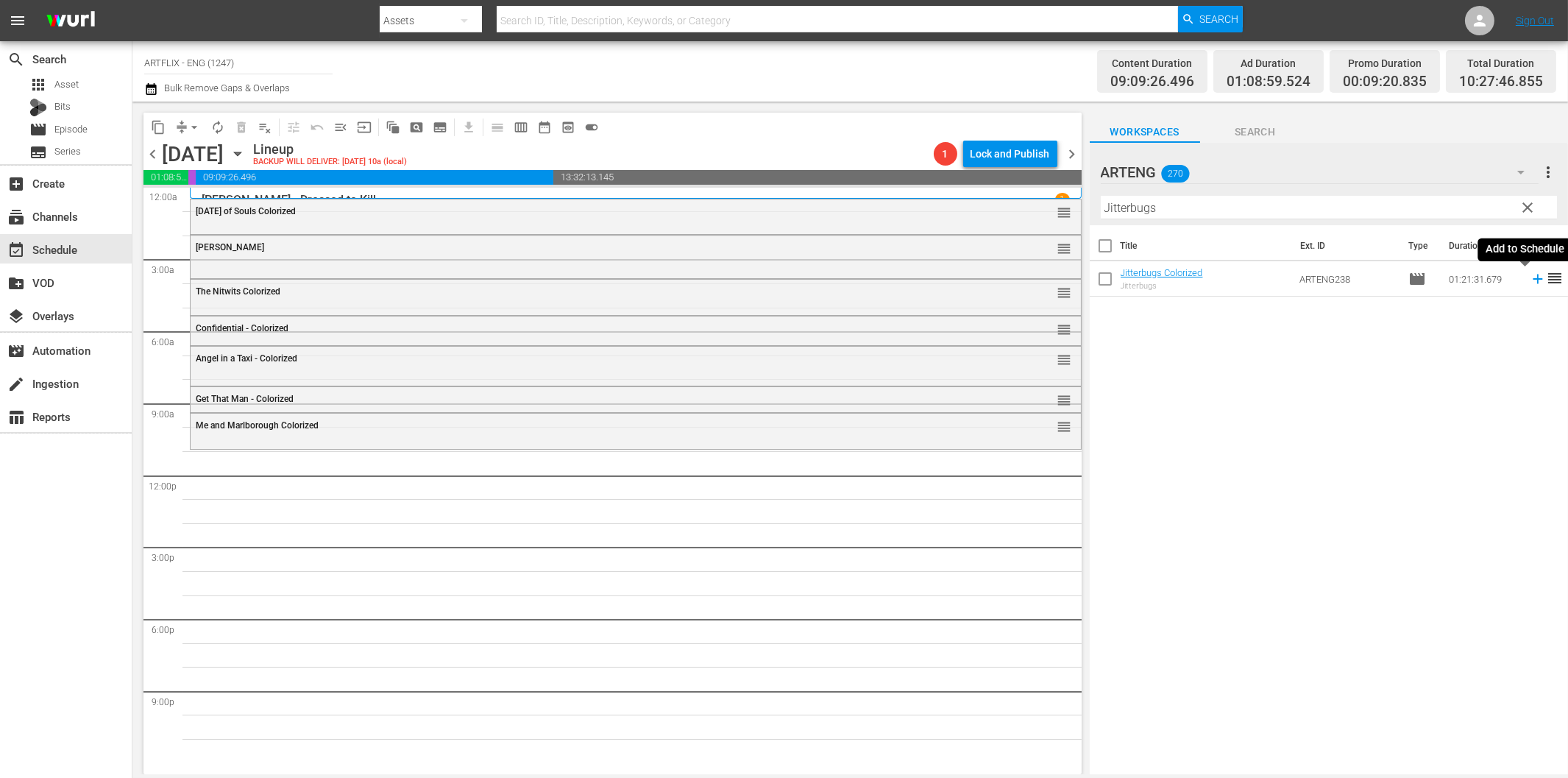
click at [1533, 280] on icon at bounding box center [1538, 280] width 10 height 10
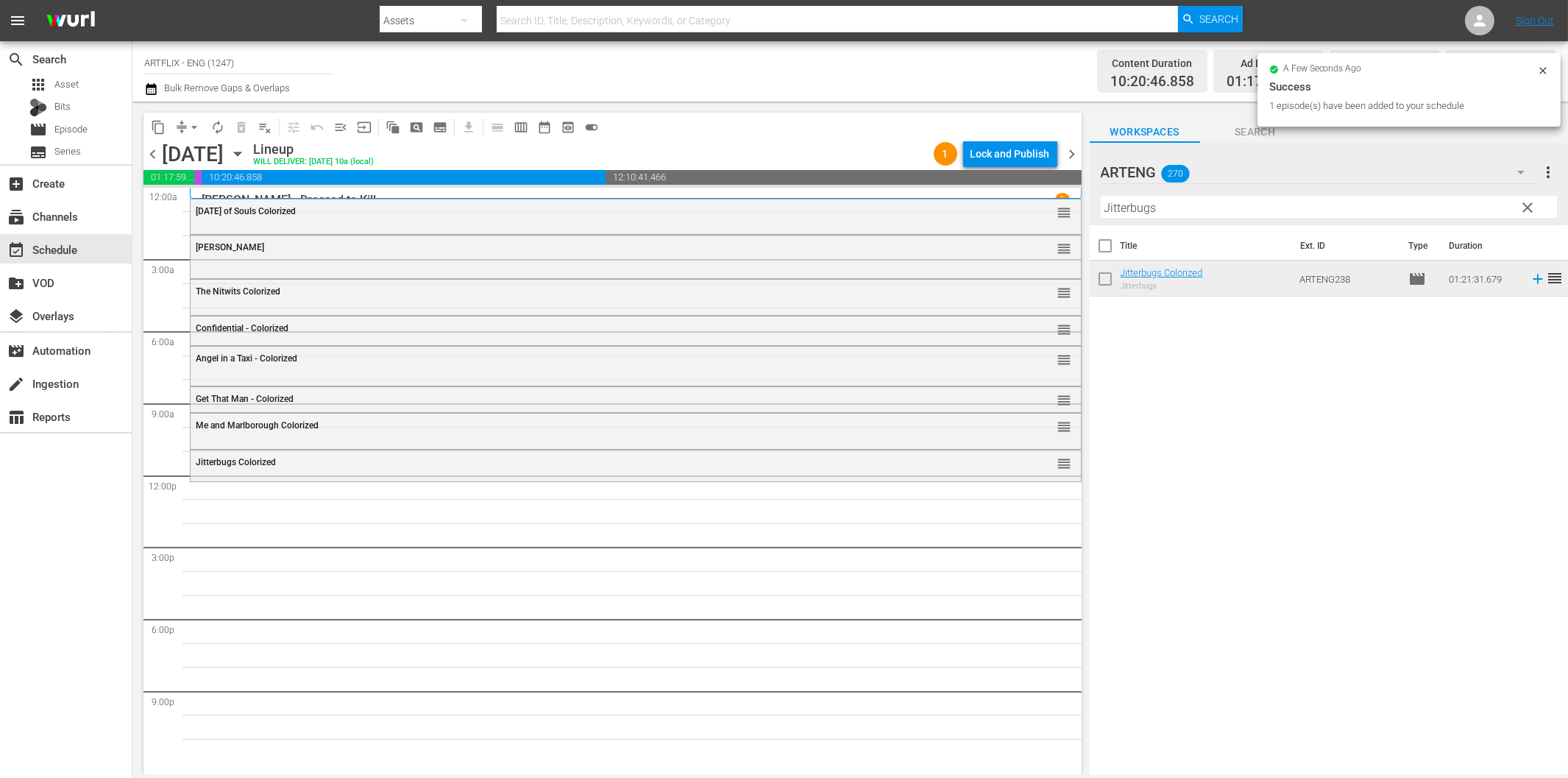
click at [1207, 197] on input "Jitterbugs" at bounding box center [1329, 207] width 456 height 24
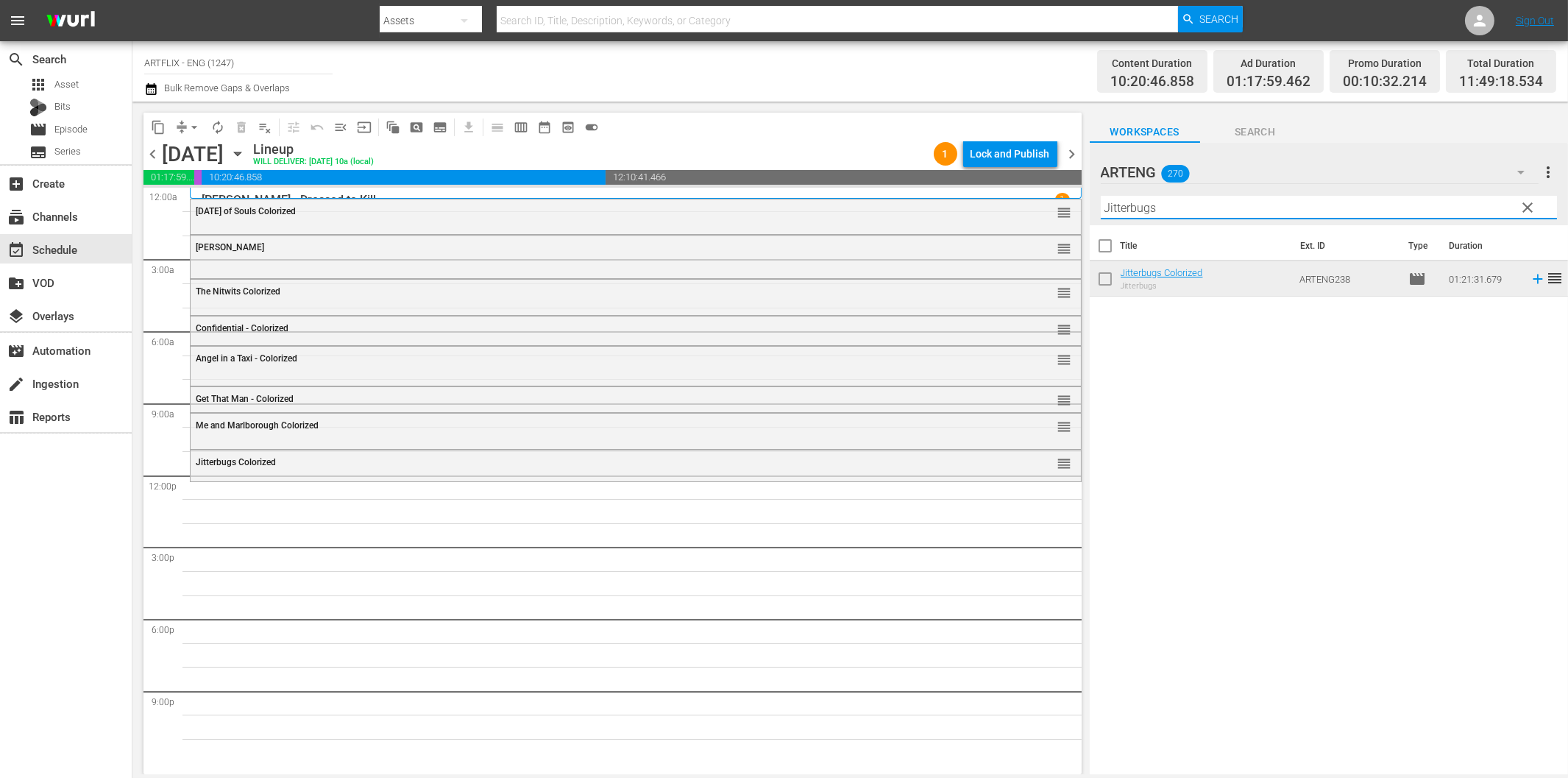
paste input "Smash-Up - The Story of a Woman"
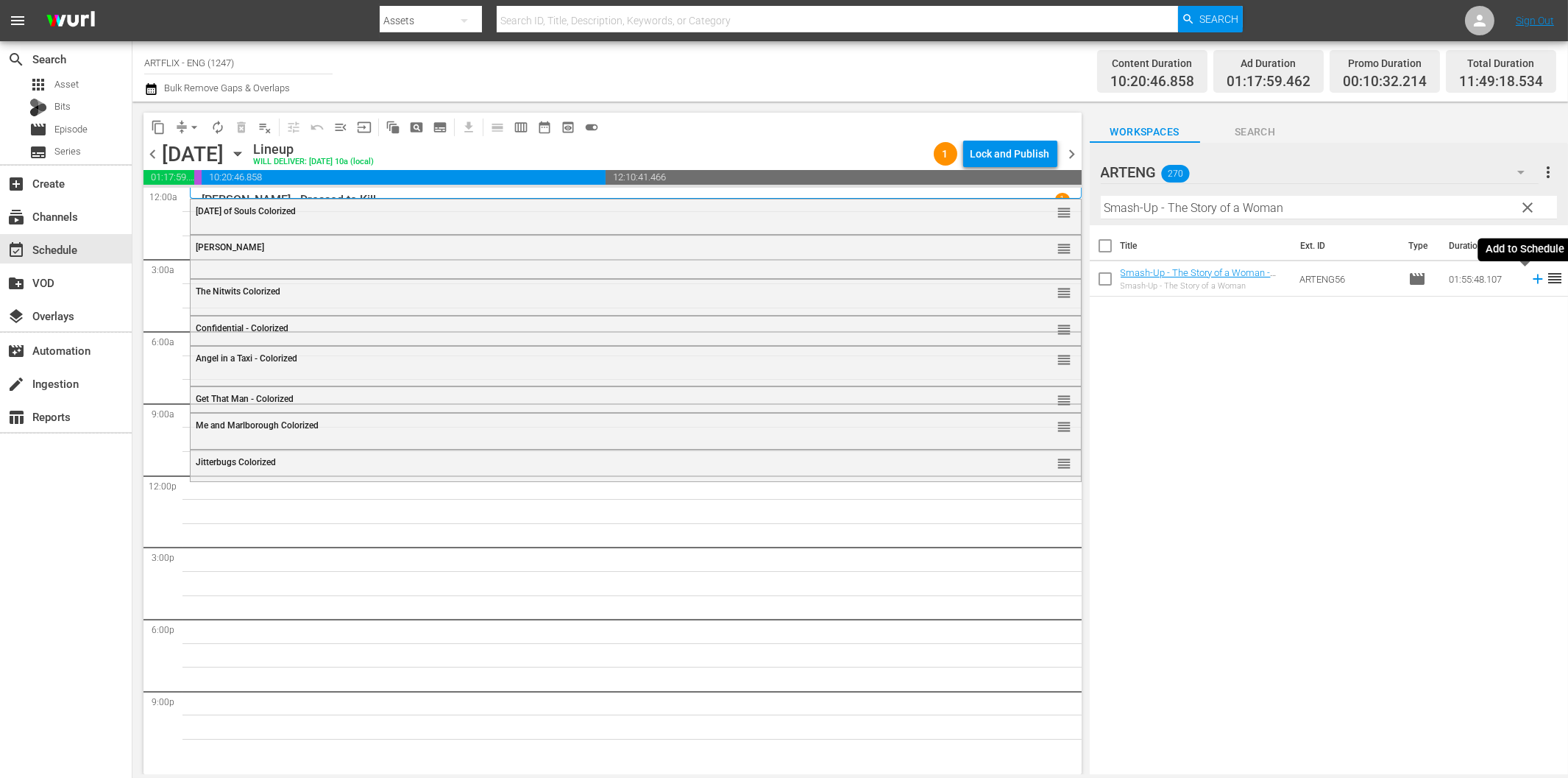
click at [1533, 280] on icon at bounding box center [1538, 280] width 10 height 10
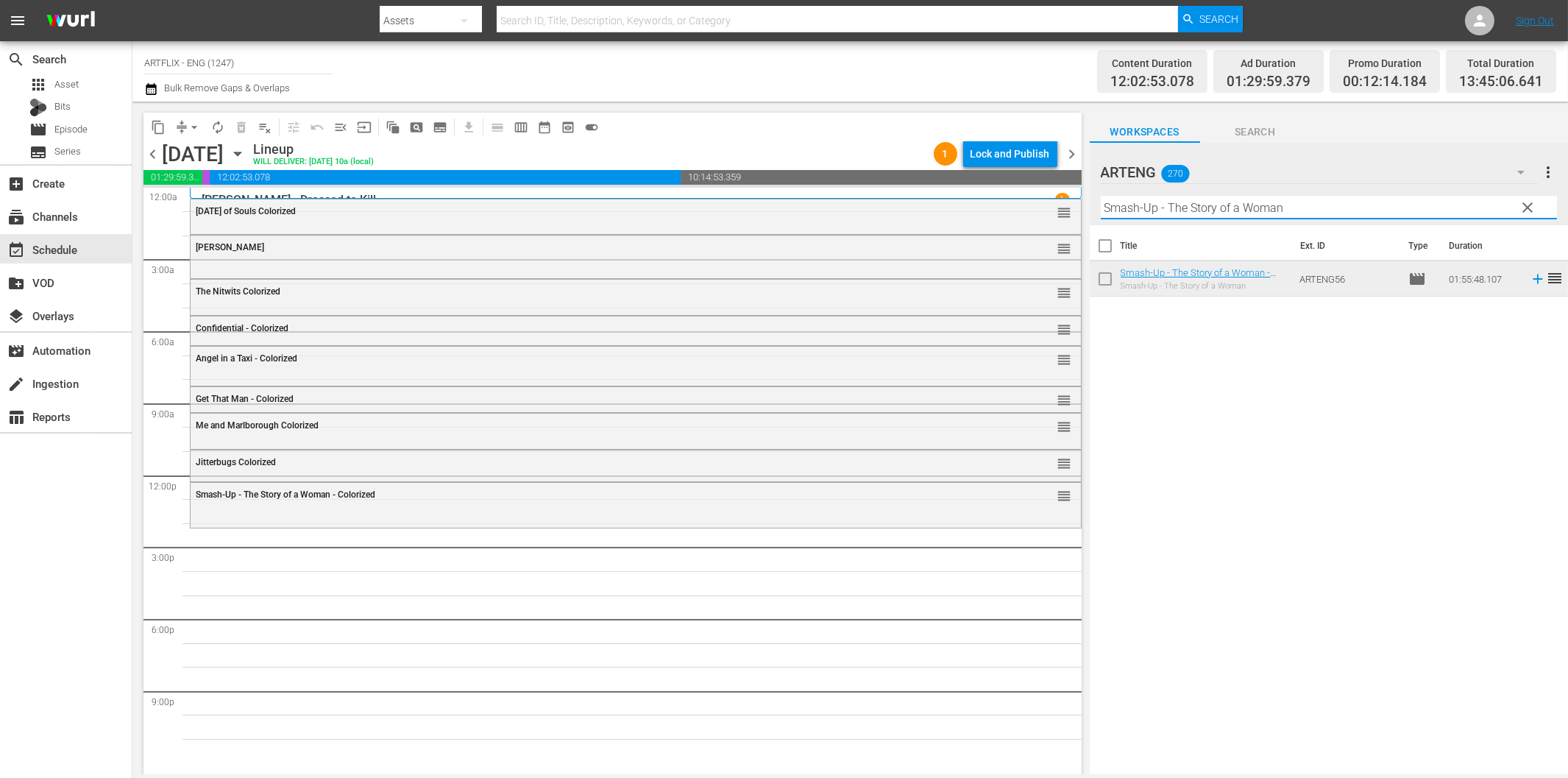
click at [1171, 209] on input "Smash-Up - The Story of a Woman" at bounding box center [1329, 207] width 456 height 24
paste input "[PERSON_NAME] Comes Home"
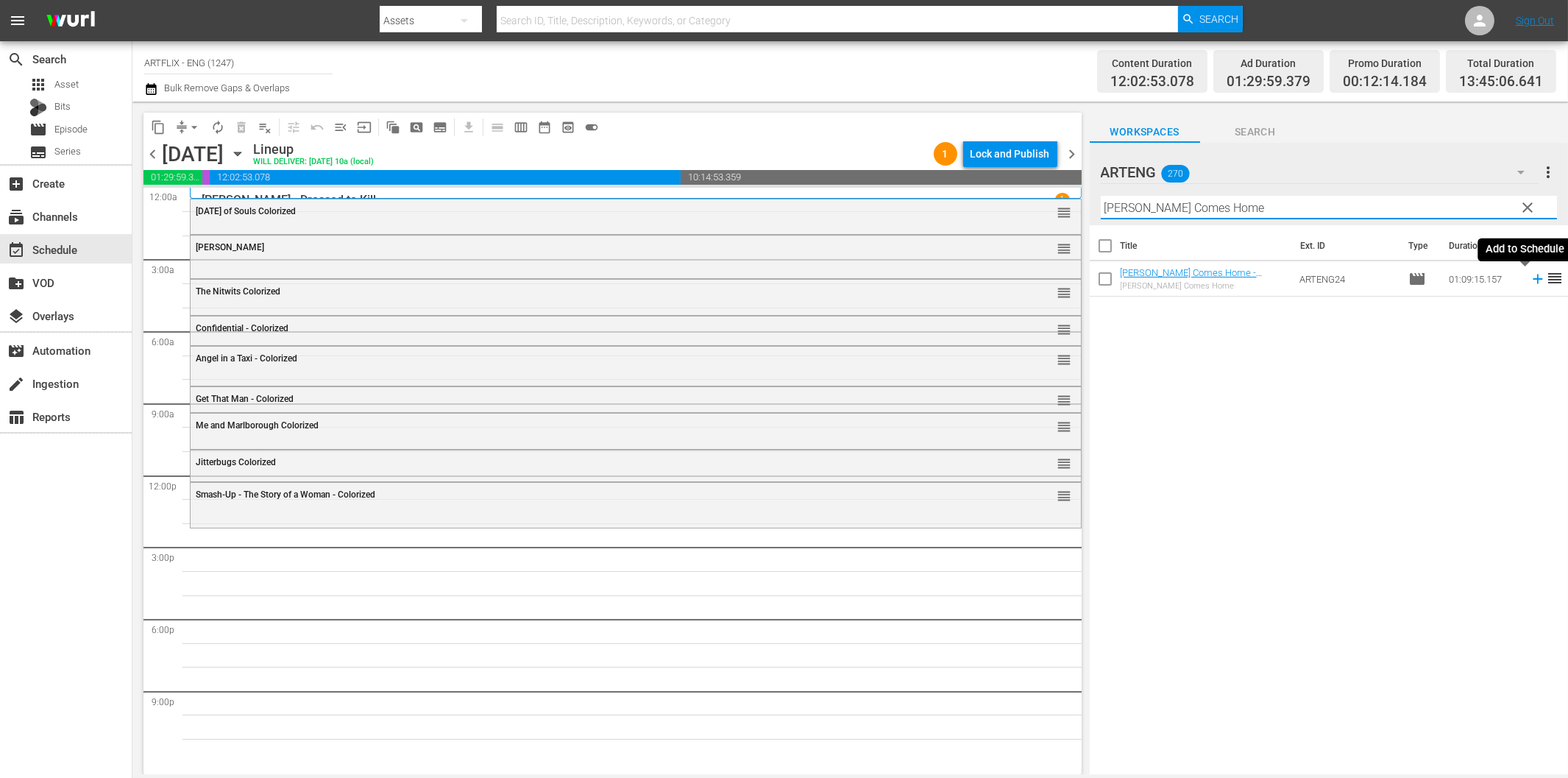
click at [1530, 281] on icon at bounding box center [1538, 279] width 16 height 16
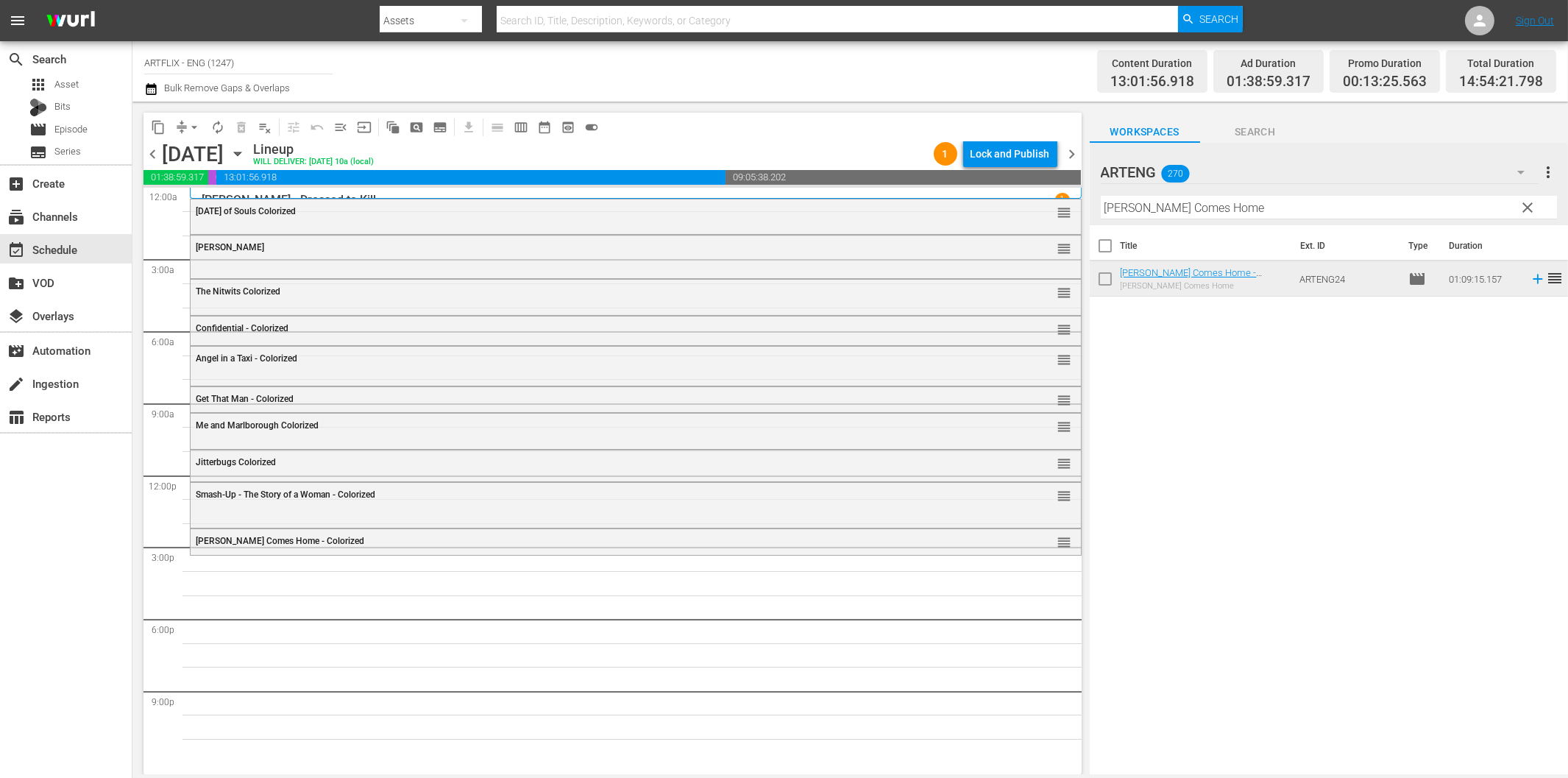
click at [1159, 214] on input "[PERSON_NAME] Comes Home" at bounding box center [1329, 207] width 456 height 24
paste input "ury of Achilles"
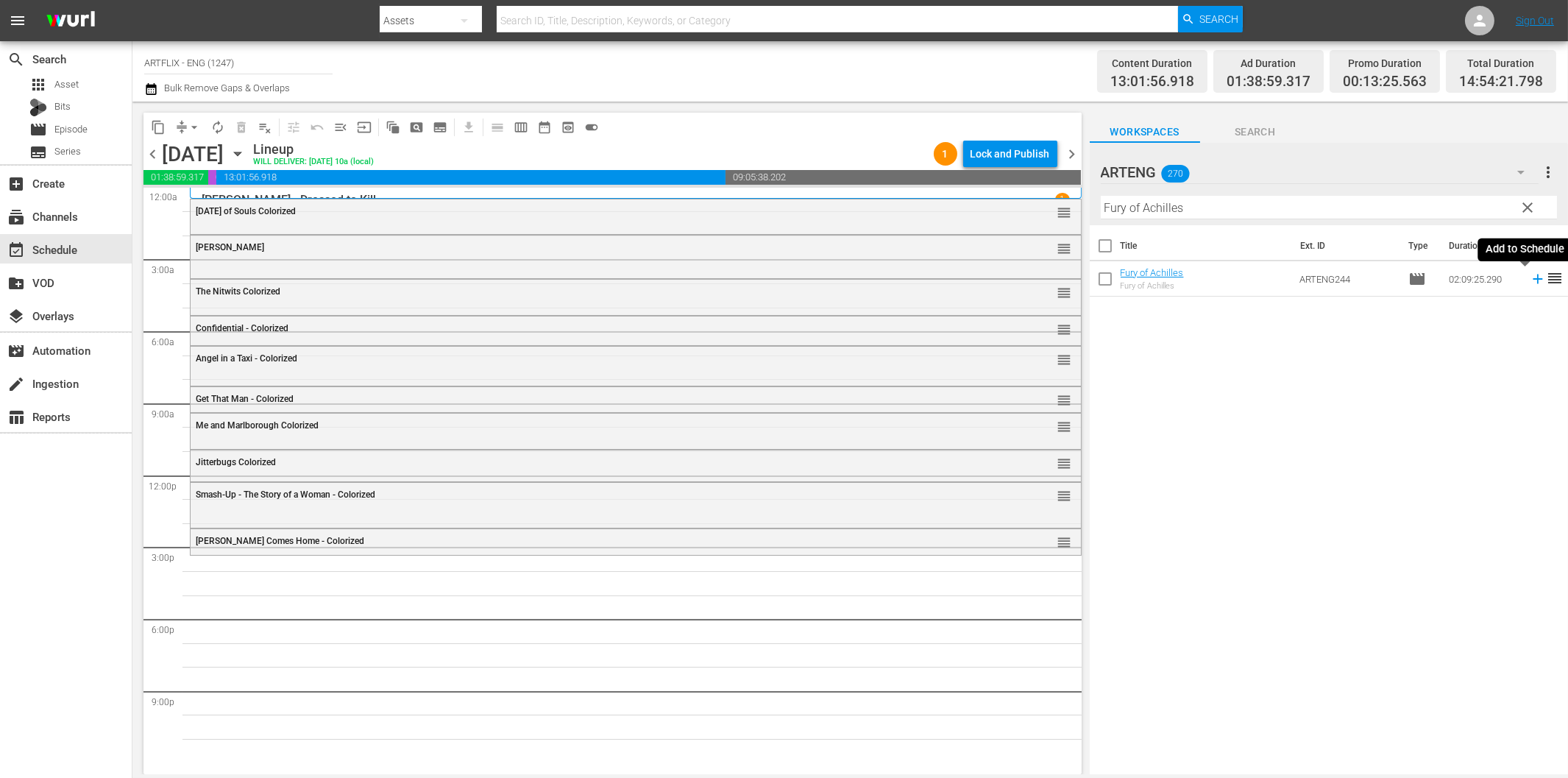
click at [1530, 277] on icon at bounding box center [1538, 279] width 16 height 16
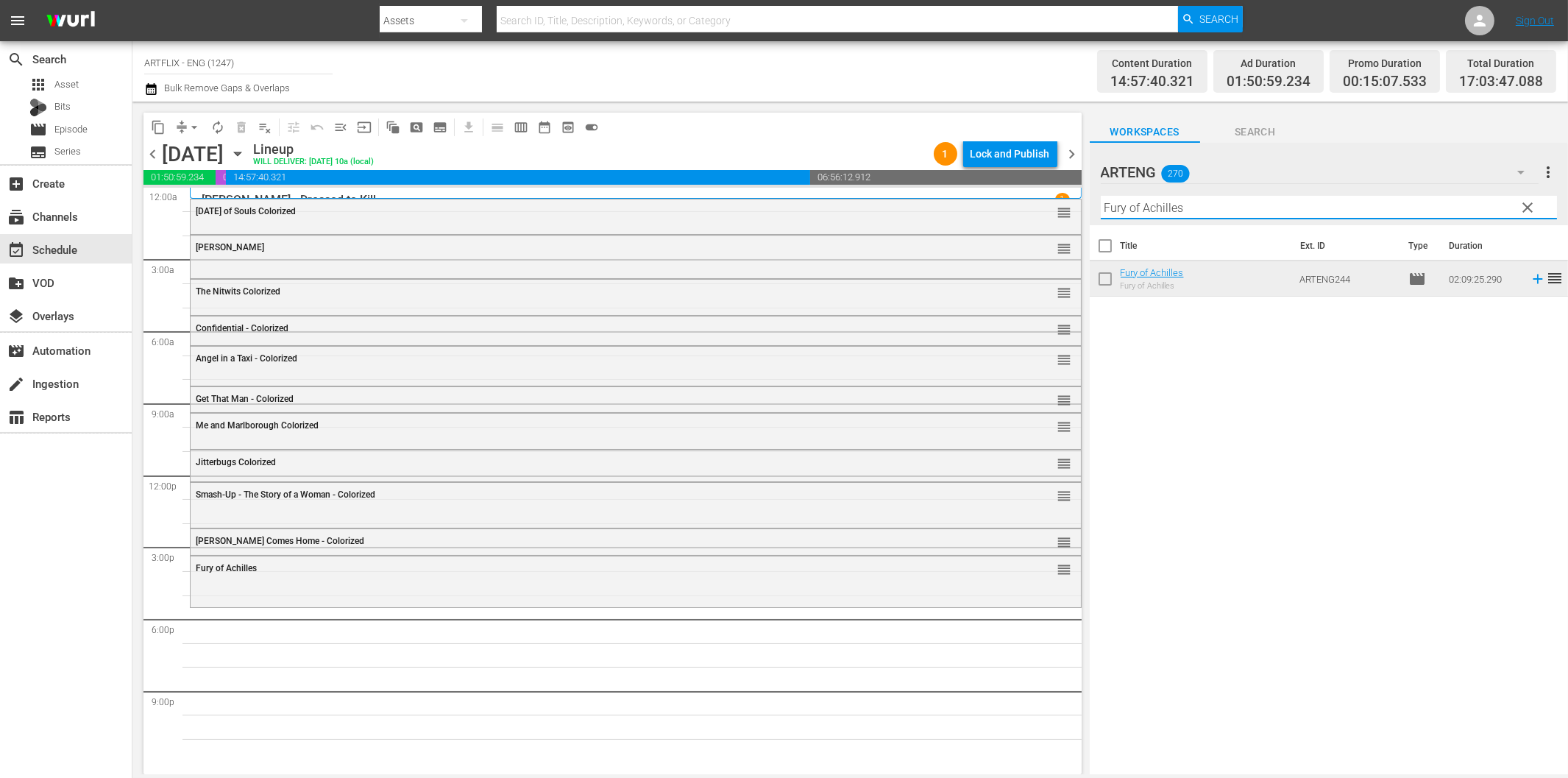
click at [1225, 209] on input "Fury of Achilles" at bounding box center [1329, 207] width 456 height 24
paste
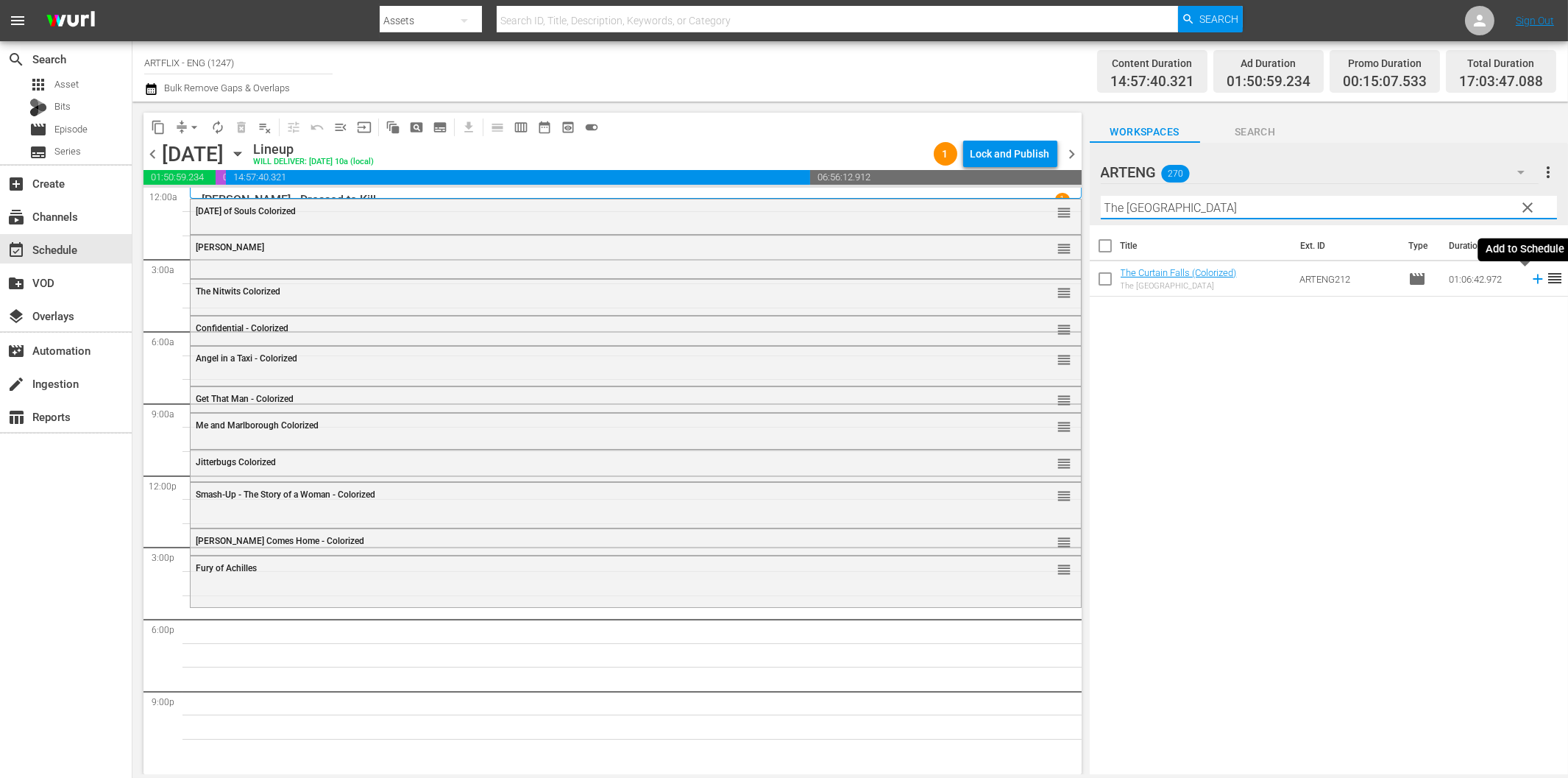
click at [1530, 277] on icon at bounding box center [1538, 279] width 16 height 16
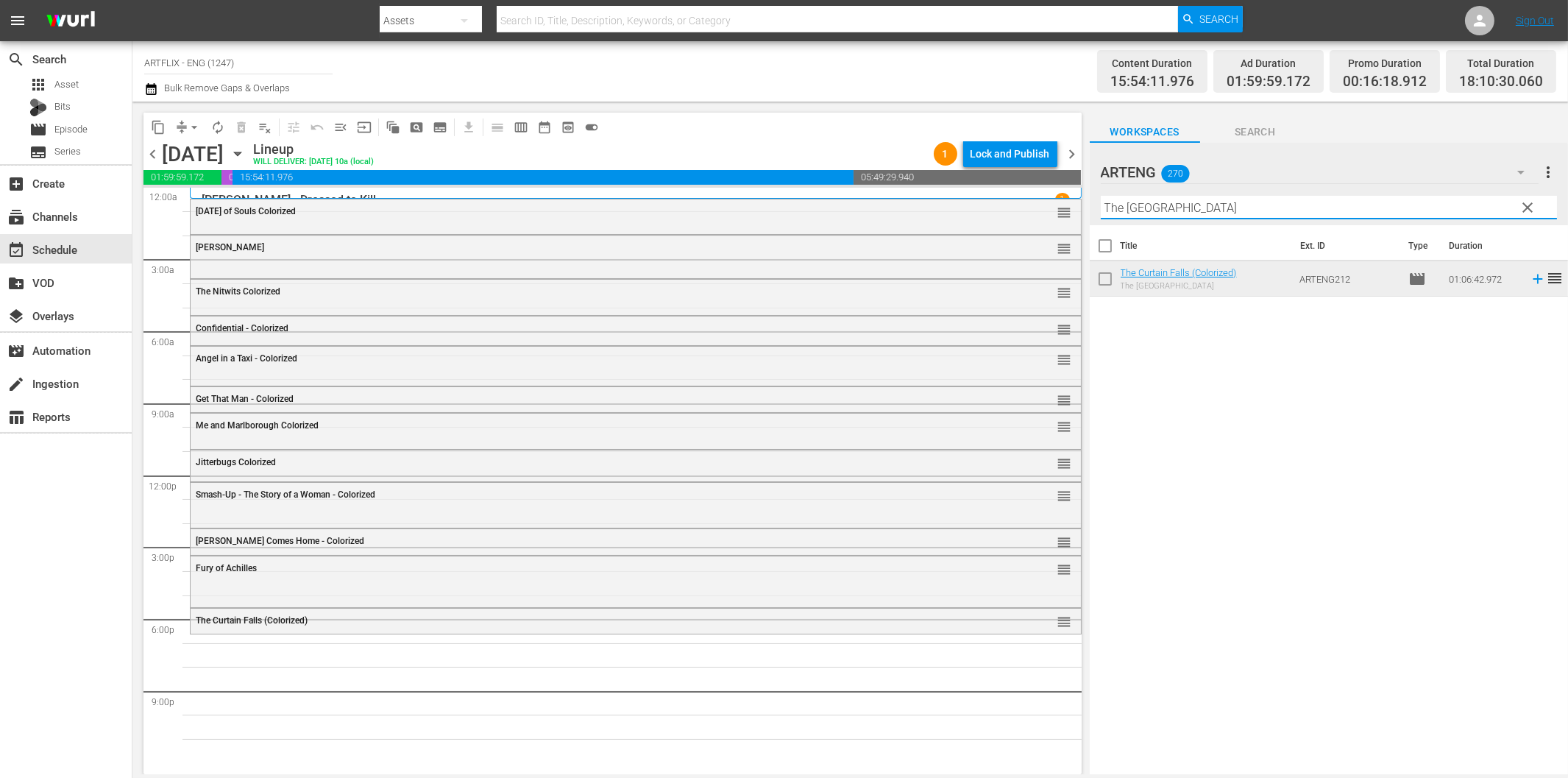
click at [1216, 203] on input "The [GEOGRAPHIC_DATA]" at bounding box center [1329, 207] width 456 height 24
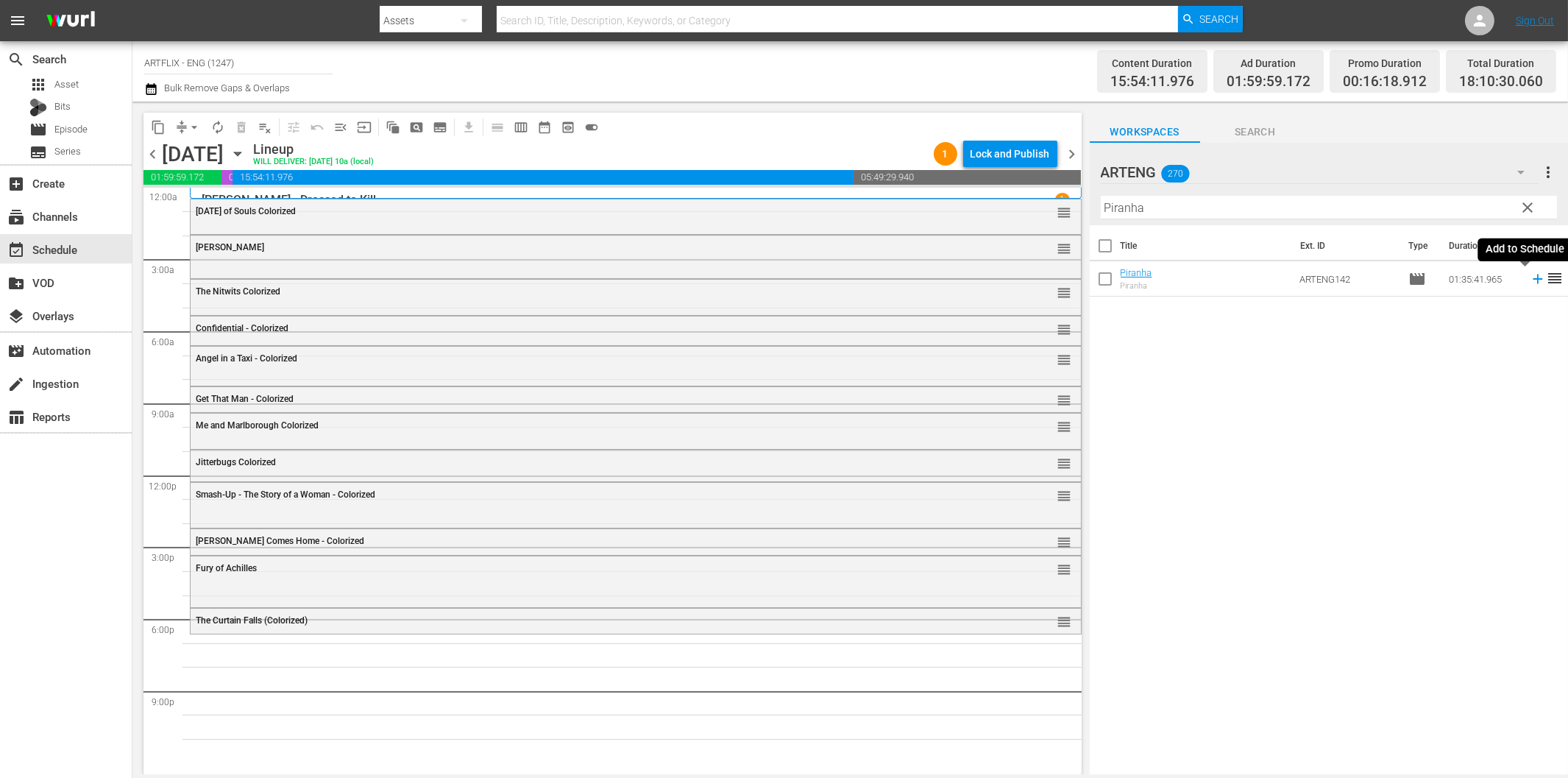
click at [1533, 278] on icon at bounding box center [1538, 280] width 10 height 10
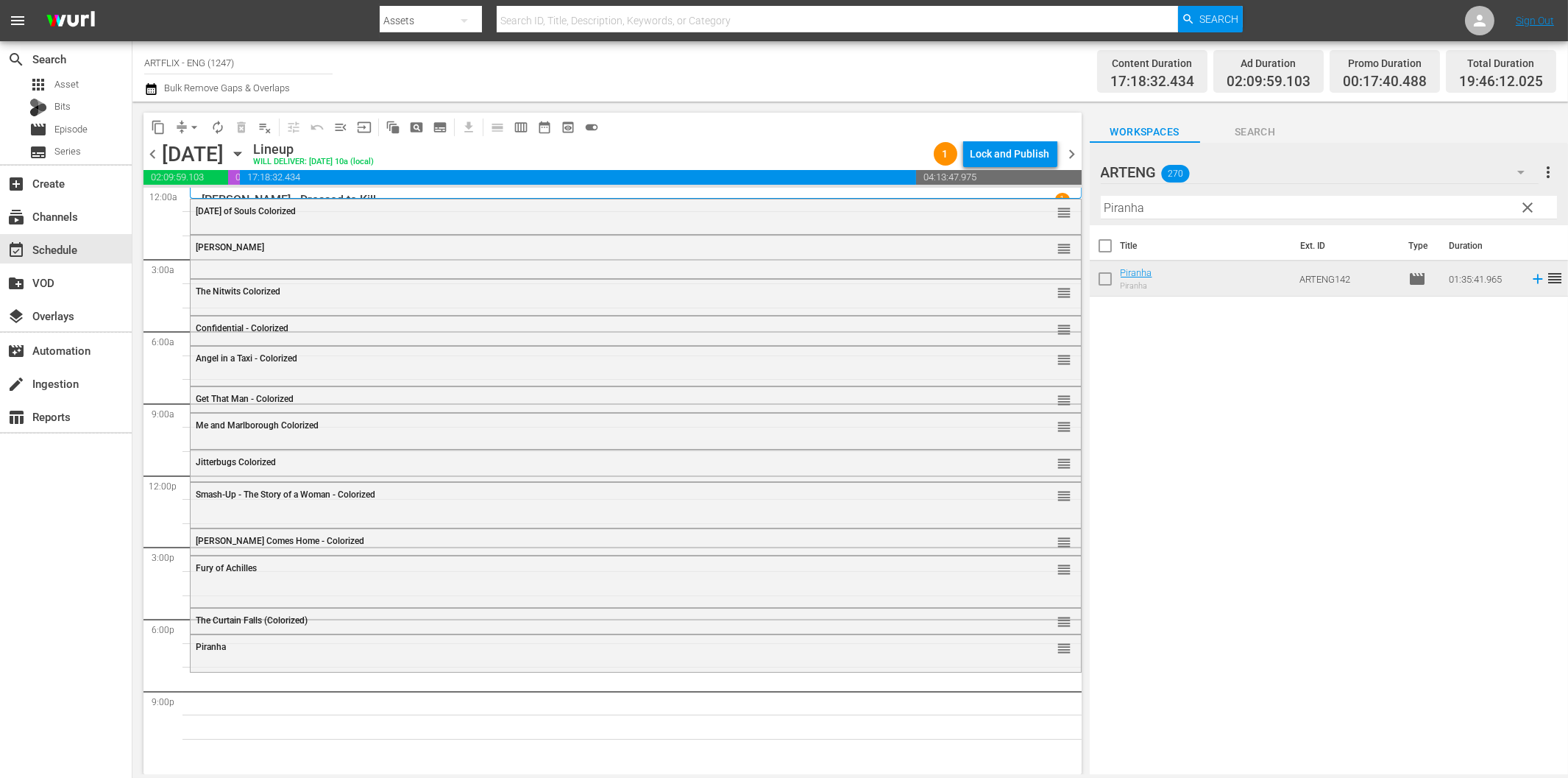
click at [1179, 208] on input "Piranha" at bounding box center [1329, 207] width 456 height 24
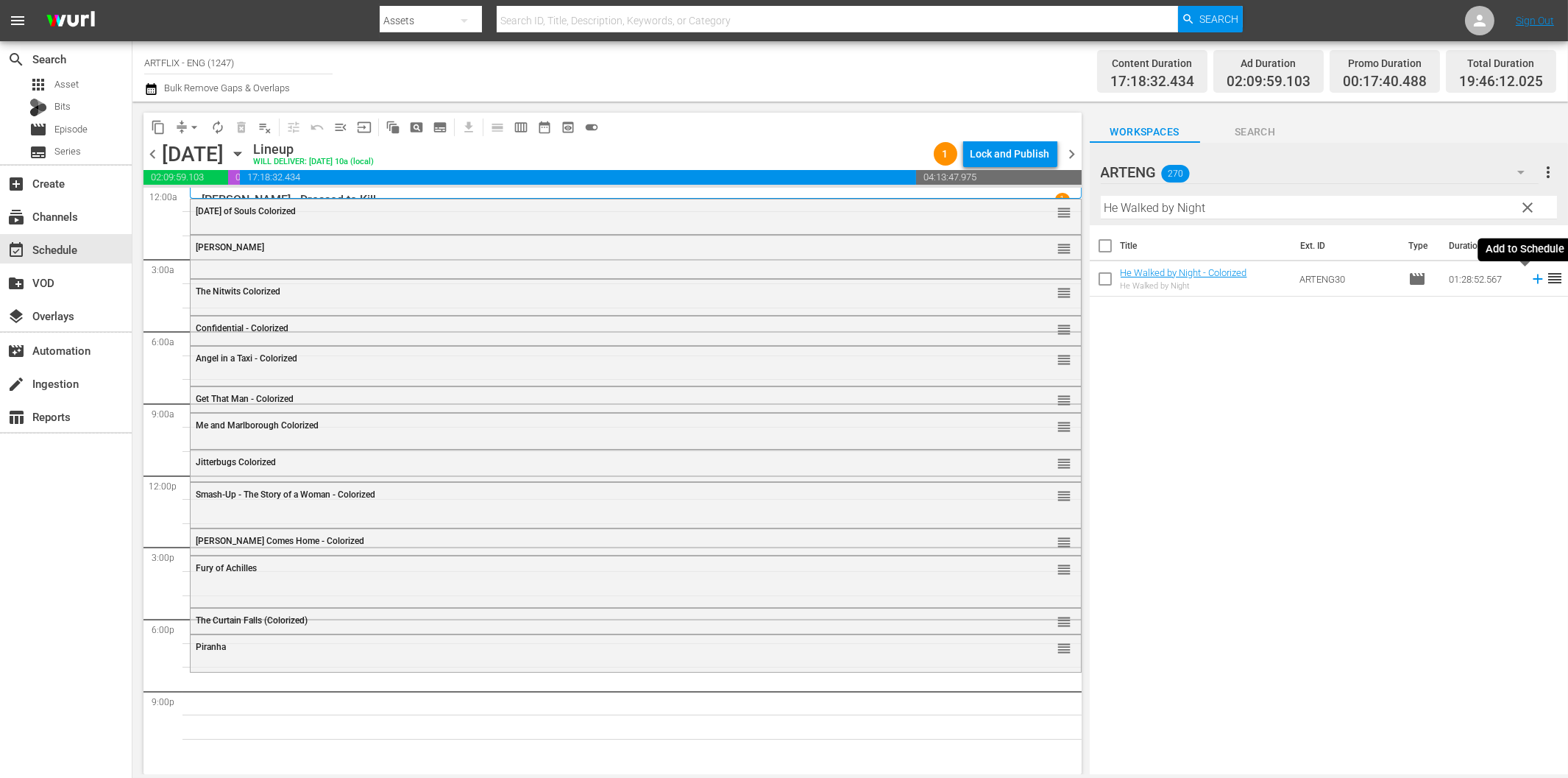
click at [1530, 283] on icon at bounding box center [1538, 279] width 16 height 16
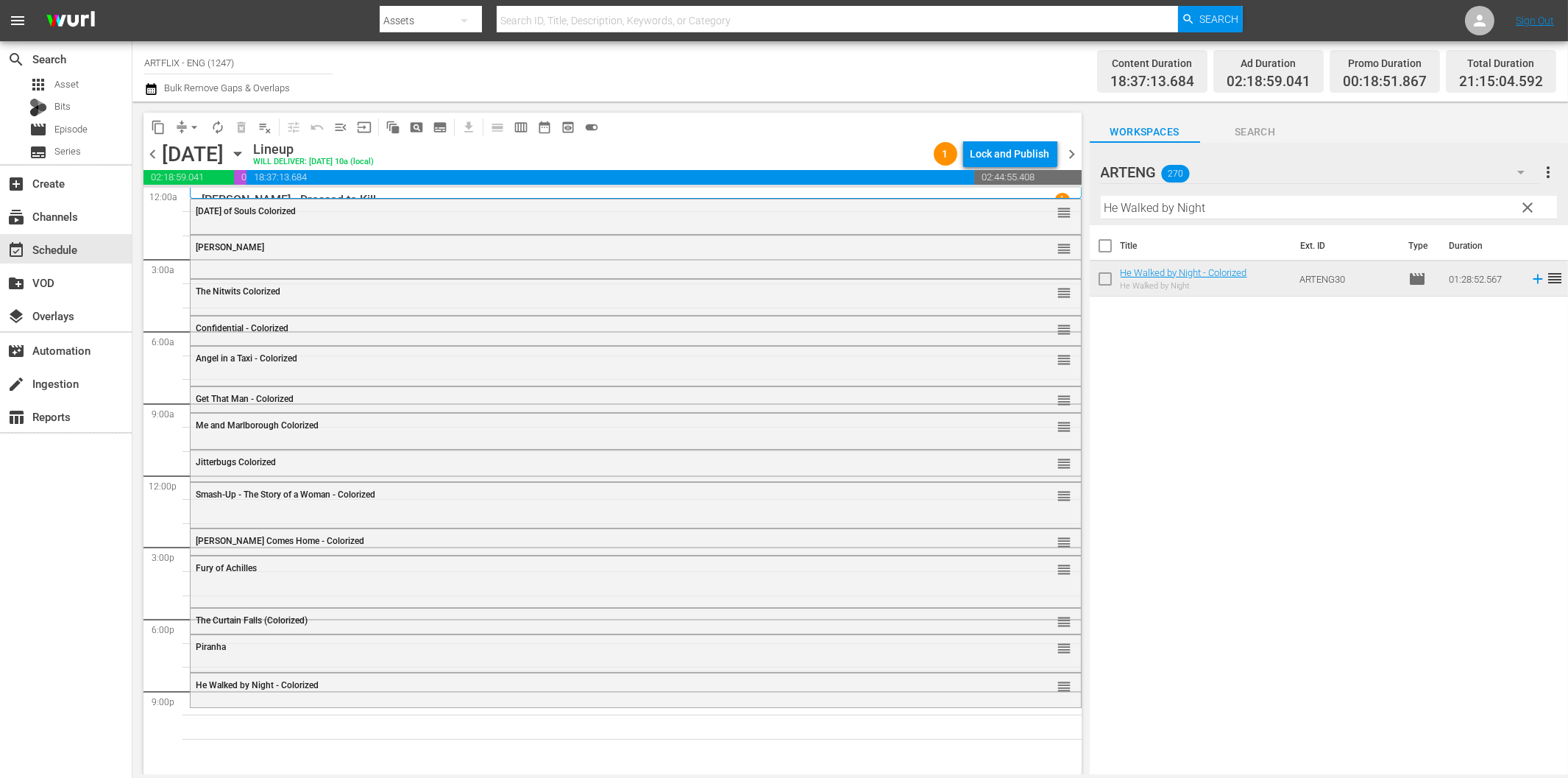
click at [1162, 214] on input "He Walked by Night" at bounding box center [1329, 207] width 456 height 24
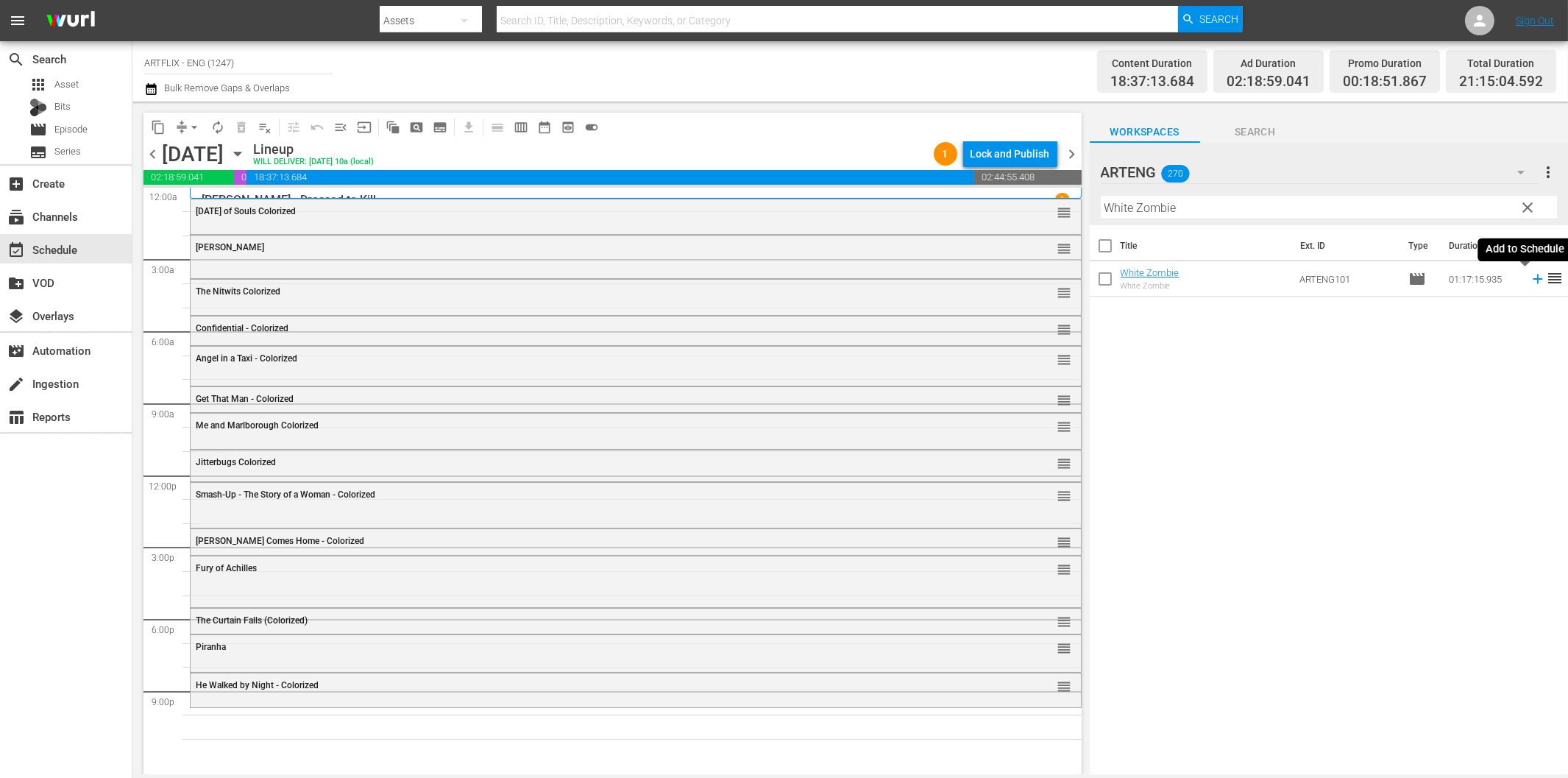
click at [1533, 280] on icon at bounding box center [1538, 280] width 10 height 10
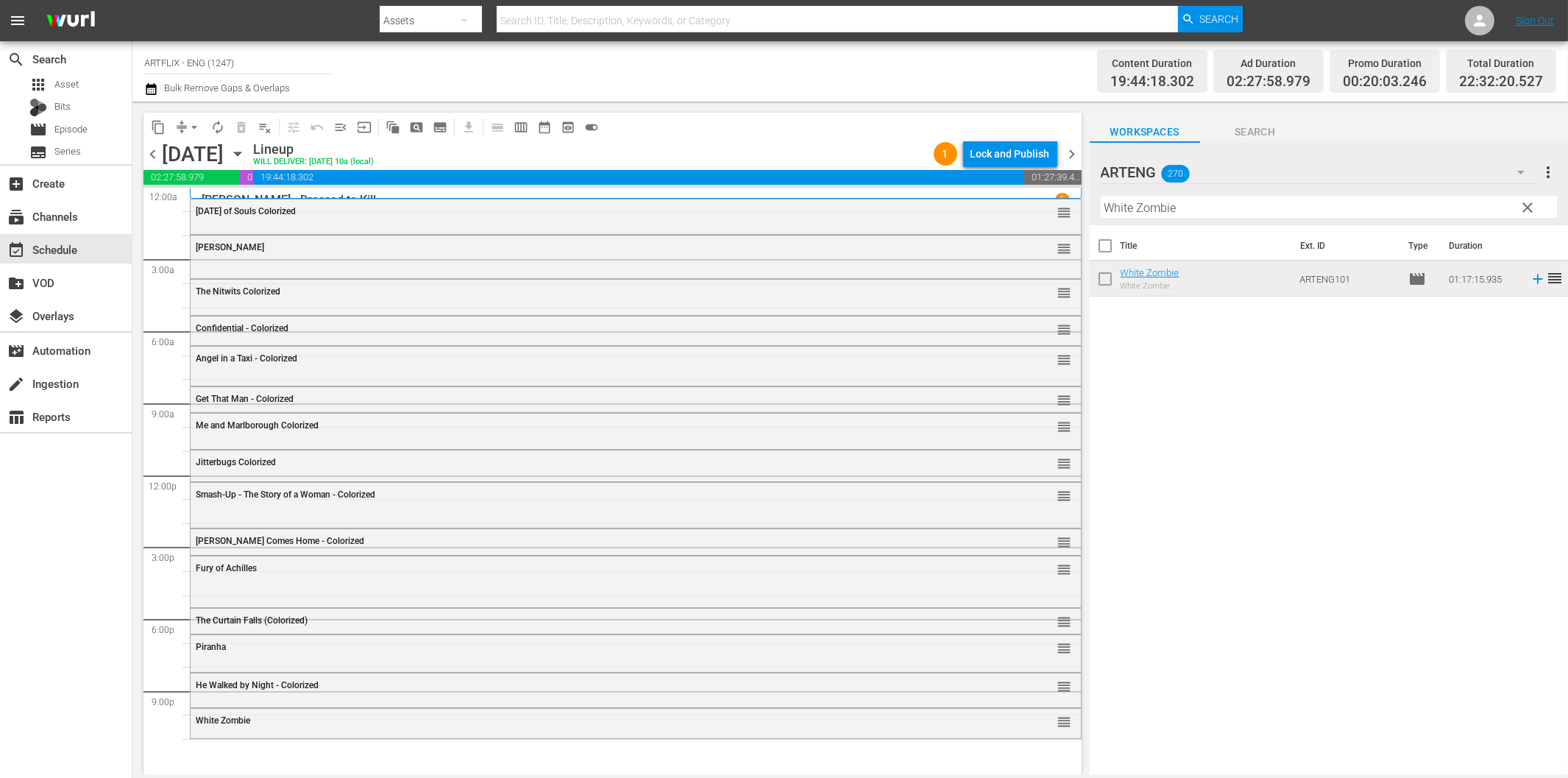
click at [1203, 209] on input "White Zombie" at bounding box center [1329, 207] width 456 height 24
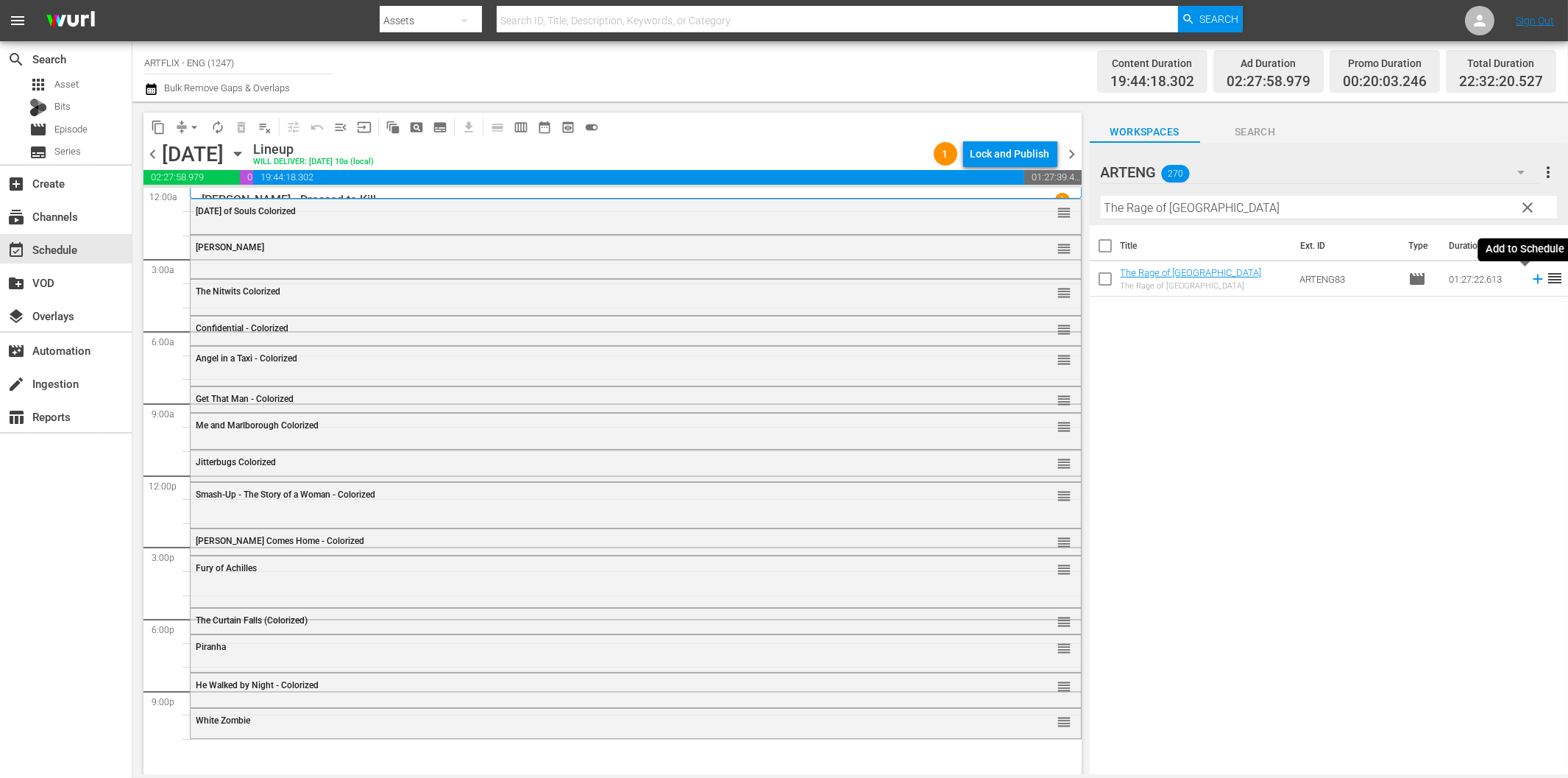
click at [1530, 281] on icon at bounding box center [1538, 279] width 16 height 16
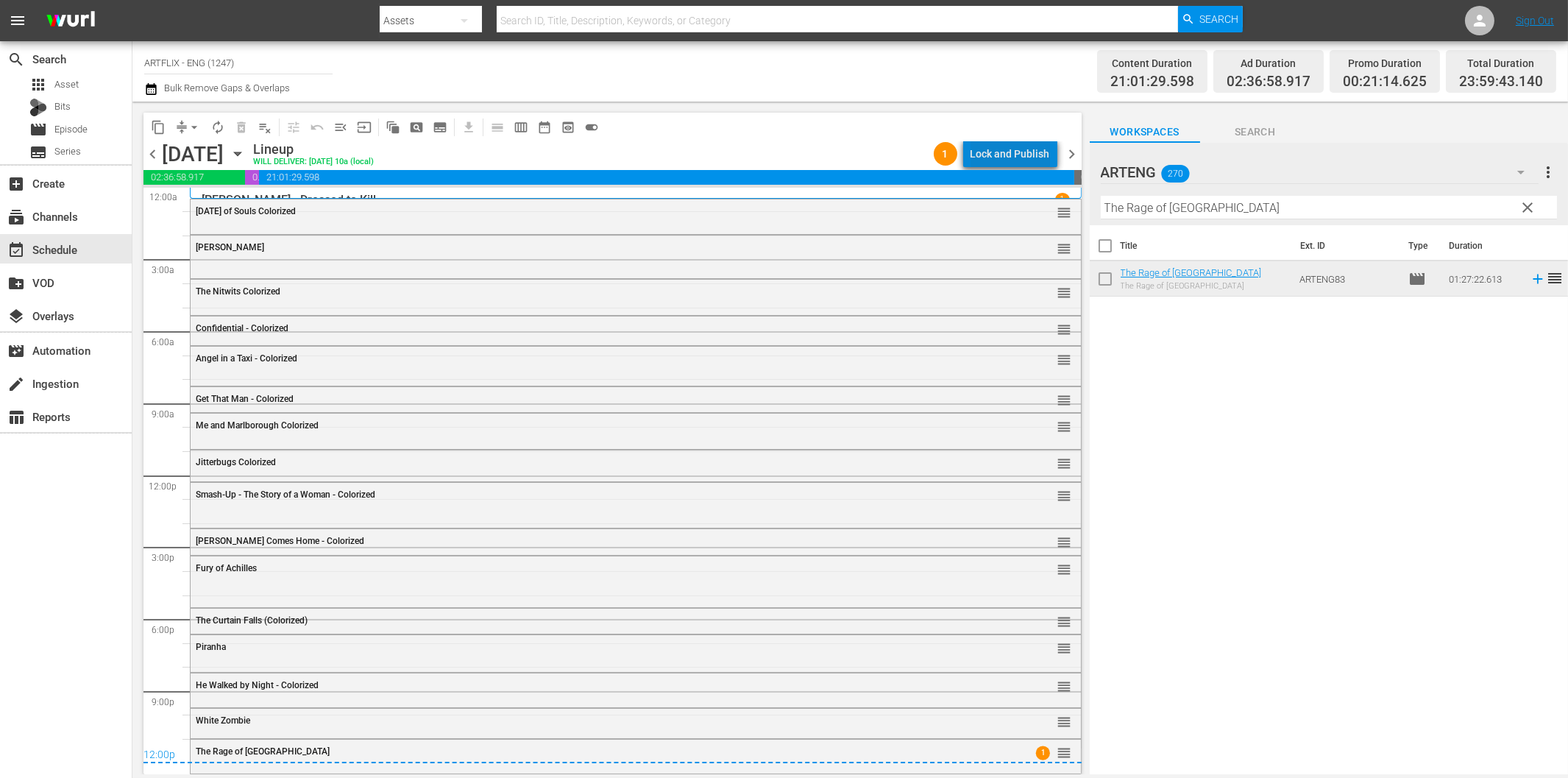
click at [1027, 152] on div "Lock and Publish" at bounding box center [1009, 154] width 79 height 26
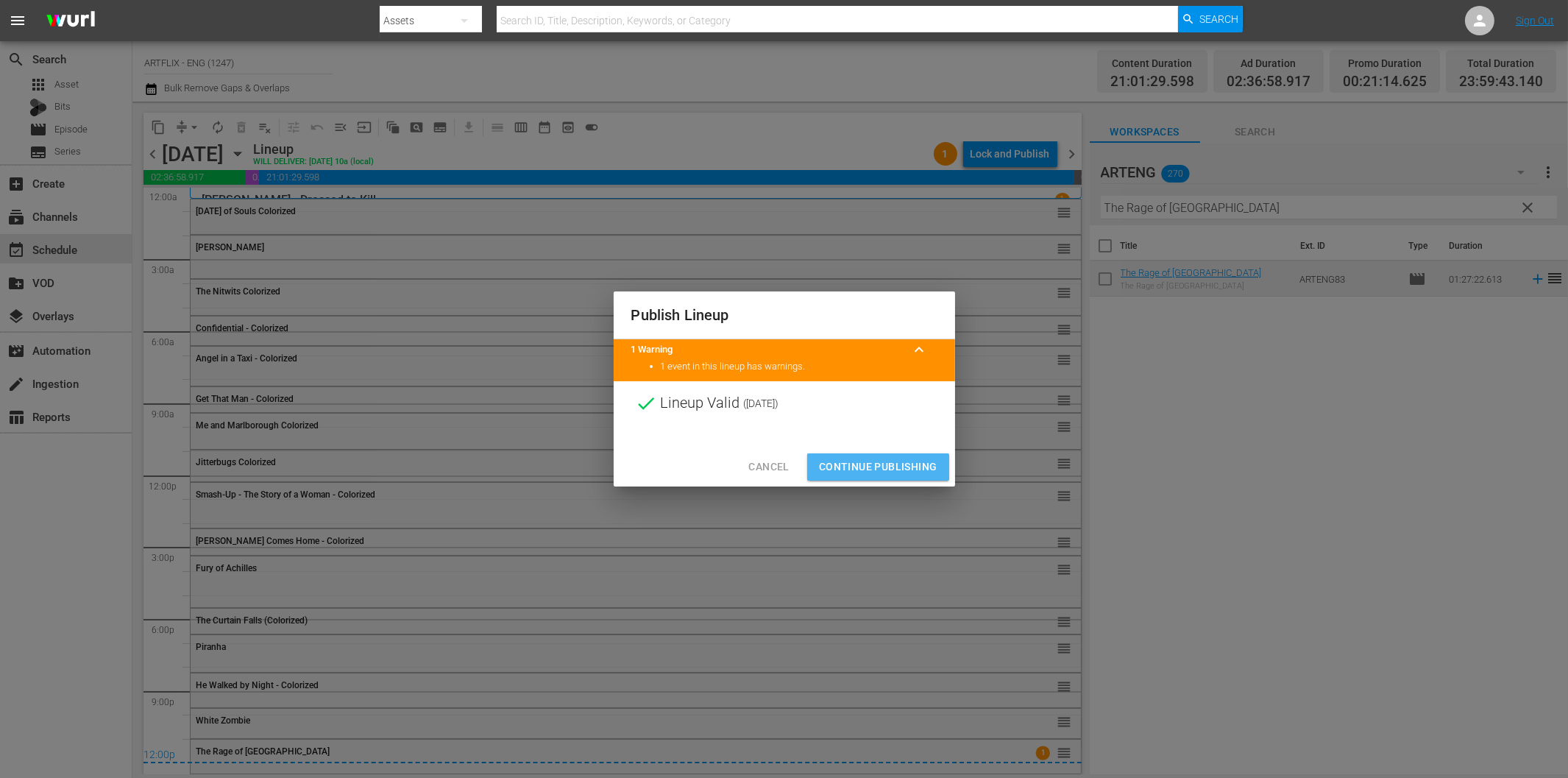
click at [915, 474] on span "Continue Publishing" at bounding box center [878, 466] width 119 height 18
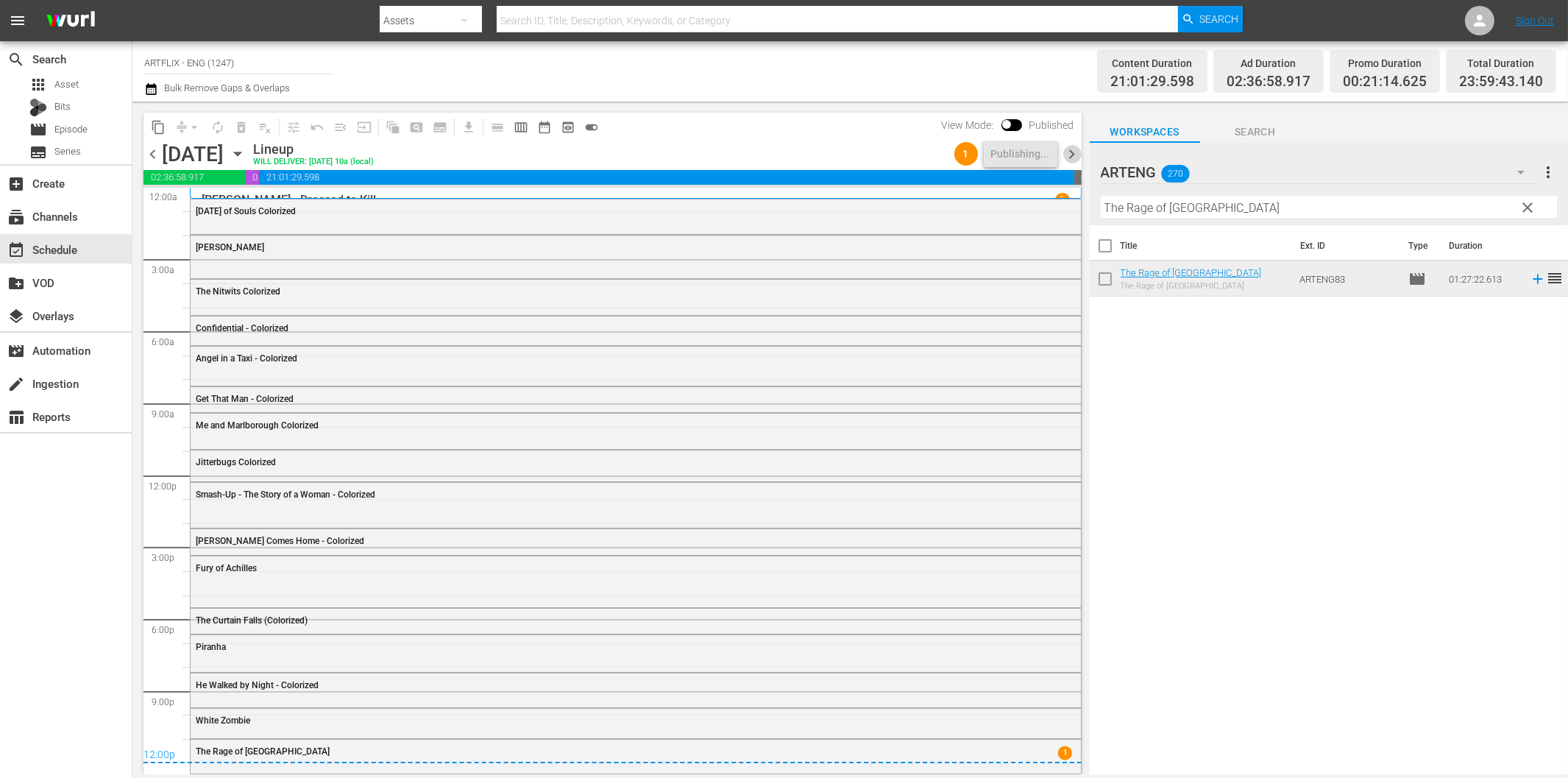
click at [1069, 158] on span "chevron_right" at bounding box center [1072, 154] width 18 height 18
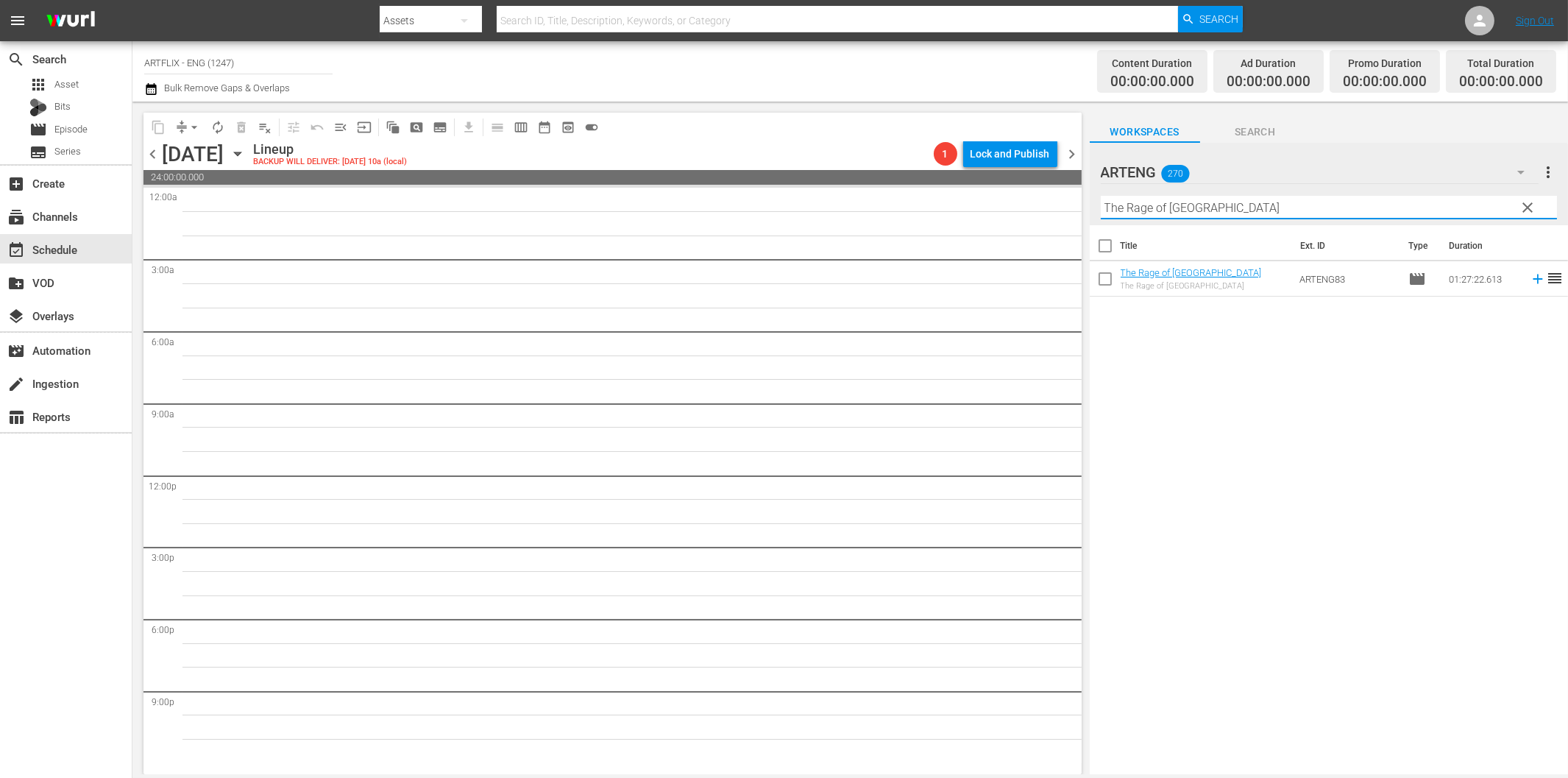
drag, startPoint x: 1205, startPoint y: 211, endPoint x: 1219, endPoint y: 214, distance: 14.3
click at [1205, 211] on input "The Rage of [GEOGRAPHIC_DATA]" at bounding box center [1329, 207] width 456 height 24
click at [1530, 277] on icon at bounding box center [1538, 279] width 16 height 16
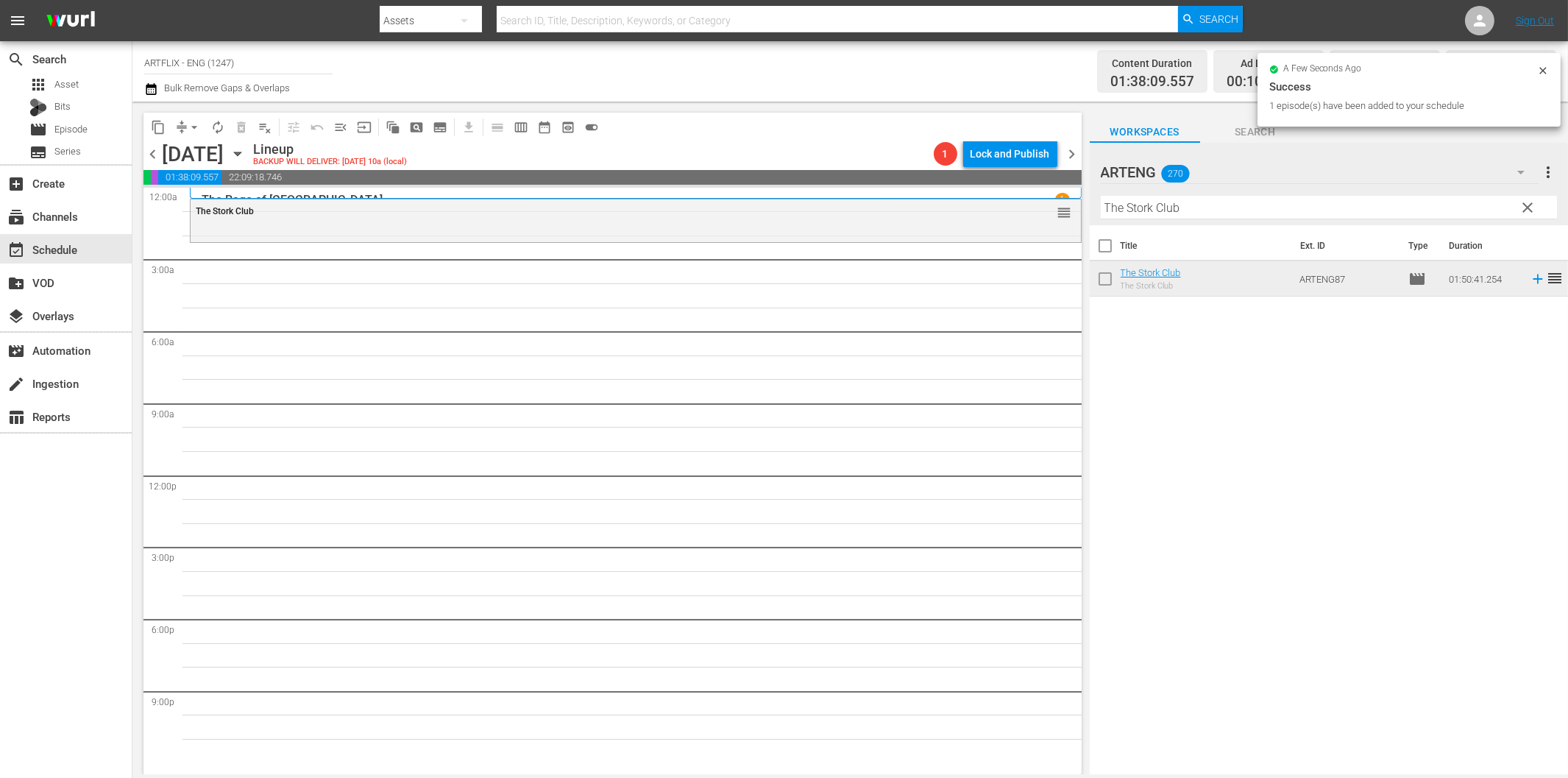
click at [1197, 206] on input "The Stork Club" at bounding box center [1329, 207] width 456 height 24
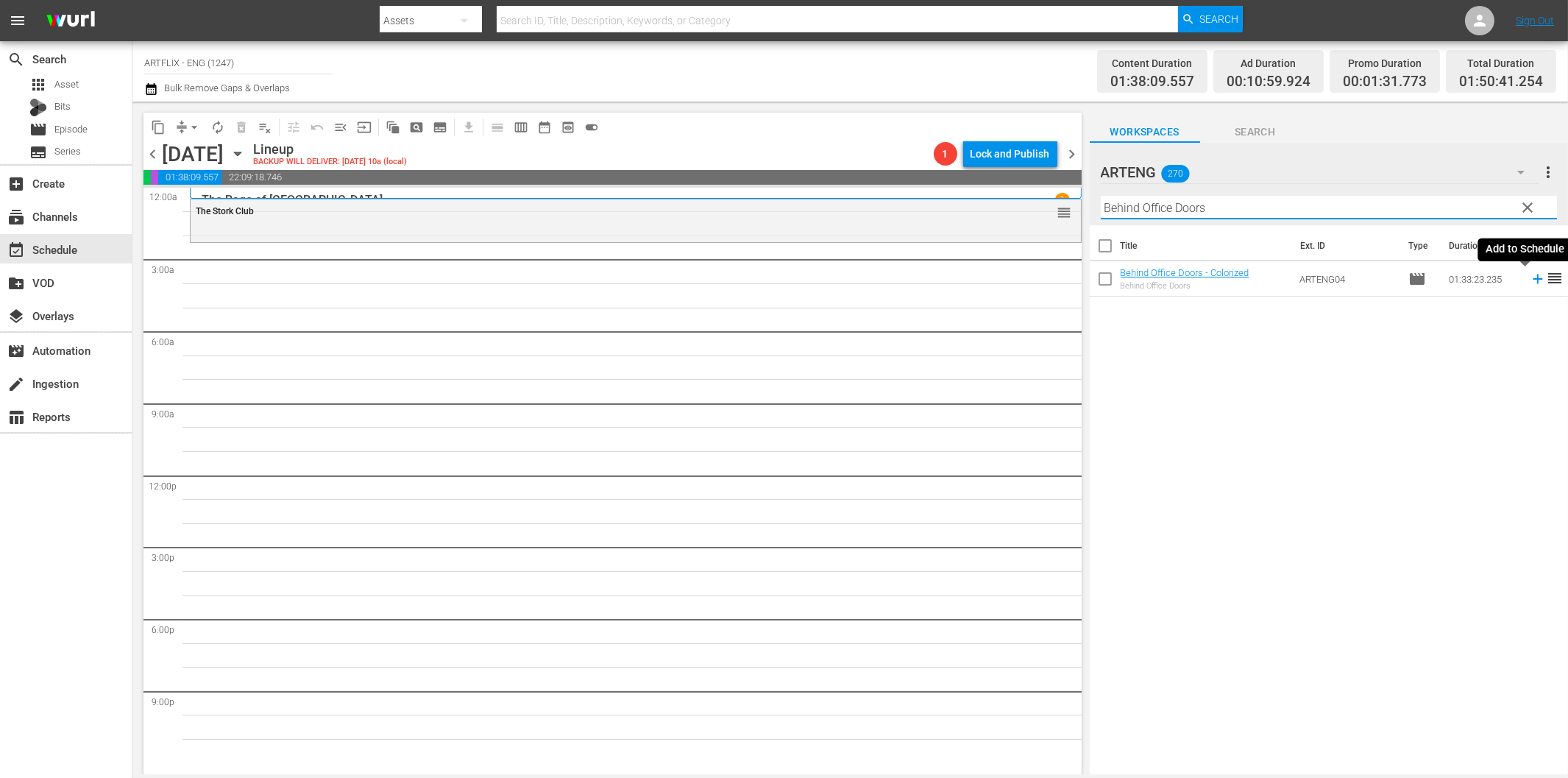
click at [1530, 281] on icon at bounding box center [1538, 279] width 16 height 16
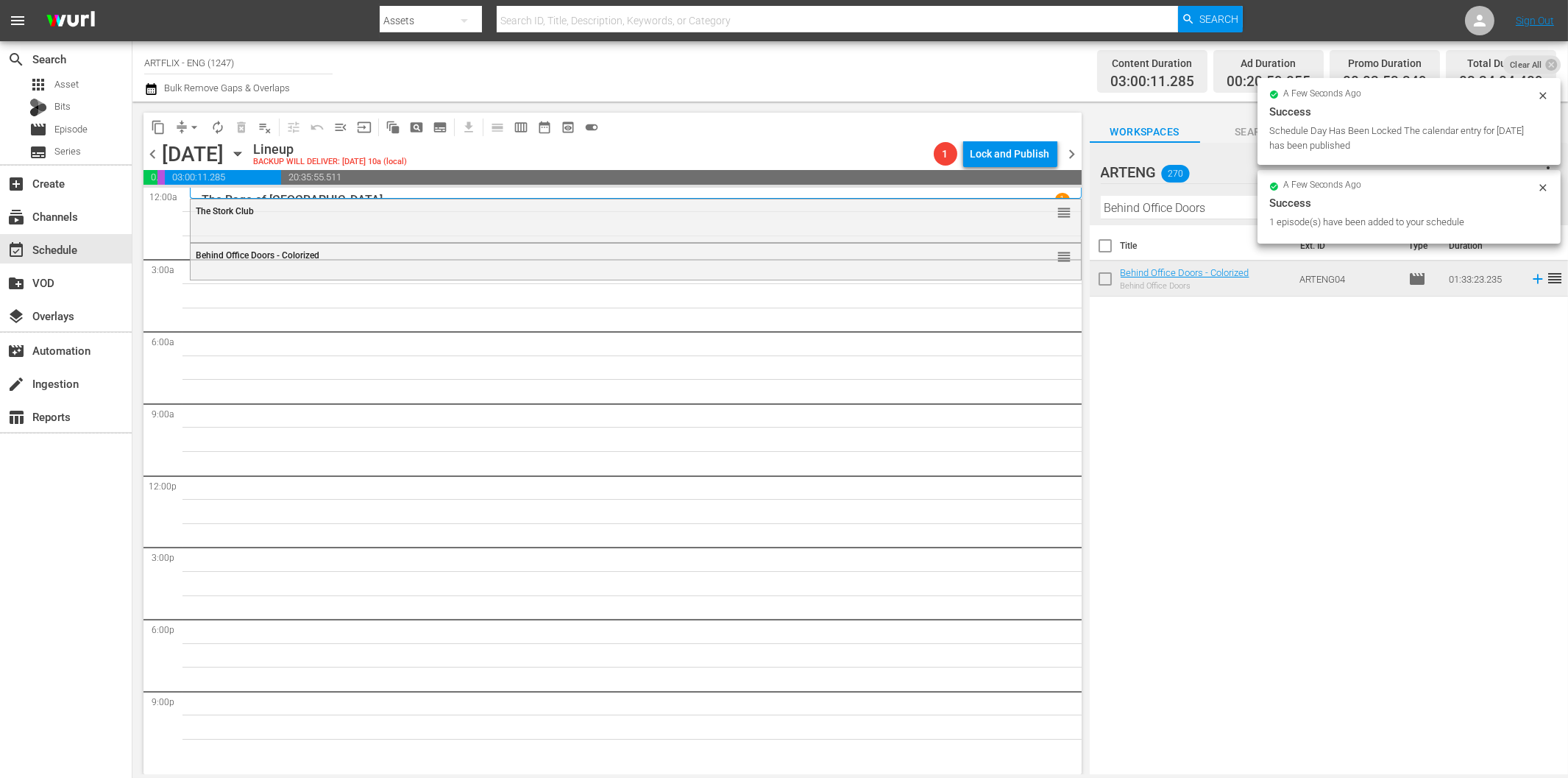
click at [1164, 210] on input "Behind Office Doors" at bounding box center [1329, 207] width 456 height 24
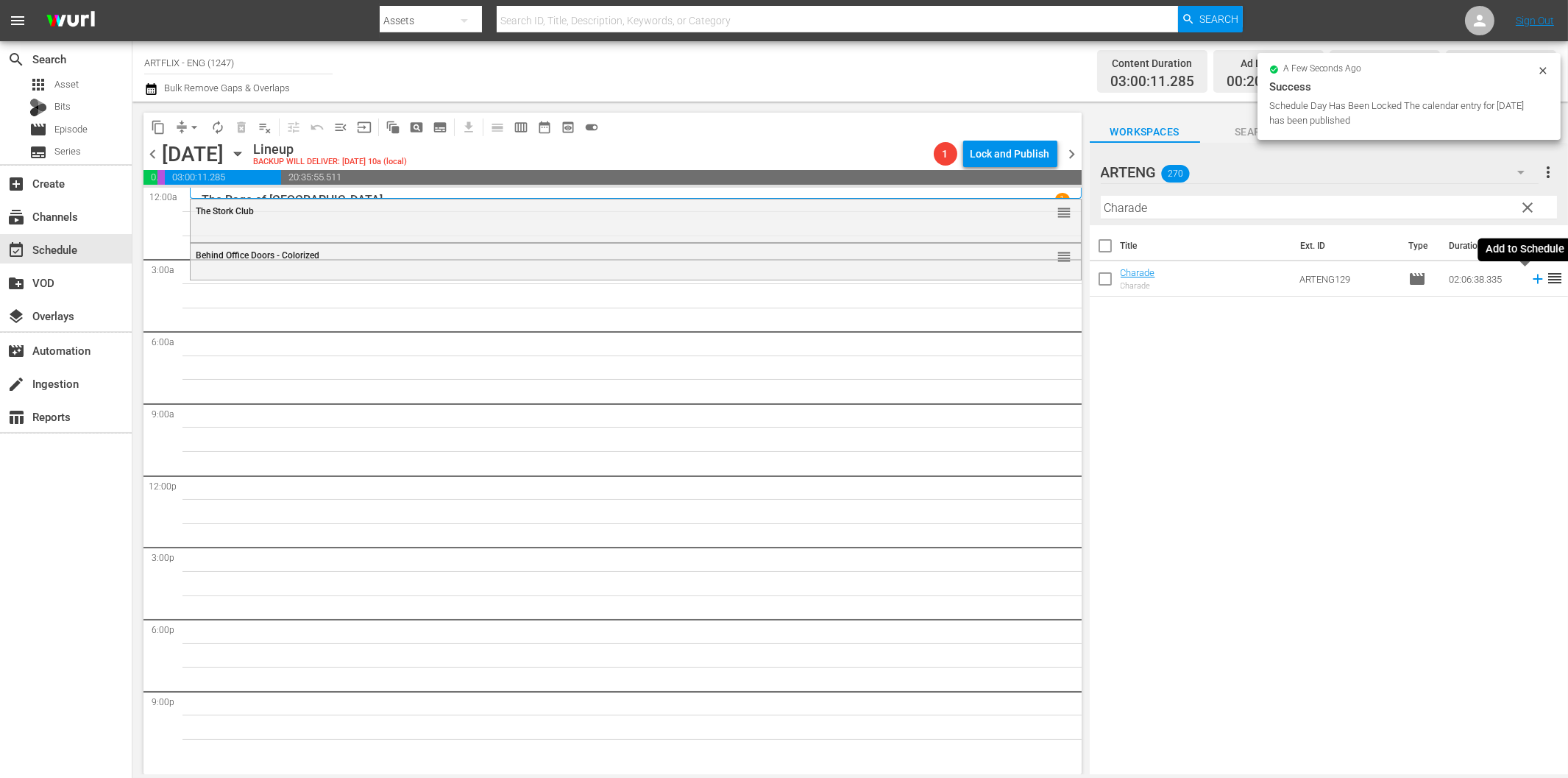
click at [1530, 277] on icon at bounding box center [1538, 279] width 16 height 16
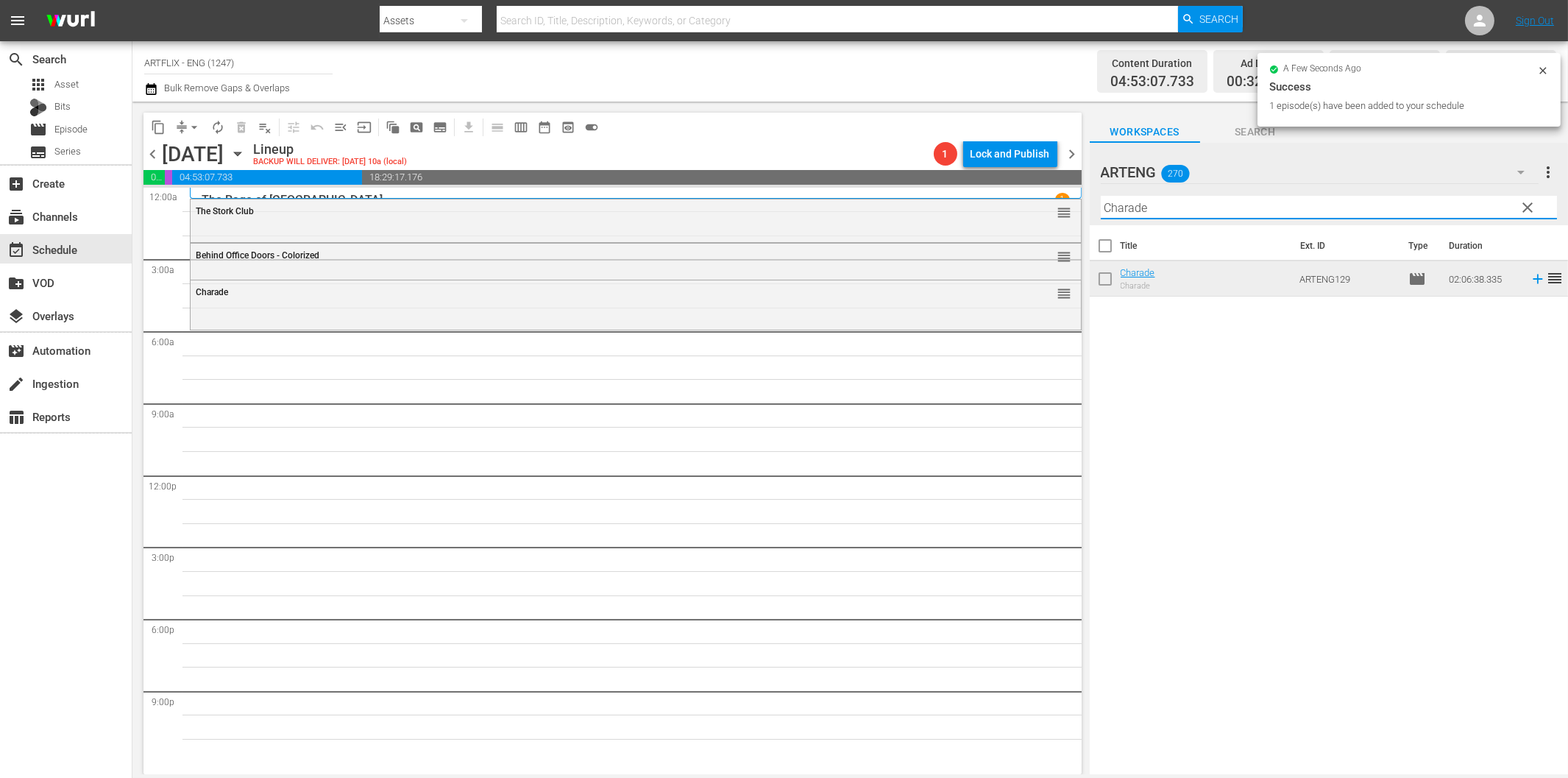
click at [1249, 210] on input "Charade" at bounding box center [1329, 207] width 456 height 24
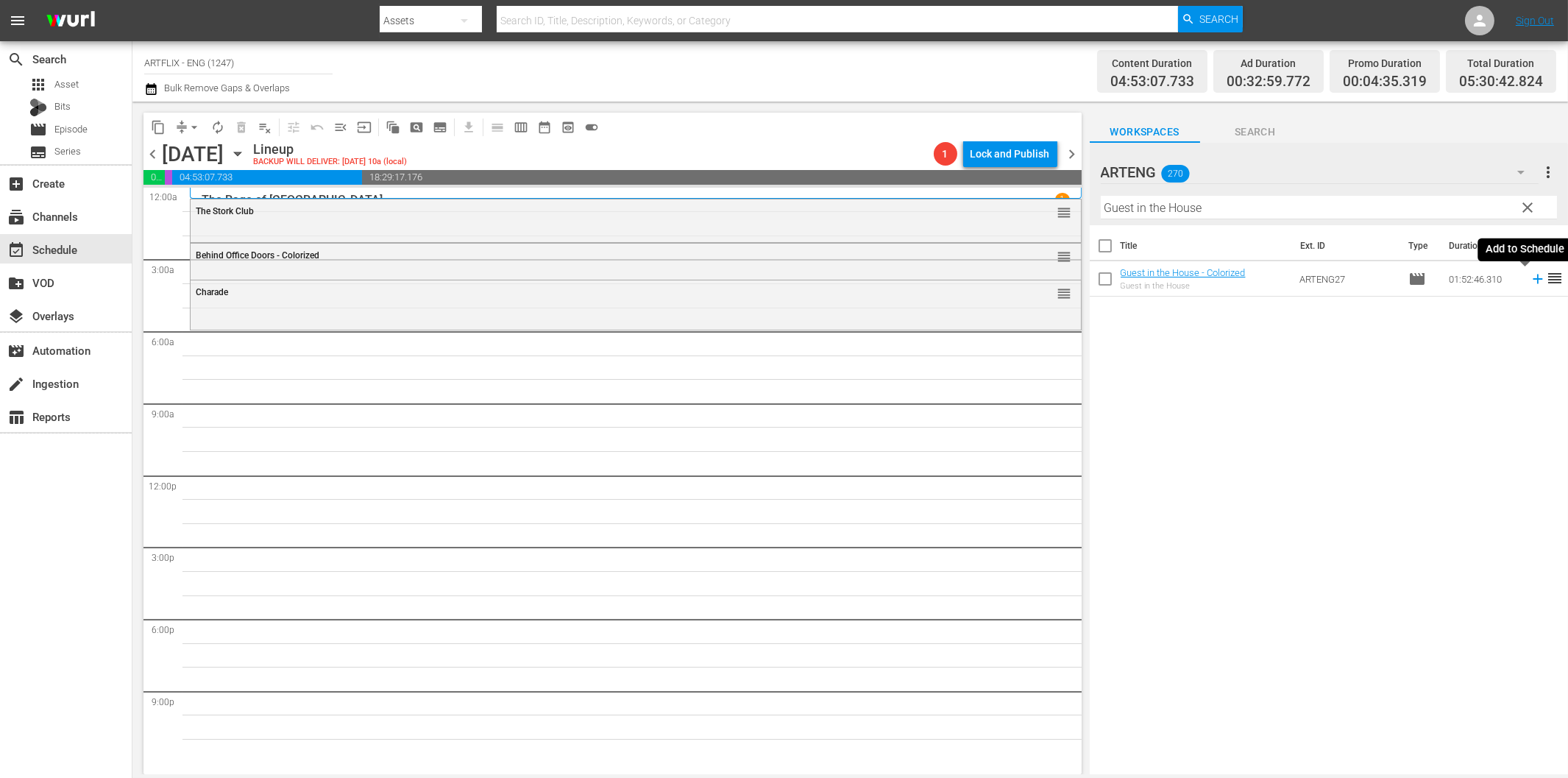
click at [1530, 286] on icon at bounding box center [1538, 279] width 16 height 16
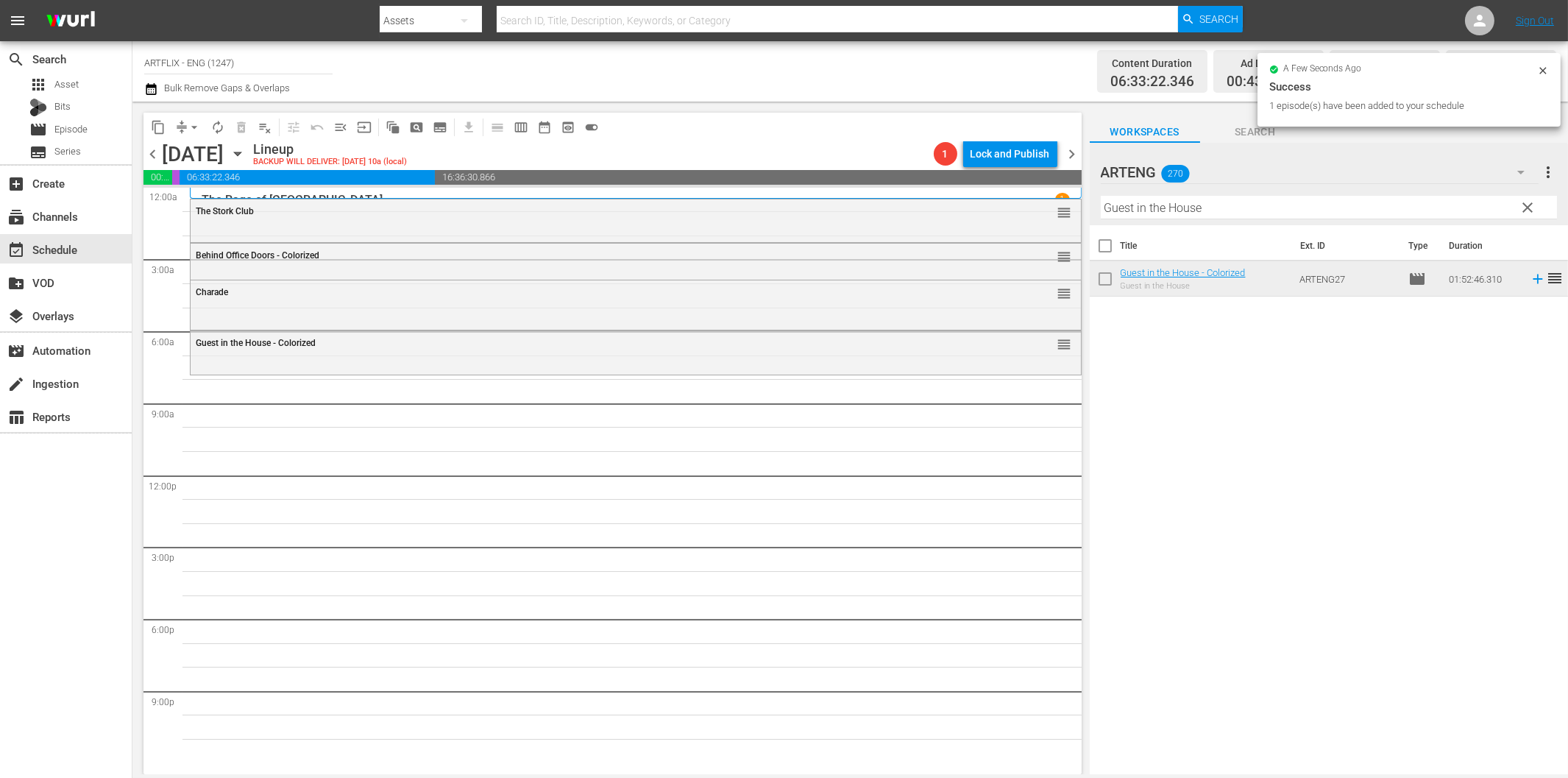
click at [1211, 208] on input "Guest in the House" at bounding box center [1329, 207] width 456 height 24
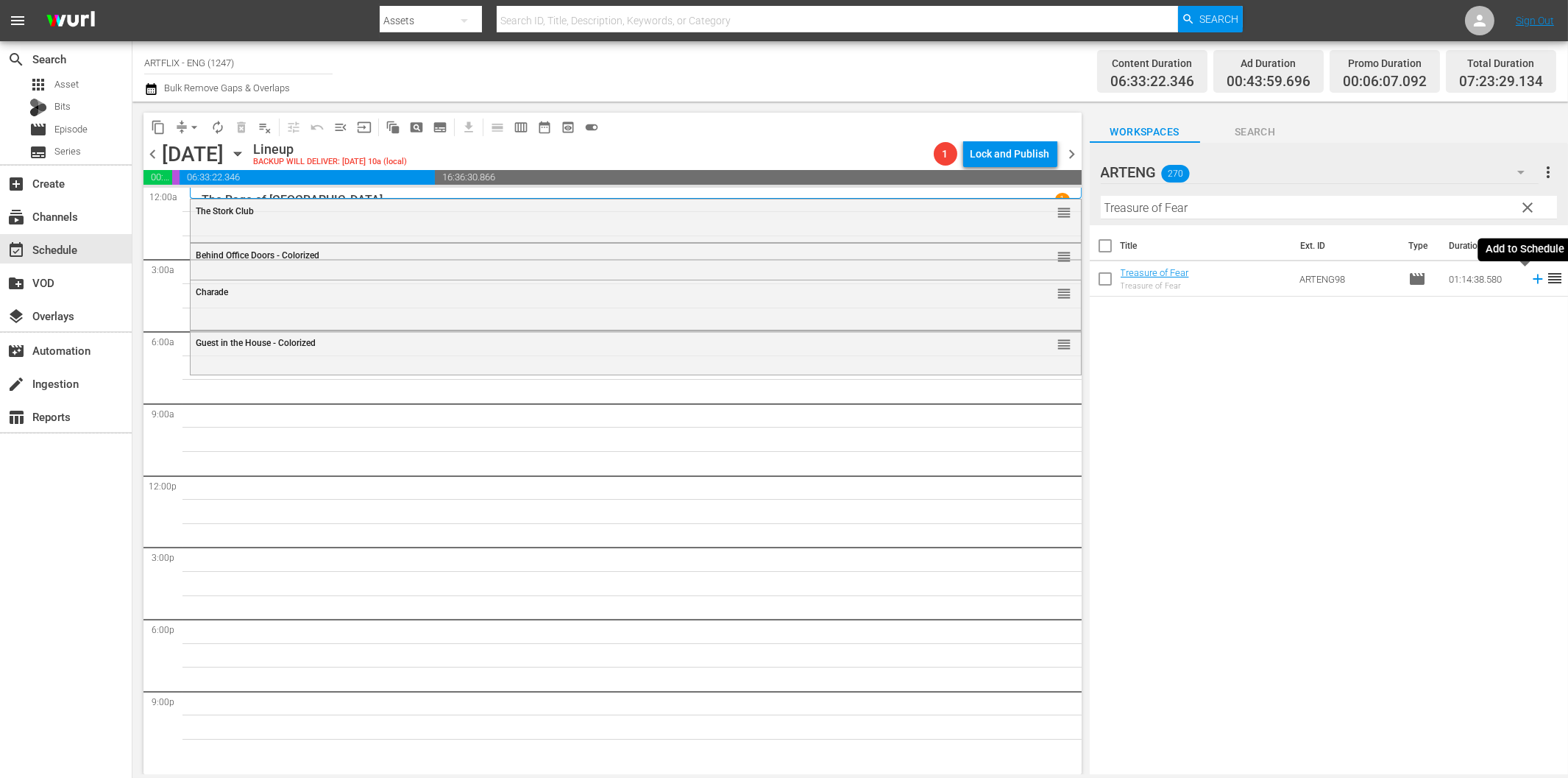
click at [1530, 282] on icon at bounding box center [1538, 279] width 16 height 16
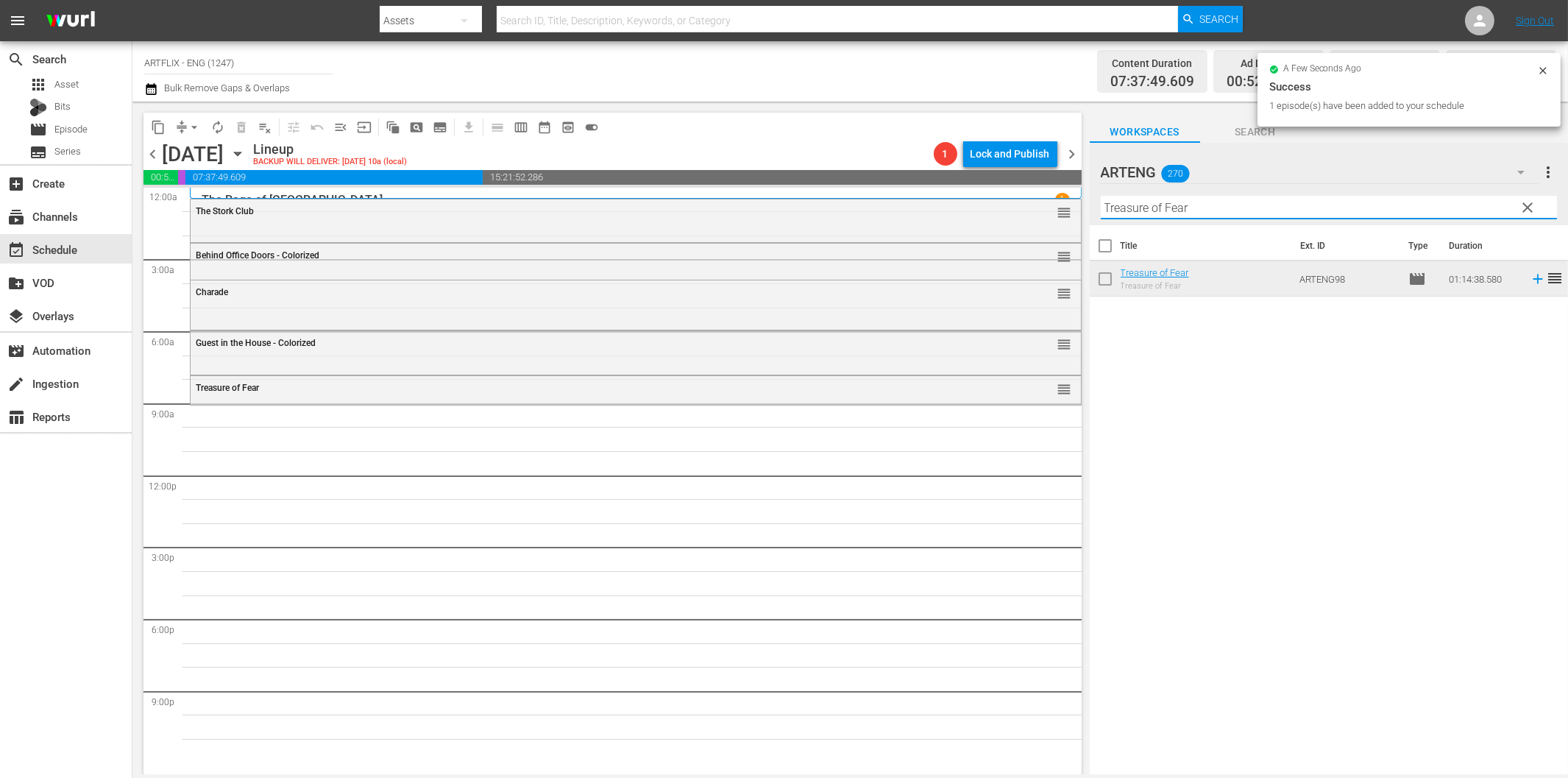
click at [1197, 216] on input "Treasure of Fear" at bounding box center [1329, 207] width 456 height 24
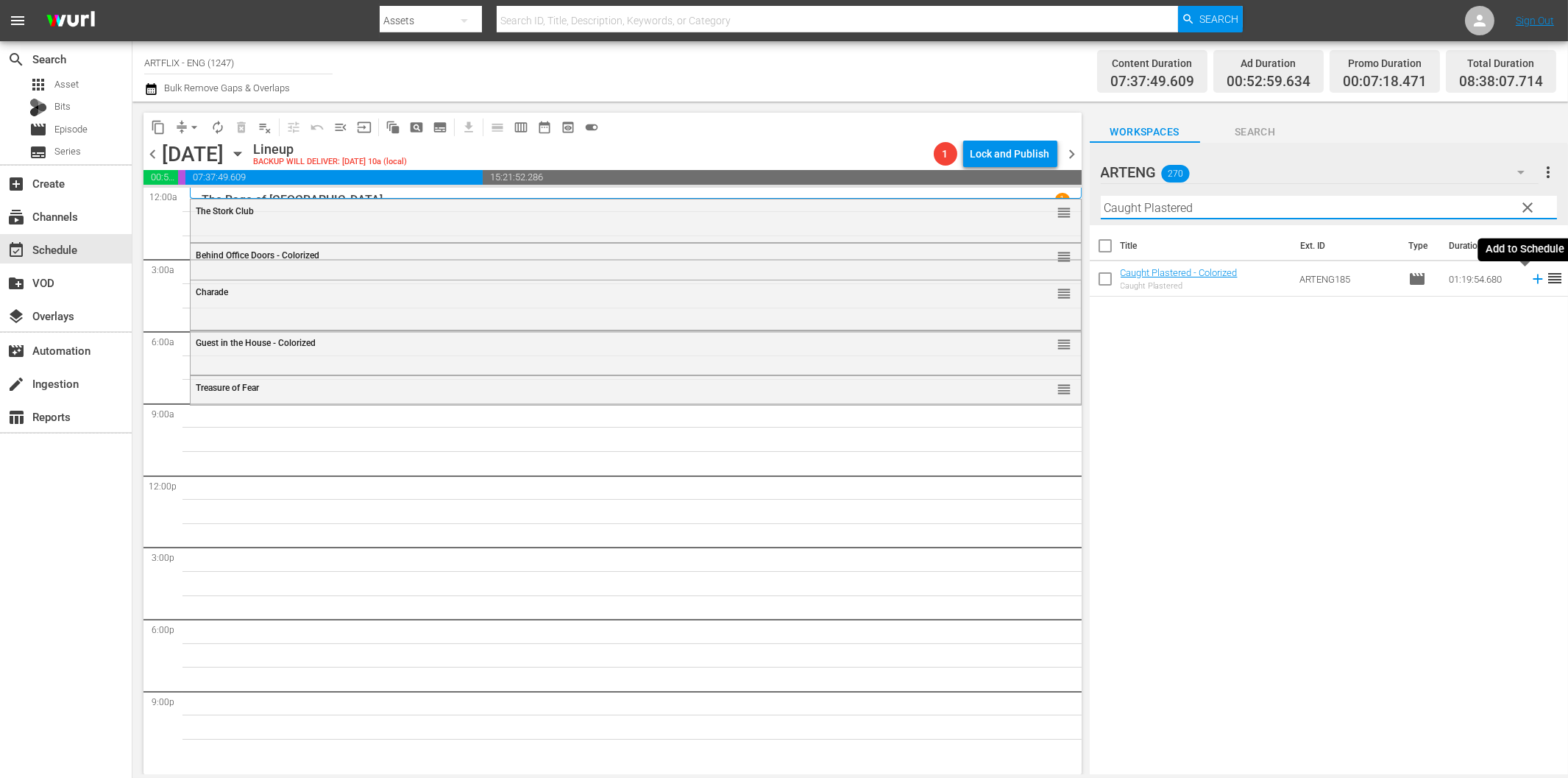
click at [1533, 282] on icon at bounding box center [1538, 280] width 10 height 10
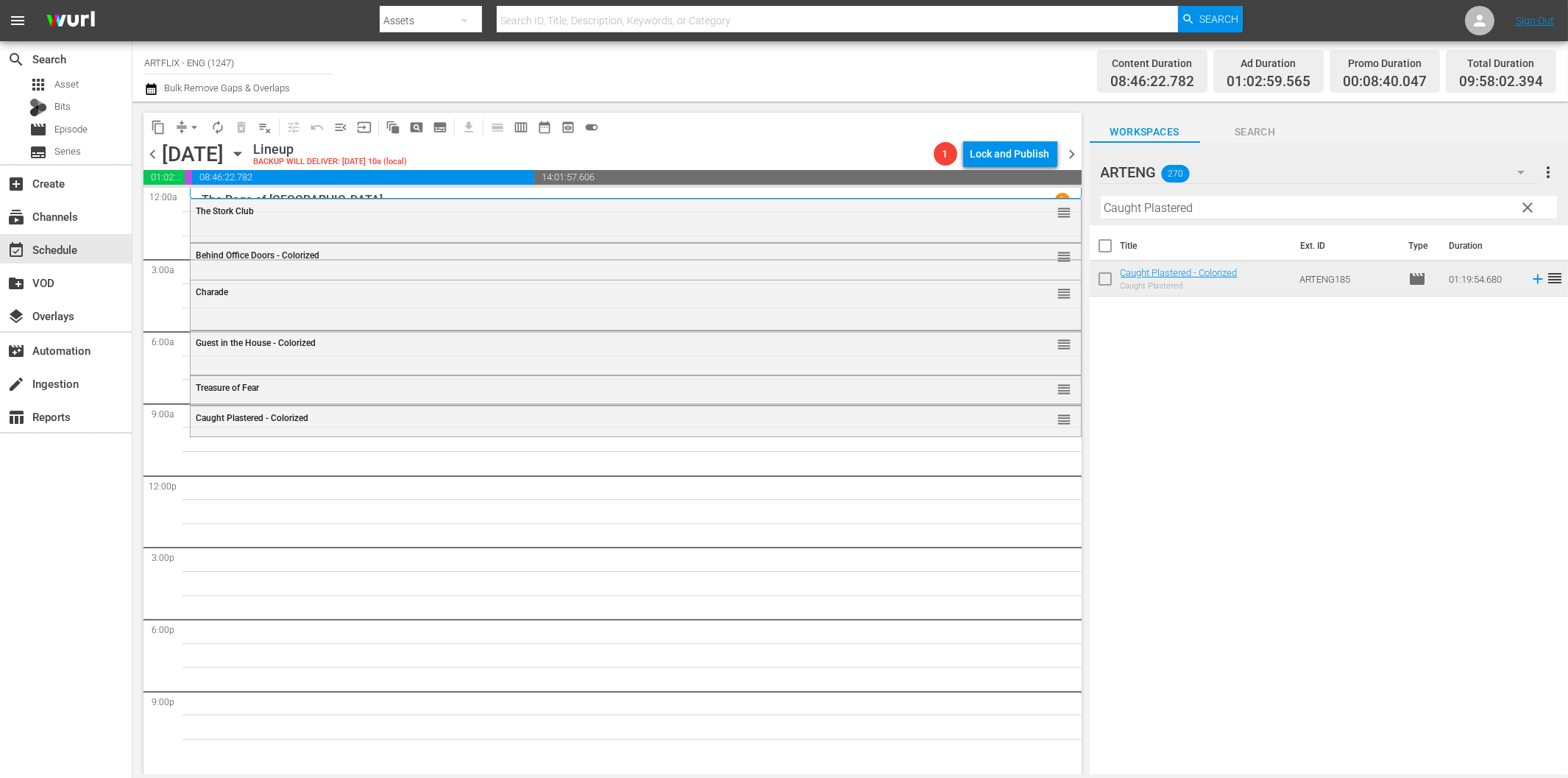
click at [1277, 214] on input "Caught Plastered" at bounding box center [1329, 207] width 456 height 24
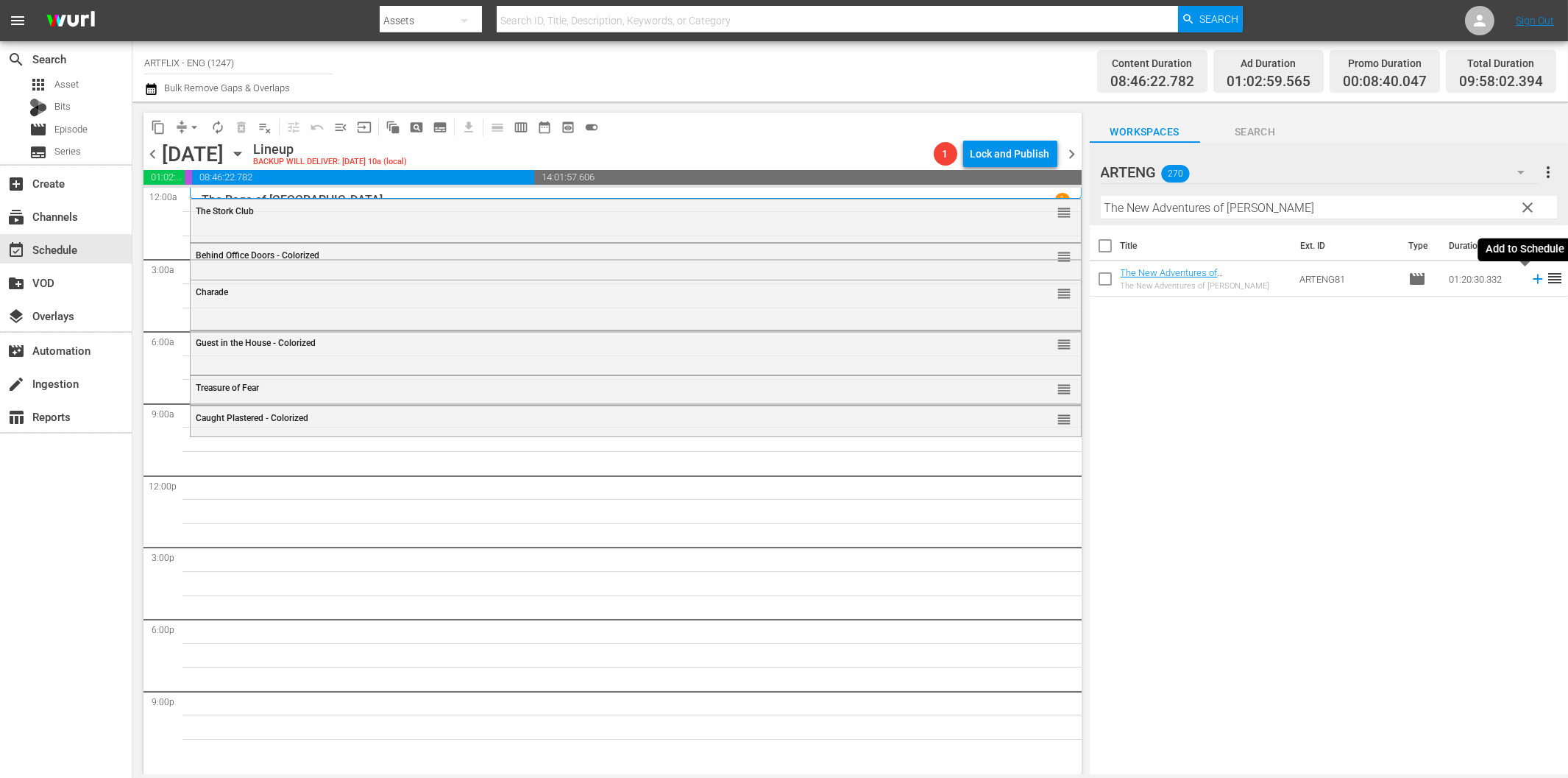
click at [1530, 277] on icon at bounding box center [1538, 279] width 16 height 16
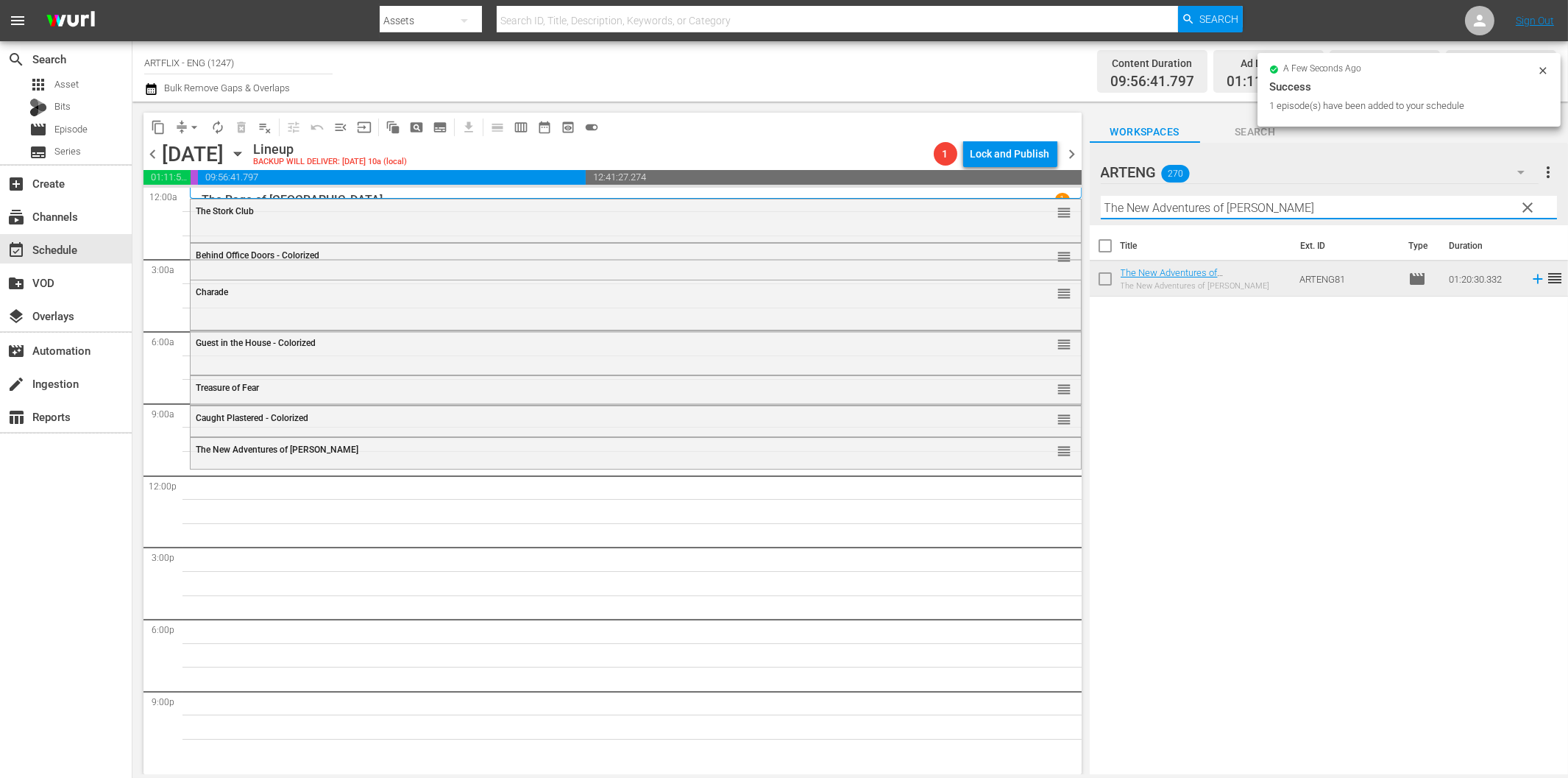
click at [1207, 207] on input "The New Adventures of [PERSON_NAME]" at bounding box center [1329, 207] width 456 height 24
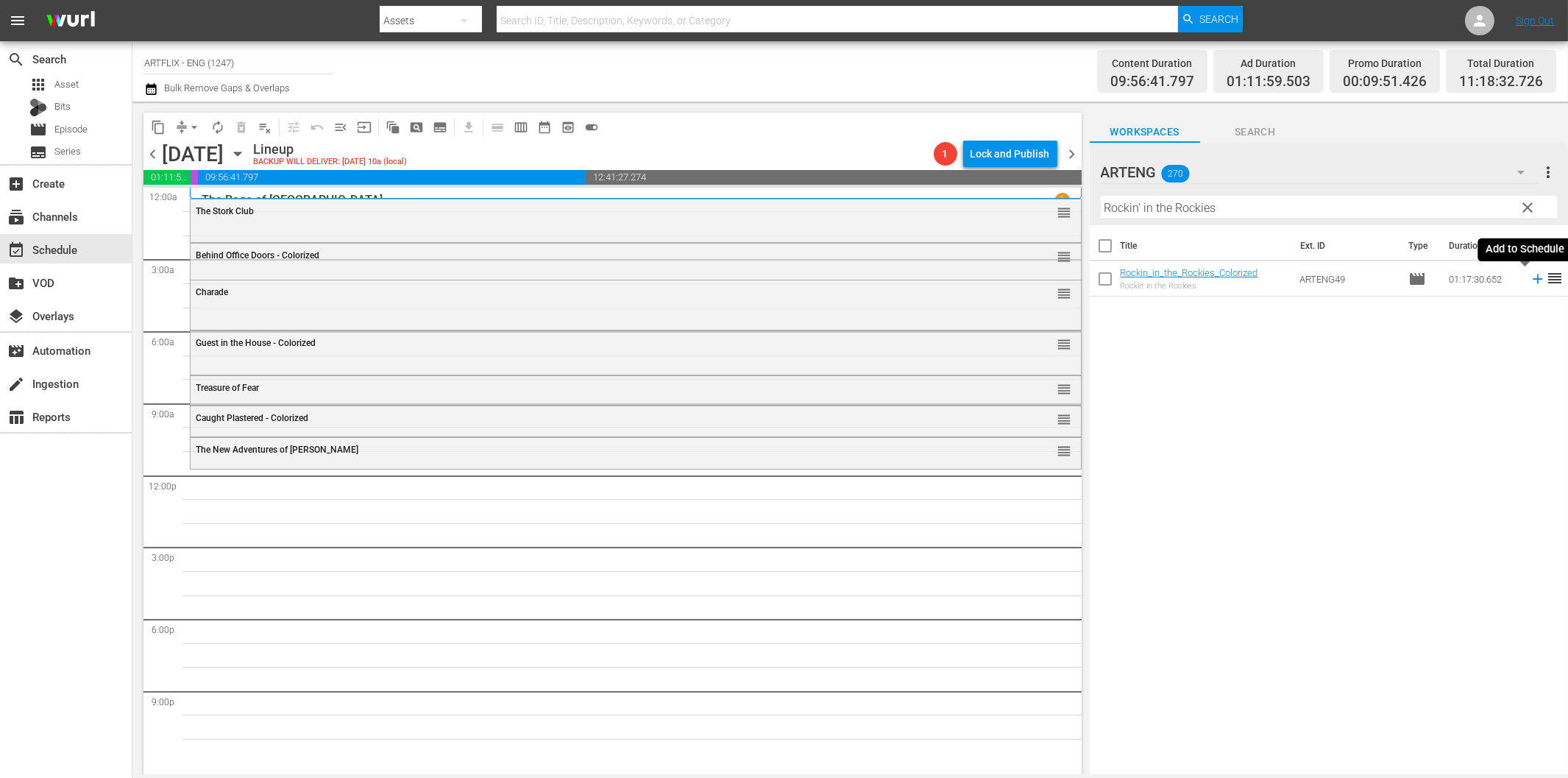
click at [1530, 281] on icon at bounding box center [1538, 279] width 16 height 16
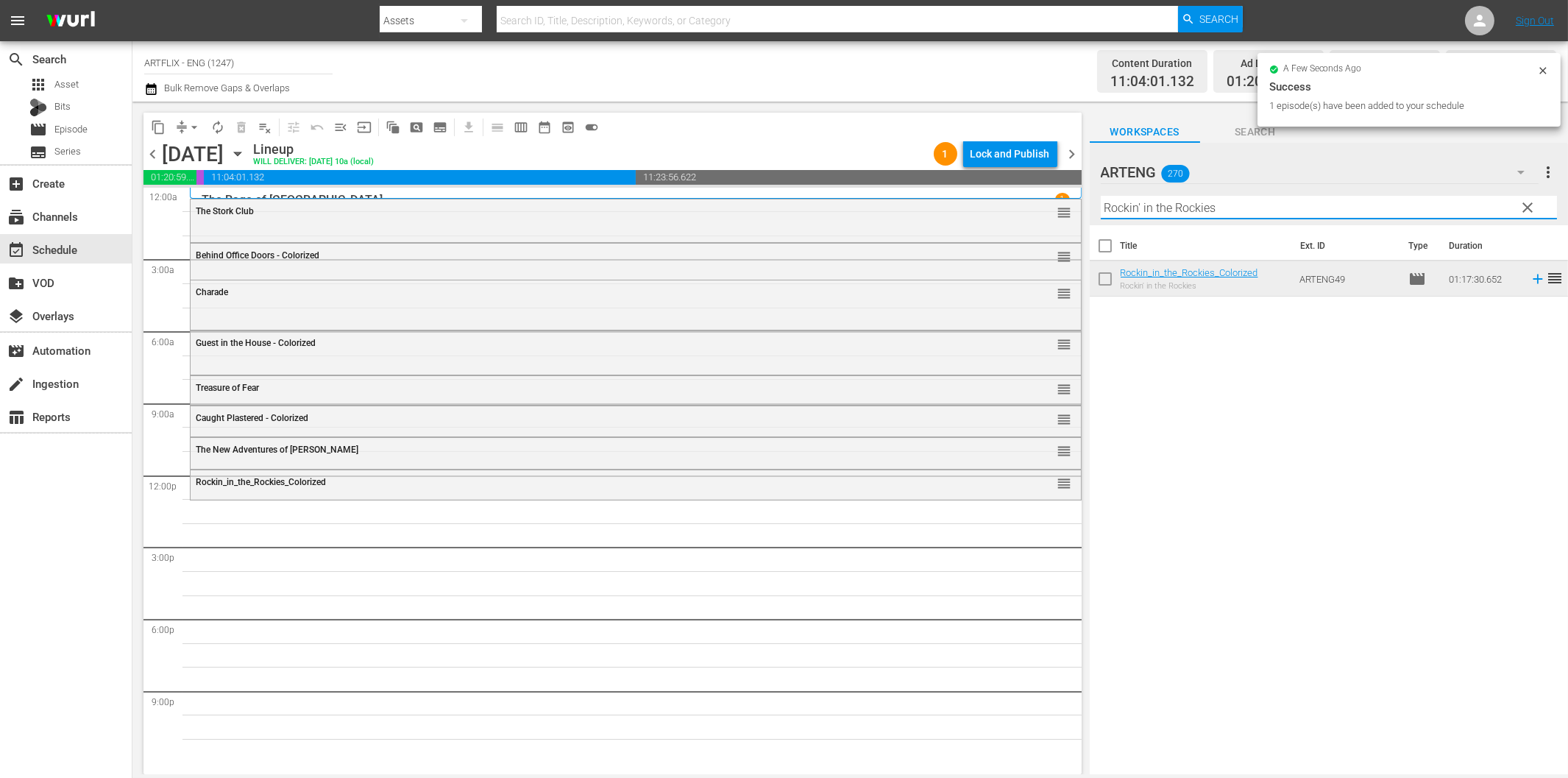
click at [1233, 210] on input "Rockin' in the Rockies" at bounding box center [1329, 207] width 456 height 24
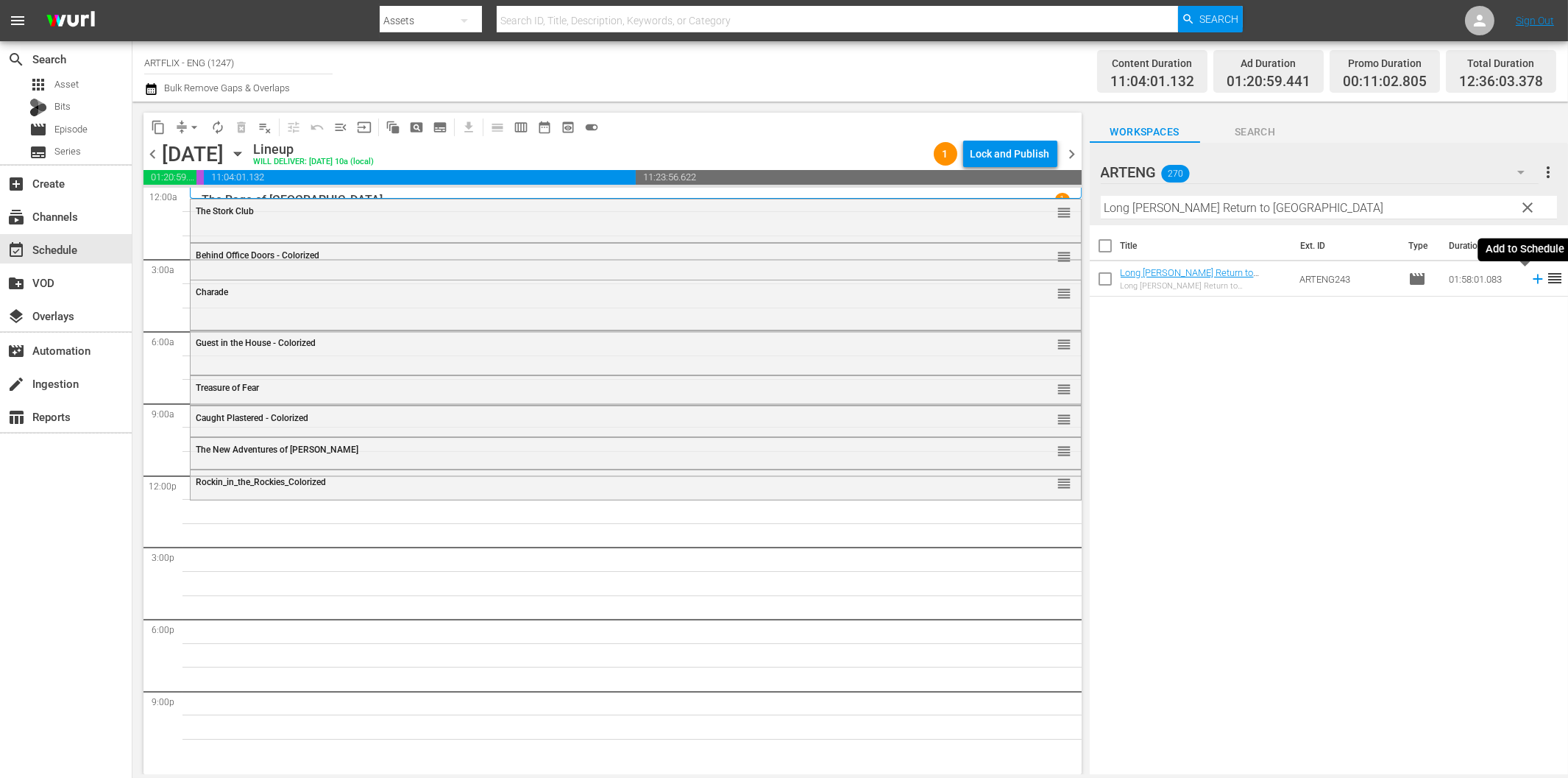
click at [1530, 275] on icon at bounding box center [1538, 279] width 16 height 16
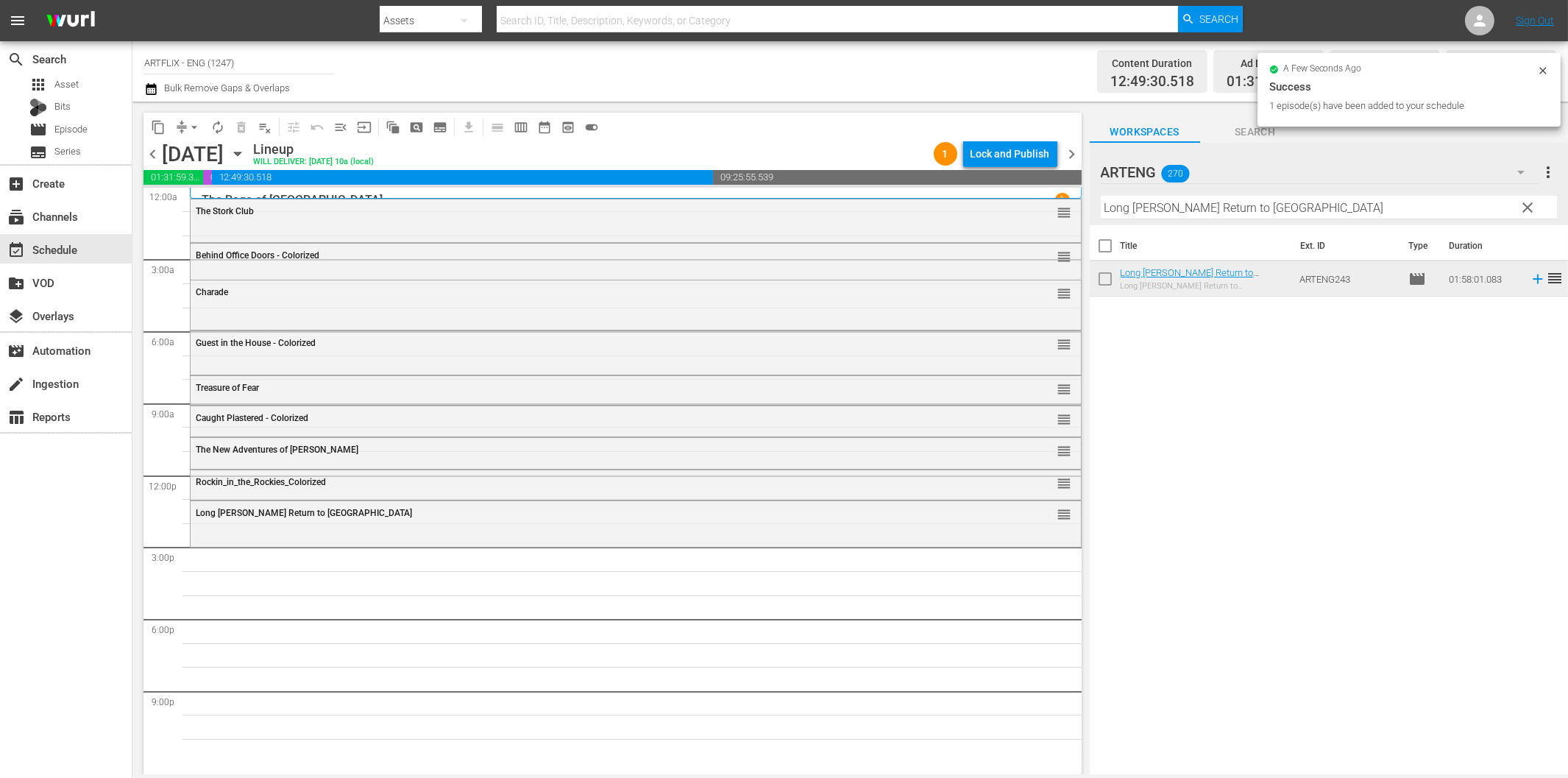
click at [1163, 211] on input "Long [PERSON_NAME] Return to [GEOGRAPHIC_DATA]" at bounding box center [1329, 207] width 456 height 24
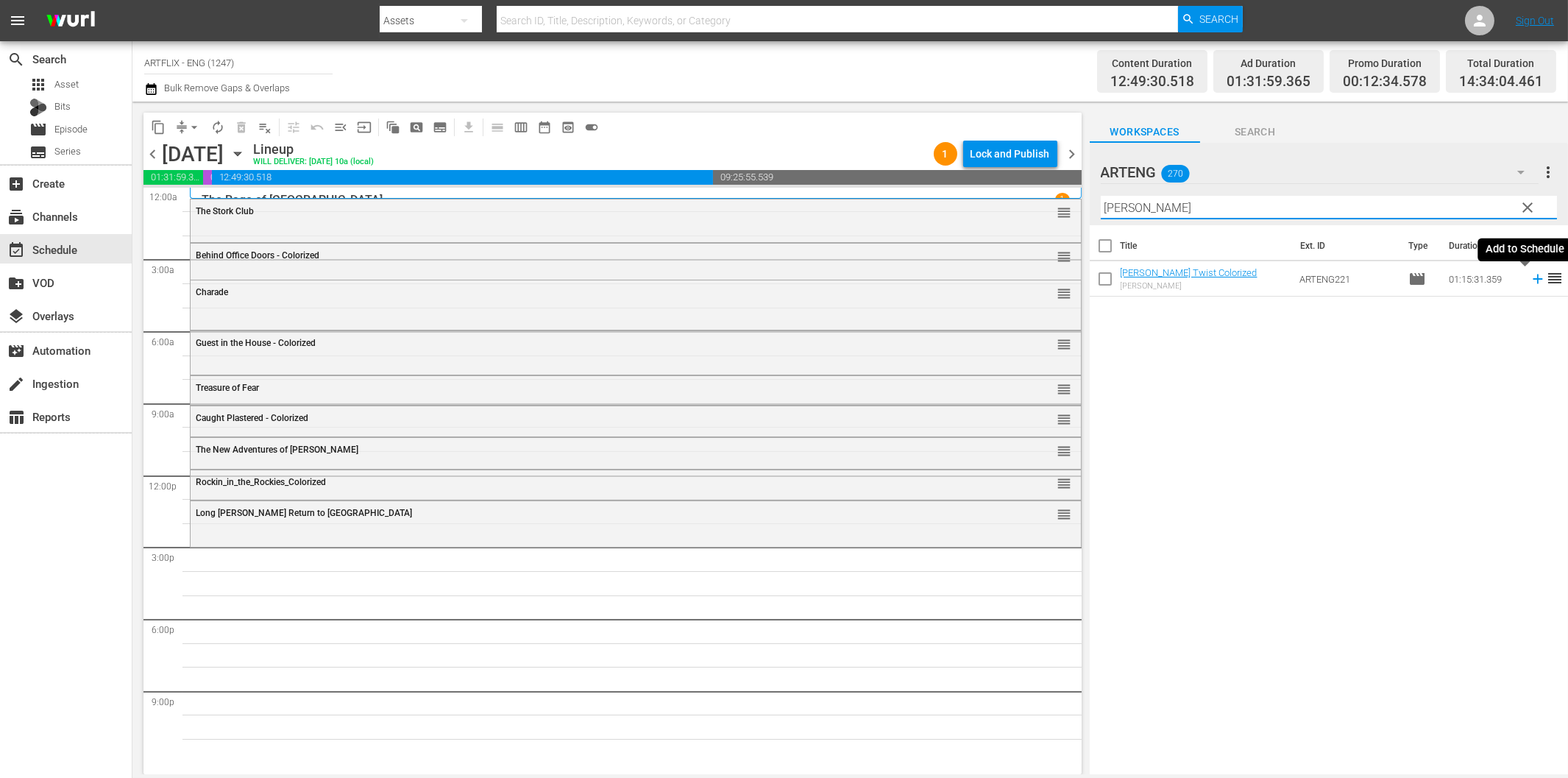
click at [1530, 281] on icon at bounding box center [1538, 279] width 16 height 16
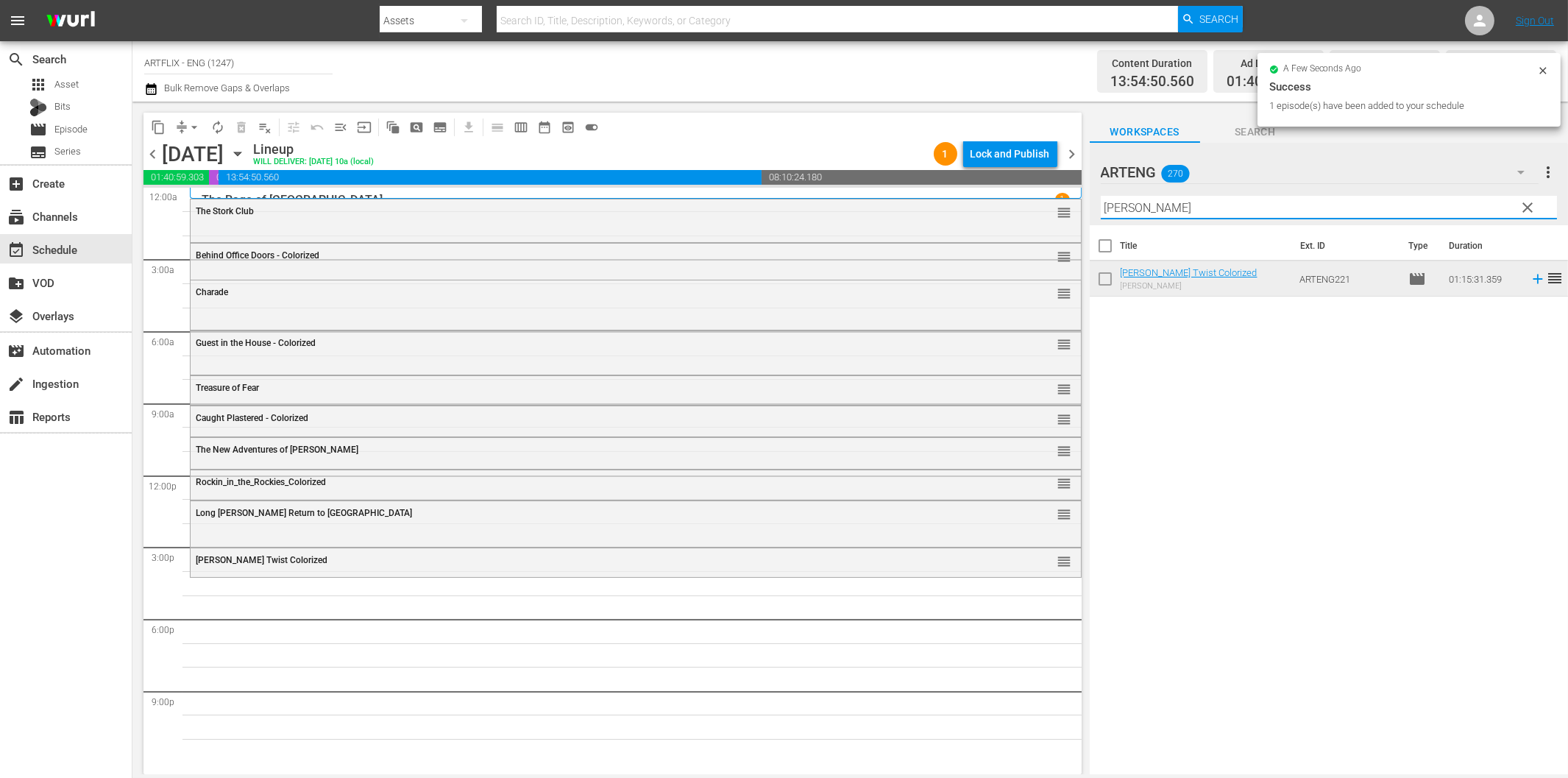
click at [1241, 214] on input "[PERSON_NAME]" at bounding box center [1329, 207] width 456 height 24
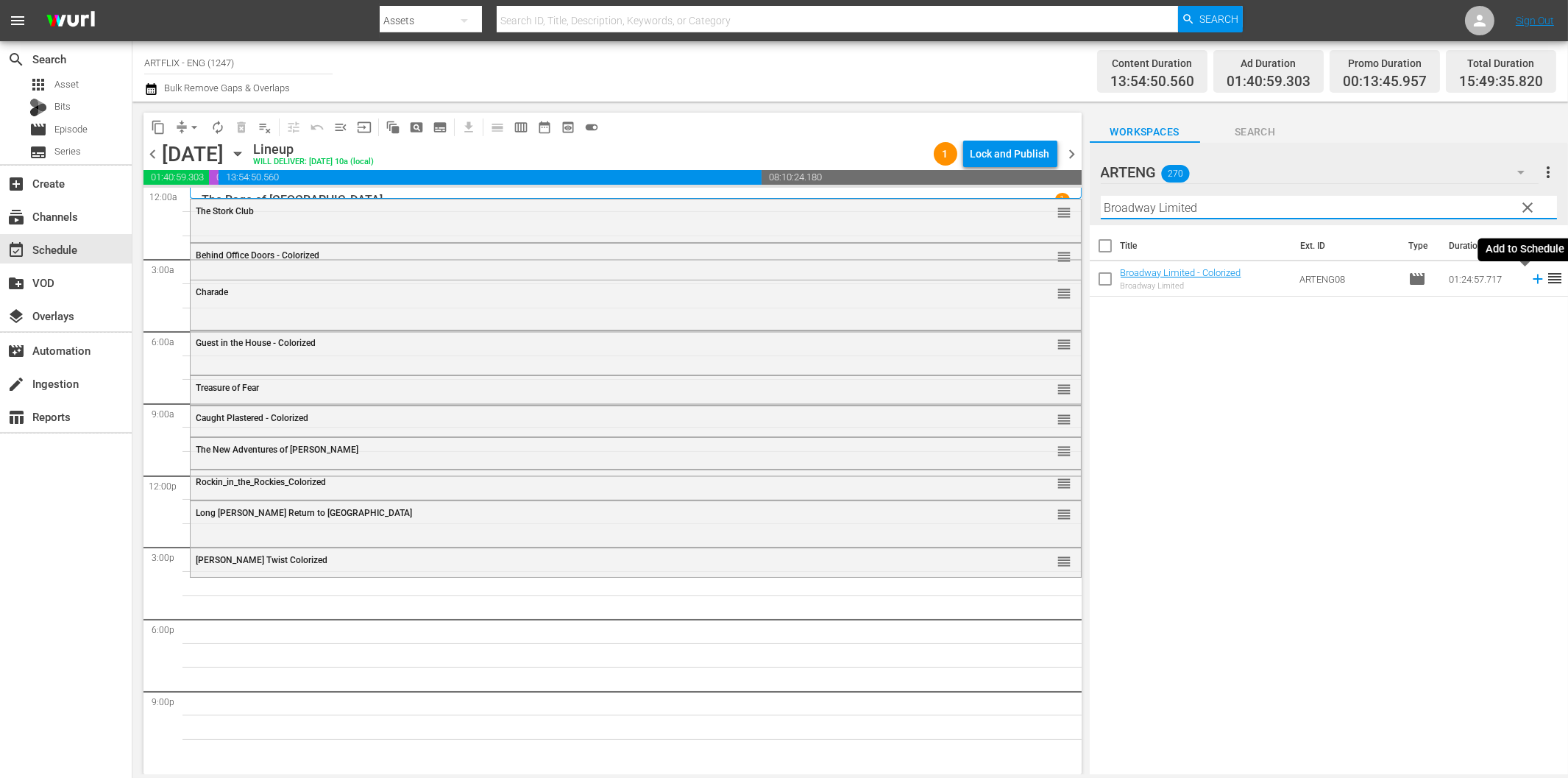
click at [1530, 277] on icon at bounding box center [1538, 279] width 16 height 16
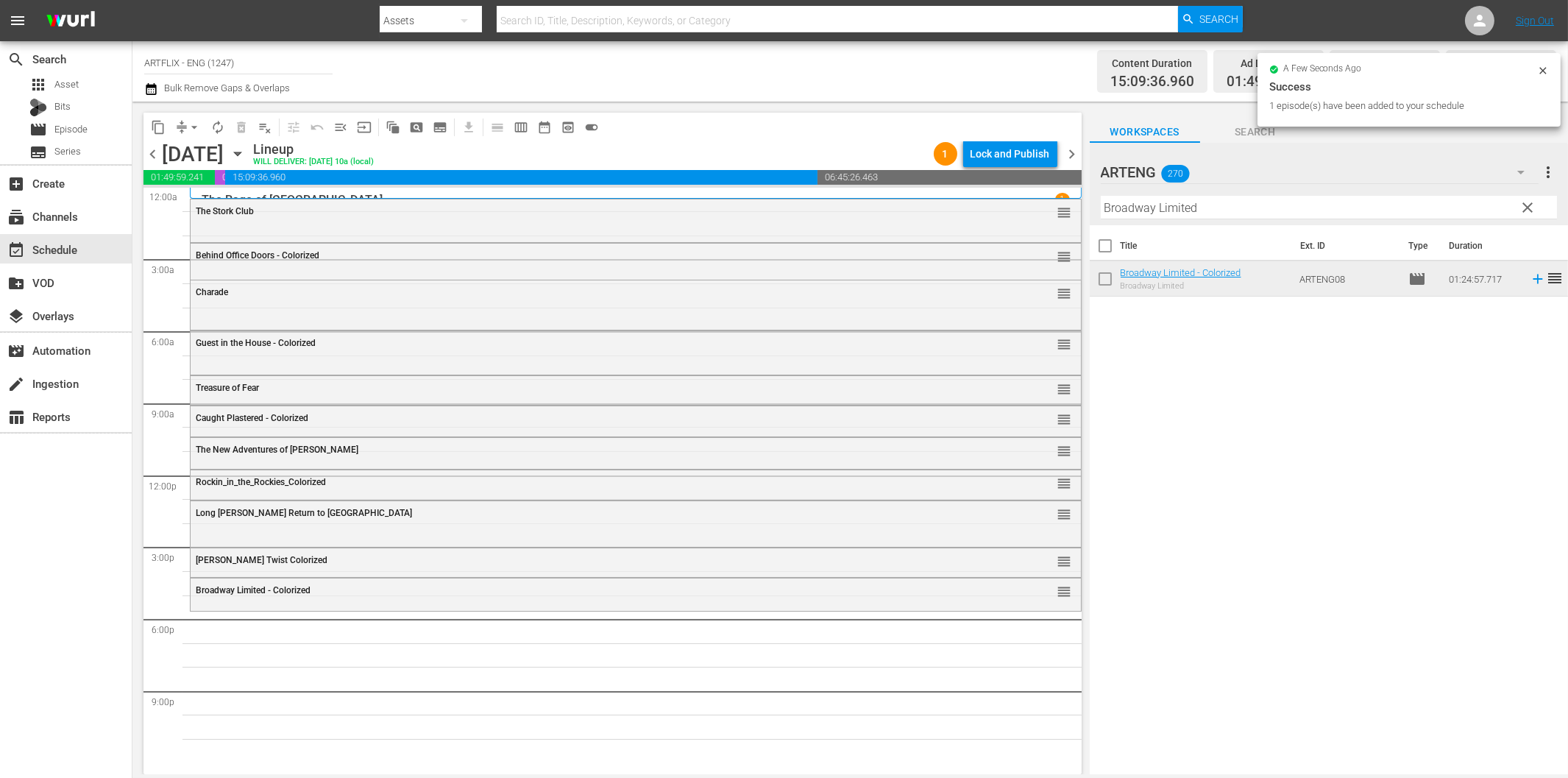
click at [1252, 214] on input "Broadway Limited" at bounding box center [1329, 207] width 456 height 24
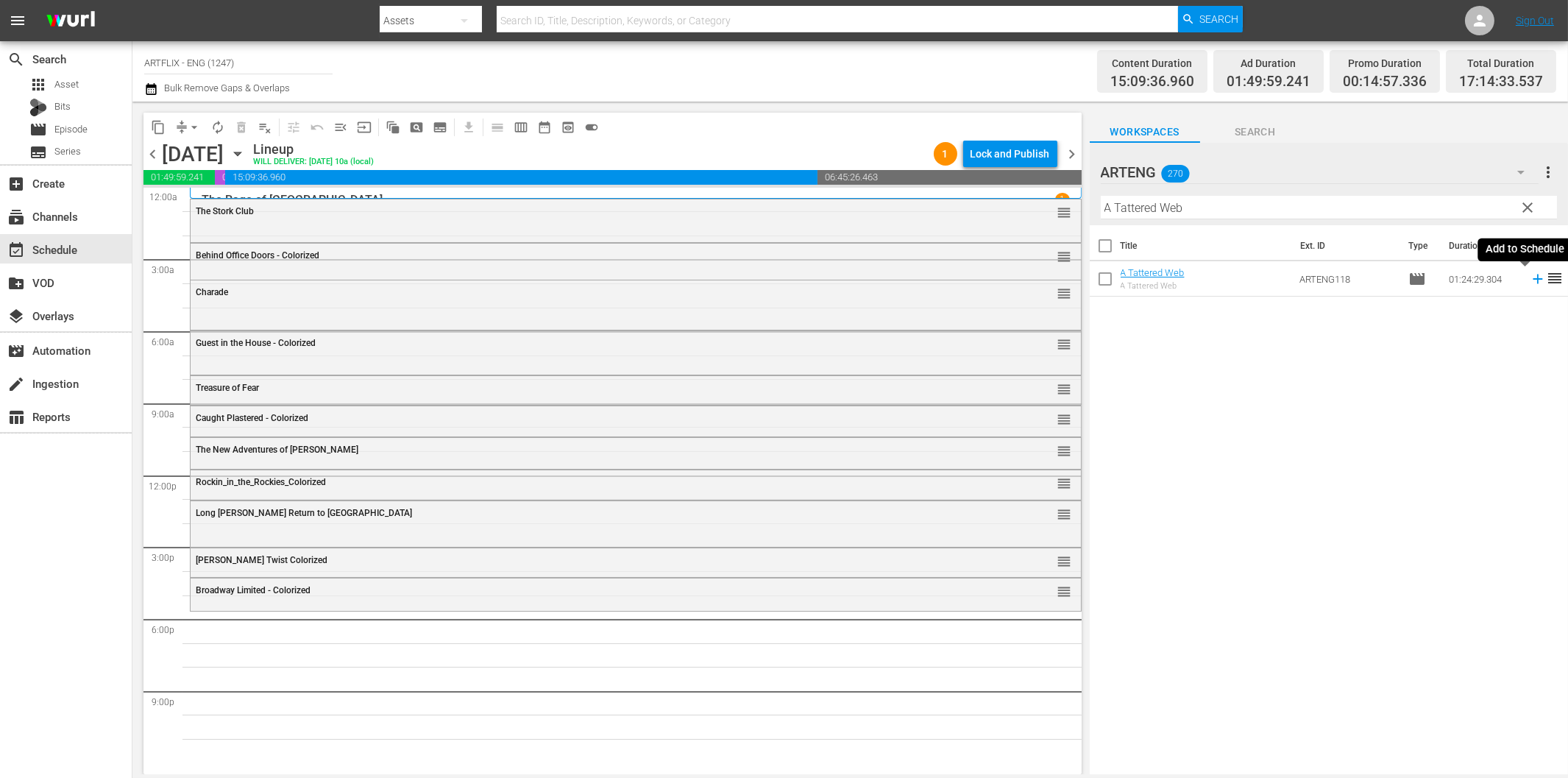
click at [1530, 275] on icon at bounding box center [1538, 279] width 16 height 16
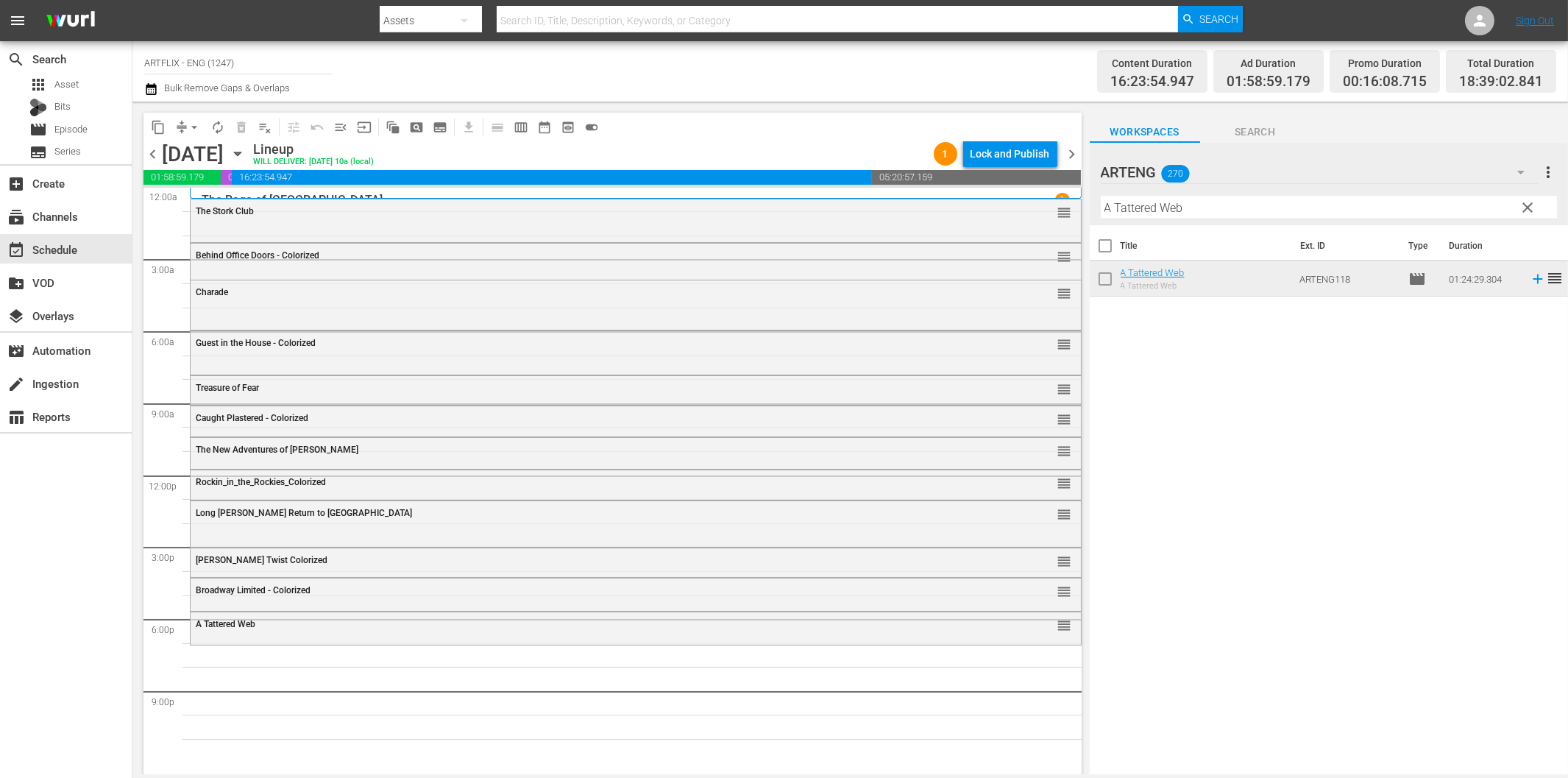
click at [1259, 209] on input "A Tattered Web" at bounding box center [1329, 207] width 456 height 24
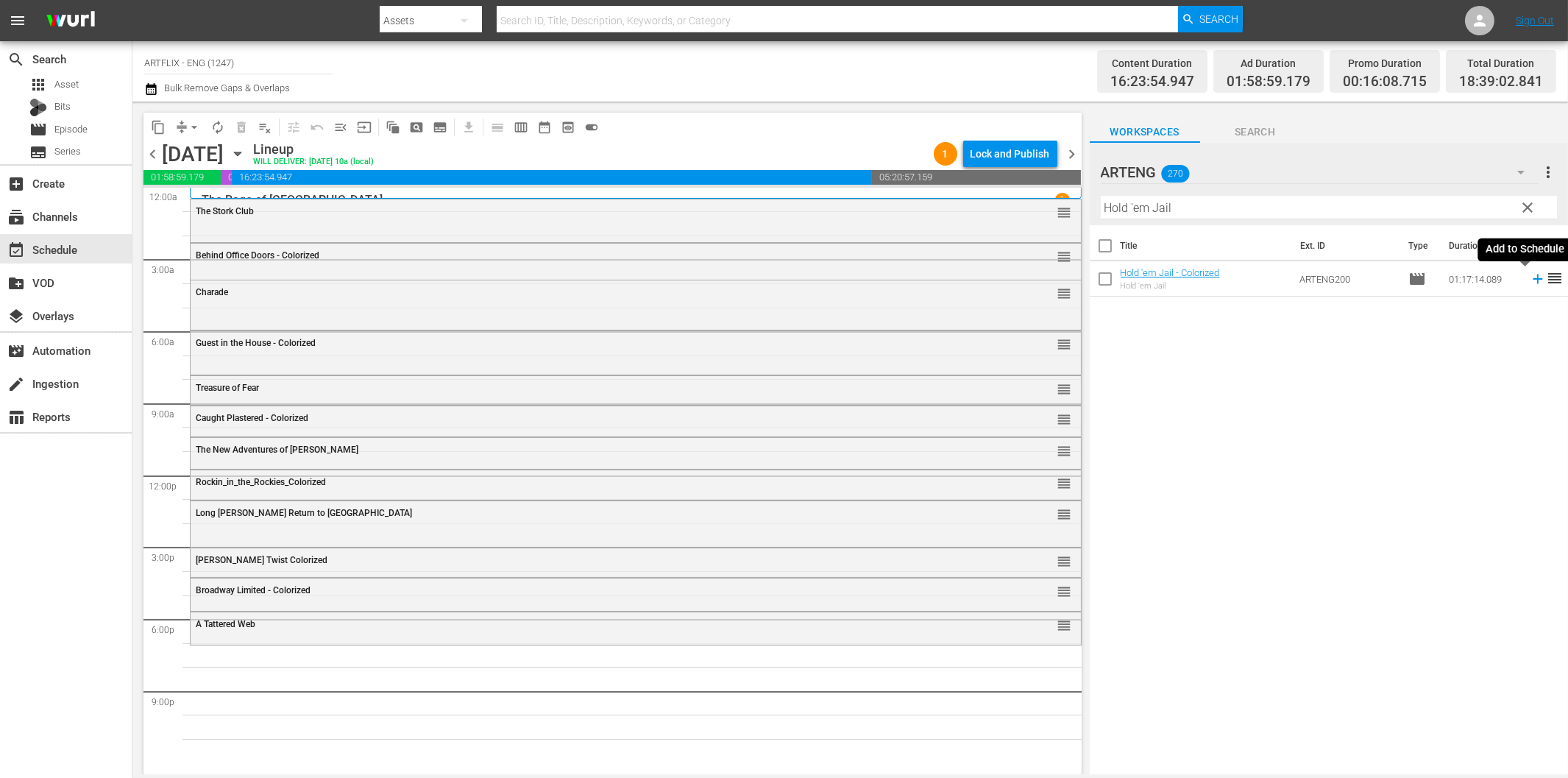
click at [1530, 284] on icon at bounding box center [1538, 279] width 16 height 16
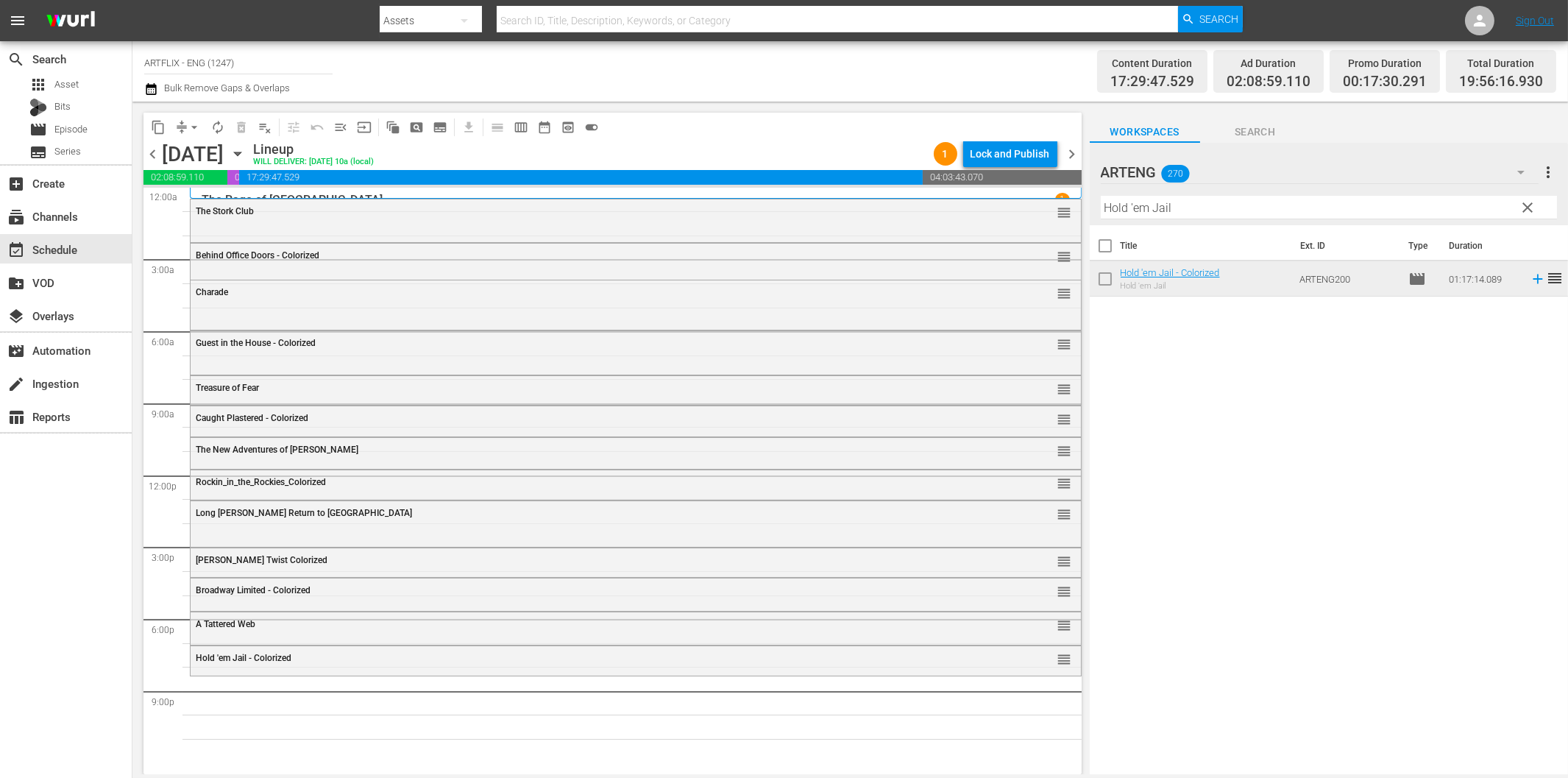
click at [1216, 206] on input "Hold 'em Jail" at bounding box center [1329, 207] width 456 height 24
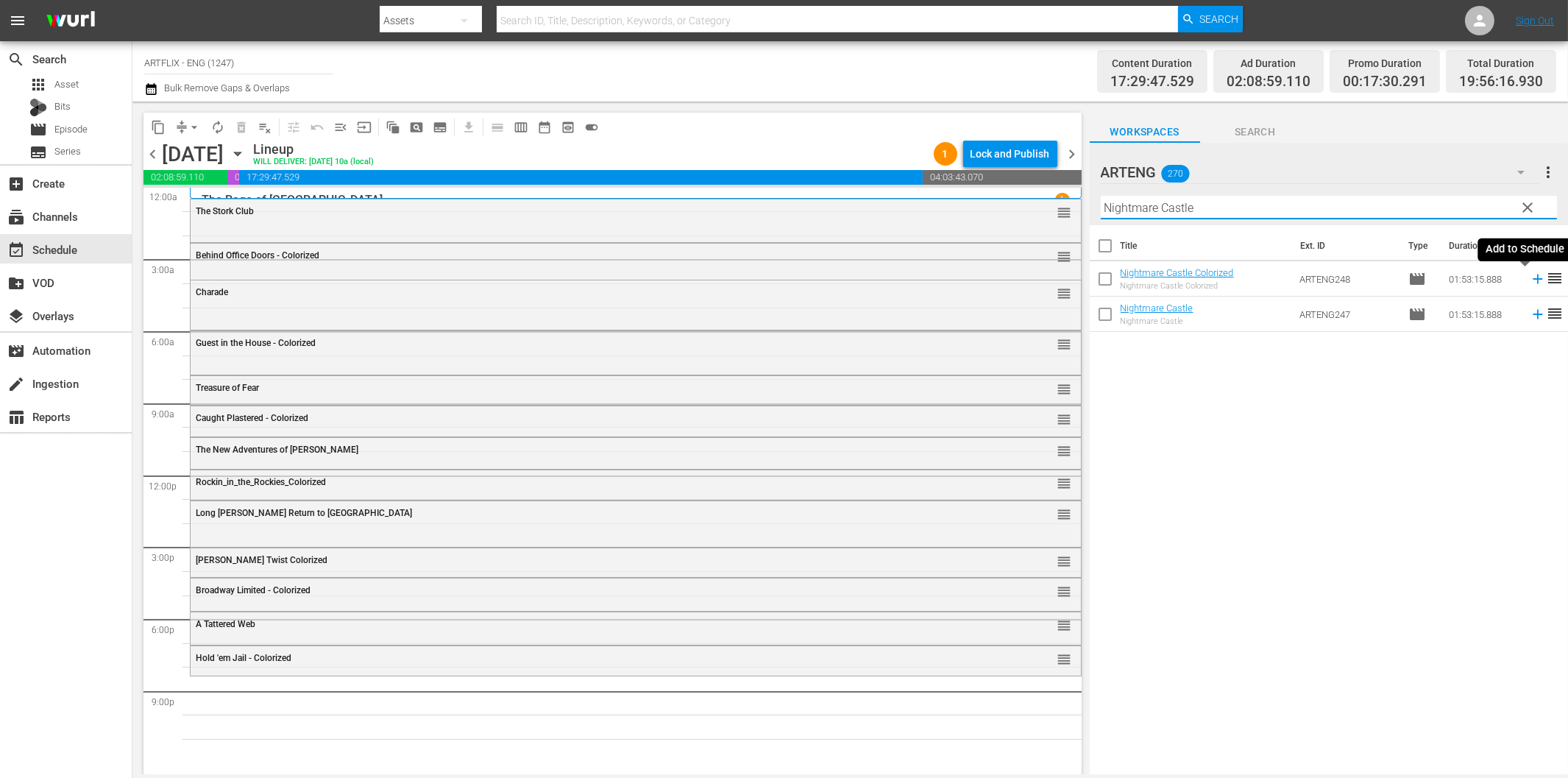
click at [1530, 282] on icon at bounding box center [1538, 279] width 16 height 16
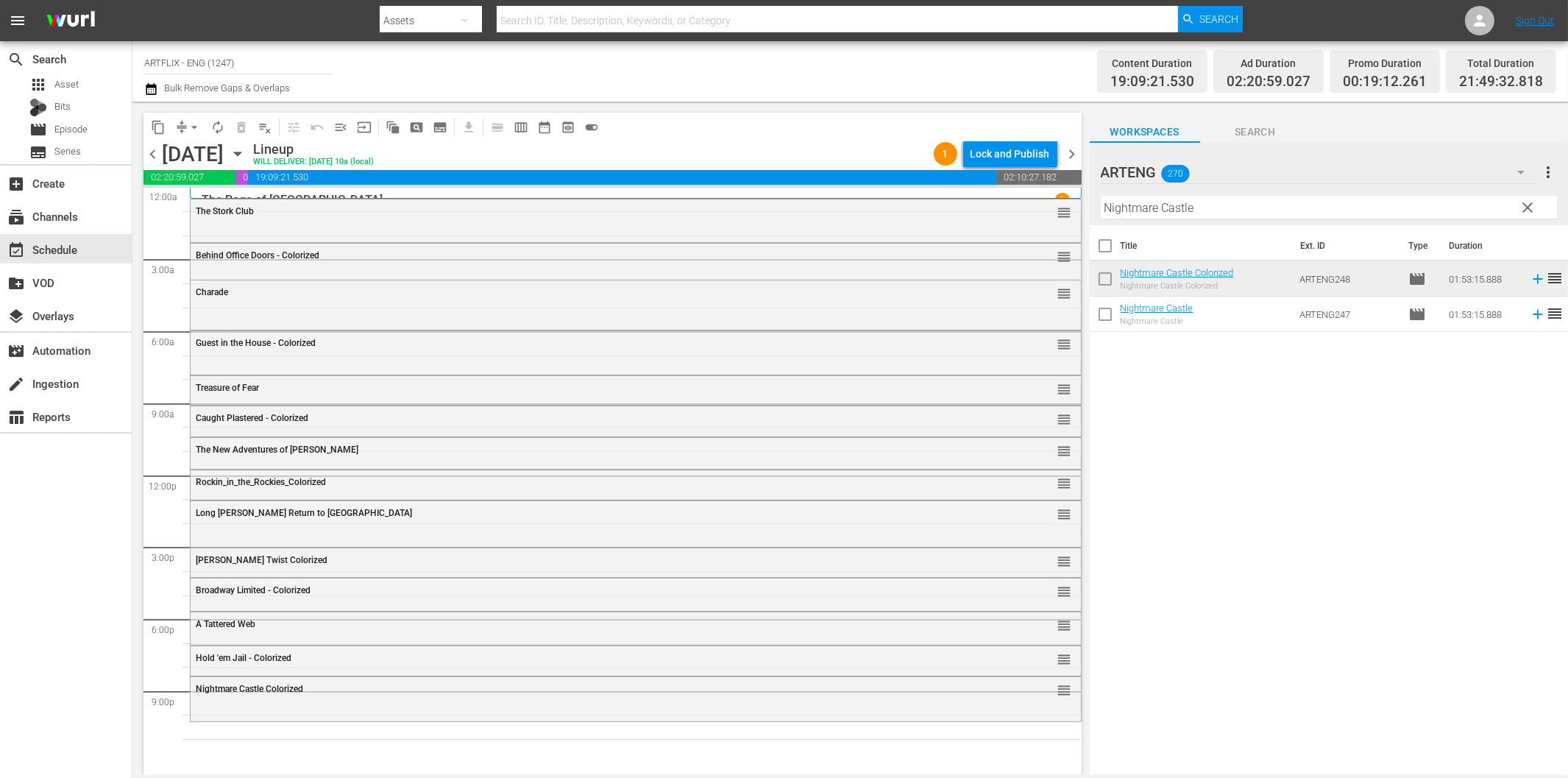
click at [1254, 219] on div "Filter by Title Nightmare Castle" at bounding box center [1329, 207] width 456 height 35
click at [1263, 214] on input "Nightmare Castle" at bounding box center [1329, 207] width 456 height 24
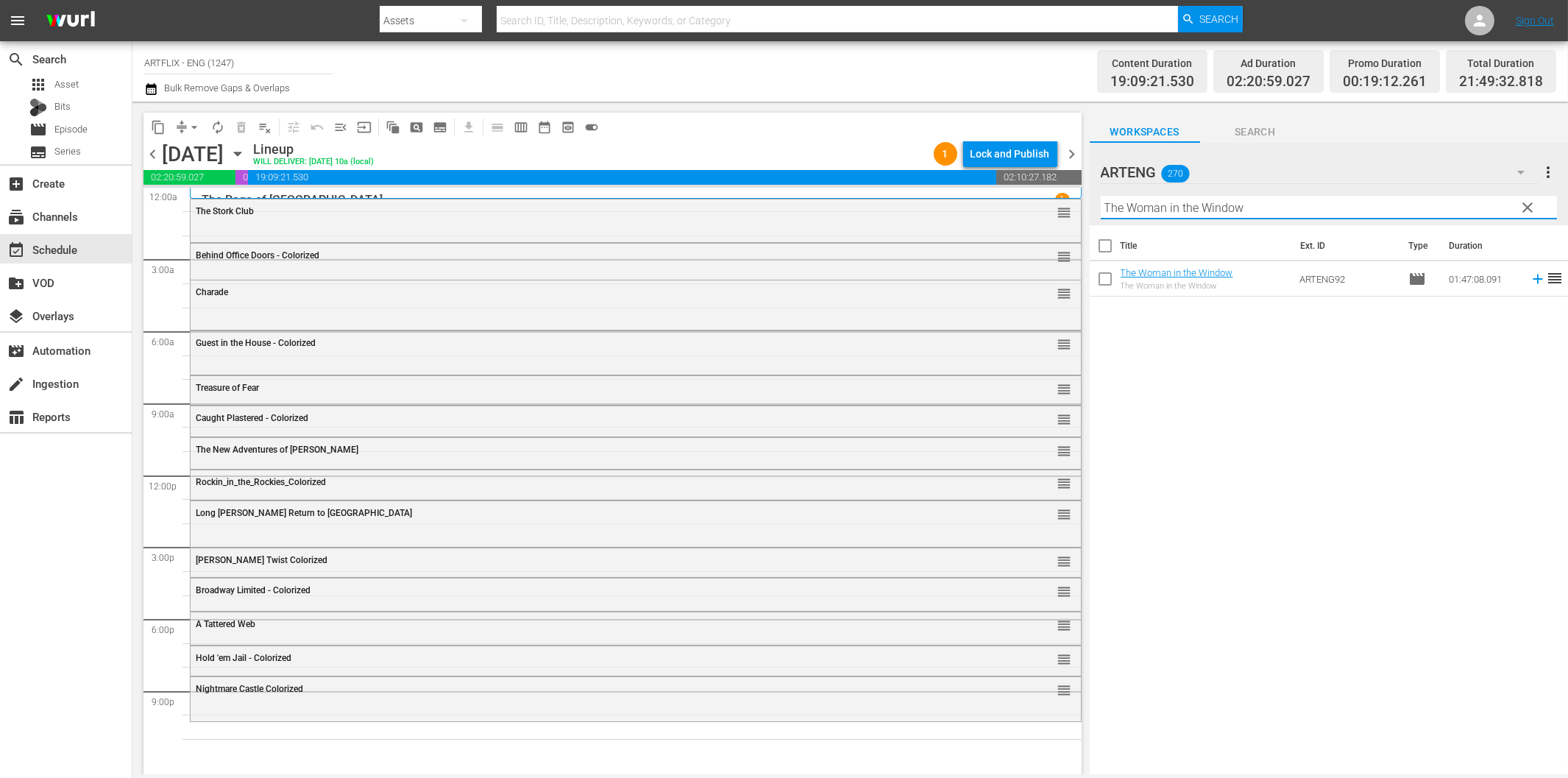
click at [1530, 280] on icon at bounding box center [1538, 279] width 16 height 16
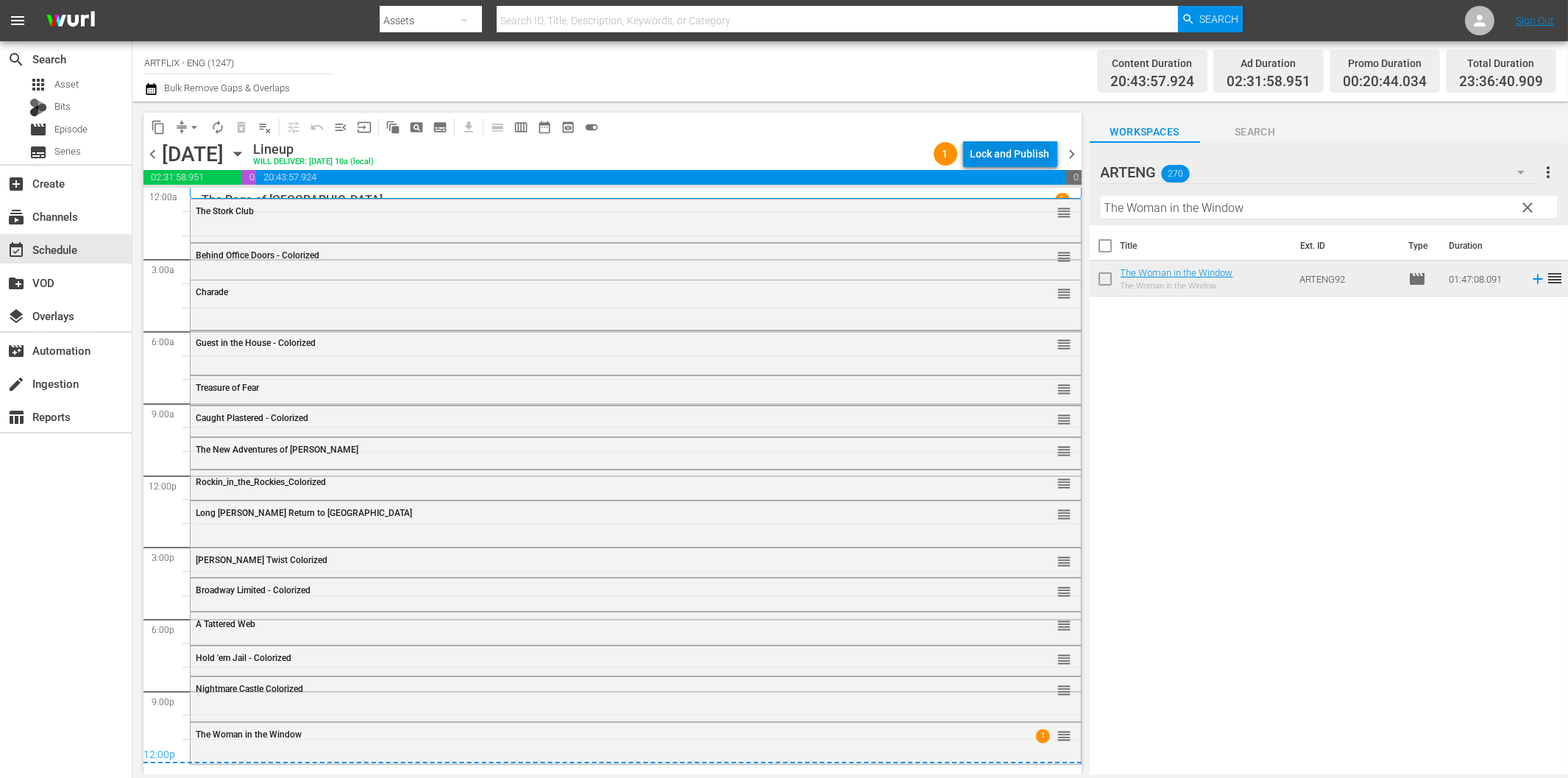
click at [1010, 153] on div "Lock and Publish" at bounding box center [1009, 154] width 79 height 26
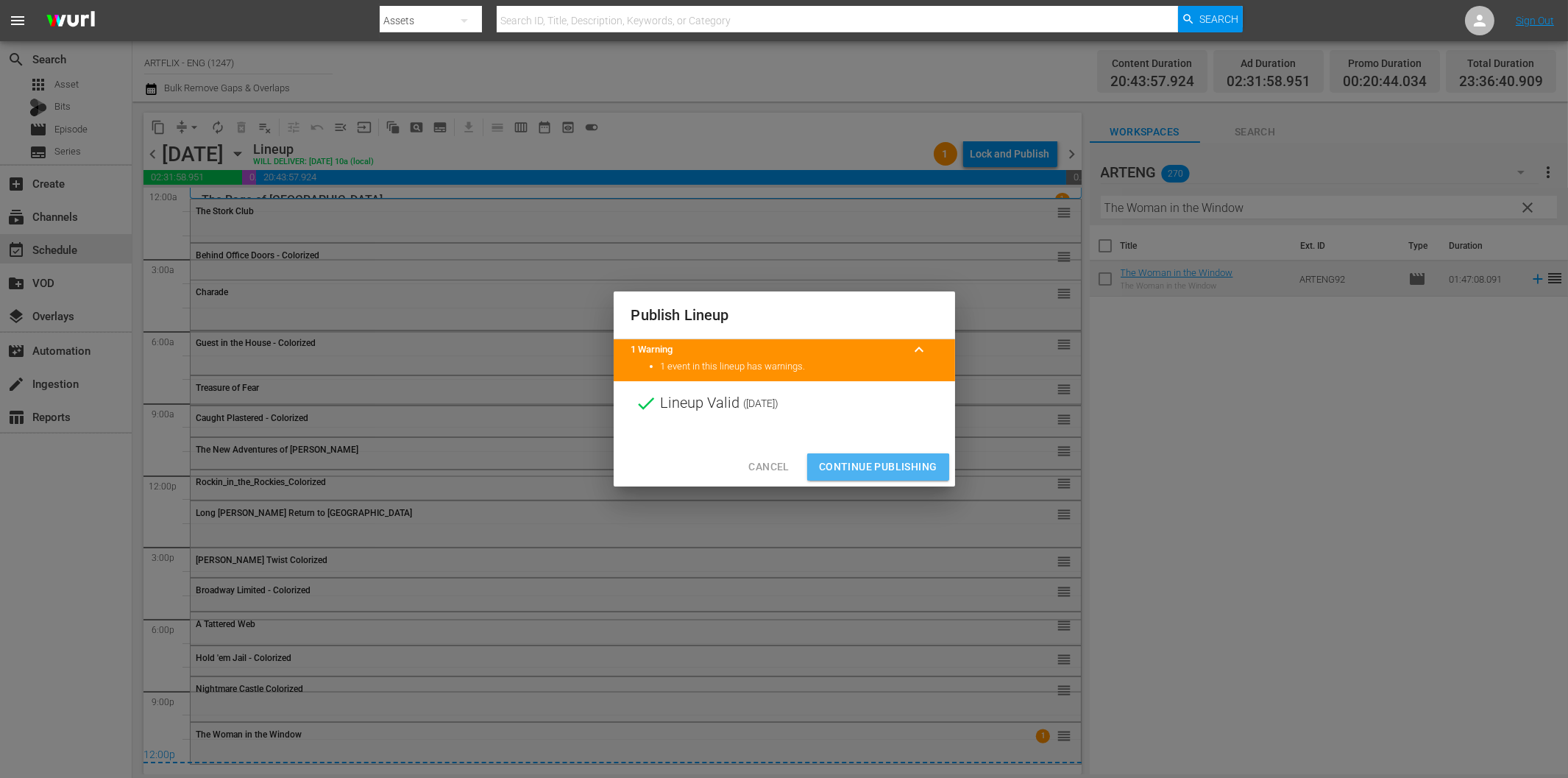
click at [875, 477] on button "Continue Publishing" at bounding box center [878, 466] width 142 height 27
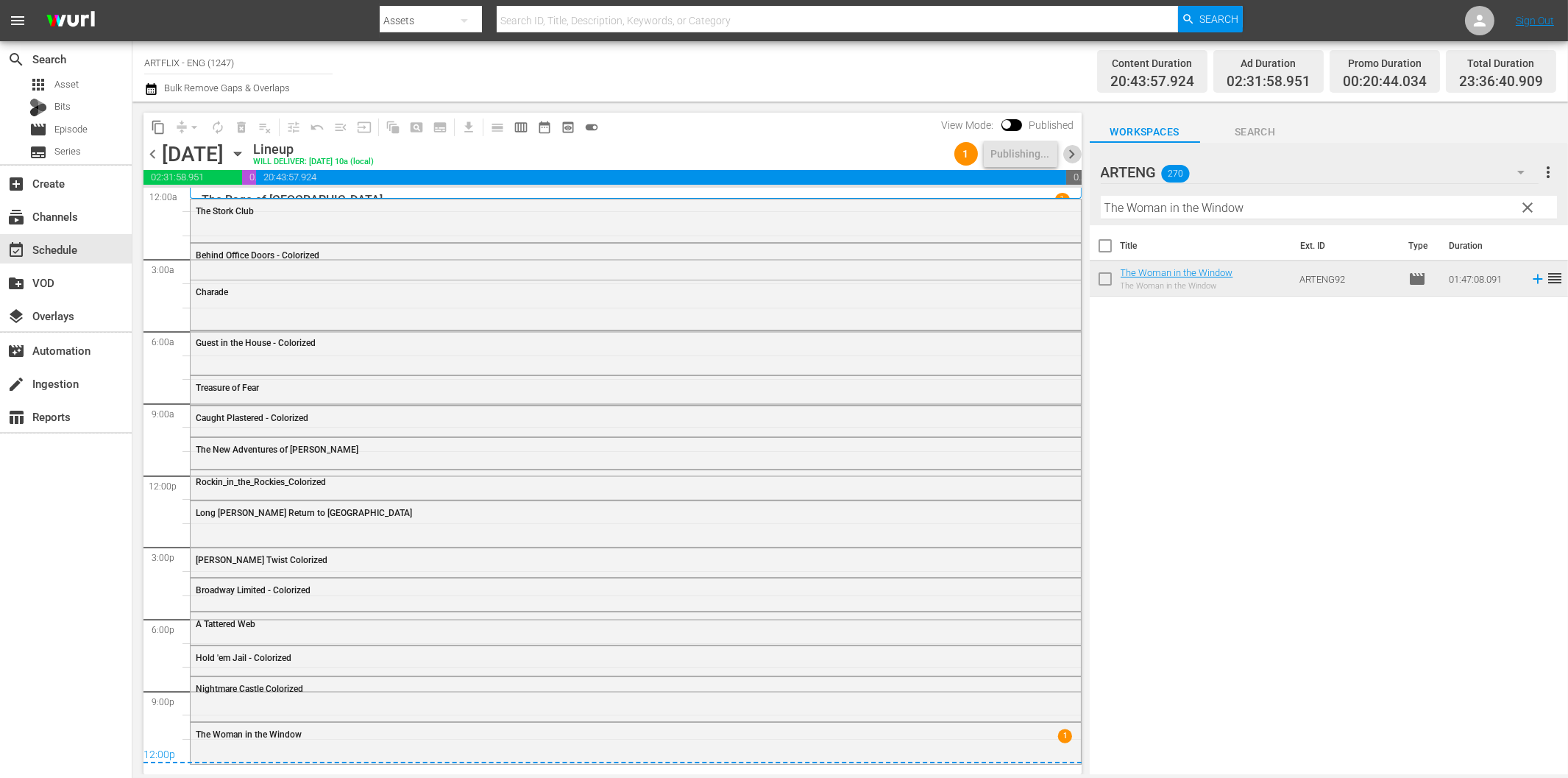
click at [1072, 155] on span "chevron_right" at bounding box center [1072, 154] width 18 height 18
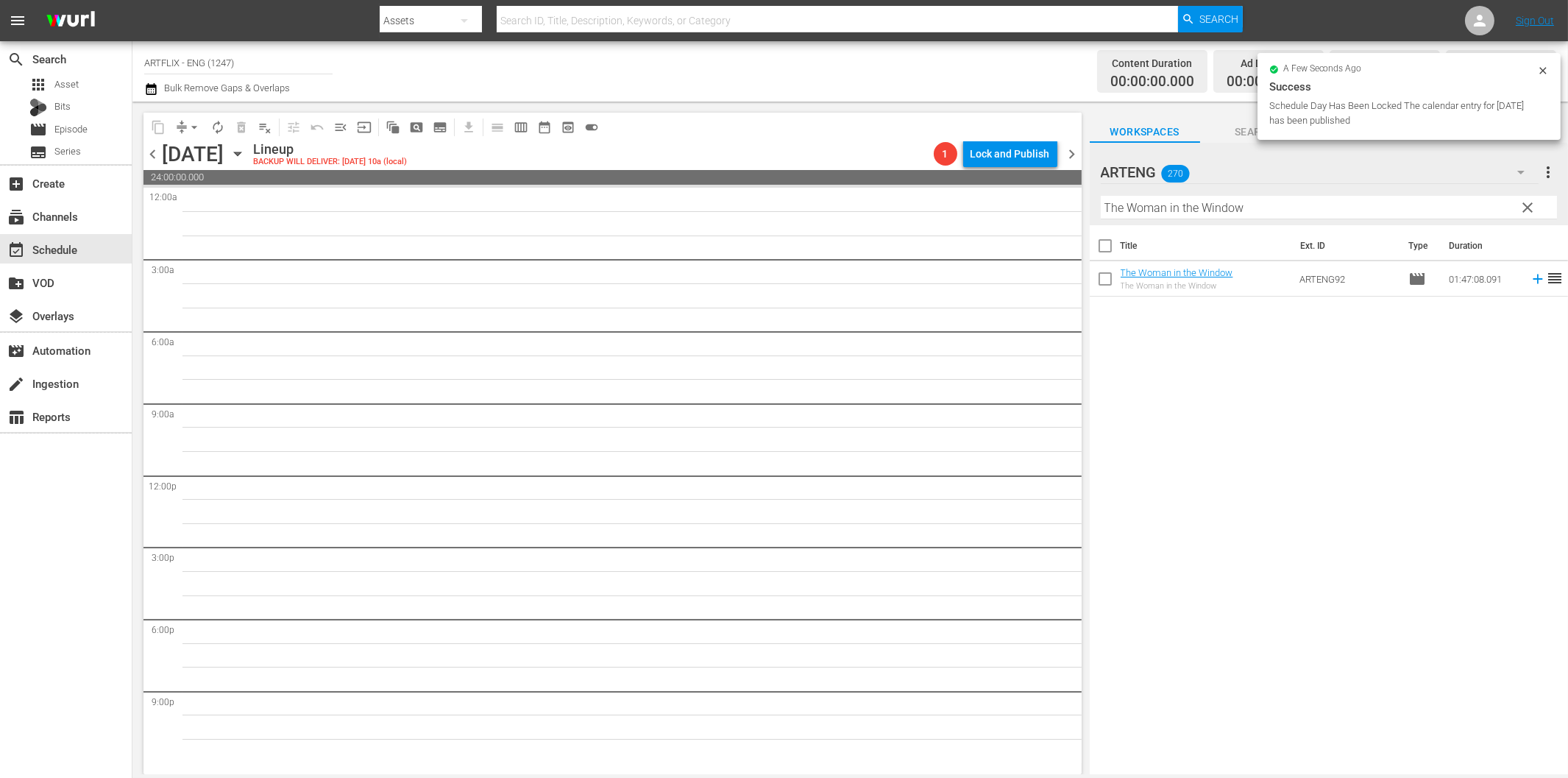
click at [1208, 216] on input "The Woman in the Window" at bounding box center [1329, 207] width 456 height 24
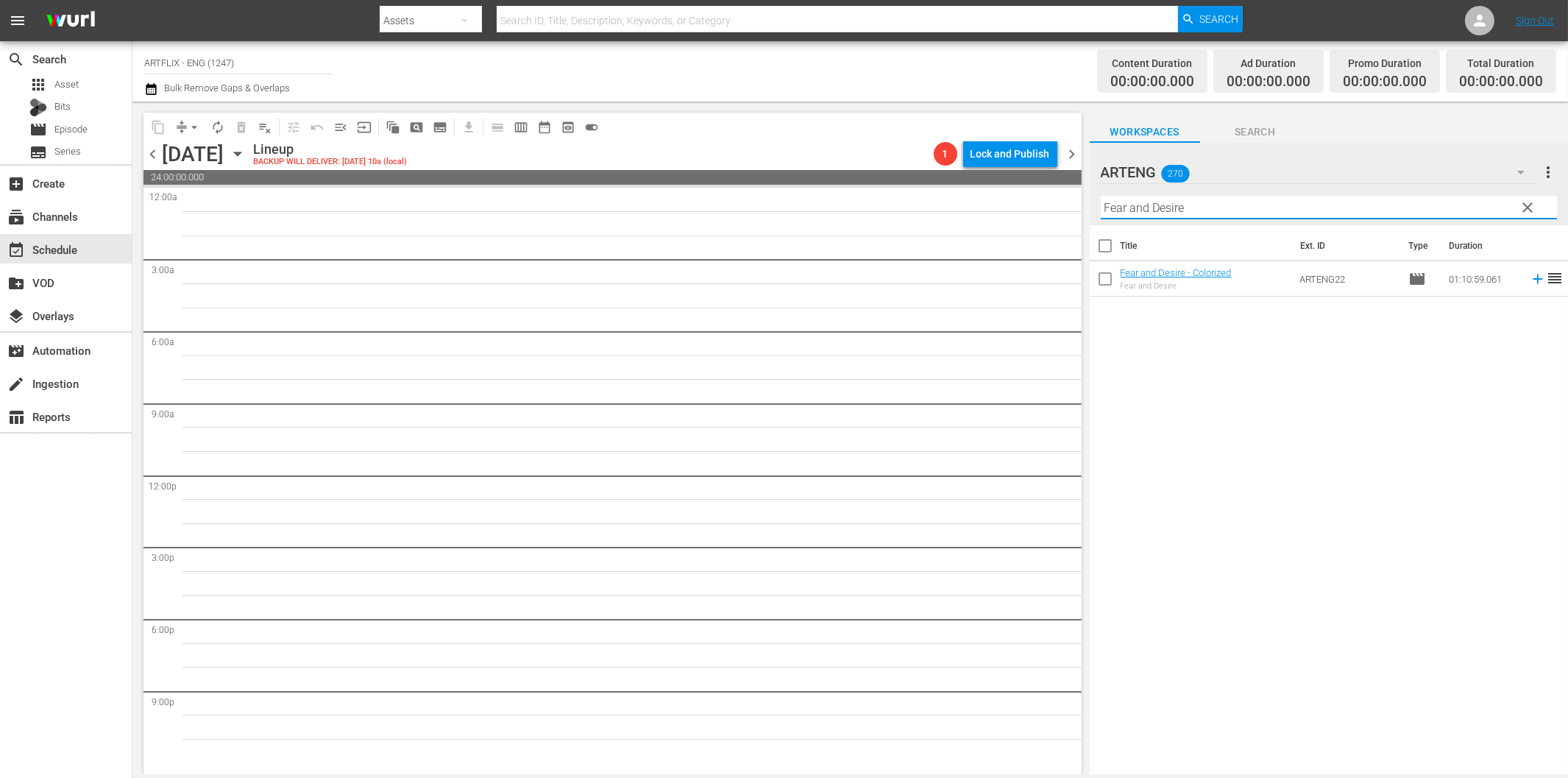
click at [1530, 281] on icon at bounding box center [1538, 279] width 16 height 16
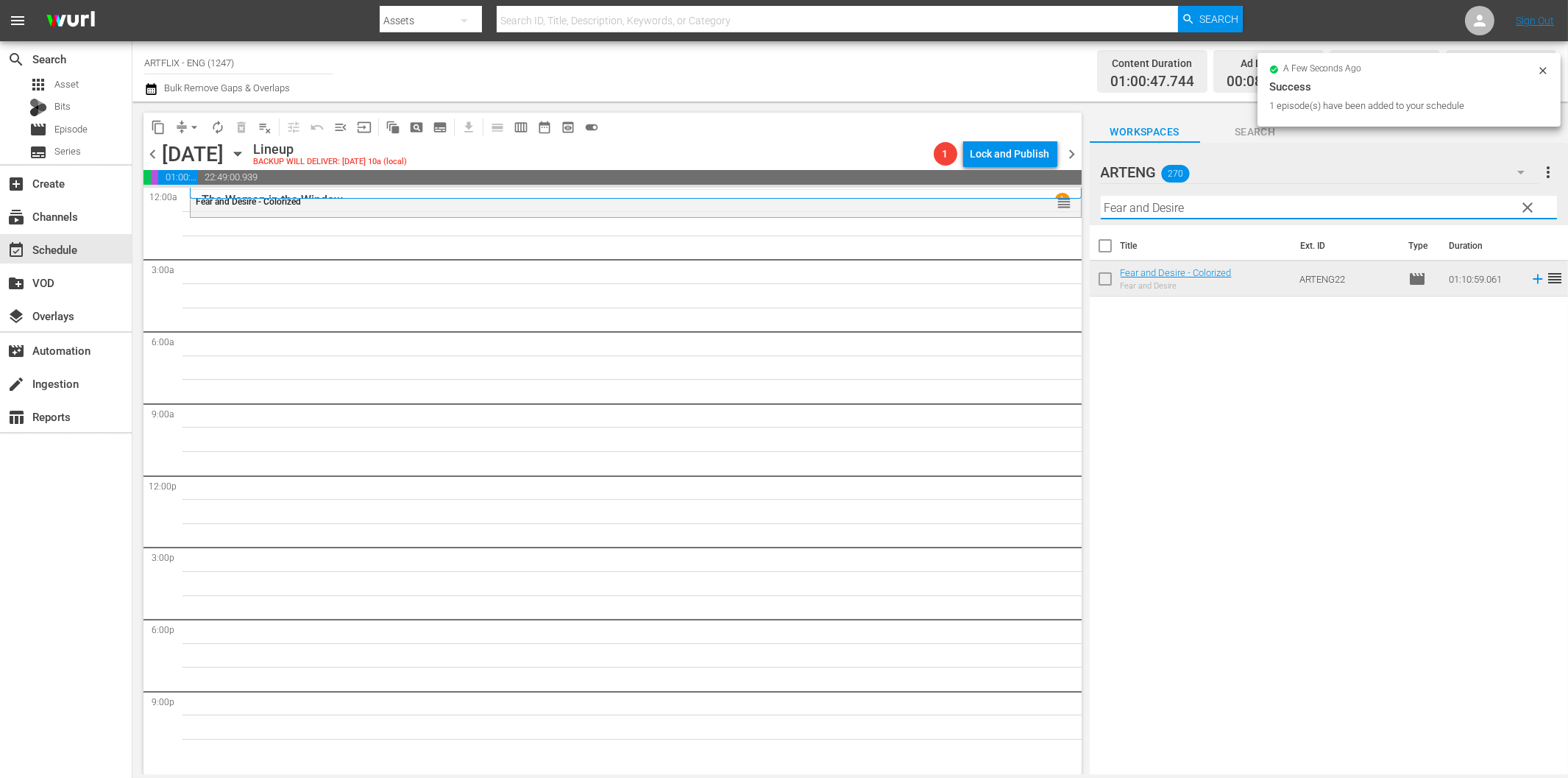
click at [1239, 200] on input "Fear and Desire" at bounding box center [1329, 207] width 456 height 24
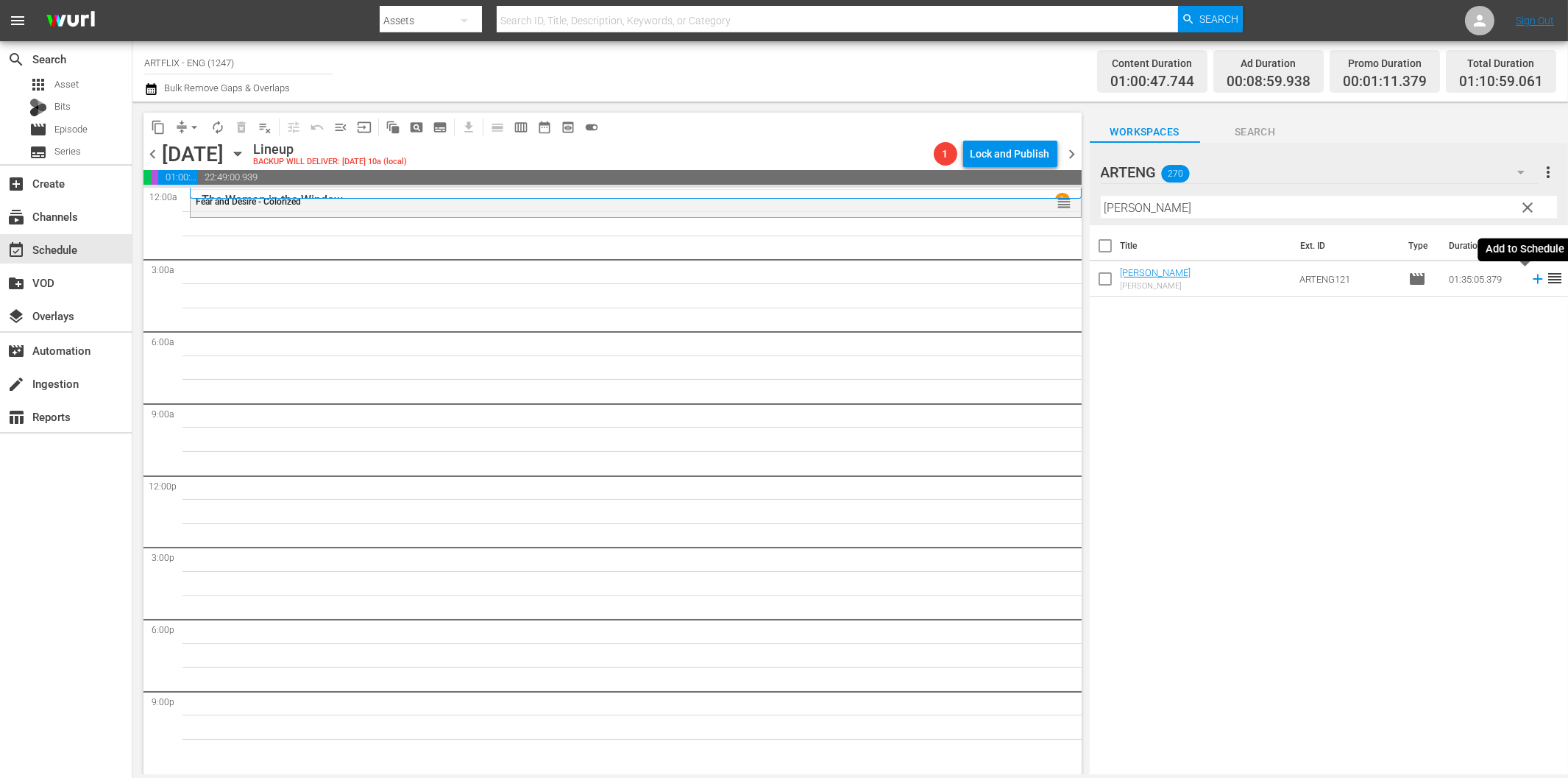
click at [1530, 277] on icon at bounding box center [1538, 279] width 16 height 16
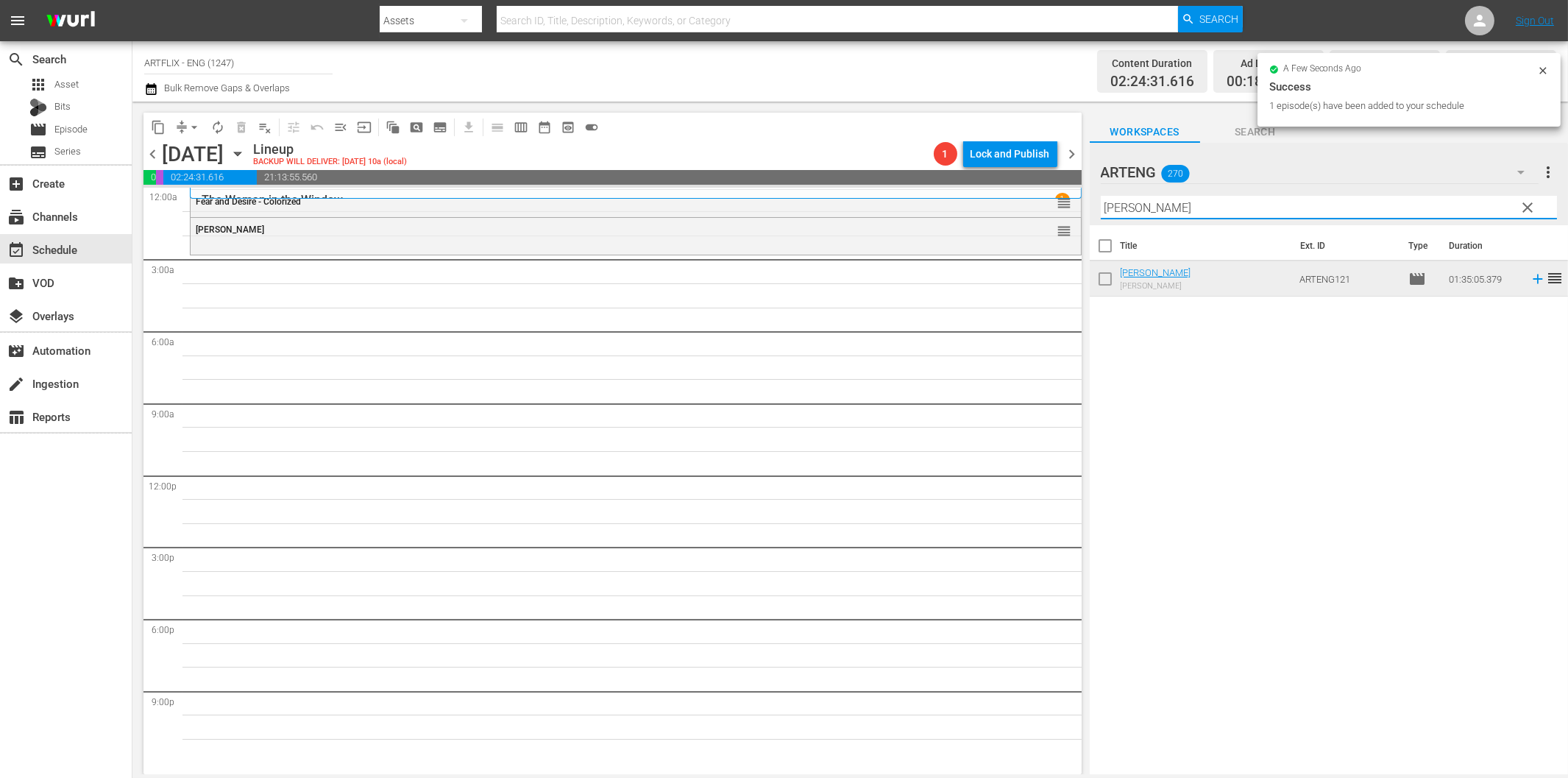
click at [1270, 211] on input "[PERSON_NAME]" at bounding box center [1329, 207] width 456 height 24
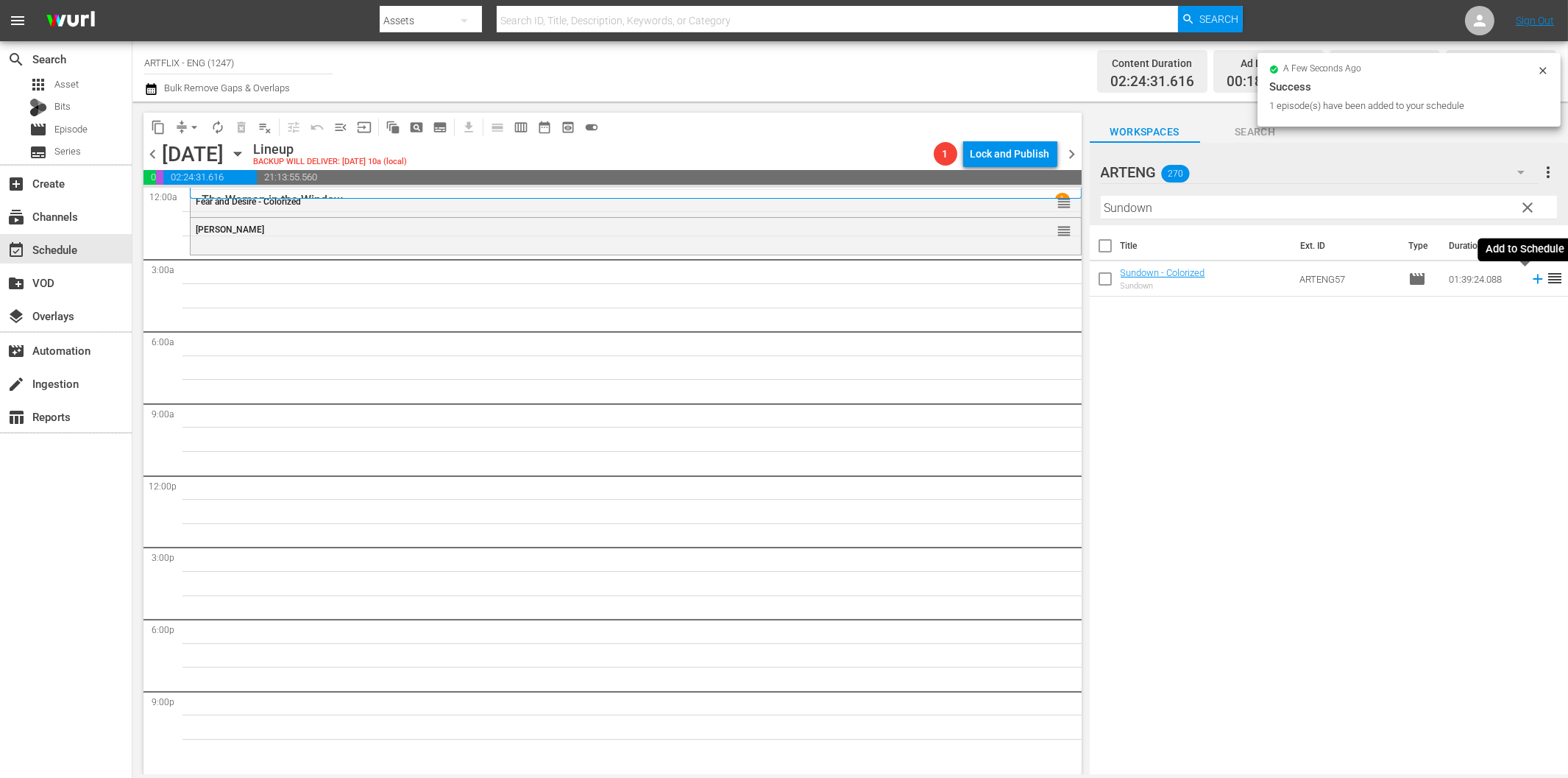
click at [1533, 278] on icon at bounding box center [1538, 280] width 10 height 10
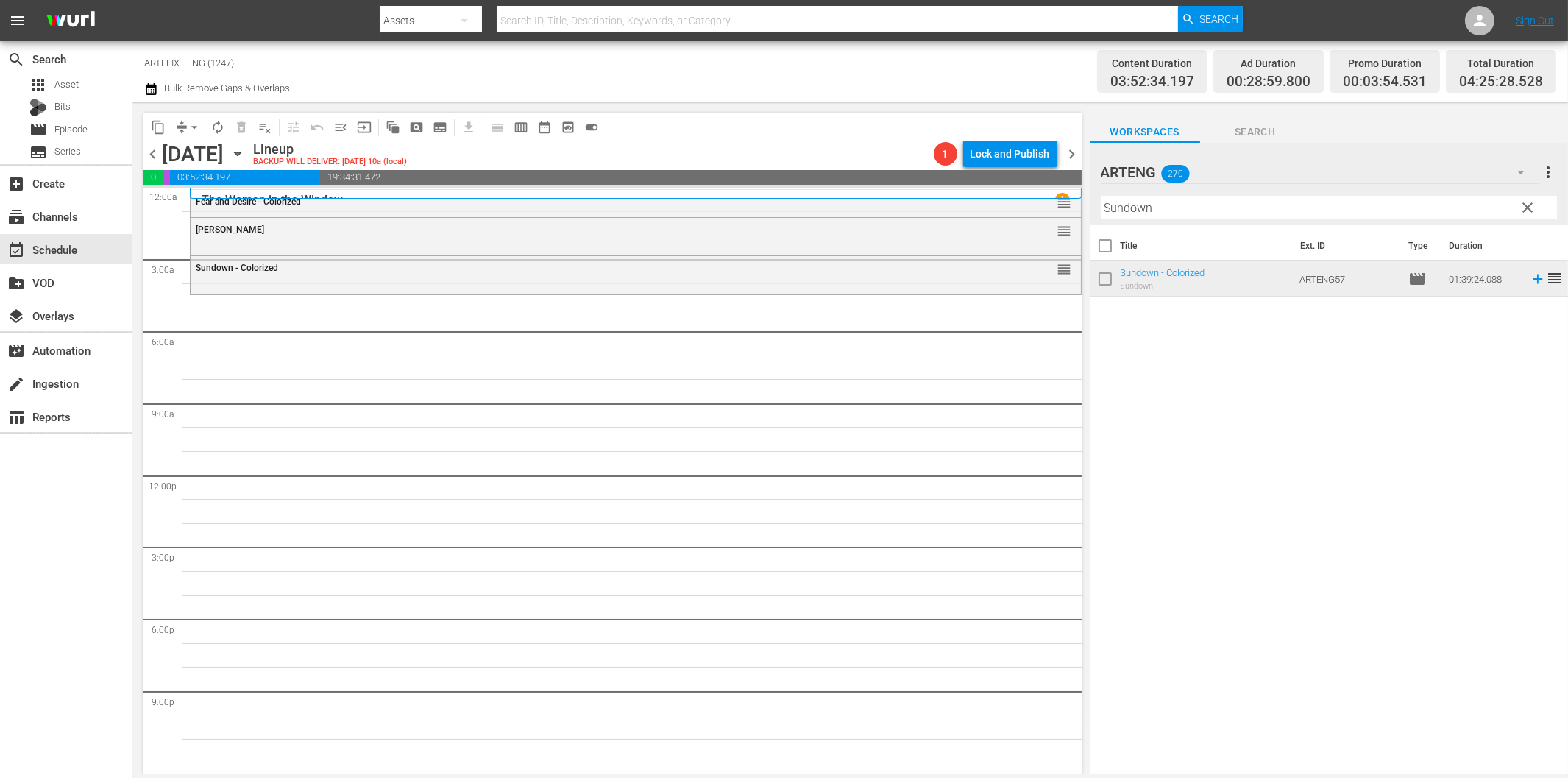
click at [1197, 209] on input "Sundown" at bounding box center [1329, 207] width 456 height 24
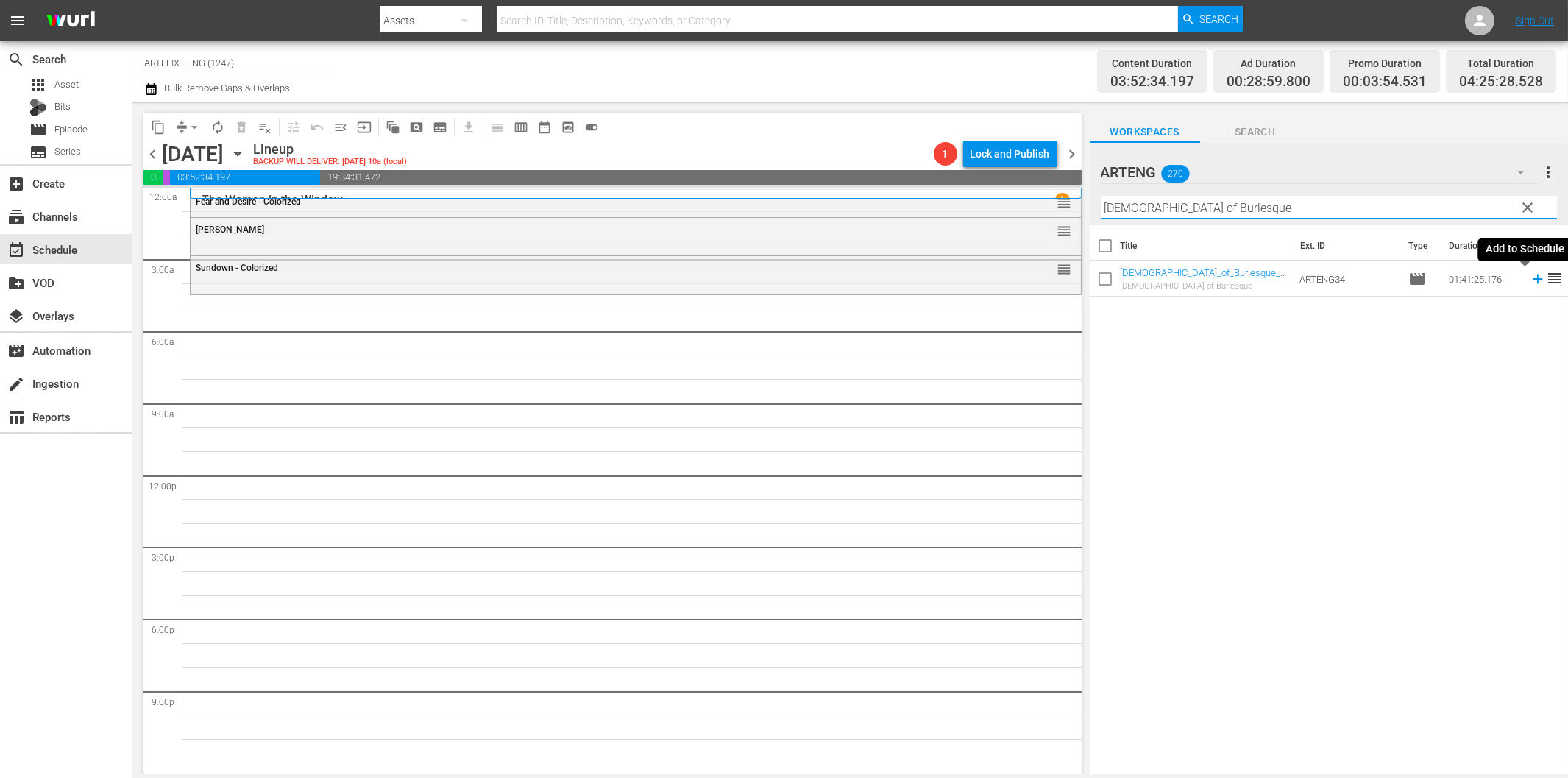
click at [1533, 280] on icon at bounding box center [1538, 280] width 10 height 10
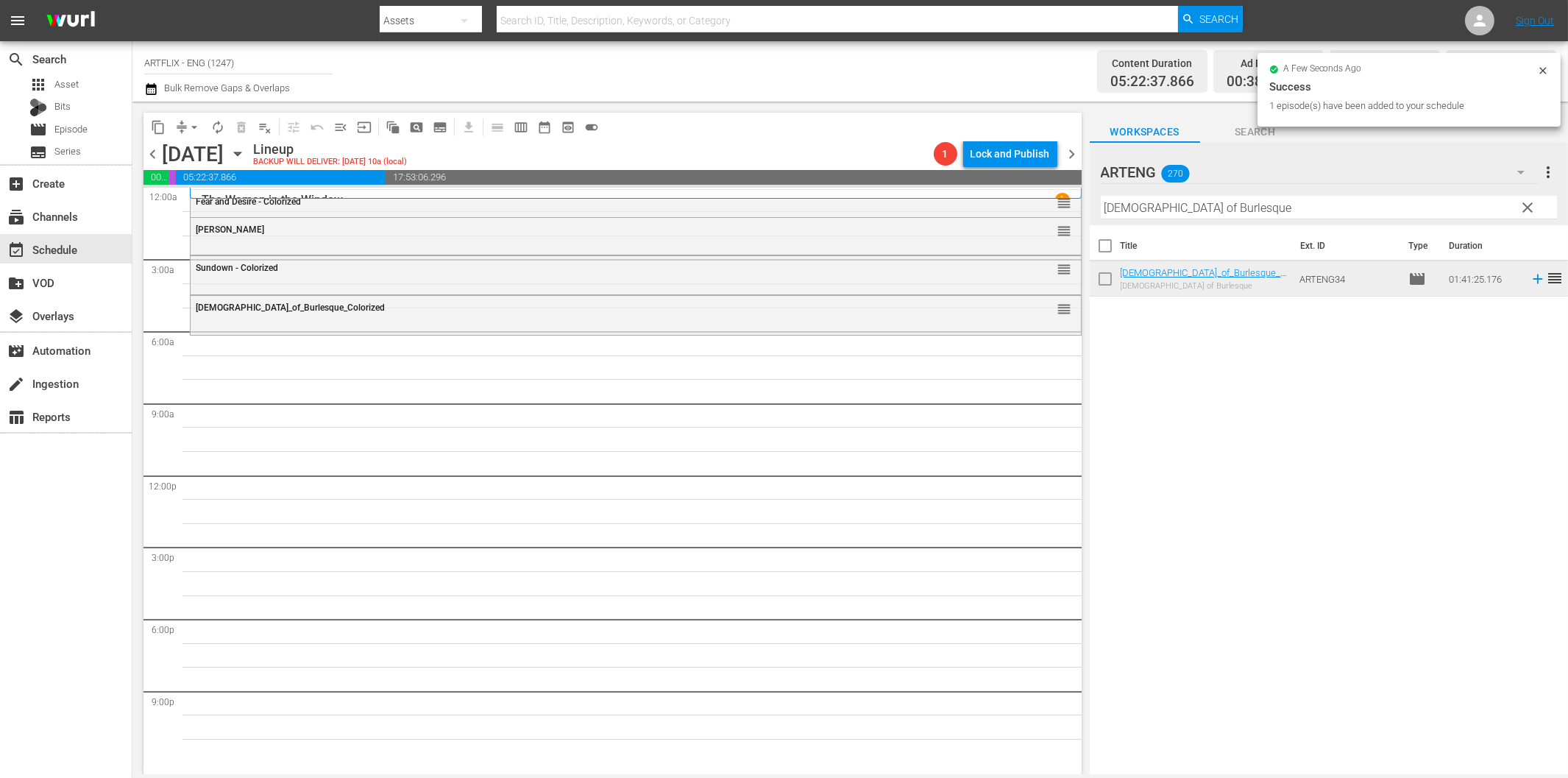
click at [1194, 204] on input "[DEMOGRAPHIC_DATA] of Burlesque" at bounding box center [1329, 207] width 456 height 24
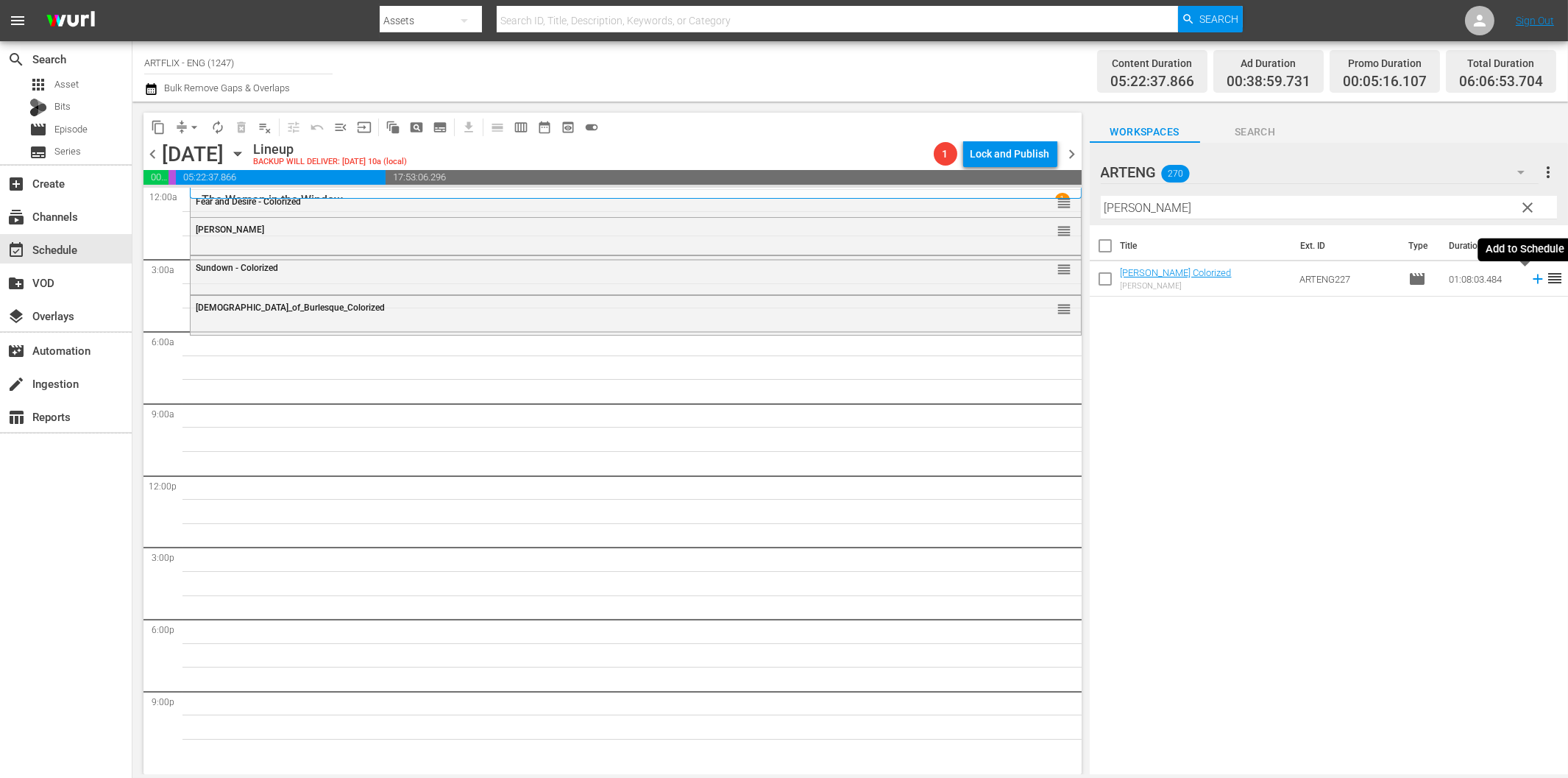
click at [1530, 277] on icon at bounding box center [1538, 279] width 16 height 16
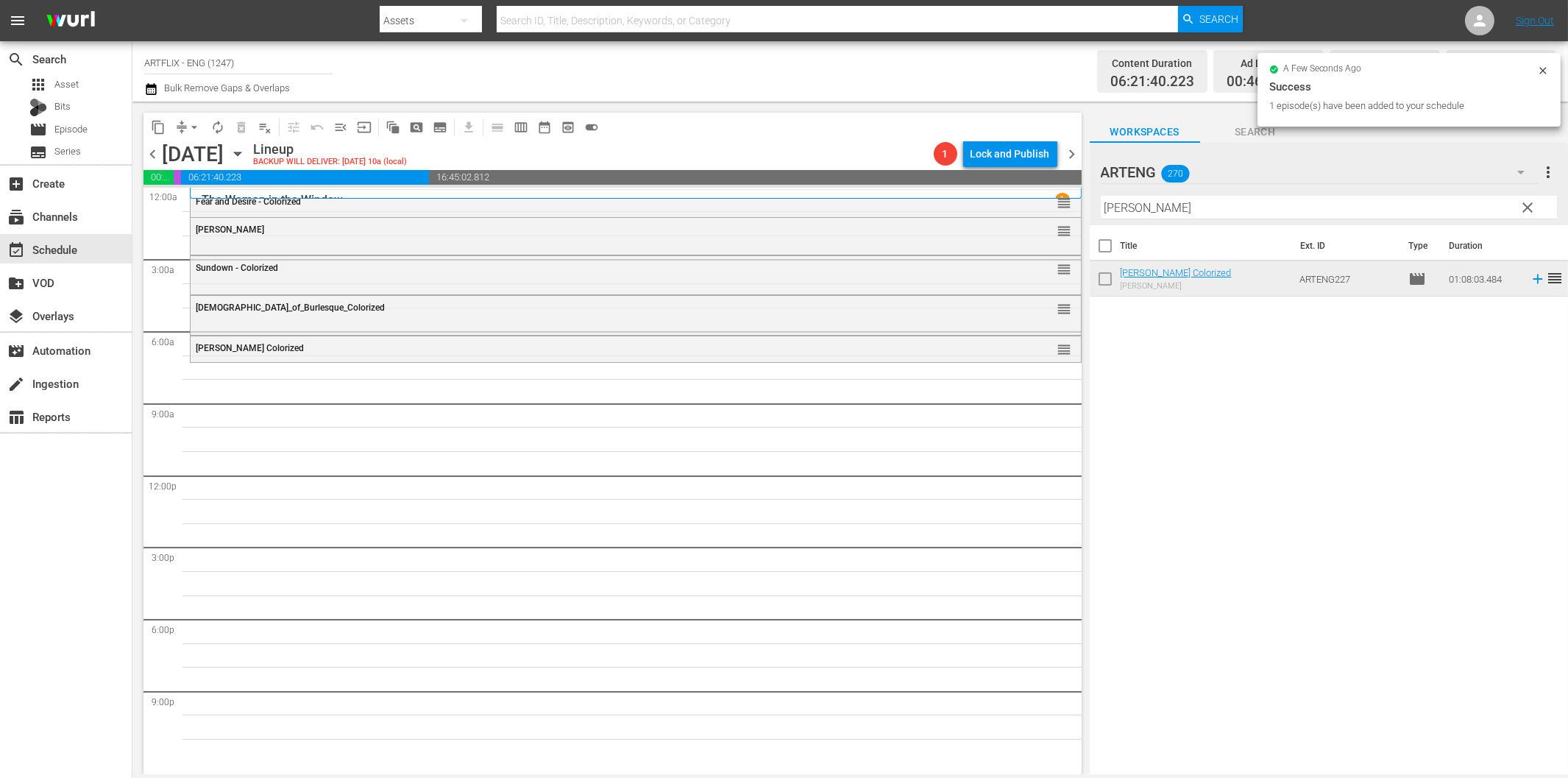
click at [1254, 209] on input "[PERSON_NAME]" at bounding box center [1329, 207] width 456 height 24
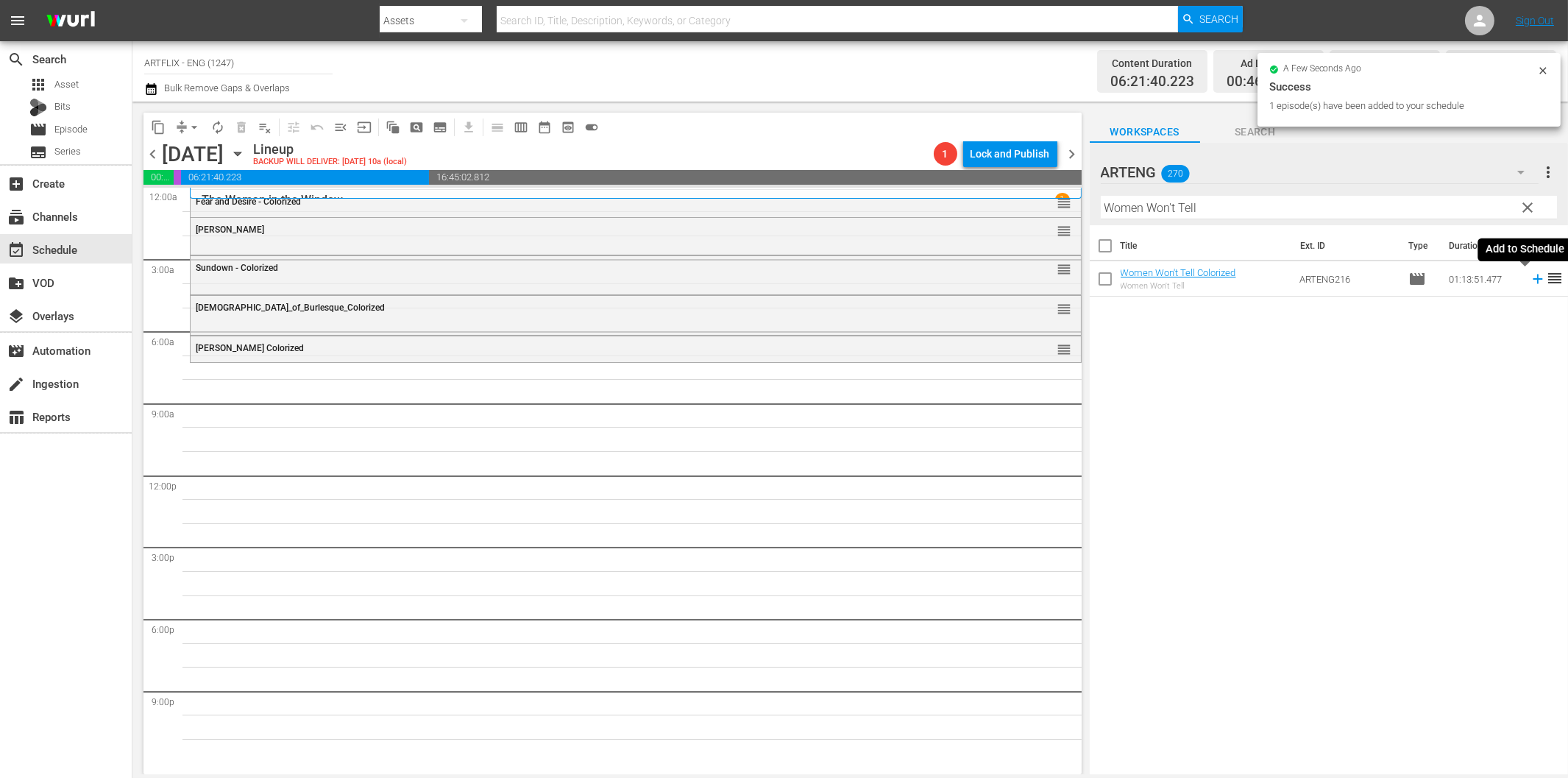
drag, startPoint x: 1526, startPoint y: 282, endPoint x: 1458, endPoint y: 282, distance: 68.0
click at [1530, 282] on icon at bounding box center [1538, 279] width 16 height 16
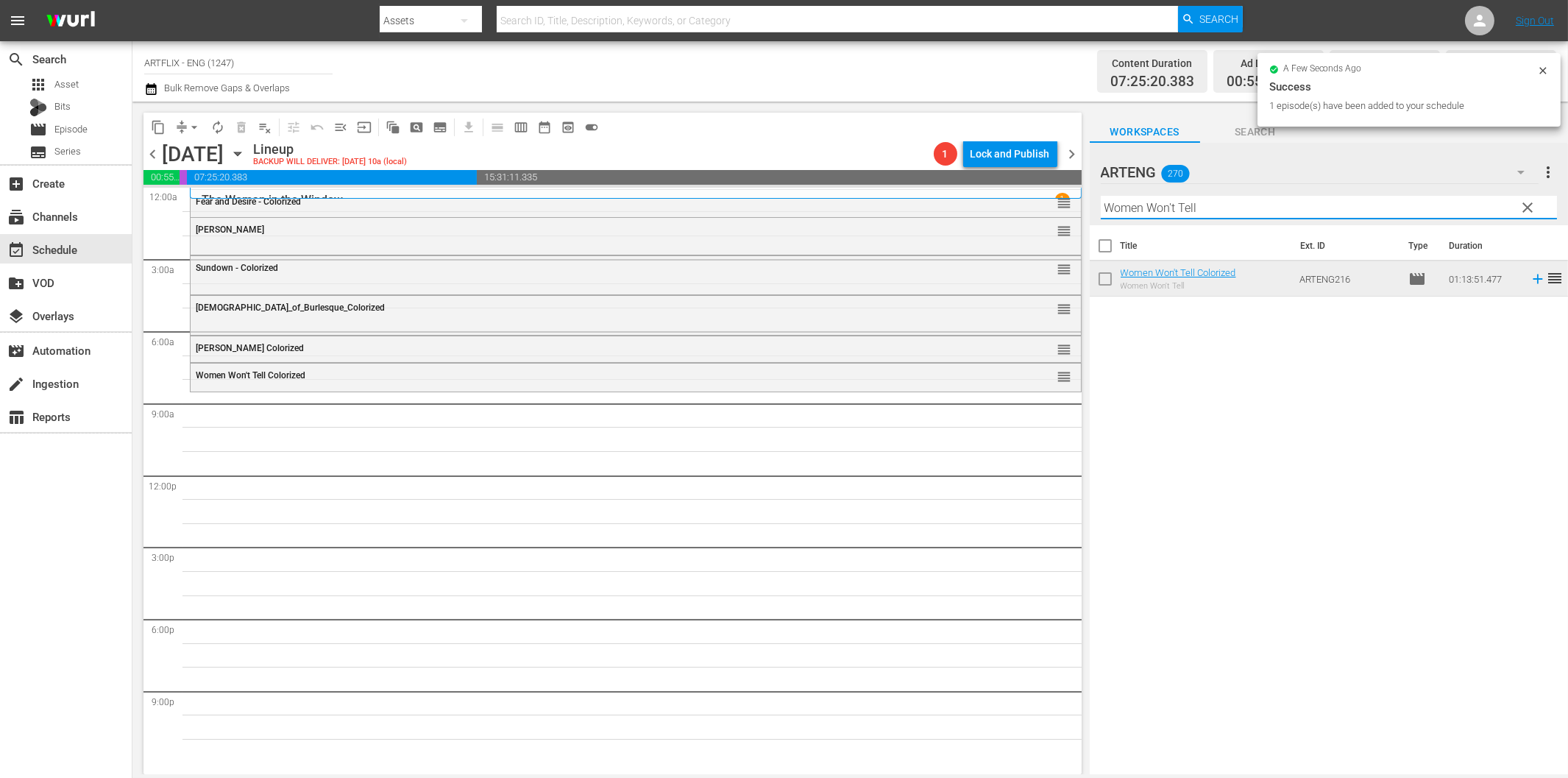
click at [1211, 204] on input "Women Won't Tell" at bounding box center [1329, 207] width 456 height 24
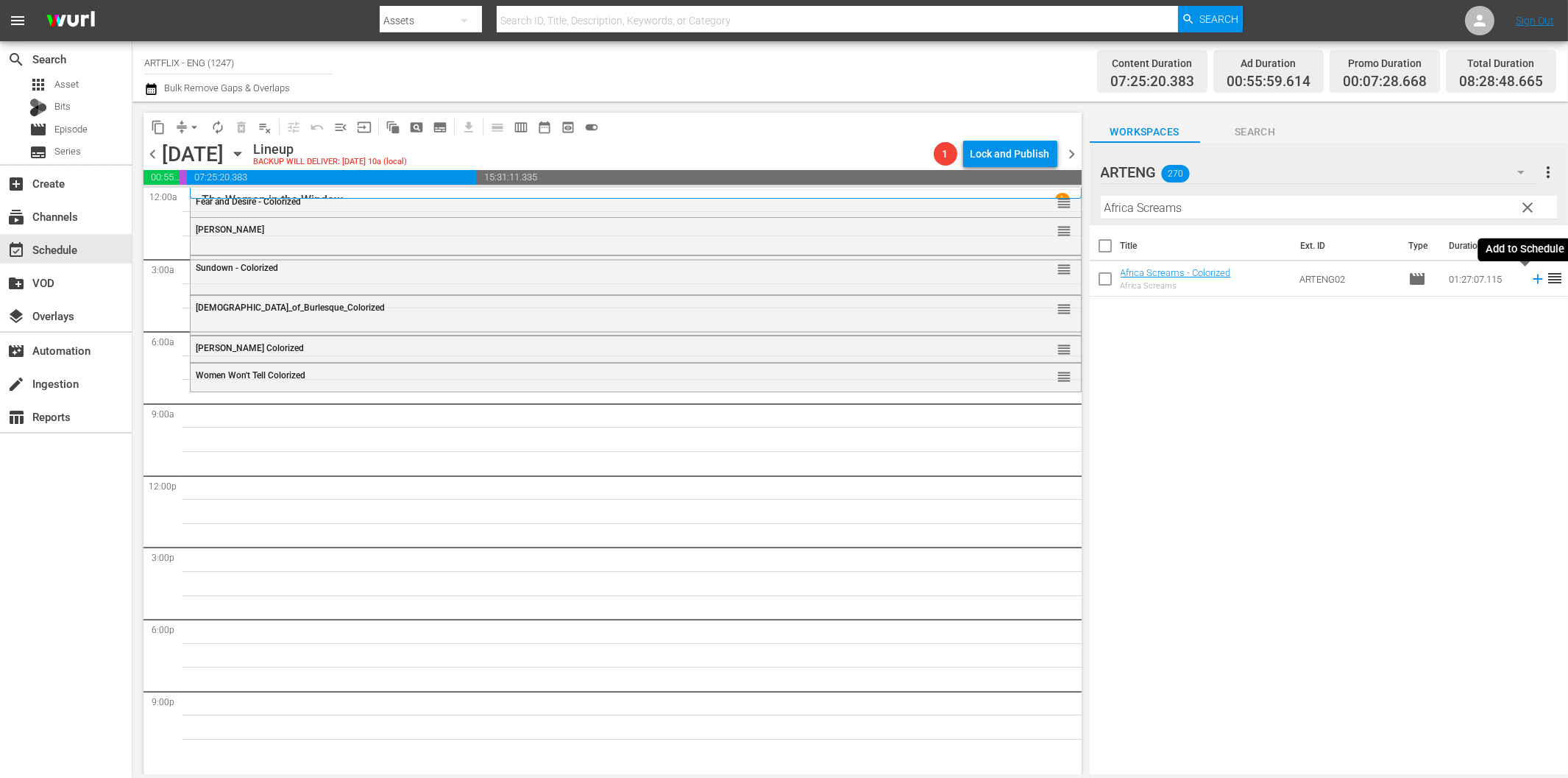
click at [1533, 281] on icon at bounding box center [1538, 280] width 10 height 10
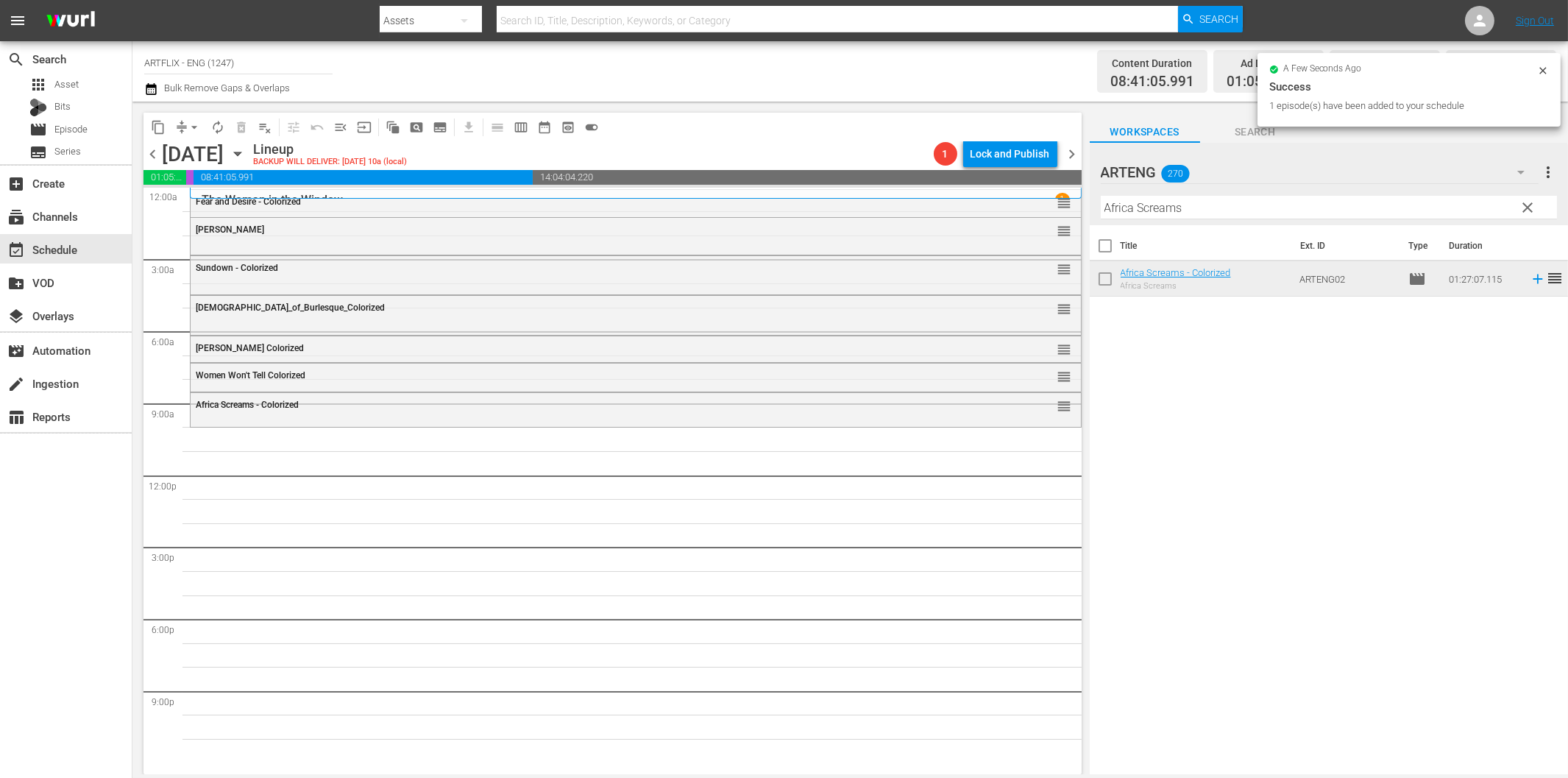
click at [1204, 209] on input "Africa Screams" at bounding box center [1329, 207] width 456 height 24
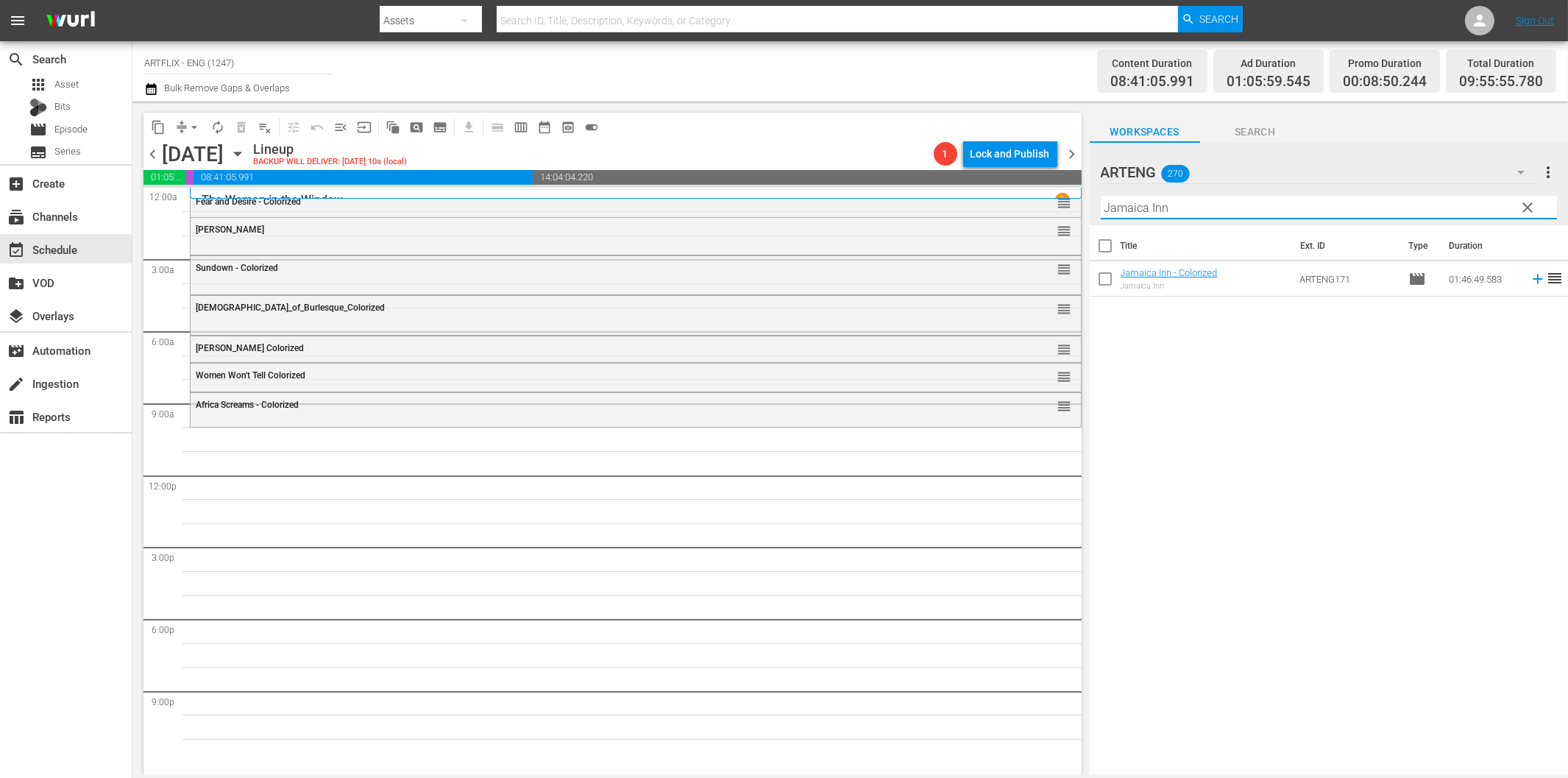
click at [1530, 281] on icon at bounding box center [1538, 279] width 16 height 16
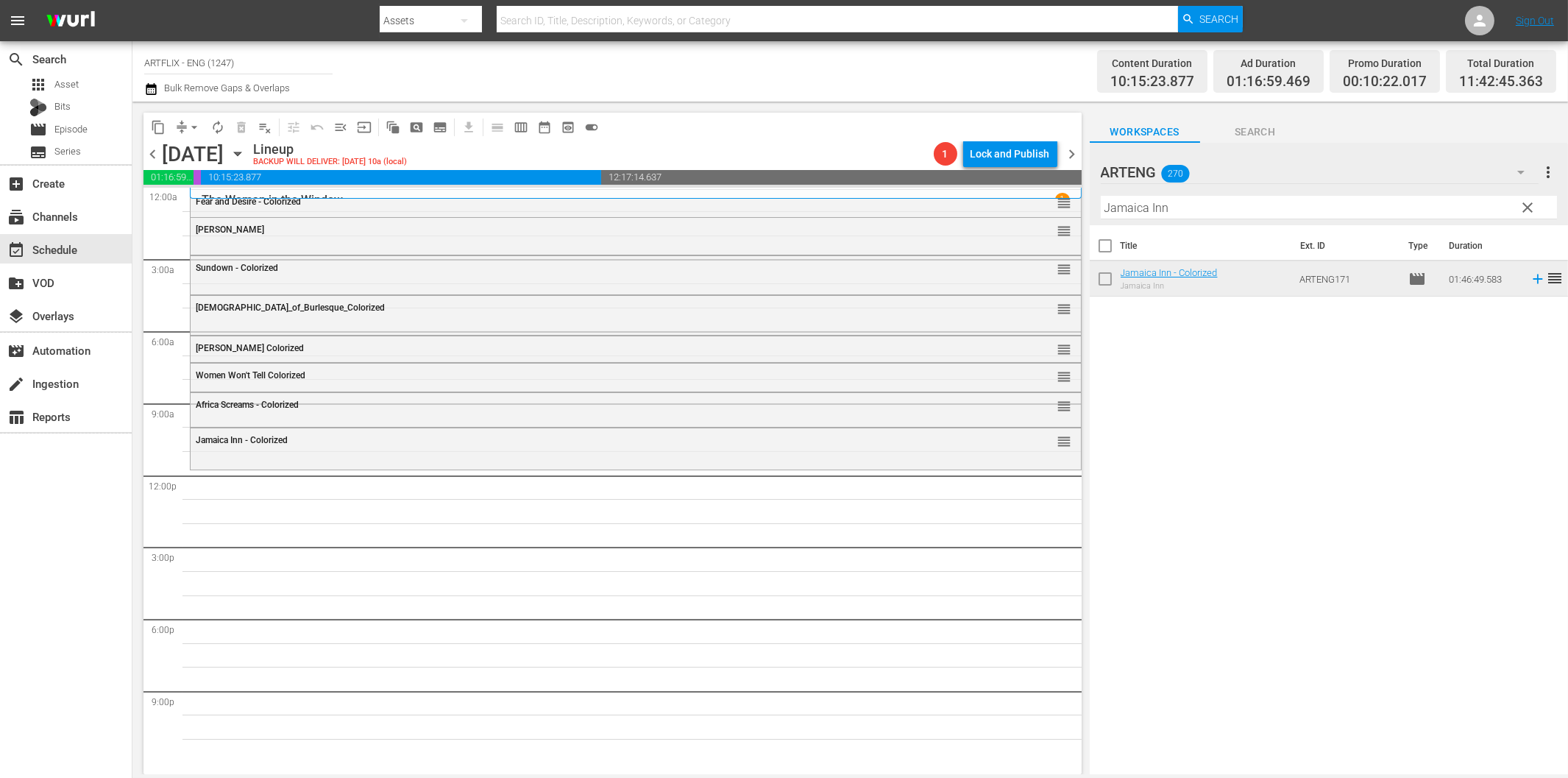
click at [1175, 204] on input "Jamaica Inn" at bounding box center [1329, 207] width 456 height 24
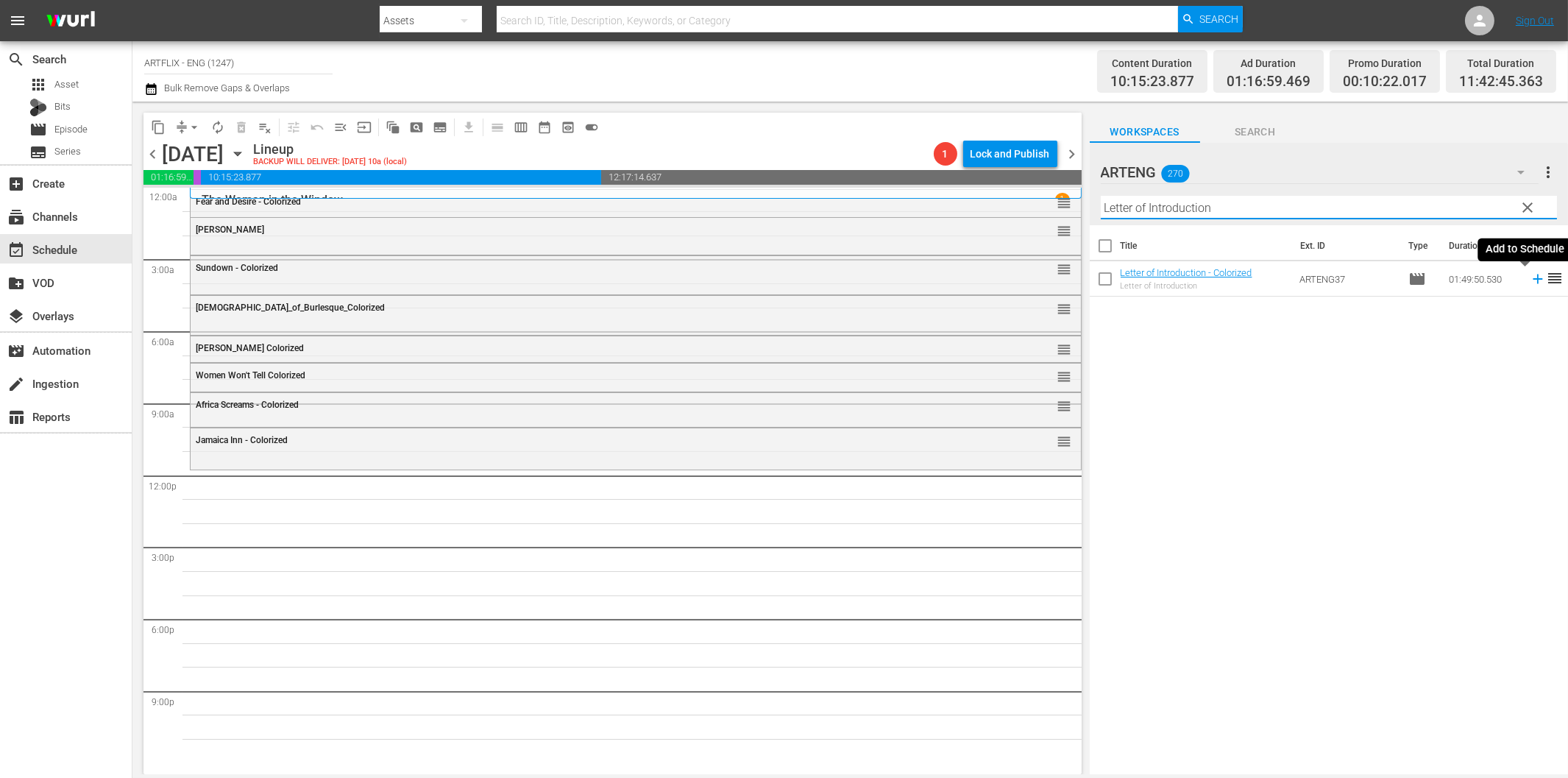
click at [1530, 282] on icon at bounding box center [1538, 279] width 16 height 16
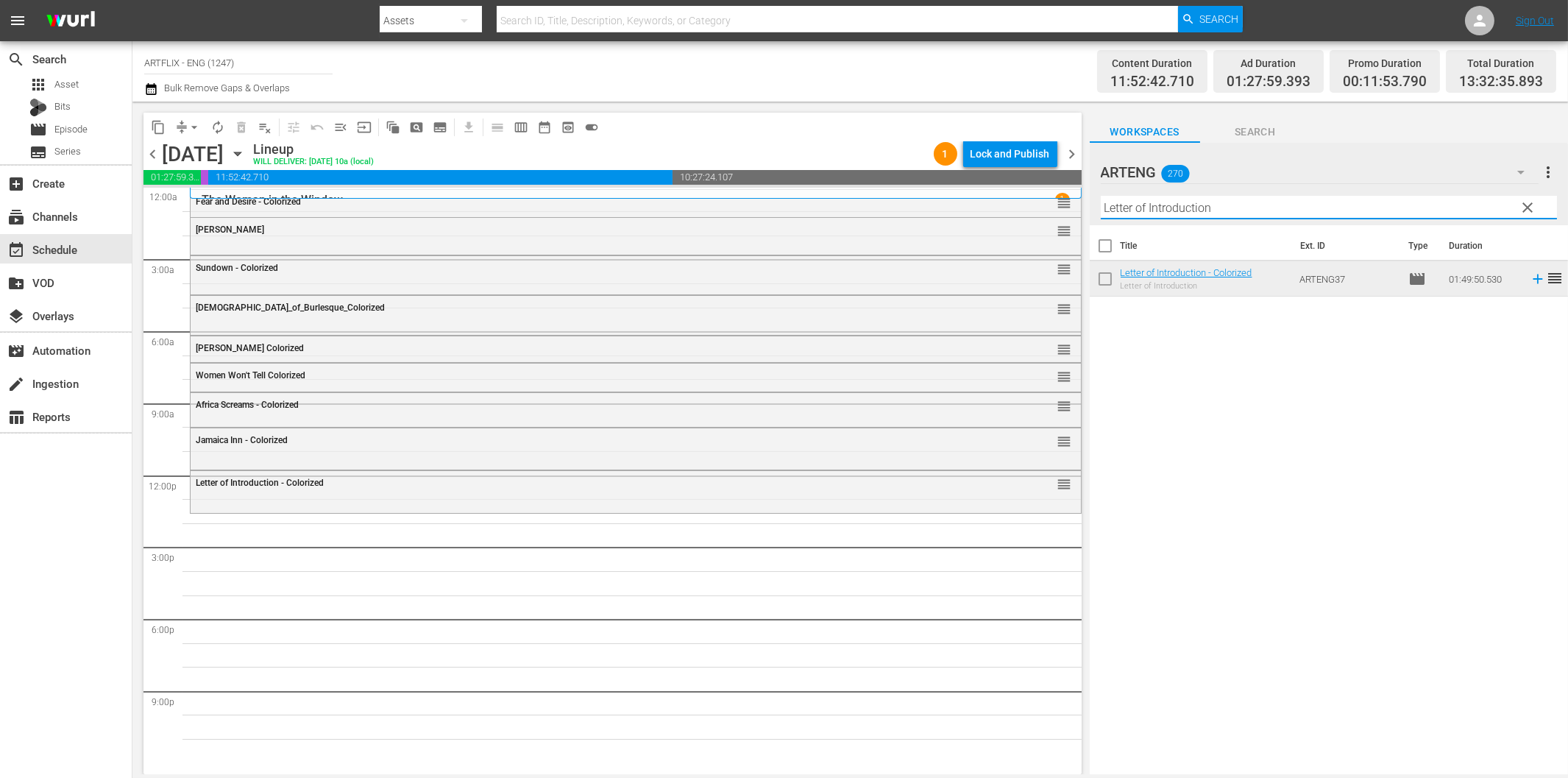
click at [1225, 211] on input "Letter of Introduction" at bounding box center [1329, 207] width 456 height 24
click at [1533, 280] on icon at bounding box center [1538, 280] width 10 height 10
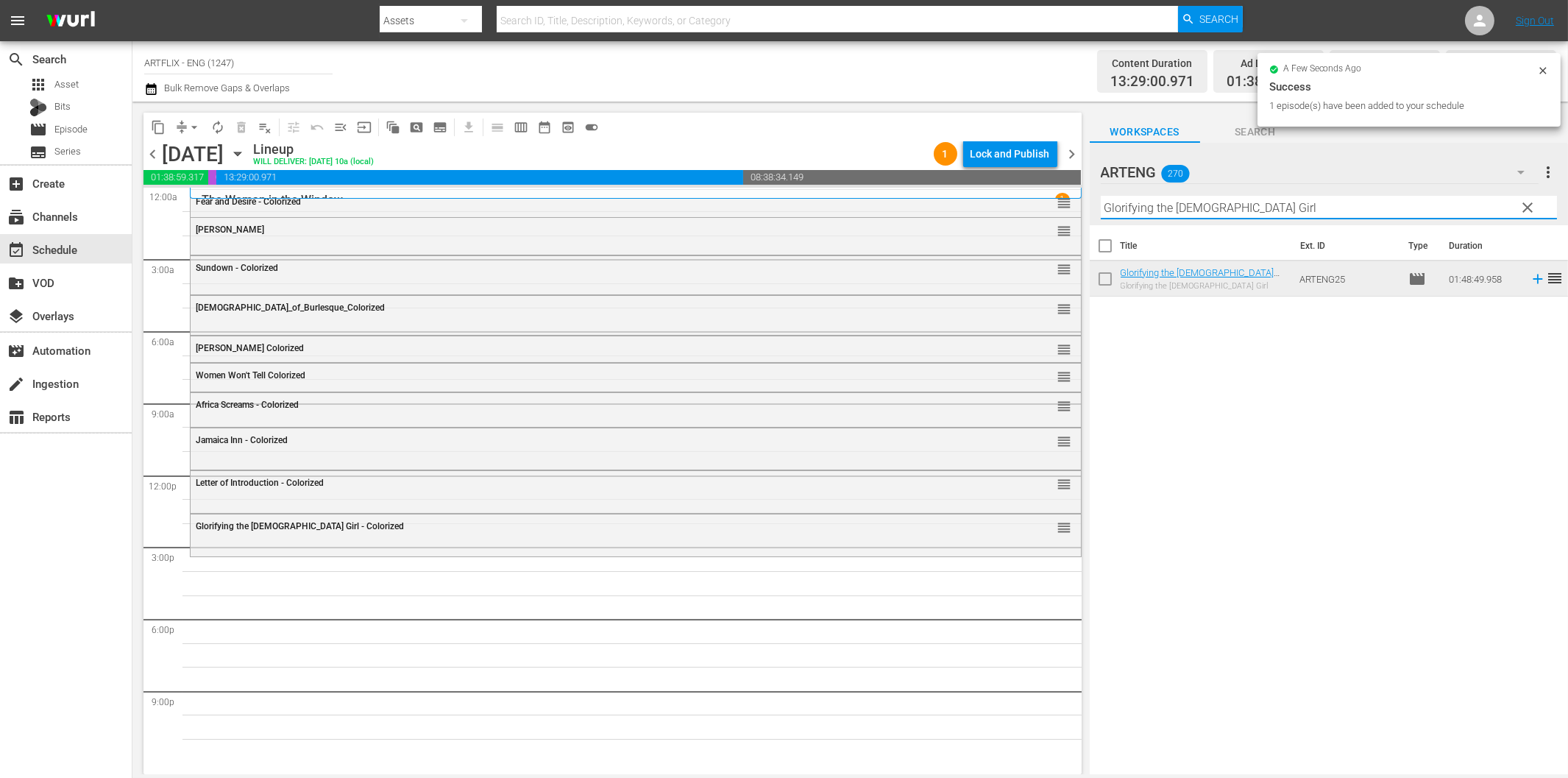
click at [1181, 209] on input "Glorifying the [DEMOGRAPHIC_DATA] Girl" at bounding box center [1329, 207] width 456 height 24
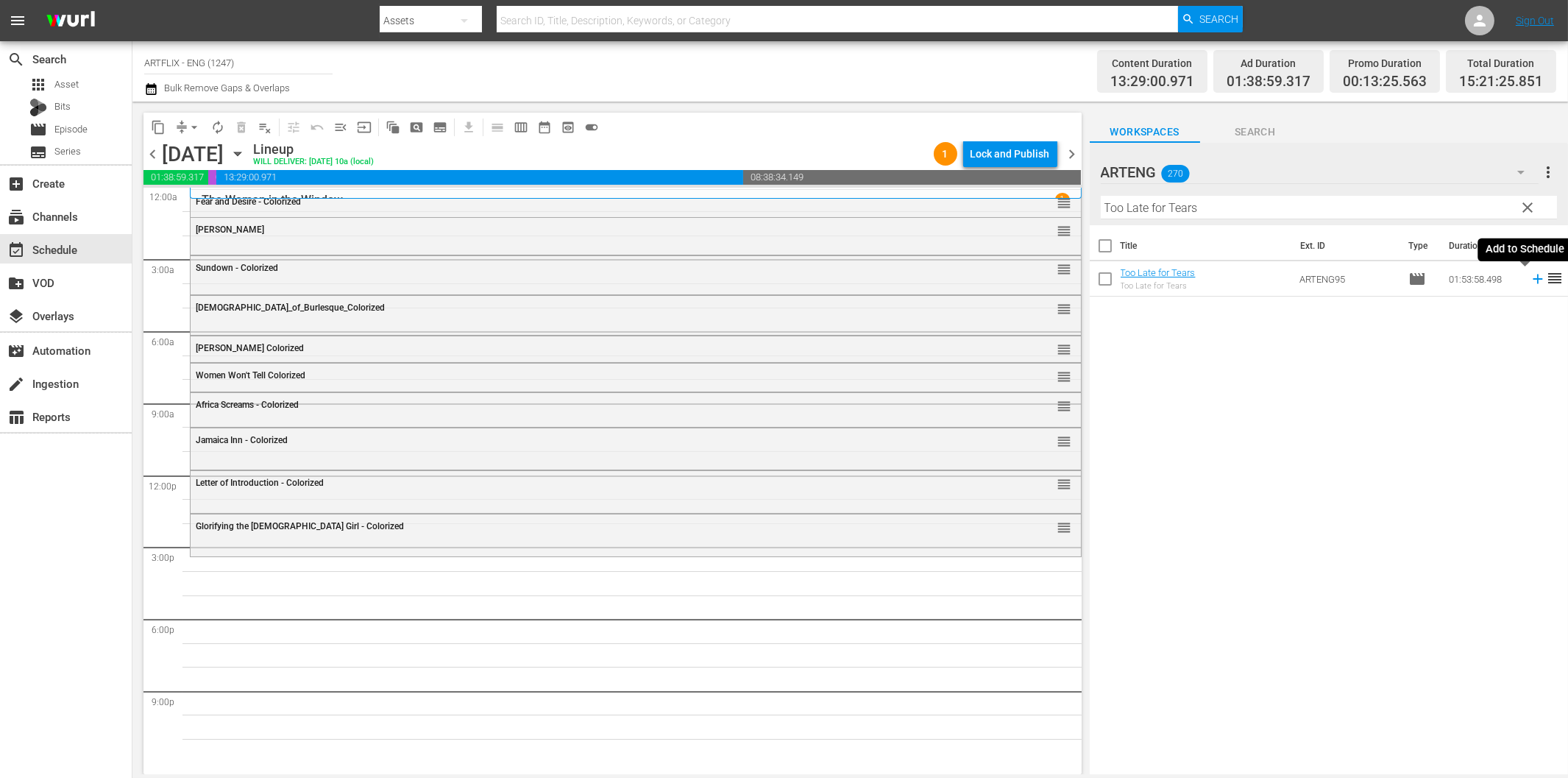
click at [1530, 281] on icon at bounding box center [1538, 279] width 16 height 16
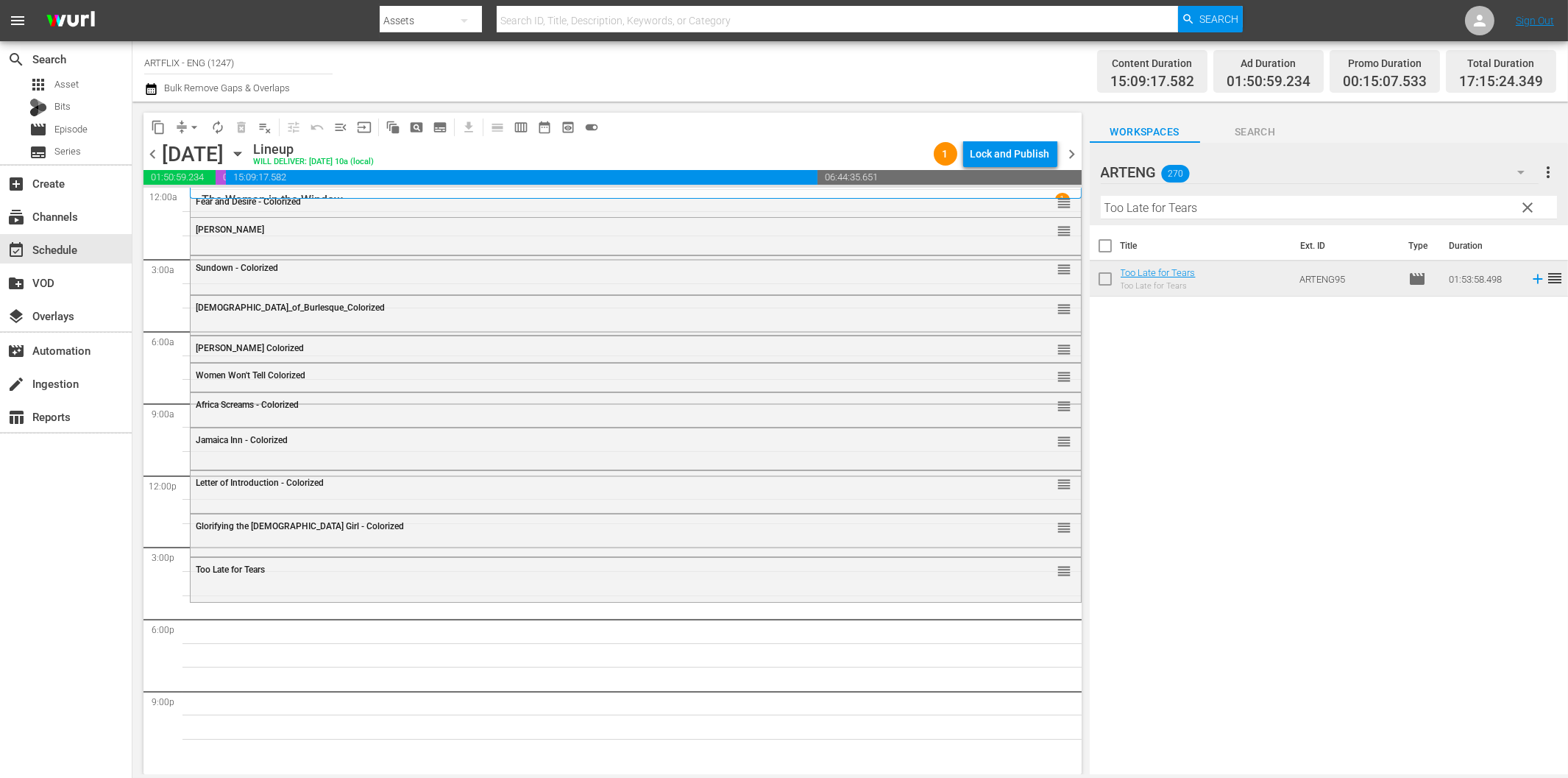
click at [1233, 214] on input "Too Late for Tears" at bounding box center [1329, 207] width 456 height 24
click at [1203, 200] on input "Too Late for Tears" at bounding box center [1329, 207] width 456 height 24
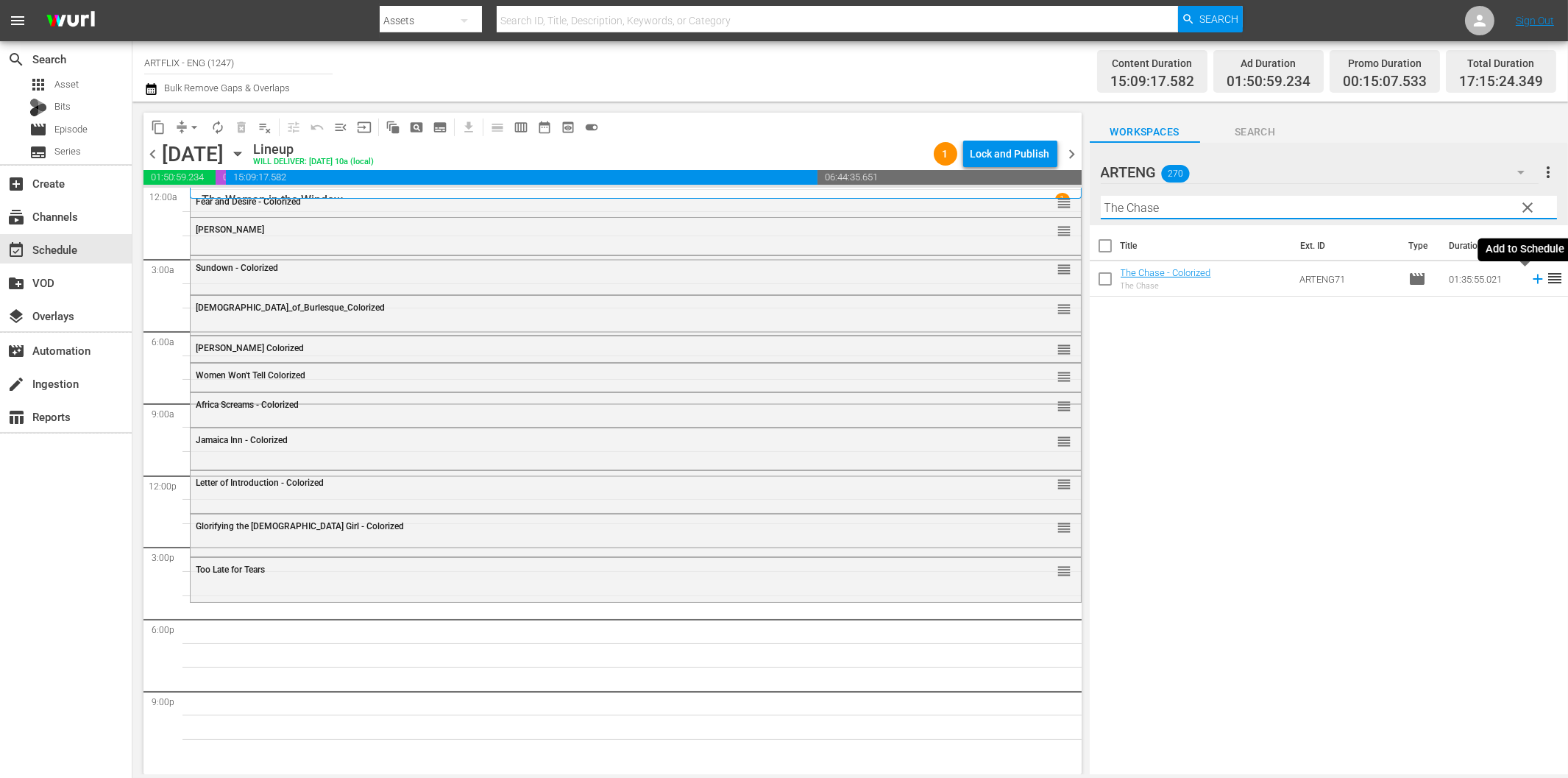
click at [1530, 282] on icon at bounding box center [1538, 279] width 16 height 16
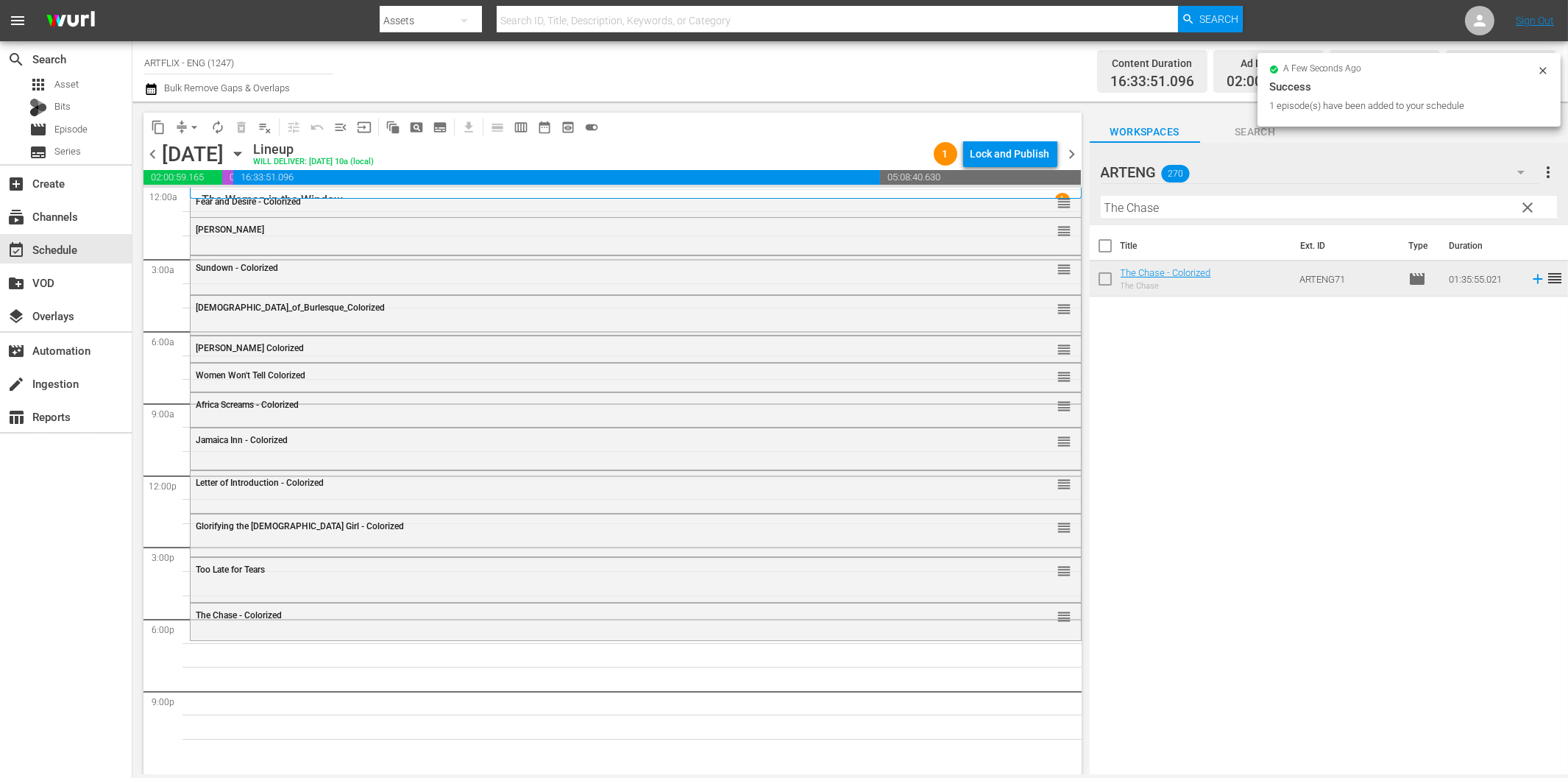
click at [1216, 209] on input "The Chase" at bounding box center [1329, 207] width 456 height 24
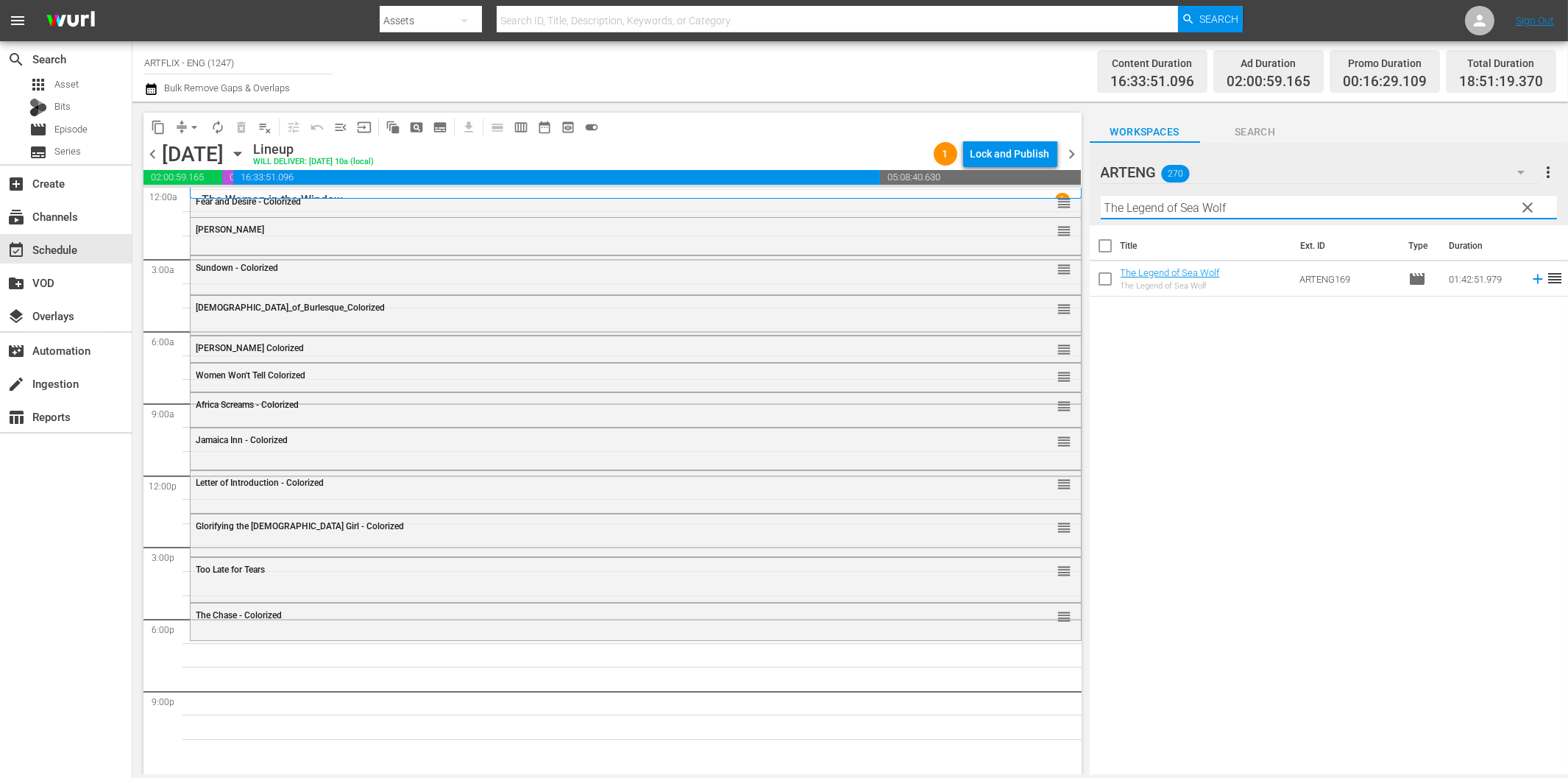
click at [1530, 281] on icon at bounding box center [1538, 279] width 16 height 16
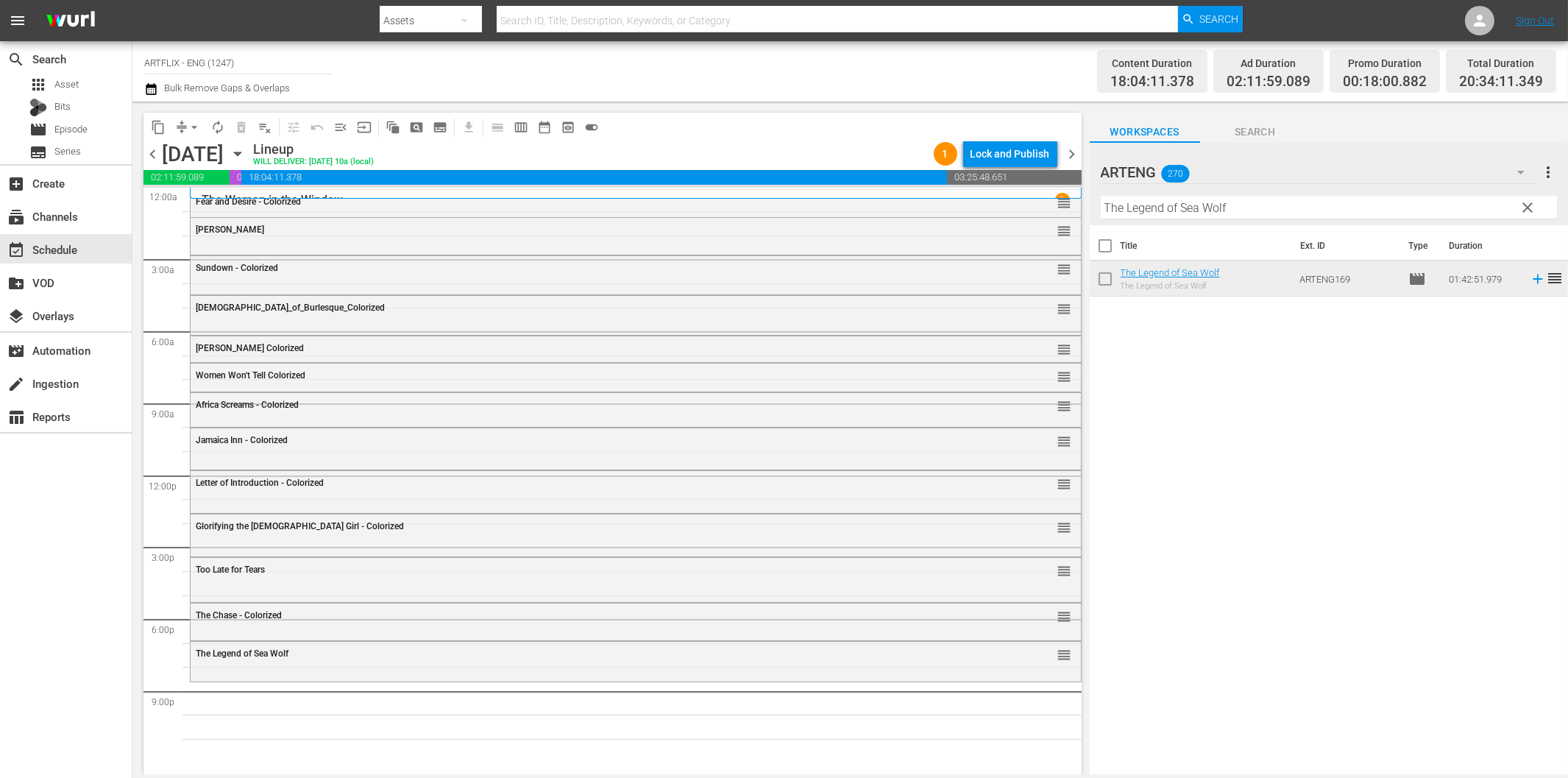
click at [1152, 212] on input "The Legend of Sea Wolf" at bounding box center [1329, 207] width 456 height 24
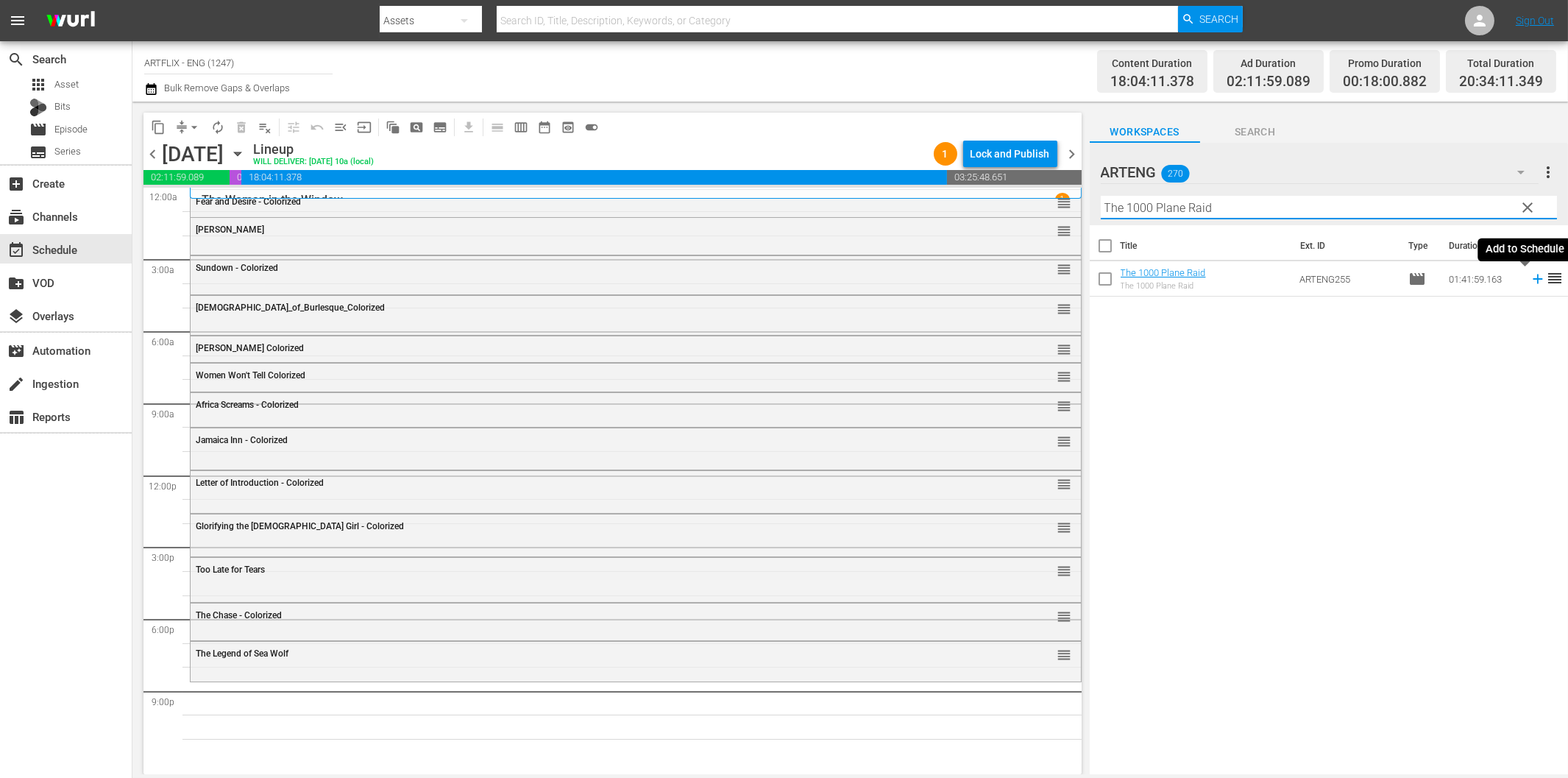
click at [1530, 276] on icon at bounding box center [1538, 279] width 16 height 16
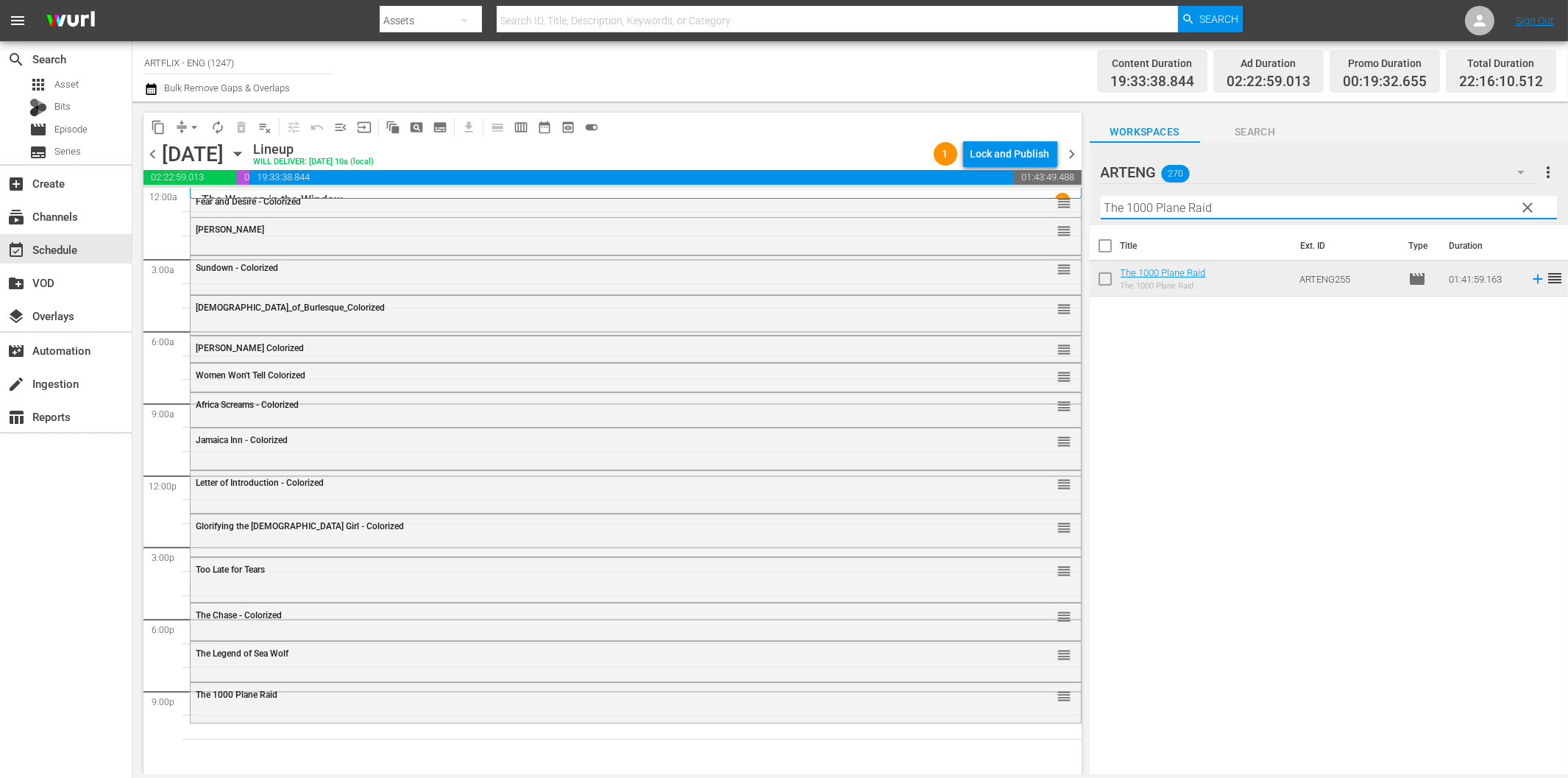
click at [1226, 209] on input "The 1000 Plane Raid" at bounding box center [1329, 207] width 456 height 24
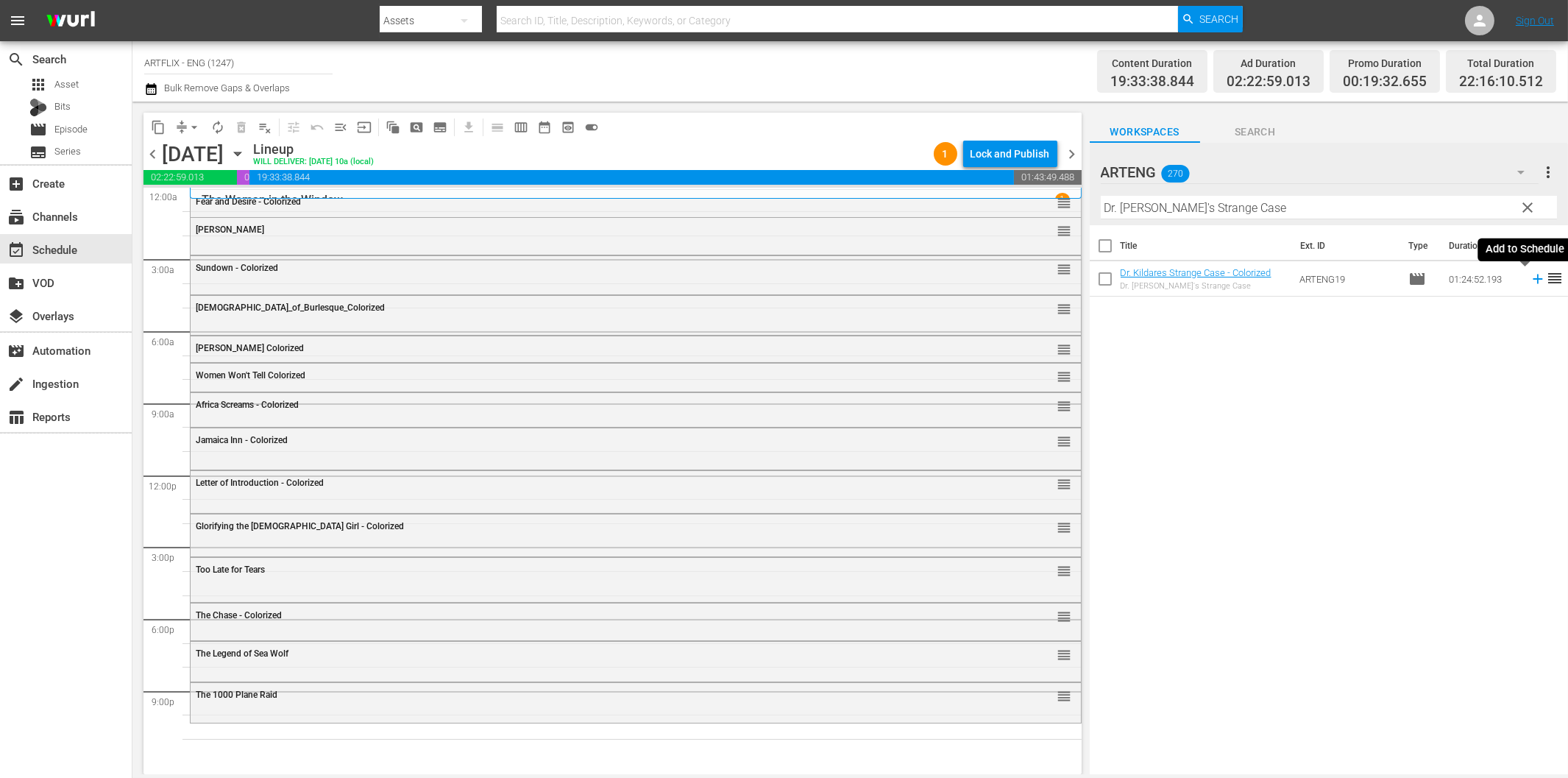
click at [1530, 281] on icon at bounding box center [1538, 279] width 16 height 16
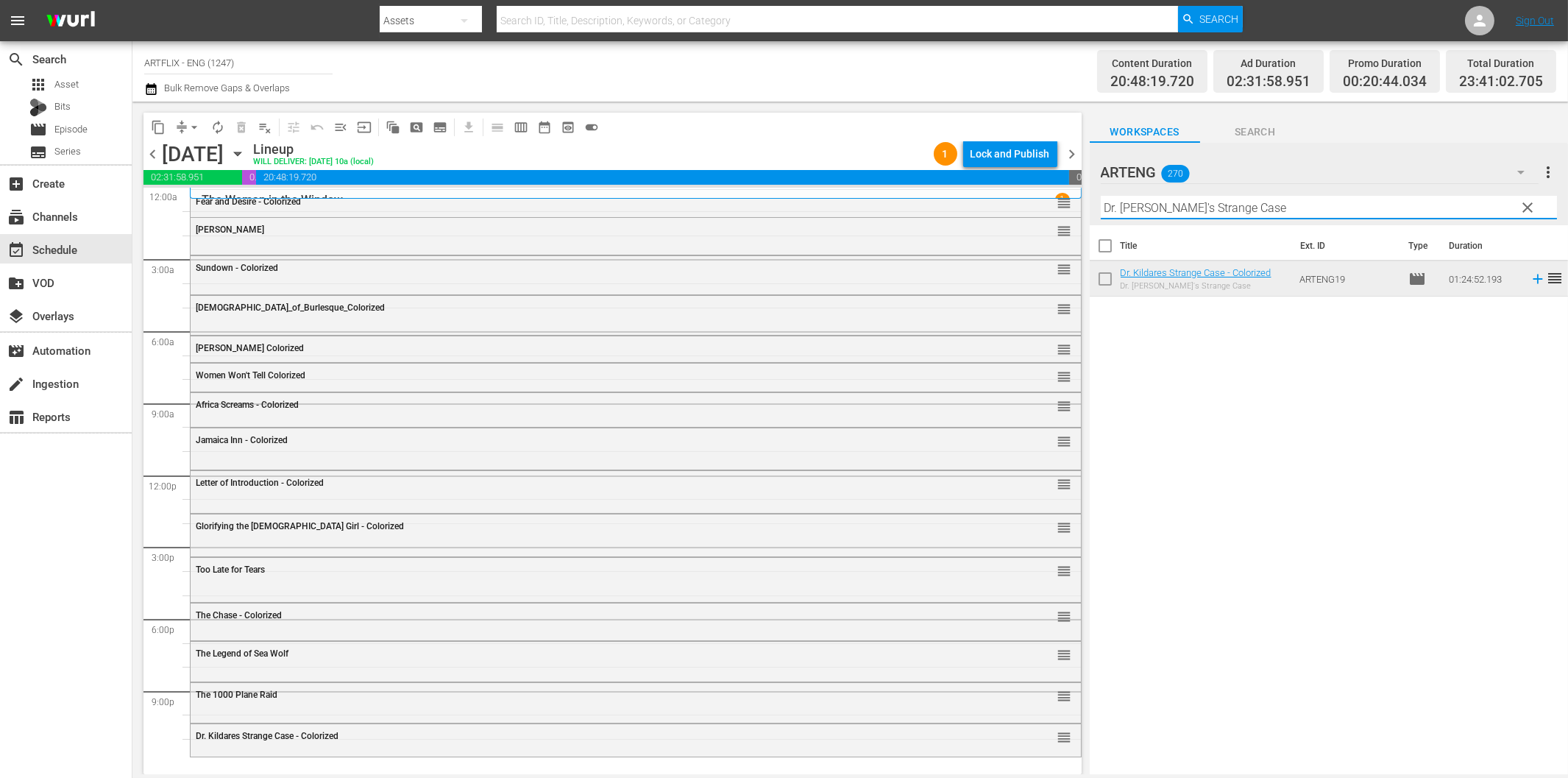
click at [1193, 209] on input "Dr. [PERSON_NAME]'s Strange Case" at bounding box center [1329, 207] width 456 height 24
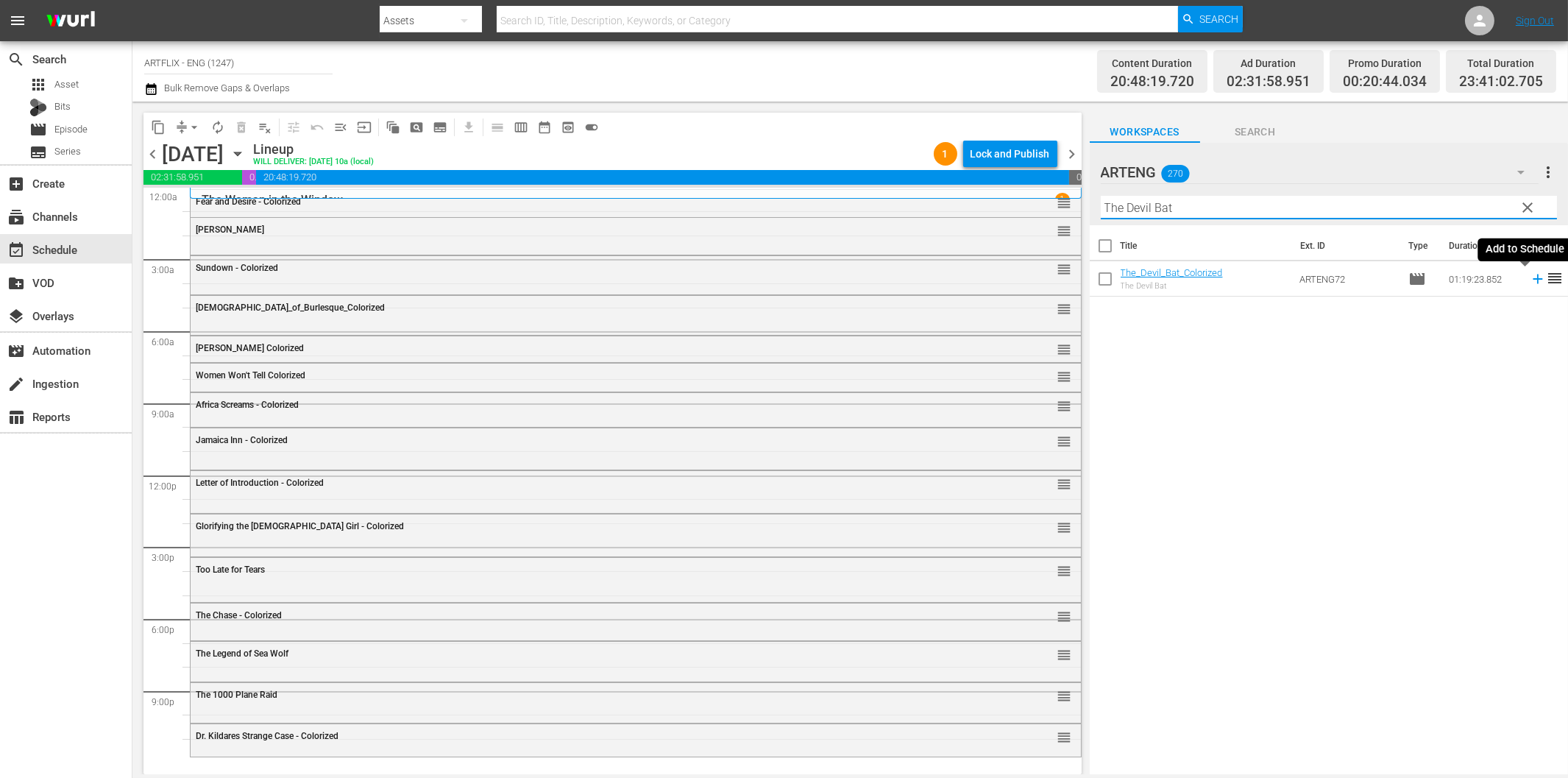
click at [1530, 285] on icon at bounding box center [1538, 279] width 16 height 16
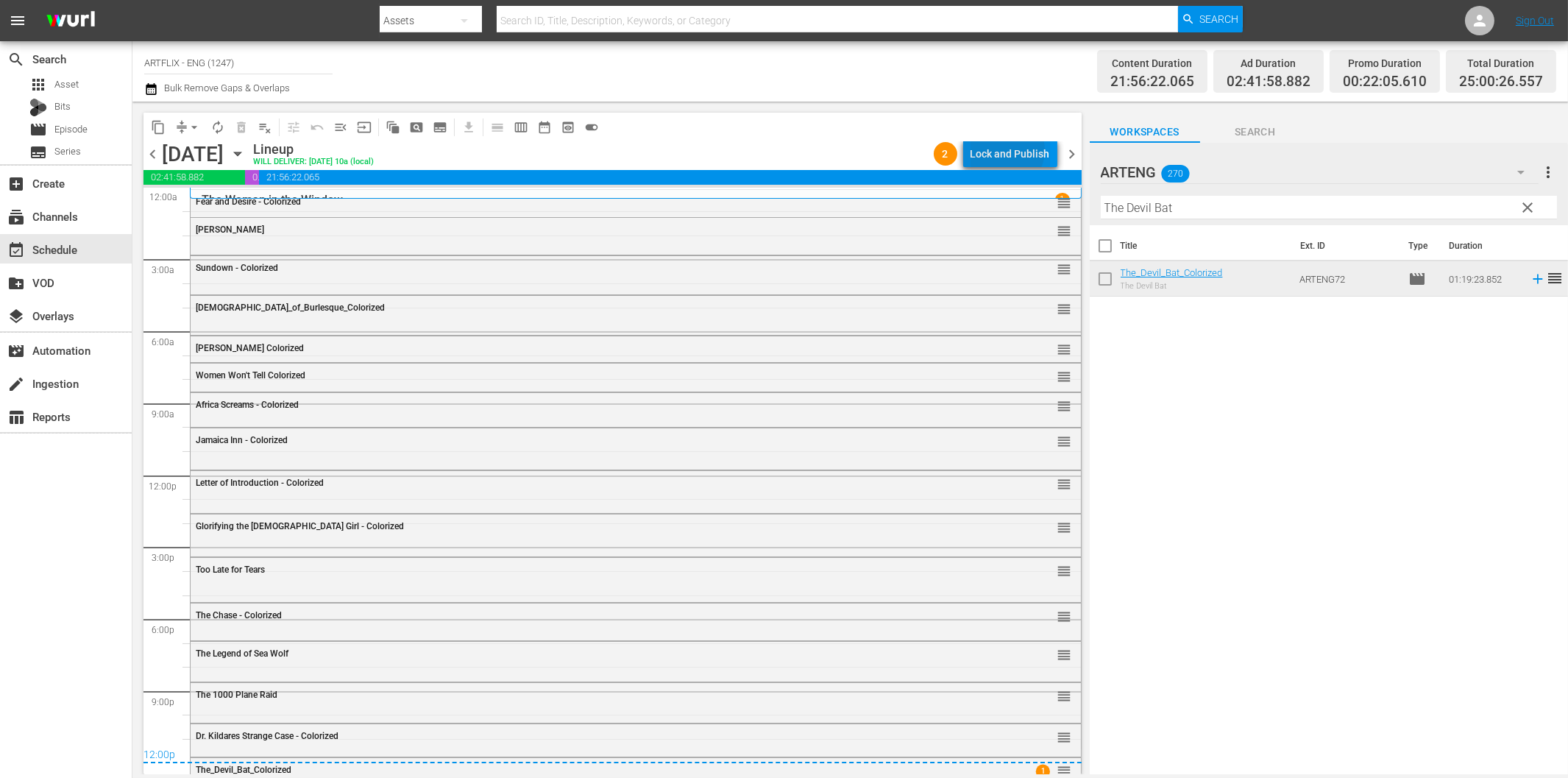
click at [1011, 150] on div "Lock and Publish" at bounding box center [1009, 154] width 79 height 26
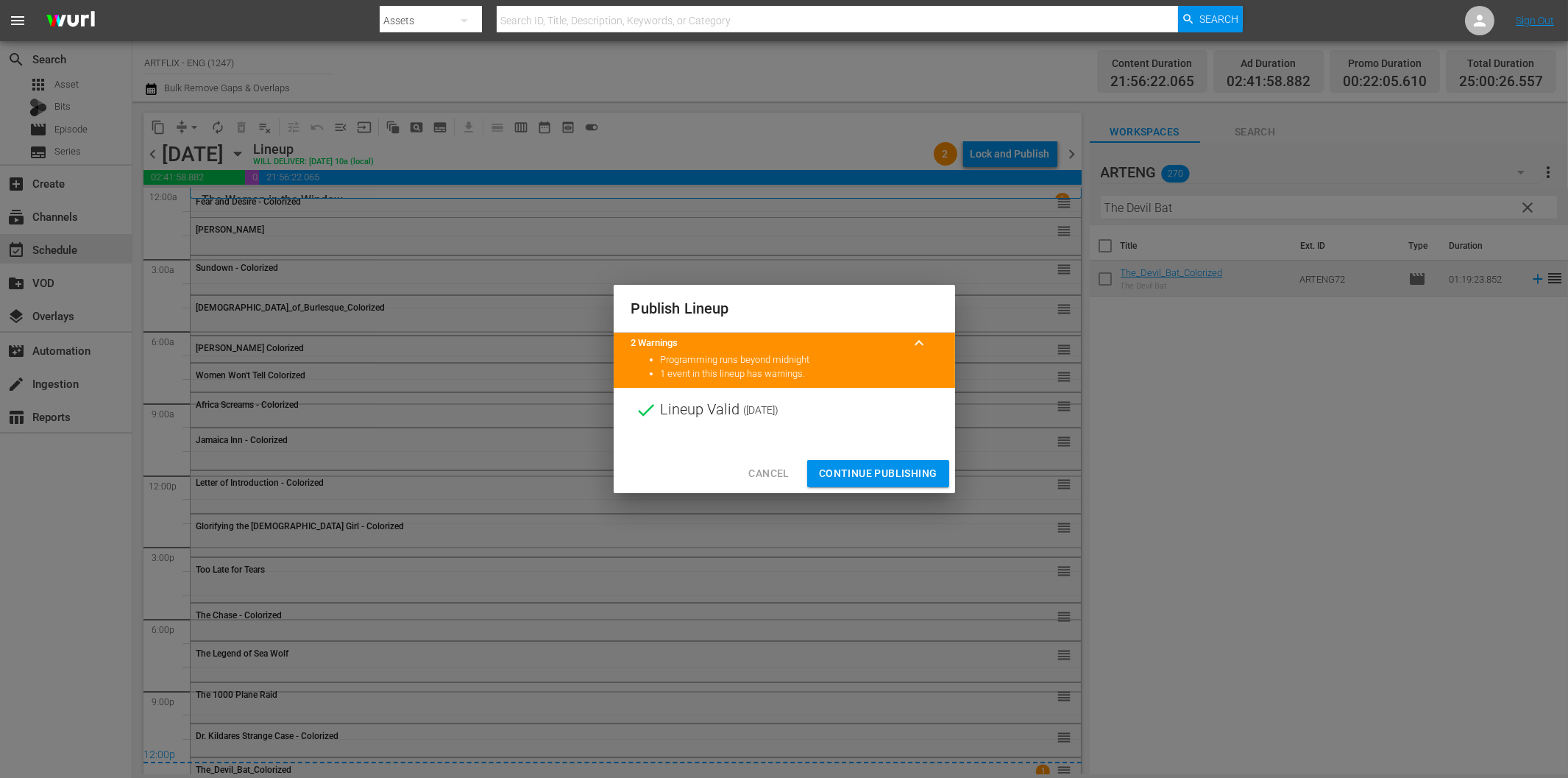
click at [887, 465] on button "Continue Publishing" at bounding box center [878, 473] width 142 height 27
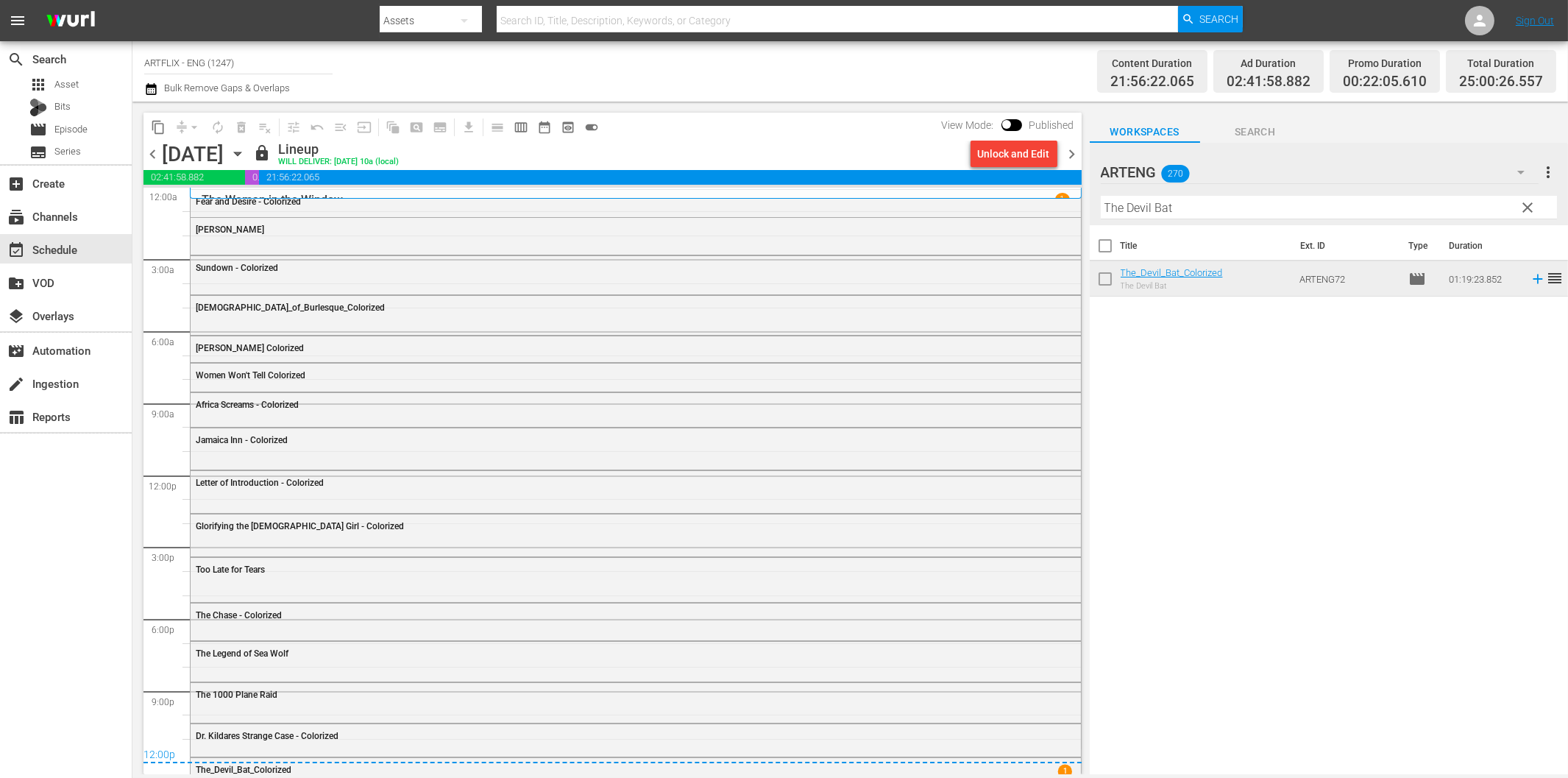
click at [716, 69] on div "Channel Title ARTFLIX - ENG (1247) Bulk Remove Gaps & Overlaps" at bounding box center [529, 71] width 771 height 53
click at [1077, 149] on span "chevron_right" at bounding box center [1072, 154] width 18 height 18
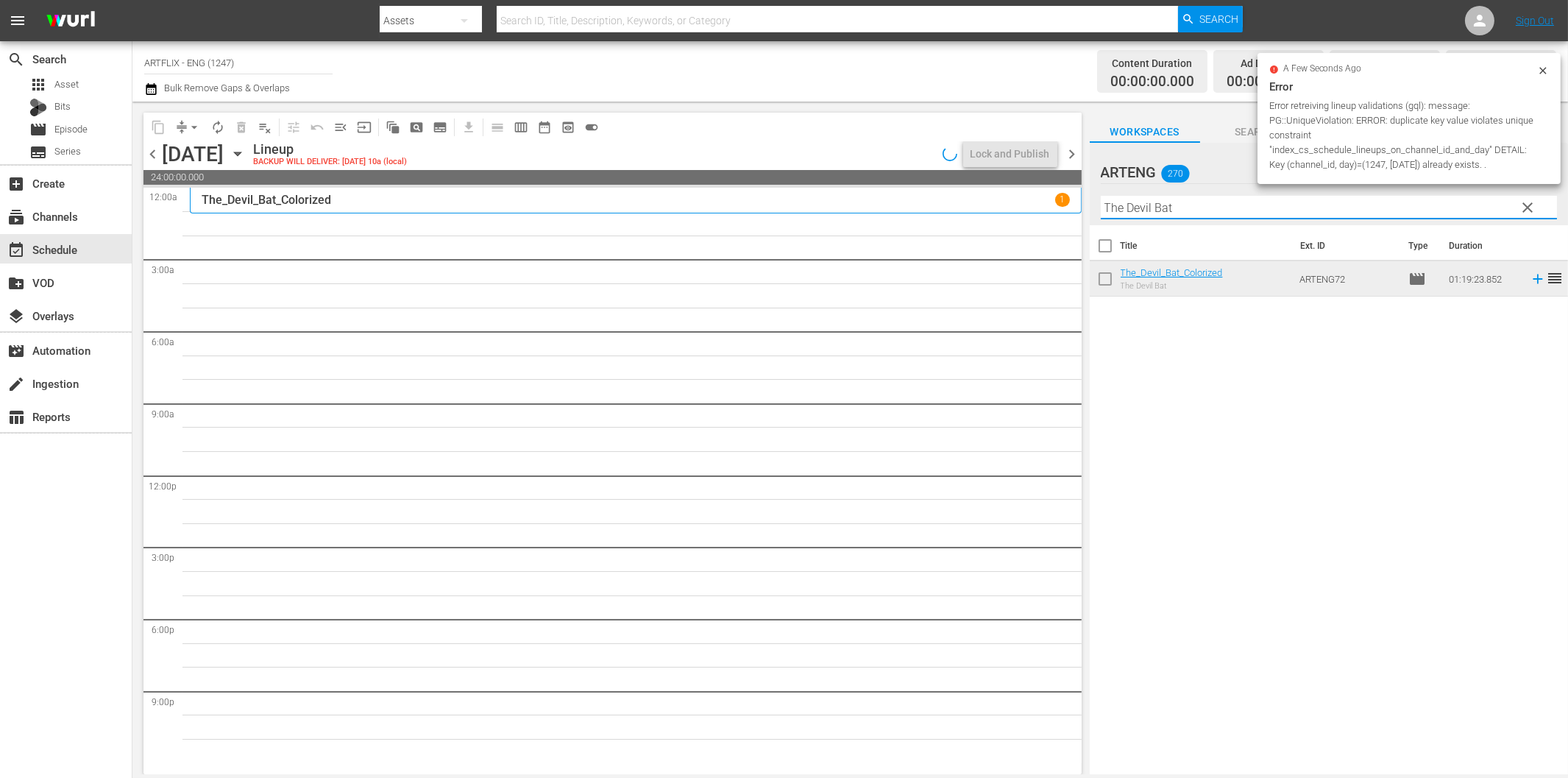
click at [1211, 209] on input "The Devil Bat" at bounding box center [1329, 207] width 456 height 24
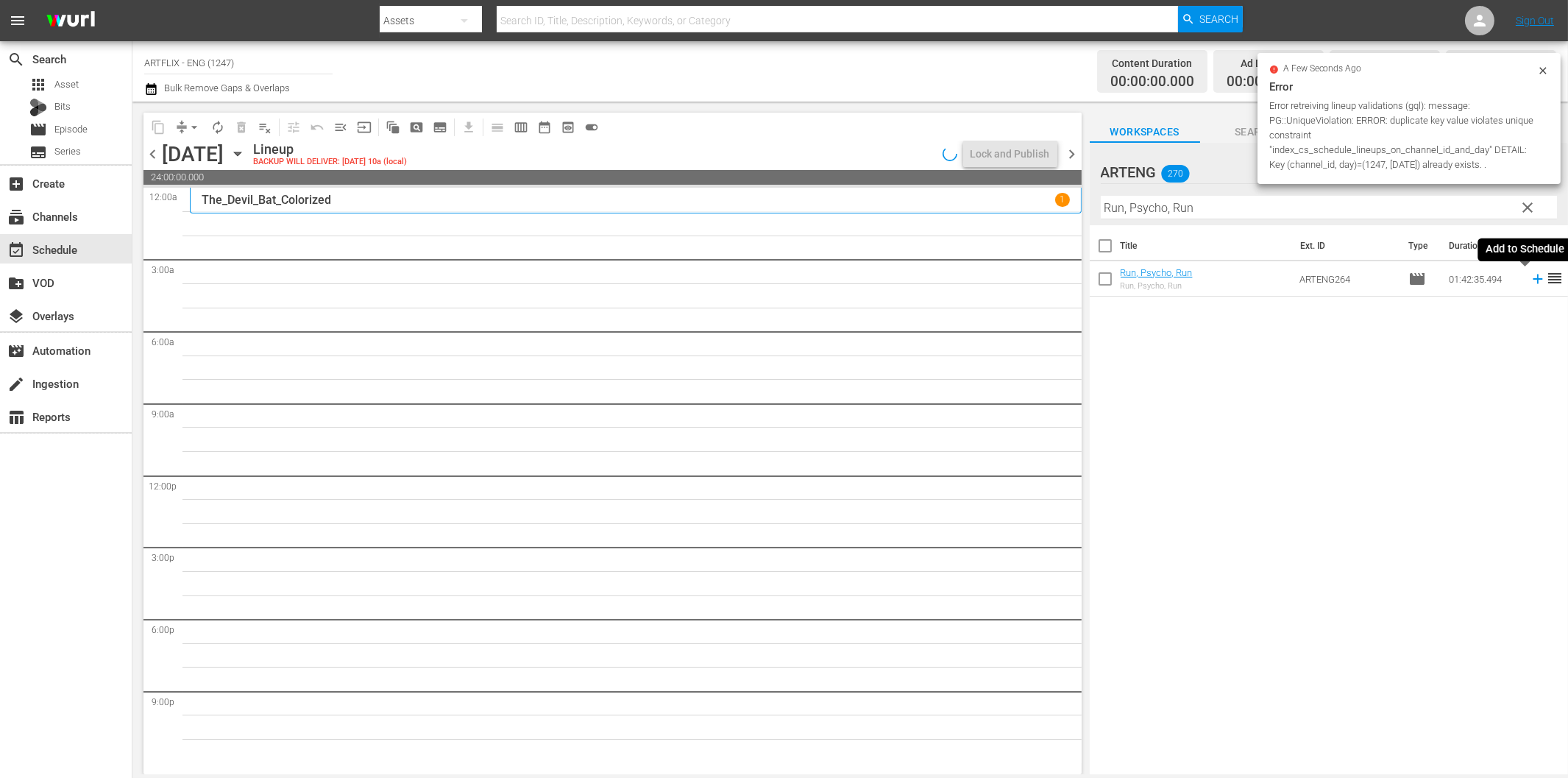
drag, startPoint x: 1526, startPoint y: 277, endPoint x: 1475, endPoint y: 285, distance: 51.6
click at [1530, 277] on icon at bounding box center [1538, 279] width 16 height 16
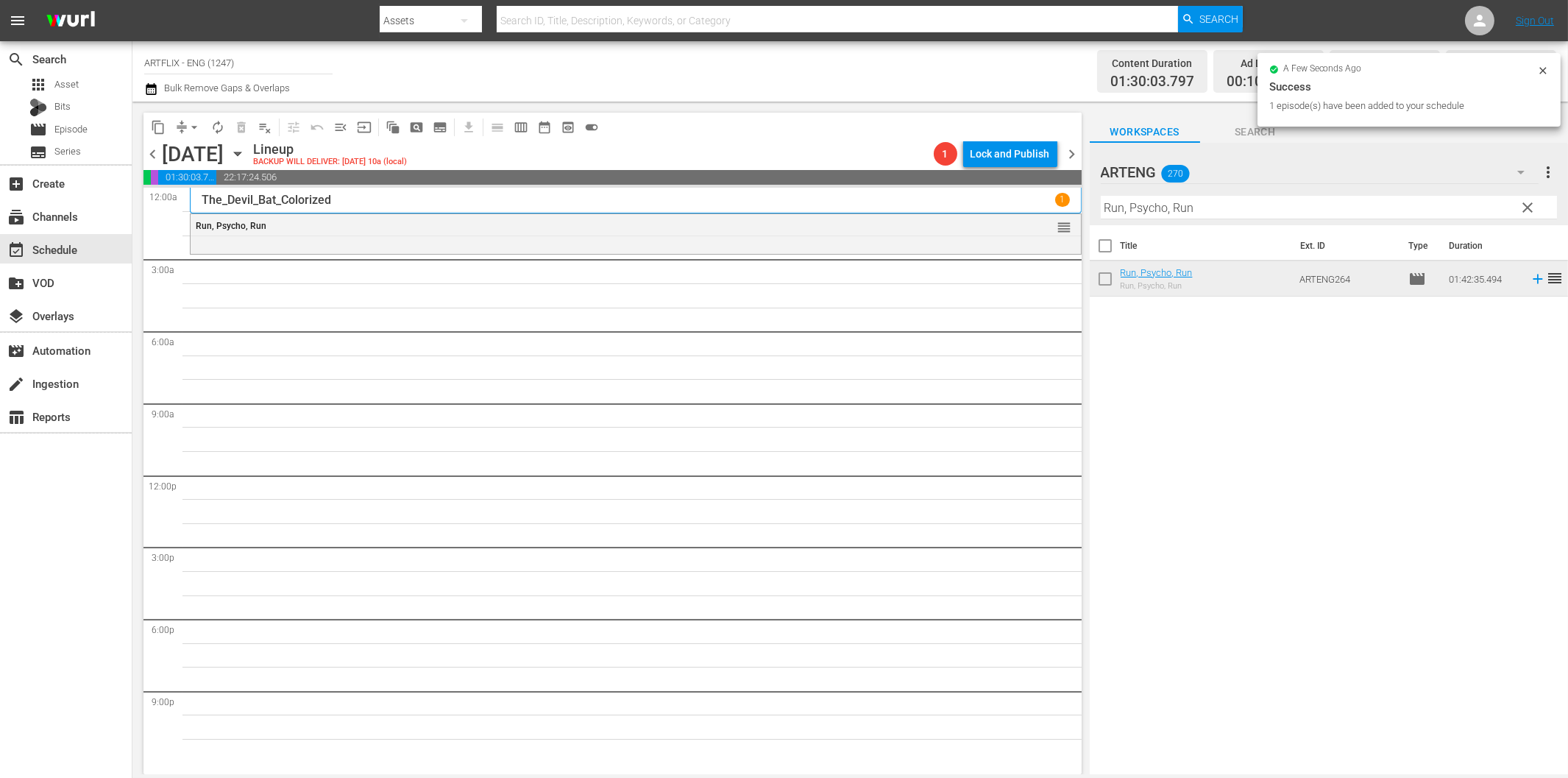
click at [1170, 208] on input "Run, Psycho, Run" at bounding box center [1329, 207] width 456 height 24
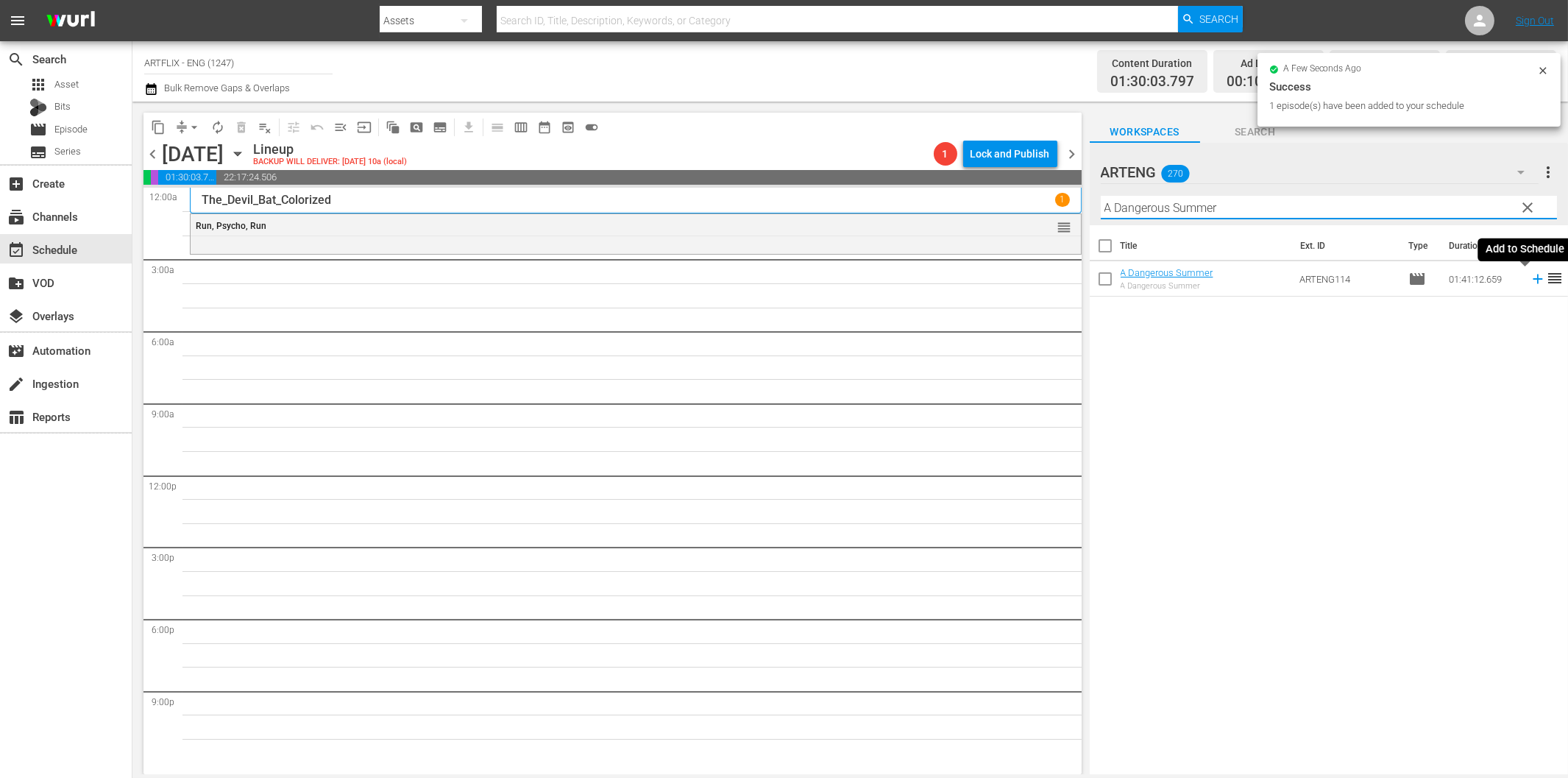
click at [1533, 277] on icon at bounding box center [1538, 280] width 10 height 10
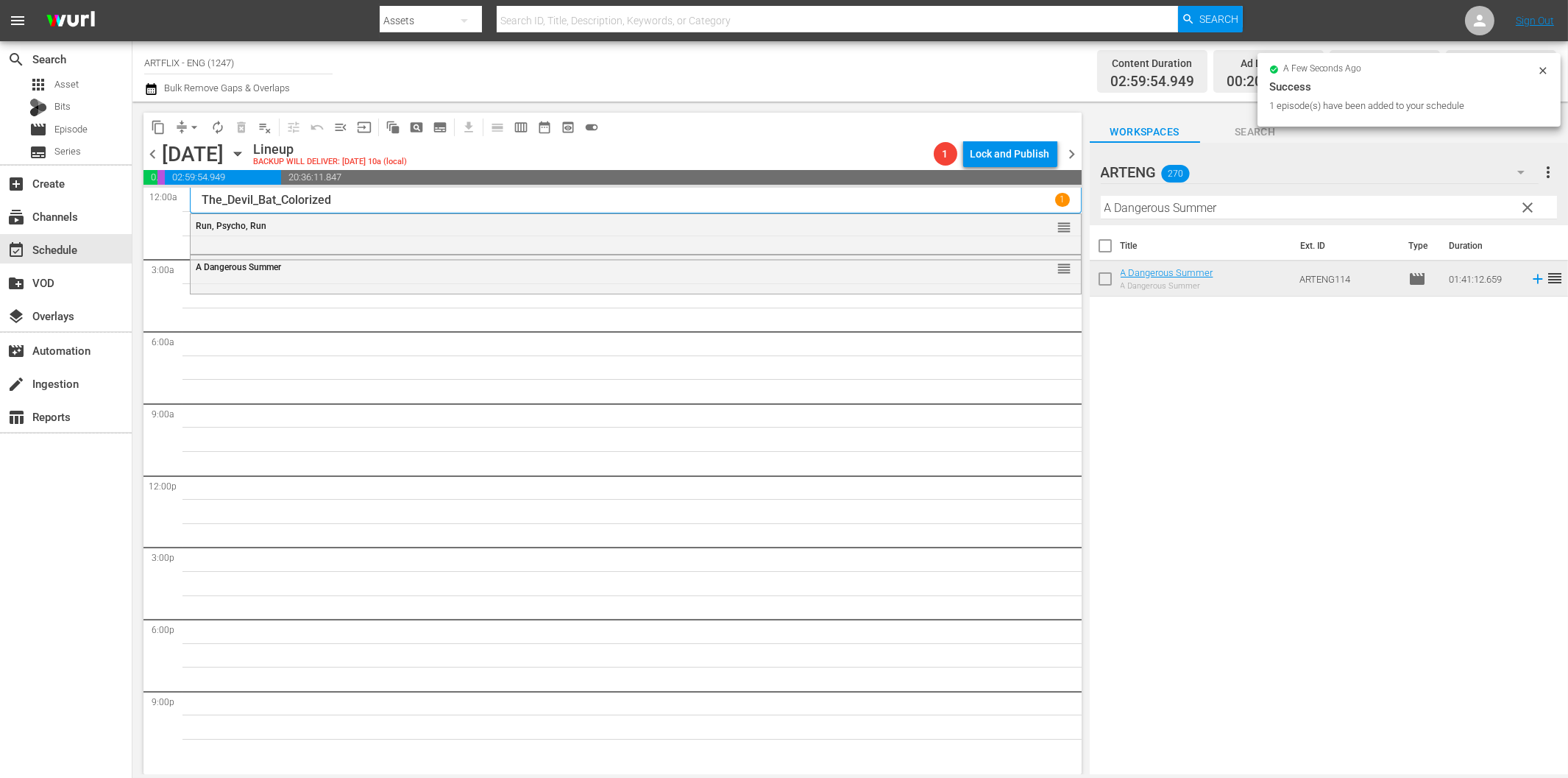
click at [1120, 214] on input "A Dangerous Summer" at bounding box center [1329, 207] width 456 height 24
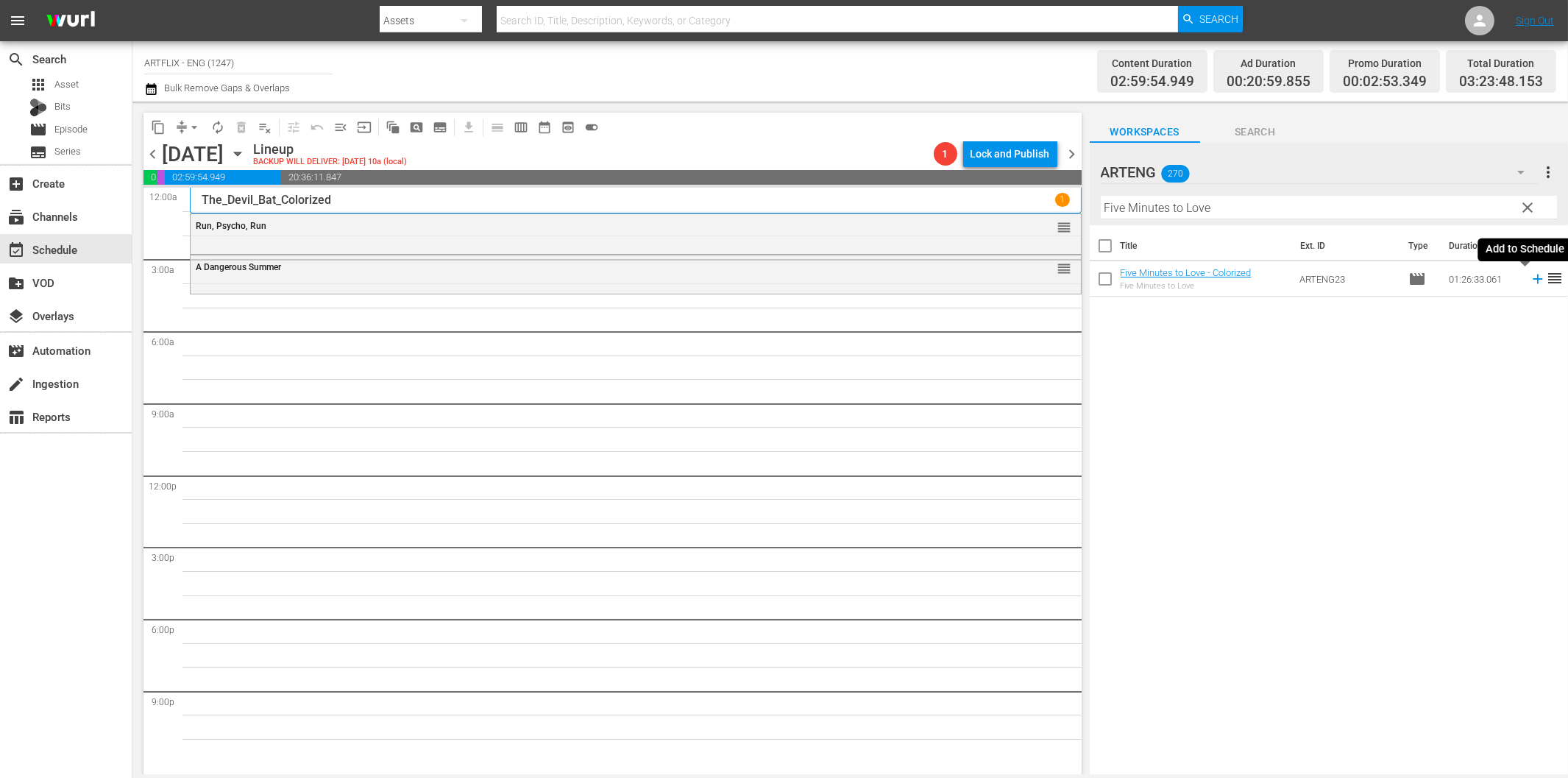
click at [1530, 277] on icon at bounding box center [1538, 279] width 16 height 16
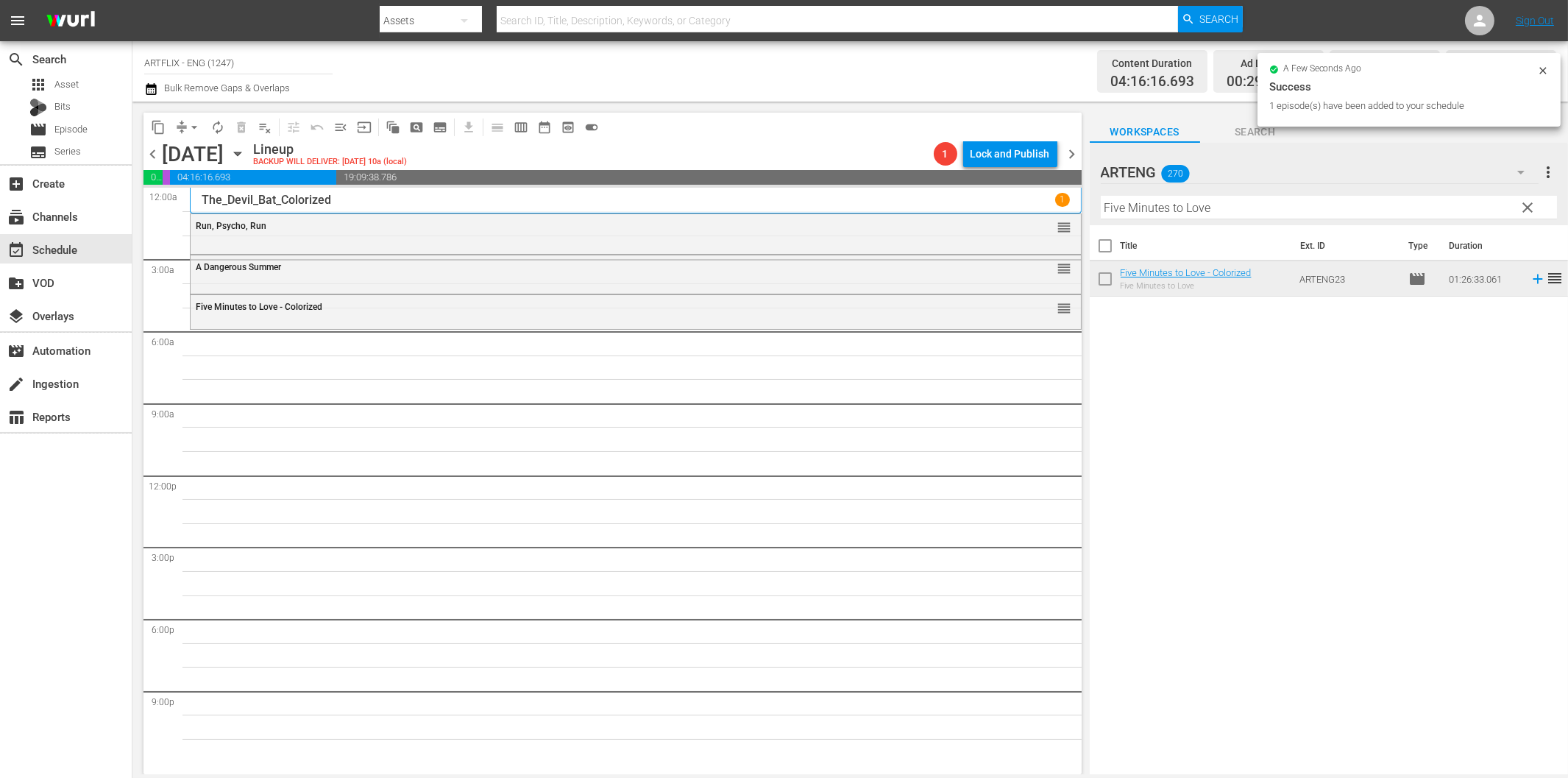
click at [1157, 208] on input "Five Minutes to Love" at bounding box center [1329, 207] width 456 height 24
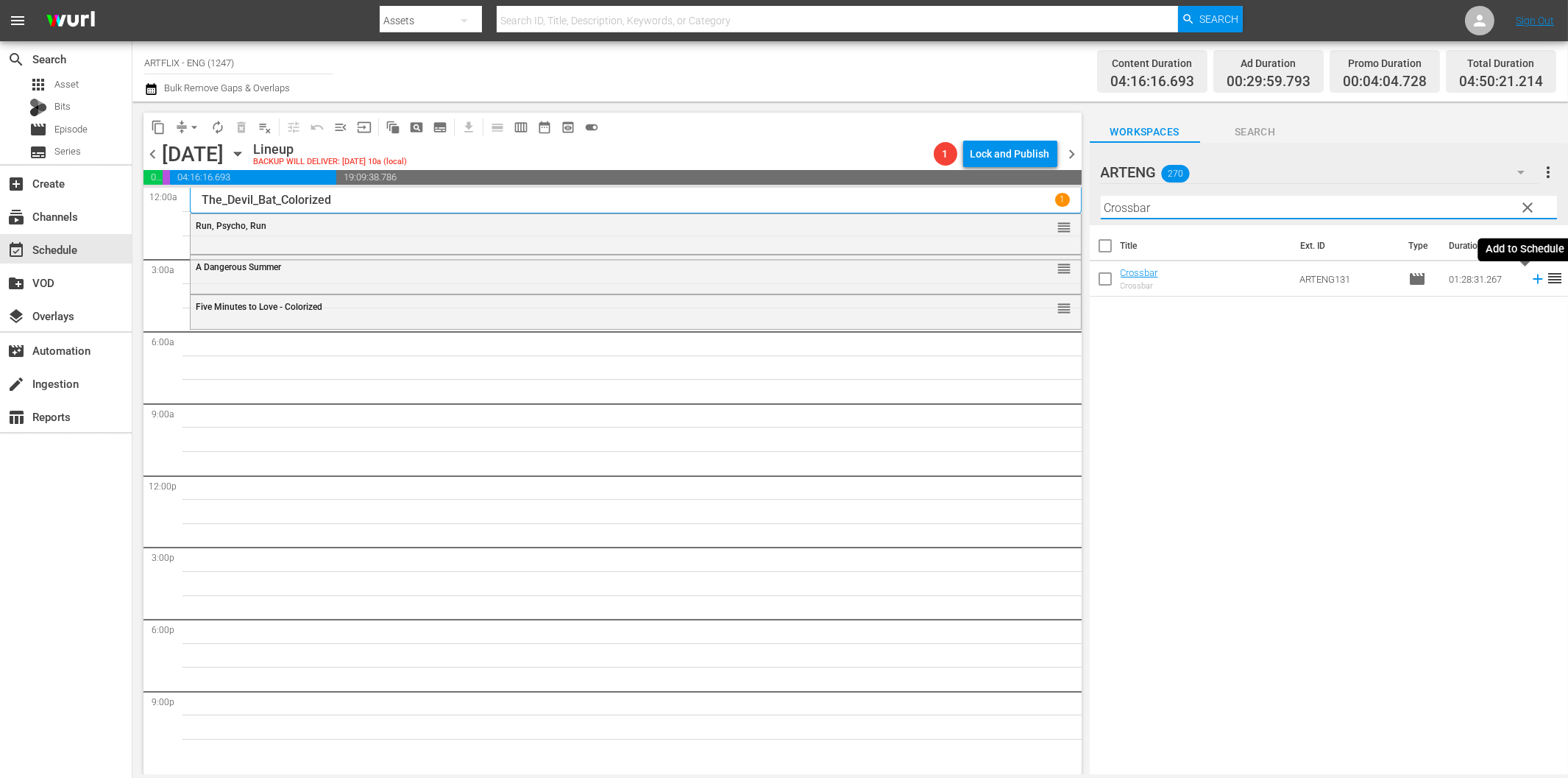
click at [1530, 276] on icon at bounding box center [1538, 279] width 16 height 16
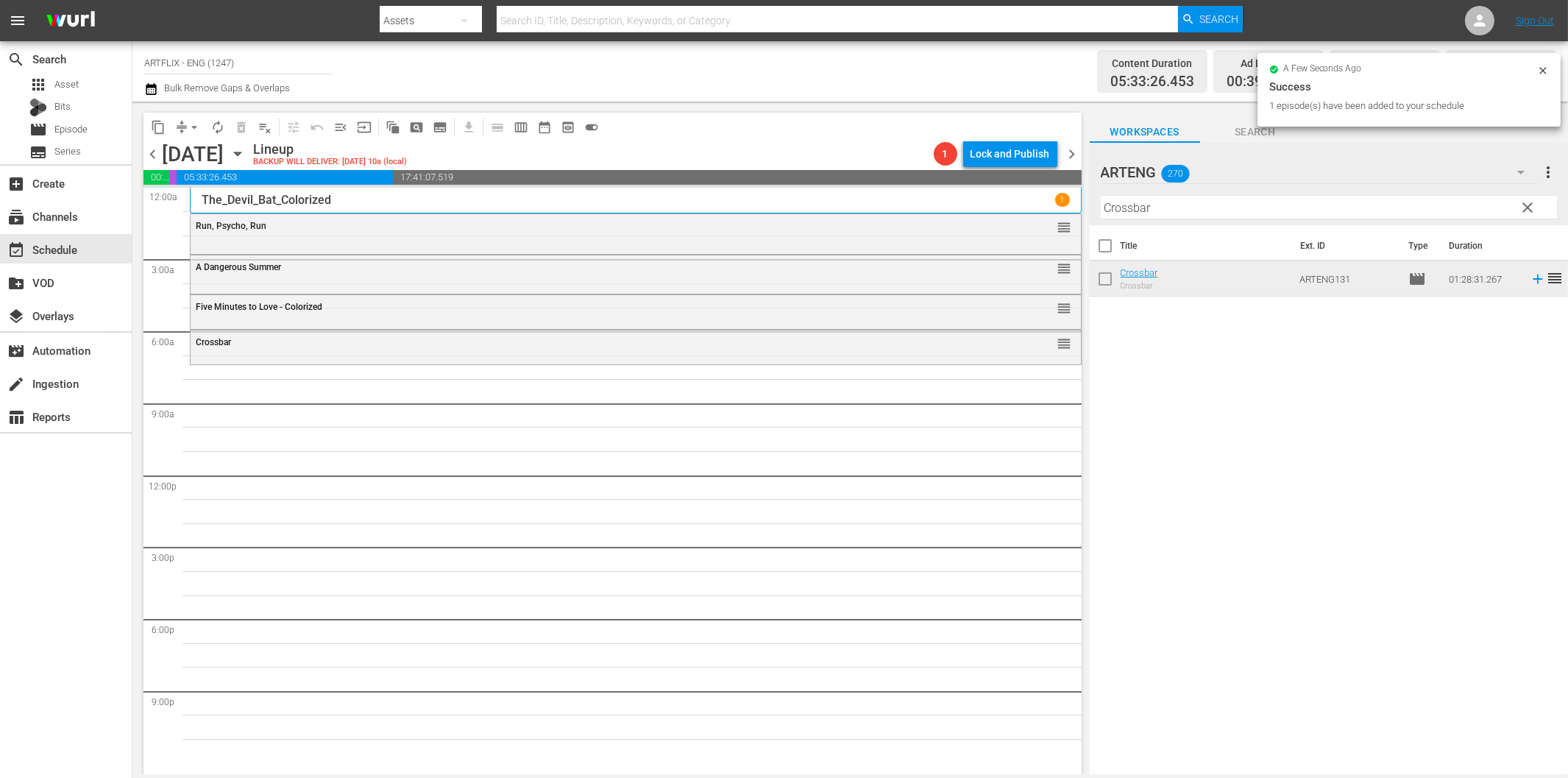
click at [1211, 209] on input "Crossbar" at bounding box center [1329, 207] width 456 height 24
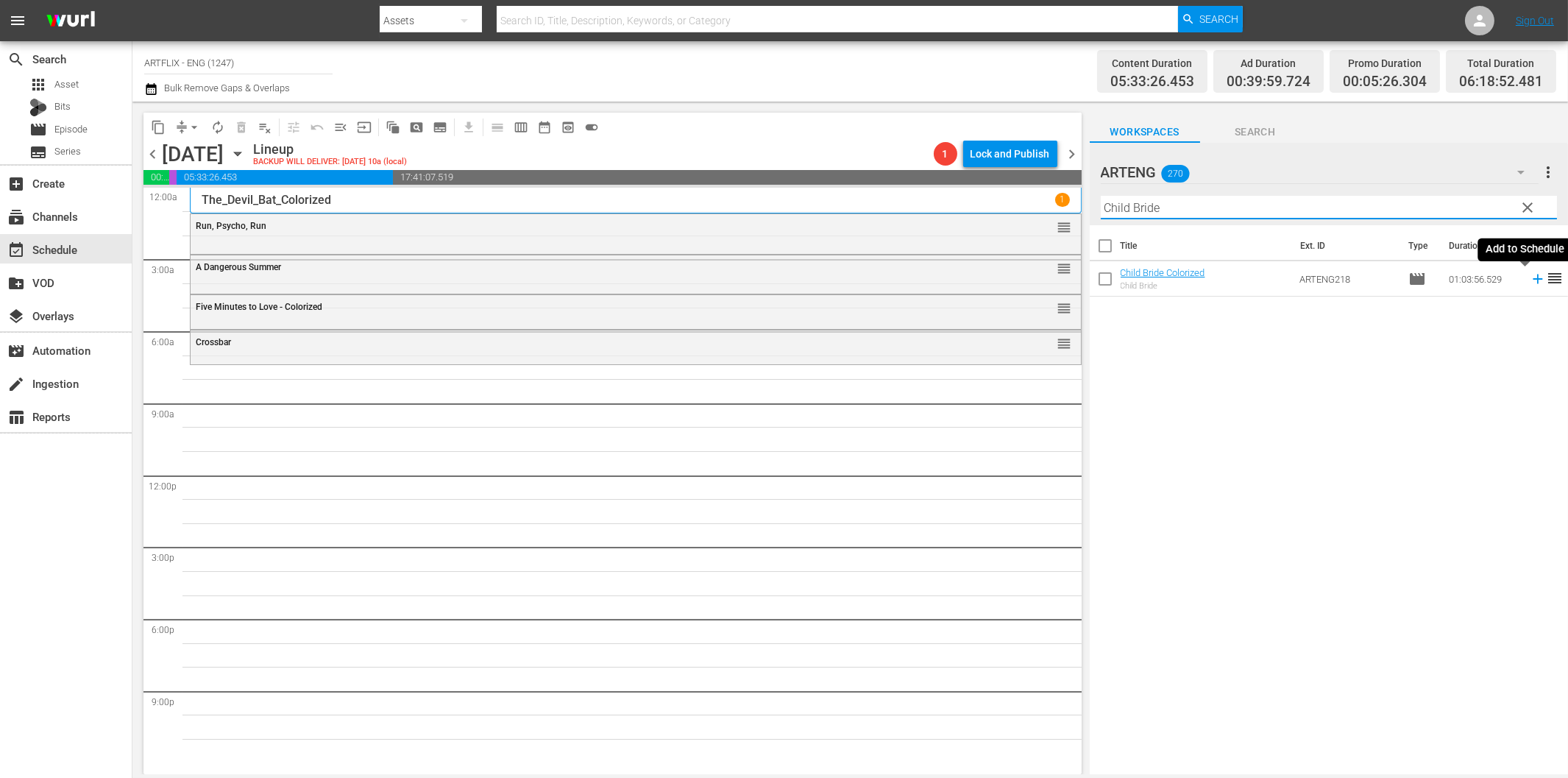
click at [1530, 277] on icon at bounding box center [1538, 279] width 16 height 16
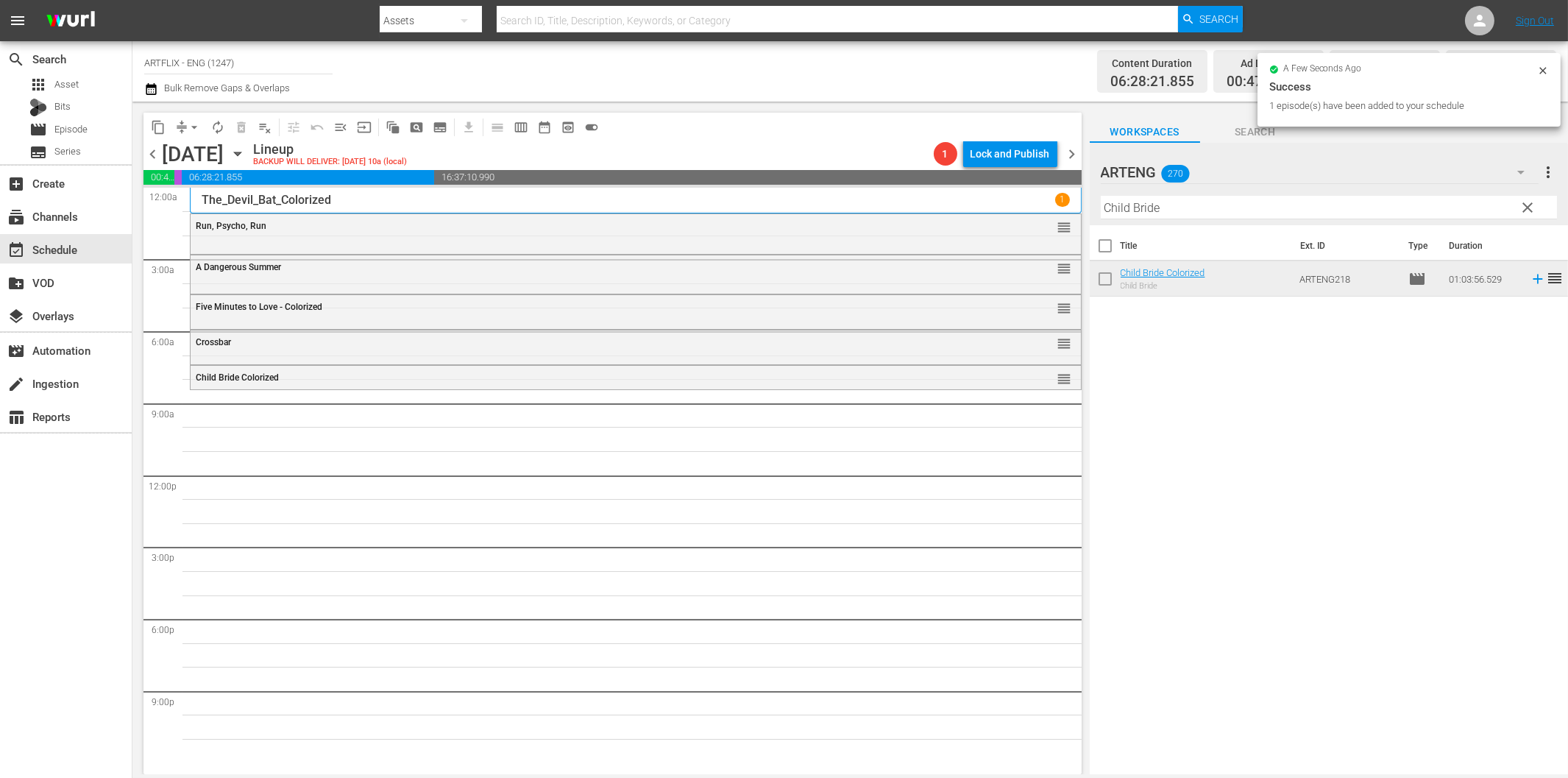
click at [1160, 211] on input "Child Bride" at bounding box center [1329, 207] width 456 height 24
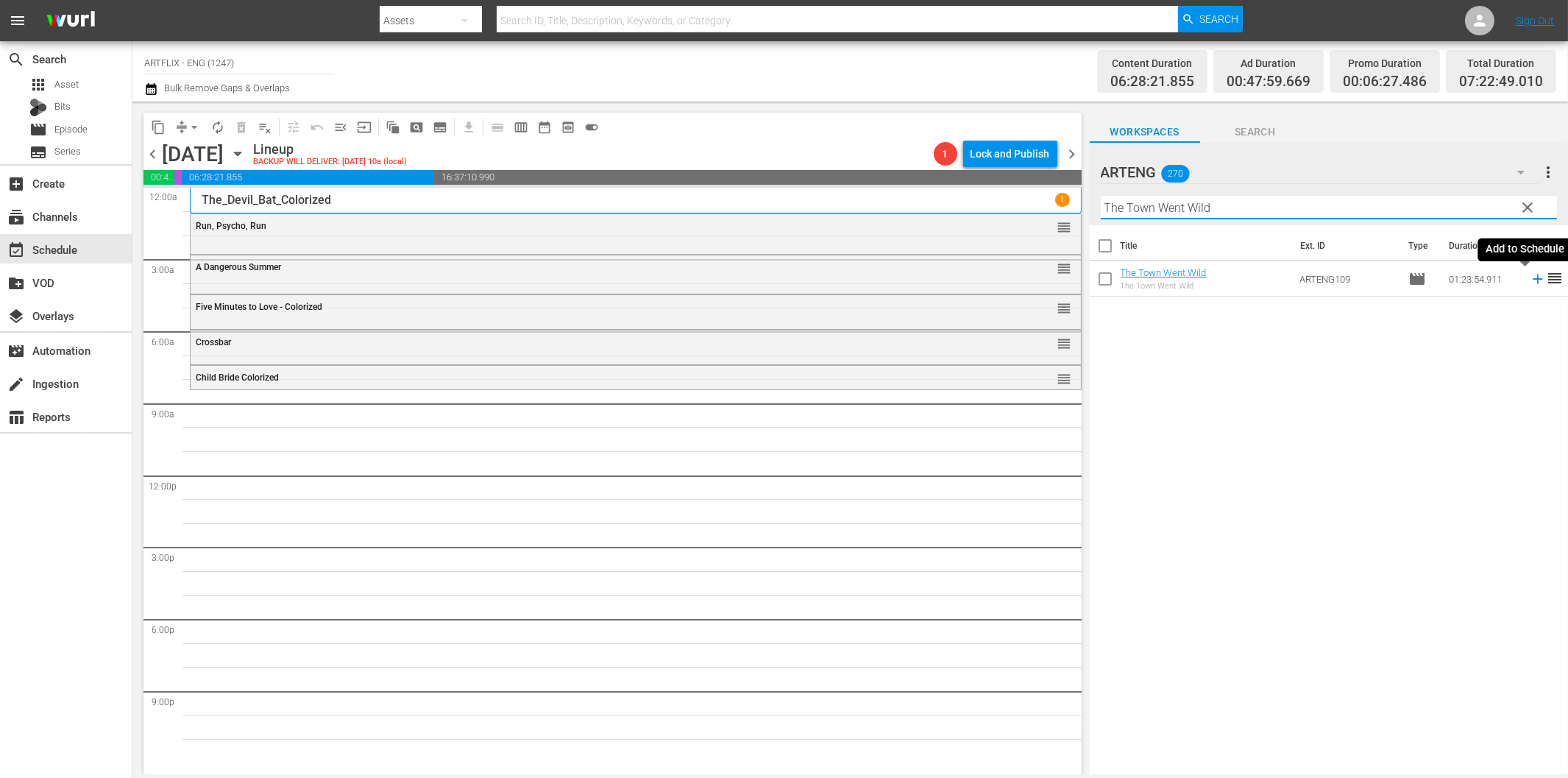
click at [1533, 280] on icon at bounding box center [1538, 280] width 10 height 10
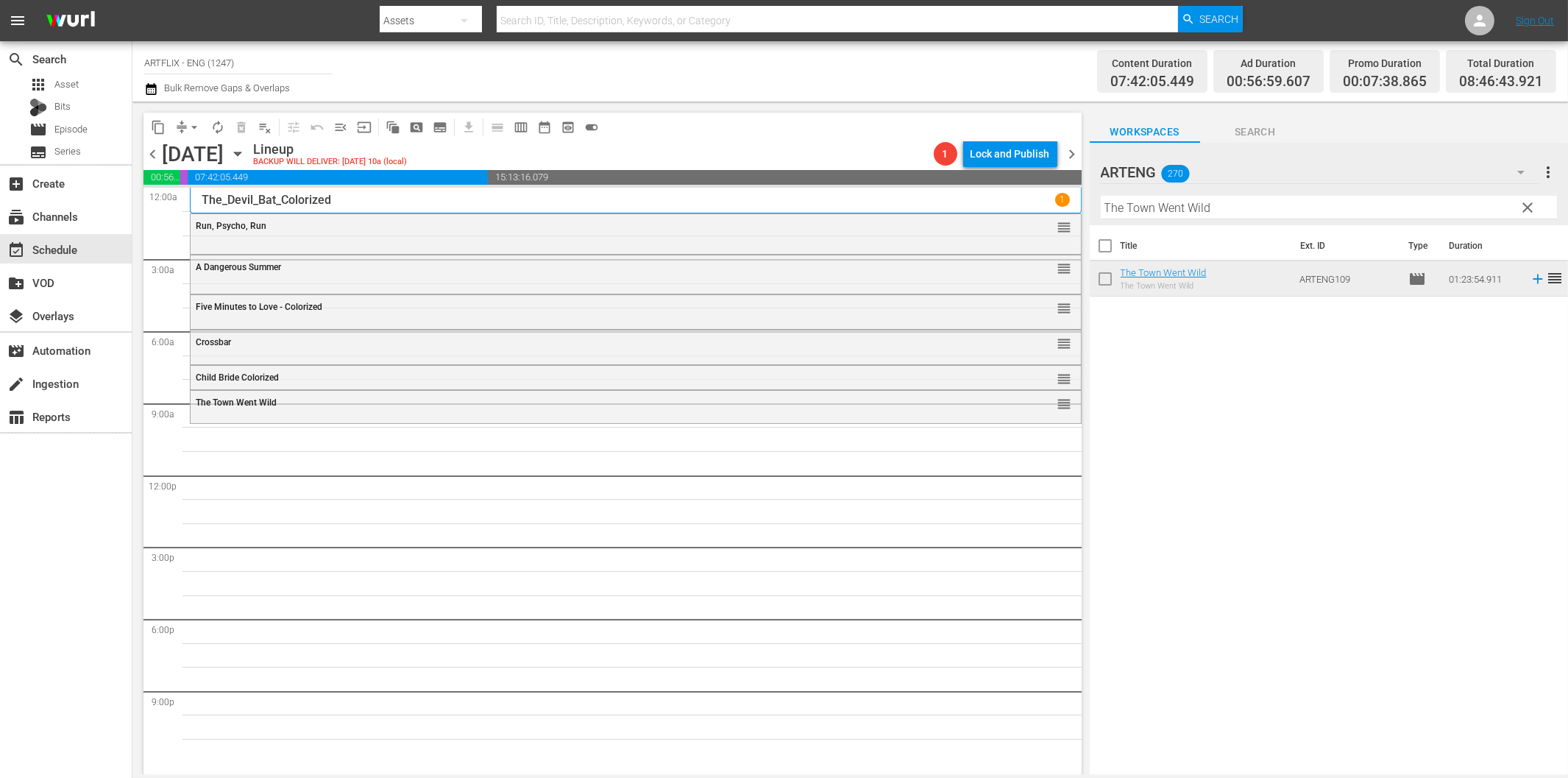
click at [1214, 210] on input "The Town Went Wild" at bounding box center [1329, 207] width 456 height 24
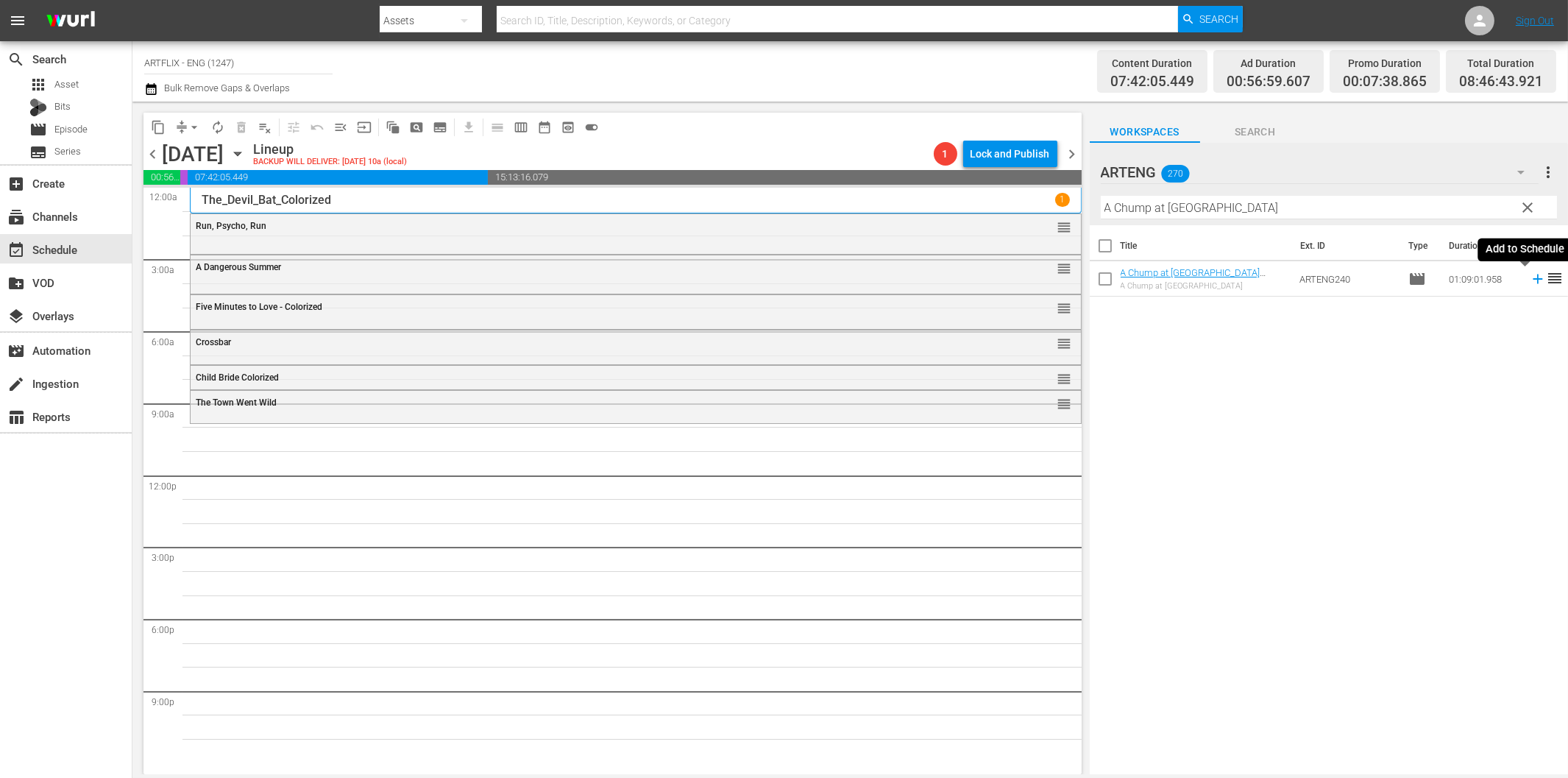
click at [1533, 280] on icon at bounding box center [1538, 280] width 10 height 10
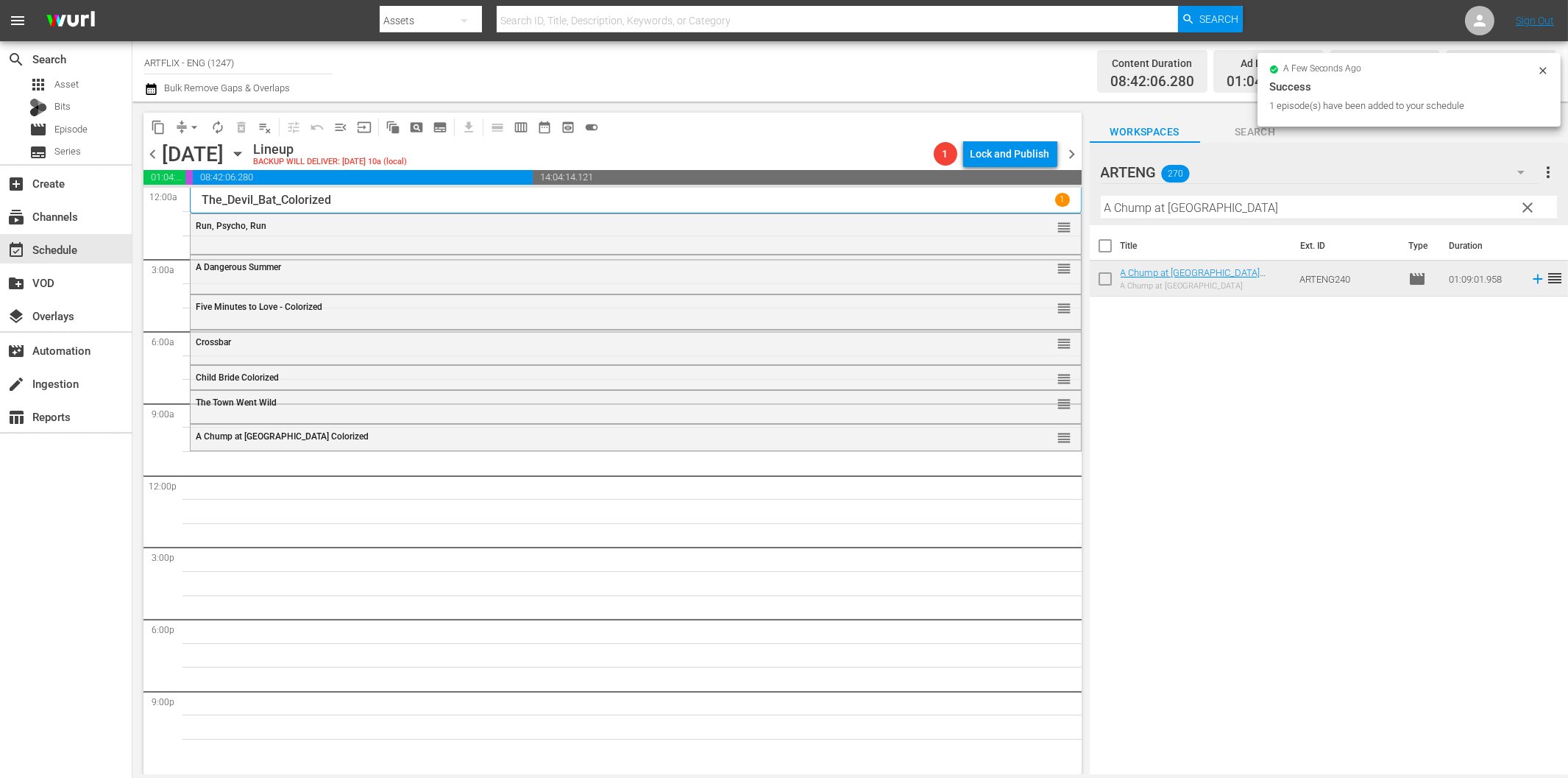
click at [1281, 215] on input "A Chump at [GEOGRAPHIC_DATA]" at bounding box center [1329, 207] width 456 height 24
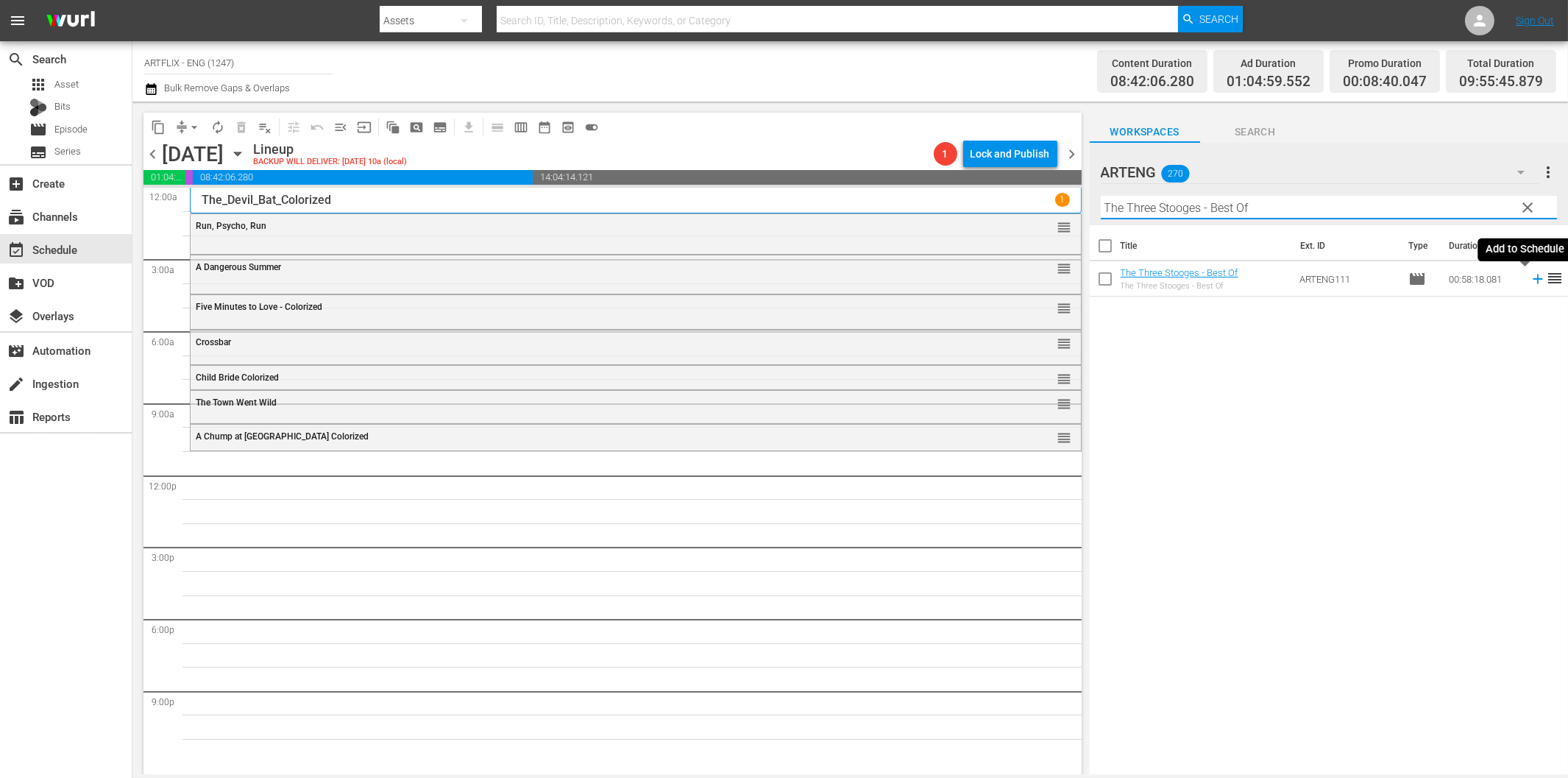
click at [1533, 280] on icon at bounding box center [1538, 280] width 10 height 10
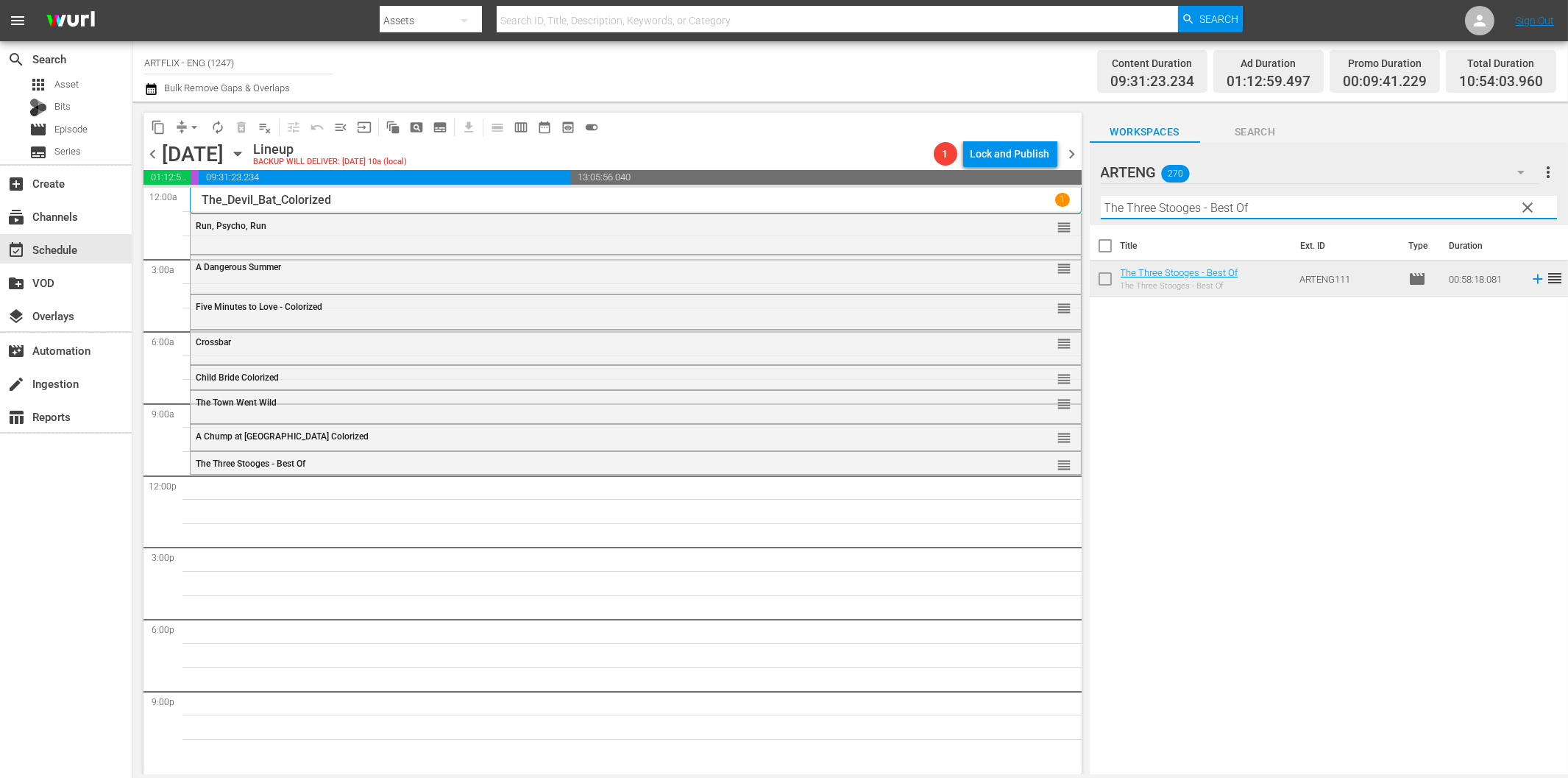
click at [1218, 216] on input "The Three Stooges - Best Of" at bounding box center [1329, 207] width 456 height 24
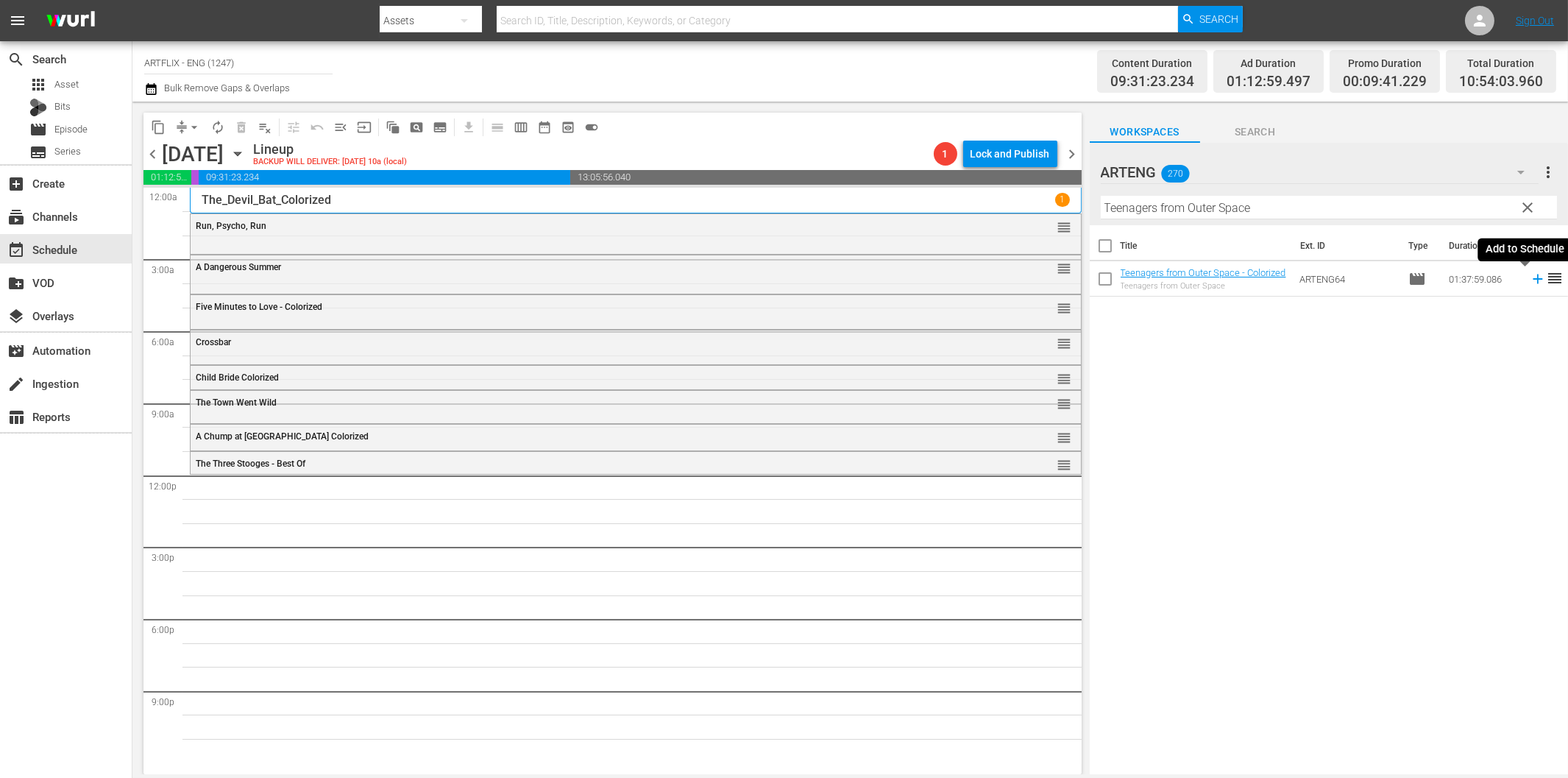
click at [1533, 278] on icon at bounding box center [1538, 280] width 10 height 10
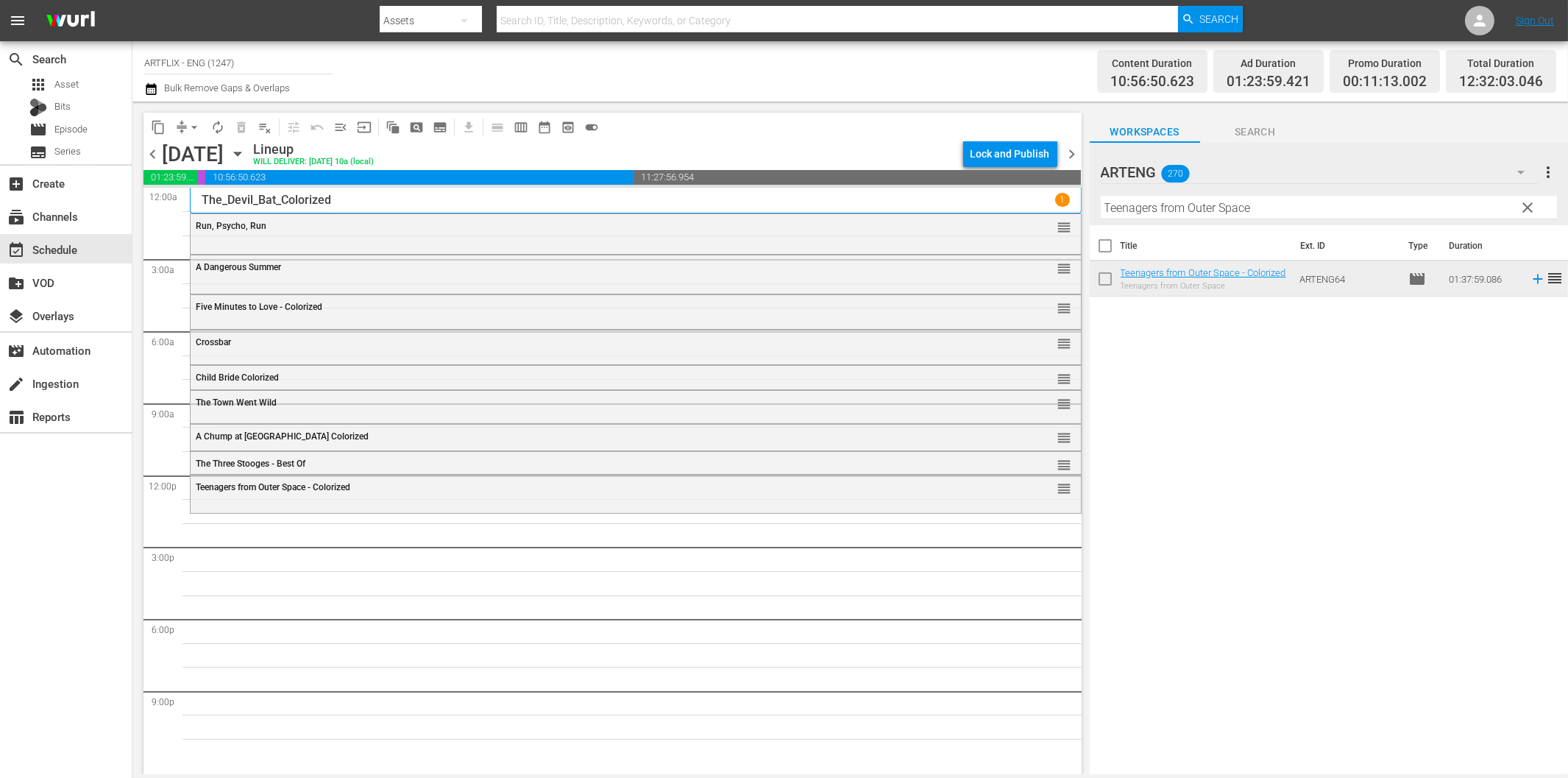
click at [1278, 207] on input "Teenagers from Outer Space" at bounding box center [1329, 207] width 456 height 24
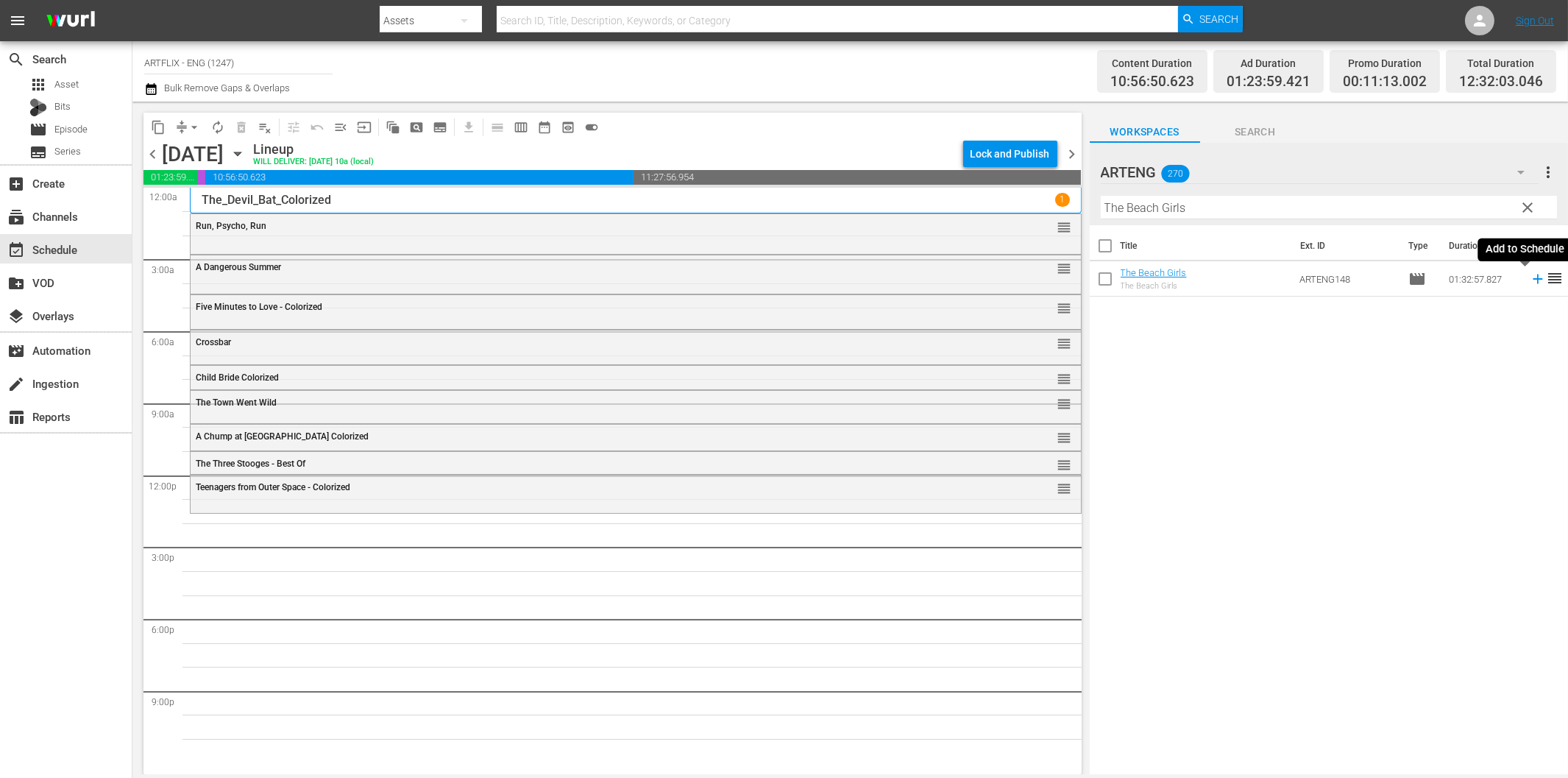
click at [1530, 276] on icon at bounding box center [1538, 279] width 16 height 16
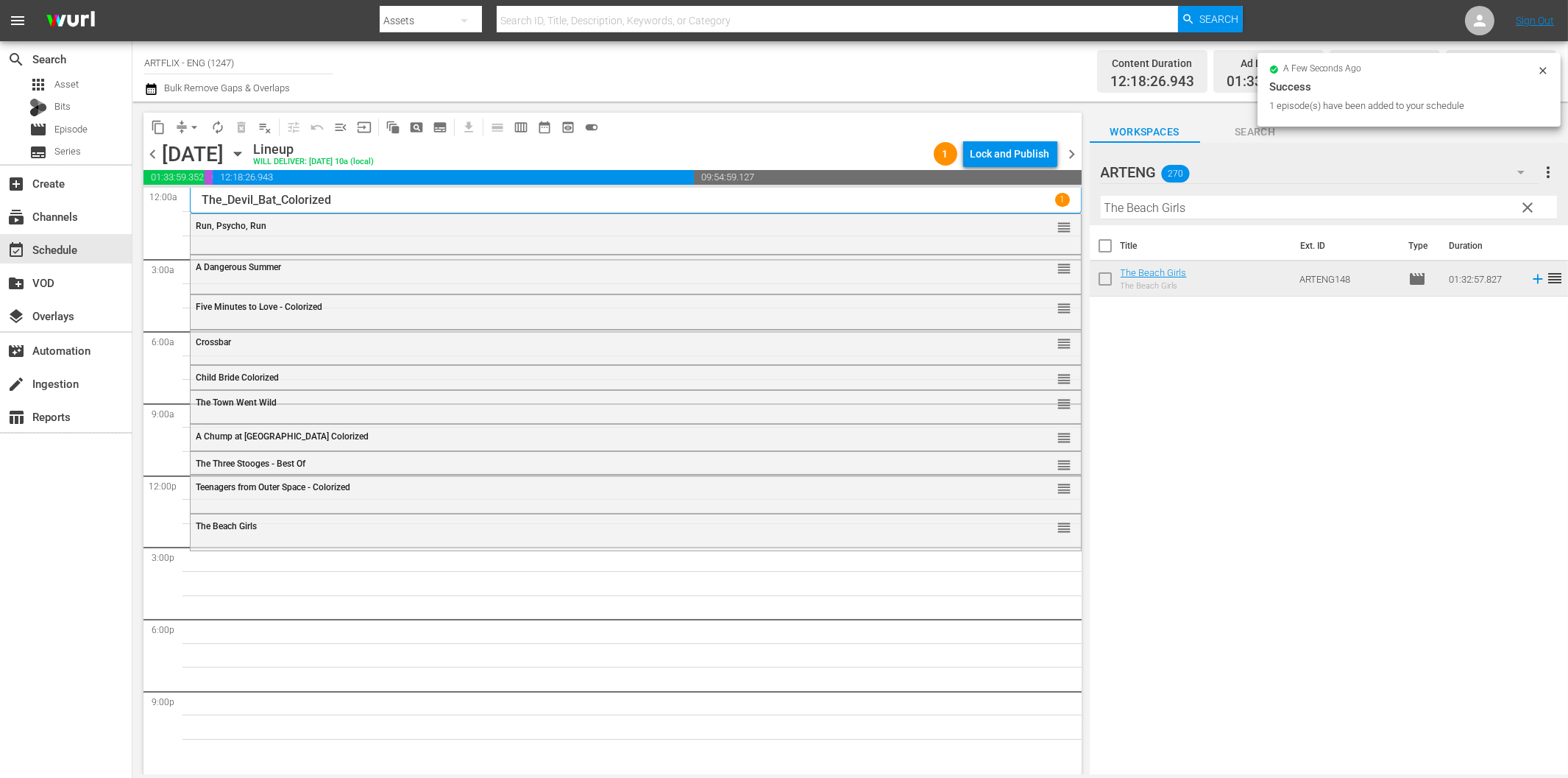
click at [1224, 211] on input "The Beach Girls" at bounding box center [1329, 207] width 456 height 24
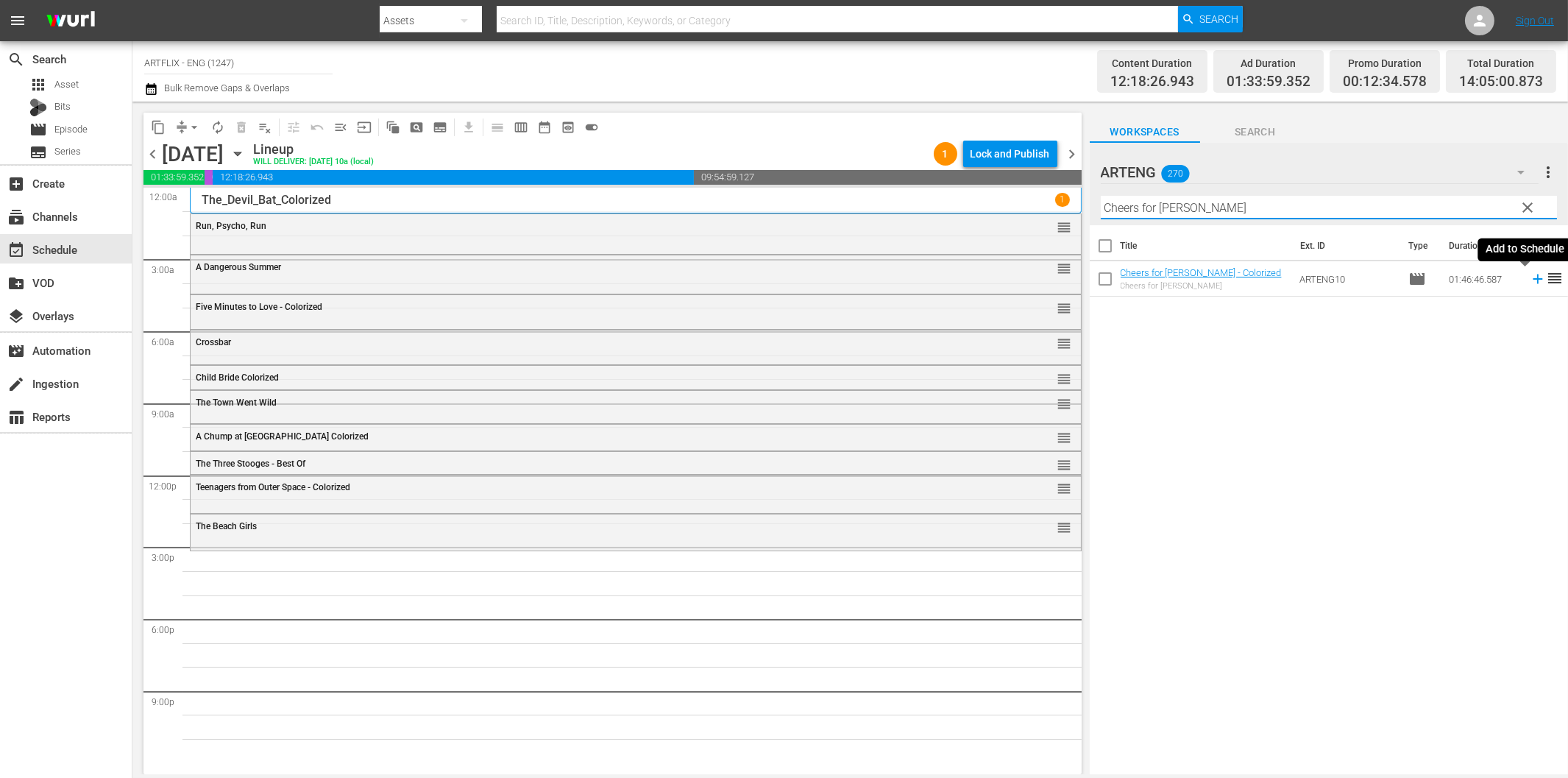
click at [1533, 280] on icon at bounding box center [1538, 280] width 10 height 10
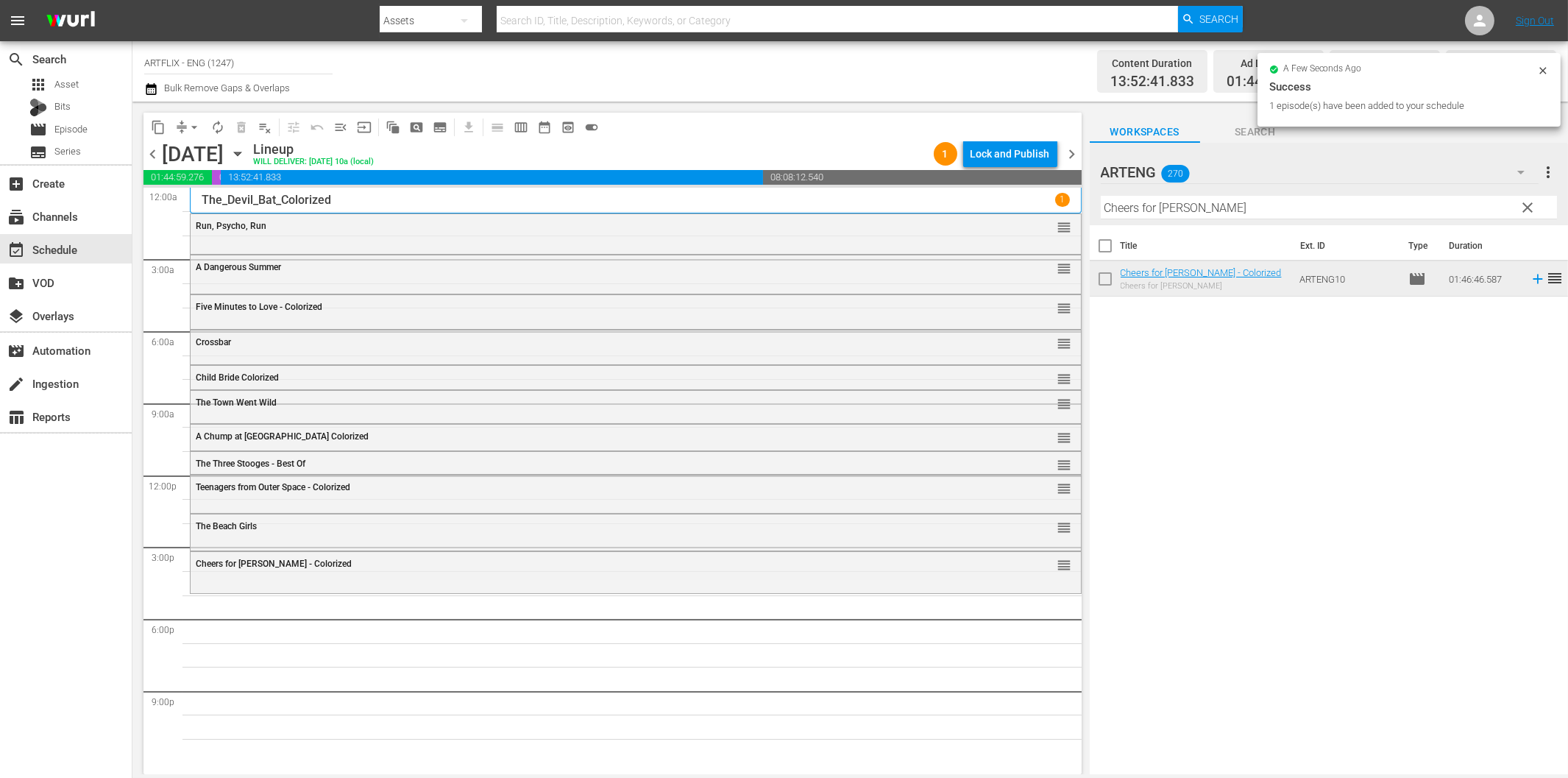
click at [1211, 209] on input "Cheers for [PERSON_NAME]" at bounding box center [1329, 207] width 456 height 24
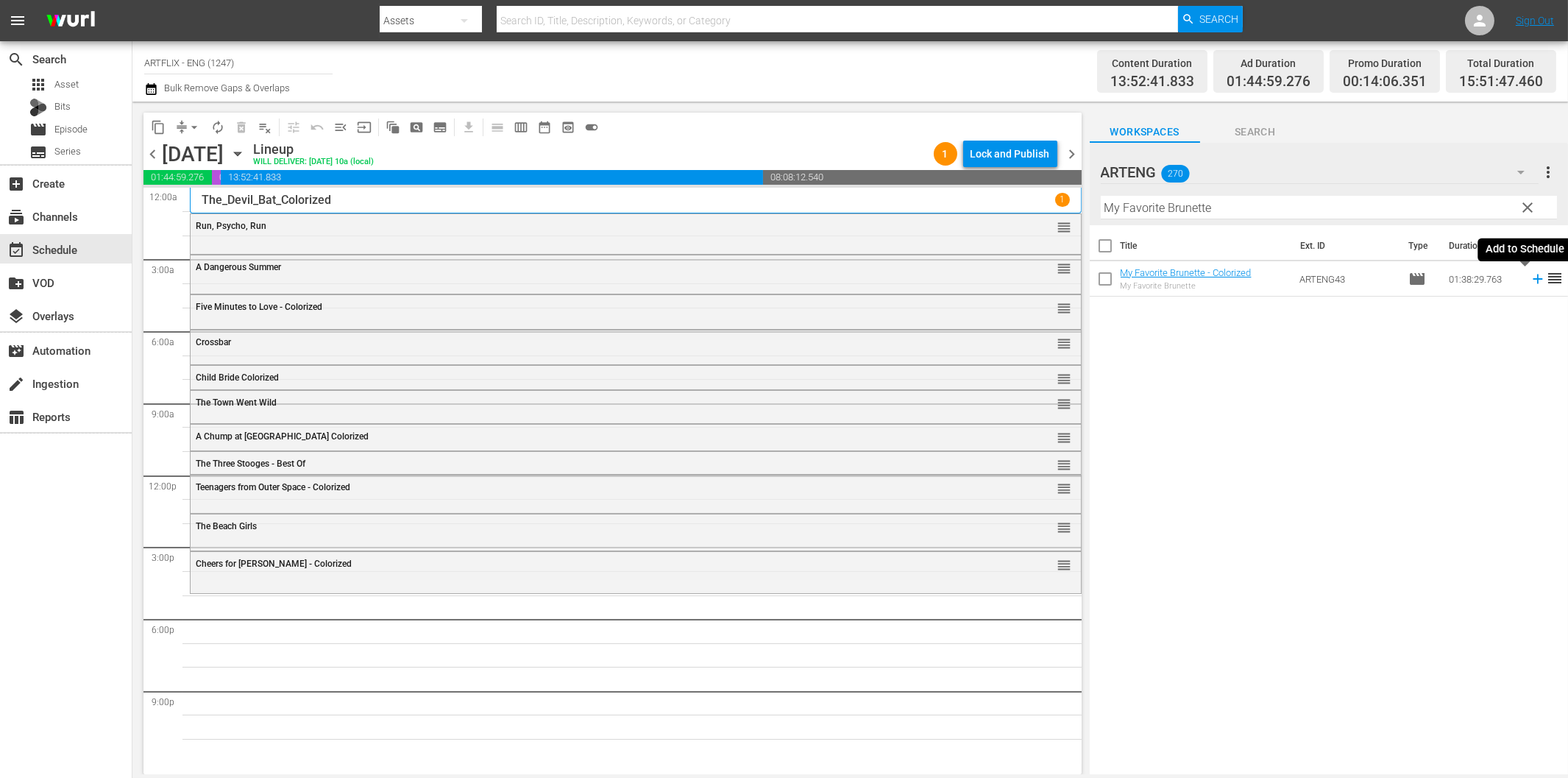
click at [1530, 282] on icon at bounding box center [1538, 279] width 16 height 16
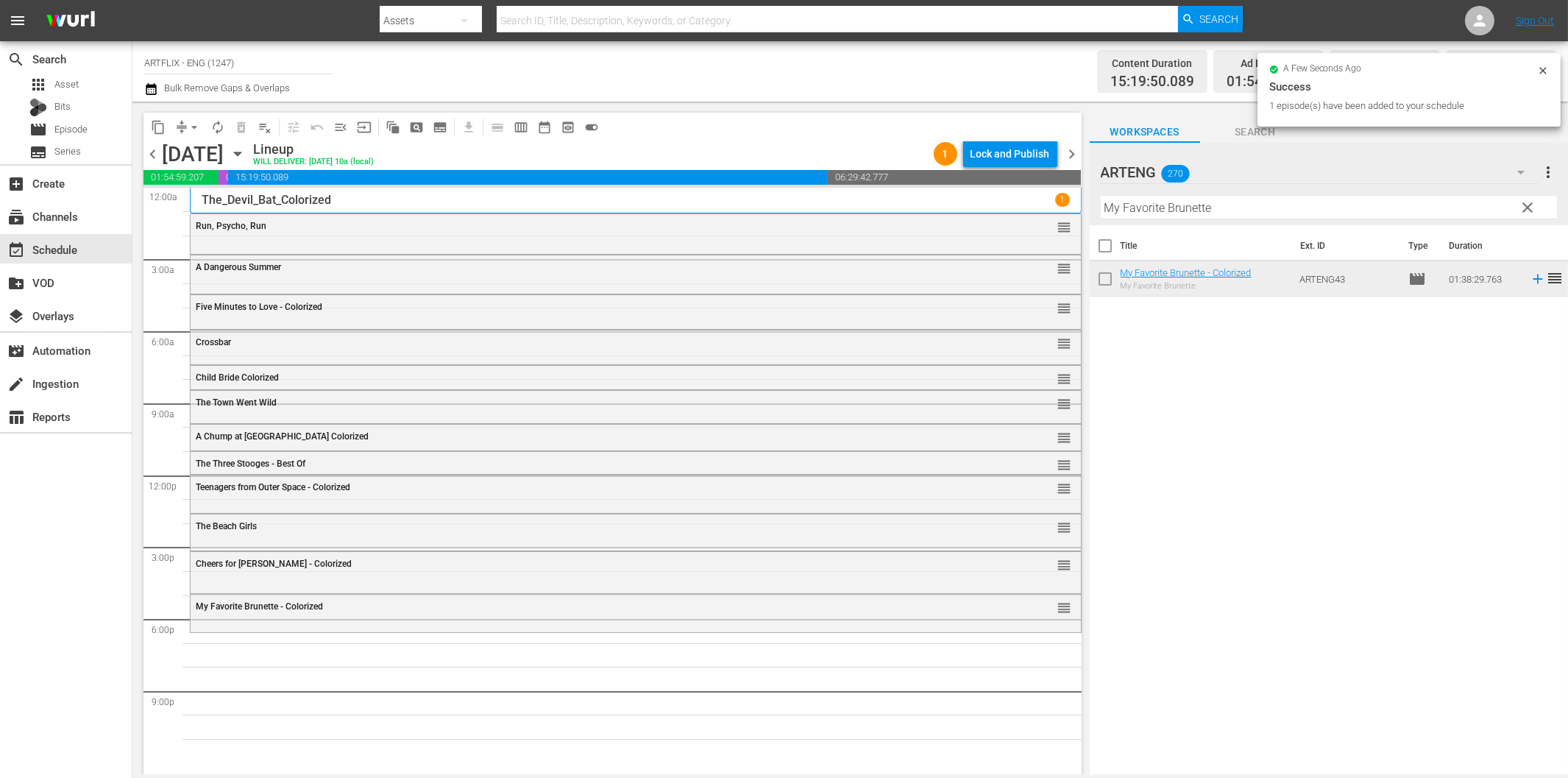
click at [1224, 200] on input "My Favorite Brunette" at bounding box center [1329, 207] width 456 height 24
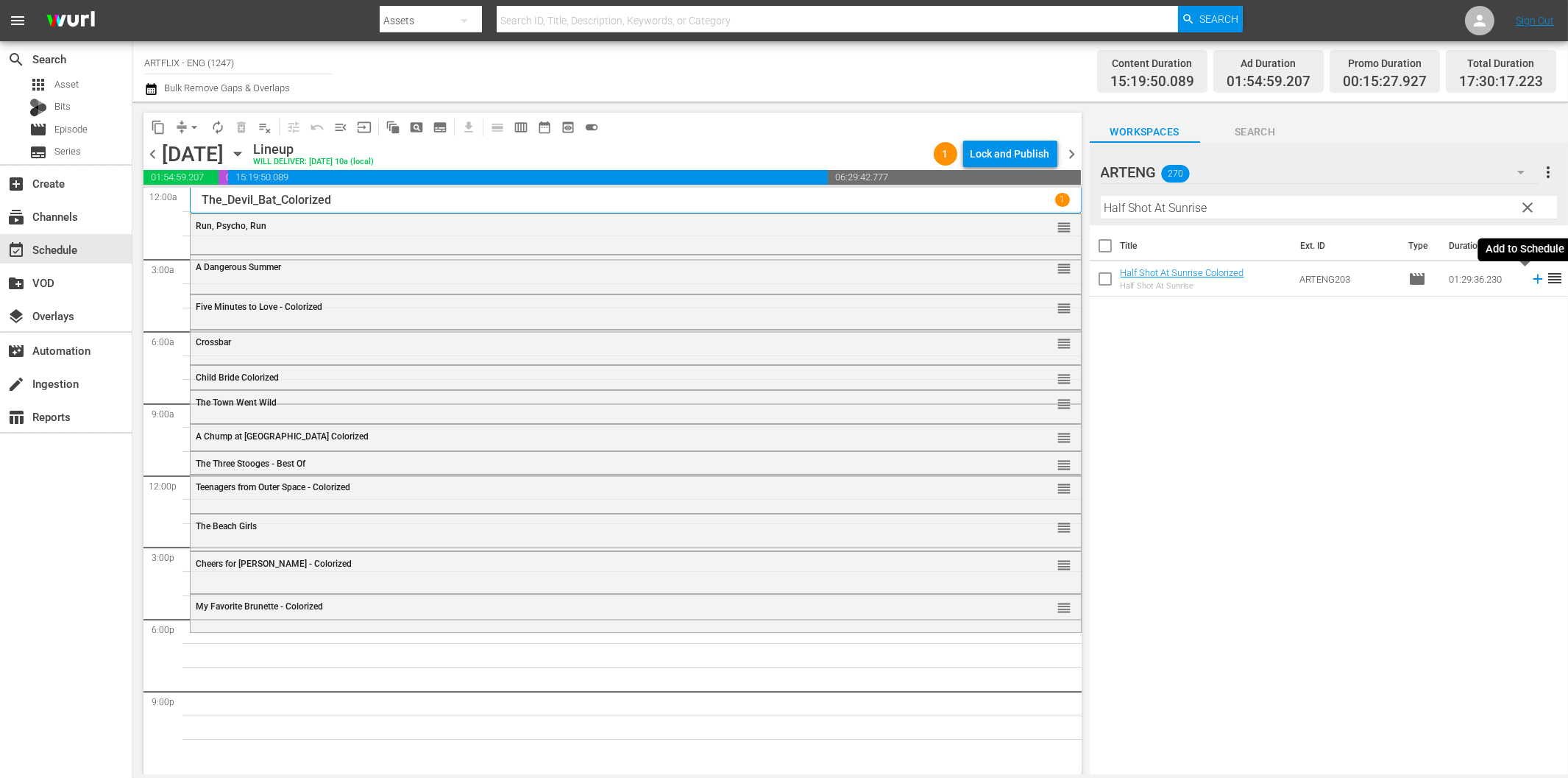
click at [1530, 277] on icon at bounding box center [1538, 279] width 16 height 16
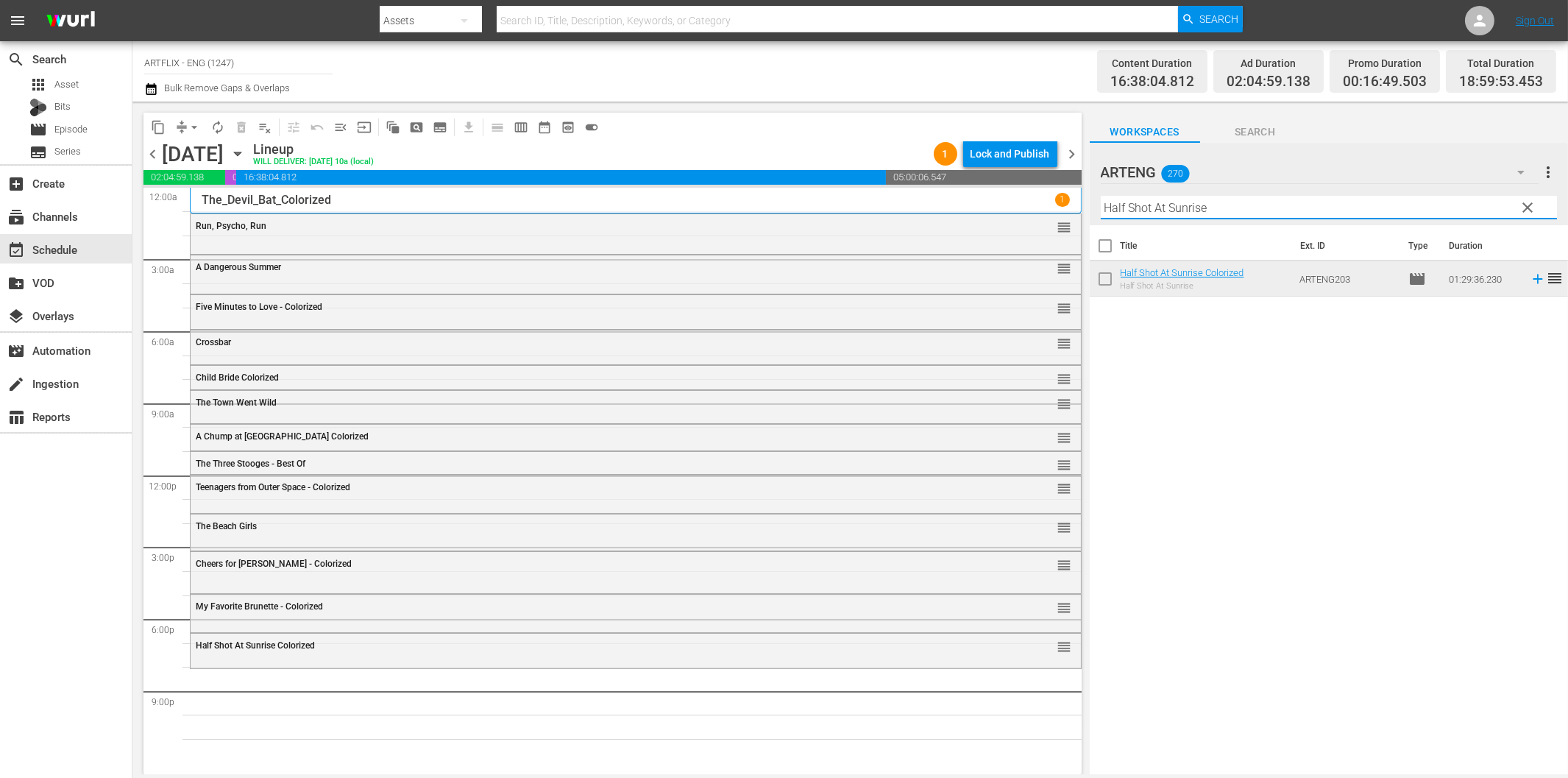
click at [1270, 211] on input "Half Shot At Sunrise" at bounding box center [1329, 207] width 456 height 24
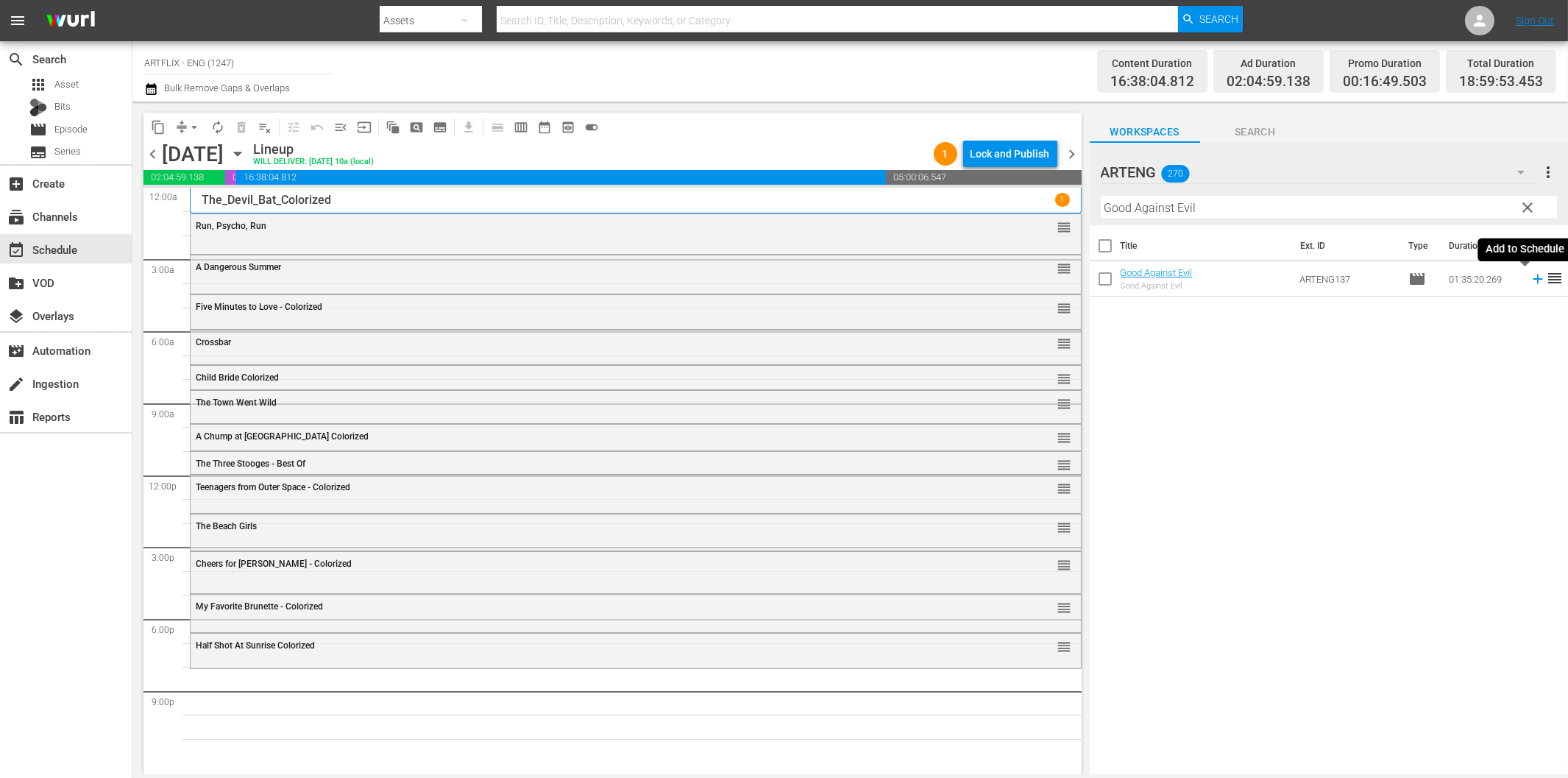
click at [1533, 280] on icon at bounding box center [1538, 280] width 10 height 10
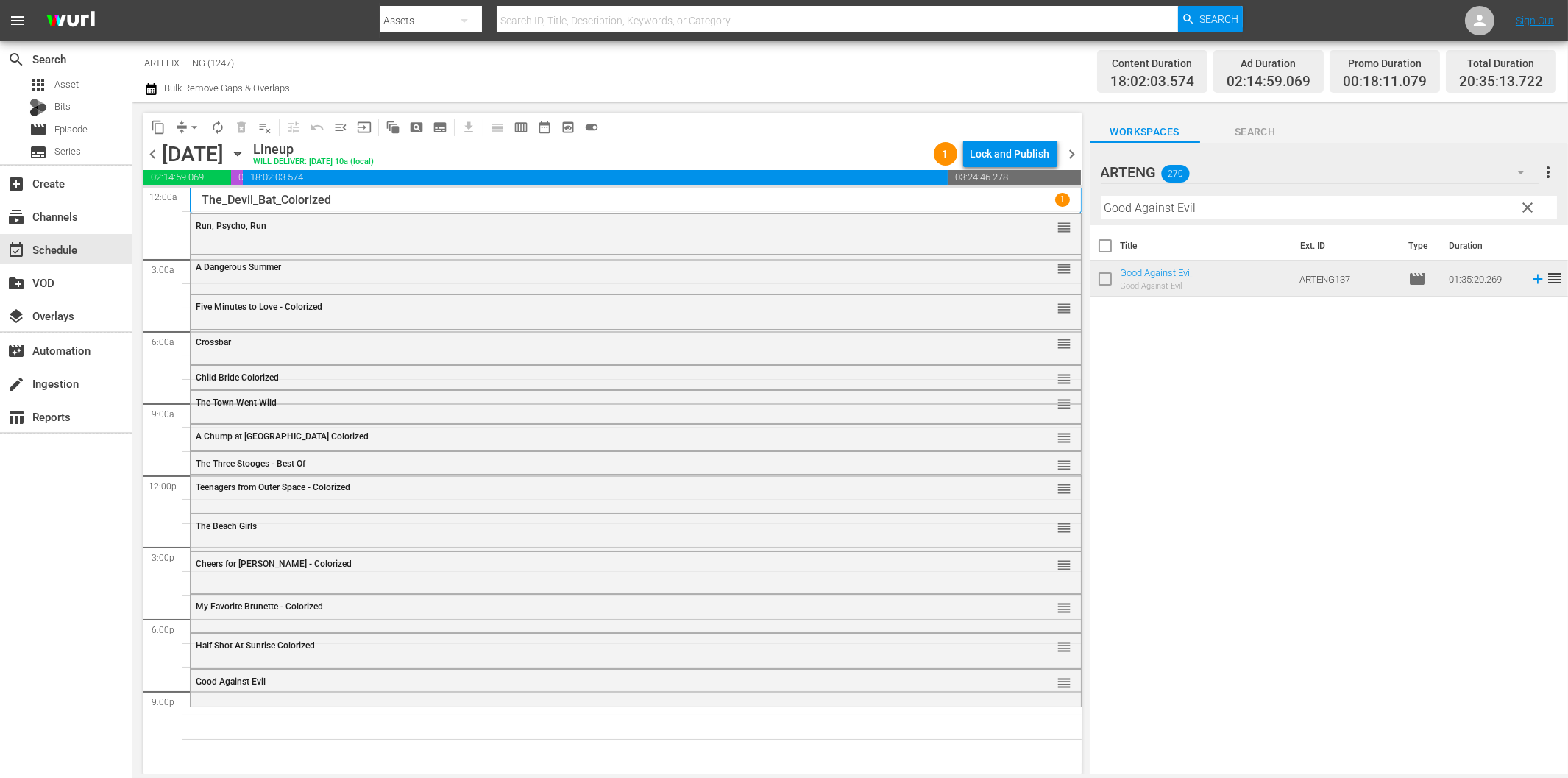
click at [1182, 211] on input "Good Against Evil" at bounding box center [1329, 207] width 456 height 24
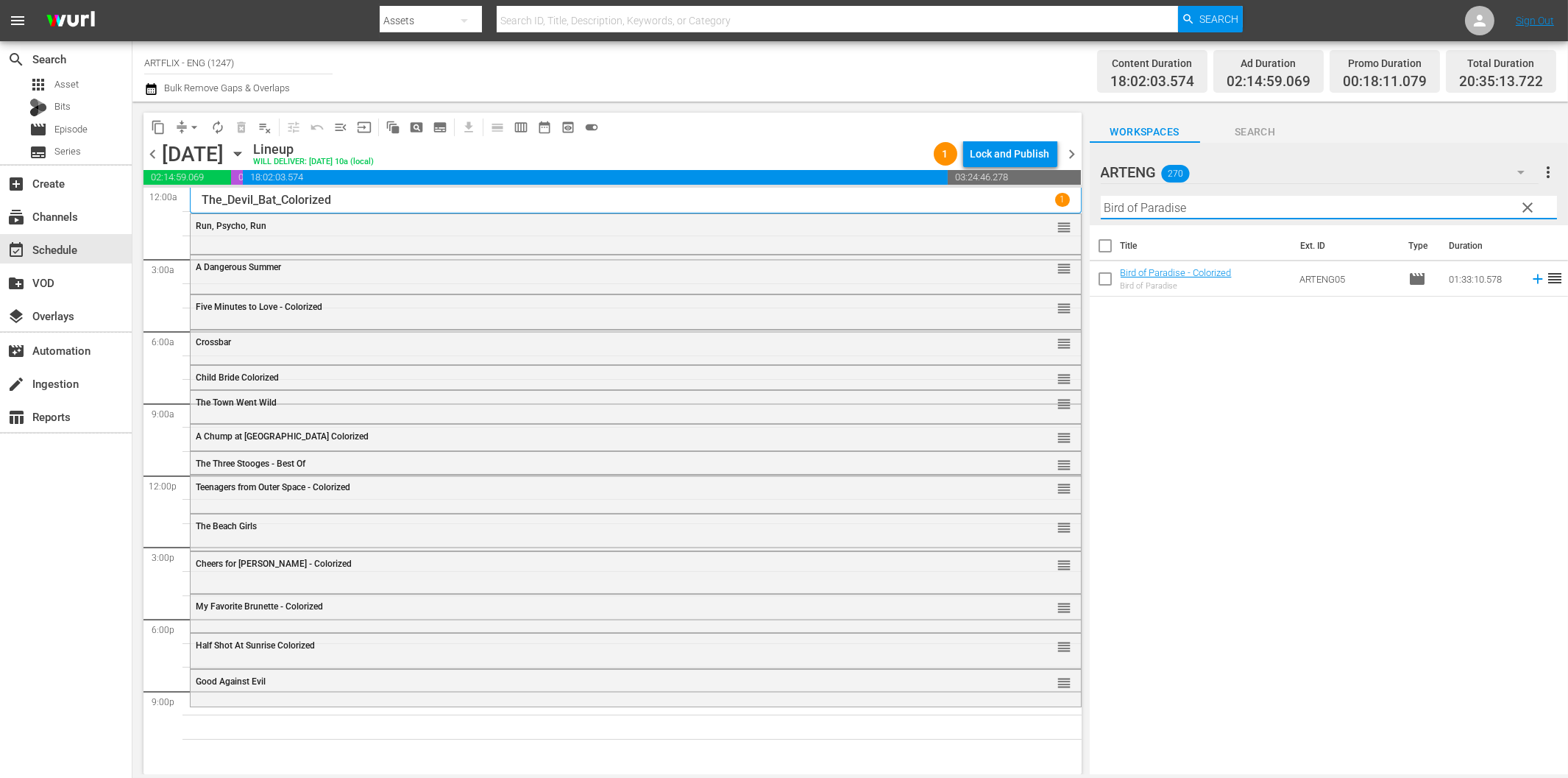
click at [1533, 275] on icon at bounding box center [1538, 280] width 10 height 10
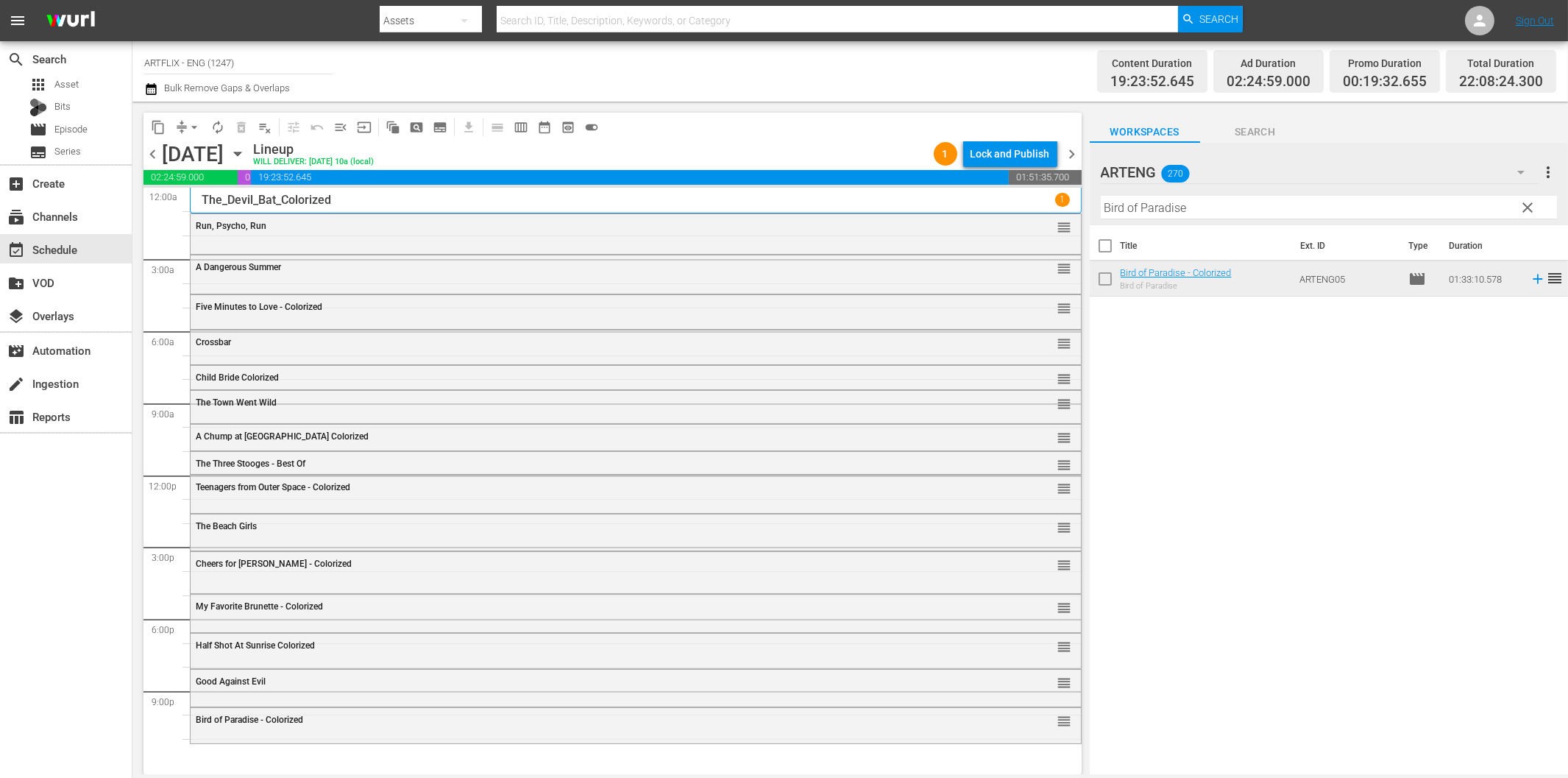
click at [1139, 207] on input "Bird of Paradise" at bounding box center [1329, 207] width 456 height 24
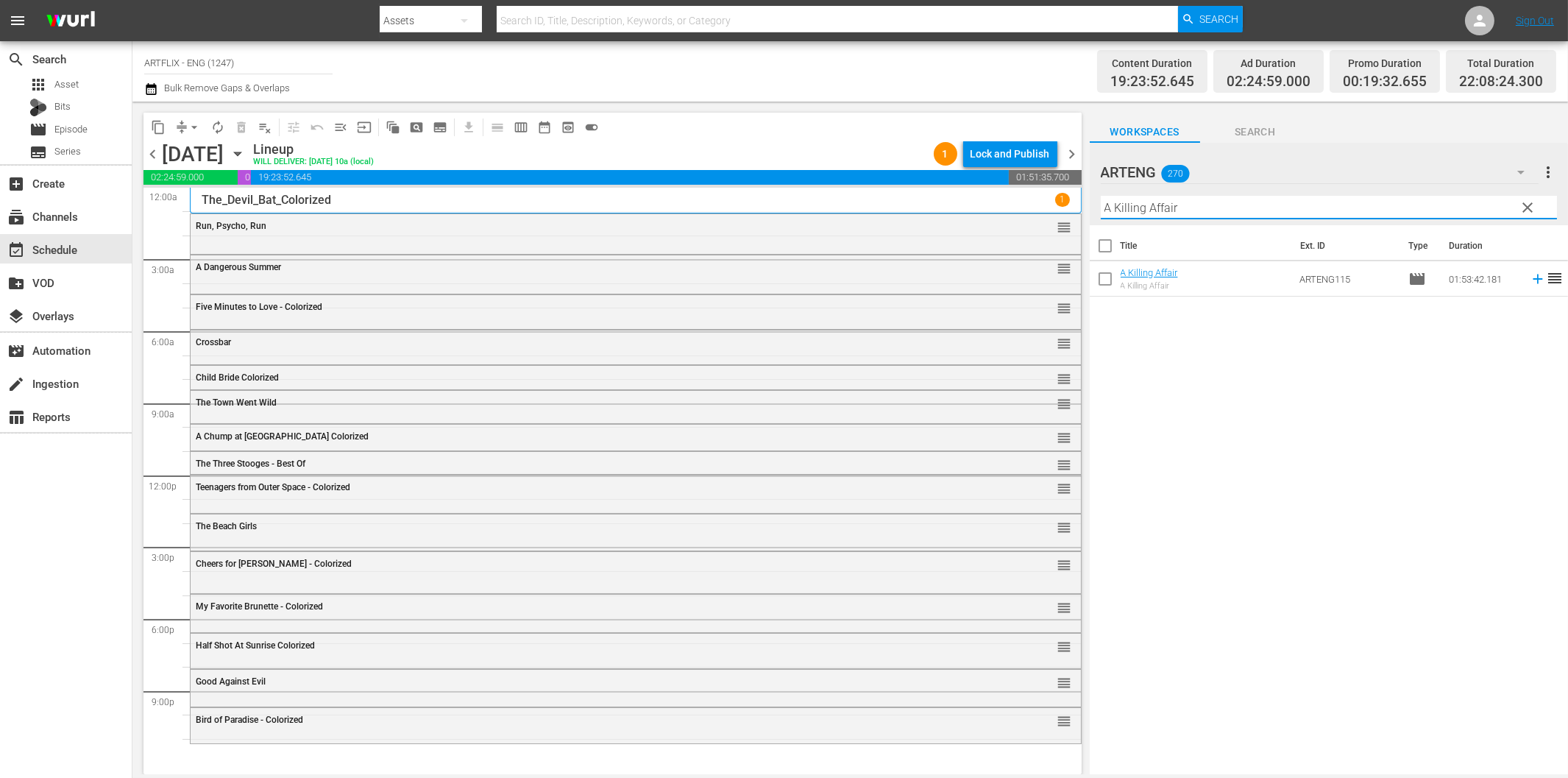
click at [1533, 278] on icon at bounding box center [1538, 280] width 10 height 10
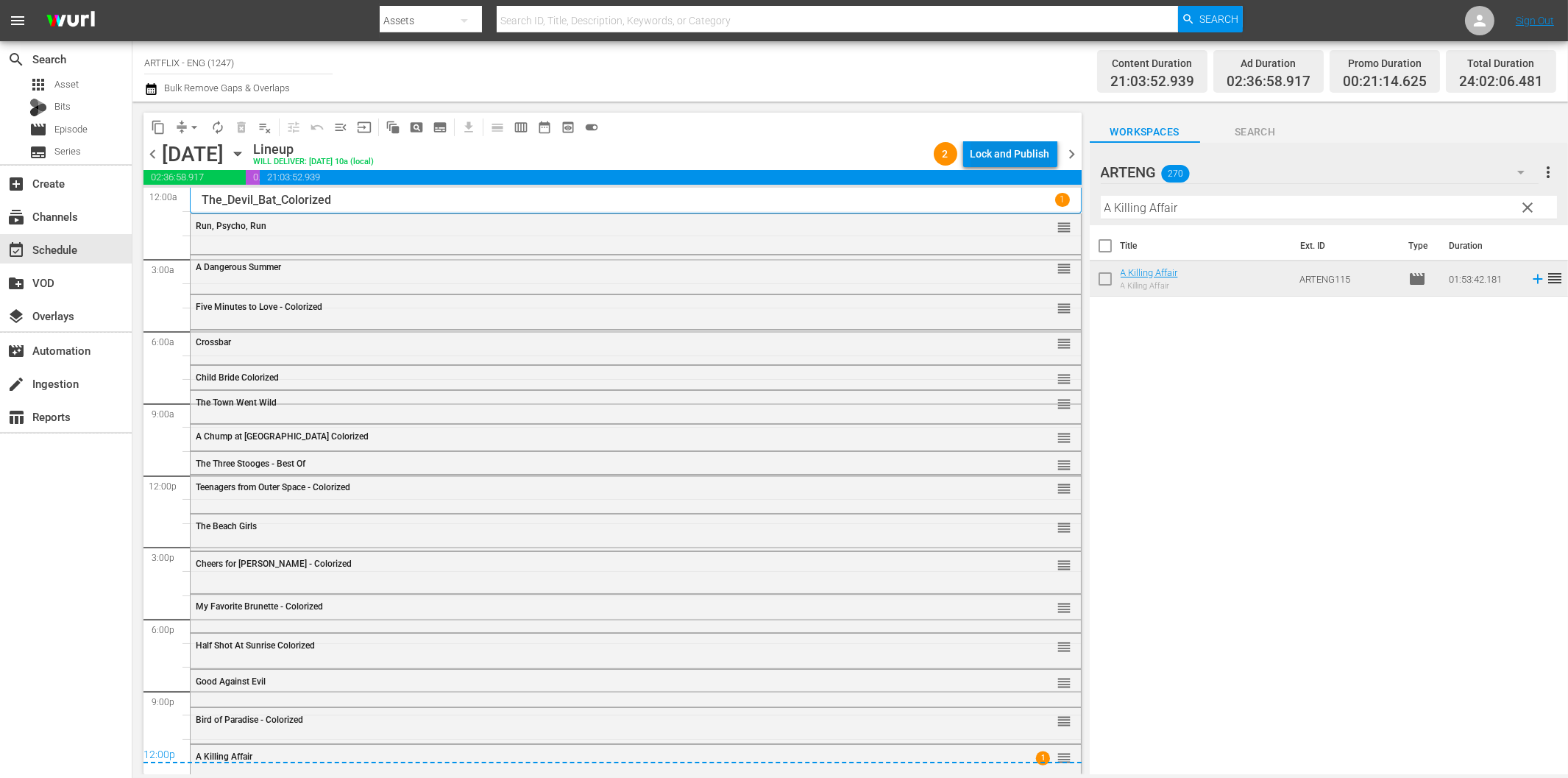
click at [1003, 155] on div "Lock and Publish" at bounding box center [1009, 154] width 79 height 26
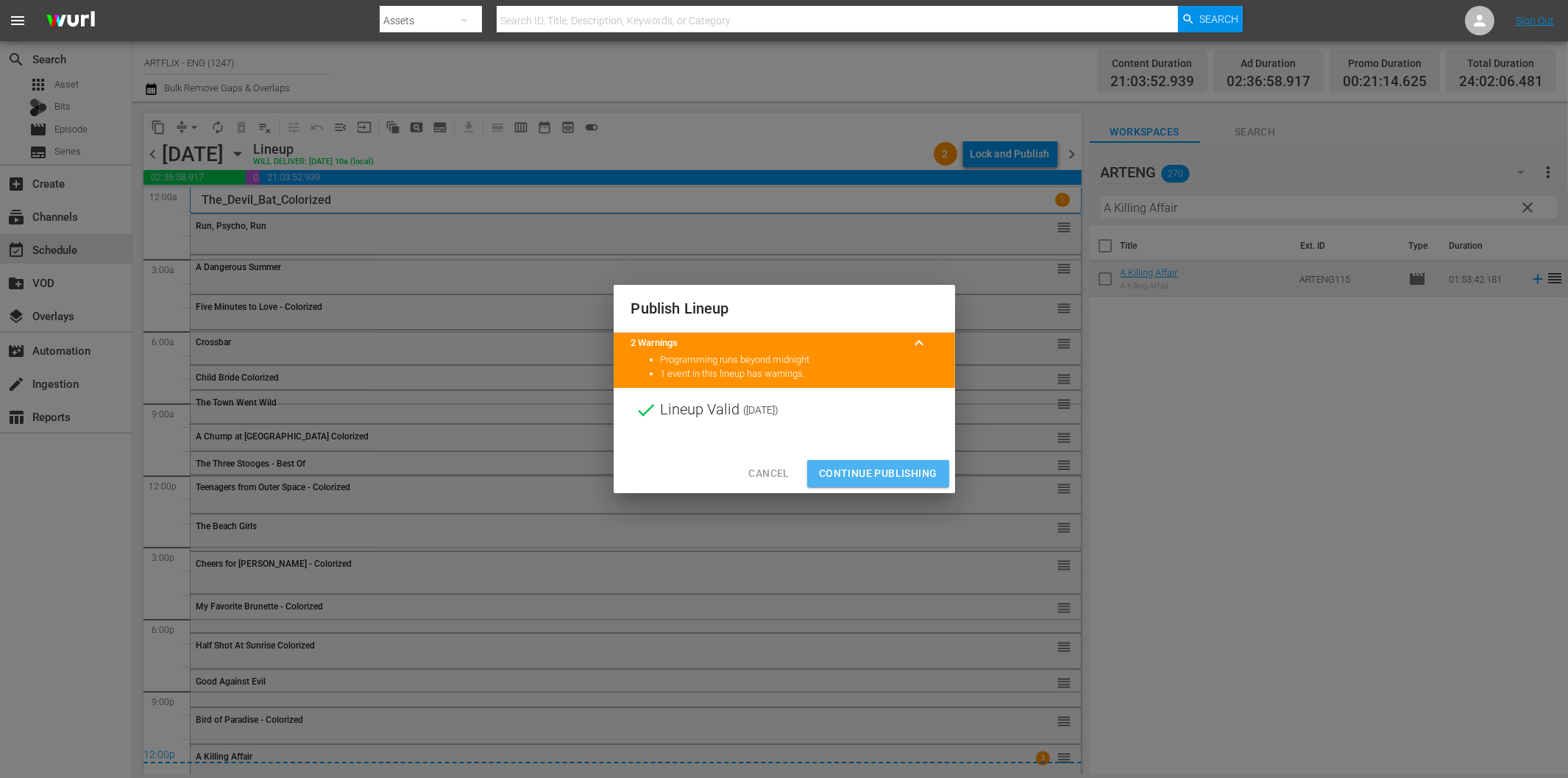
click at [897, 470] on span "Continue Publishing" at bounding box center [878, 474] width 119 height 18
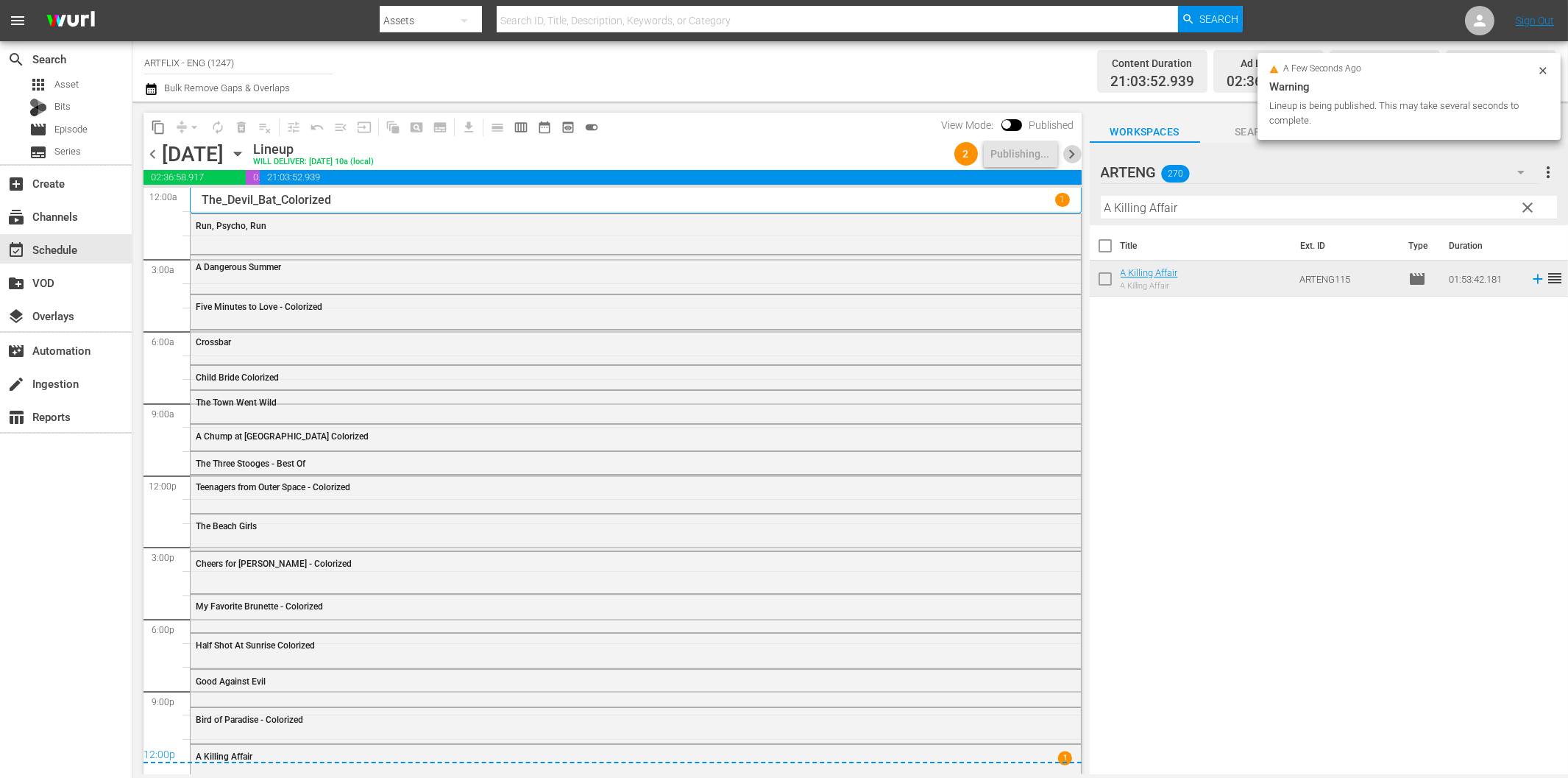
click at [1069, 151] on span "chevron_right" at bounding box center [1072, 154] width 18 height 18
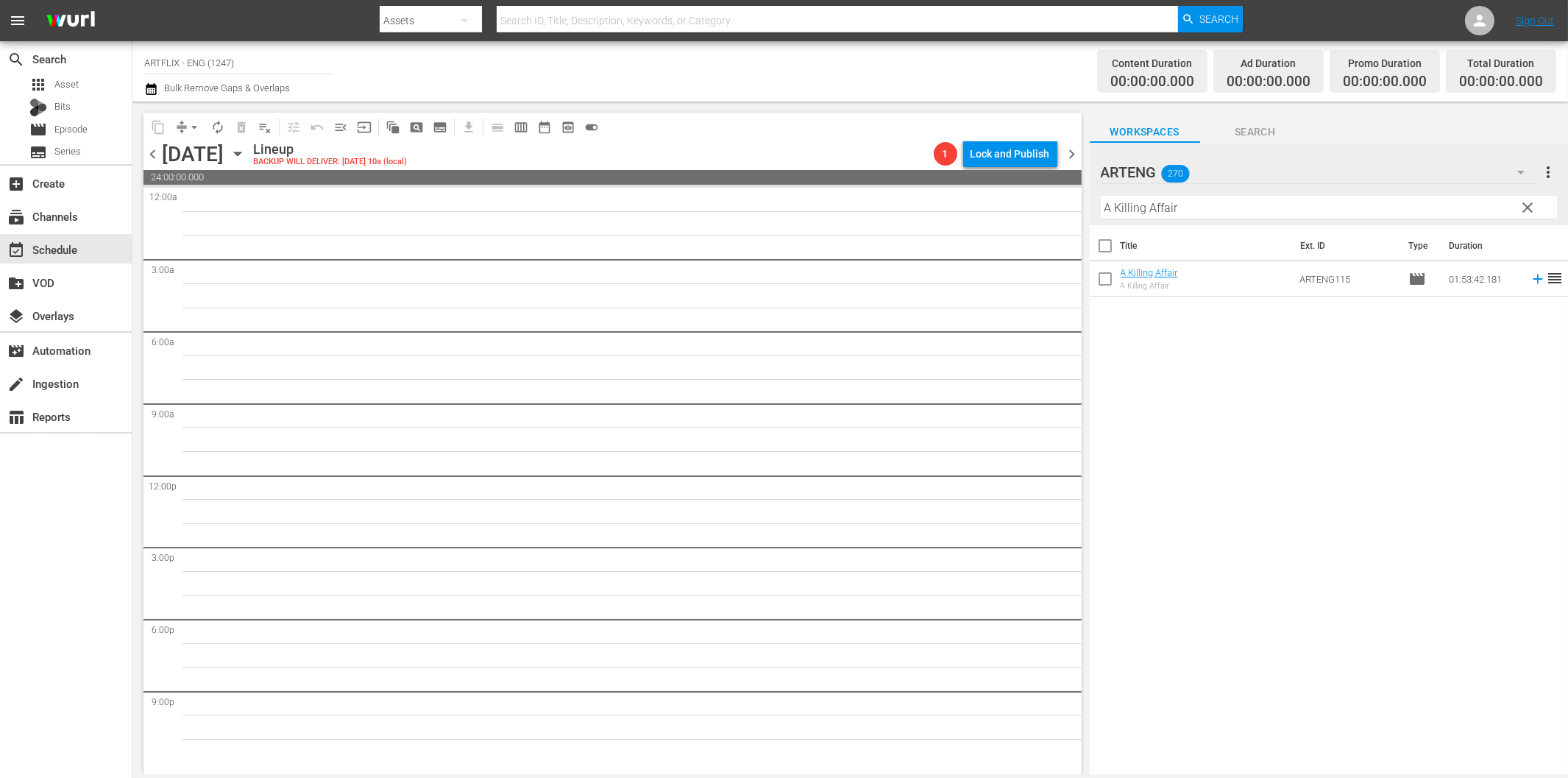
click at [1180, 209] on input "A Killing Affair" at bounding box center [1329, 207] width 456 height 24
click at [1530, 275] on icon at bounding box center [1538, 279] width 16 height 16
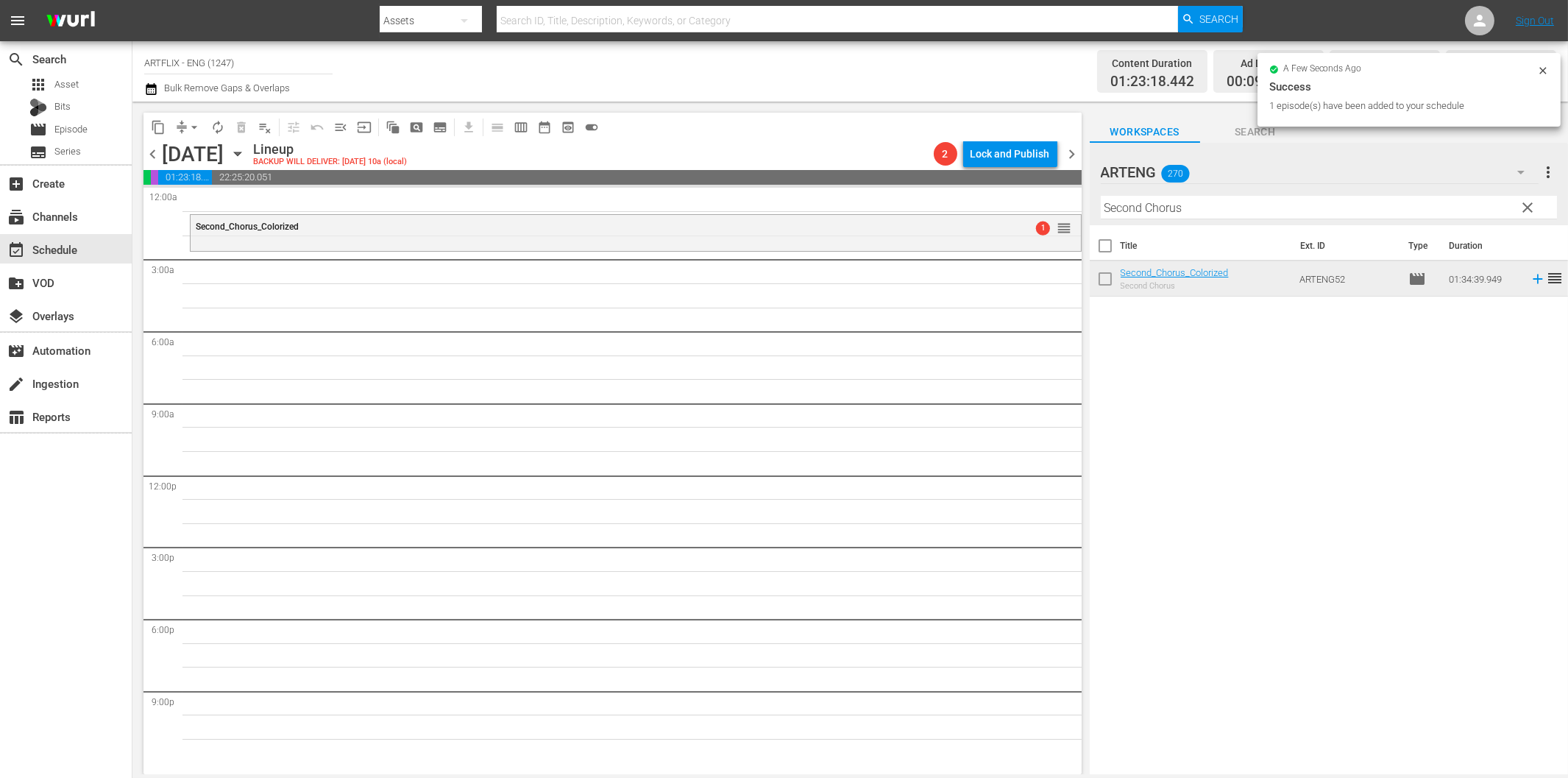
click at [1283, 214] on input "Second Chorus" at bounding box center [1329, 207] width 456 height 24
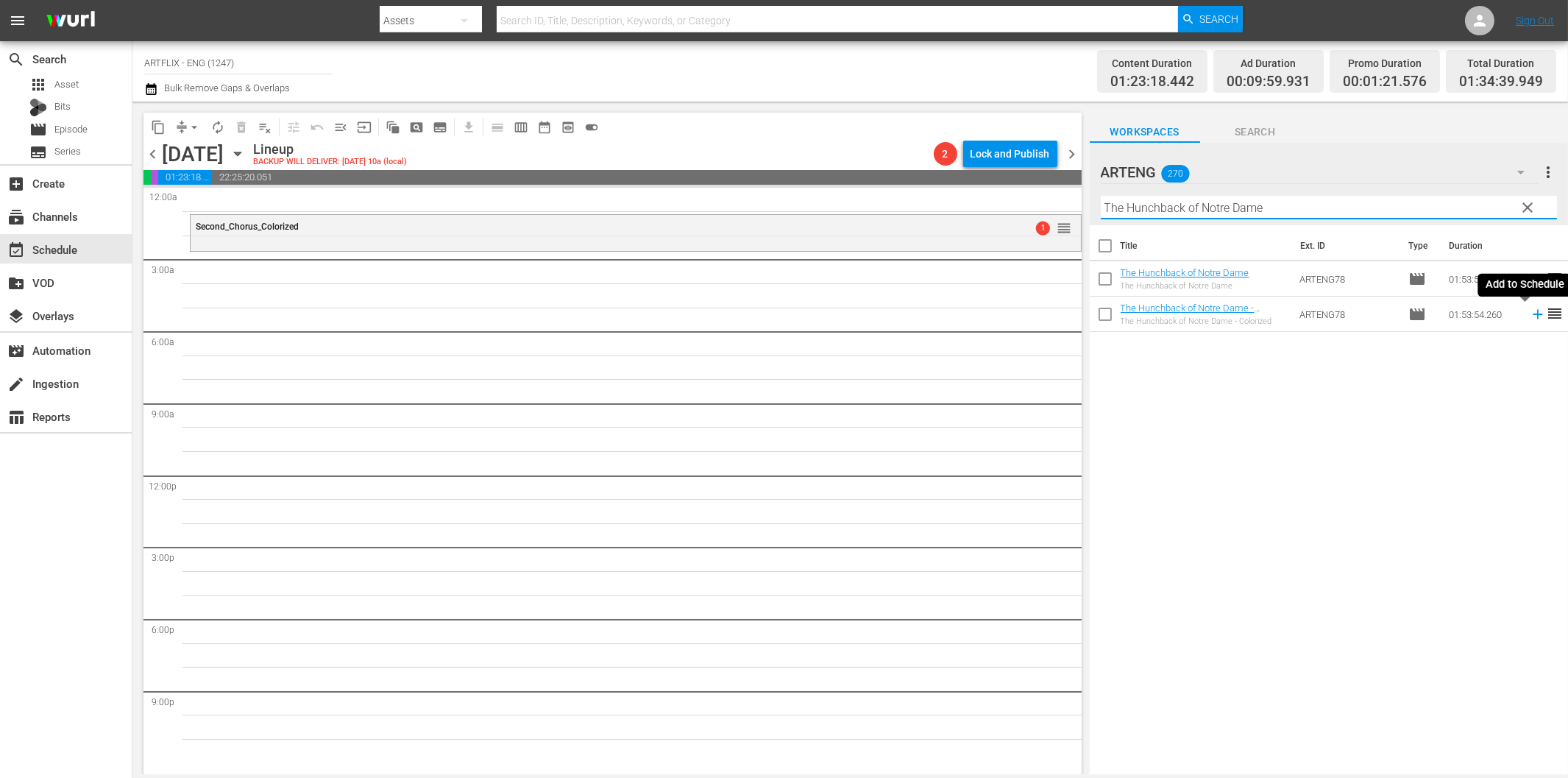
click at [1530, 313] on icon at bounding box center [1538, 314] width 16 height 16
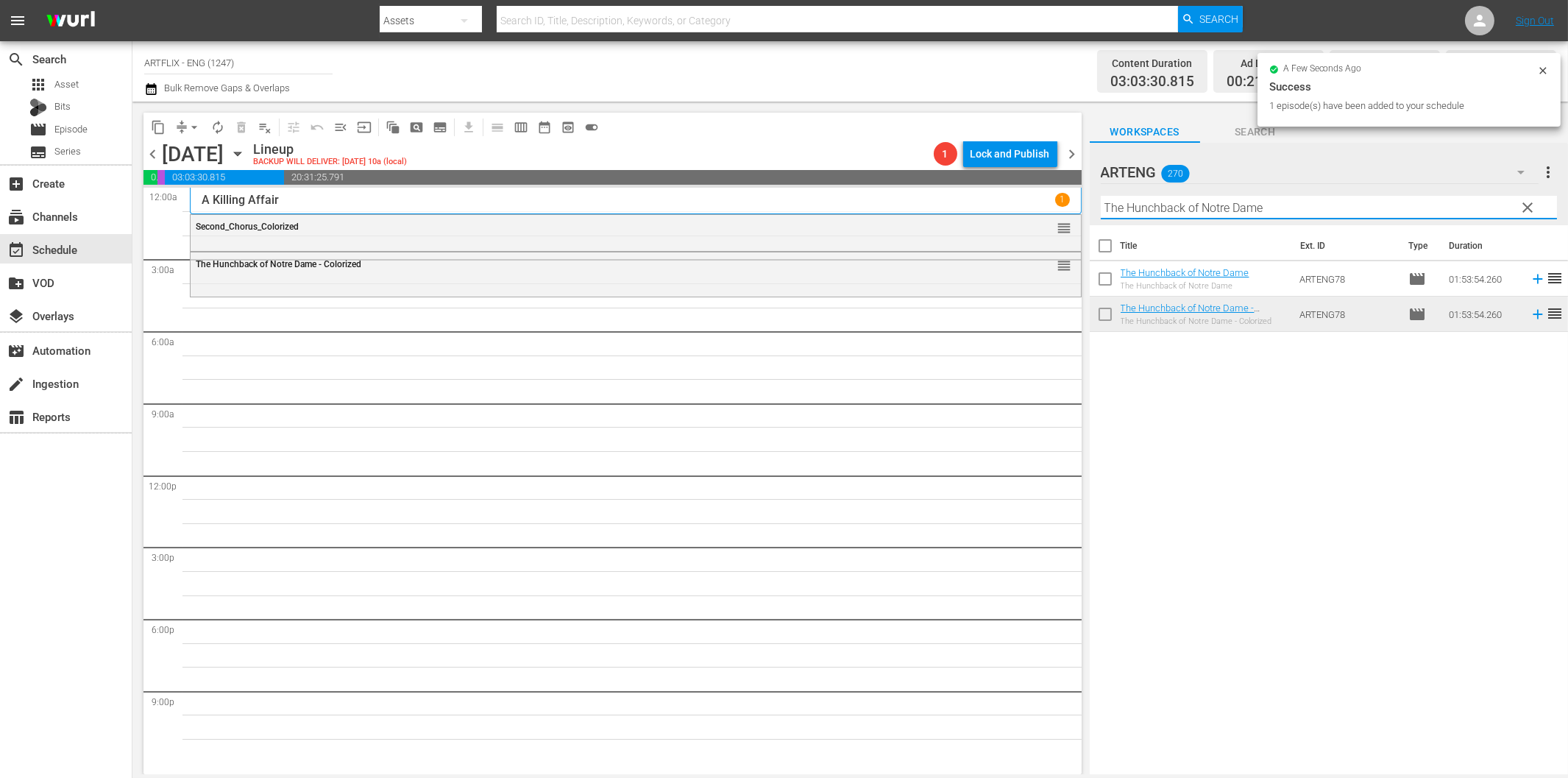
click at [1420, 215] on input "The Hunchback of Notre Dame" at bounding box center [1329, 207] width 456 height 24
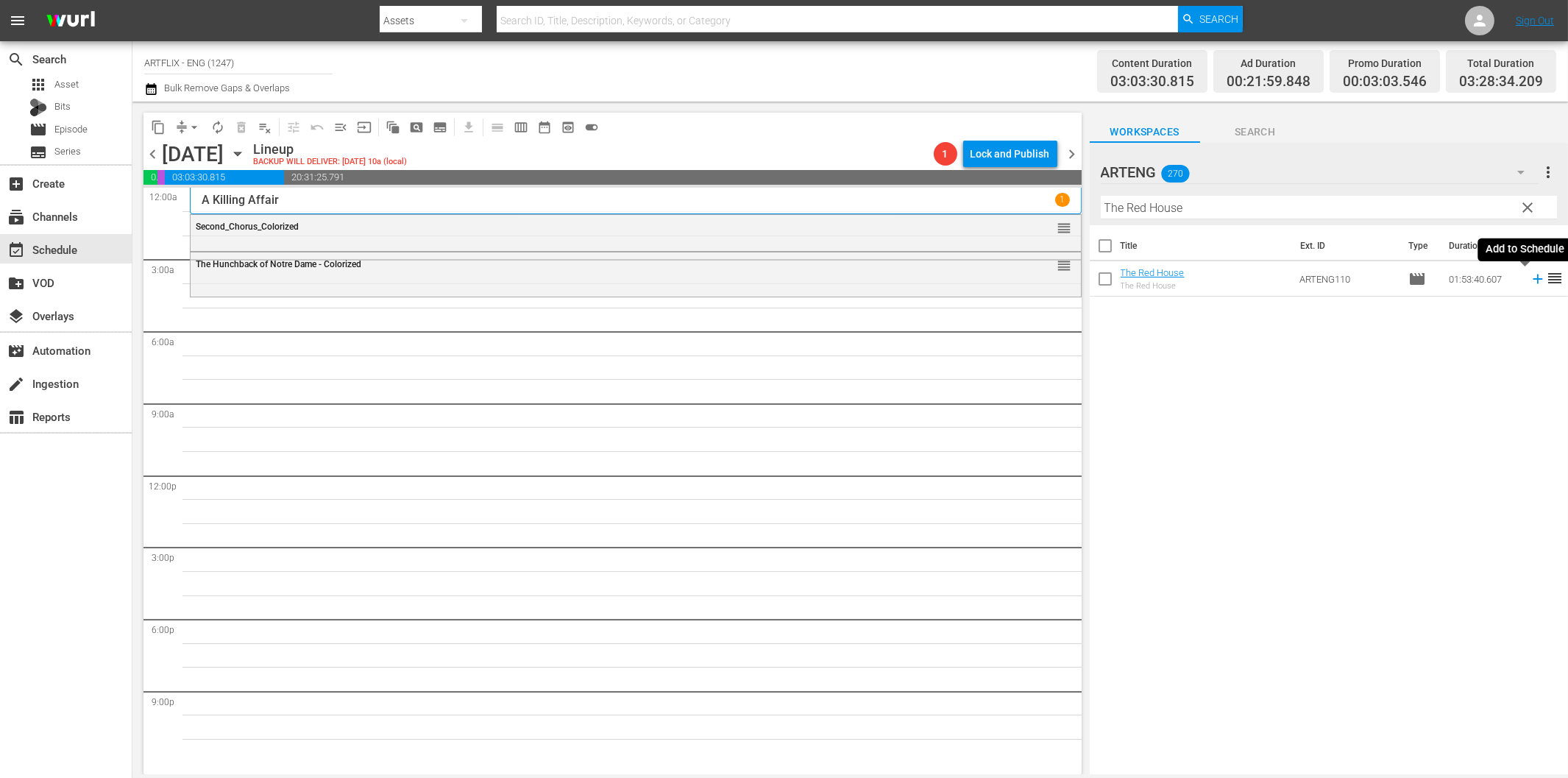
drag, startPoint x: 1523, startPoint y: 285, endPoint x: 1496, endPoint y: 287, distance: 27.1
click at [1530, 285] on icon at bounding box center [1538, 279] width 16 height 16
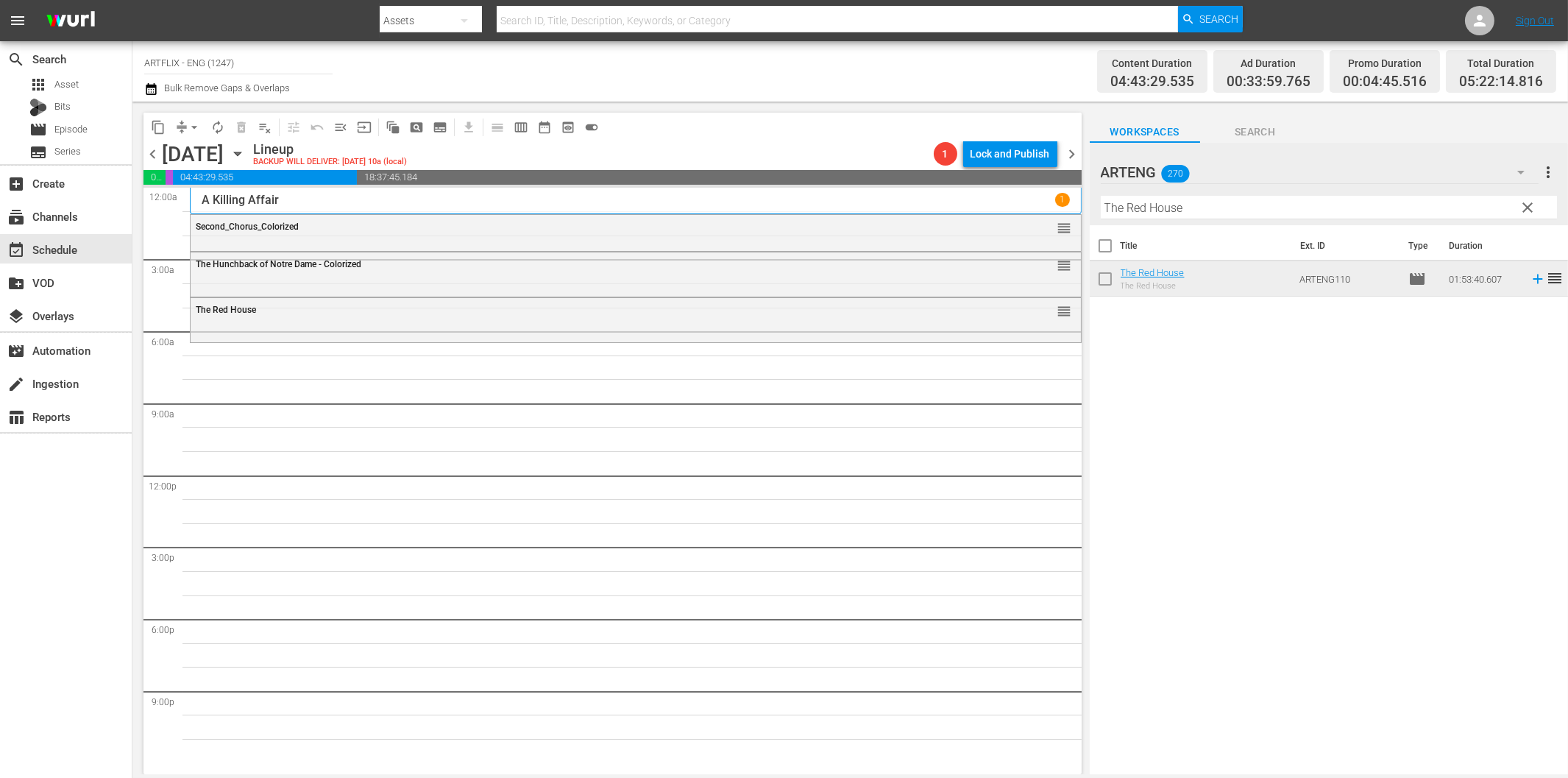
click at [1244, 211] on input "The Red House" at bounding box center [1329, 207] width 456 height 24
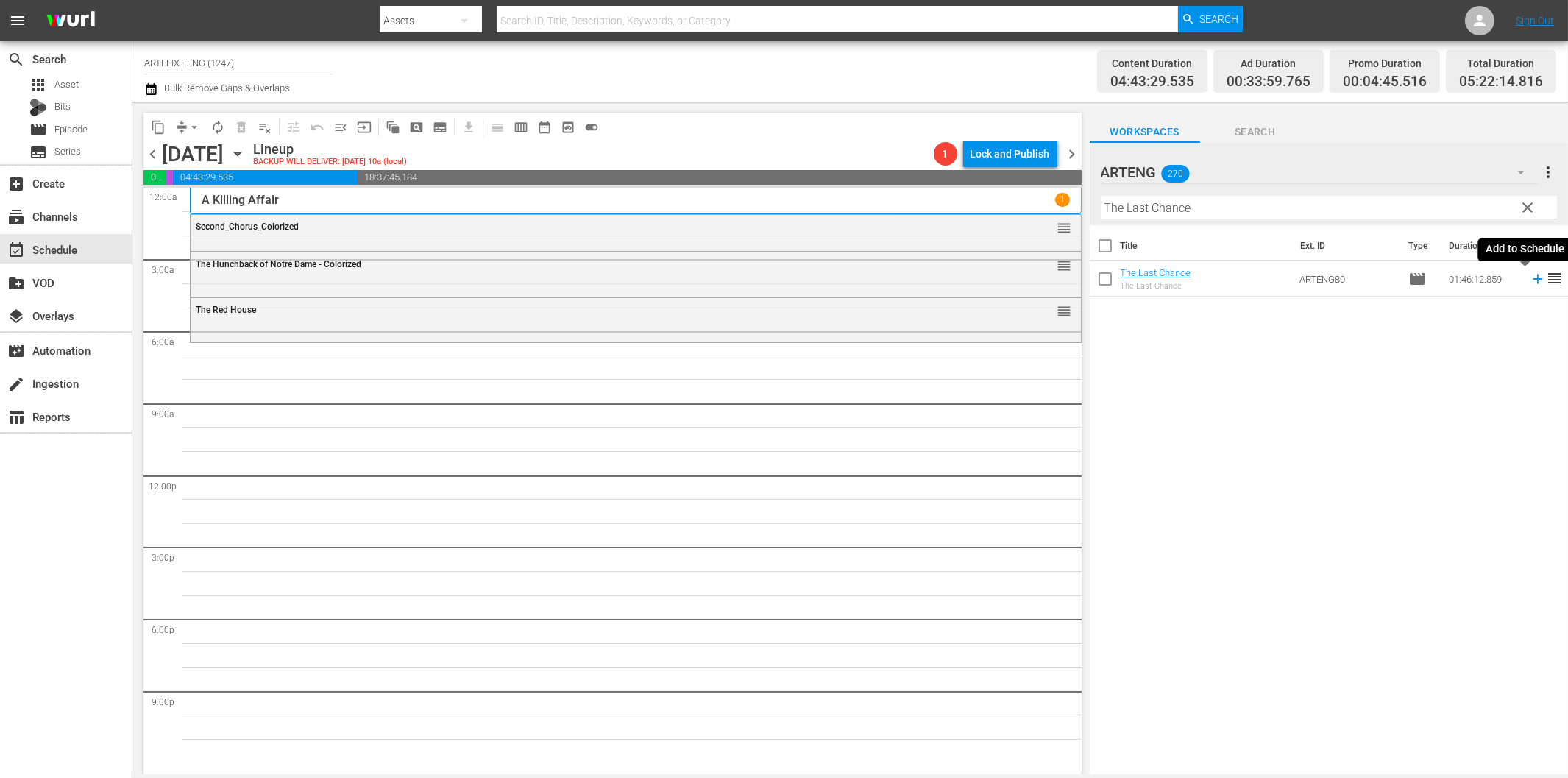
click at [1530, 281] on icon at bounding box center [1538, 279] width 16 height 16
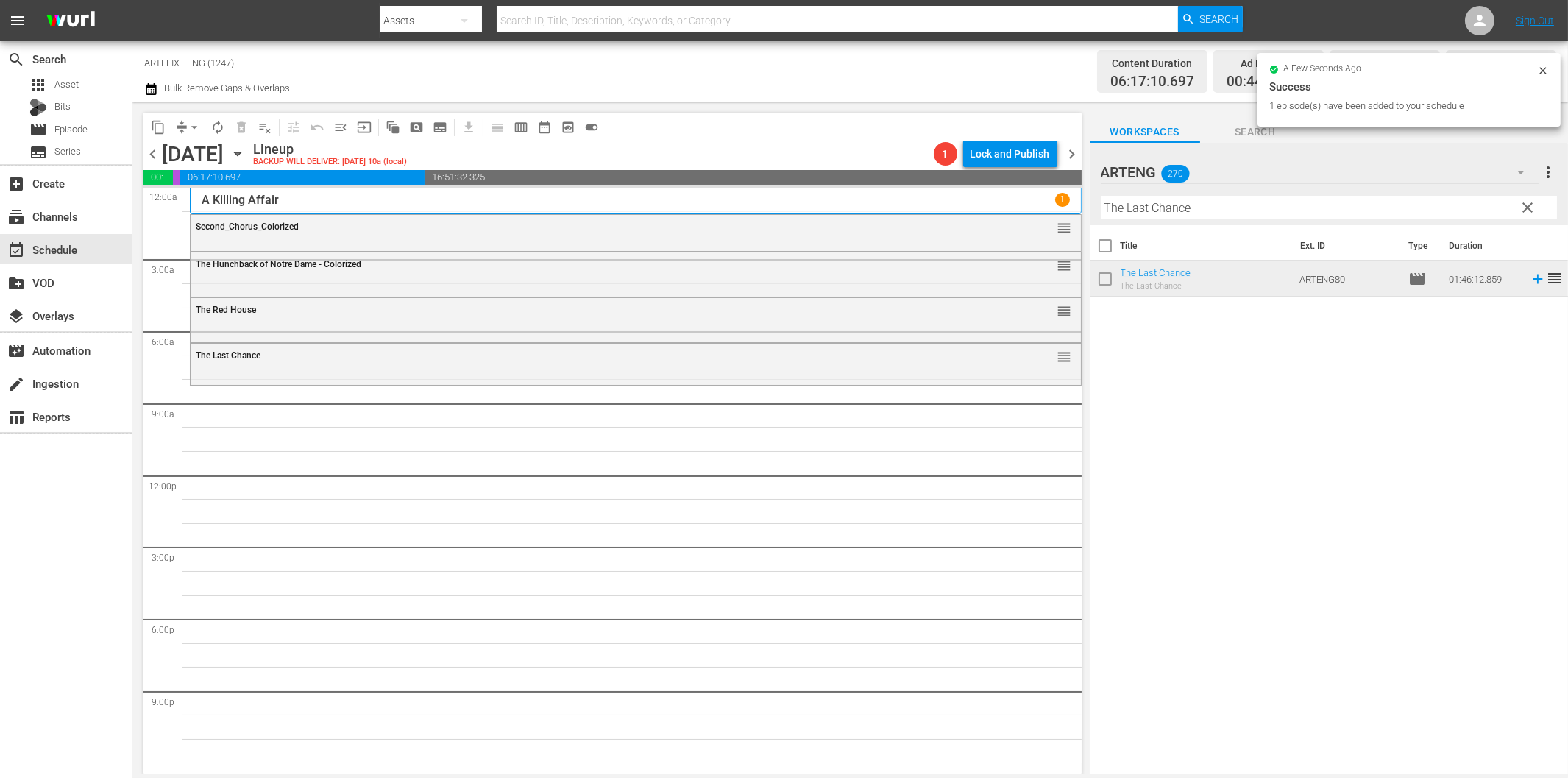
click at [1252, 209] on input "The Last Chance" at bounding box center [1329, 207] width 456 height 24
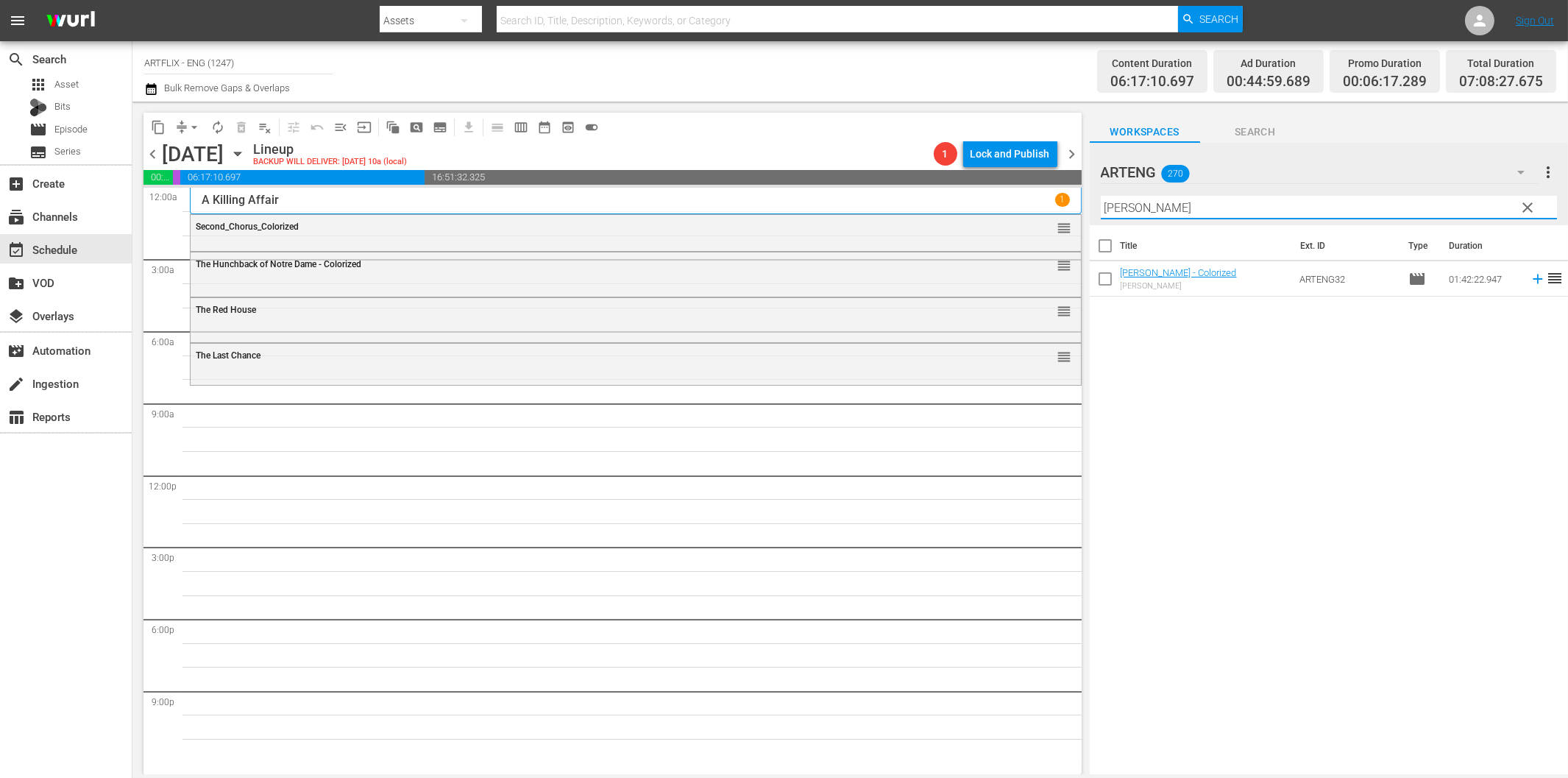
click at [1530, 276] on icon at bounding box center [1538, 279] width 16 height 16
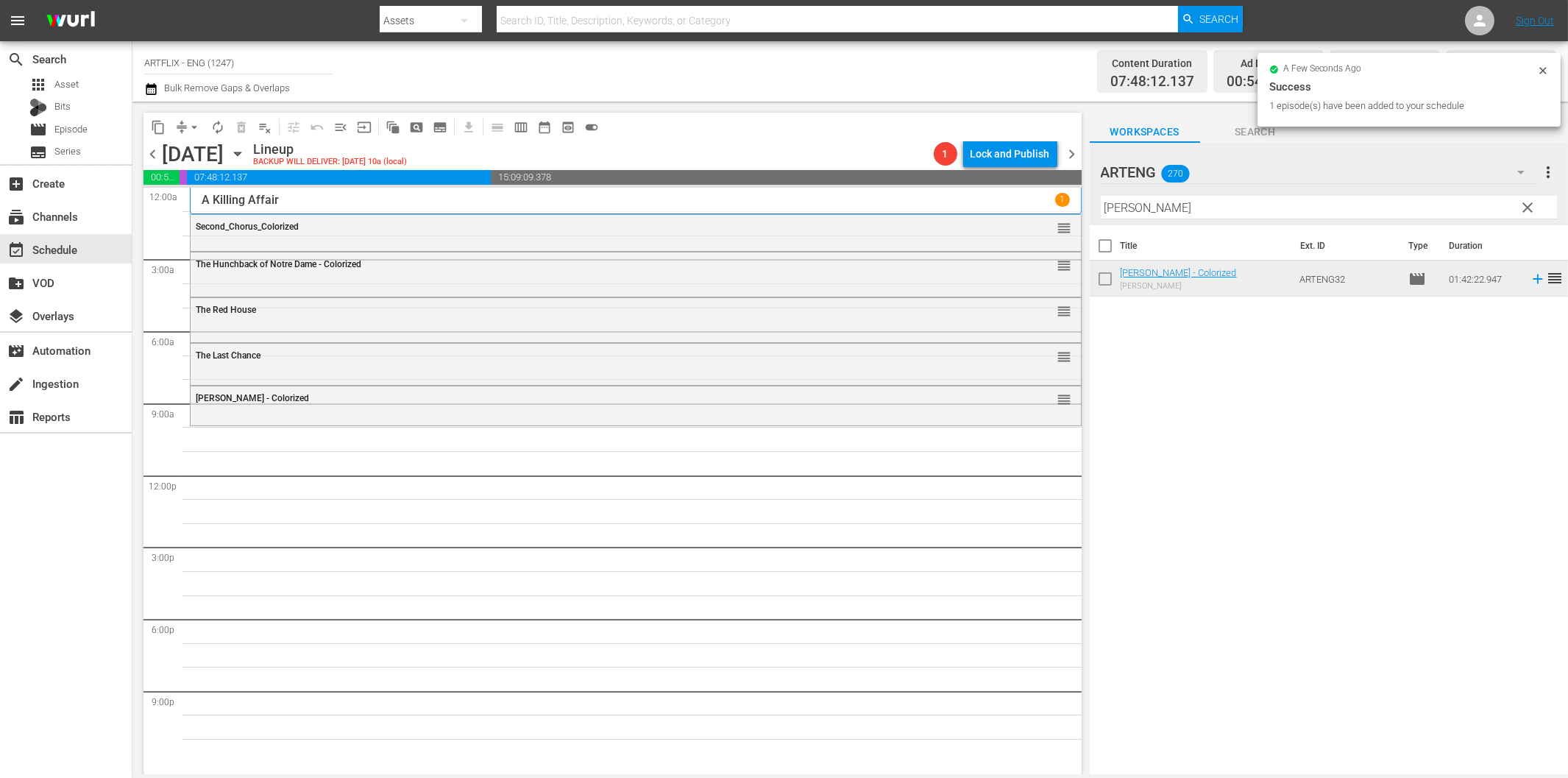
click at [1226, 206] on input "[PERSON_NAME]" at bounding box center [1329, 207] width 456 height 24
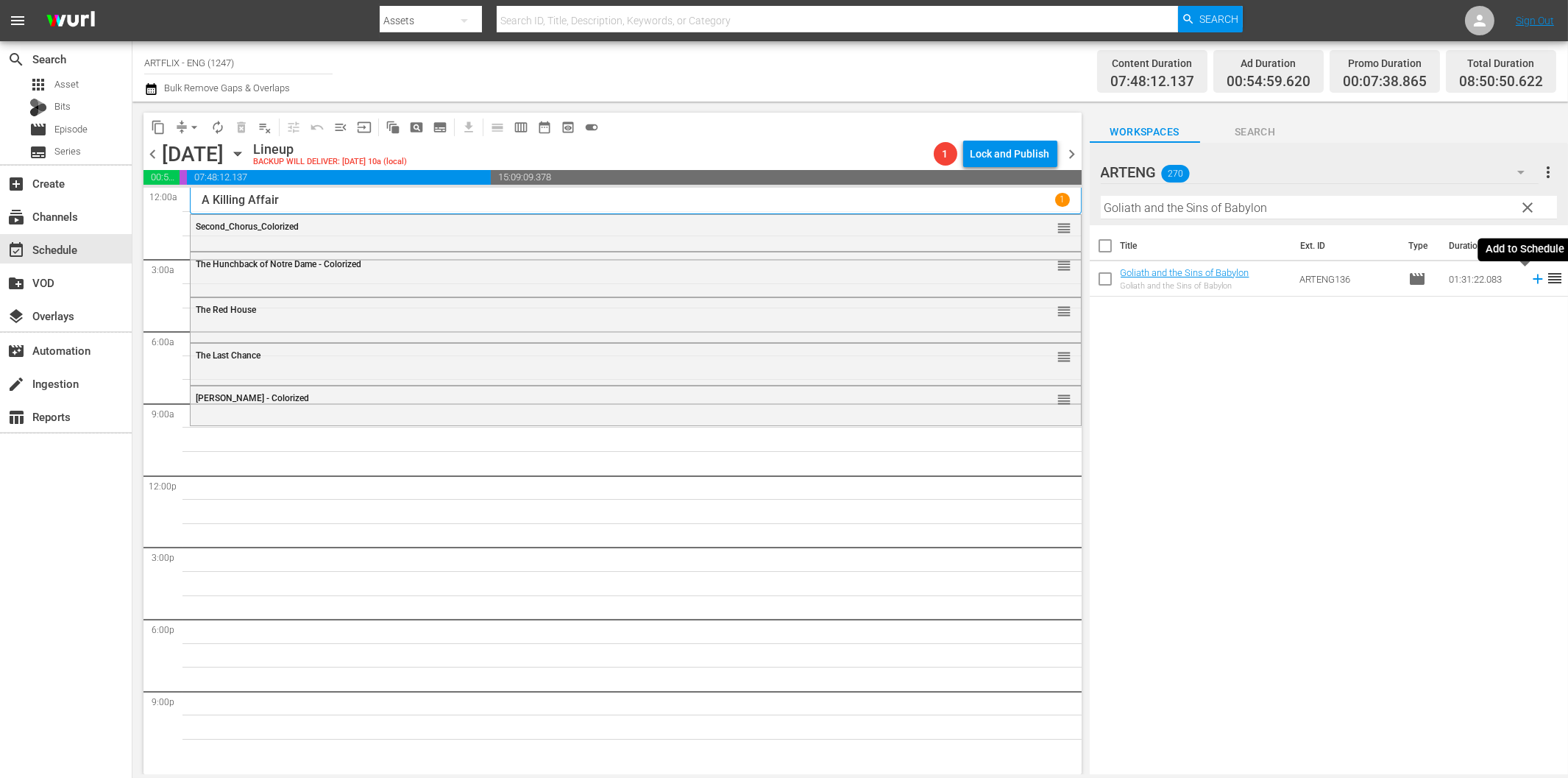
click at [1530, 276] on icon at bounding box center [1538, 279] width 16 height 16
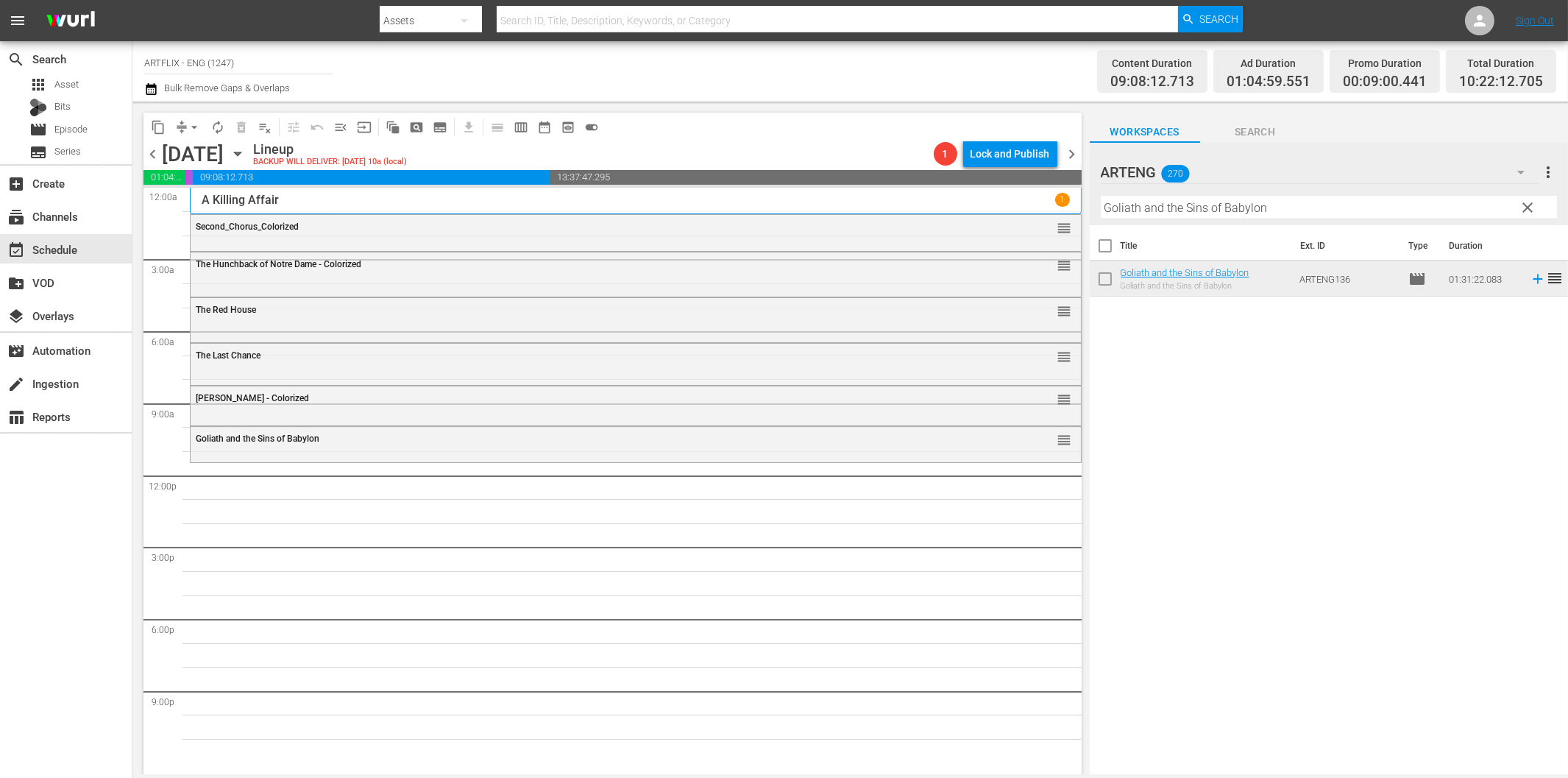
click at [1233, 209] on input "Goliath and the Sins of Babylon" at bounding box center [1329, 207] width 456 height 24
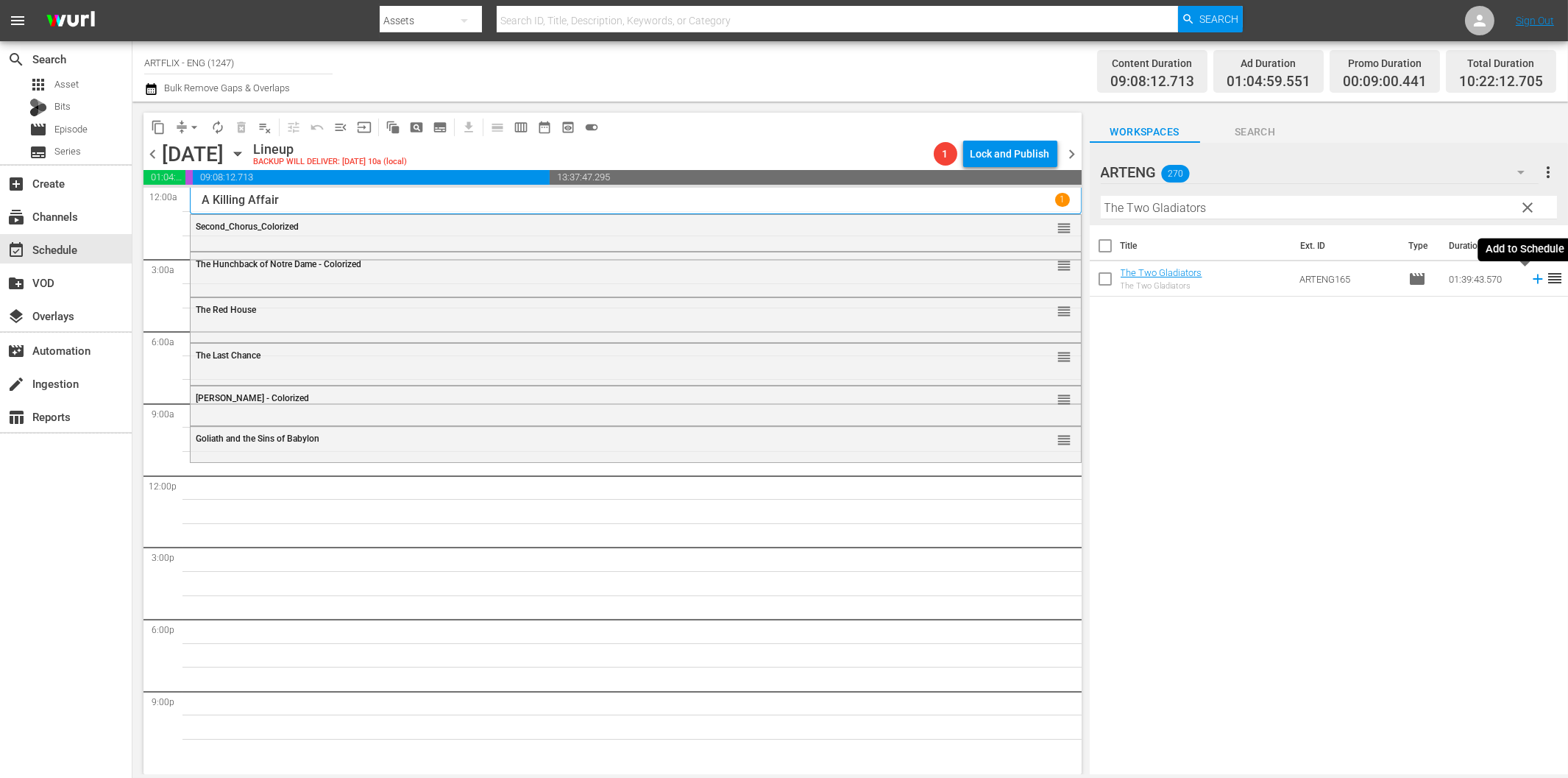
click at [1530, 277] on icon at bounding box center [1538, 279] width 16 height 16
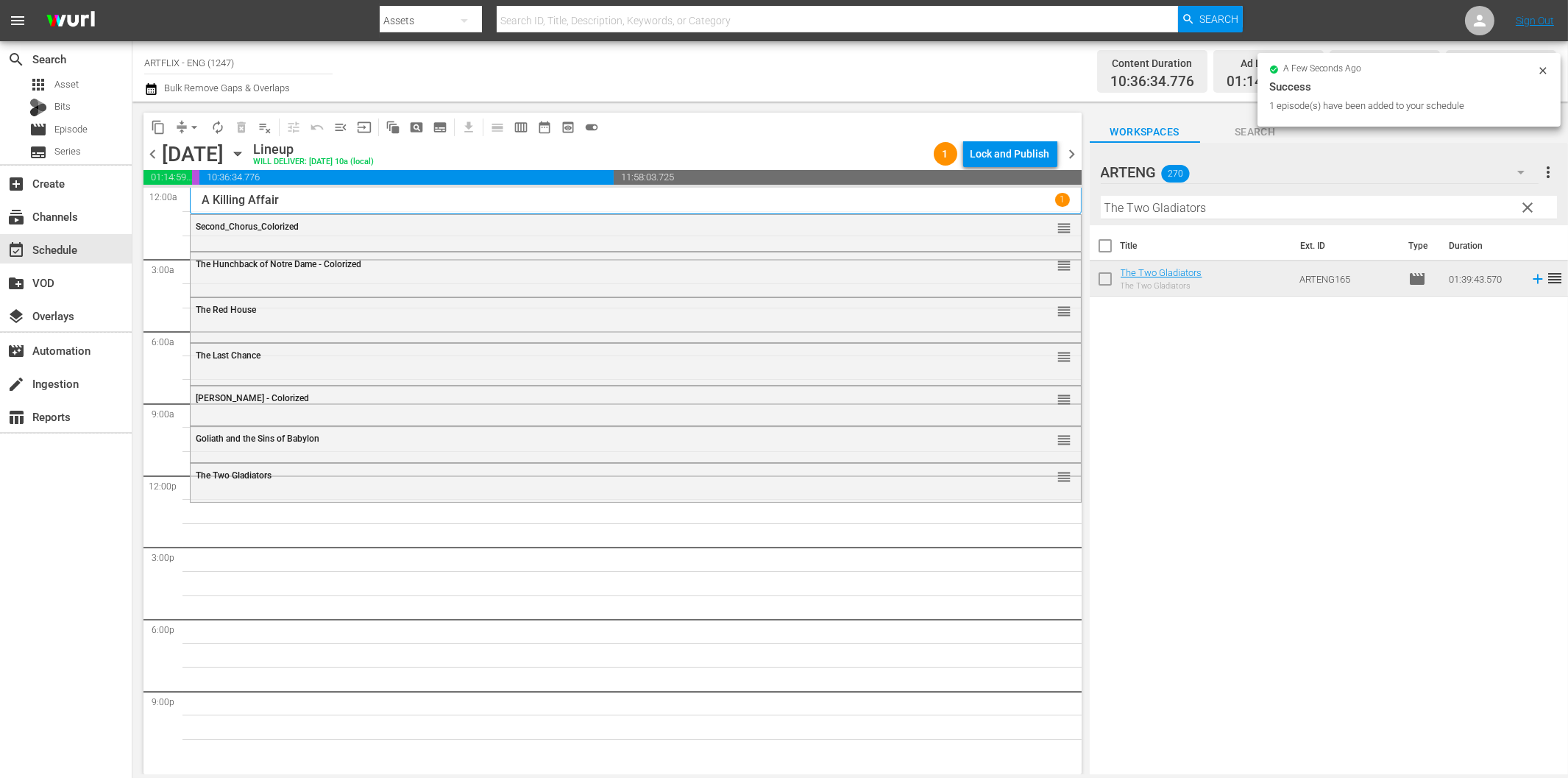
click at [1175, 208] on input "The Two Gladiators" at bounding box center [1329, 207] width 456 height 24
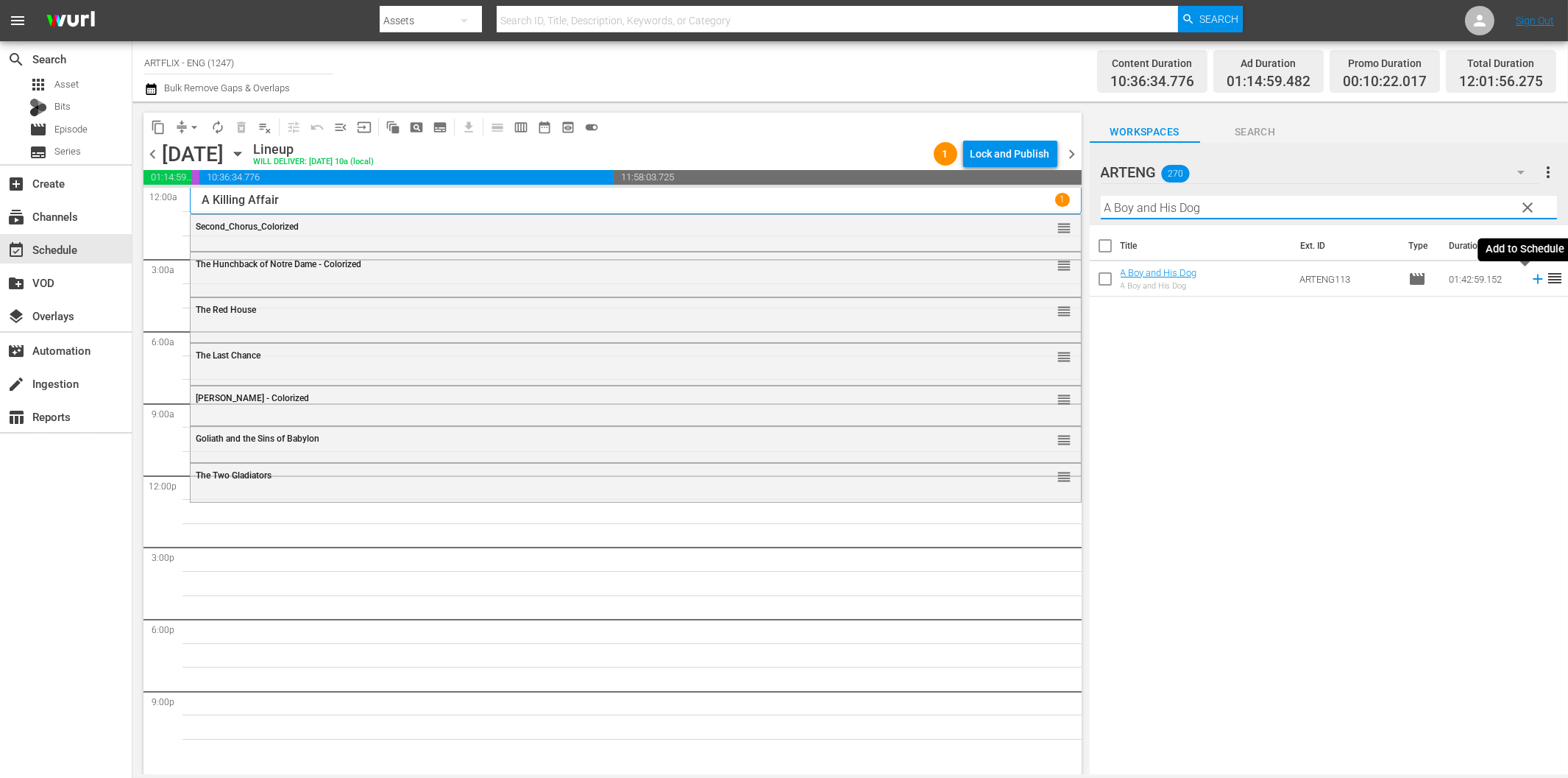
click at [1530, 275] on icon at bounding box center [1538, 279] width 16 height 16
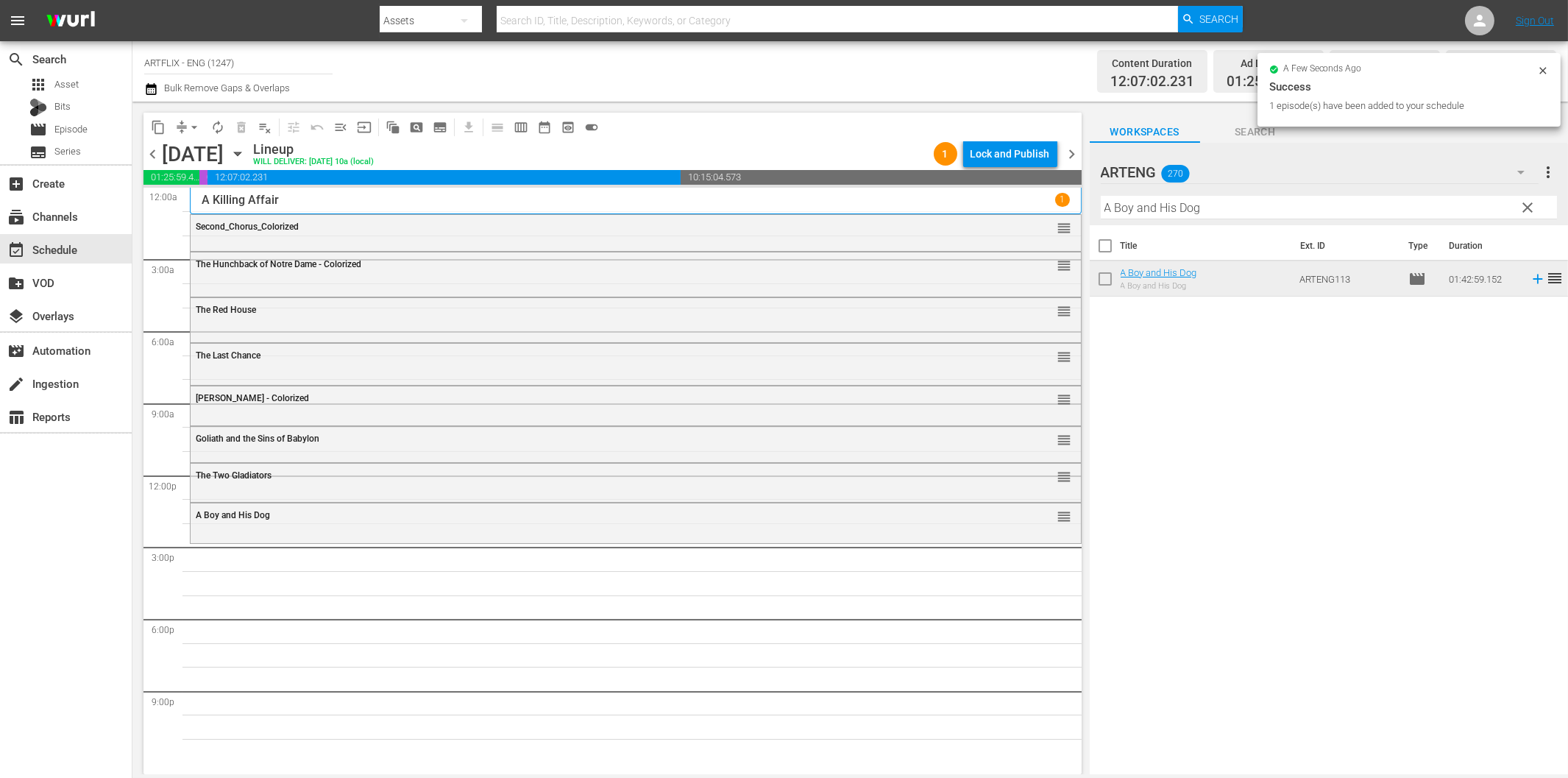
click at [1323, 209] on input "A Boy and His Dog" at bounding box center [1329, 207] width 456 height 24
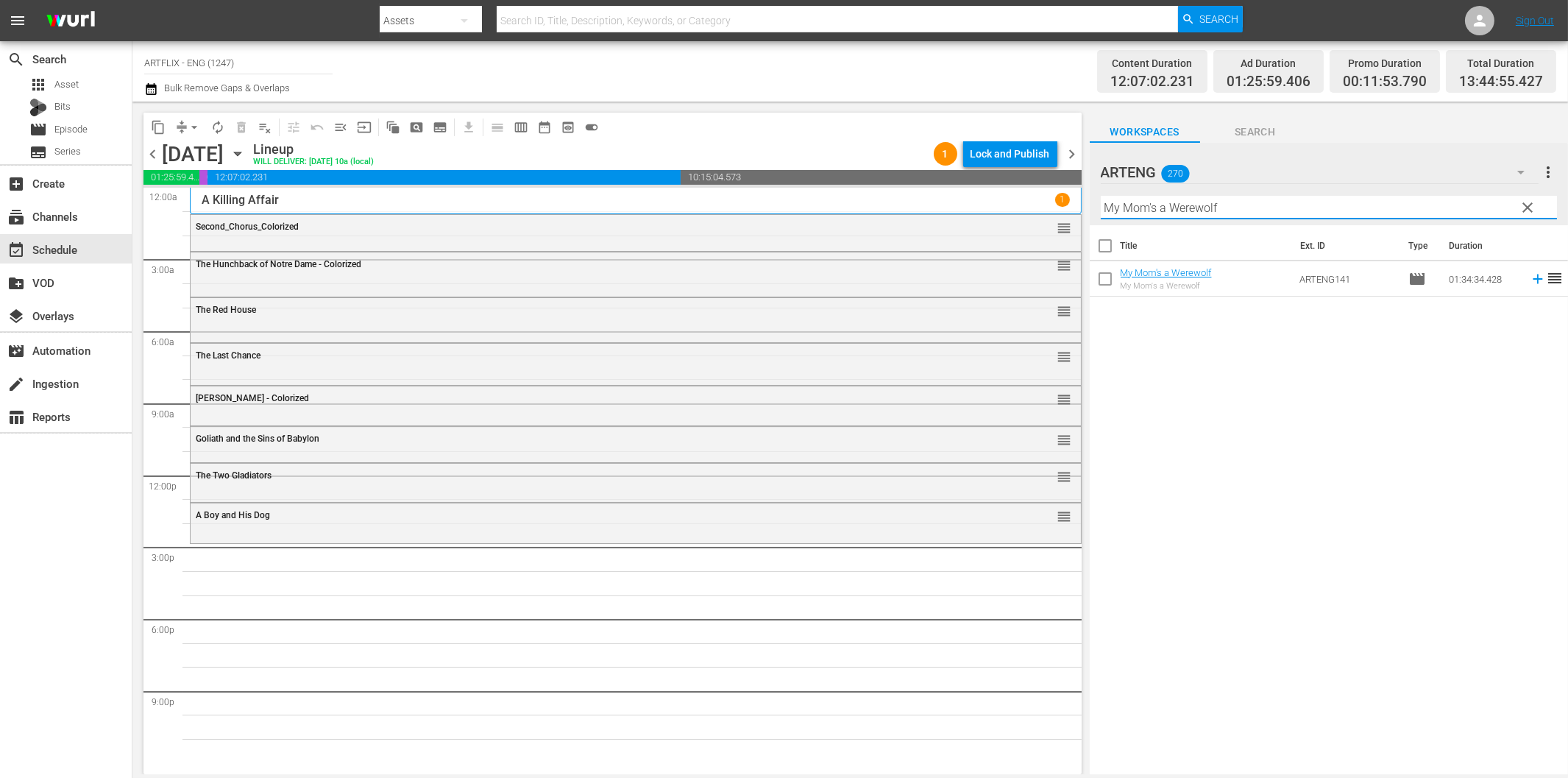
click at [1530, 277] on icon at bounding box center [1538, 279] width 16 height 16
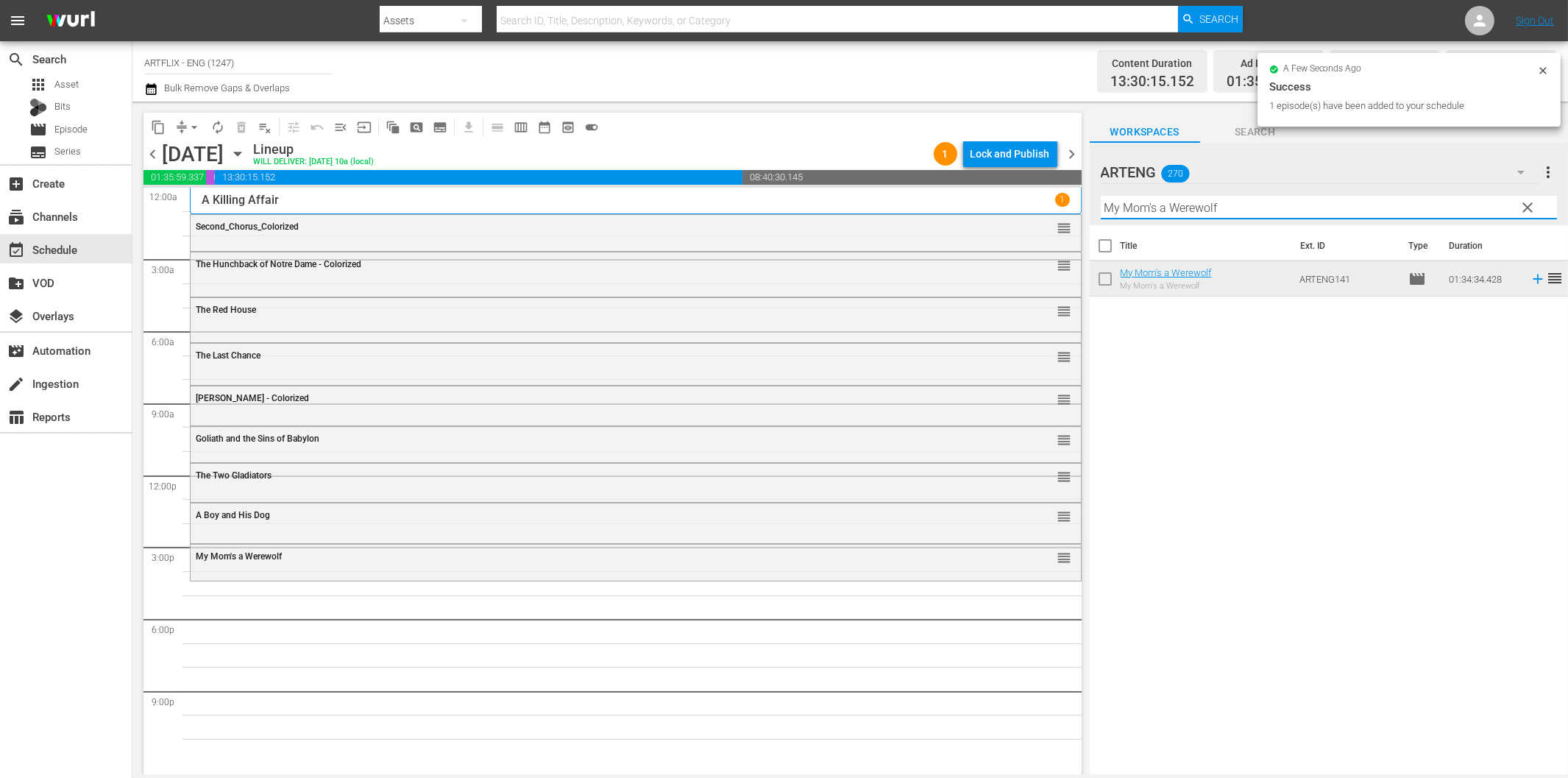
click at [1218, 205] on input "My Mom's a Werewolf" at bounding box center [1329, 207] width 456 height 24
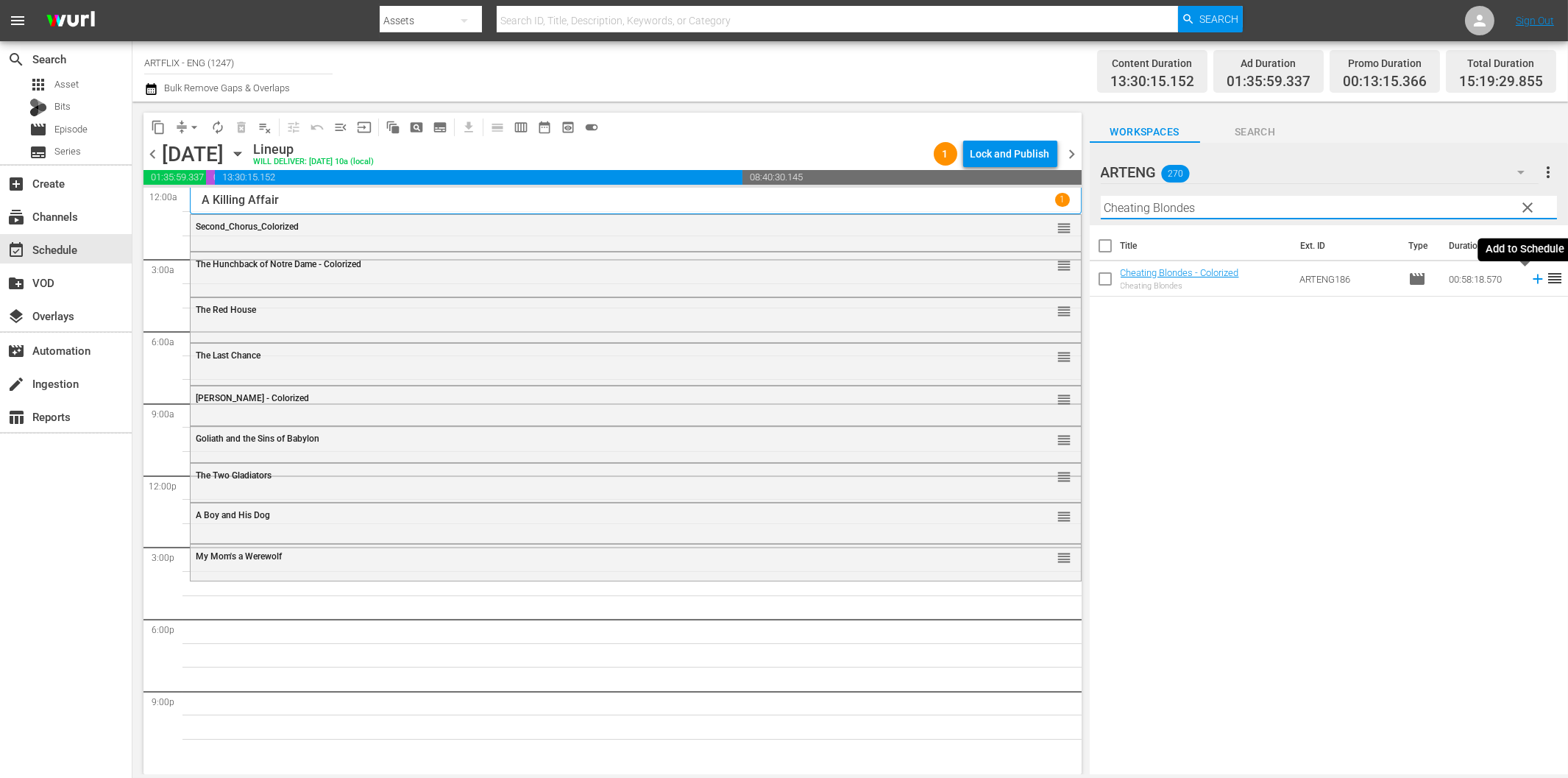
click at [1530, 276] on icon at bounding box center [1538, 279] width 16 height 16
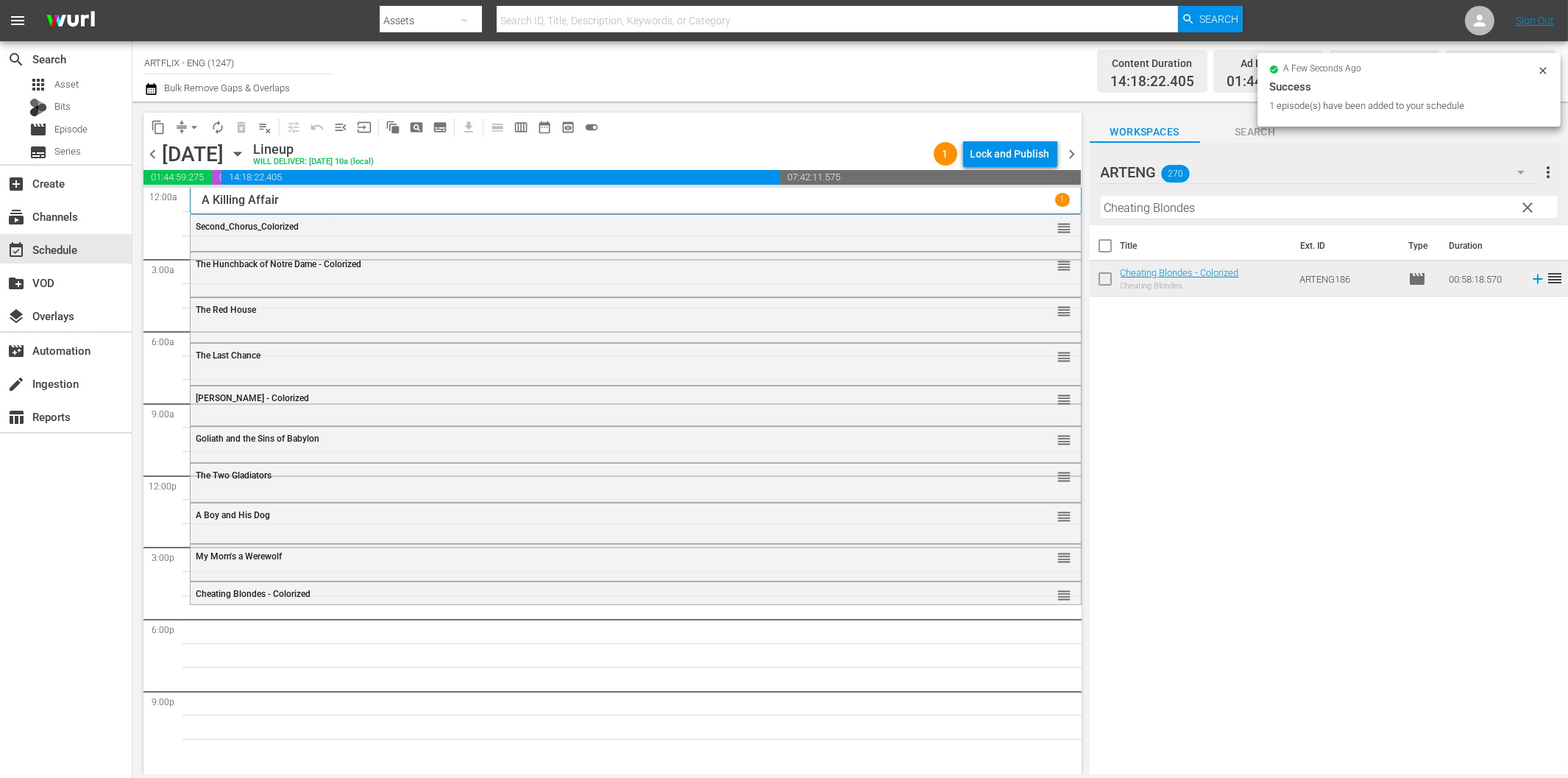
click at [1233, 204] on input "Cheating Blondes" at bounding box center [1329, 207] width 456 height 24
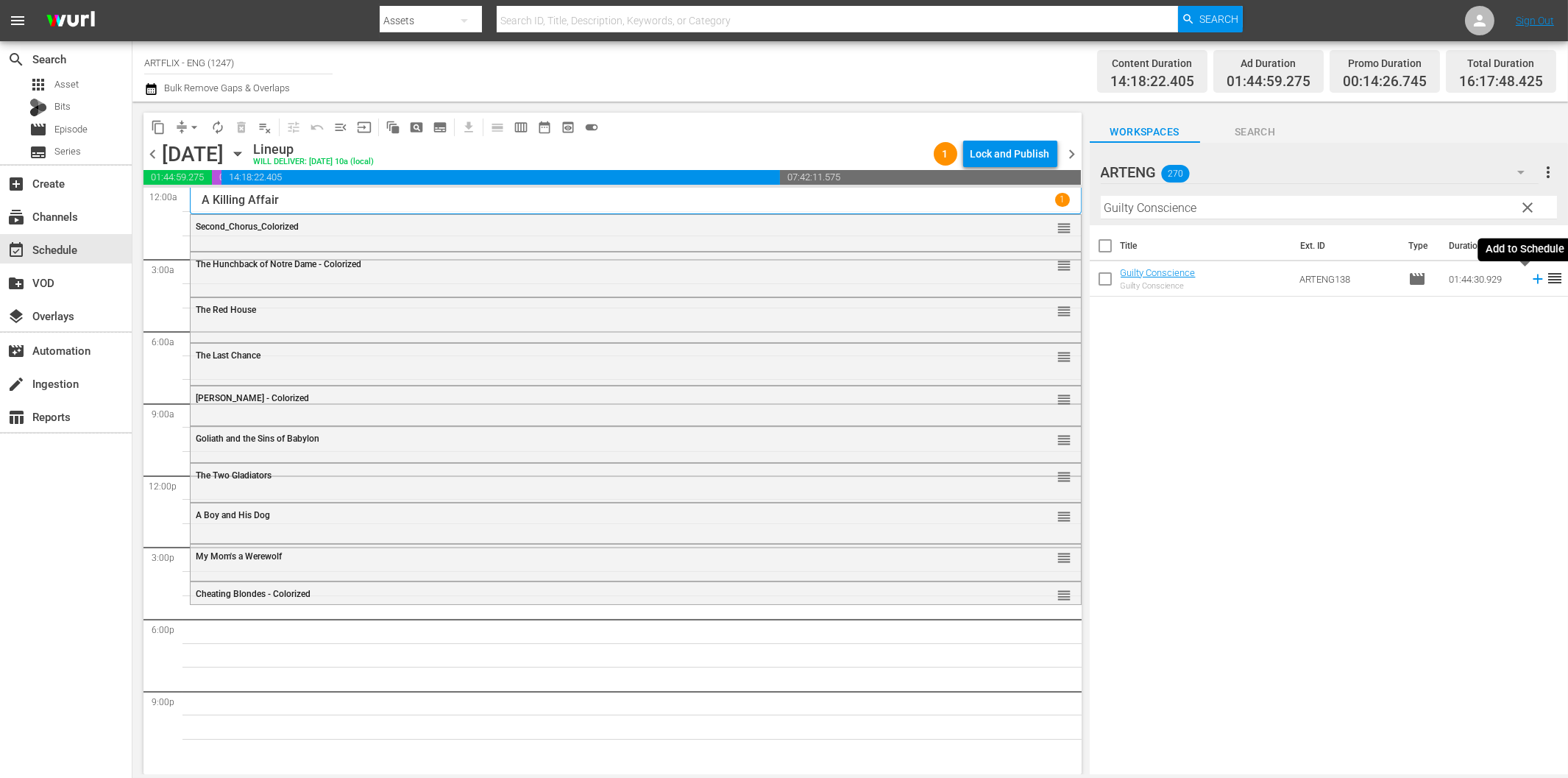
click at [1530, 282] on icon at bounding box center [1538, 279] width 16 height 16
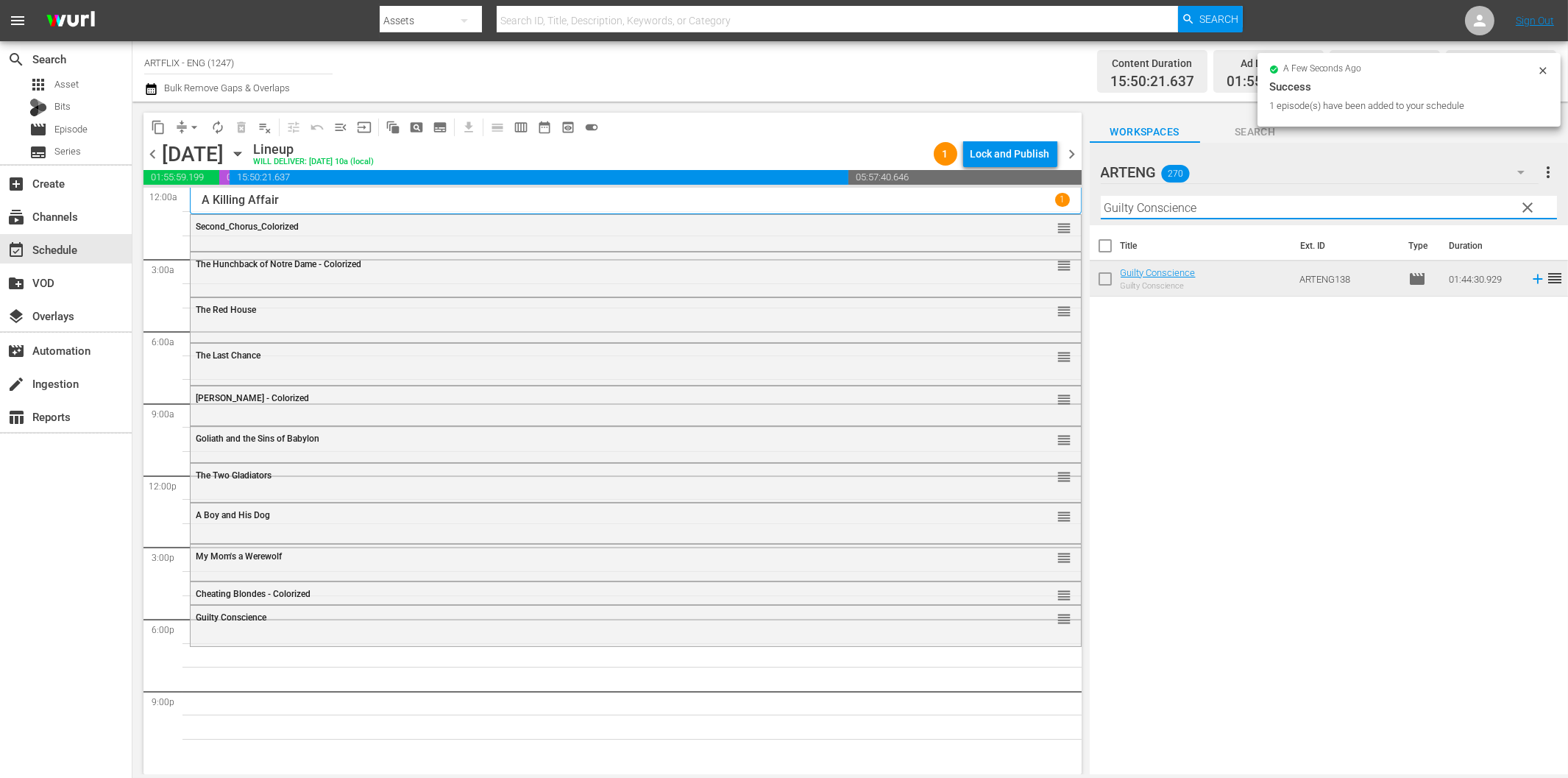
click at [1225, 201] on input "Guilty Conscience" at bounding box center [1329, 207] width 456 height 24
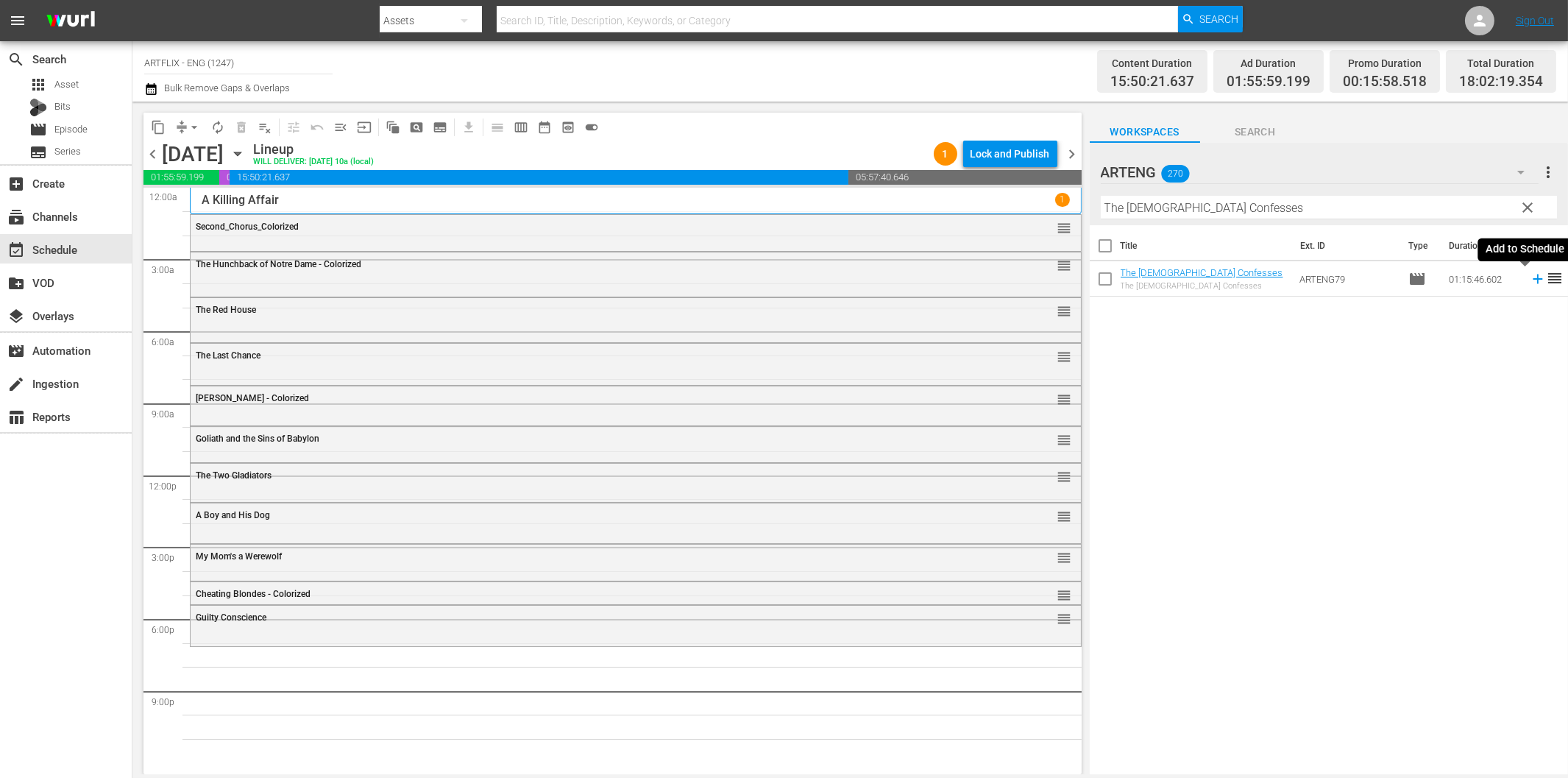
click at [1530, 281] on icon at bounding box center [1538, 279] width 16 height 16
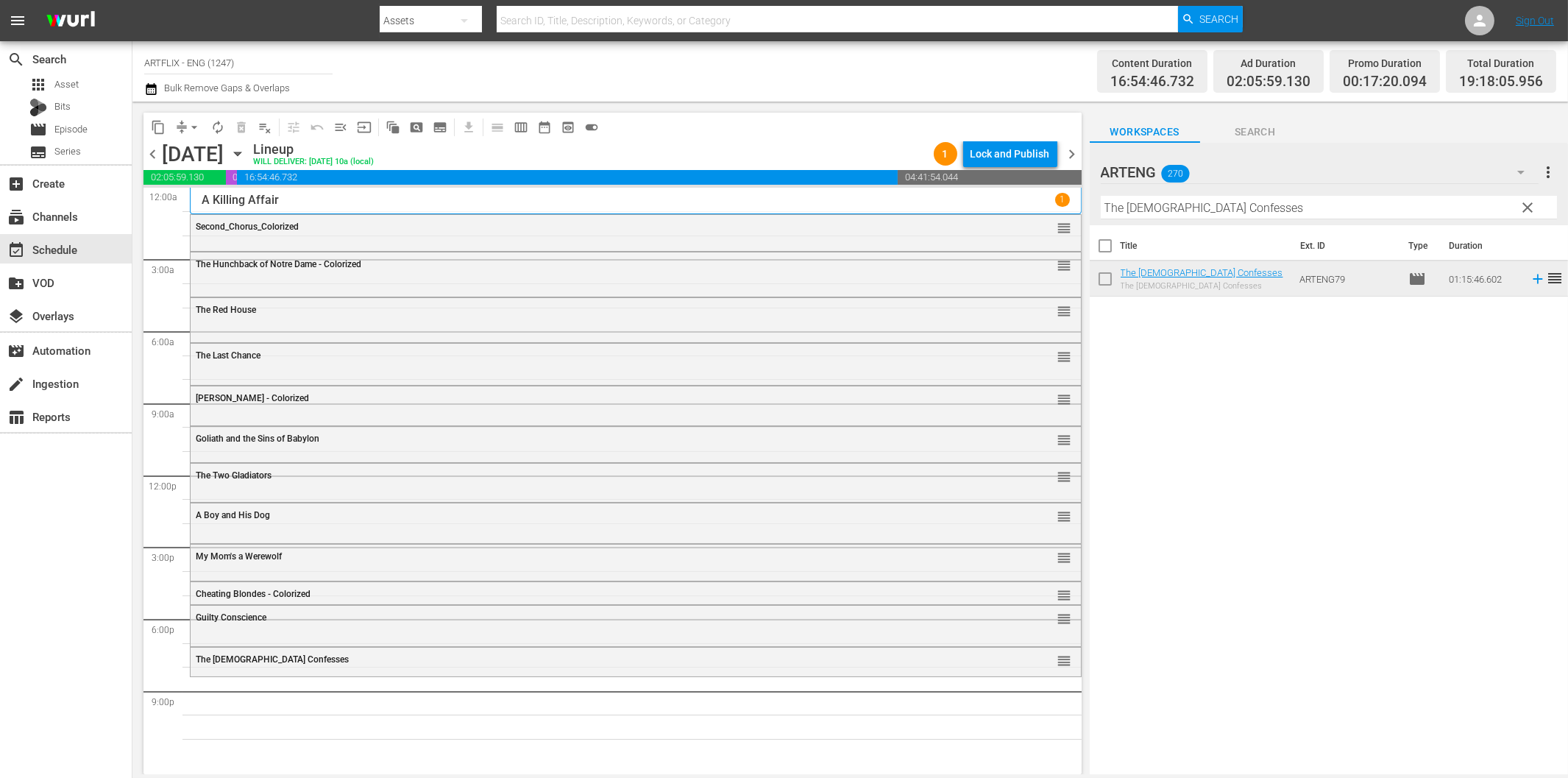
click at [1140, 207] on input "The [DEMOGRAPHIC_DATA] Confesses" at bounding box center [1329, 207] width 456 height 24
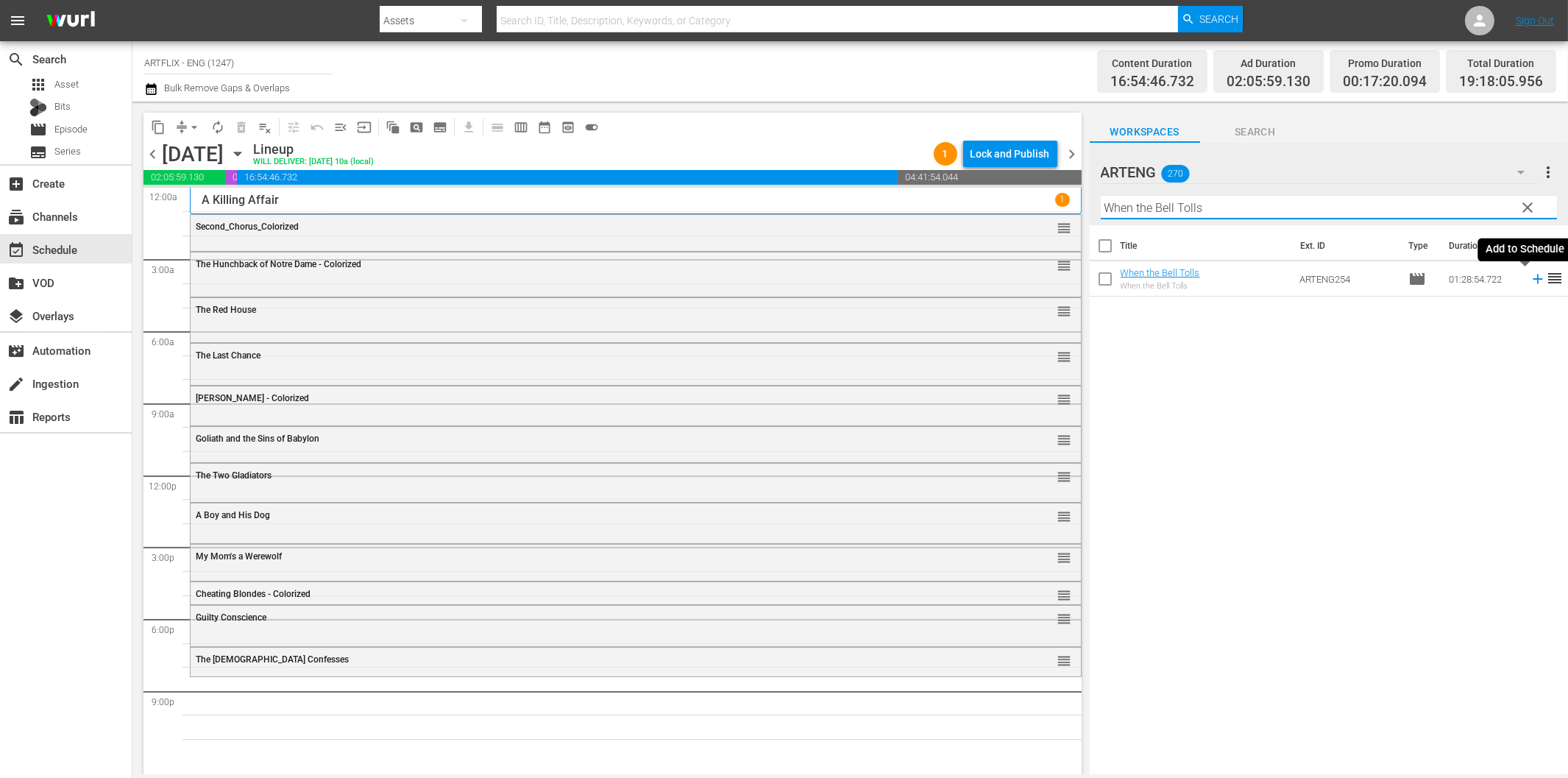
click at [1533, 276] on icon at bounding box center [1538, 280] width 10 height 10
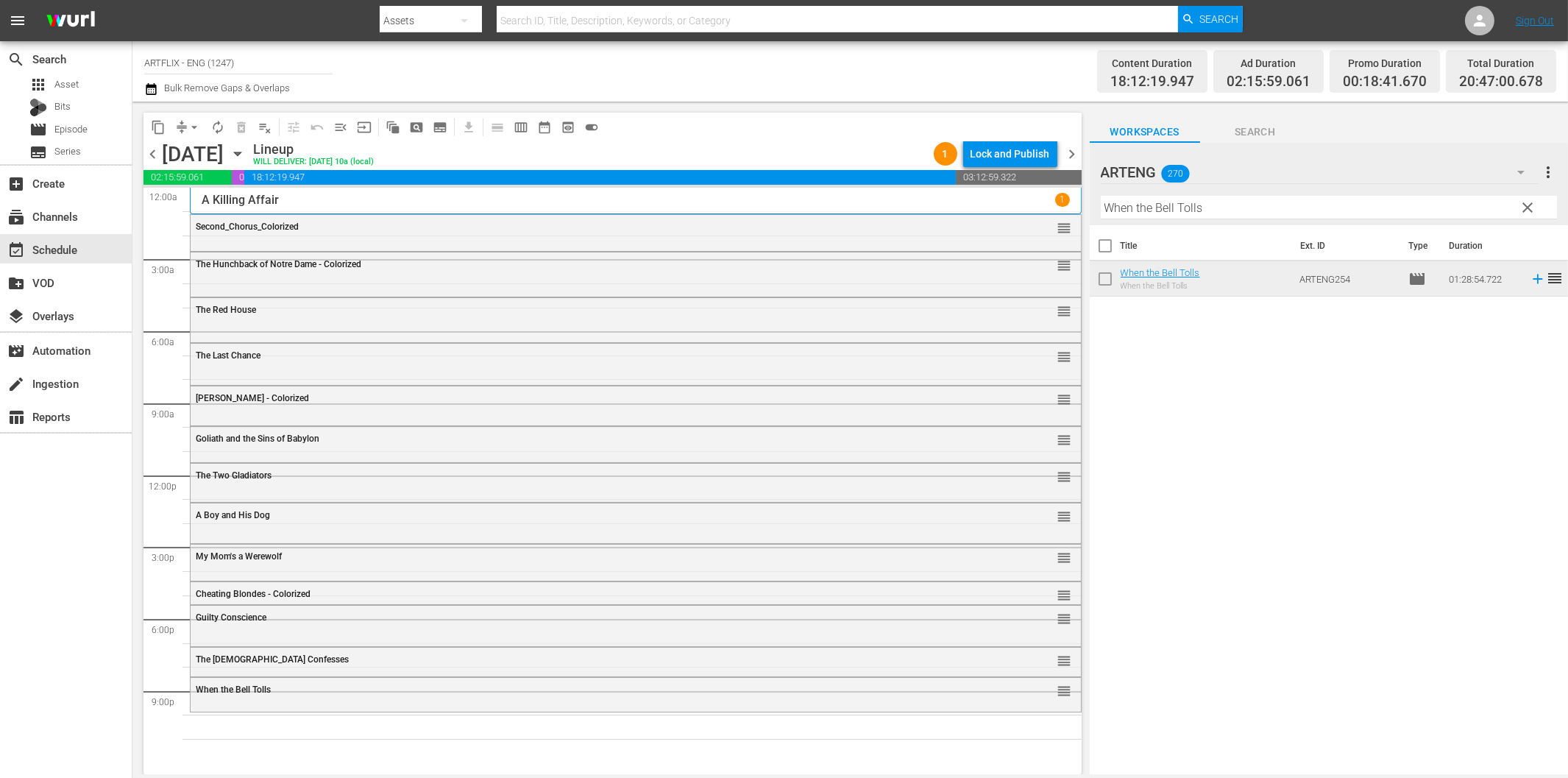
click at [1200, 210] on input "When the Bell Tolls" at bounding box center [1329, 207] width 456 height 24
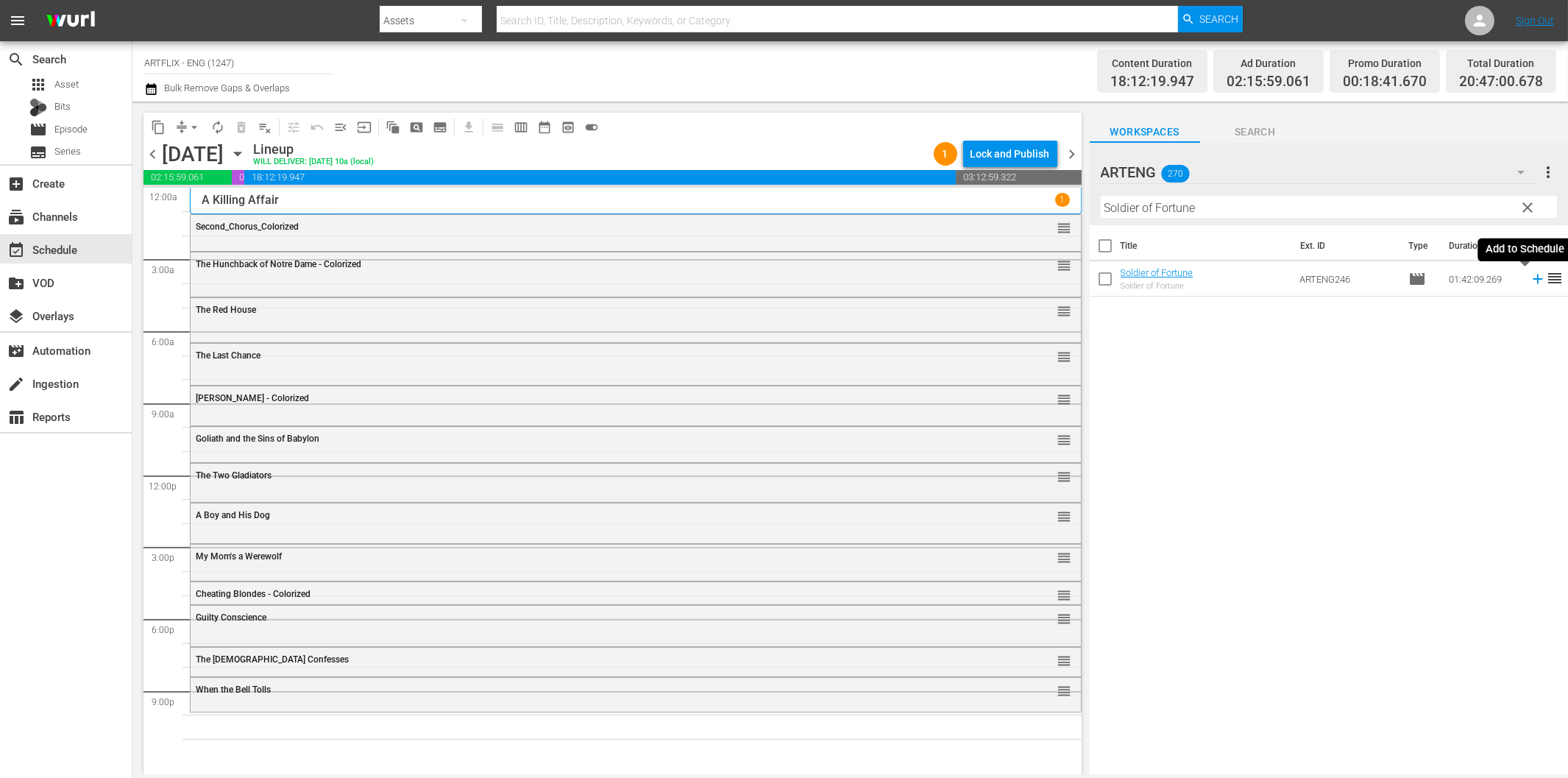
click at [1533, 280] on icon at bounding box center [1538, 280] width 10 height 10
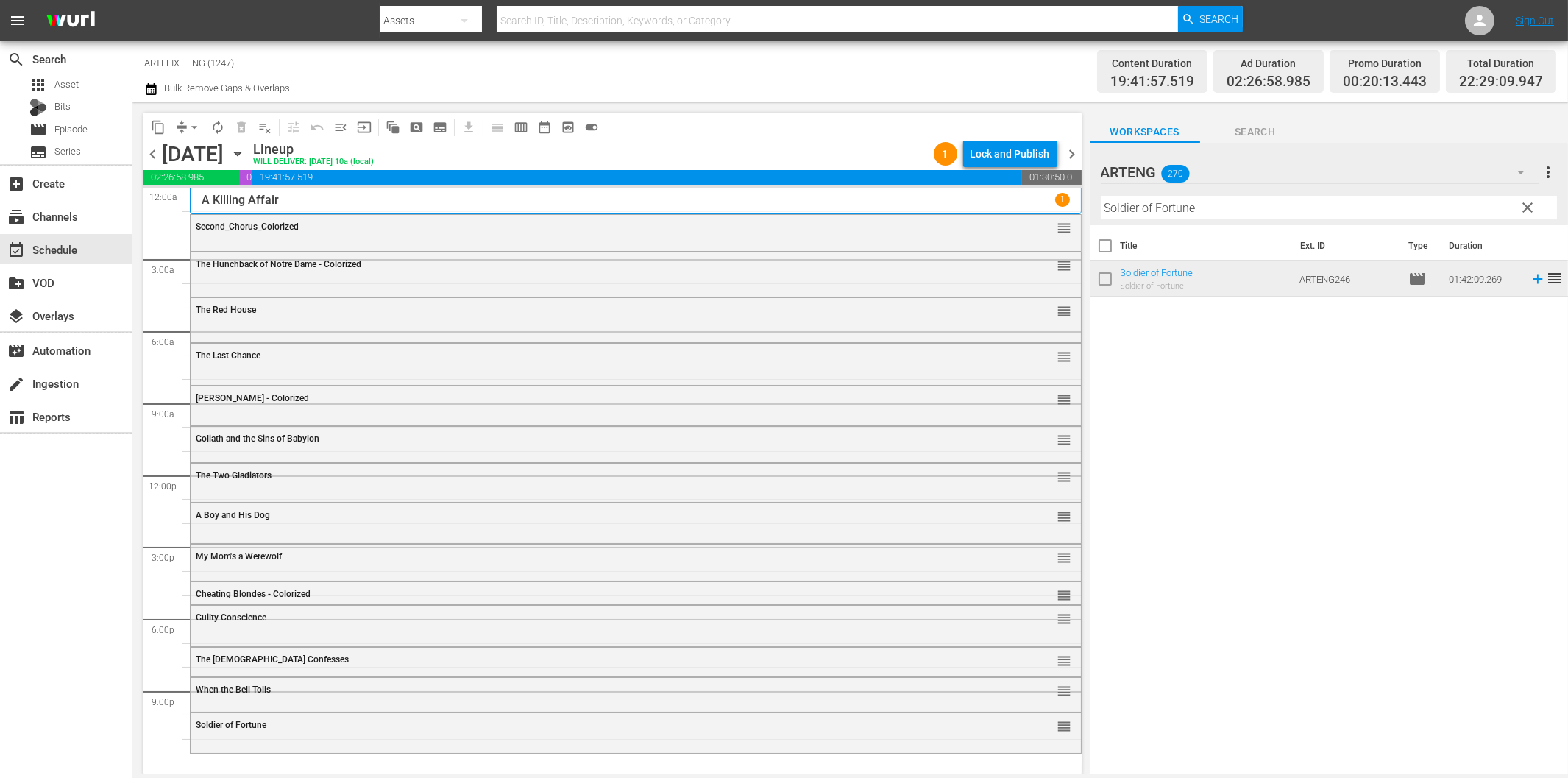
click at [1186, 203] on input "Soldier of Fortune" at bounding box center [1329, 207] width 456 height 24
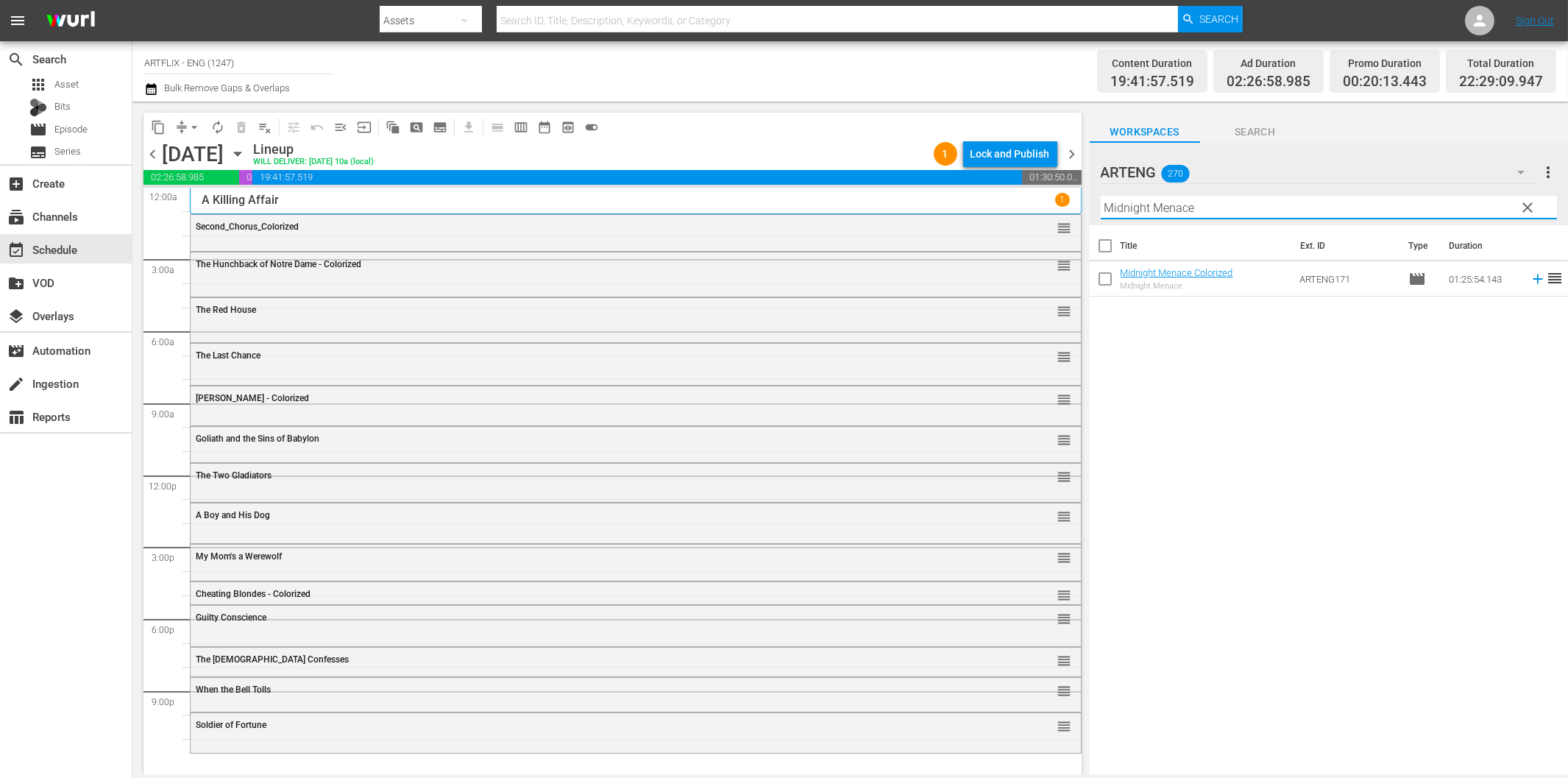
type input "Midnight Menace"
click at [1530, 282] on icon at bounding box center [1538, 279] width 16 height 16
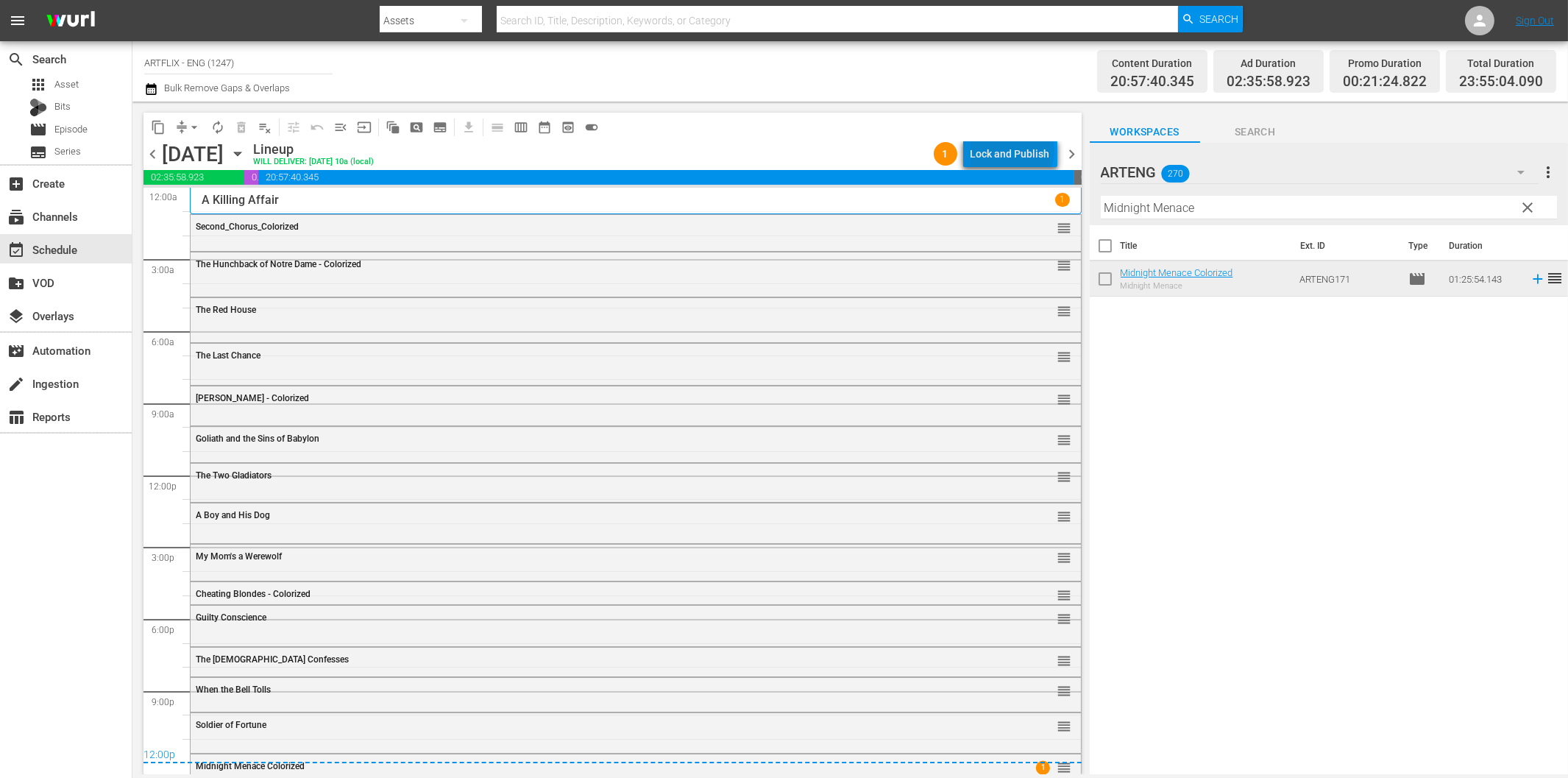
click at [1015, 151] on div "Lock and Publish" at bounding box center [1009, 154] width 79 height 26
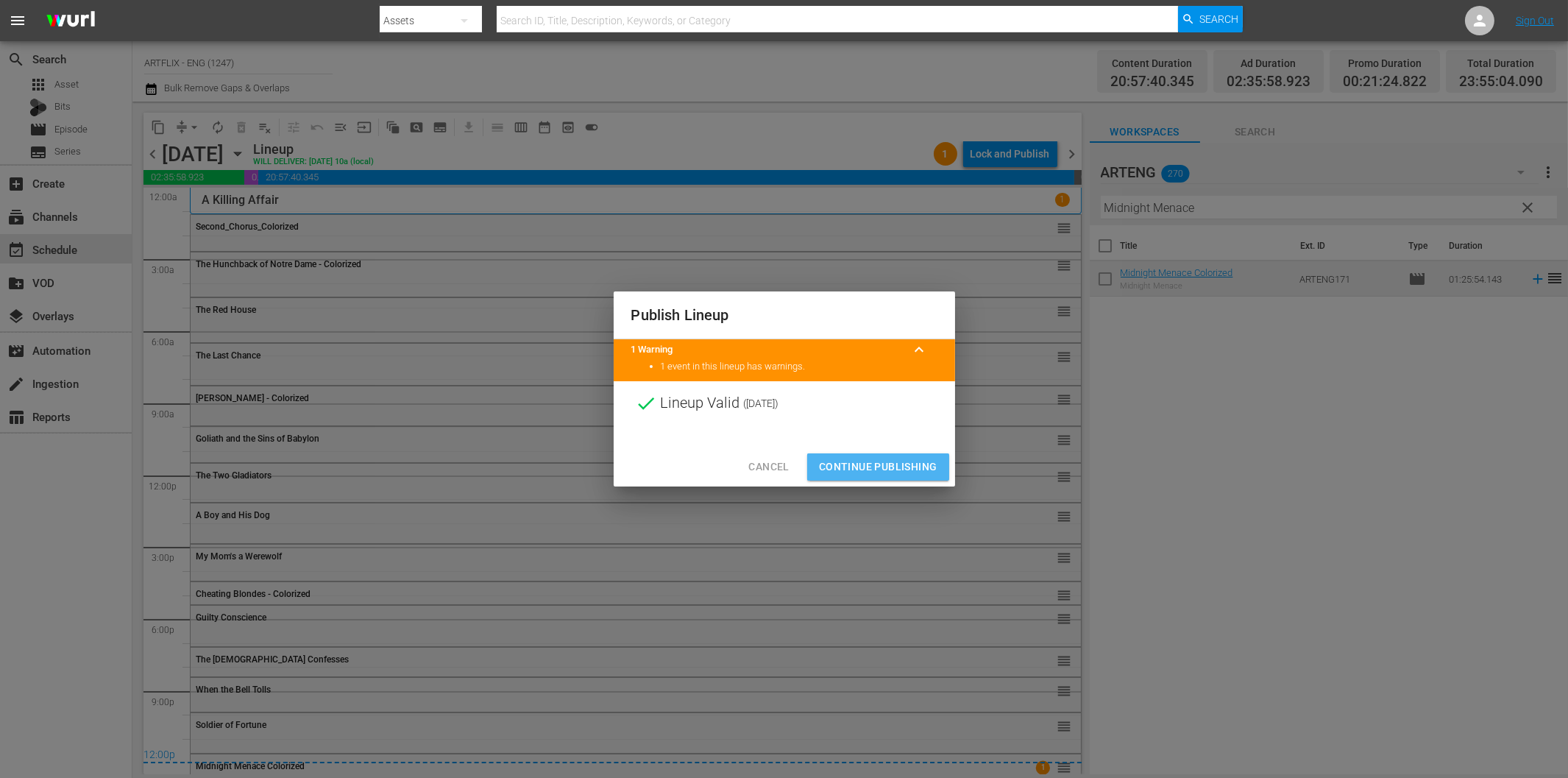
click at [910, 472] on span "Continue Publishing" at bounding box center [878, 466] width 119 height 18
